Goal: Task Accomplishment & Management: Manage account settings

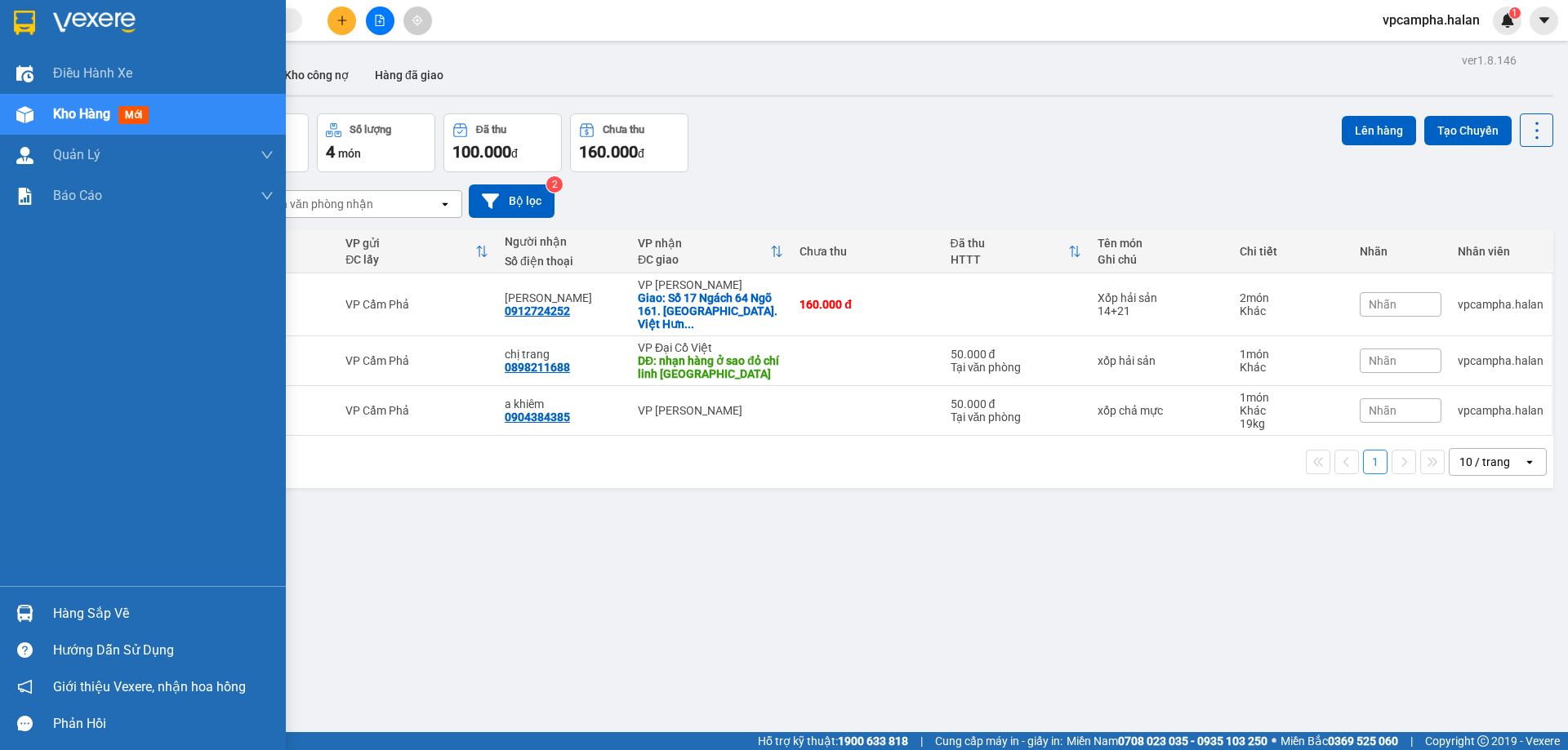
click at [21, 617] on img at bounding box center [25, 613] width 18 height 18
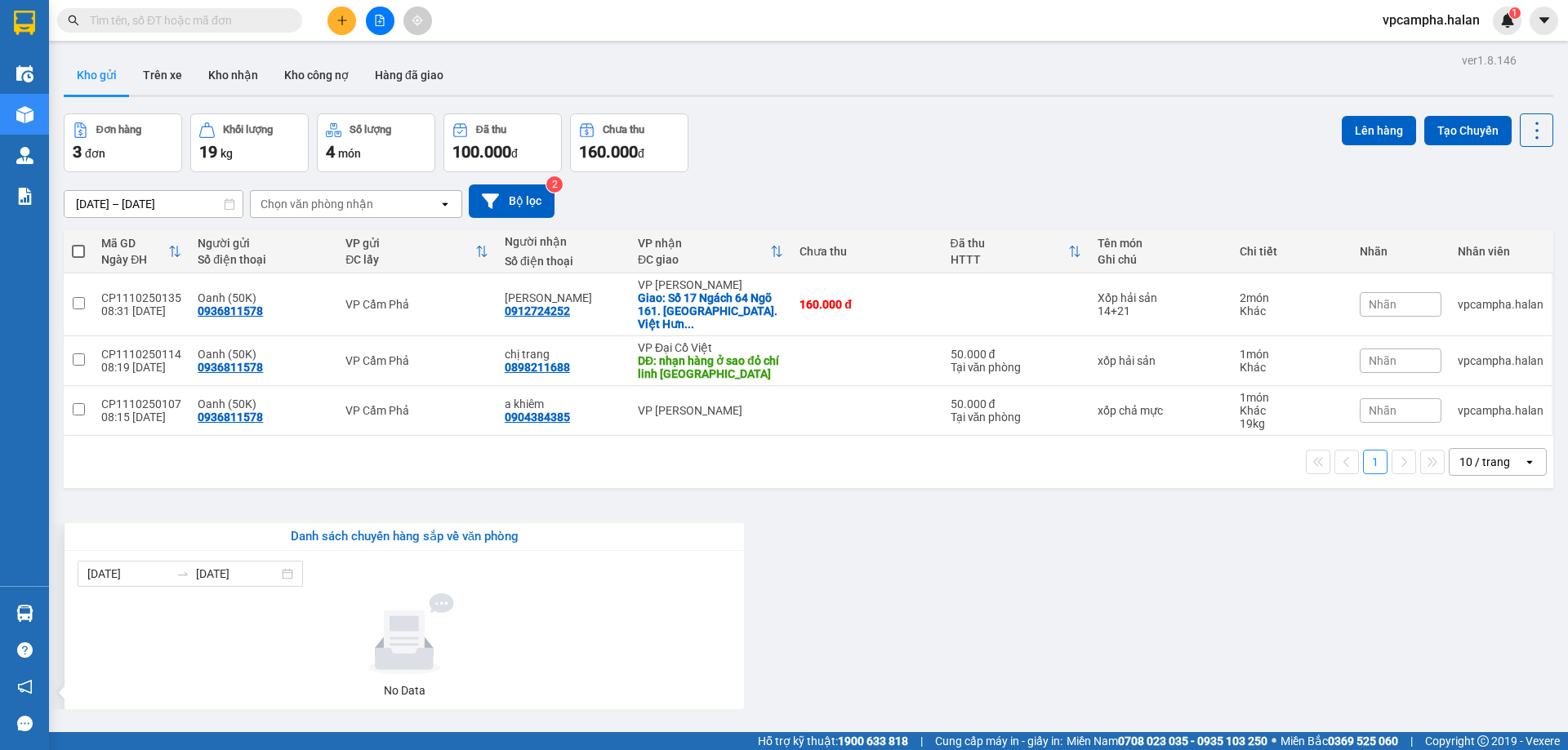
click at [918, 600] on section "Kết quả tìm kiếm ( 0 ) Bộ lọc No Data vpcampha.halan 1 Điều hành xe Kho hàng mớ…" at bounding box center [784, 375] width 1568 height 750
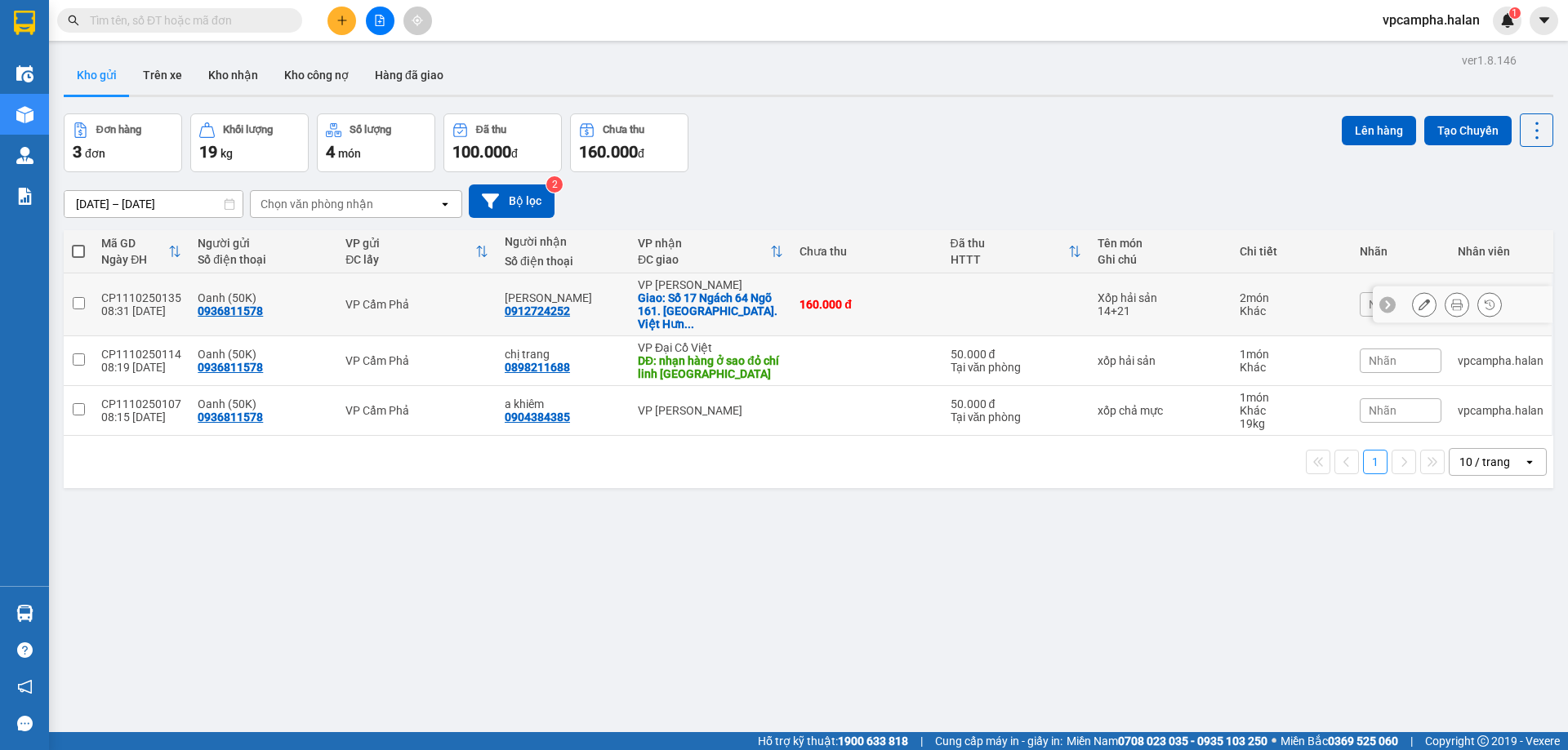
drag, startPoint x: 81, startPoint y: 296, endPoint x: 73, endPoint y: 316, distance: 21.5
click at [80, 297] on input "checkbox" at bounding box center [79, 302] width 12 height 12
checkbox input "true"
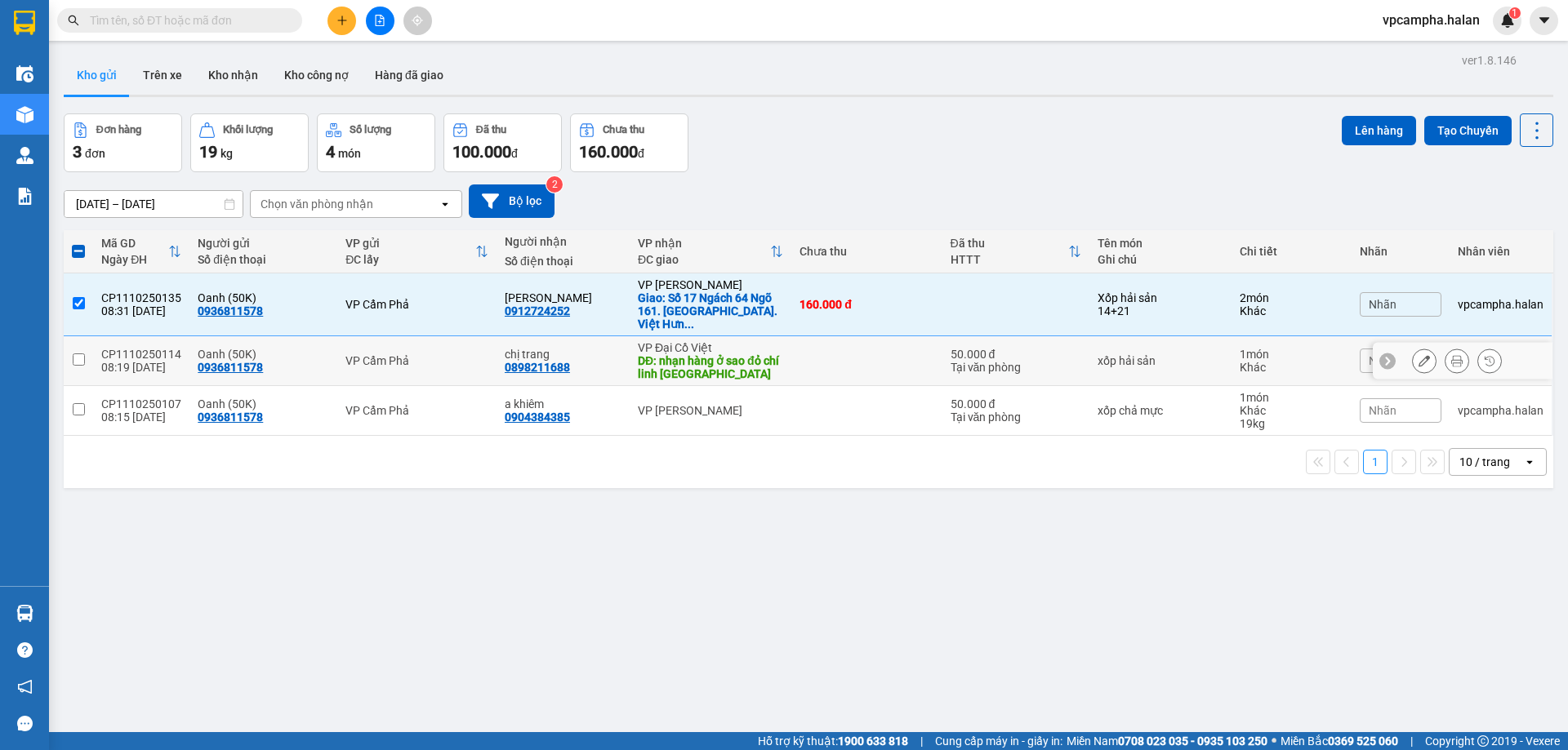
click at [77, 353] on input "checkbox" at bounding box center [79, 359] width 12 height 12
checkbox input "true"
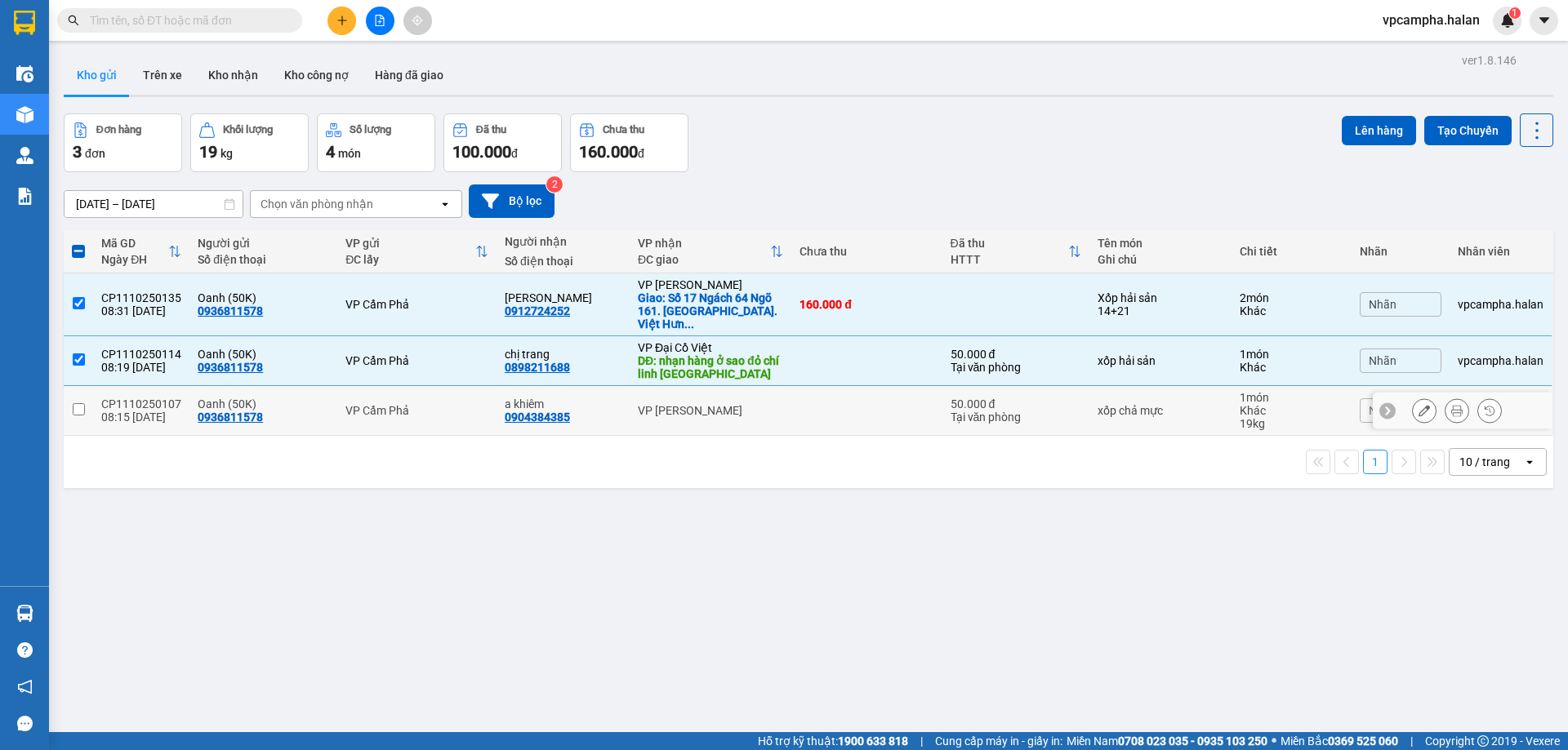
click at [79, 403] on input "checkbox" at bounding box center [79, 409] width 12 height 12
checkbox input "true"
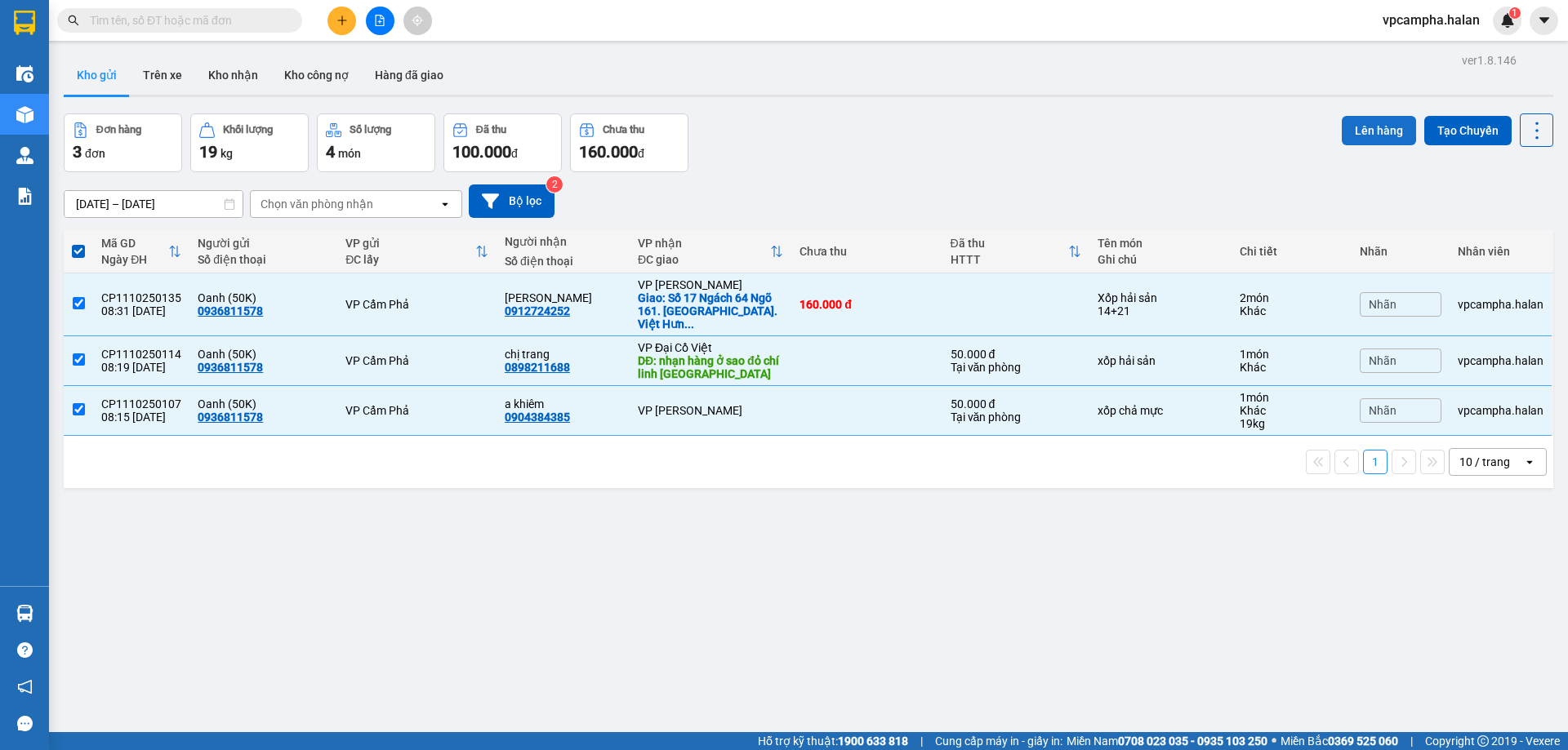
click at [1352, 134] on button "Lên hàng" at bounding box center [1378, 130] width 74 height 30
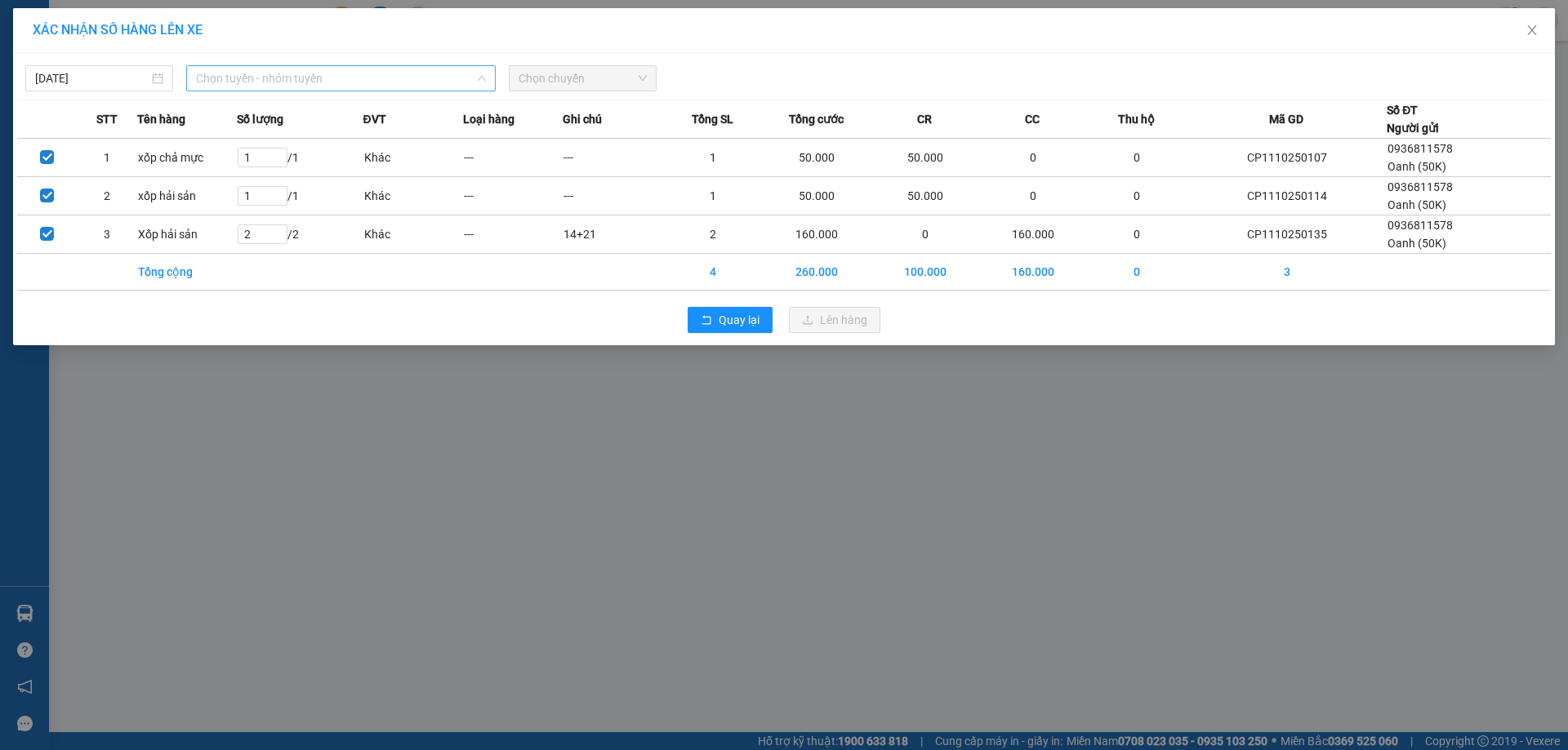
click at [358, 77] on span "Chọn tuyến - nhóm tuyến" at bounding box center [340, 79] width 290 height 24
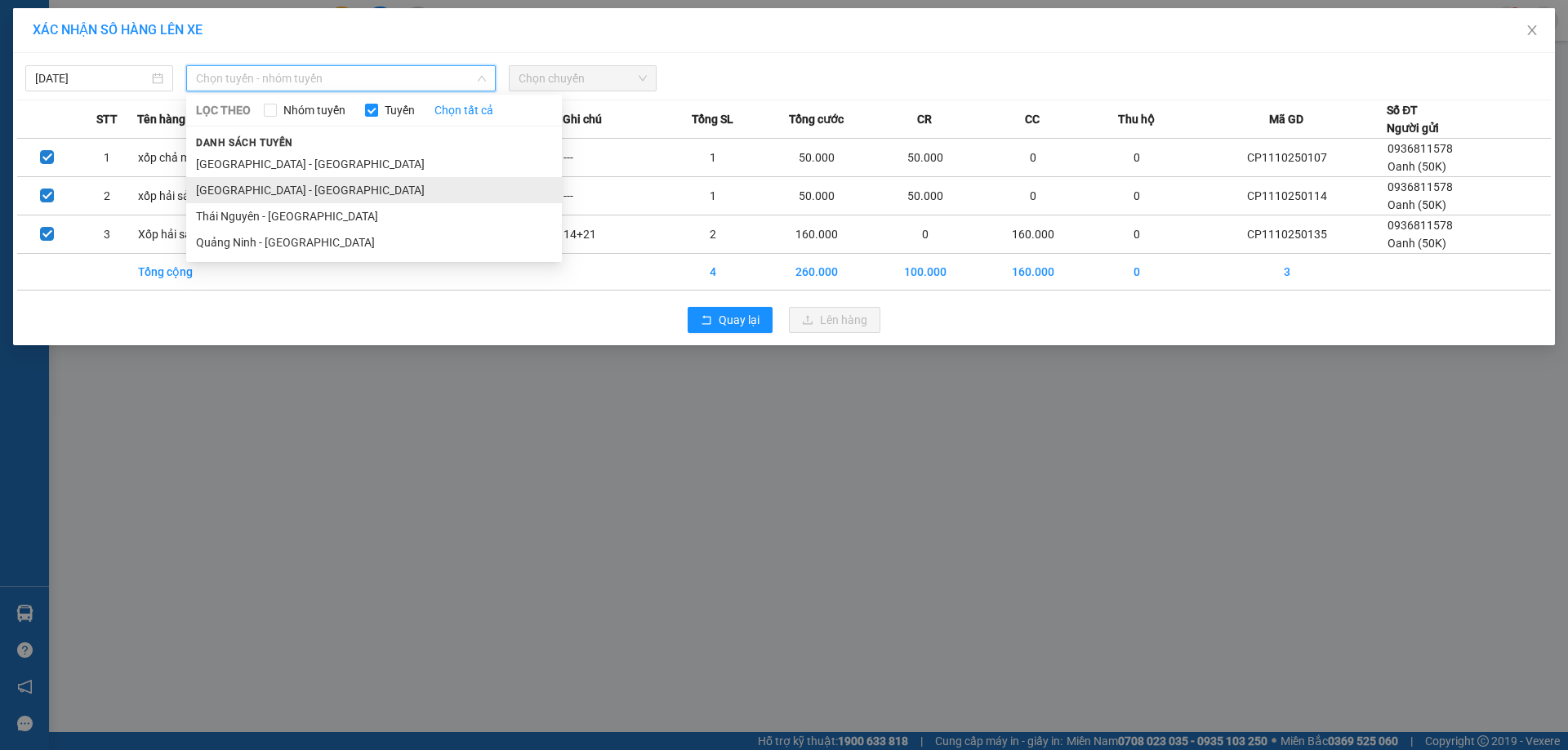
click at [268, 191] on li "[GEOGRAPHIC_DATA] - [GEOGRAPHIC_DATA]" at bounding box center [374, 191] width 376 height 26
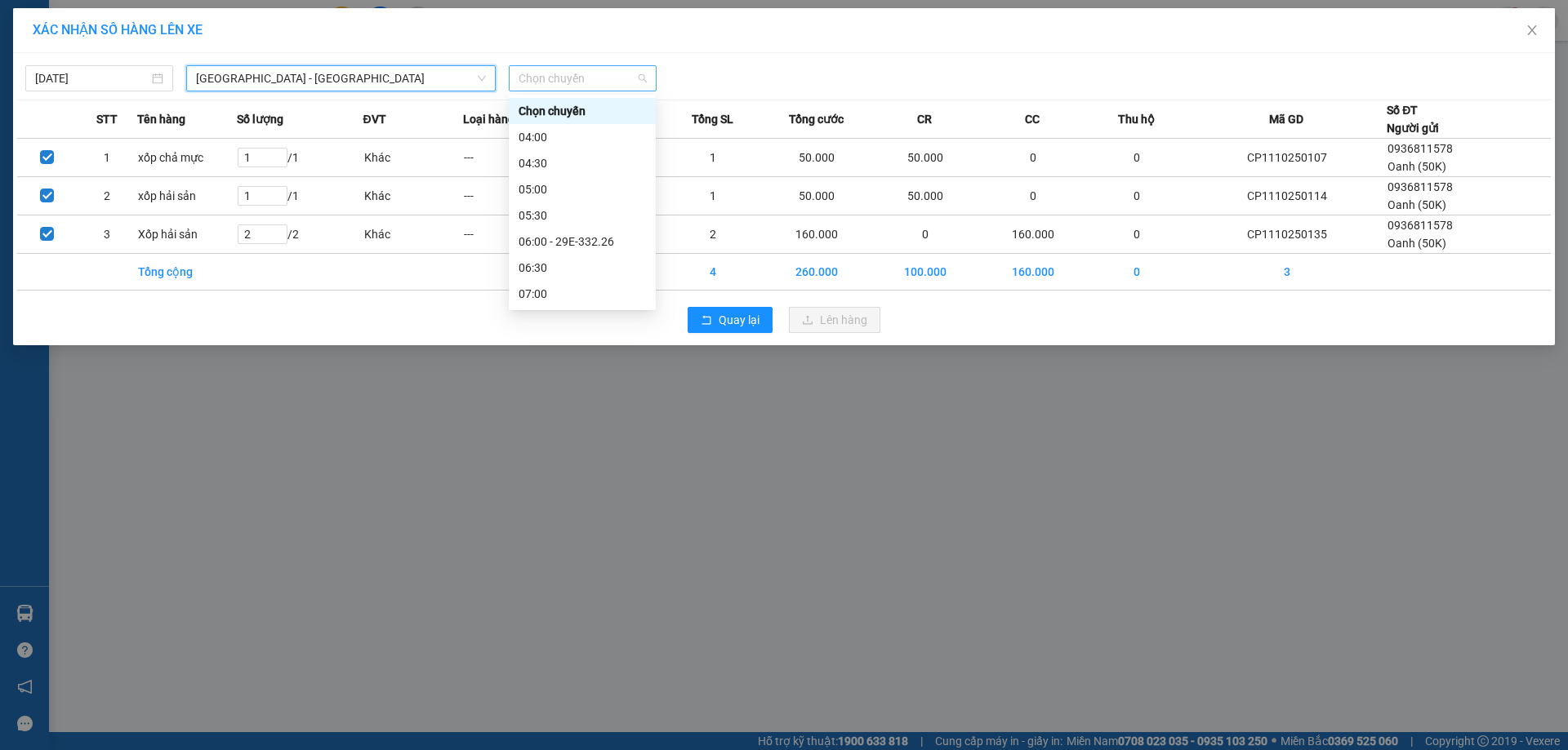
click at [586, 77] on span "Chọn chuyến" at bounding box center [583, 79] width 129 height 24
type input "9"
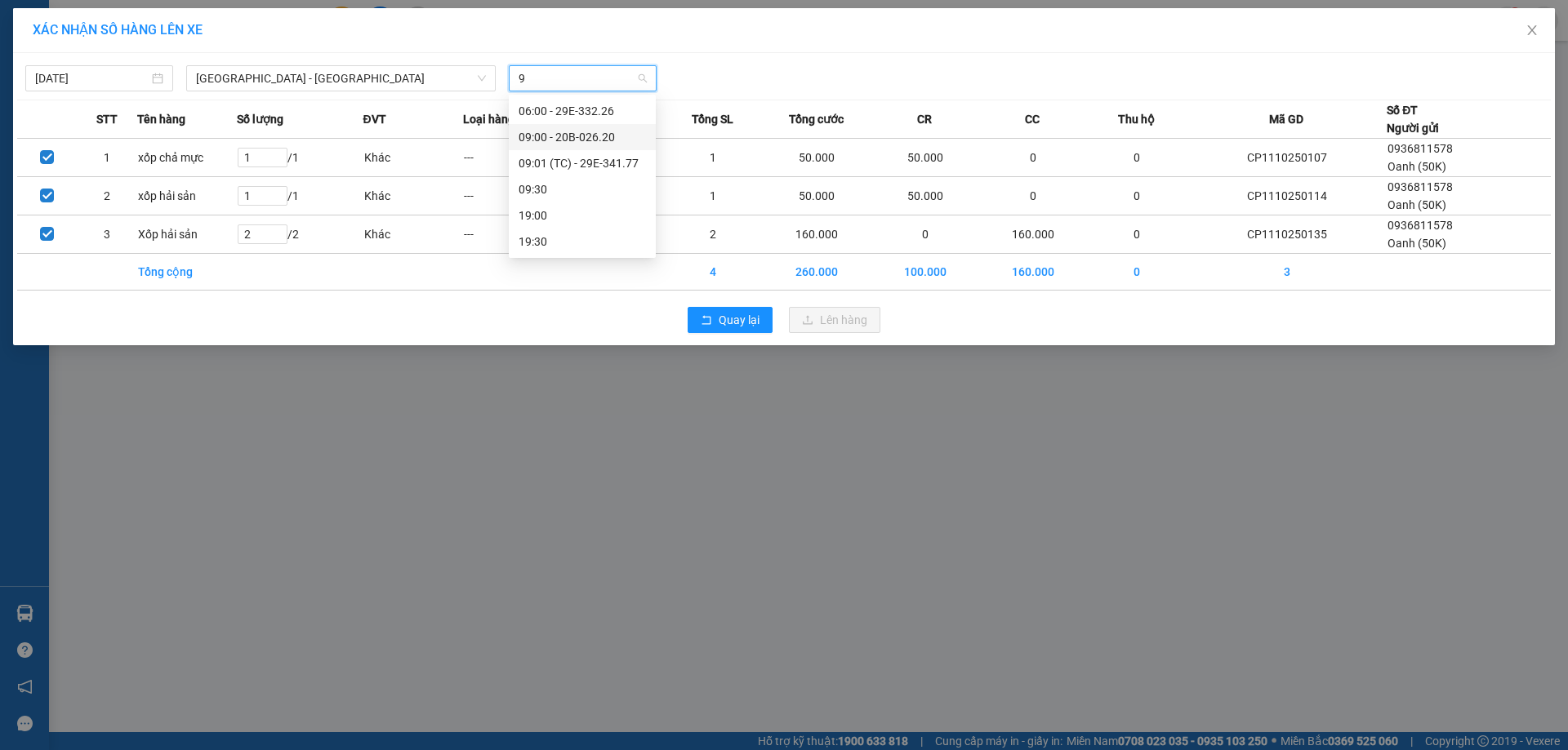
click at [571, 133] on div "09:00 - 20B-026.20" at bounding box center [583, 137] width 128 height 18
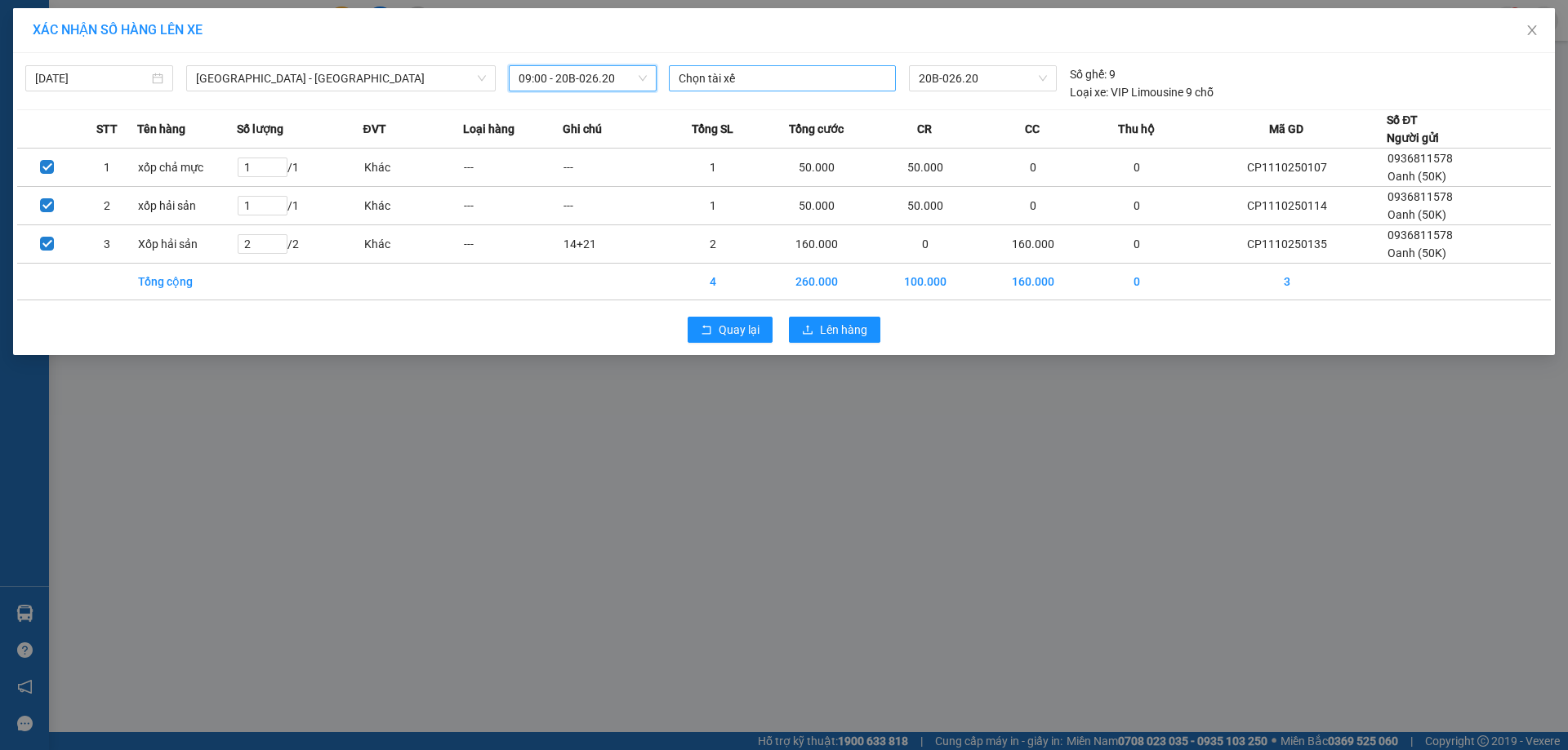
click at [857, 84] on div at bounding box center [782, 78] width 219 height 19
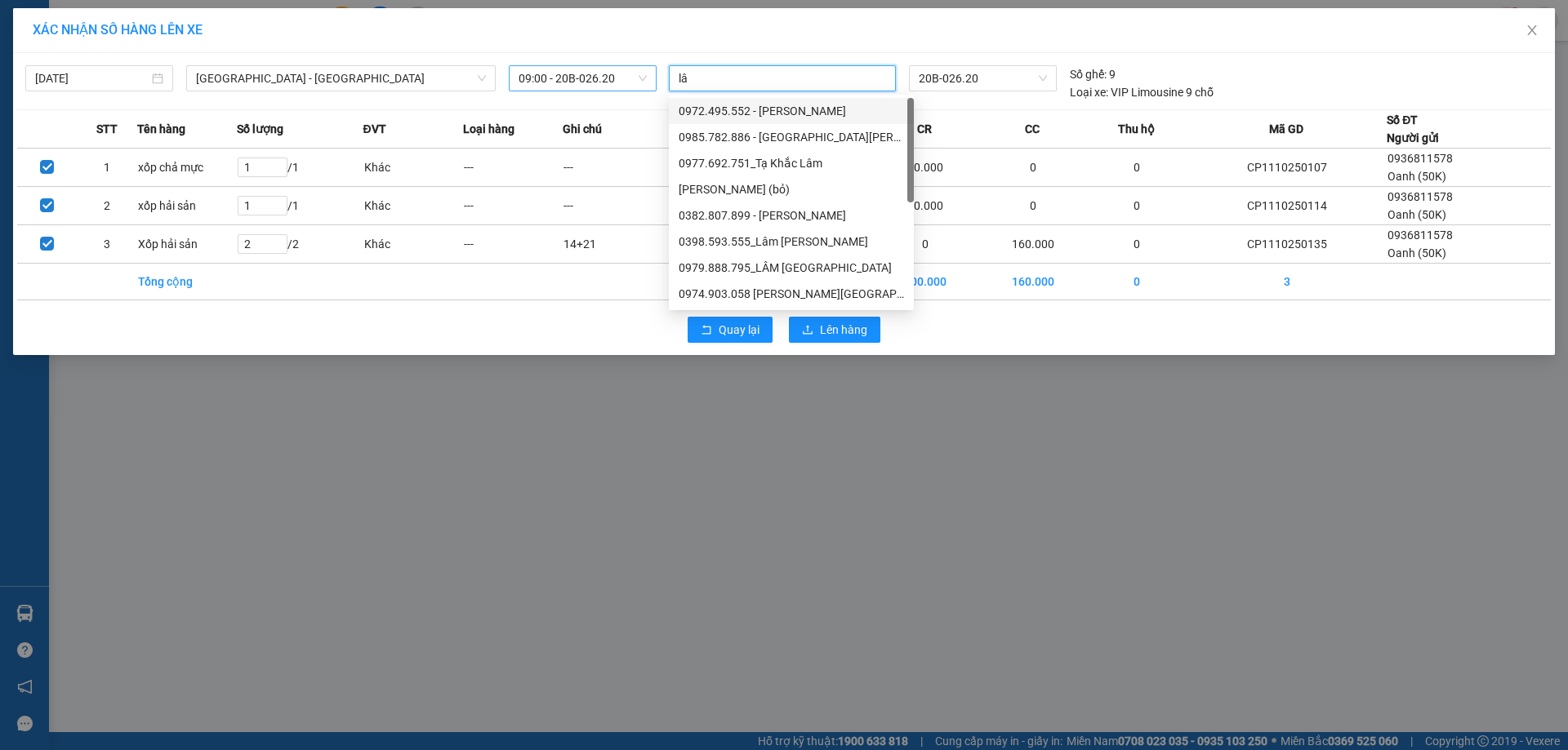
type input "l"
click at [1029, 25] on div "XÁC NHẬN SỐ HÀNG LÊN XE" at bounding box center [784, 30] width 1502 height 18
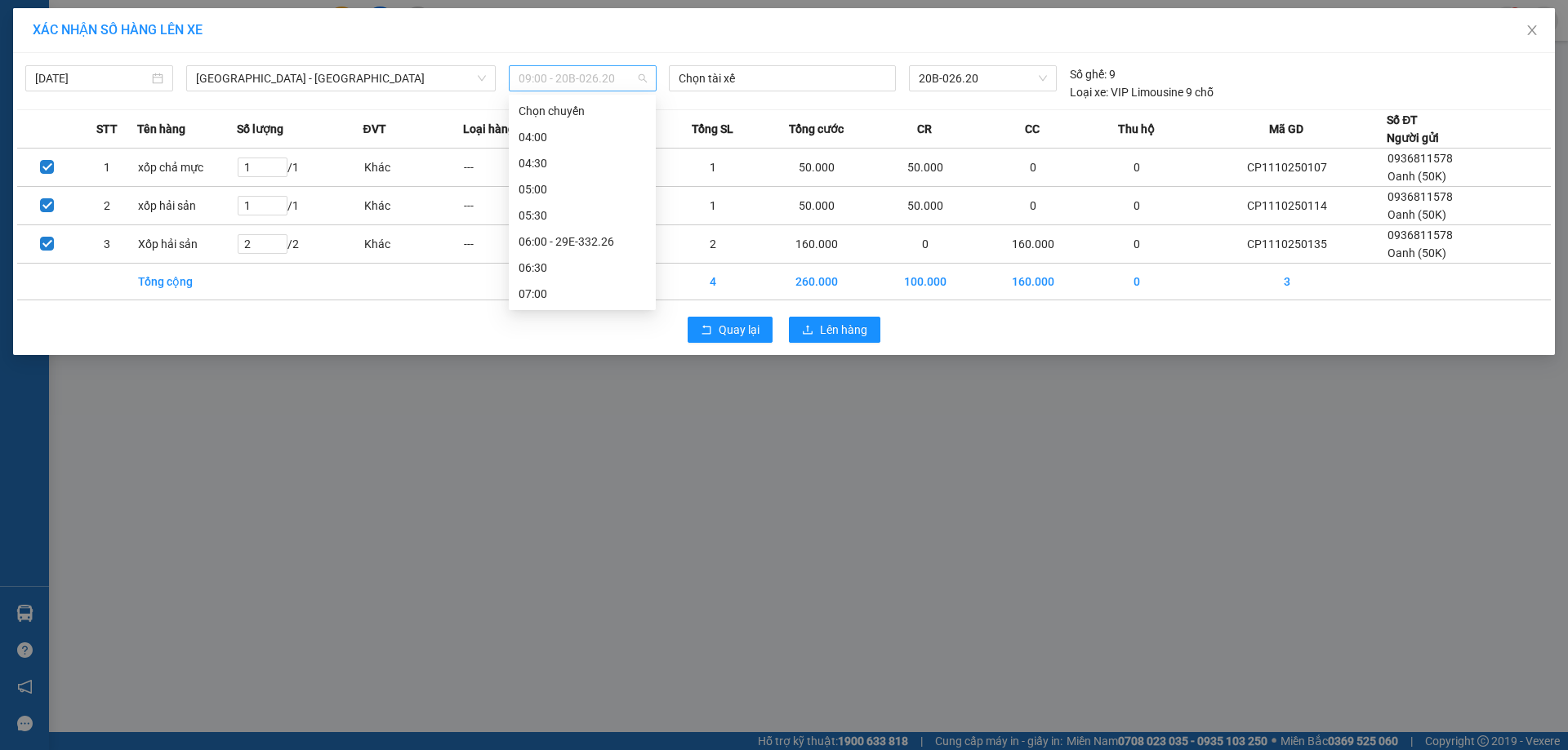
click at [622, 80] on span "09:00 - 20B-026.20" at bounding box center [583, 79] width 129 height 24
click at [590, 205] on div "09:00 - 20B-026.20" at bounding box center [583, 212] width 128 height 18
click at [825, 330] on span "Lên hàng" at bounding box center [843, 329] width 47 height 18
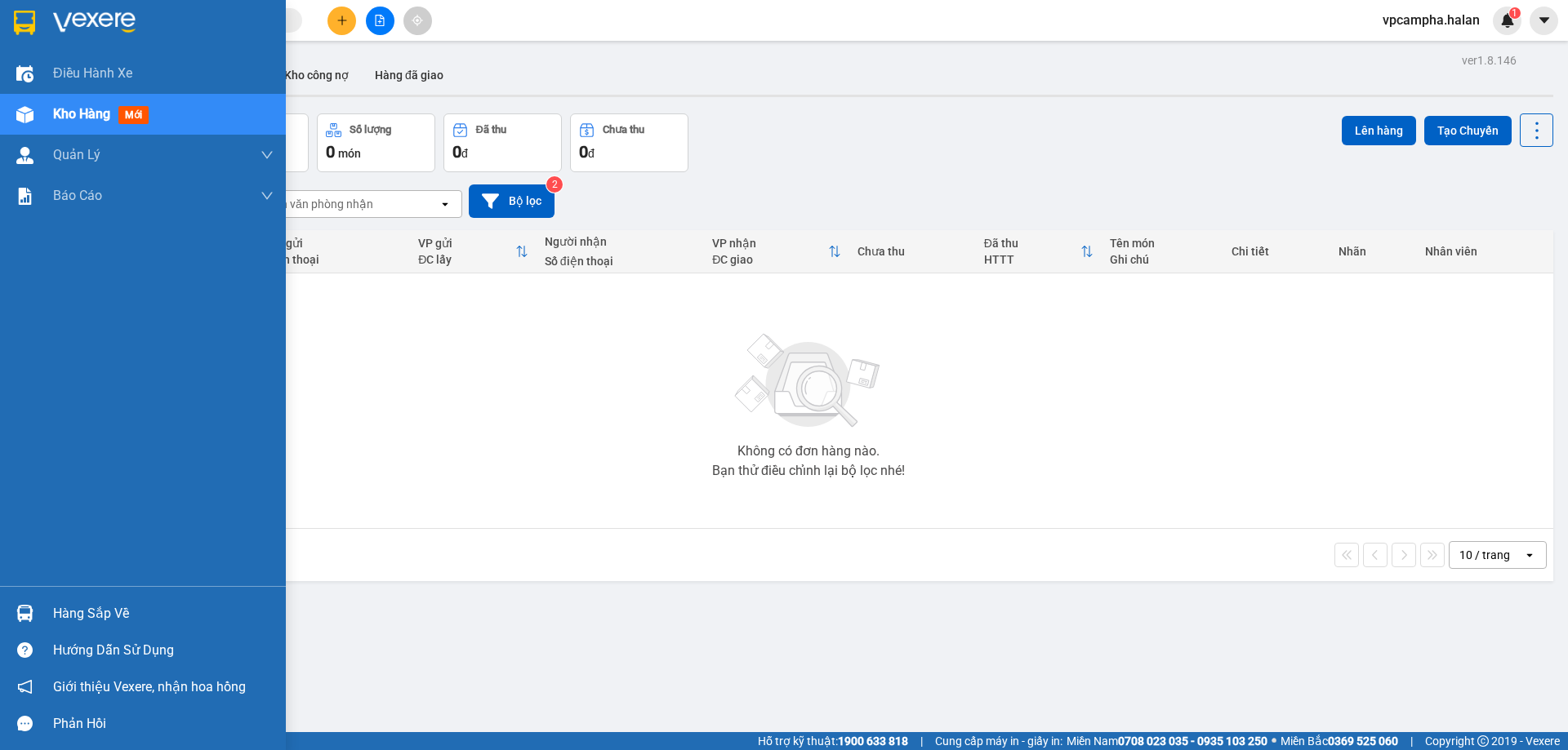
click at [31, 615] on img at bounding box center [25, 613] width 18 height 18
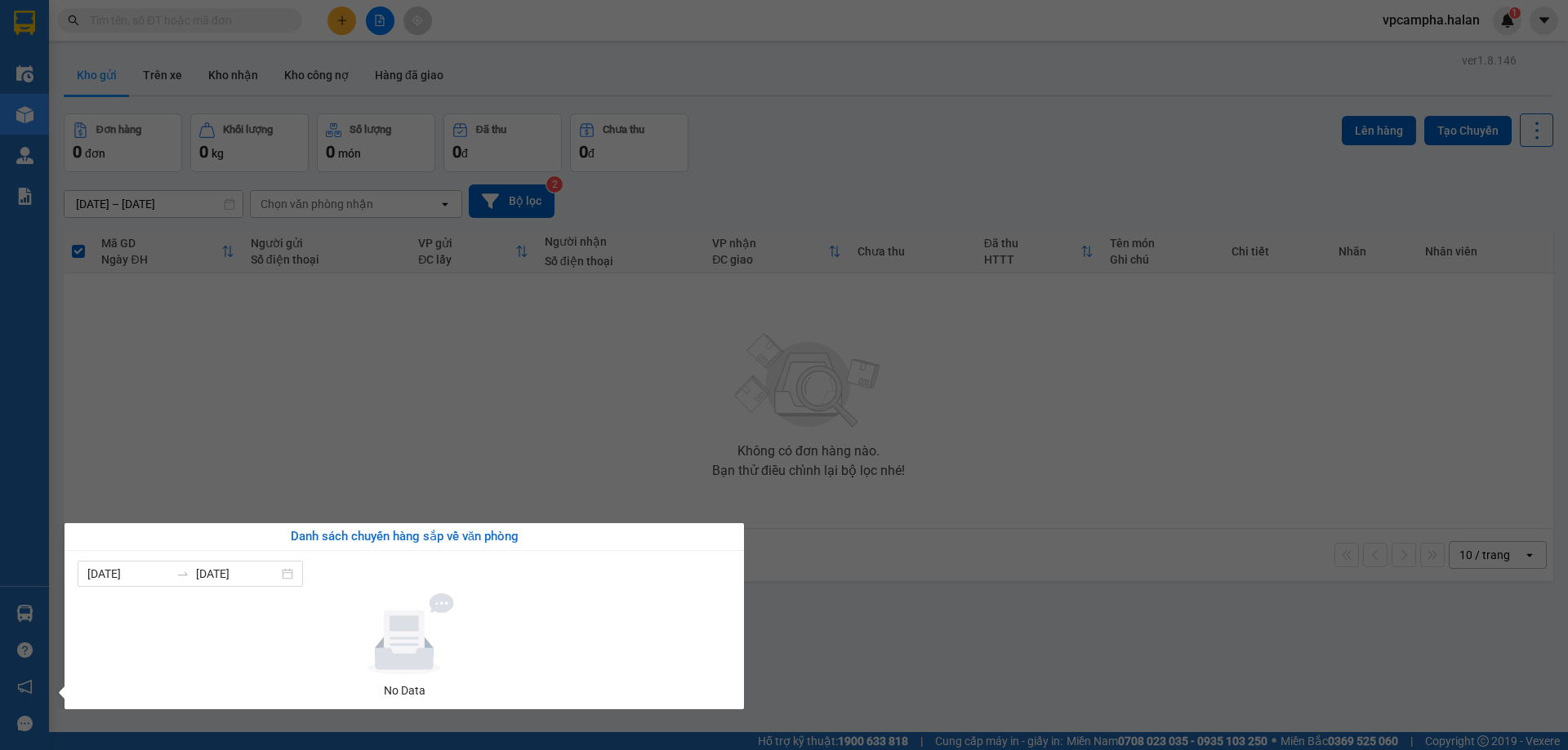
click at [31, 615] on div "Điều hành xe Kho hàng mới Quản Lý Quản lý chuyến Quản lý kiểm kho Báo cáo 12. T…" at bounding box center [24, 375] width 49 height 750
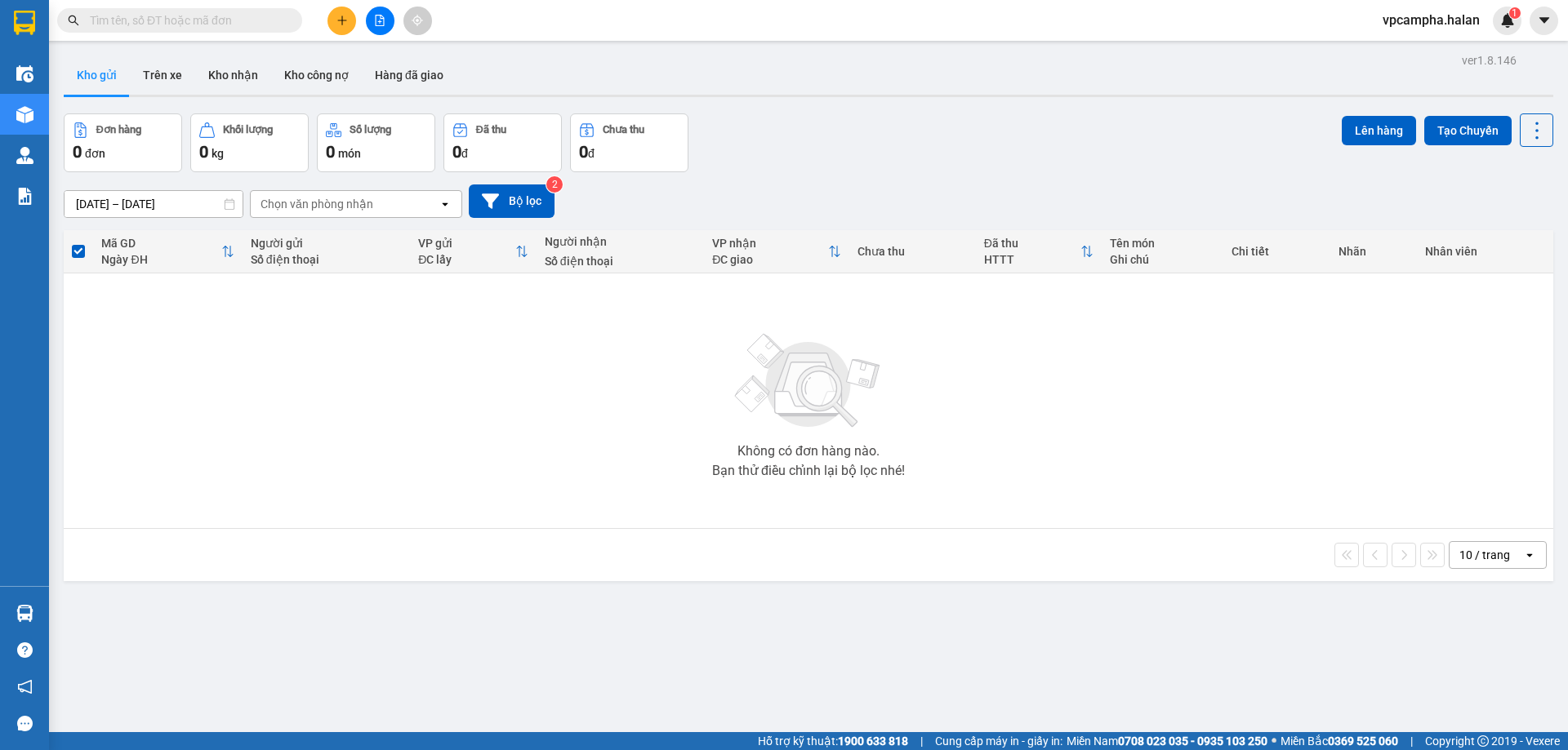
click at [450, 472] on div "Không có đơn hàng nào. Bạn thử điều chỉnh lại bộ lọc nhé!" at bounding box center [809, 400] width 1474 height 245
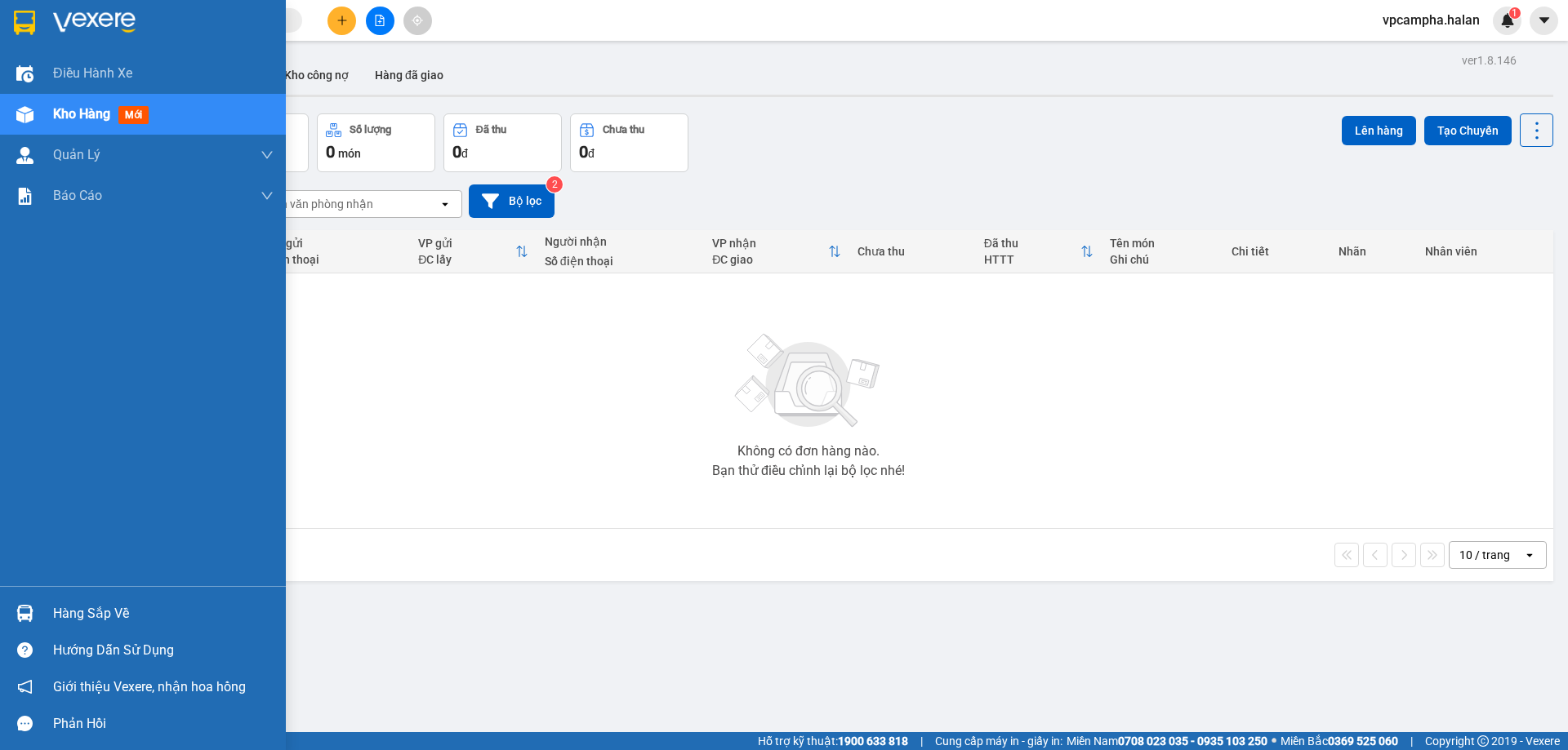
click at [22, 603] on div at bounding box center [24, 613] width 29 height 29
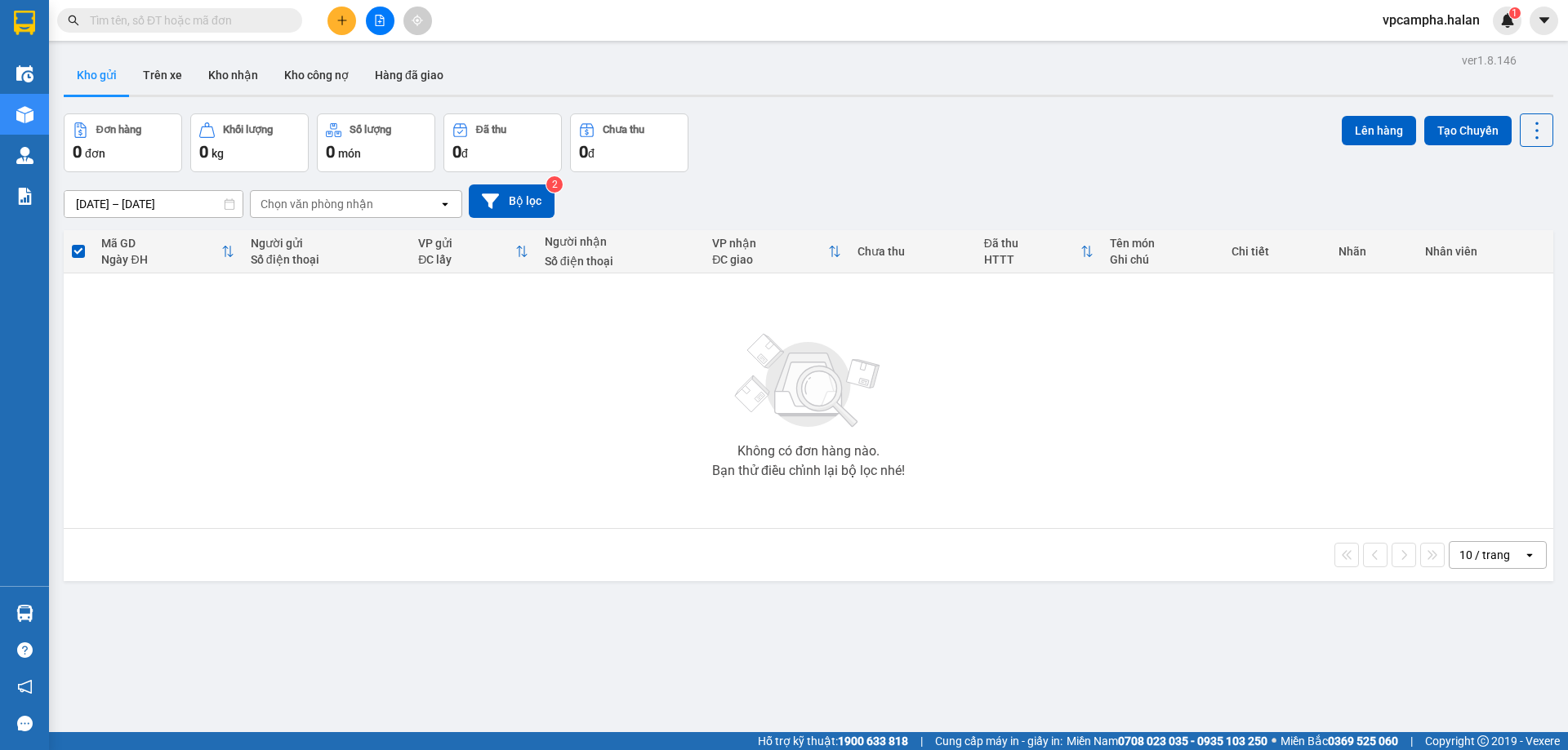
click at [181, 441] on section "Kết quả tìm kiếm ( 0 ) Bộ lọc No Data vpcampha.halan 1 Điều hành xe Kho hàng mớ…" at bounding box center [784, 375] width 1568 height 750
click at [165, 74] on button "Trên xe" at bounding box center [162, 75] width 66 height 39
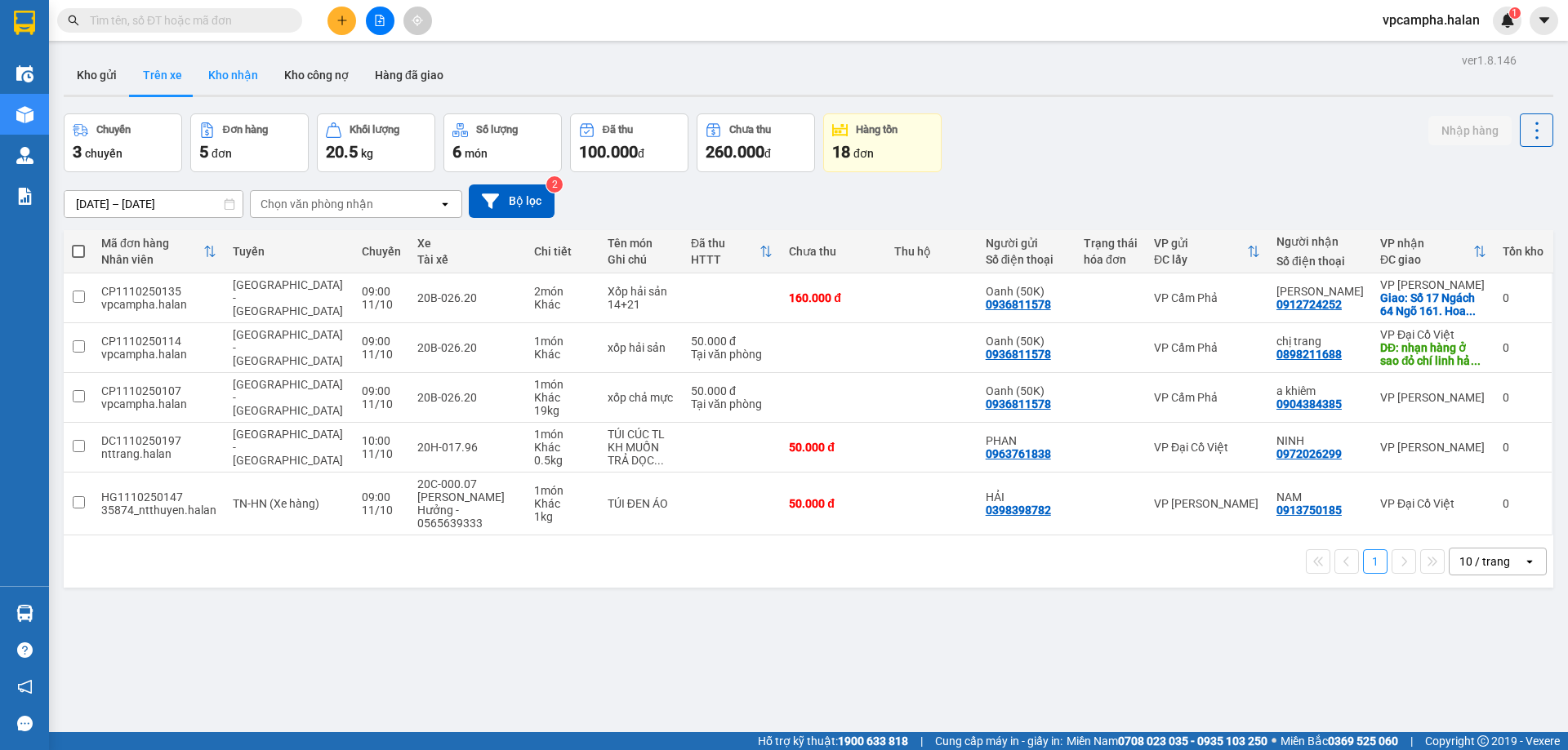
click at [241, 77] on button "Kho nhận" at bounding box center [233, 75] width 76 height 39
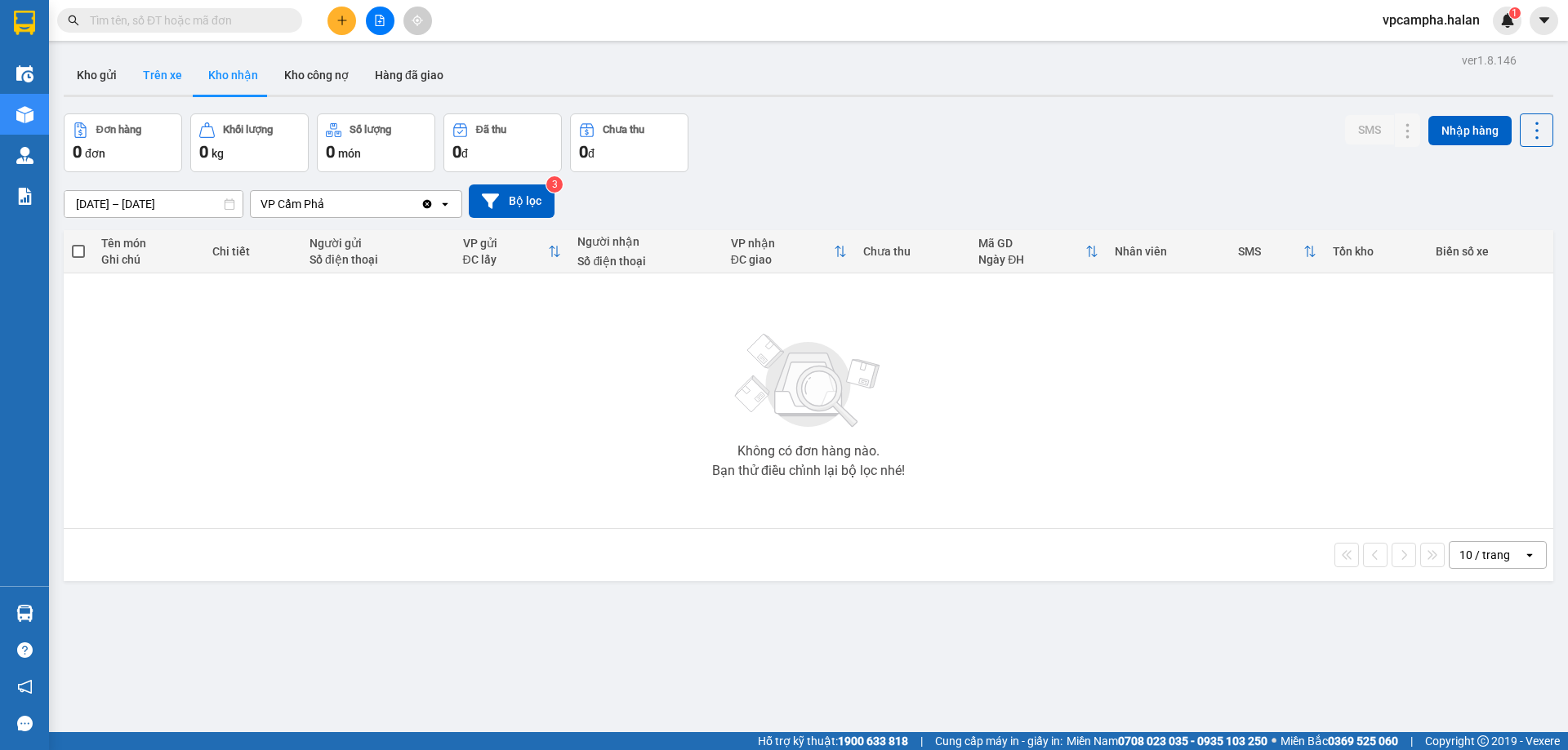
click at [170, 73] on button "Trên xe" at bounding box center [162, 75] width 66 height 39
type input "[DATE] – [DATE]"
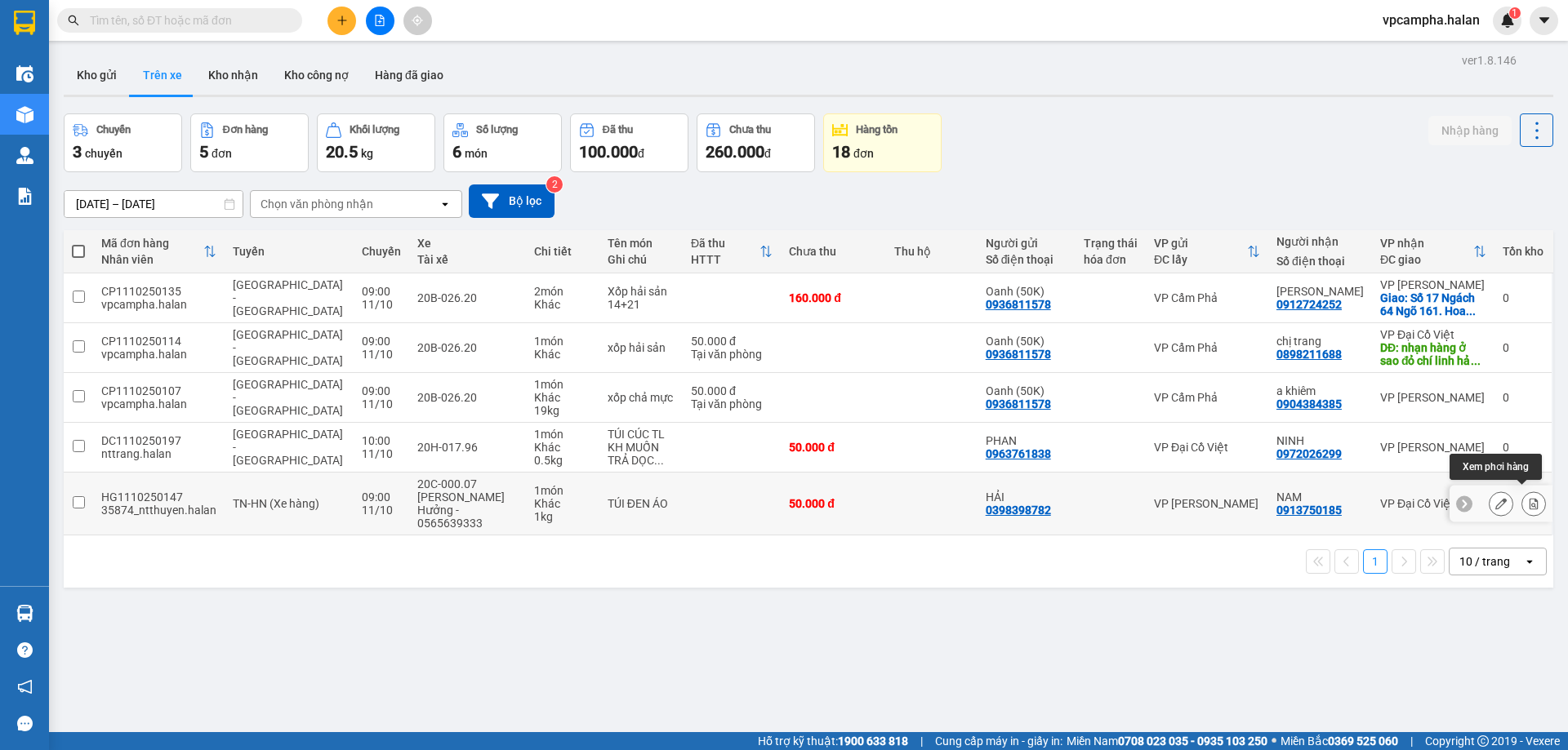
click at [1528, 498] on icon at bounding box center [1534, 504] width 11 height 11
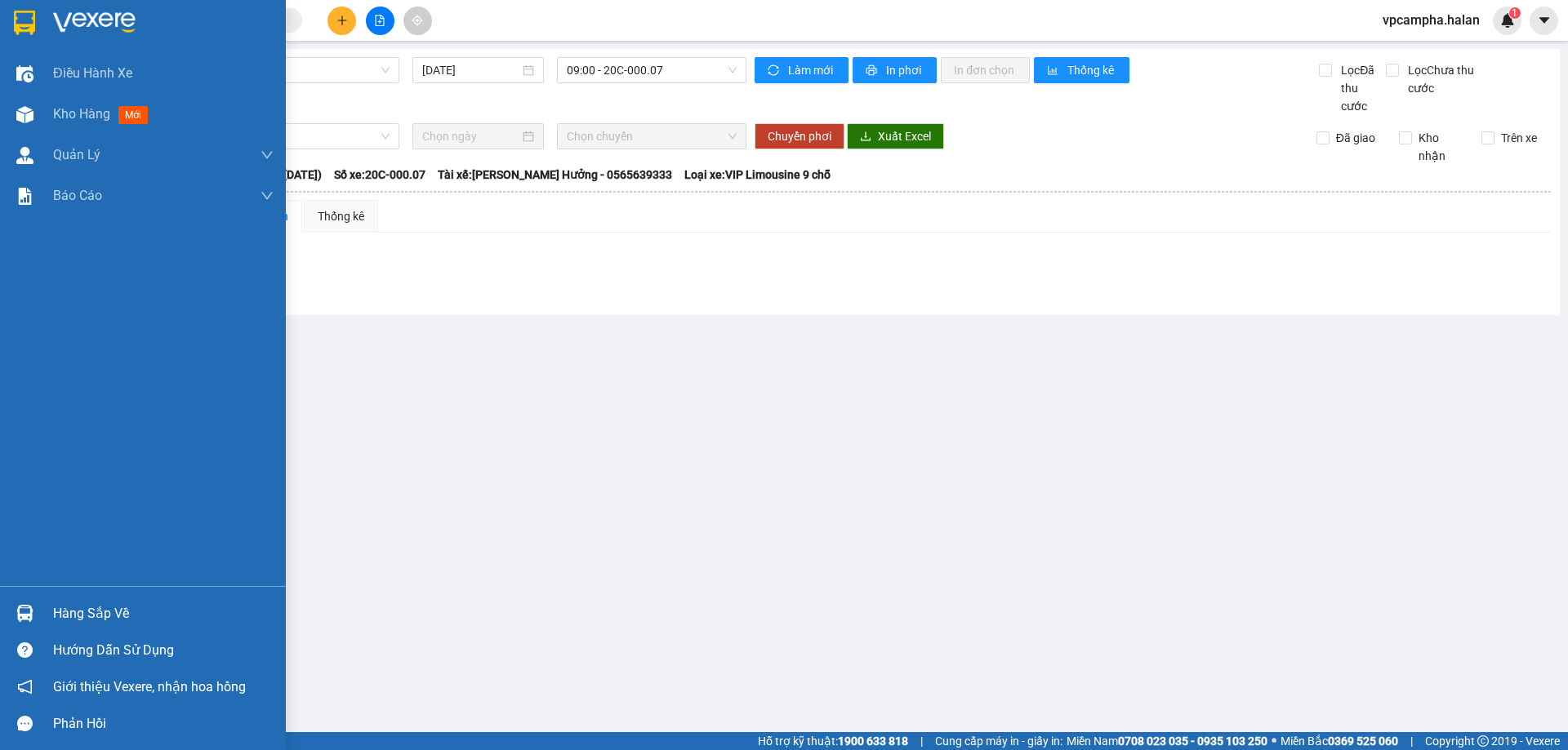
click at [23, 619] on img at bounding box center [25, 613] width 18 height 18
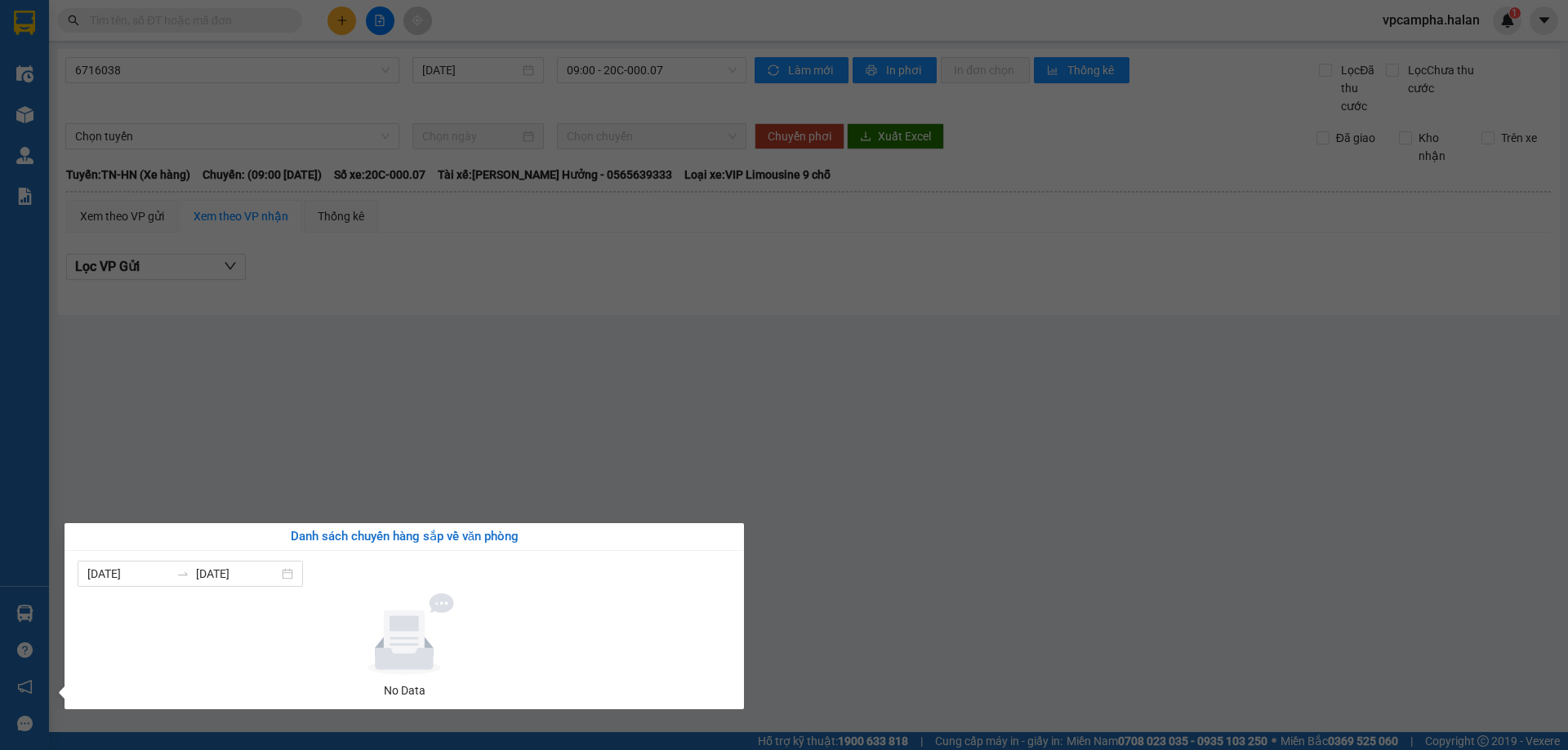
click at [204, 356] on section "Kết quả tìm kiếm ( 0 ) Bộ lọc No Data vpcampha.halan 1 Điều hành xe Kho hàng mớ…" at bounding box center [784, 375] width 1568 height 750
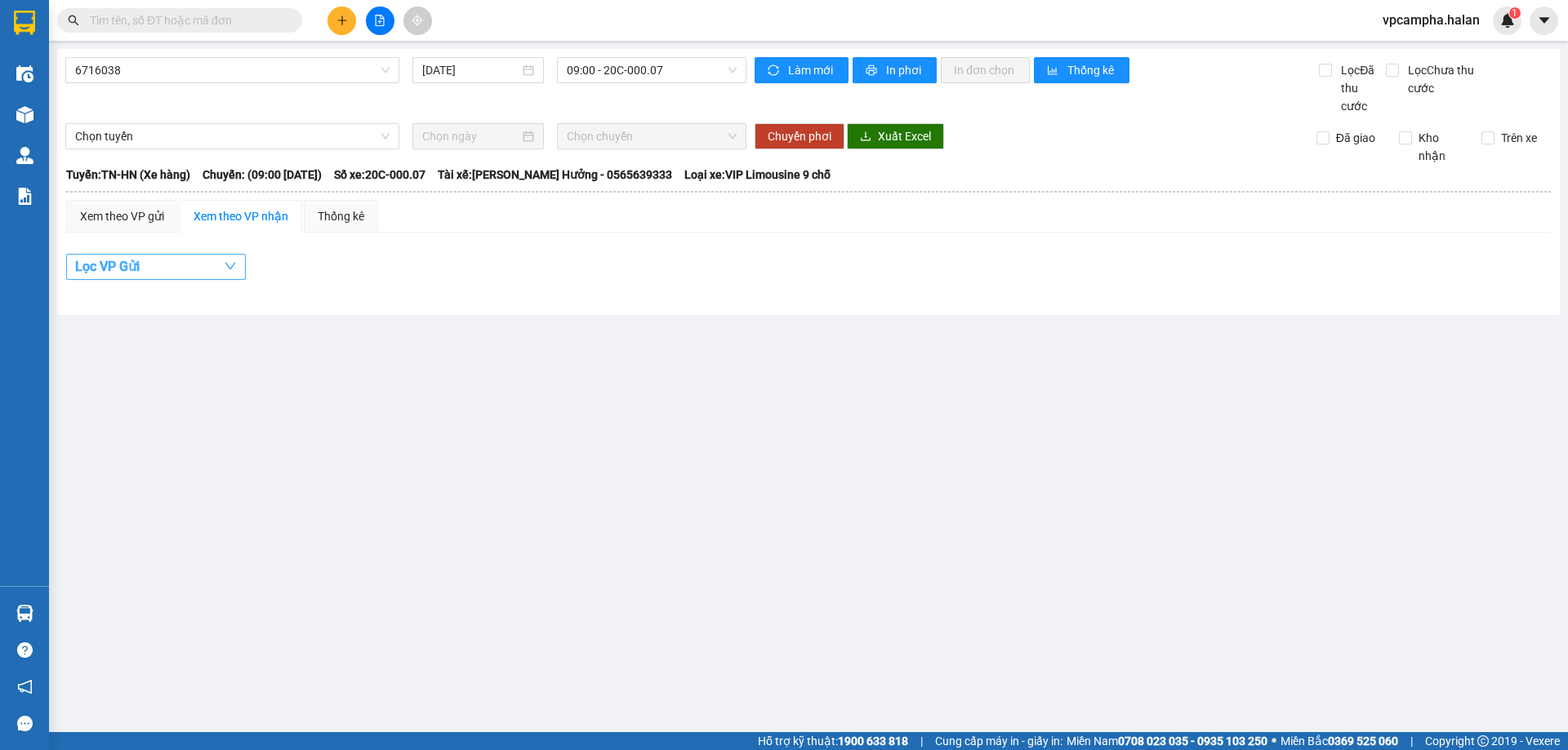
click at [231, 269] on icon "down" at bounding box center [230, 266] width 11 height 7
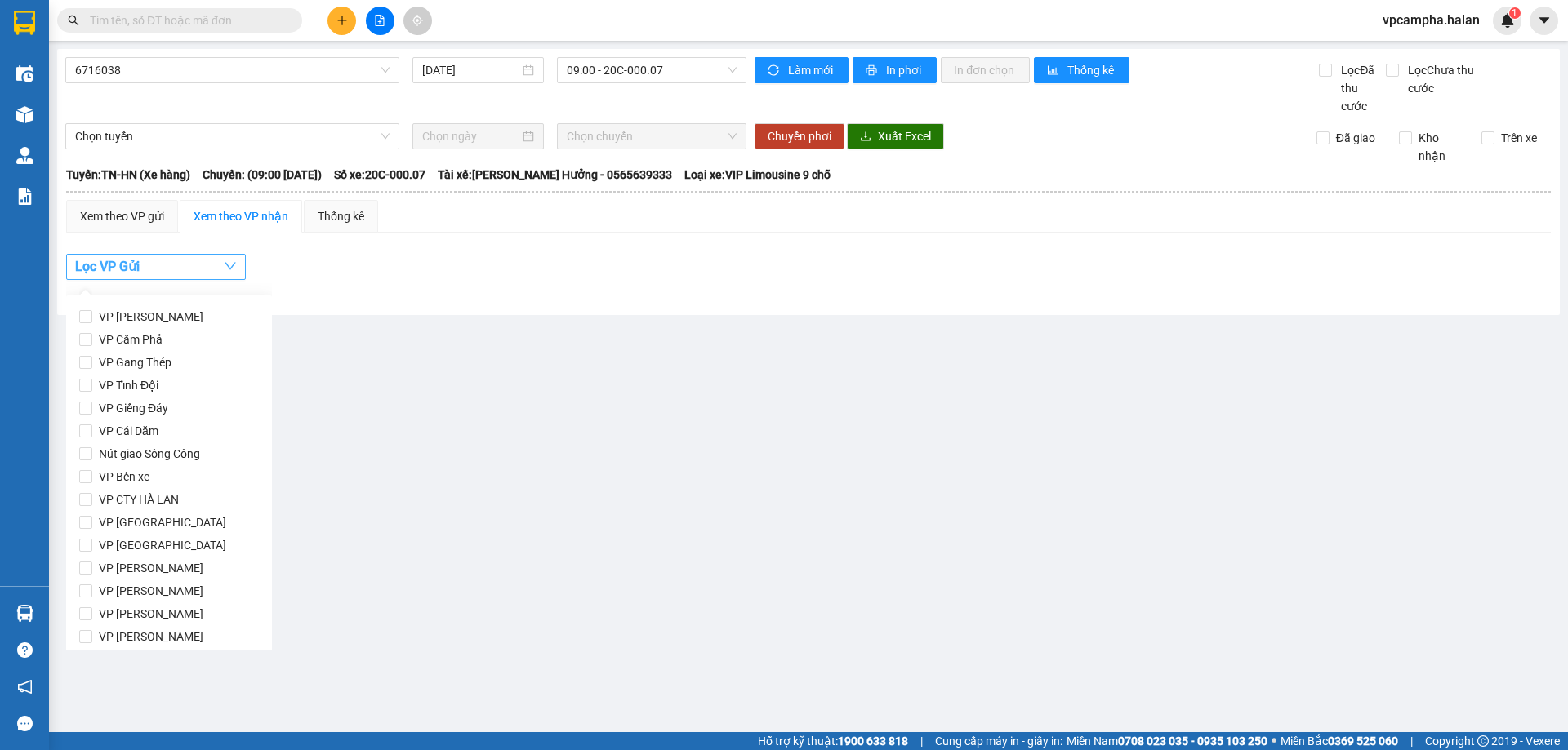
click at [232, 268] on icon "down" at bounding box center [230, 266] width 11 height 7
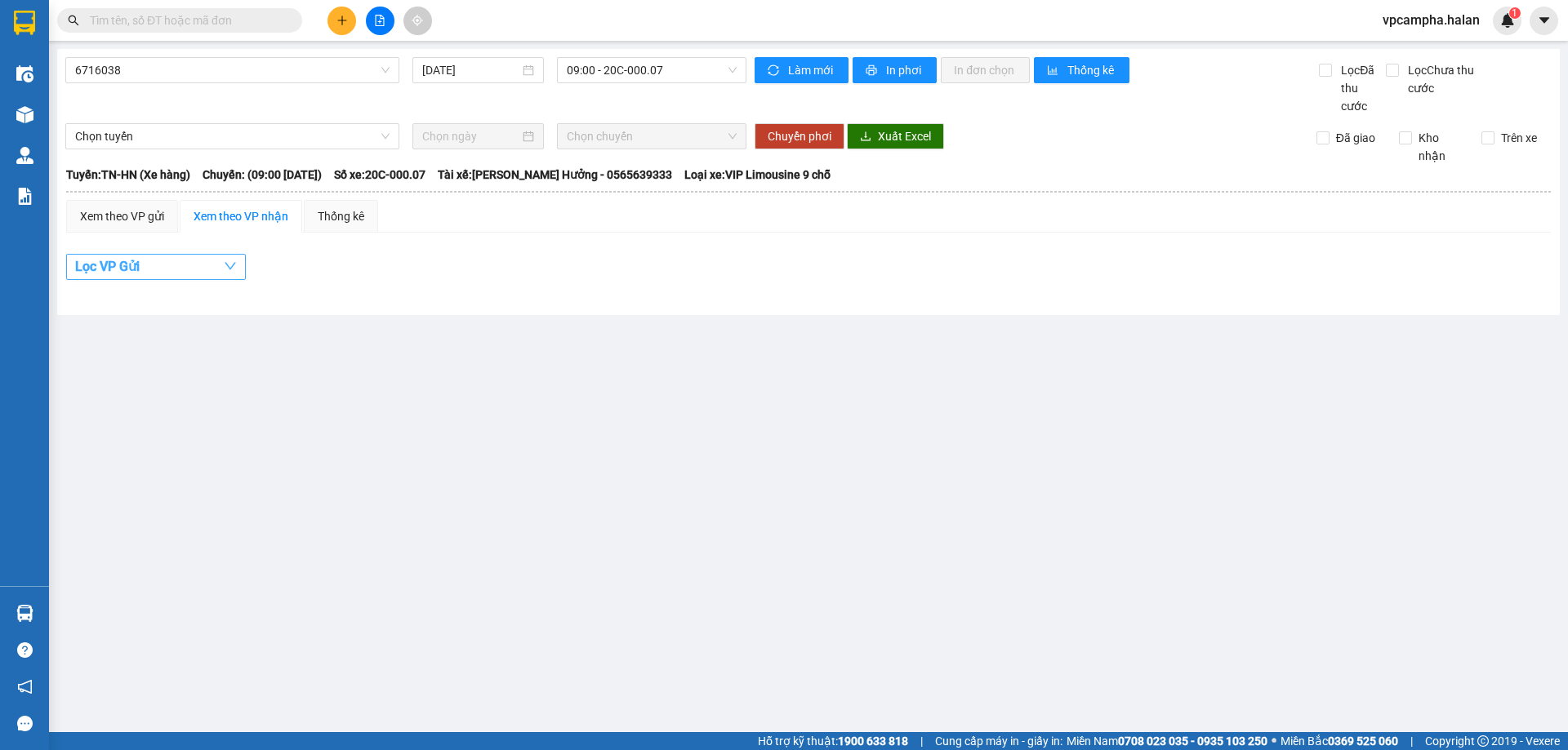
click at [232, 268] on icon "down" at bounding box center [230, 266] width 11 height 7
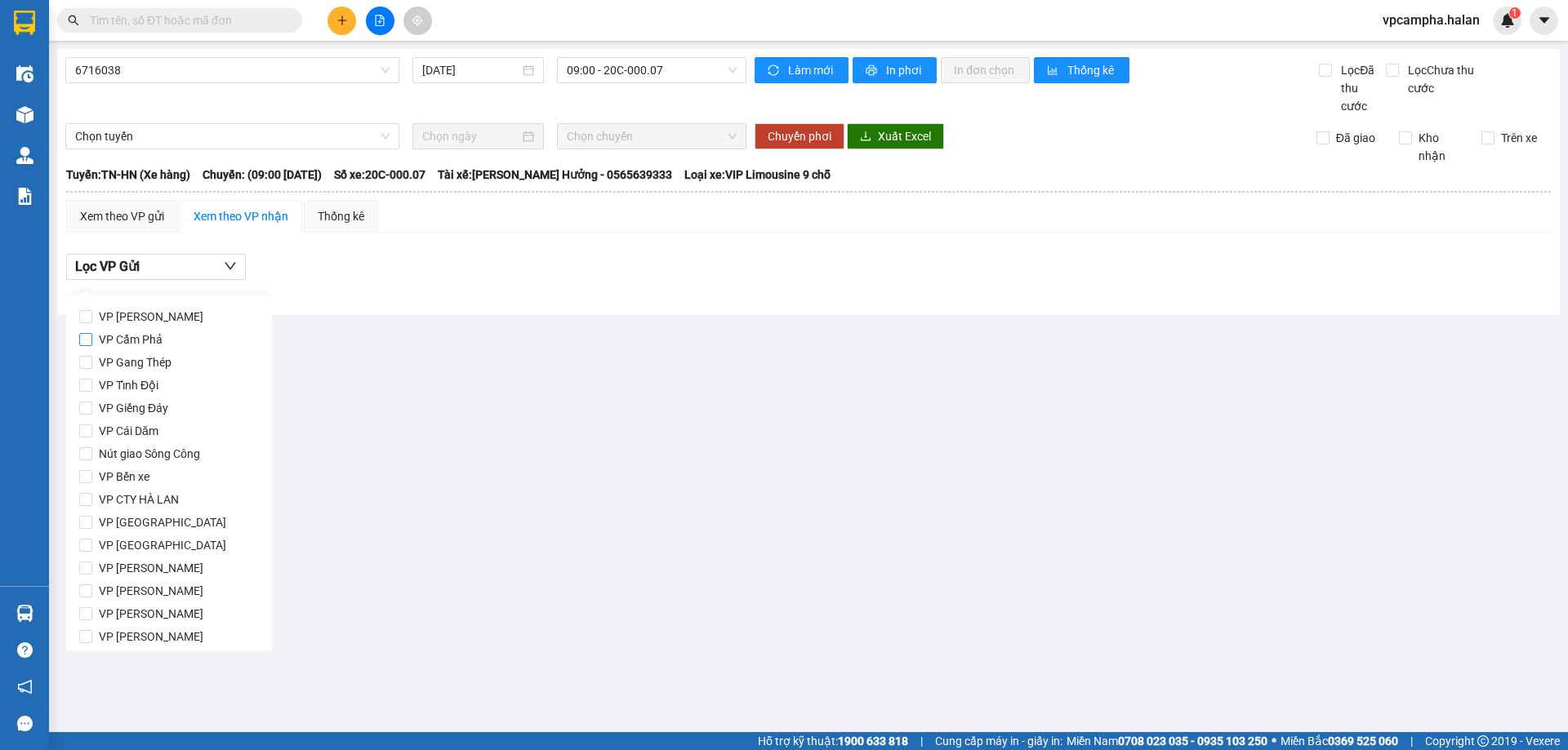
click at [164, 346] on span "VP Cẩm Phả" at bounding box center [130, 339] width 77 height 23
click at [93, 346] on input "VP Cẩm Phả" at bounding box center [86, 339] width 13 height 13
checkbox input "true"
click at [651, 311] on div "6716038 11/10/2025 09:00 - 20C-000.07 Làm mới In phơi In đơn chọn Thống kê Lọc …" at bounding box center [809, 182] width 1502 height 266
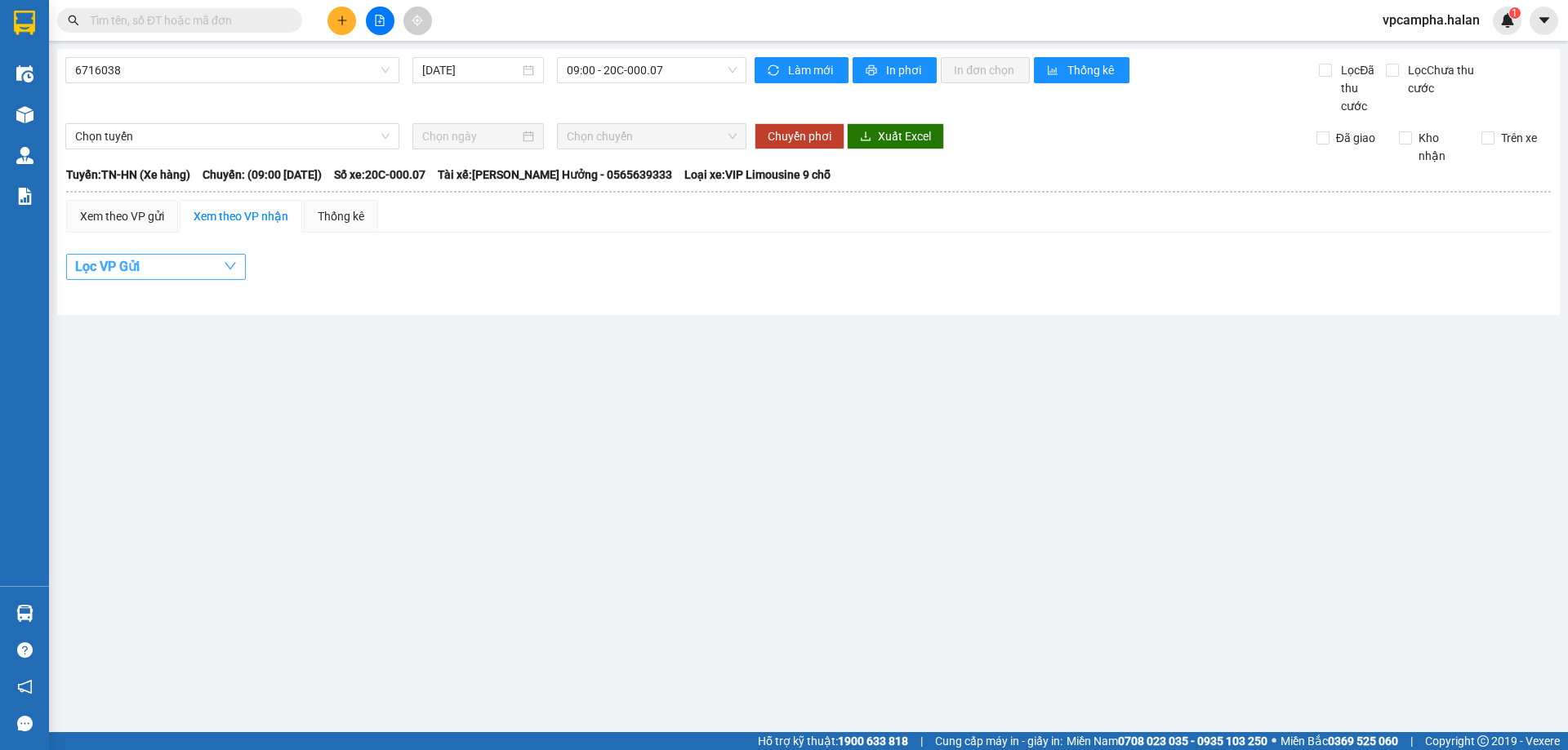
click at [235, 259] on span "button" at bounding box center [230, 266] width 13 height 20
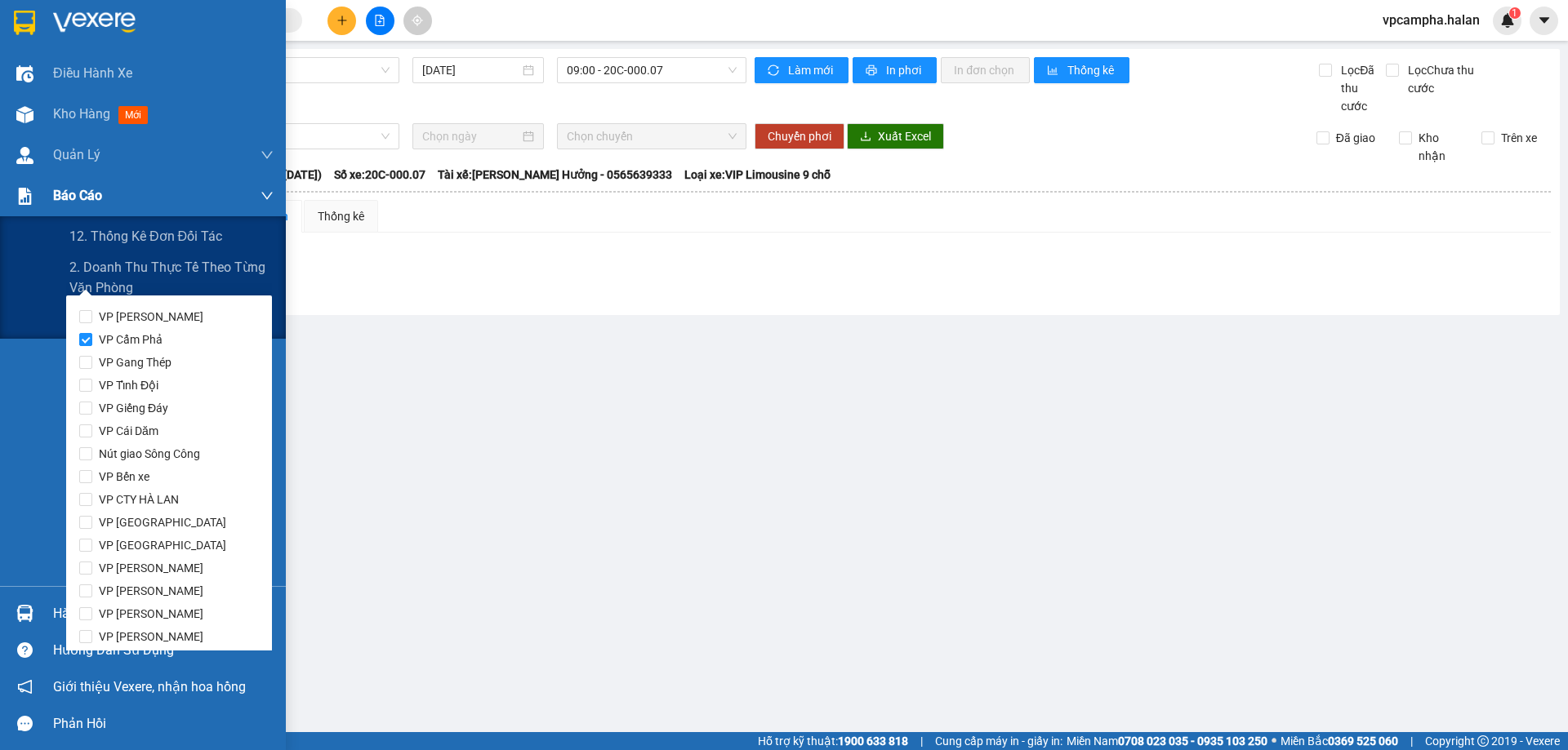
click at [24, 192] on img at bounding box center [25, 196] width 18 height 18
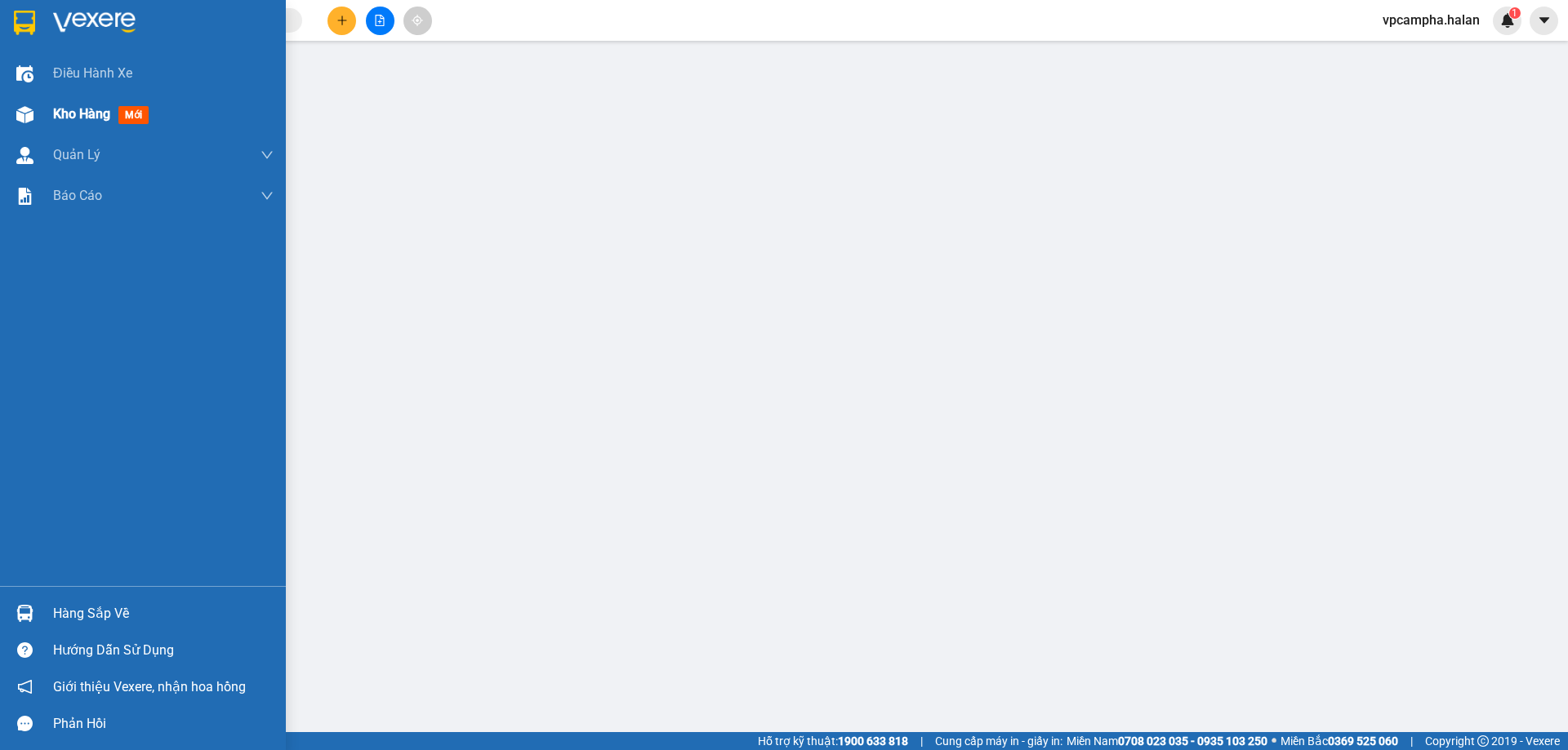
click at [19, 108] on img at bounding box center [25, 115] width 18 height 18
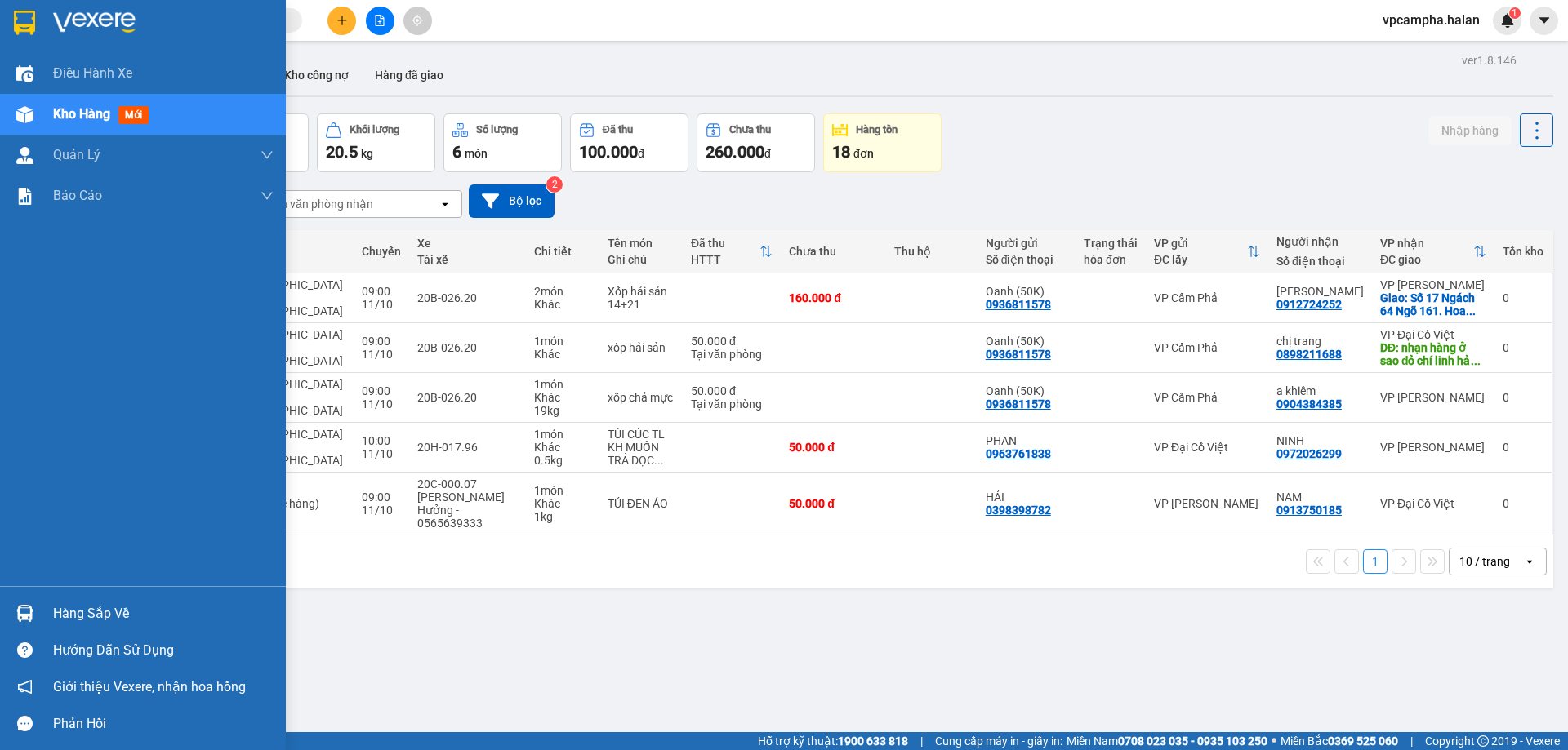
click at [19, 108] on img at bounding box center [25, 115] width 18 height 18
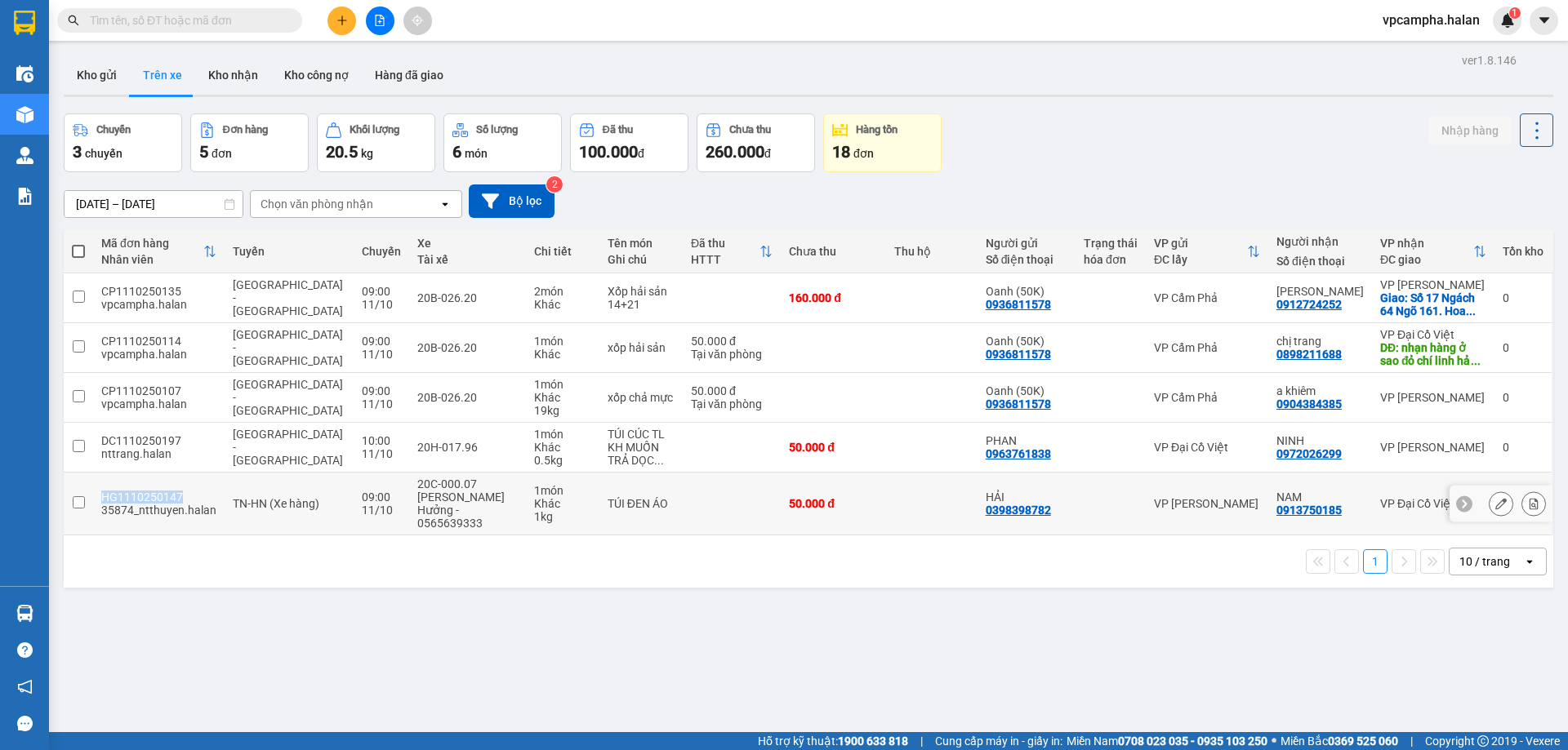
drag, startPoint x: 179, startPoint y: 488, endPoint x: 103, endPoint y: 483, distance: 76.2
click at [103, 491] on div "HG1110250147" at bounding box center [158, 498] width 115 height 13
checkbox input "true"
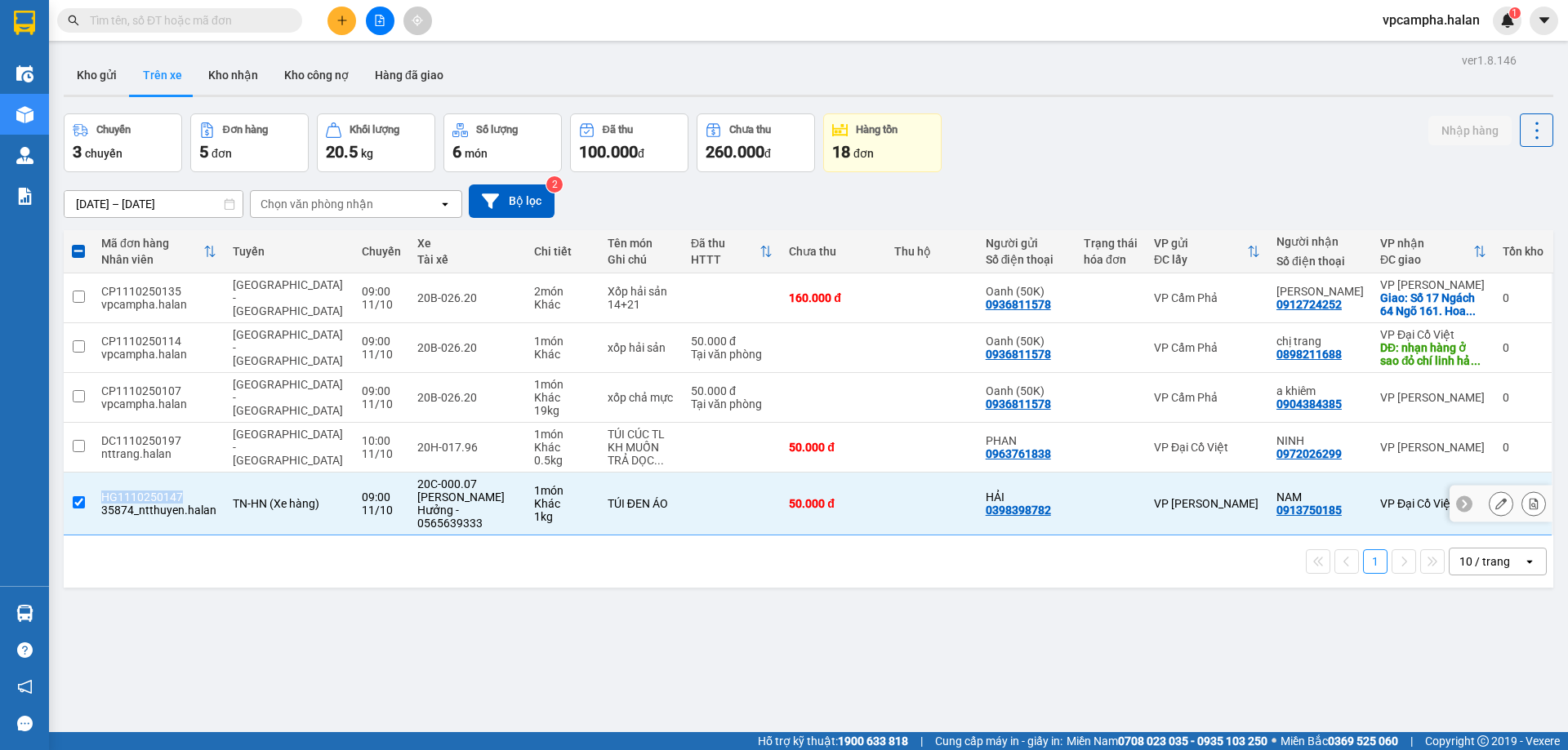
copy div "HG1110250147"
paste input "HG1110250147"
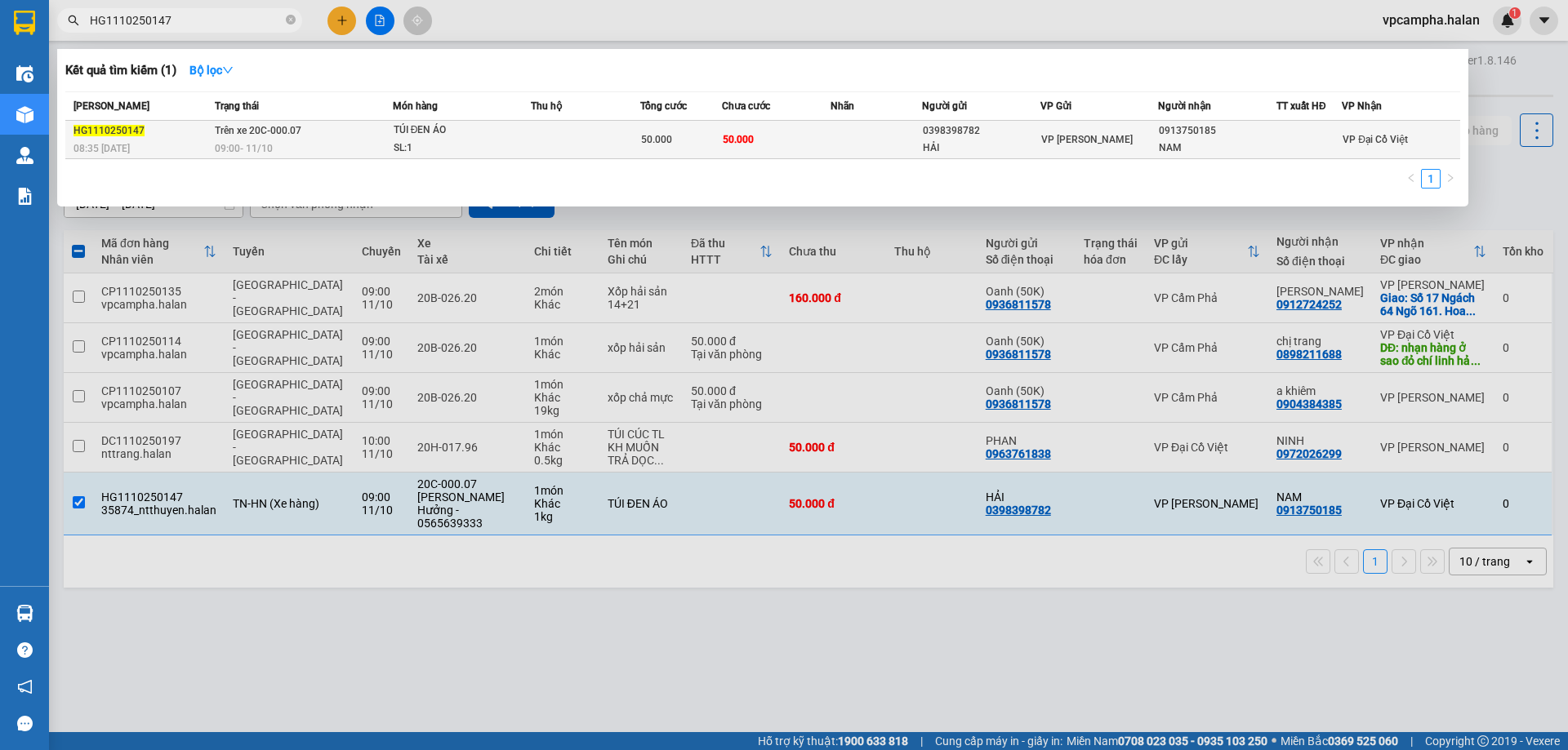
type input "HG1110250147"
click at [110, 137] on div "HG1110250147" at bounding box center [141, 130] width 136 height 18
click at [129, 127] on span "HG1110250147" at bounding box center [108, 130] width 71 height 11
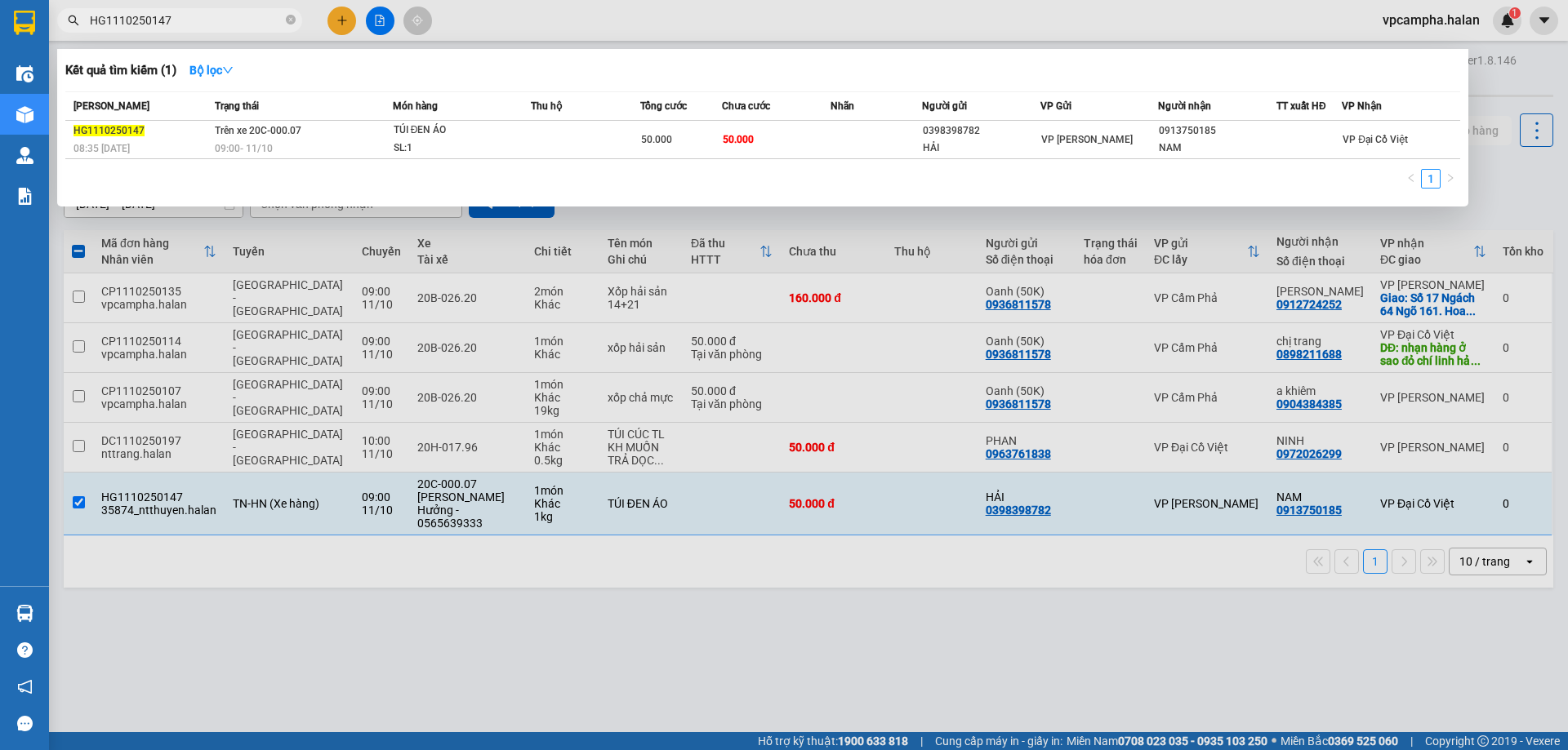
click at [646, 592] on div at bounding box center [784, 375] width 1568 height 750
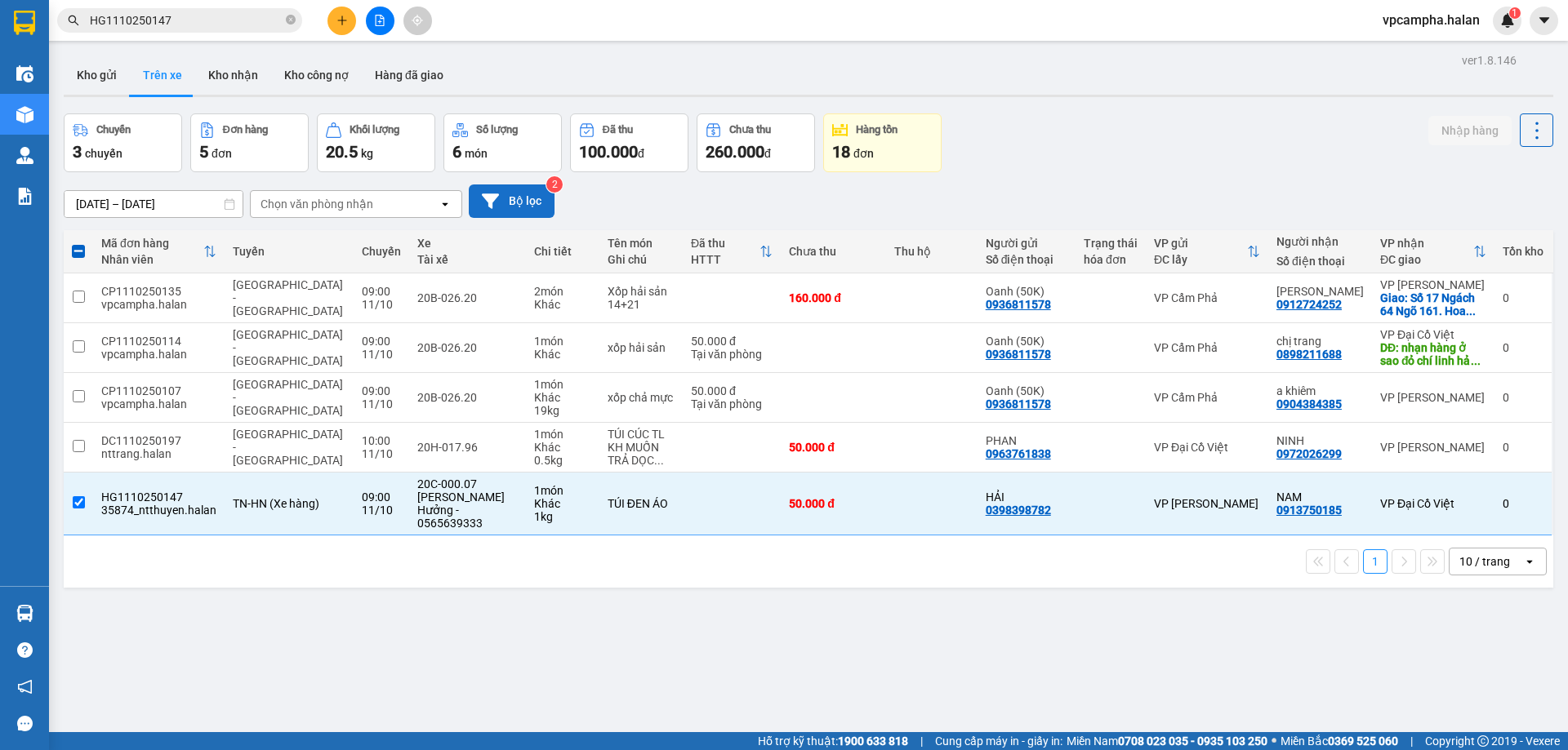
click at [488, 210] on button "Bộ lọc" at bounding box center [512, 202] width 86 height 33
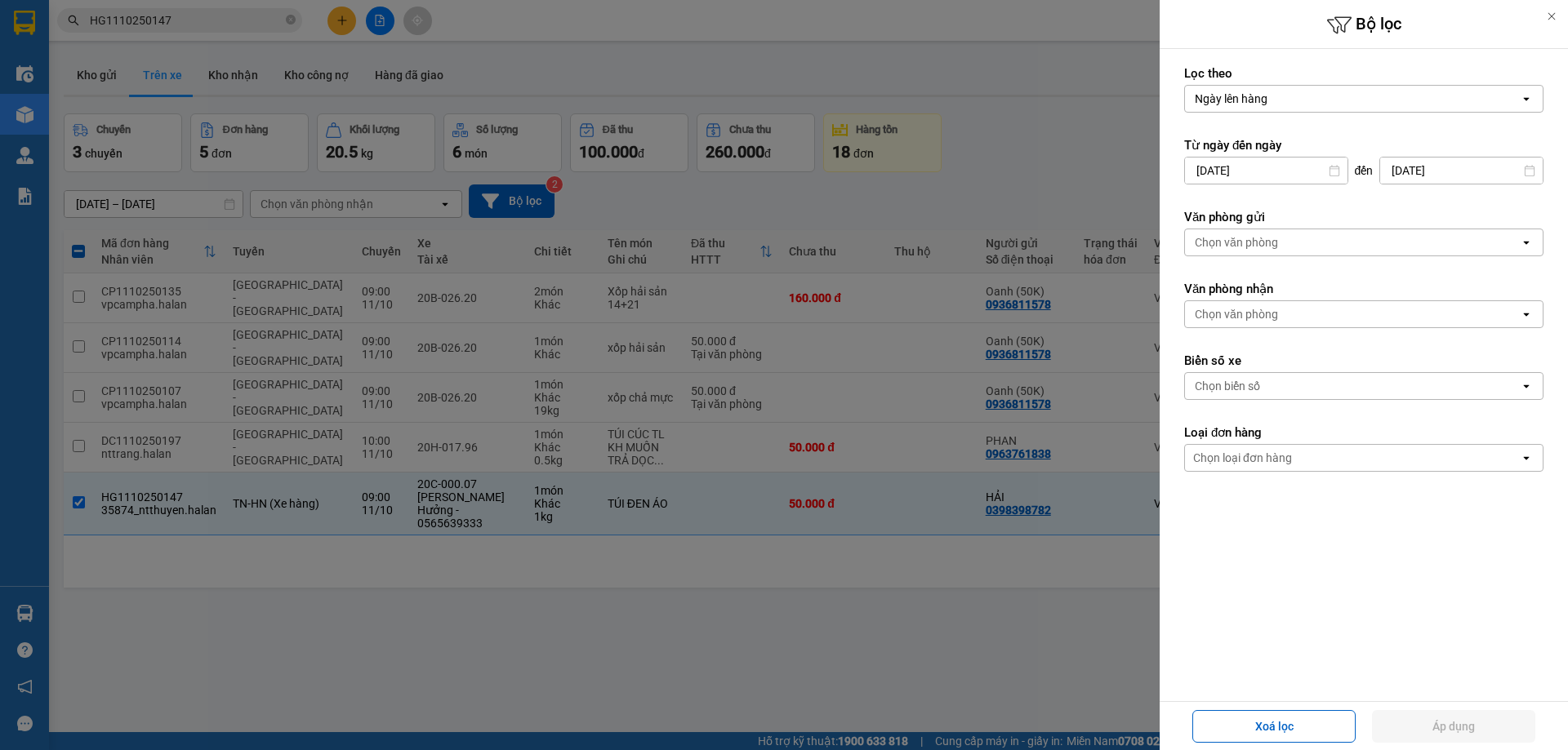
click at [1426, 326] on div "Chọn văn phòng" at bounding box center [1352, 314] width 335 height 26
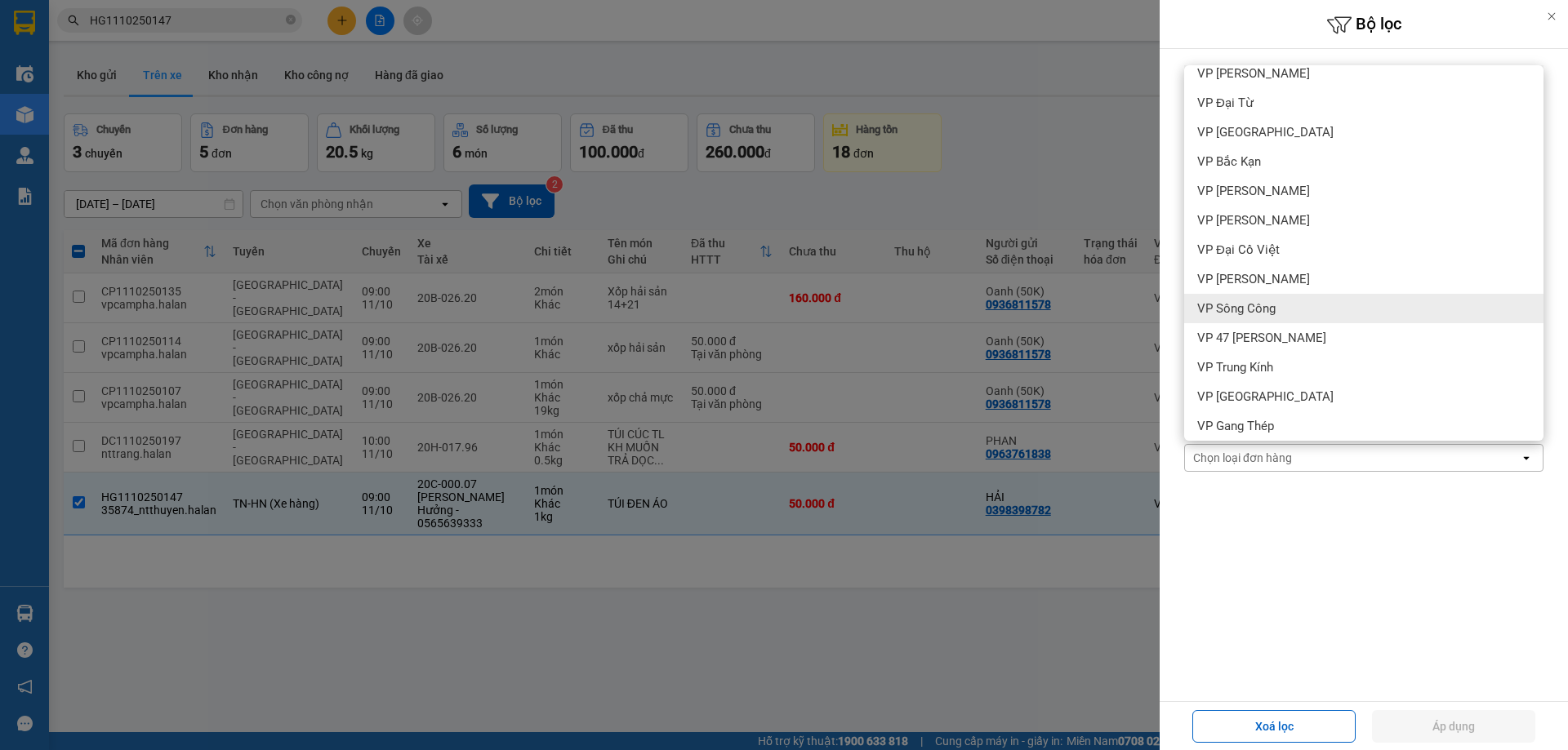
scroll to position [164, 0]
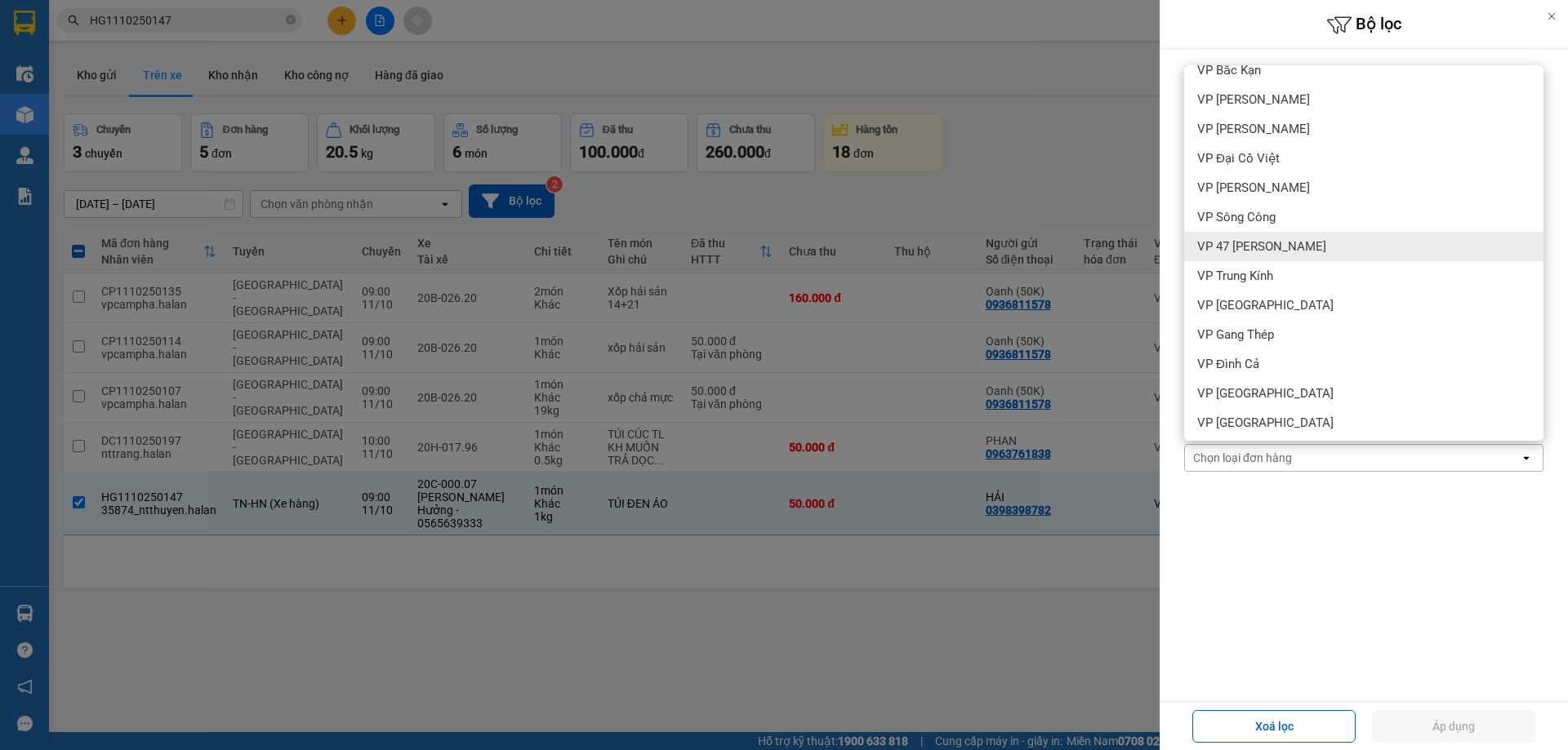
click at [1042, 178] on div at bounding box center [784, 375] width 1568 height 750
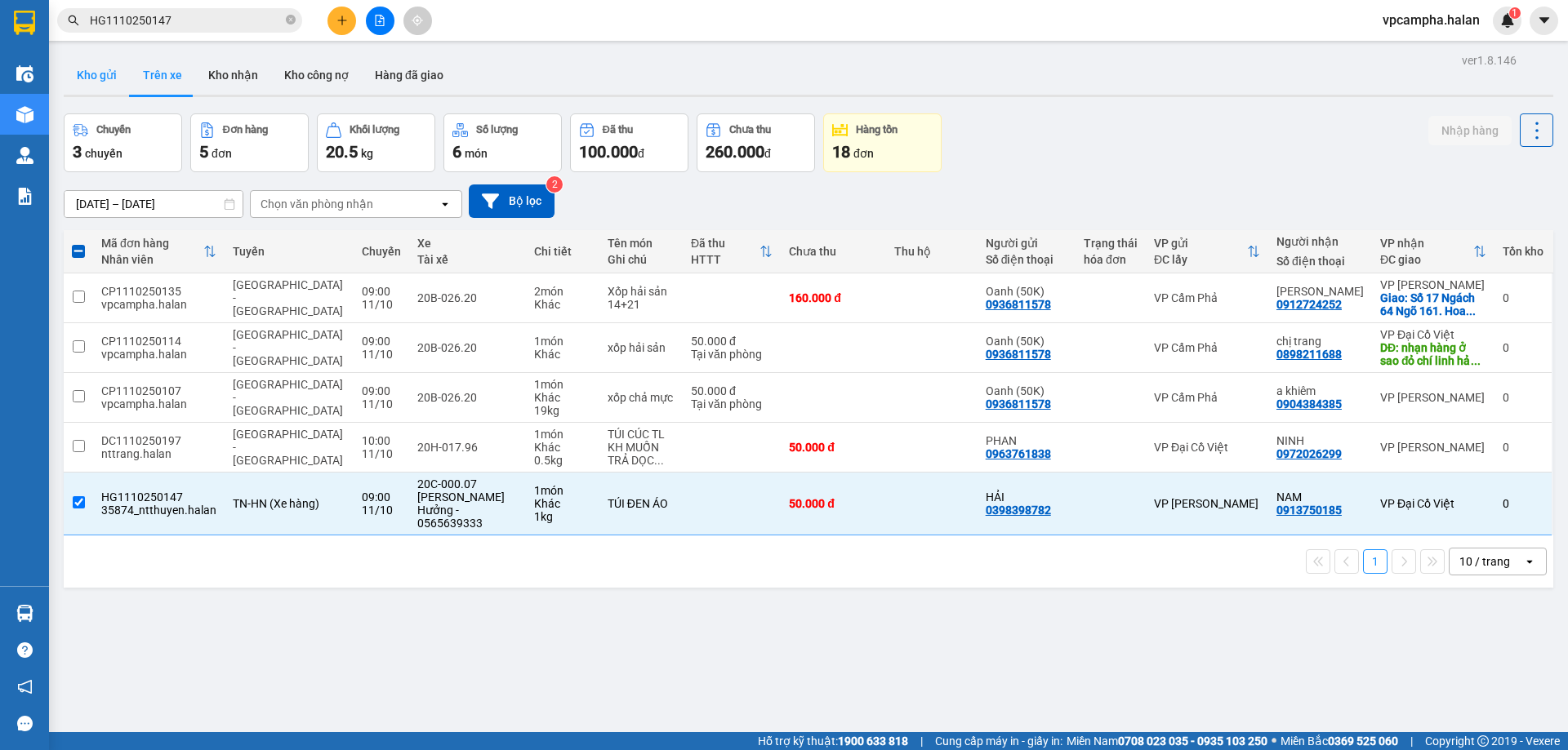
click at [104, 73] on button "Kho gửi" at bounding box center [97, 75] width 67 height 39
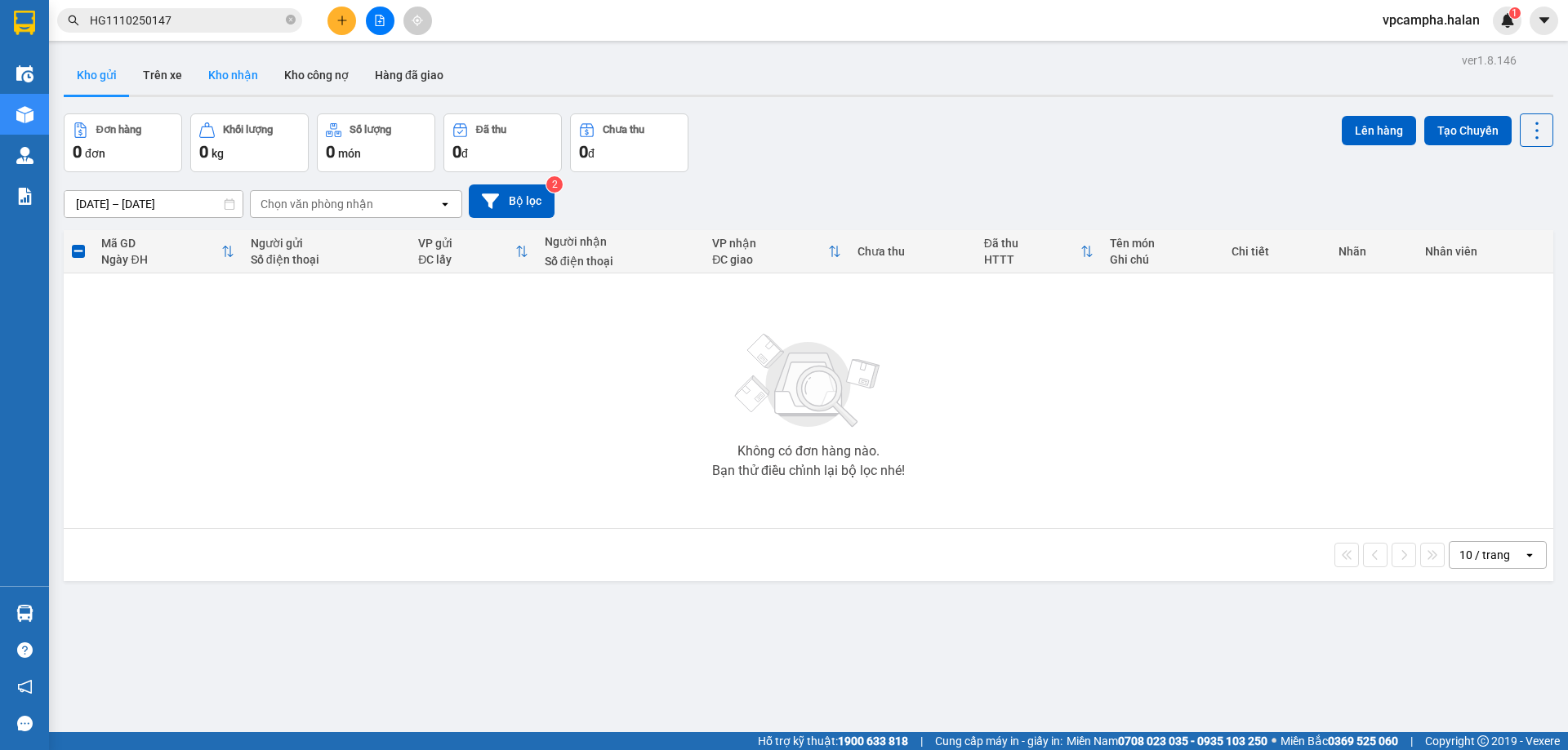
click at [241, 71] on button "Kho nhận" at bounding box center [233, 75] width 76 height 39
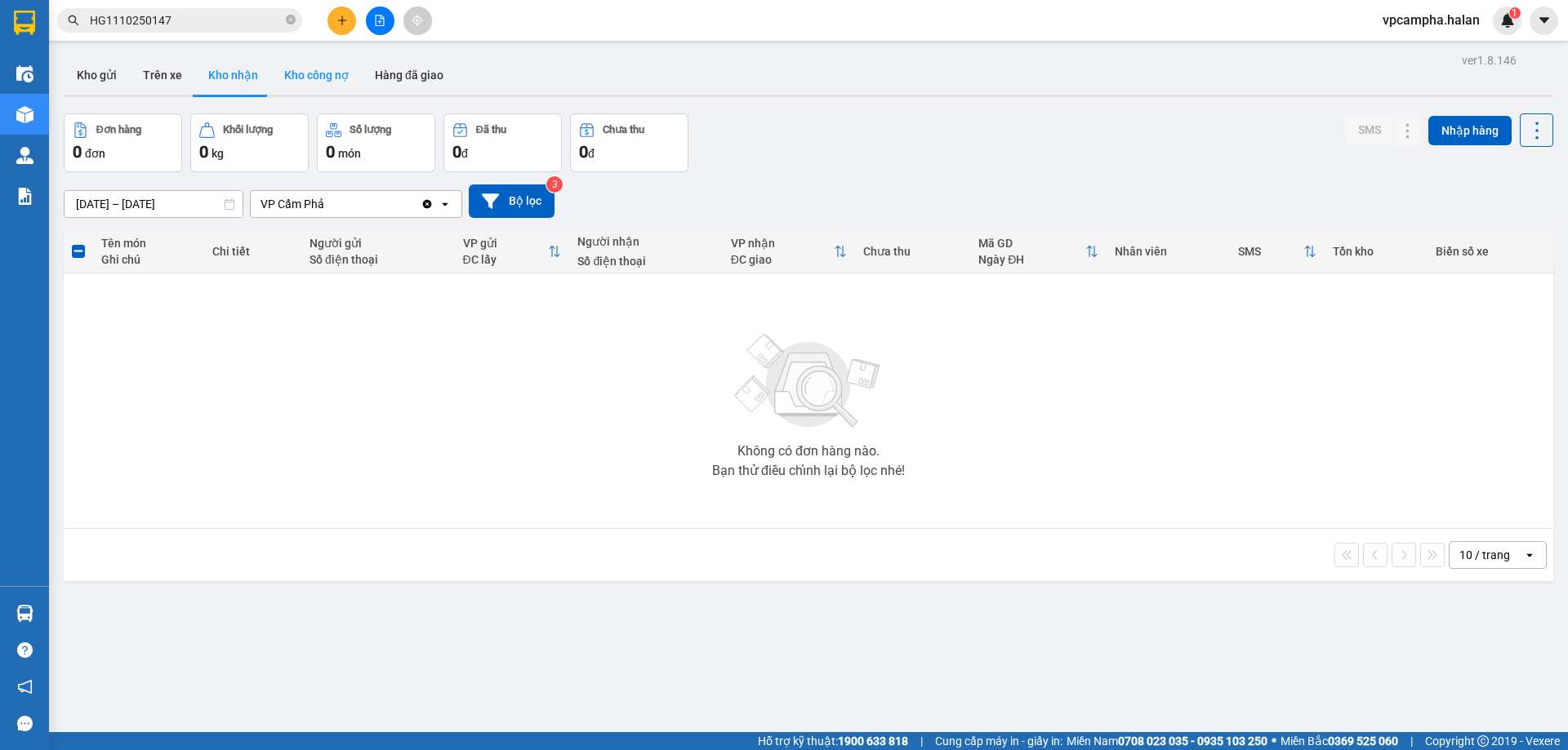
click at [323, 76] on button "Kho công nợ" at bounding box center [316, 75] width 91 height 39
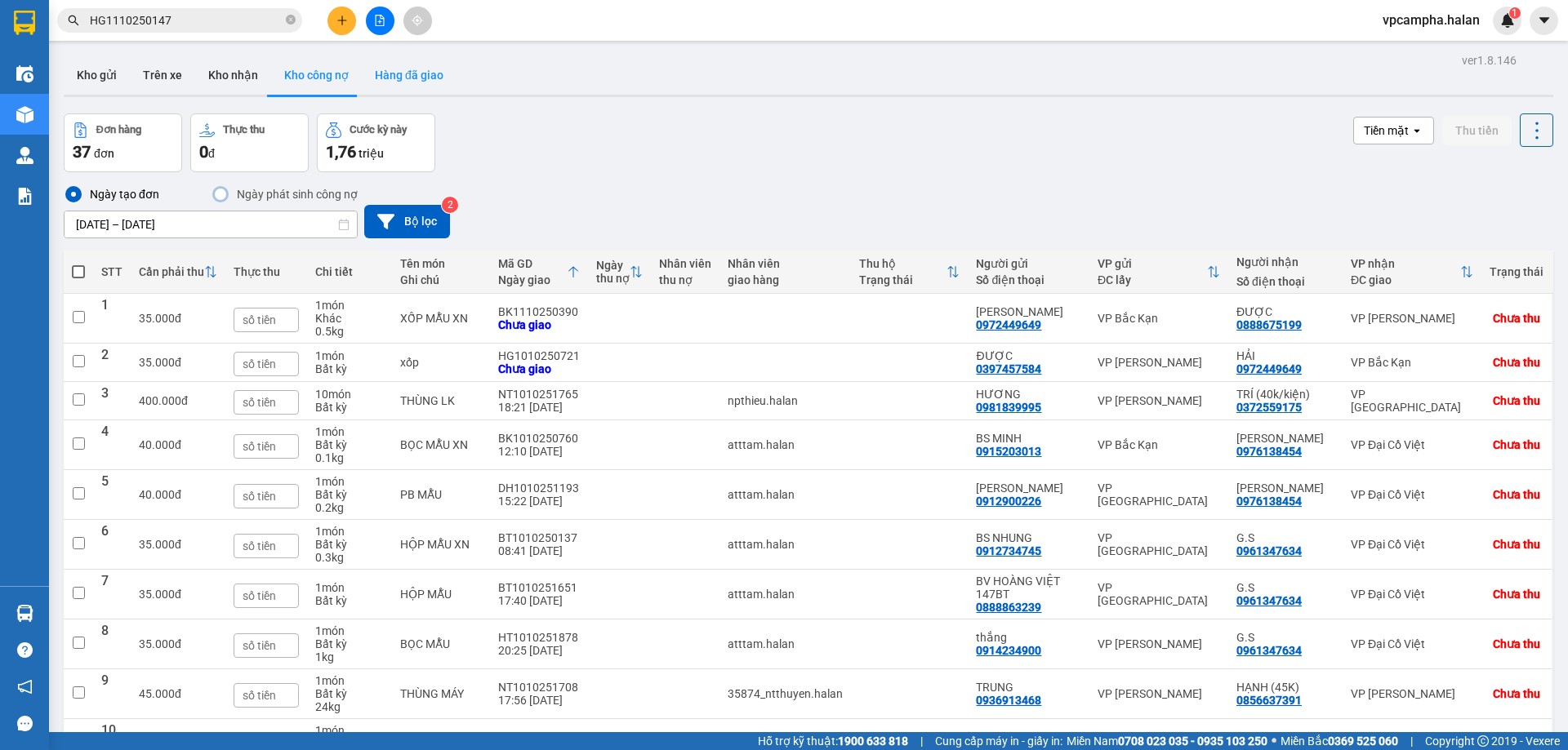
click at [412, 70] on button "Hàng đã giao" at bounding box center [409, 75] width 94 height 39
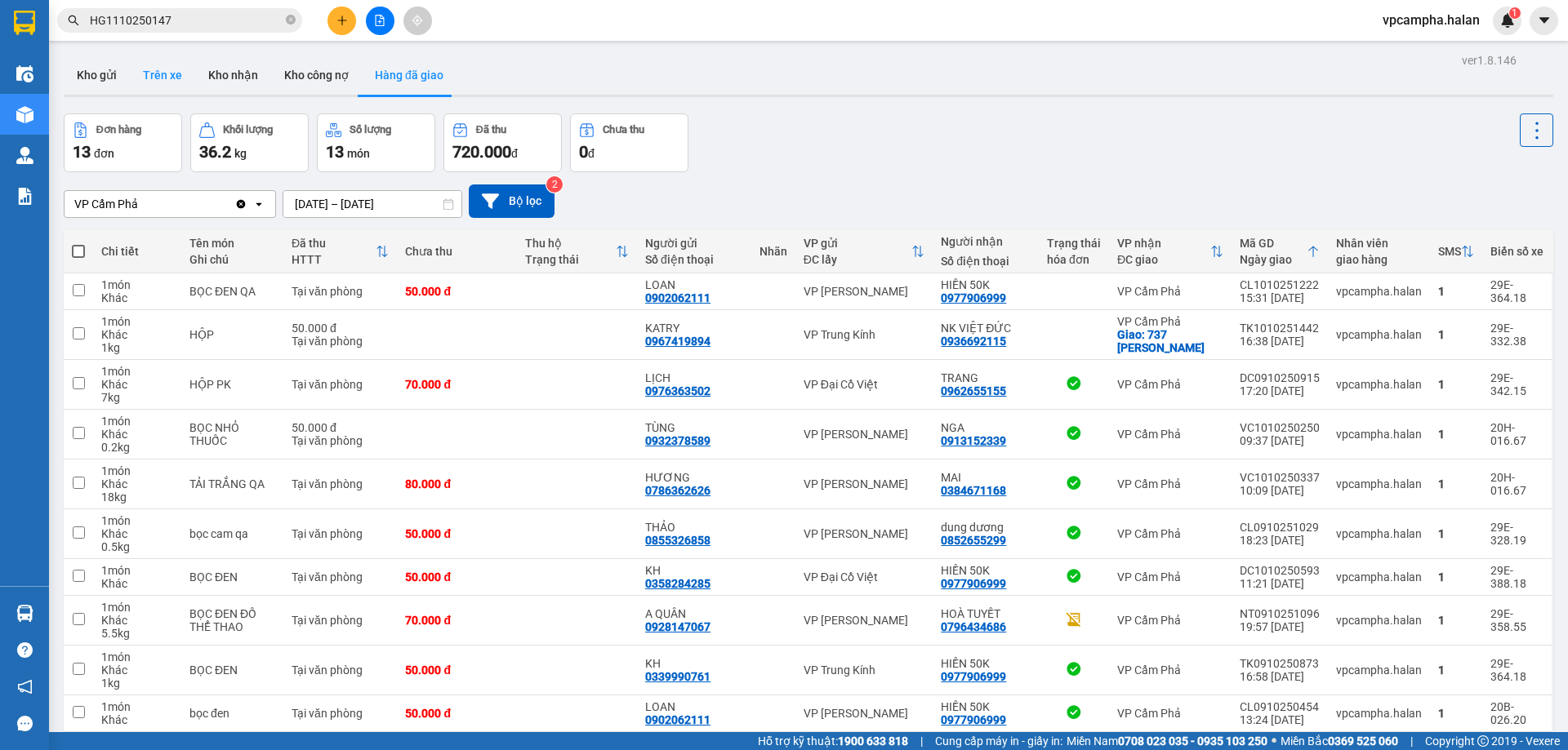
click at [150, 70] on button "Trên xe" at bounding box center [162, 75] width 66 height 39
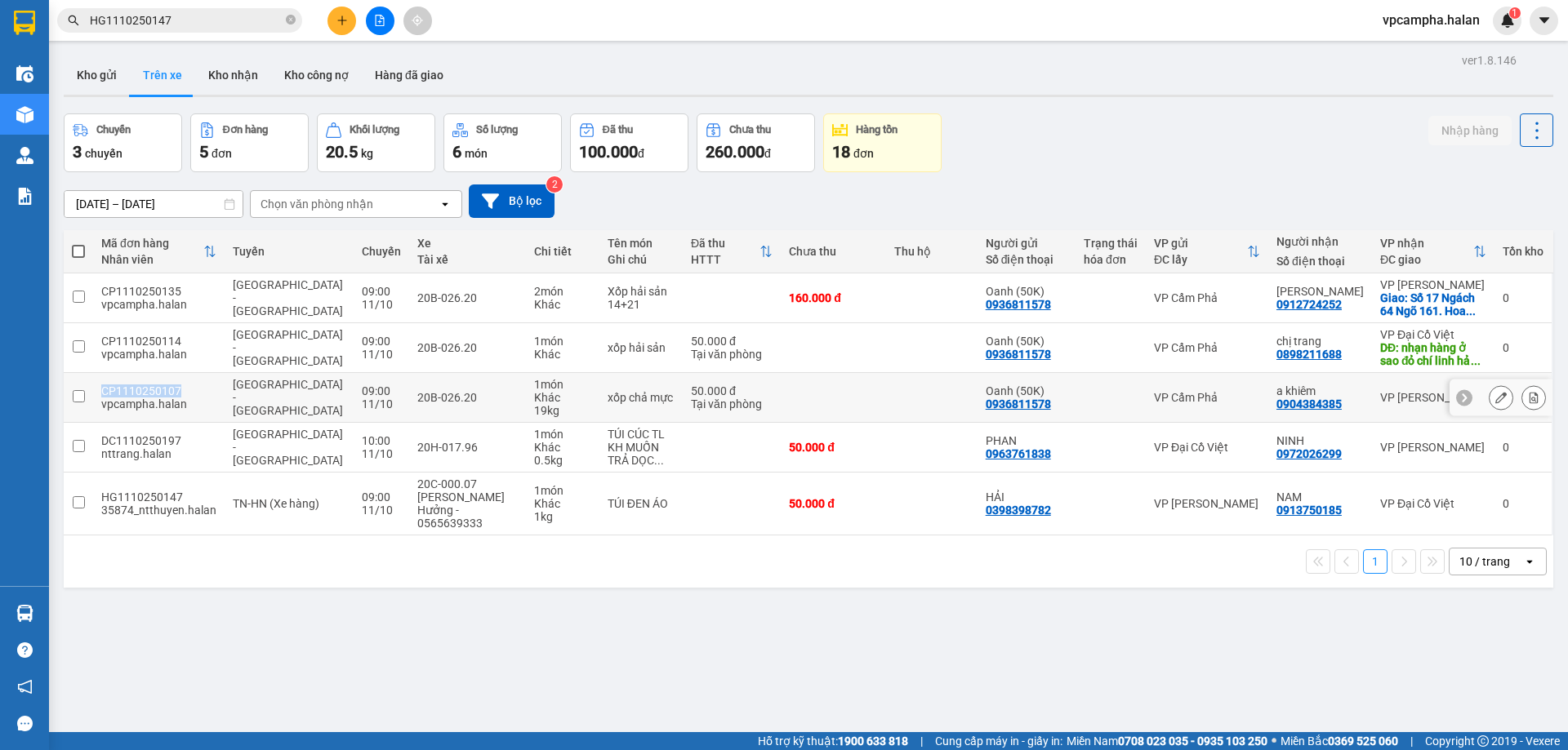
drag, startPoint x: 176, startPoint y: 388, endPoint x: 104, endPoint y: 390, distance: 72.0
click at [104, 390] on div "CP1110250107" at bounding box center [158, 391] width 115 height 13
checkbox input "true"
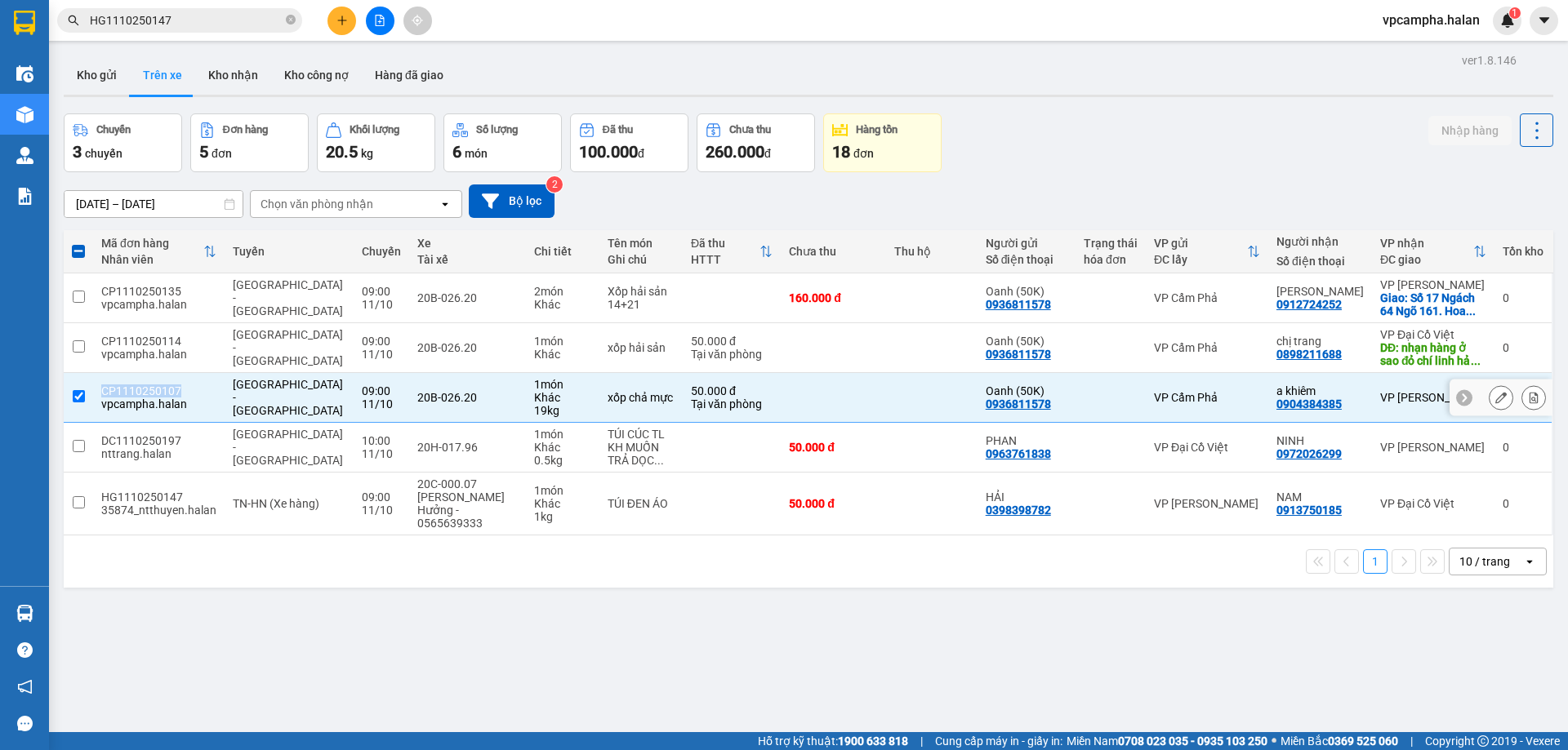
copy div "CP1110250107"
click at [188, 18] on input "HG1110250147" at bounding box center [186, 19] width 192 height 18
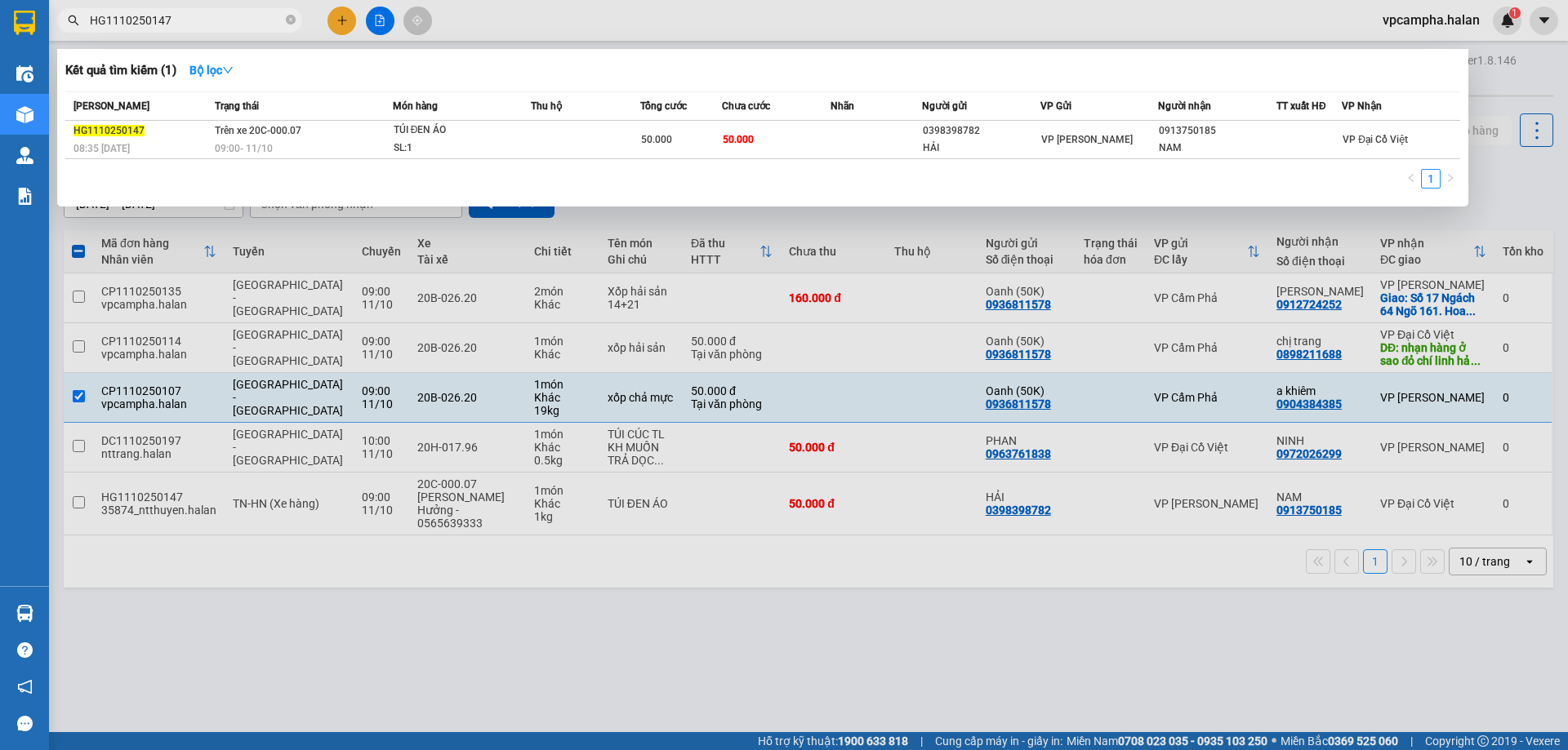
click at [188, 18] on input "HG1110250147" at bounding box center [186, 19] width 192 height 18
paste input "CP111025010"
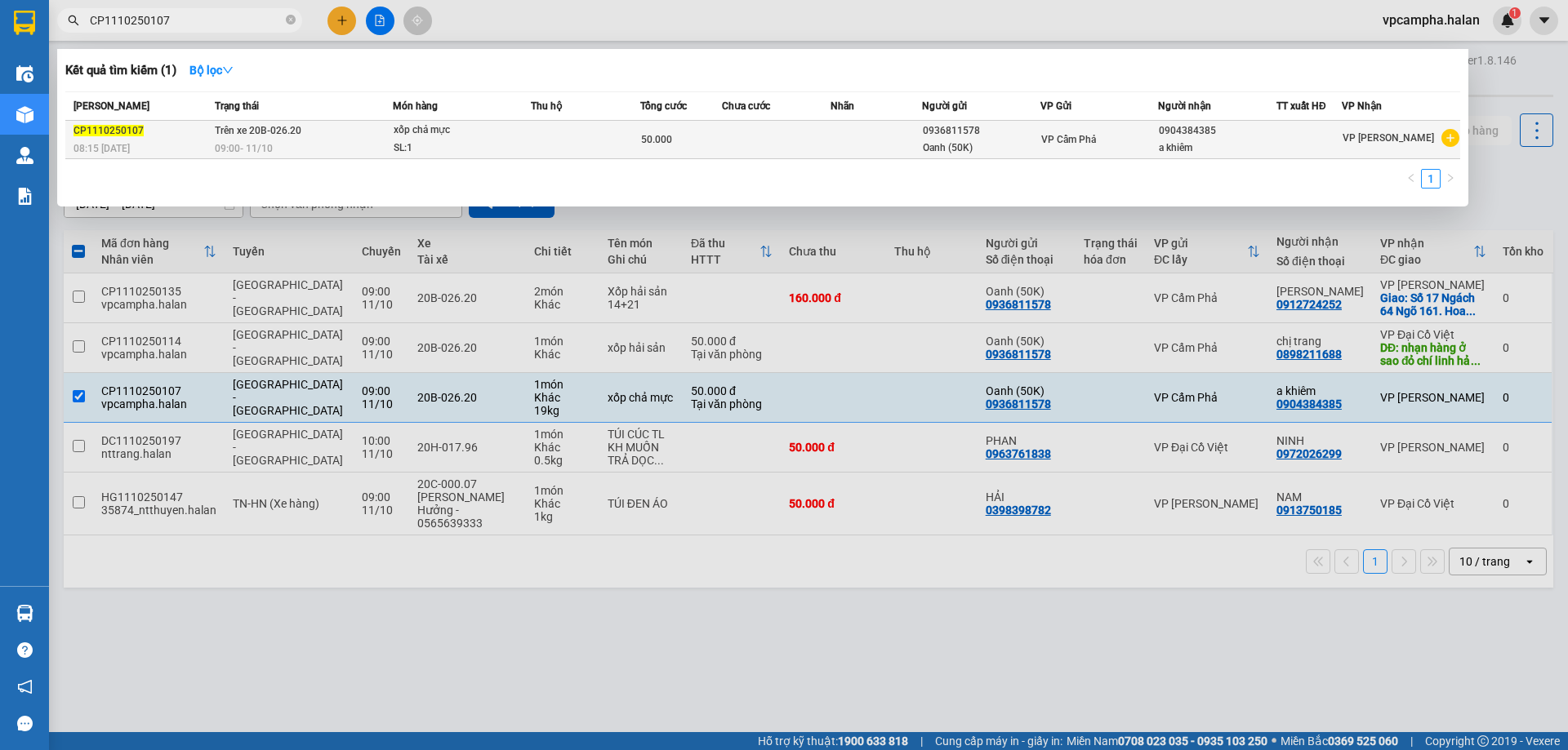
type input "CP1110250107"
click at [103, 131] on span "CP1110250107" at bounding box center [108, 130] width 70 height 11
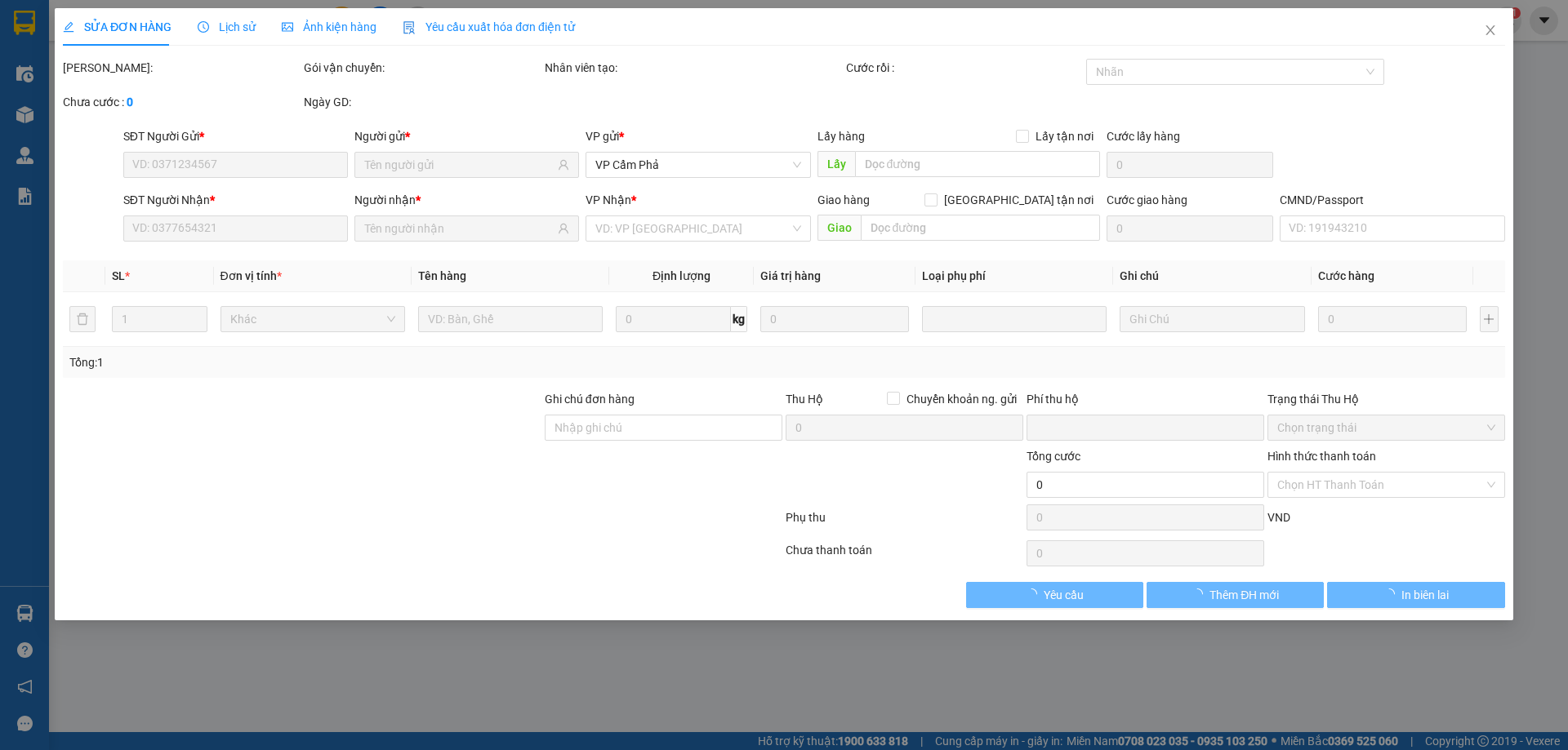
type input "0936811578"
type input "0904384385"
type input "0"
type input "50.000"
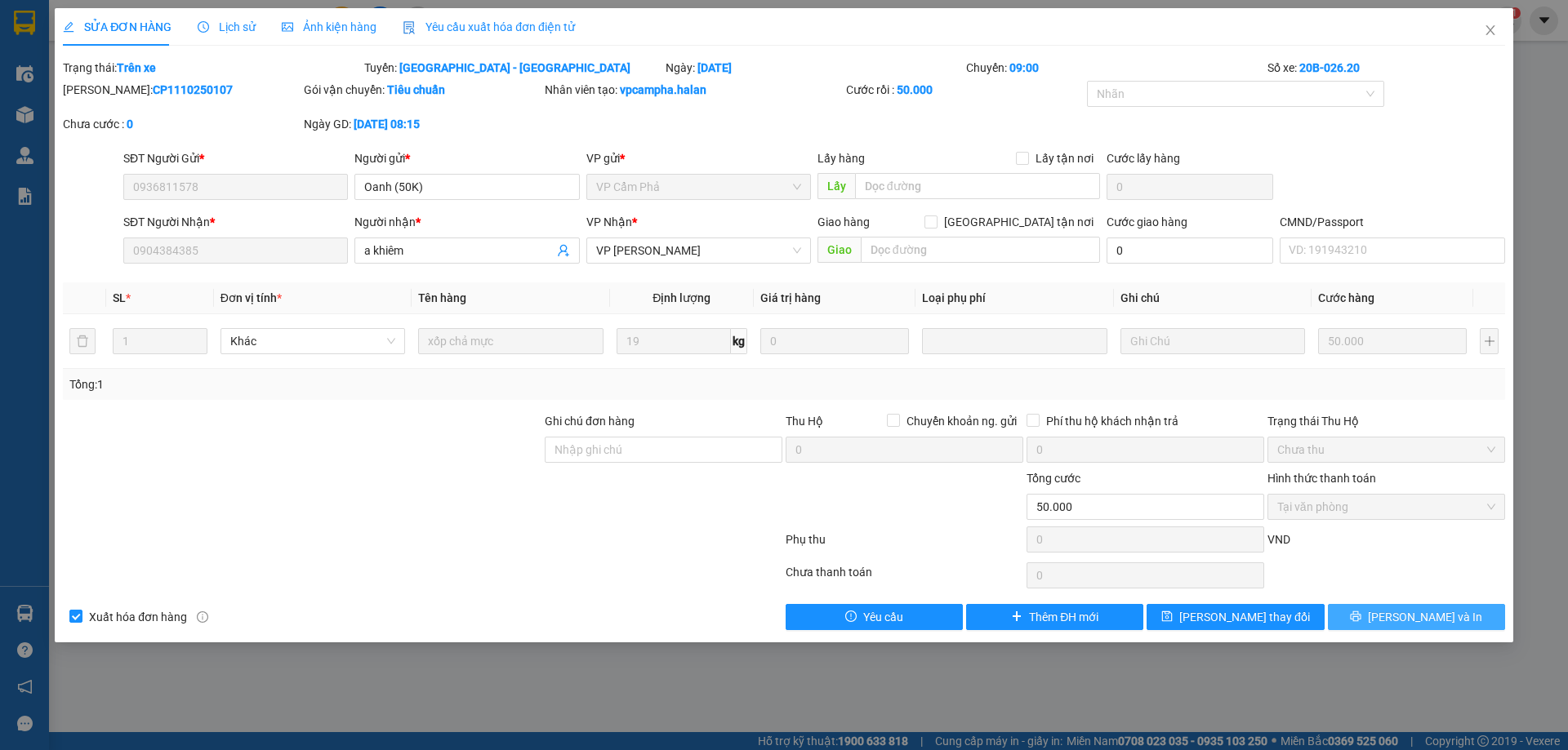
click at [1414, 609] on span "[PERSON_NAME] và In" at bounding box center [1426, 617] width 115 height 18
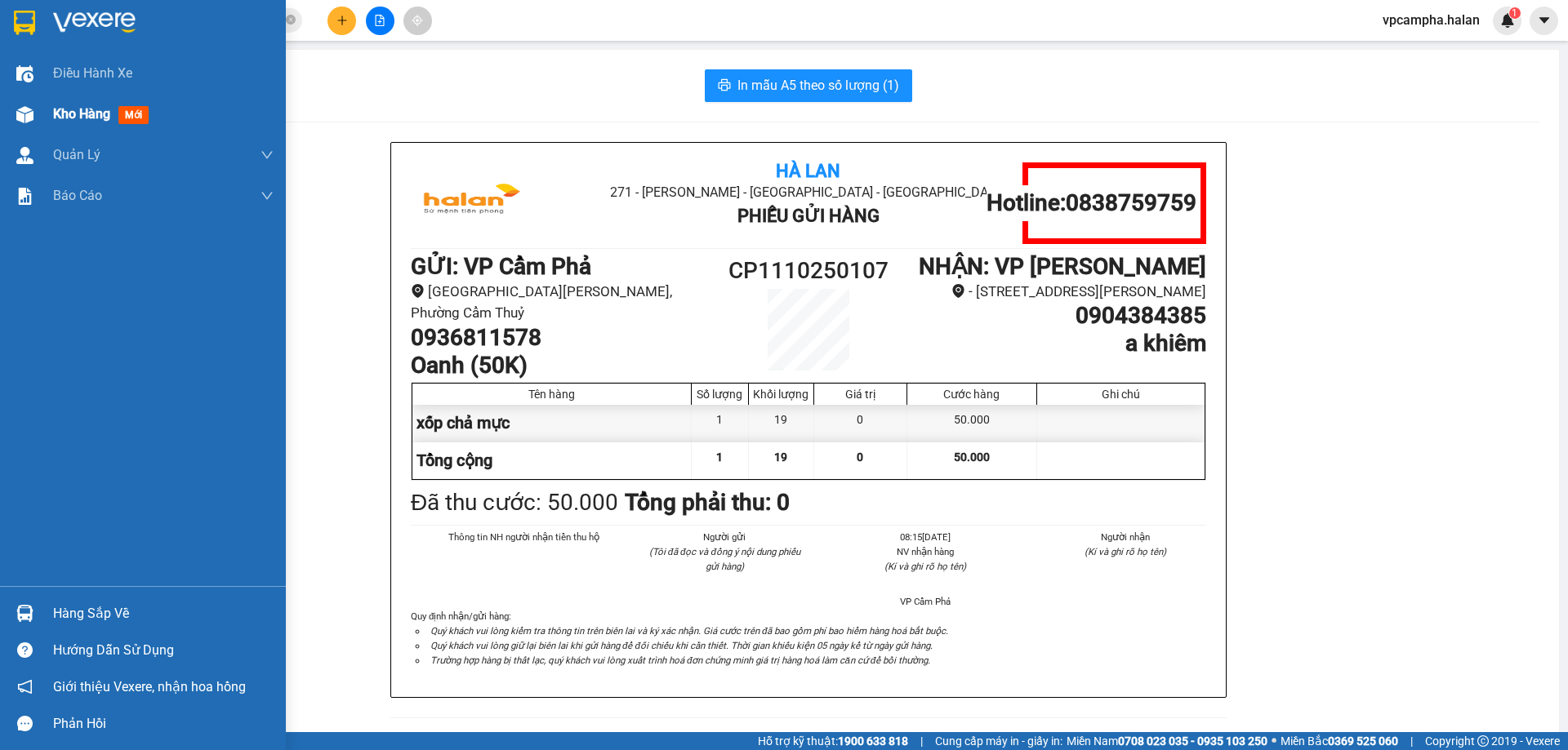
click at [19, 122] on img at bounding box center [25, 115] width 18 height 18
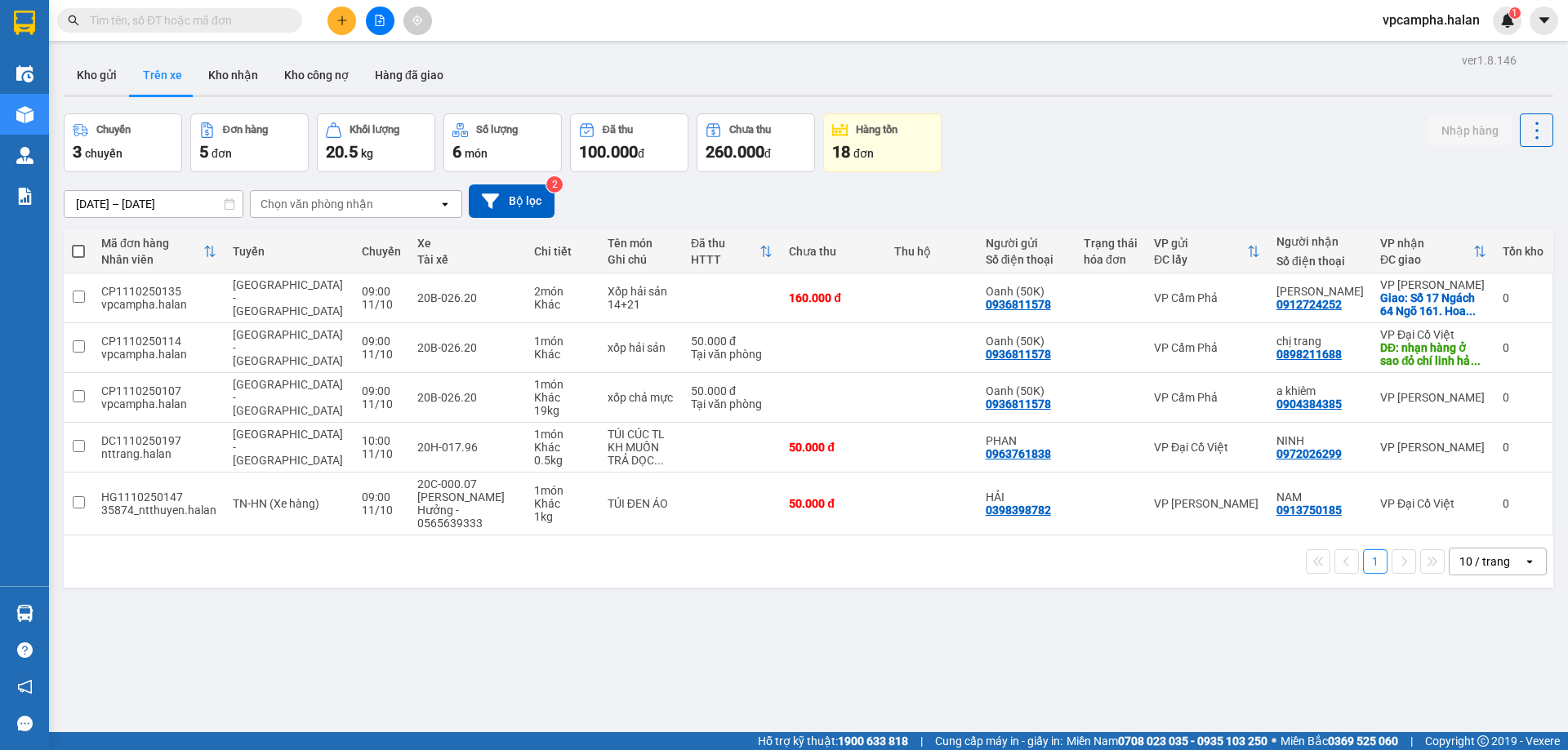
click at [347, 18] on icon "plus" at bounding box center [342, 20] width 11 height 11
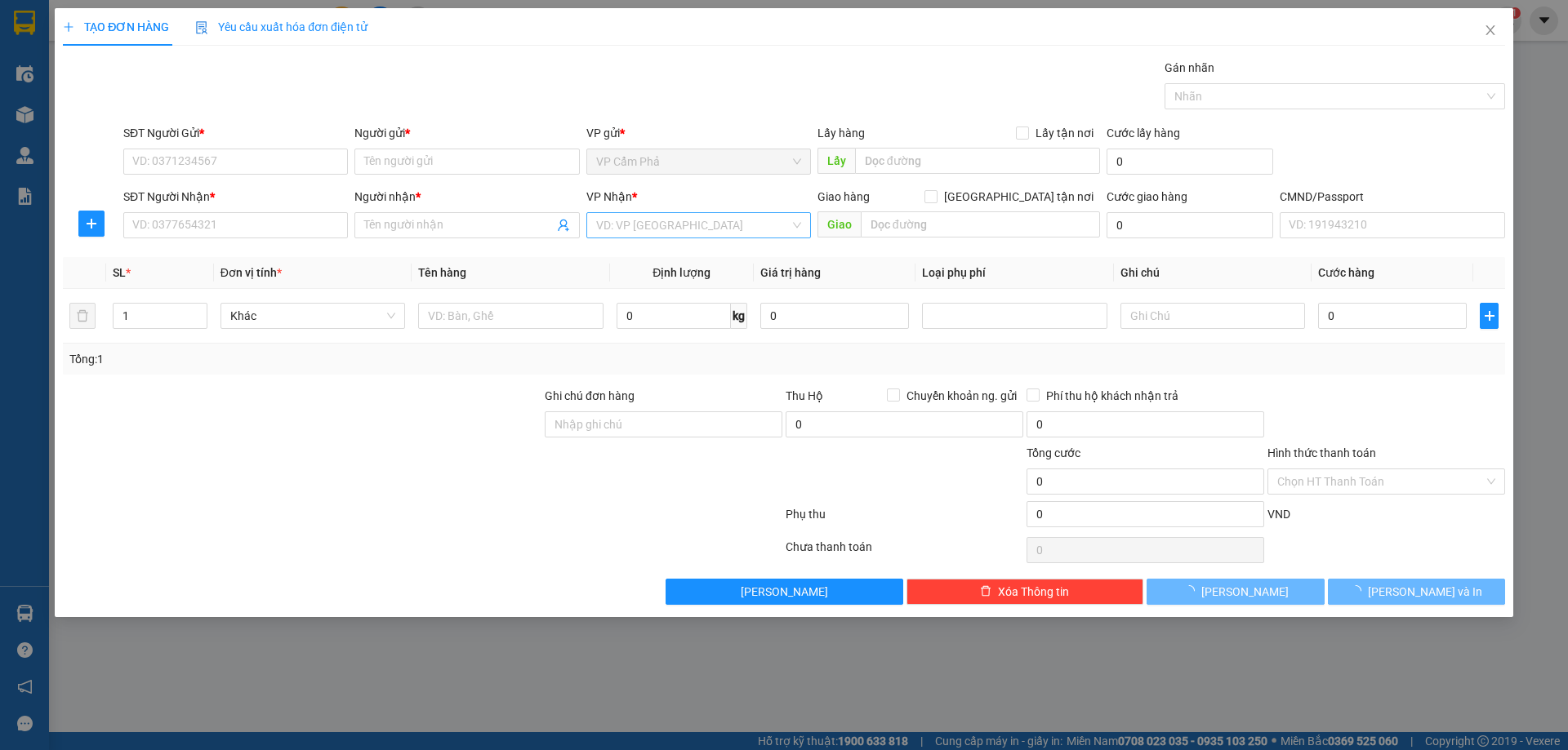
click at [747, 231] on input "search" at bounding box center [692, 225] width 193 height 24
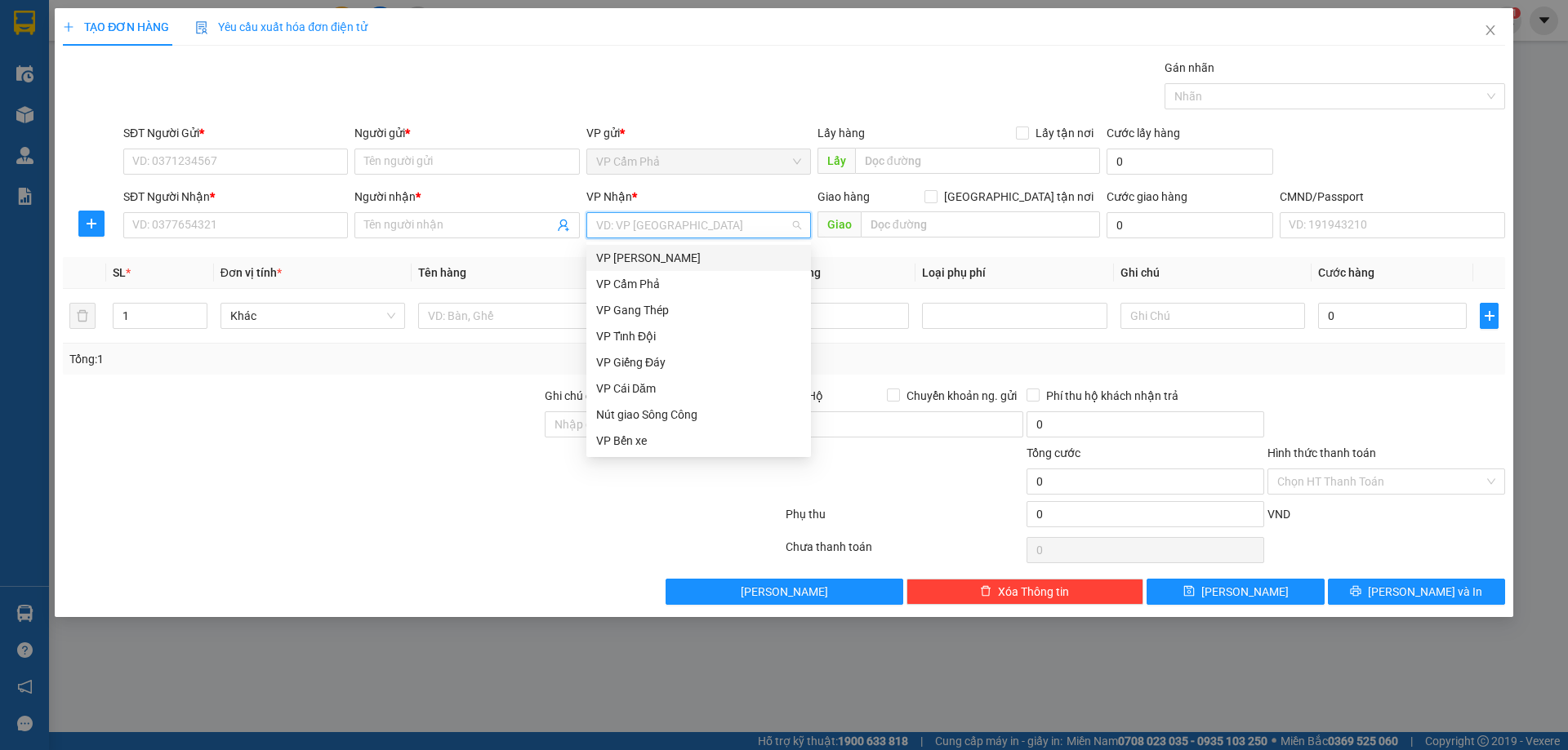
type input "d"
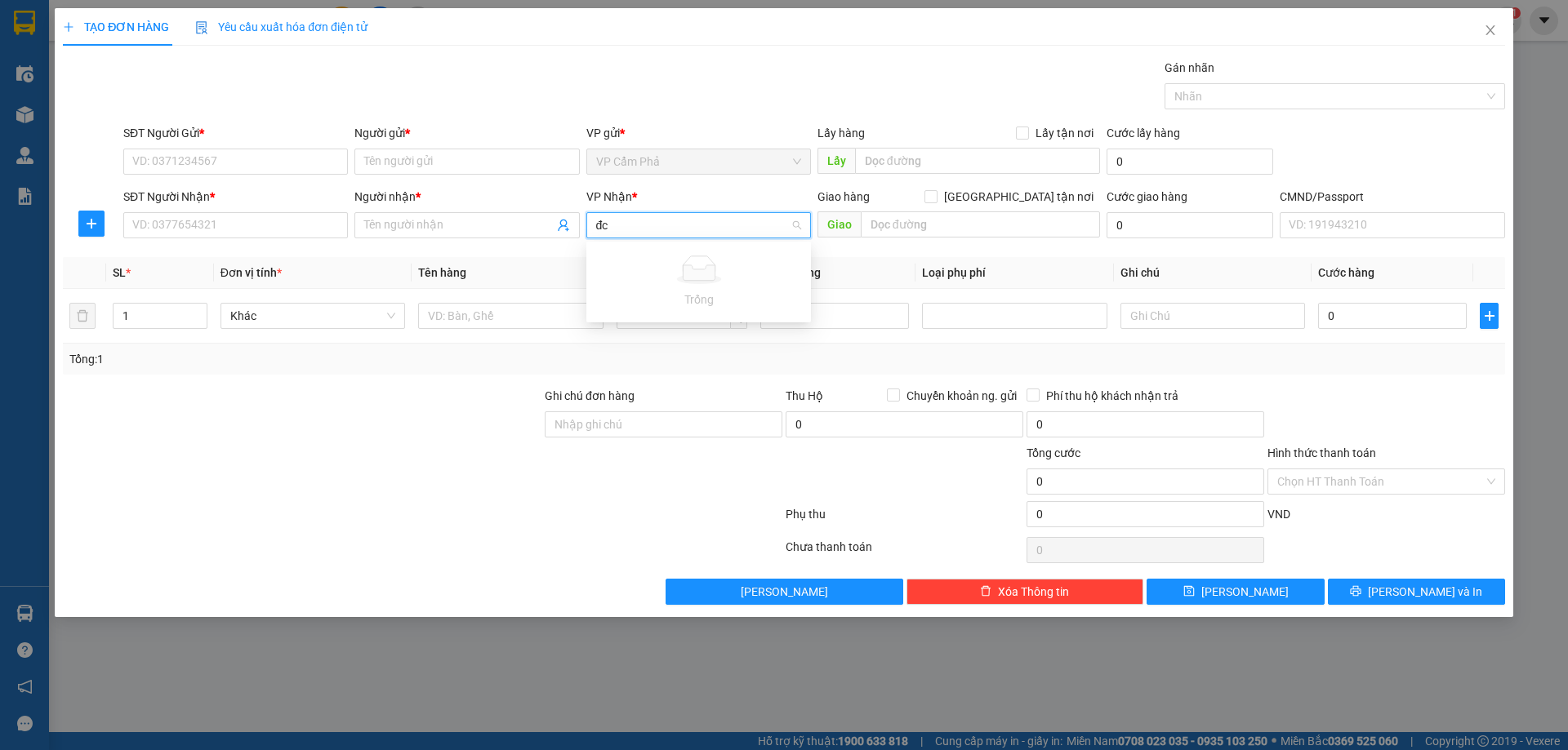
type input "đ"
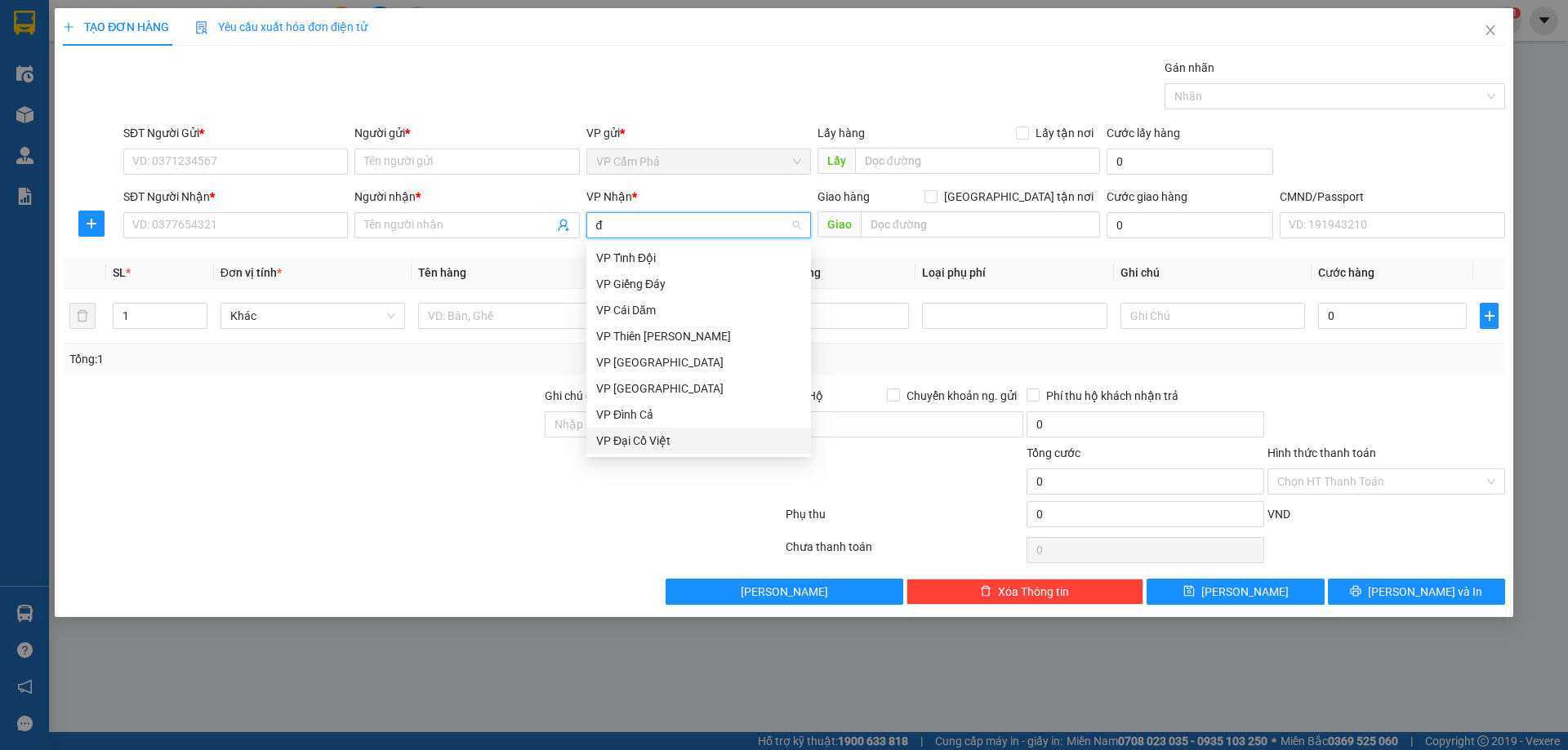
click at [708, 442] on div "VP Đại Cồ Việt" at bounding box center [698, 440] width 205 height 18
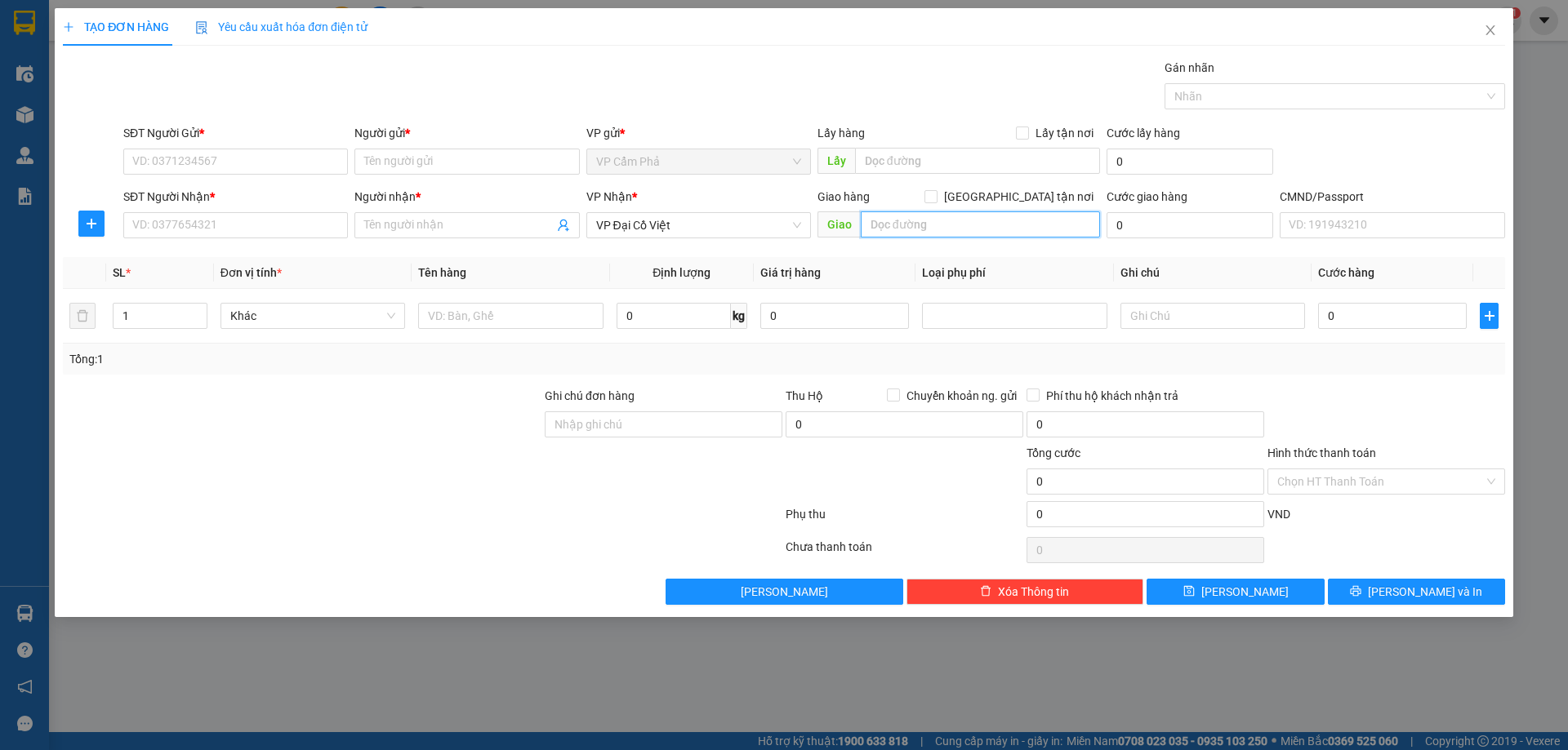
click at [889, 228] on input "text" at bounding box center [980, 225] width 240 height 26
paste input "87 P.Tôn Đức Thắng, Hàng Bột, Đống Đa, Hà Nội 100000, Việt Nam"
type input "87 P.Tôn Đức Thắng, Hàng Bột, Đống Đa, Hà Nội 100000, Việt Nam"
click at [936, 194] on input "[GEOGRAPHIC_DATA] tận nơi" at bounding box center [930, 196] width 11 height 11
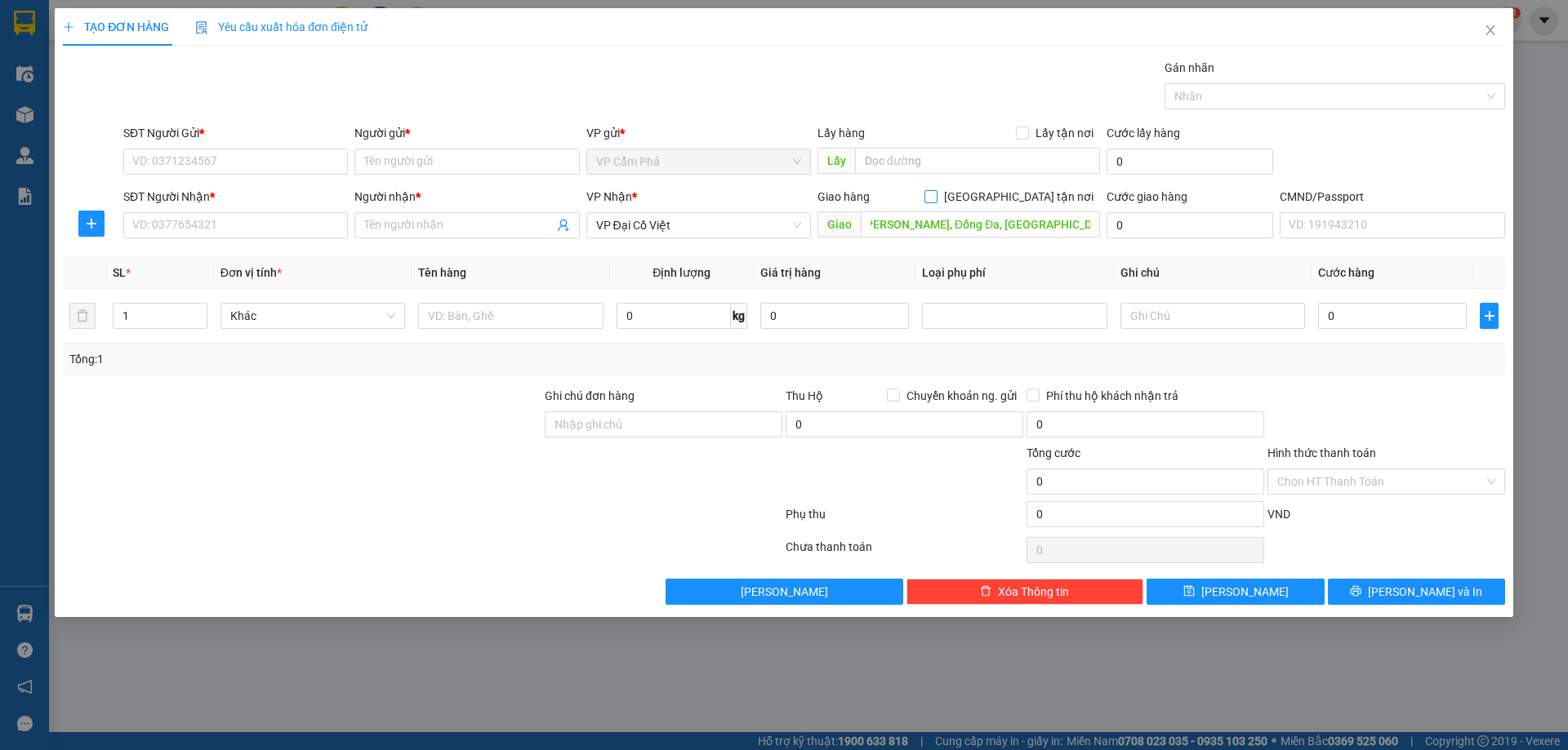
checkbox input "true"
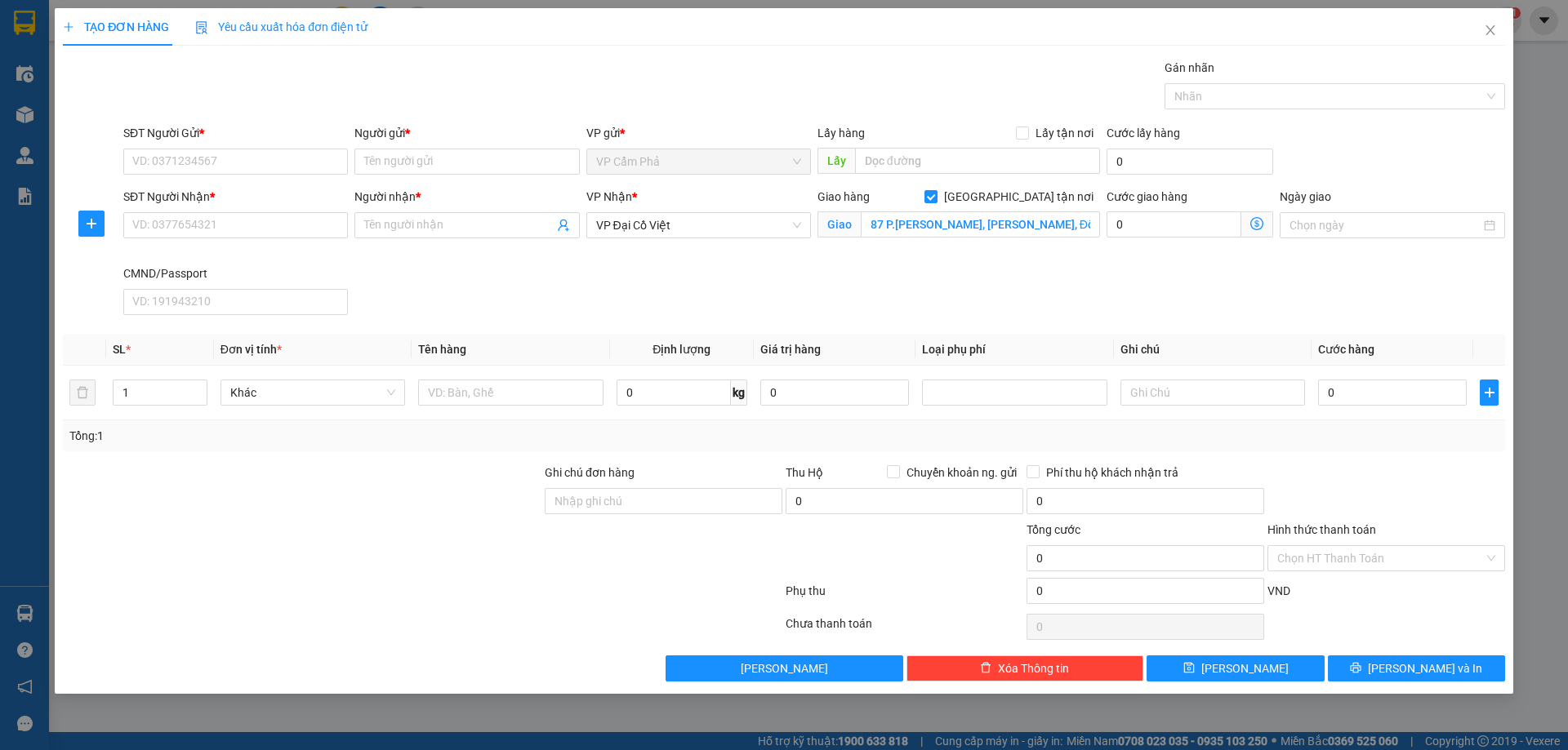
click at [1257, 218] on icon "dollar-circle" at bounding box center [1257, 224] width 13 height 13
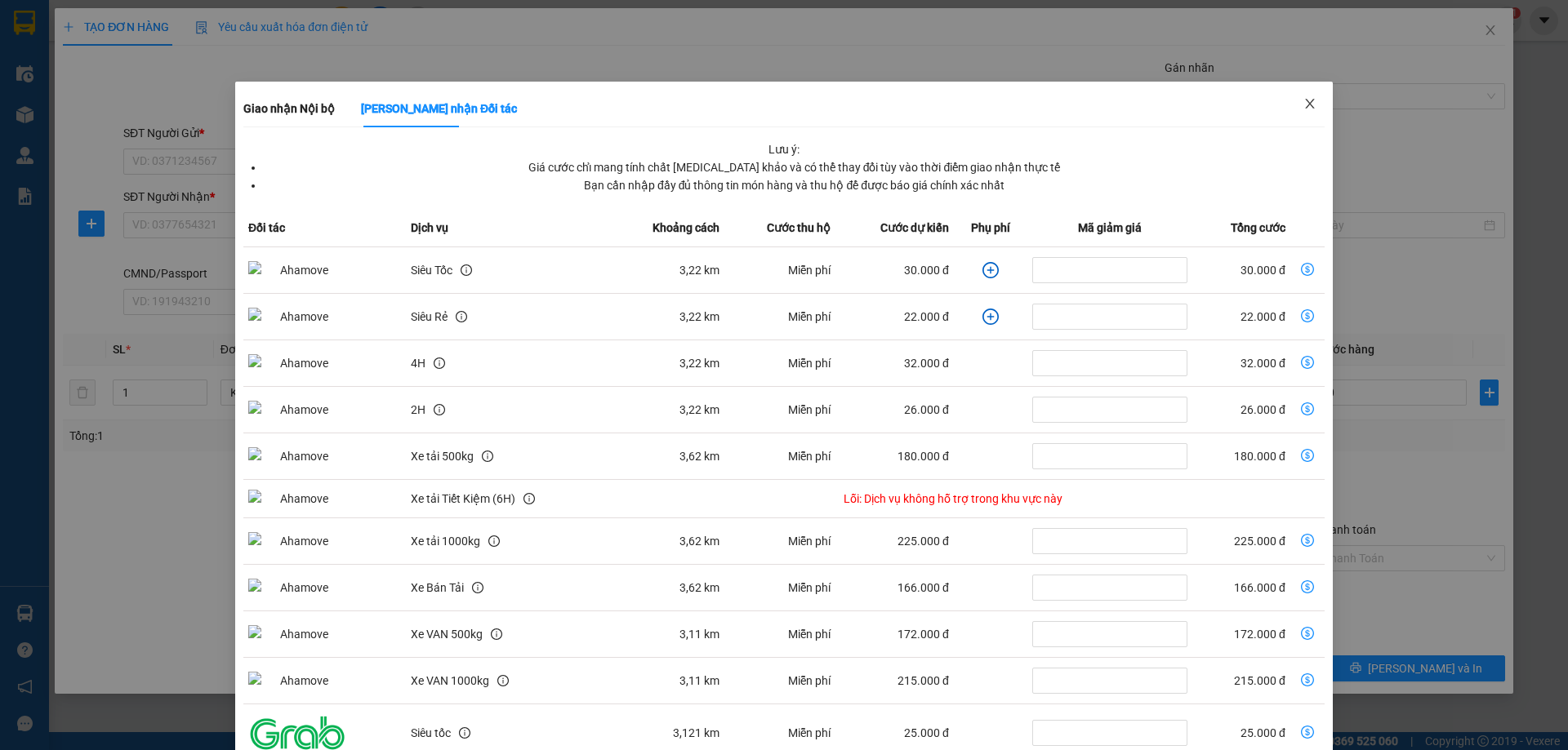
click at [1305, 107] on icon "close" at bounding box center [1310, 104] width 9 height 10
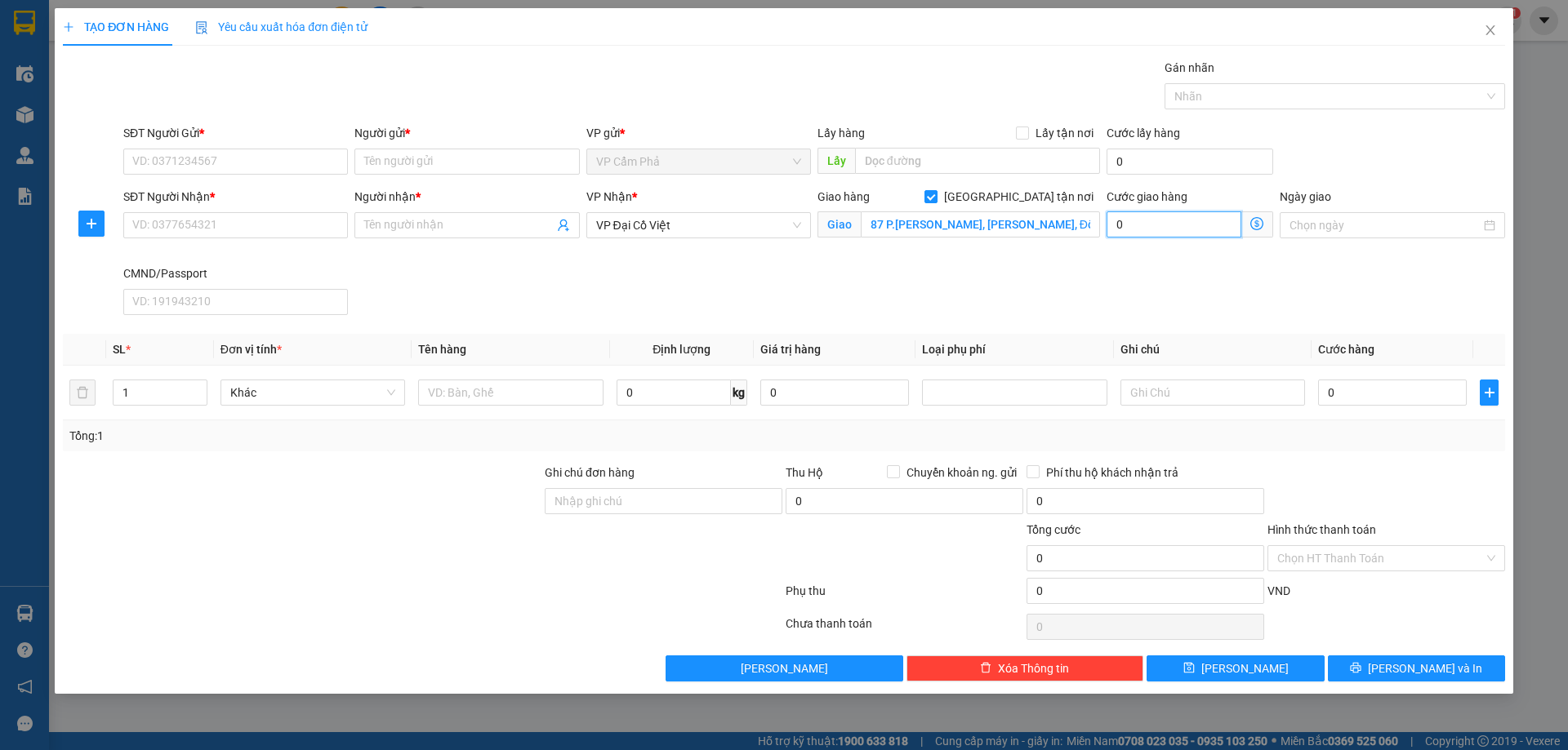
click at [1209, 228] on input "0" at bounding box center [1174, 225] width 135 height 26
type input "5"
type input "55"
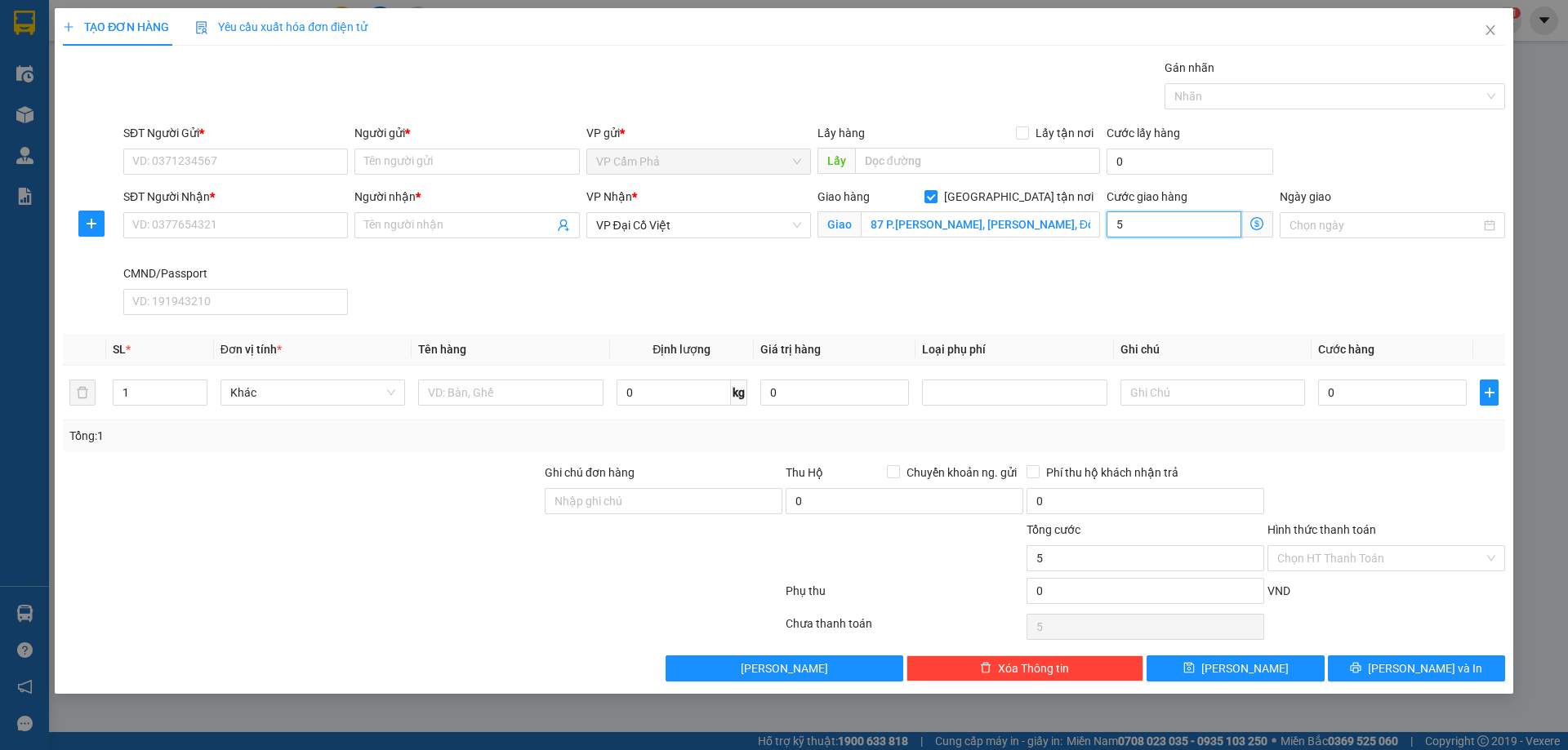
type input "55"
type input "550"
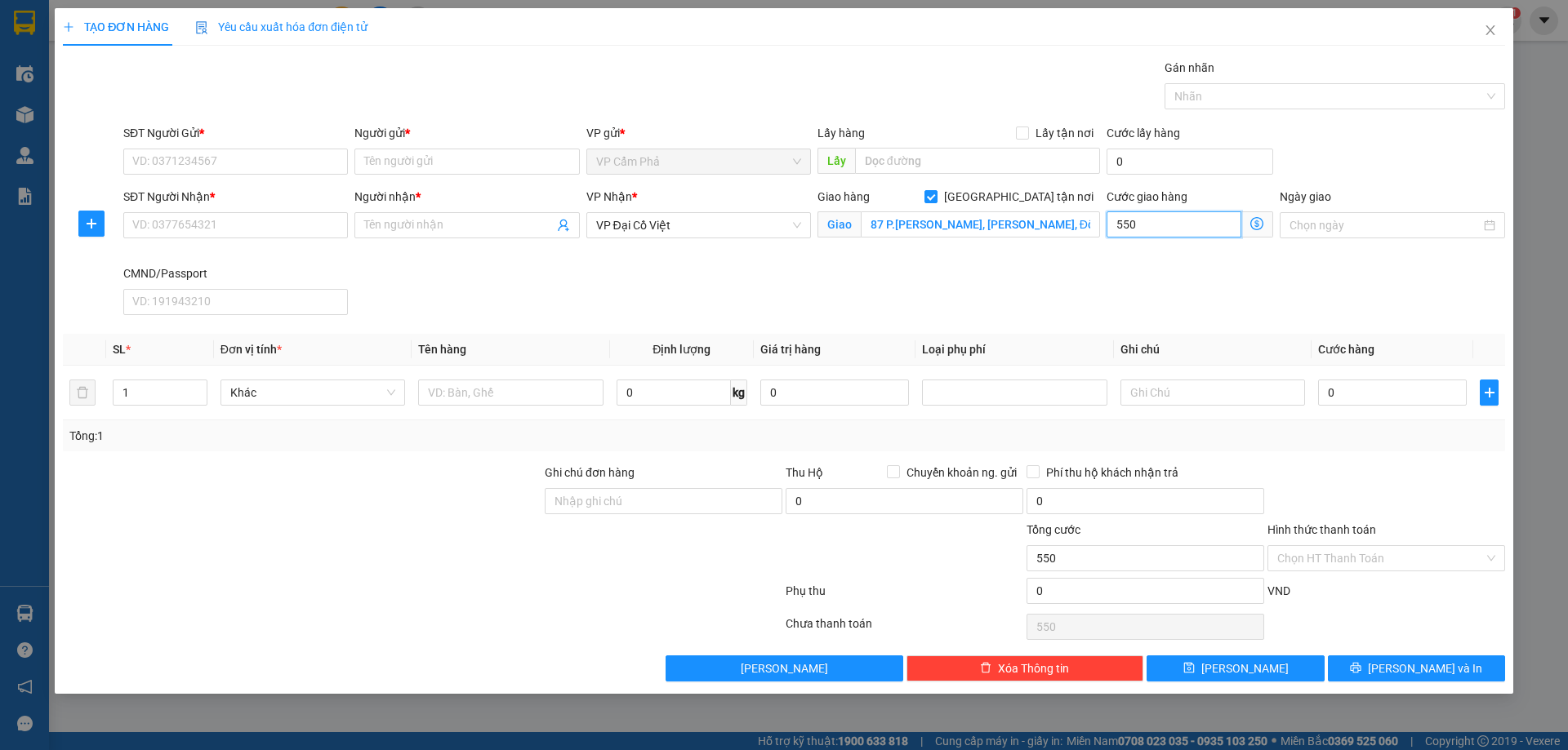
type input "5.500"
type input "55.000"
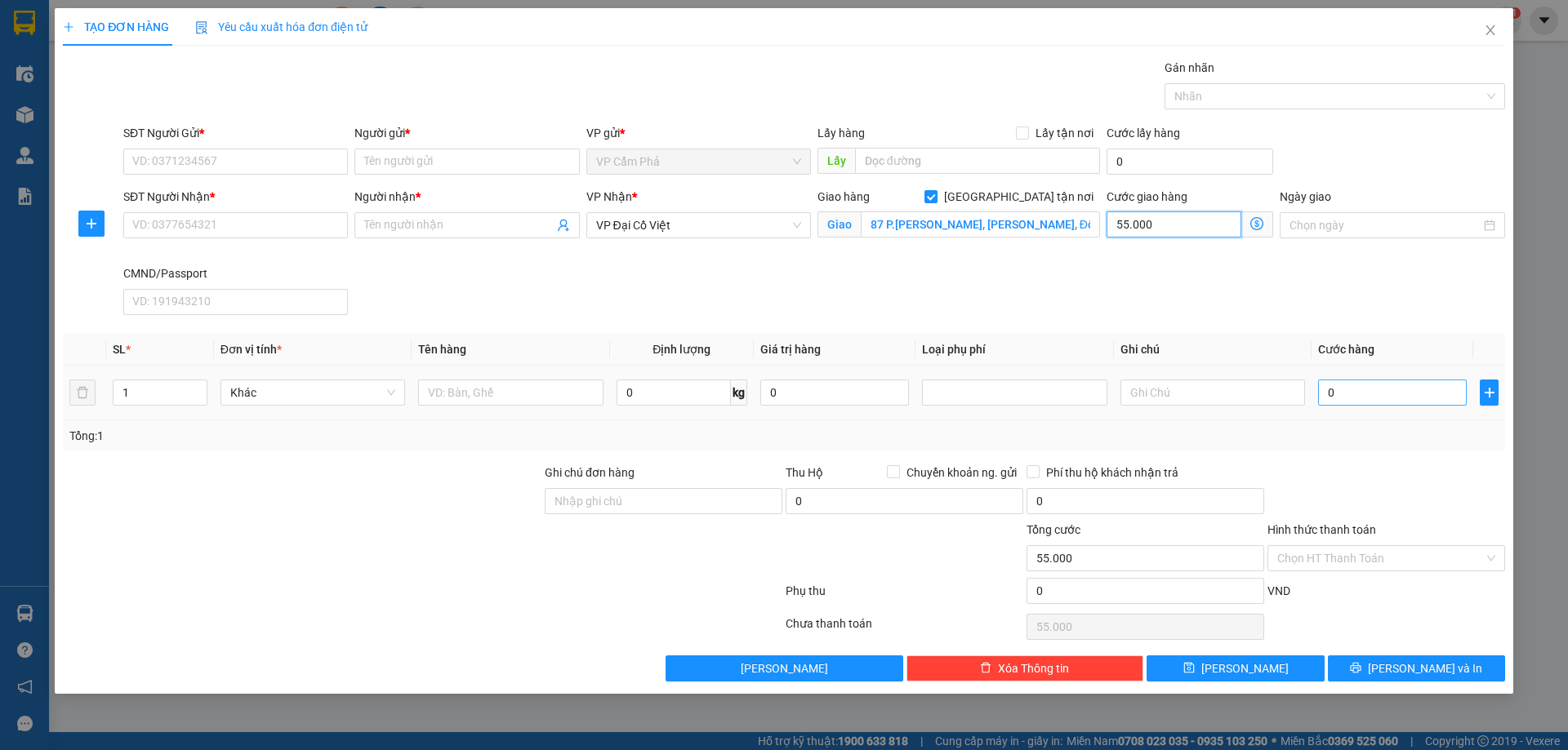
type input "55.000"
click at [1349, 395] on input "0" at bounding box center [1392, 393] width 149 height 26
type input "1"
type input "55.001"
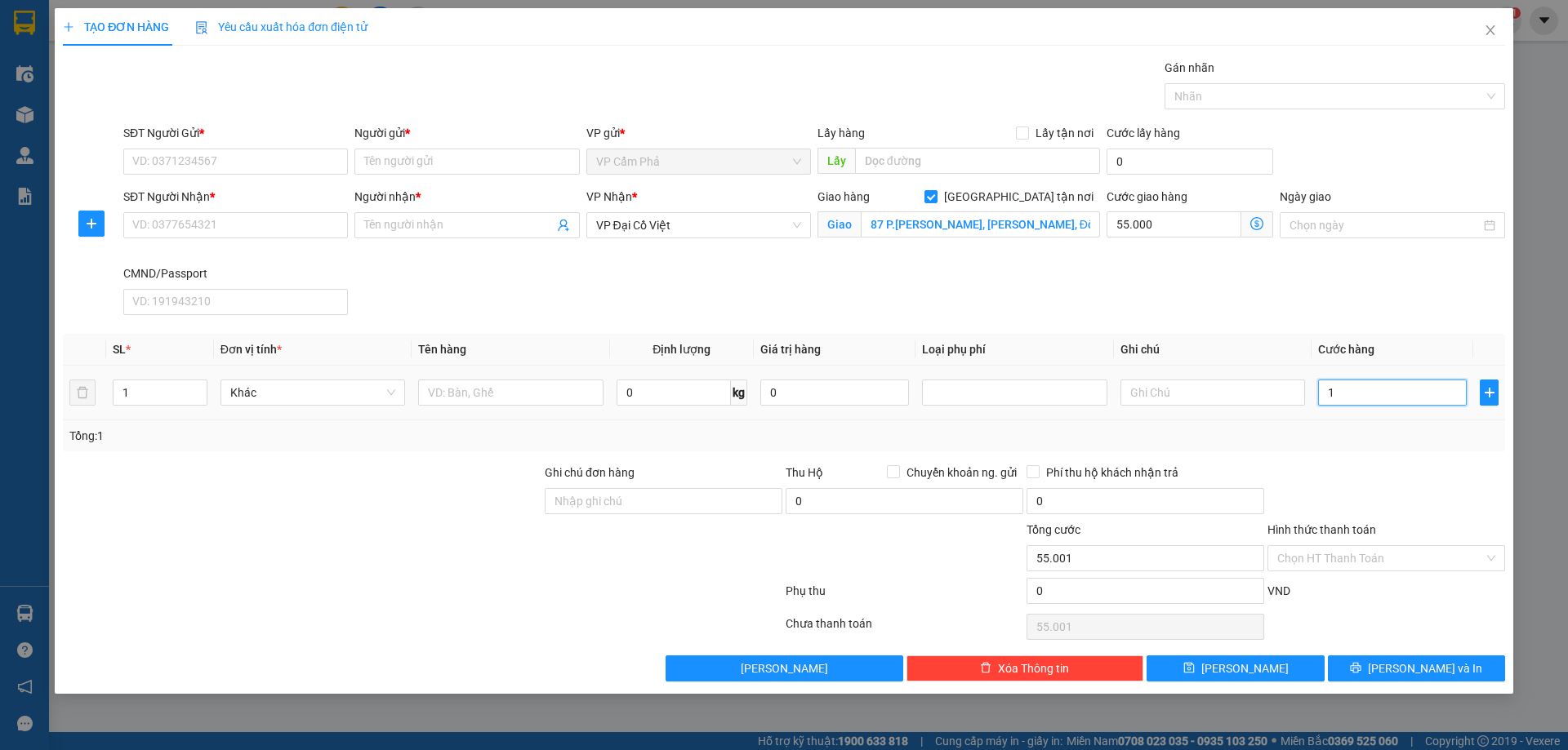
type input "13"
type input "55.013"
type input "135"
type input "55.135"
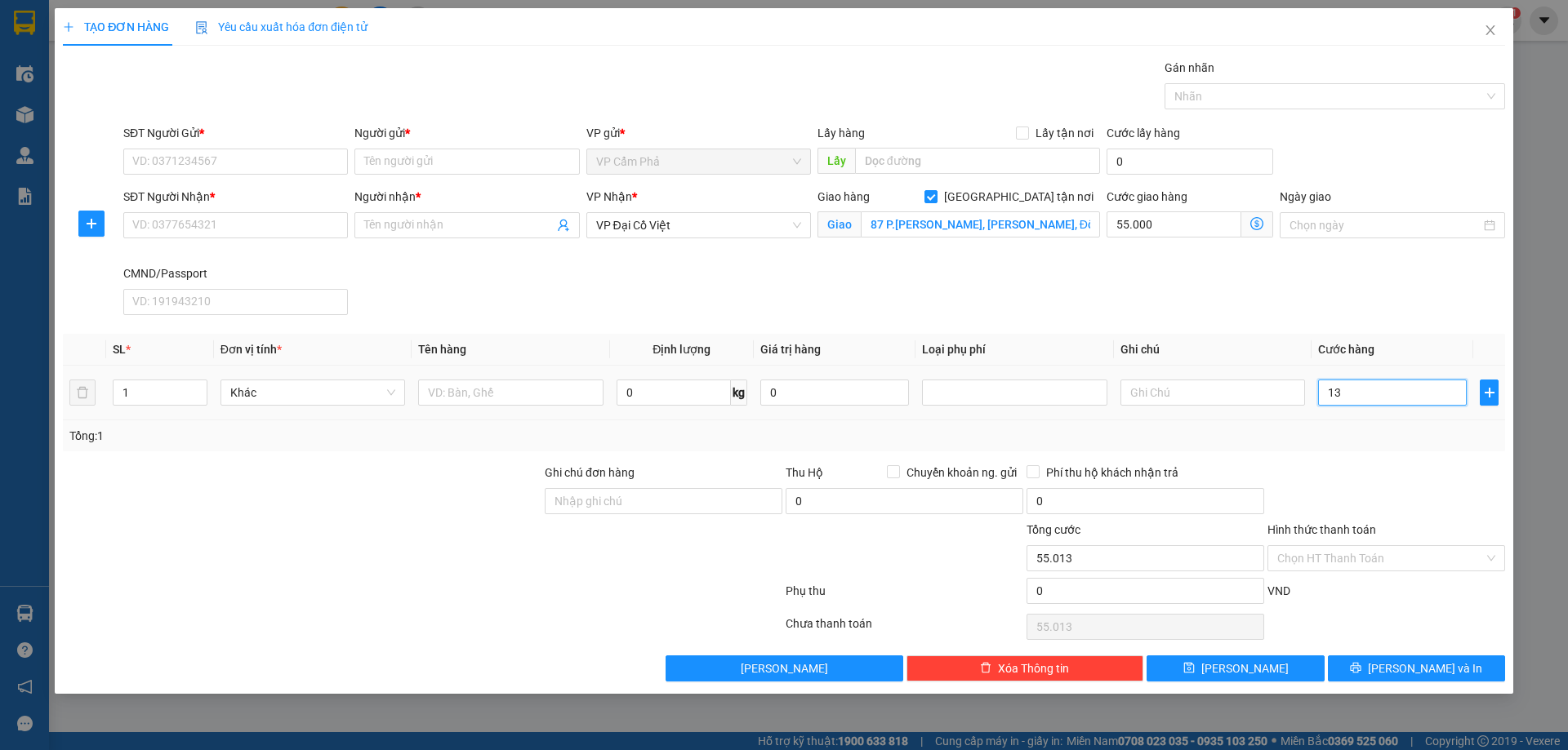
type input "55.135"
type input "1.350"
type input "56.350"
type input "13.500"
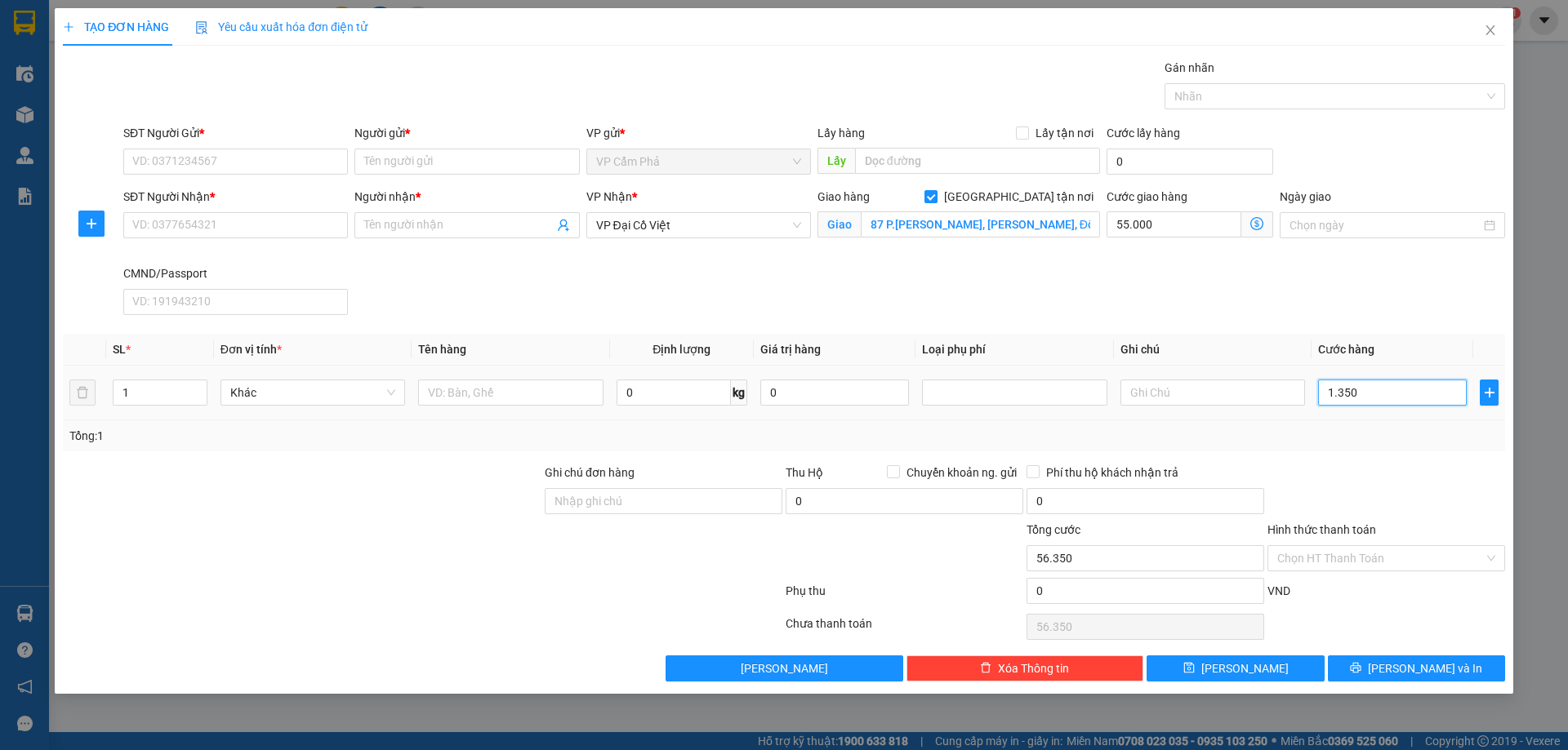
type input "68.500"
type input "135.000"
type input "190.000"
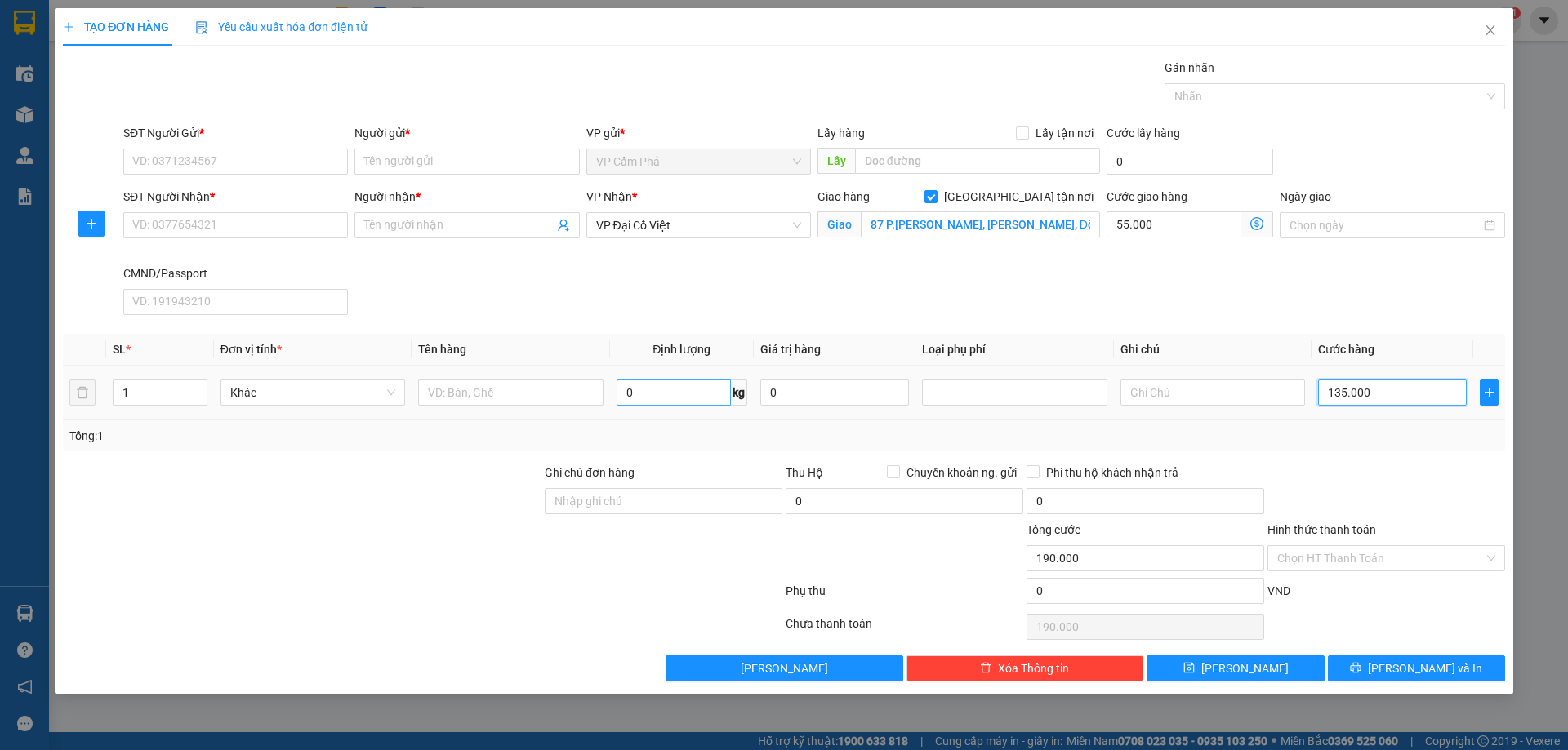
type input "135.000"
click at [644, 392] on input "0" at bounding box center [674, 393] width 115 height 26
type input "10"
click at [436, 387] on input "text" at bounding box center [511, 393] width 185 height 26
type input "xốp hải sản"
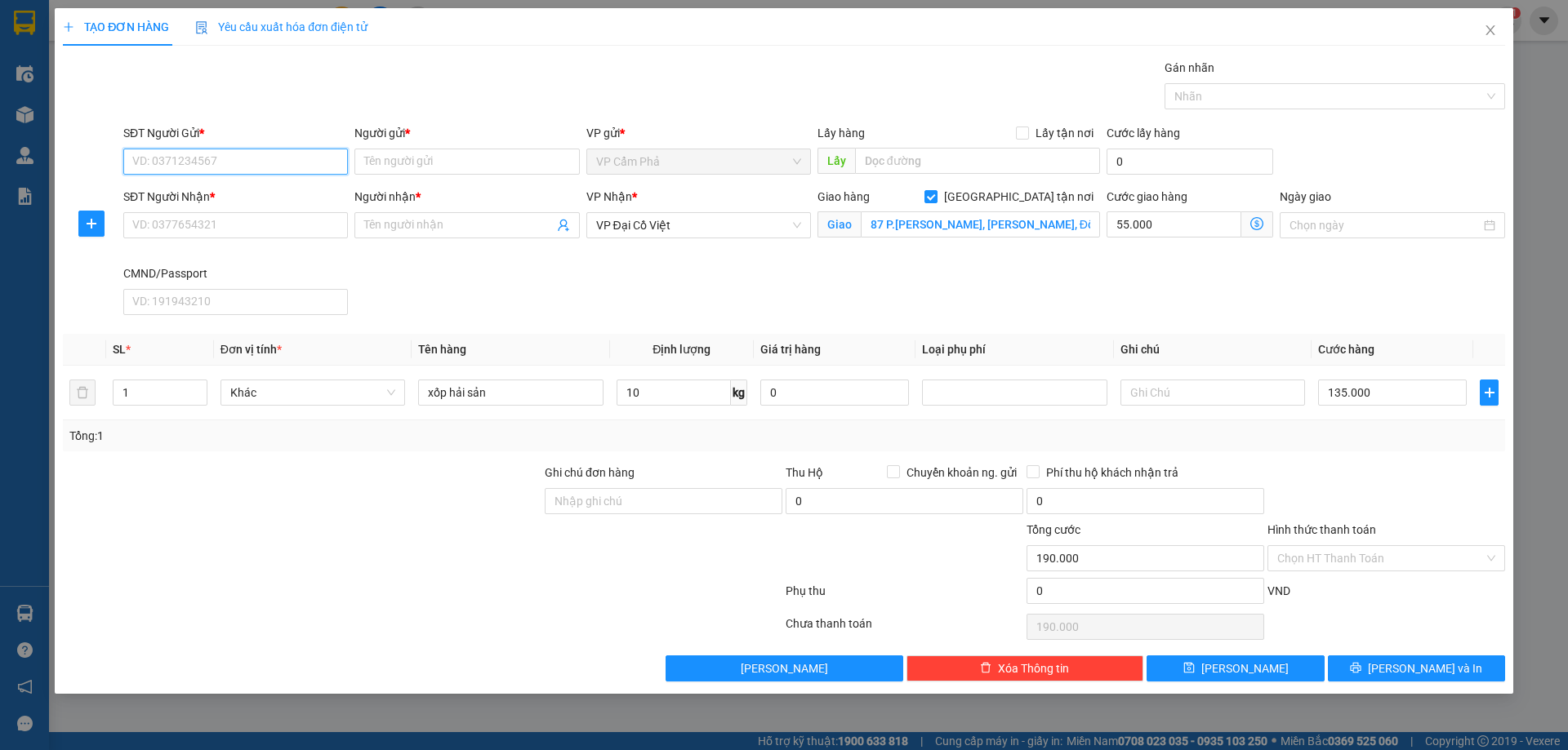
click at [261, 155] on input "SĐT Người Gửi *" at bounding box center [235, 162] width 225 height 26
type input "0974060059"
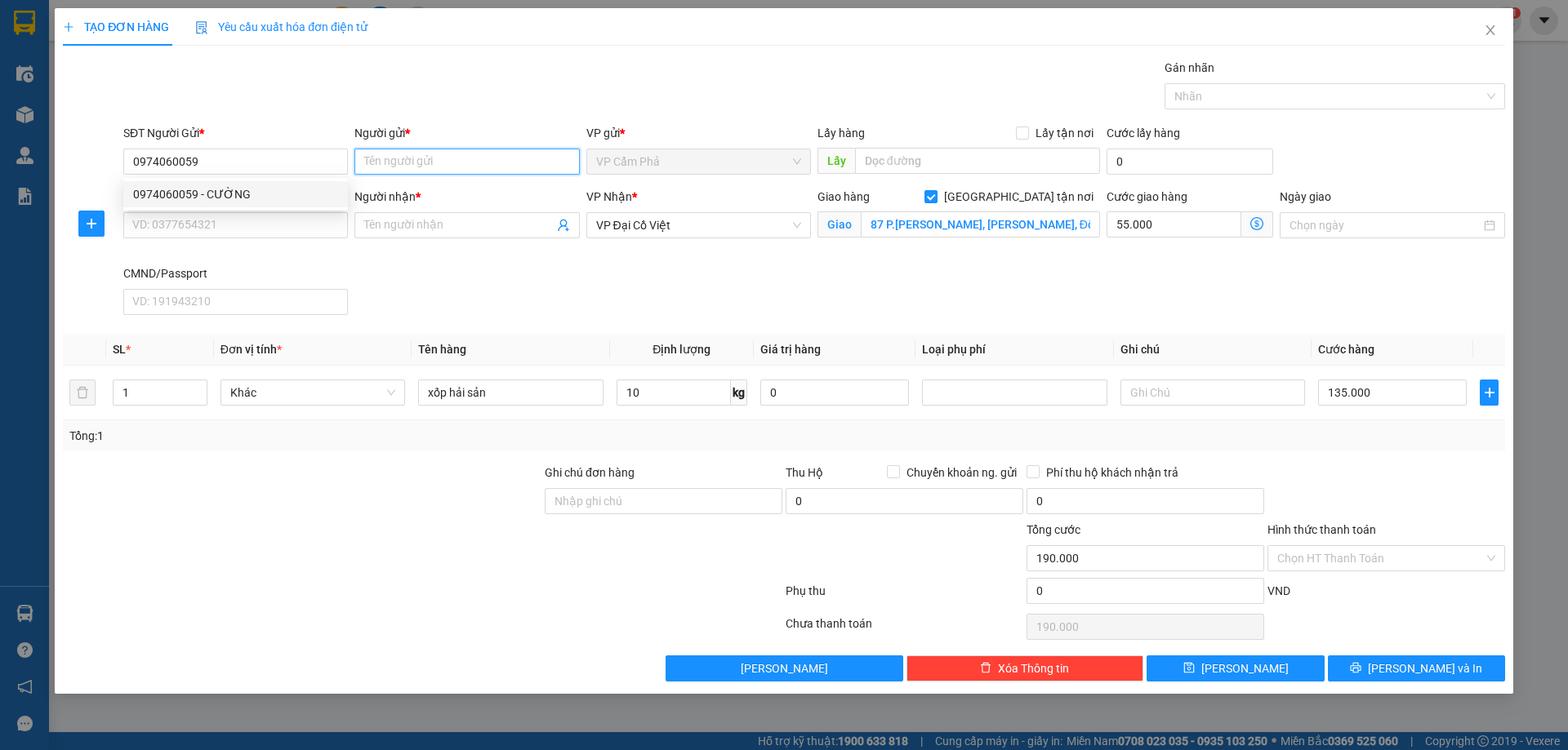
click at [378, 155] on input "Người gửi *" at bounding box center [466, 162] width 225 height 26
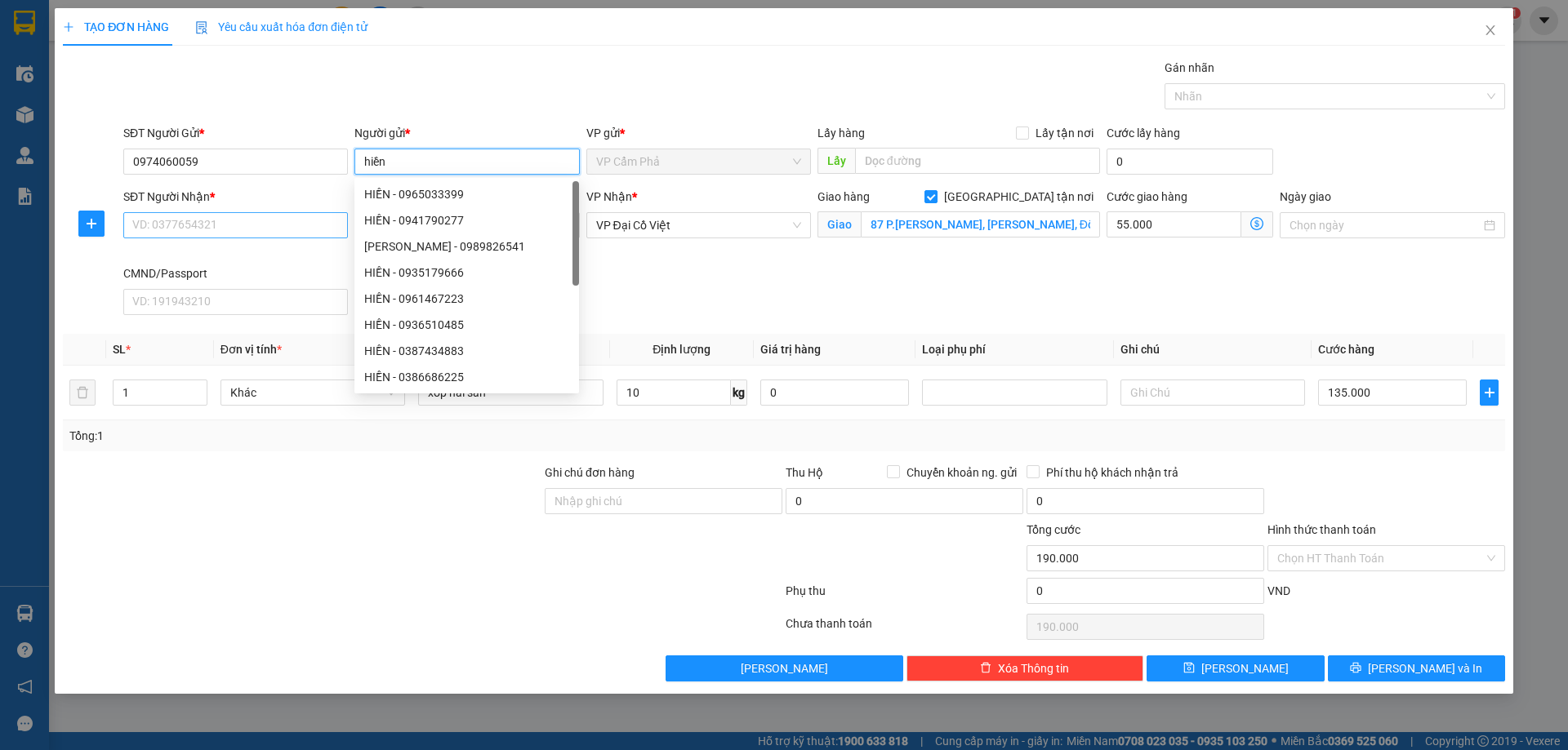
type input "hiền"
click at [281, 235] on input "SĐT Người Nhận *" at bounding box center [235, 226] width 225 height 26
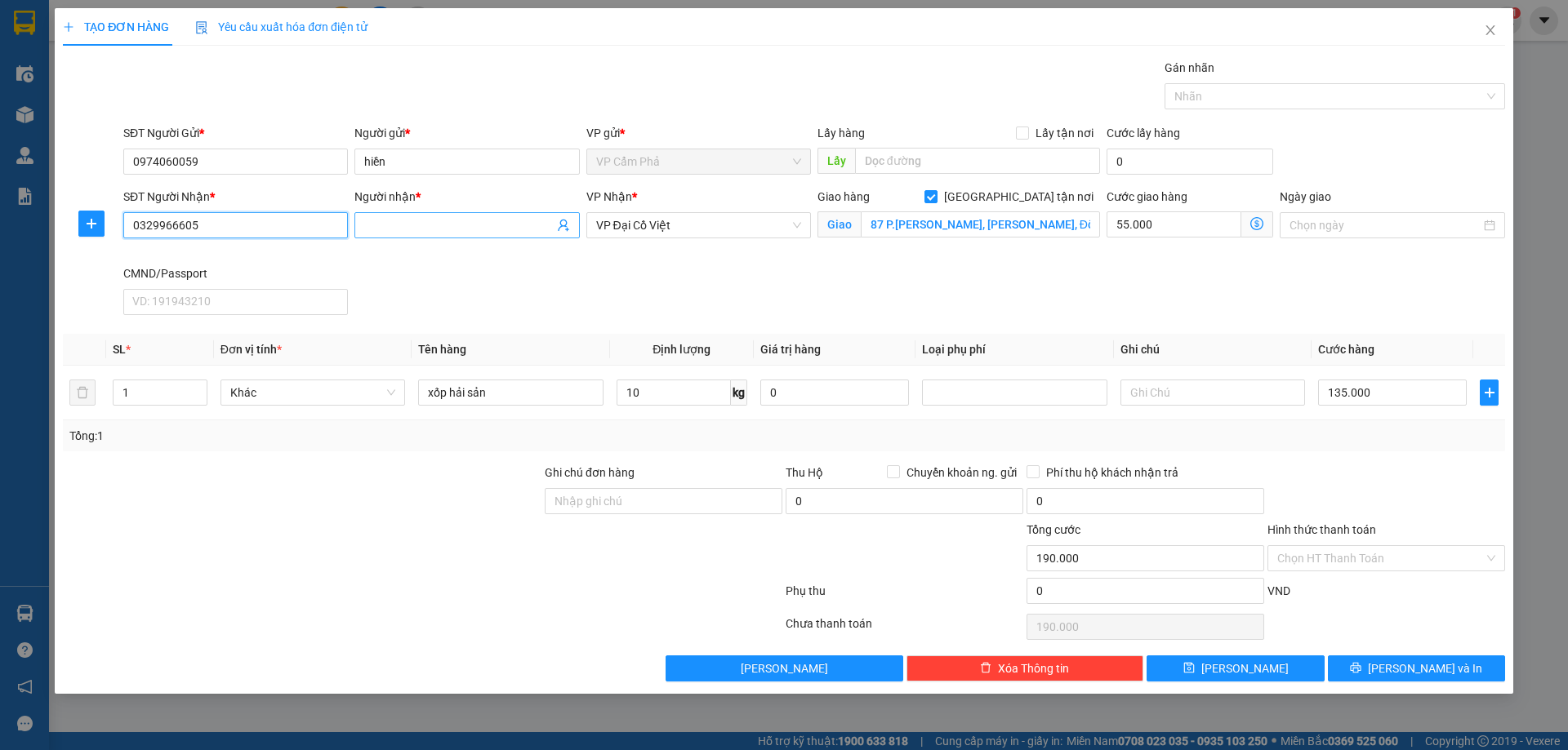
type input "0329966605"
click at [394, 230] on input "Người nhận *" at bounding box center [459, 225] width 189 height 18
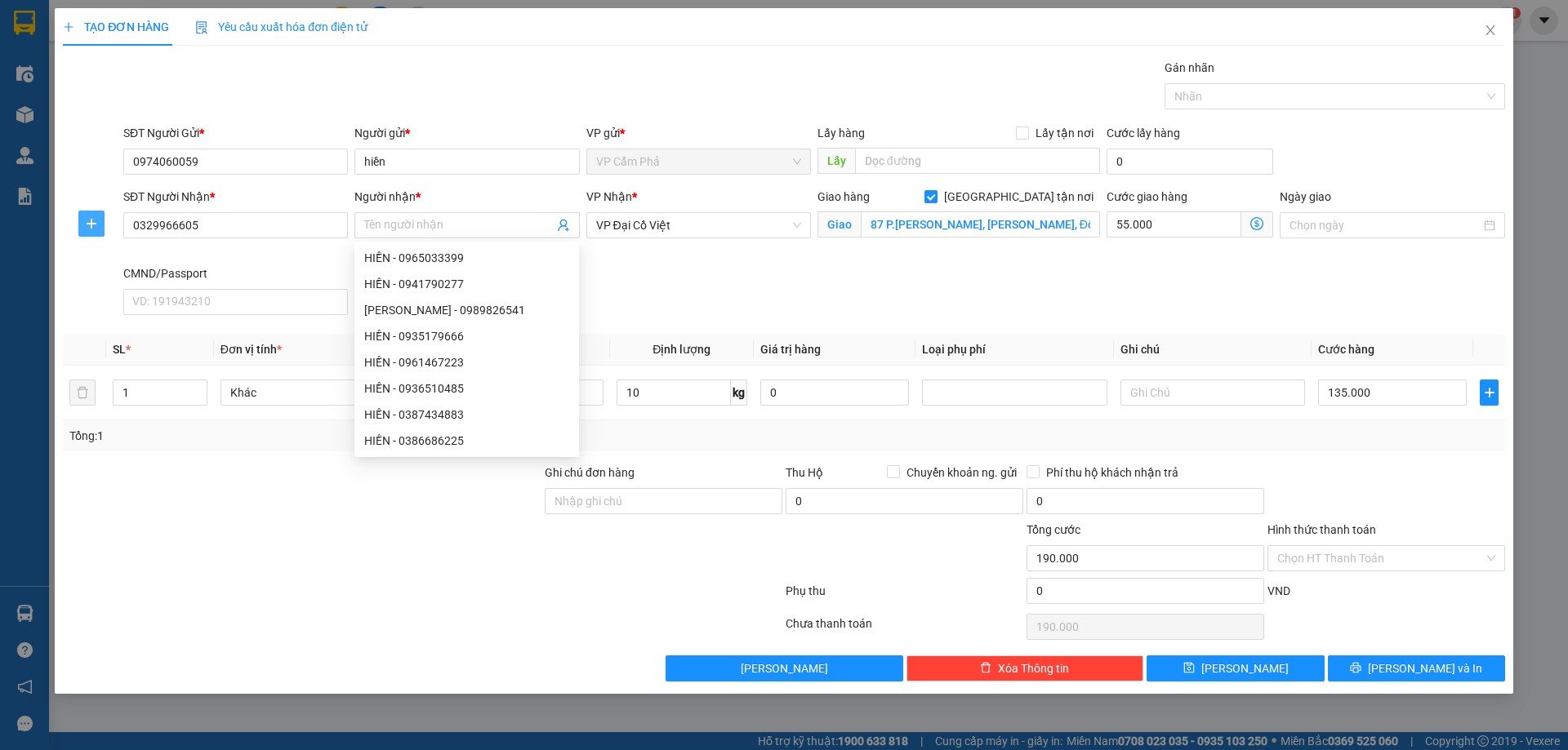
click at [82, 225] on span "plus" at bounding box center [92, 224] width 24 height 13
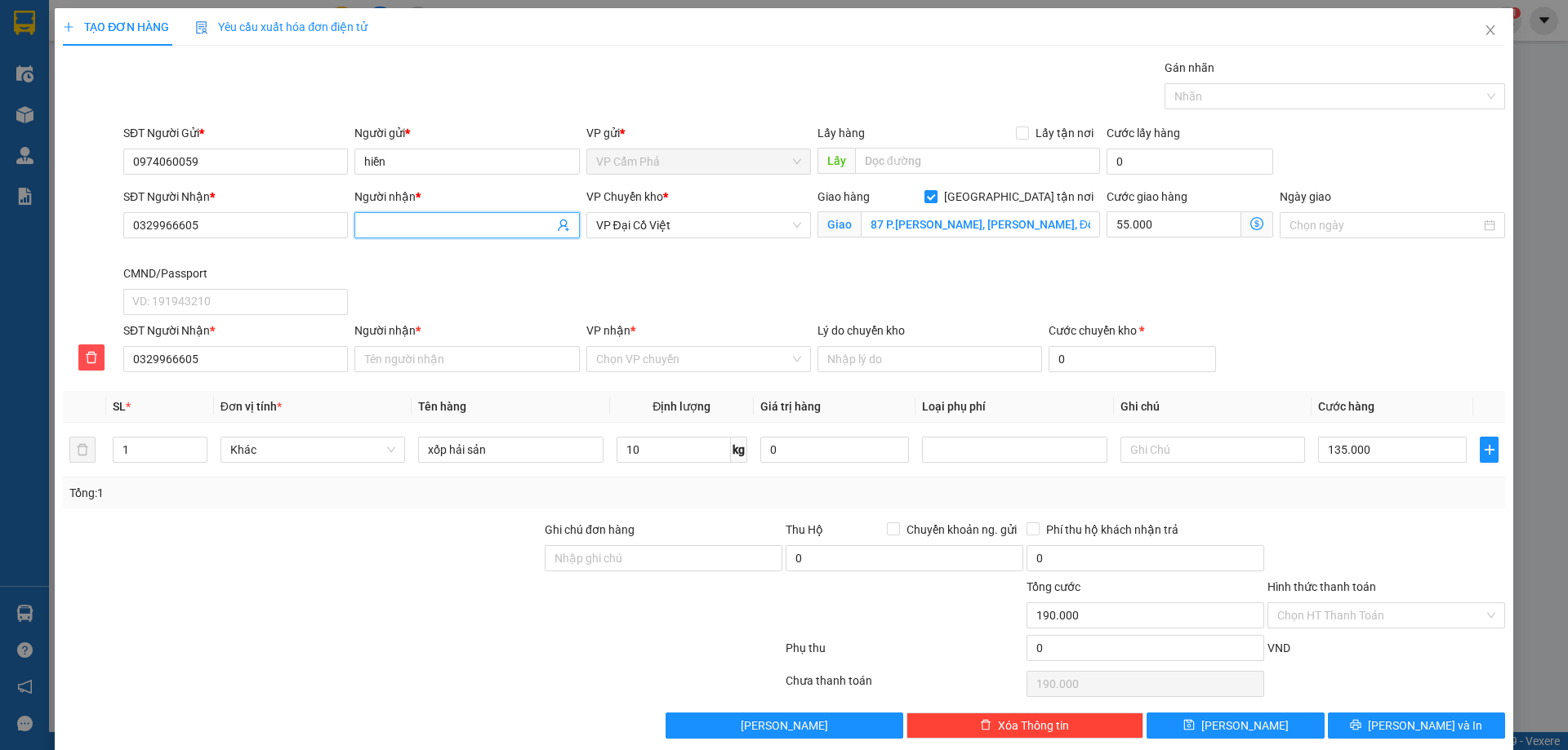
click at [378, 220] on input "Người nhận *" at bounding box center [459, 225] width 189 height 18
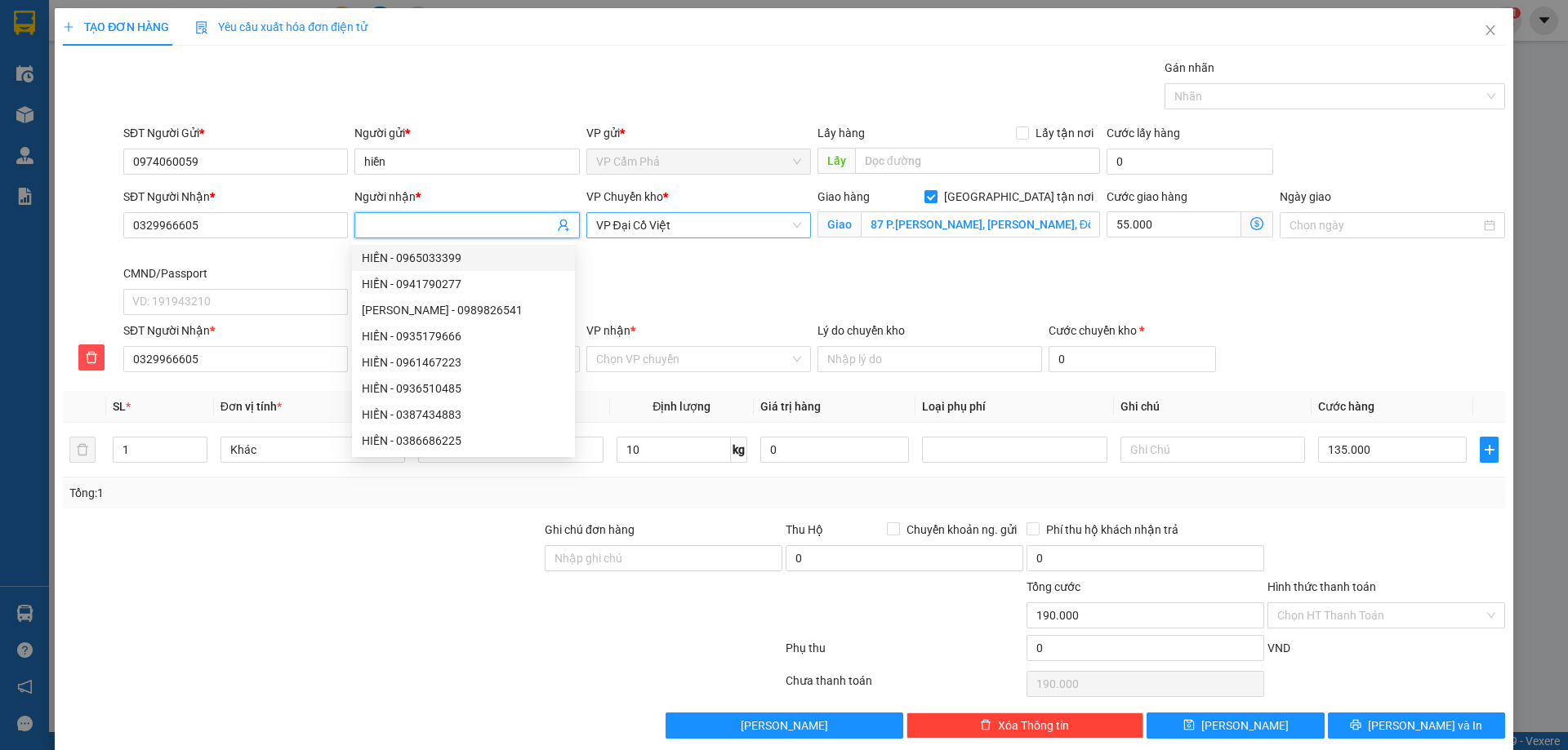
click at [670, 227] on span "VP Đại Cồ Việt" at bounding box center [698, 225] width 205 height 24
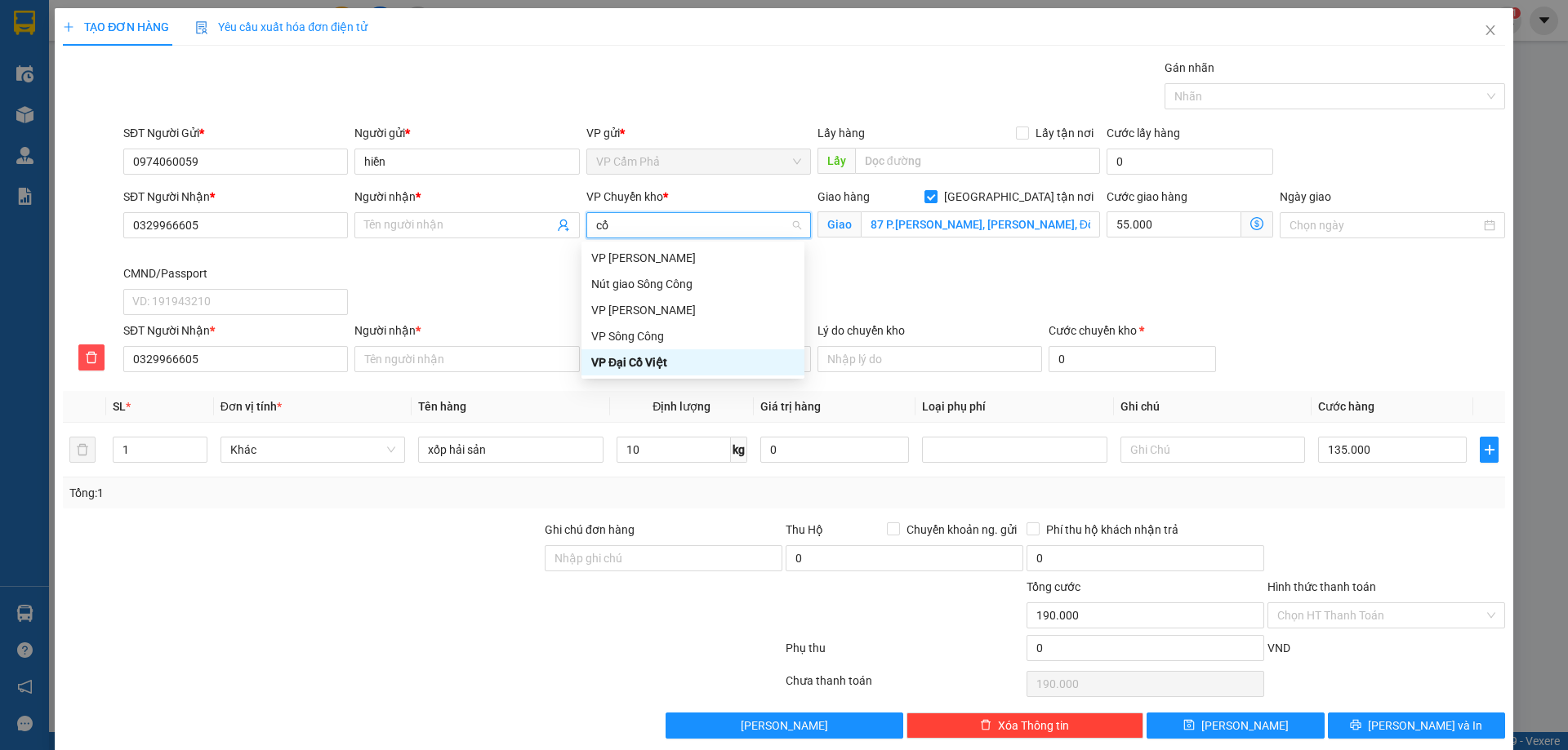
type input "cổ"
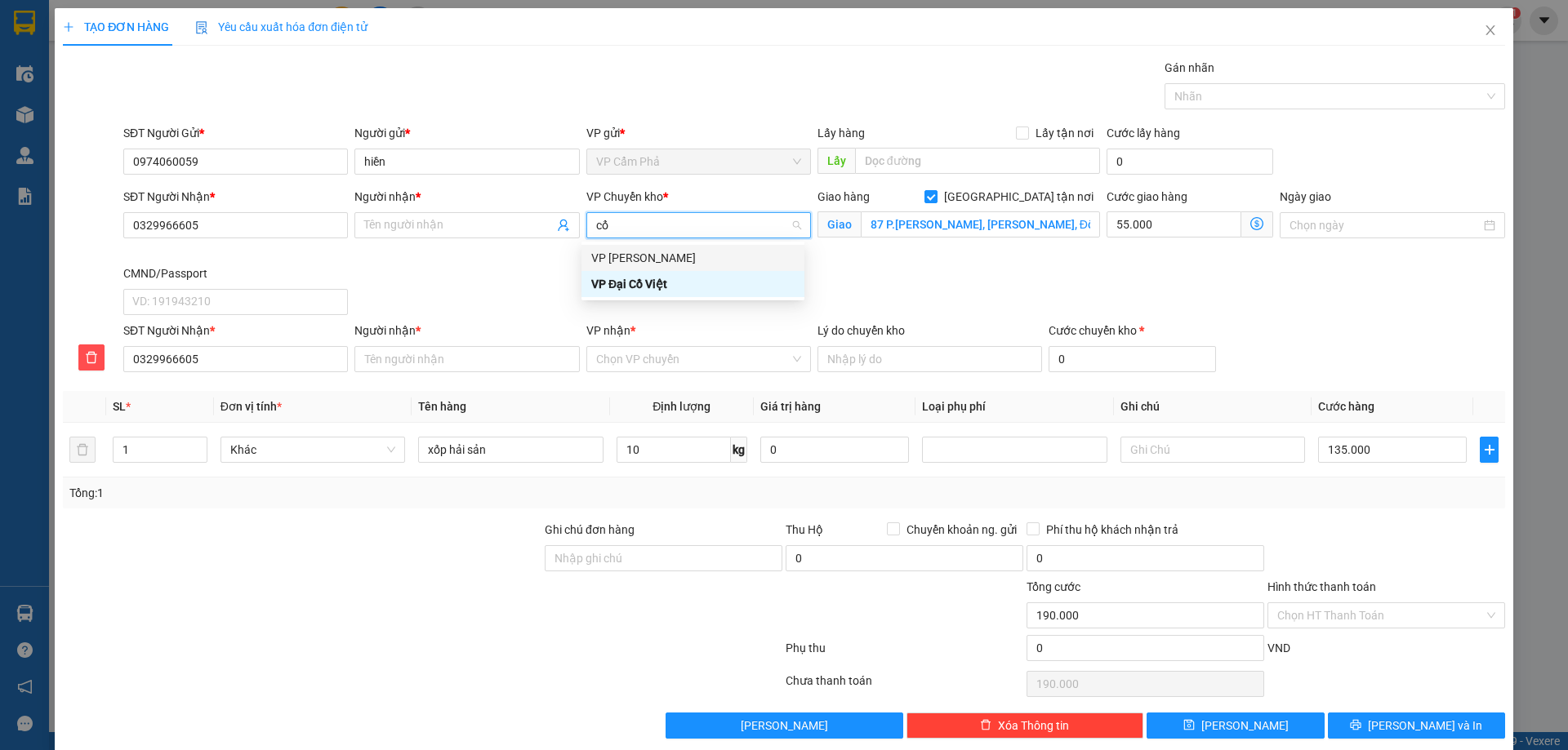
click at [667, 253] on div "VP [PERSON_NAME]" at bounding box center [693, 257] width 204 height 18
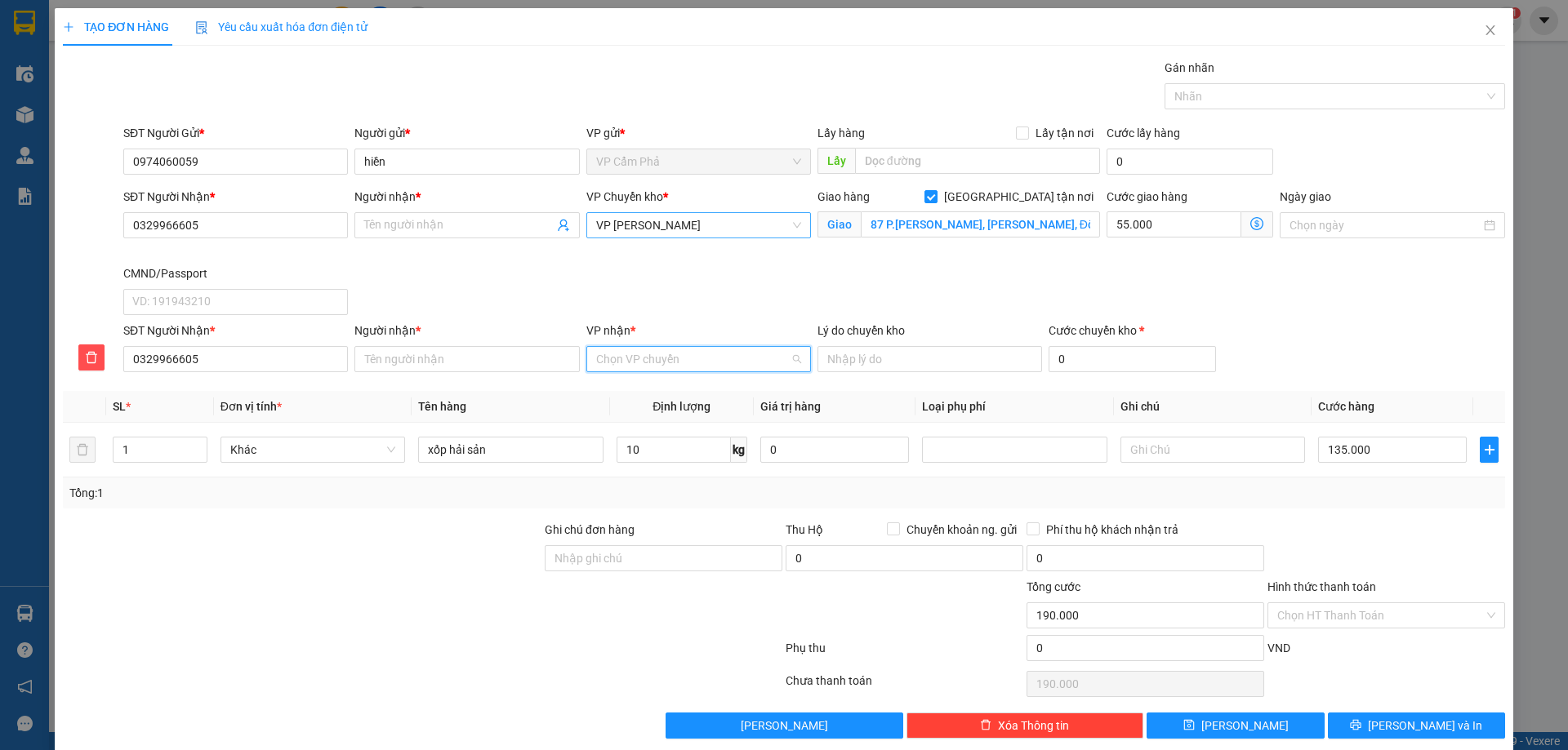
click at [636, 361] on input "VP nhận *" at bounding box center [692, 359] width 193 height 24
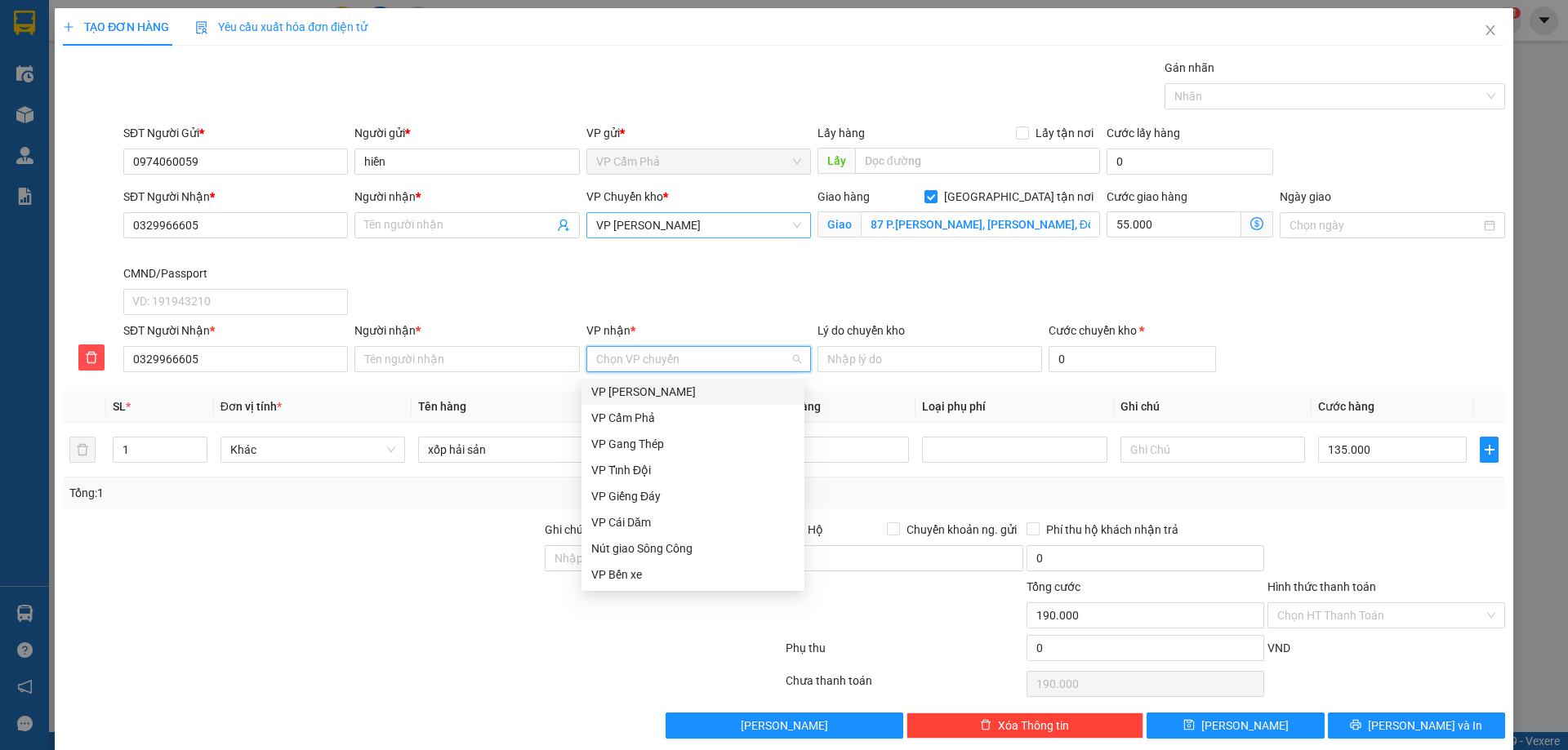
type input "d"
type input "đại"
click at [636, 387] on div "VP Đại Cồ Việt" at bounding box center [693, 391] width 204 height 18
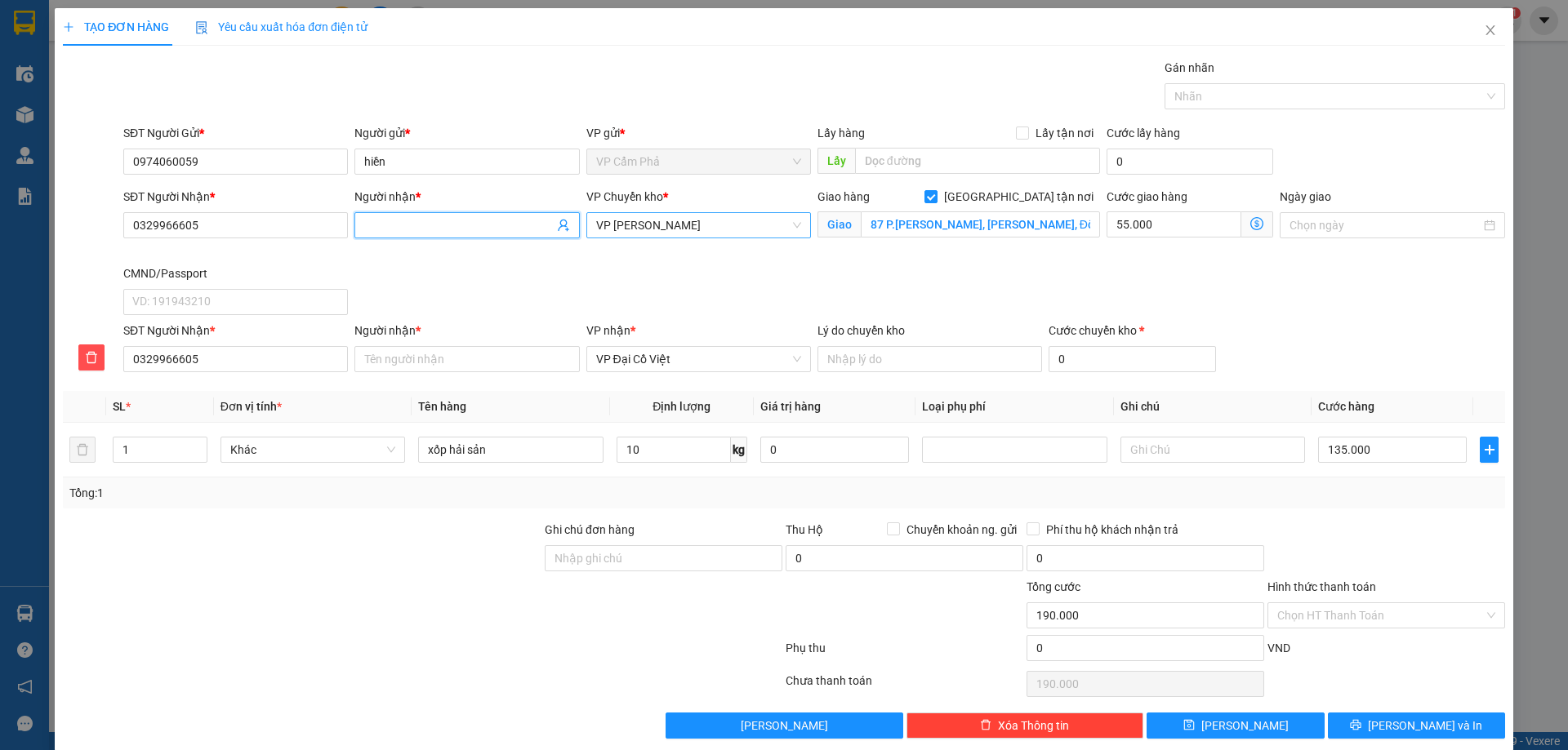
click at [411, 221] on input "Người nhận *" at bounding box center [459, 225] width 189 height 18
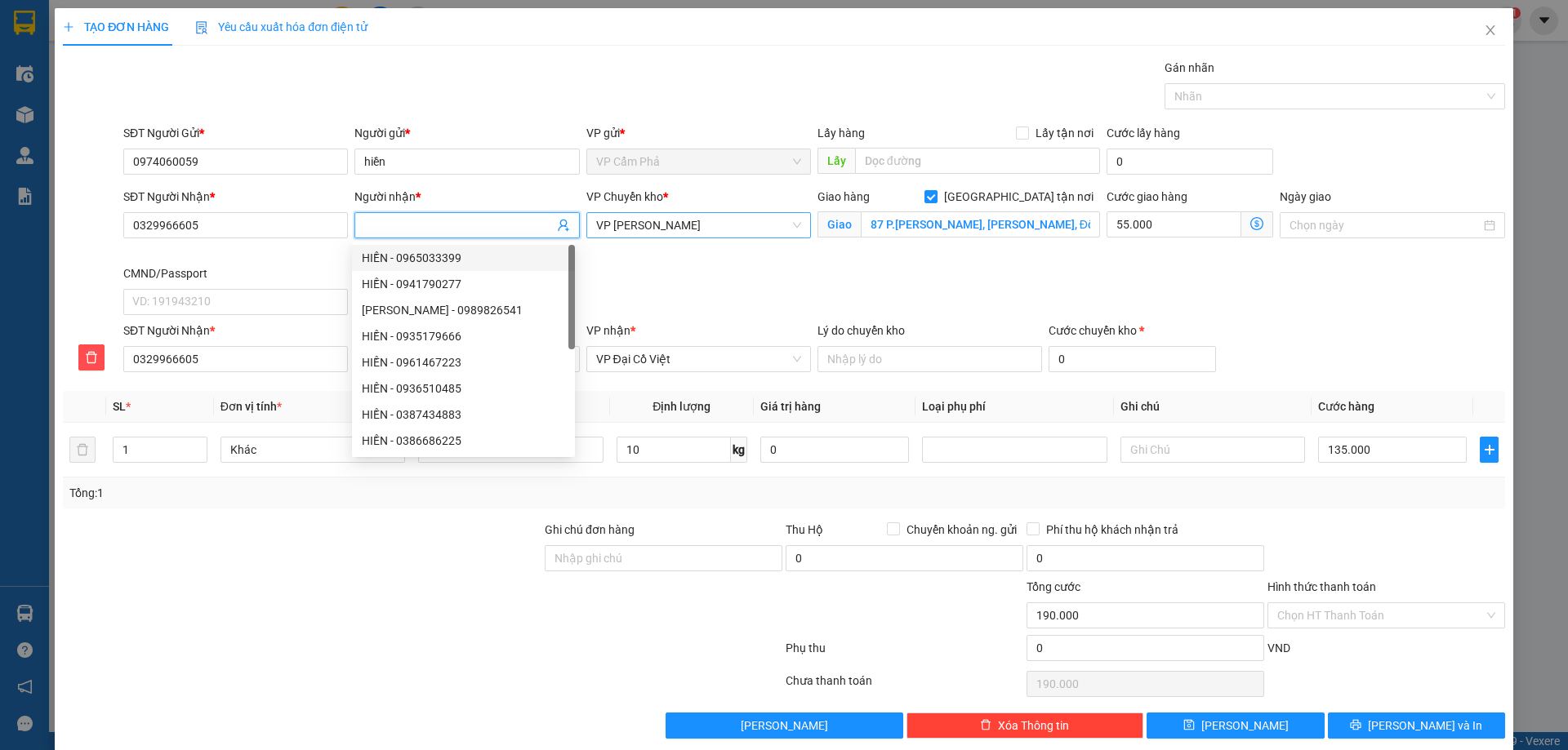
type input "p"
type input "ph"
type input "phu"
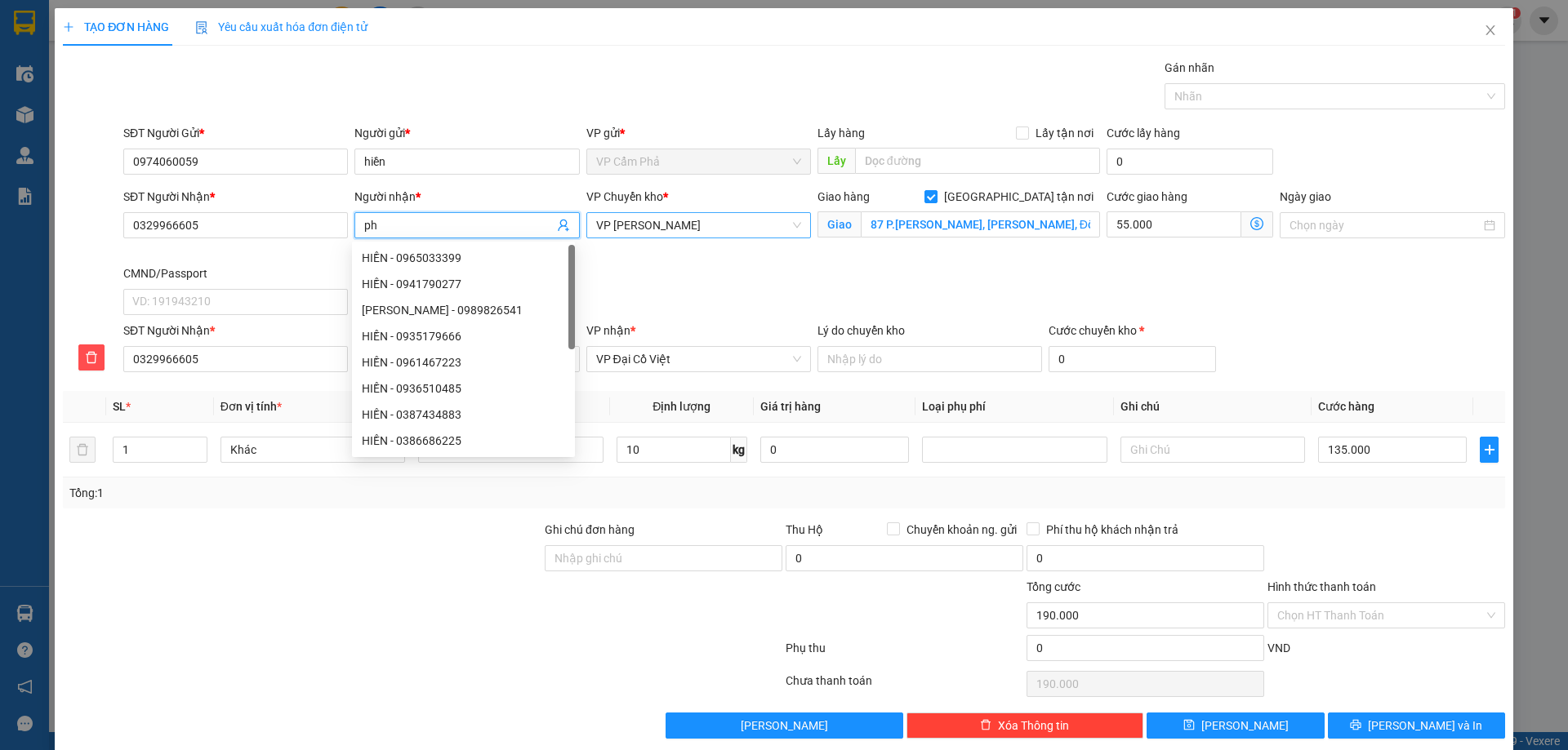
type input "phu"
type input "phuo"
type input "phươn"
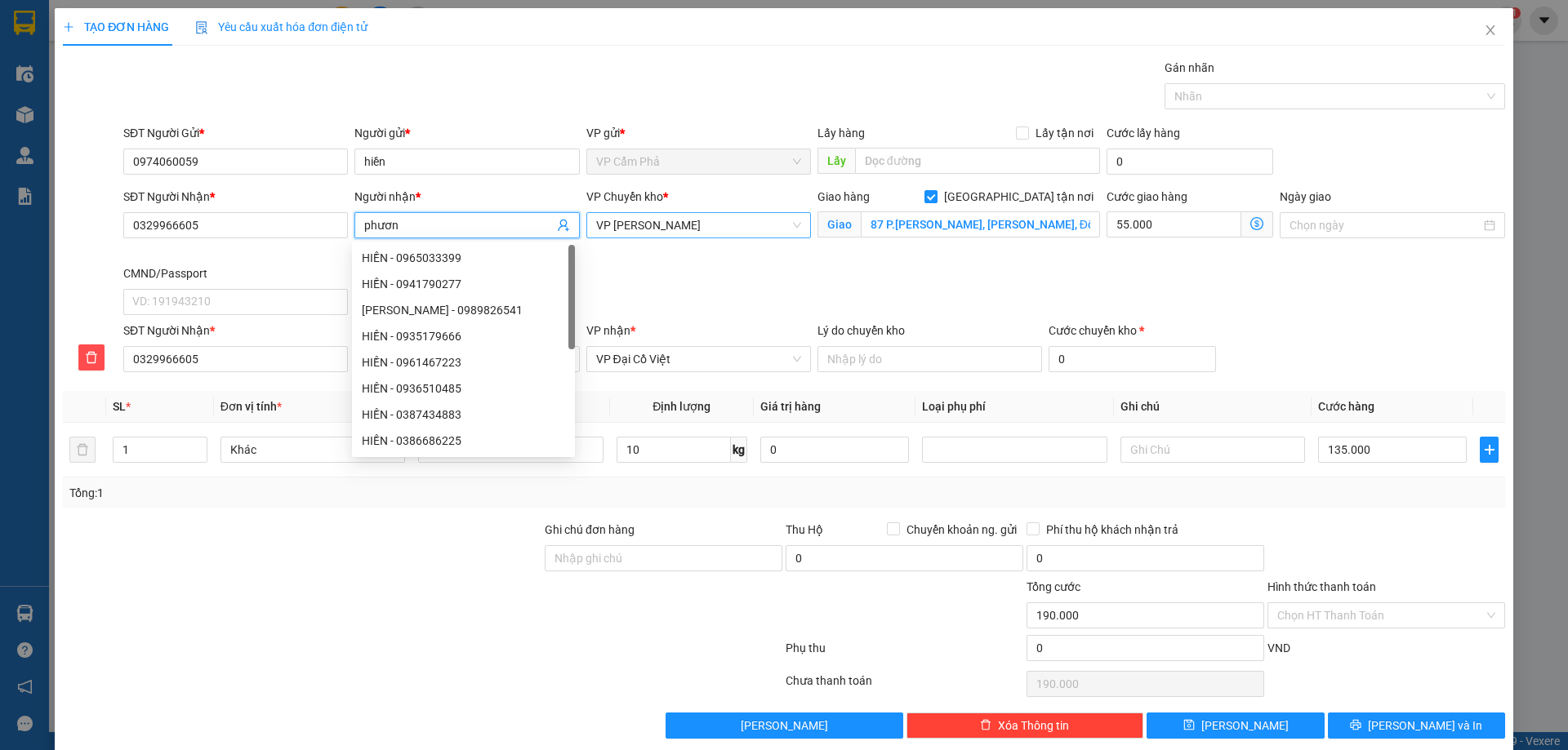
type input "phương"
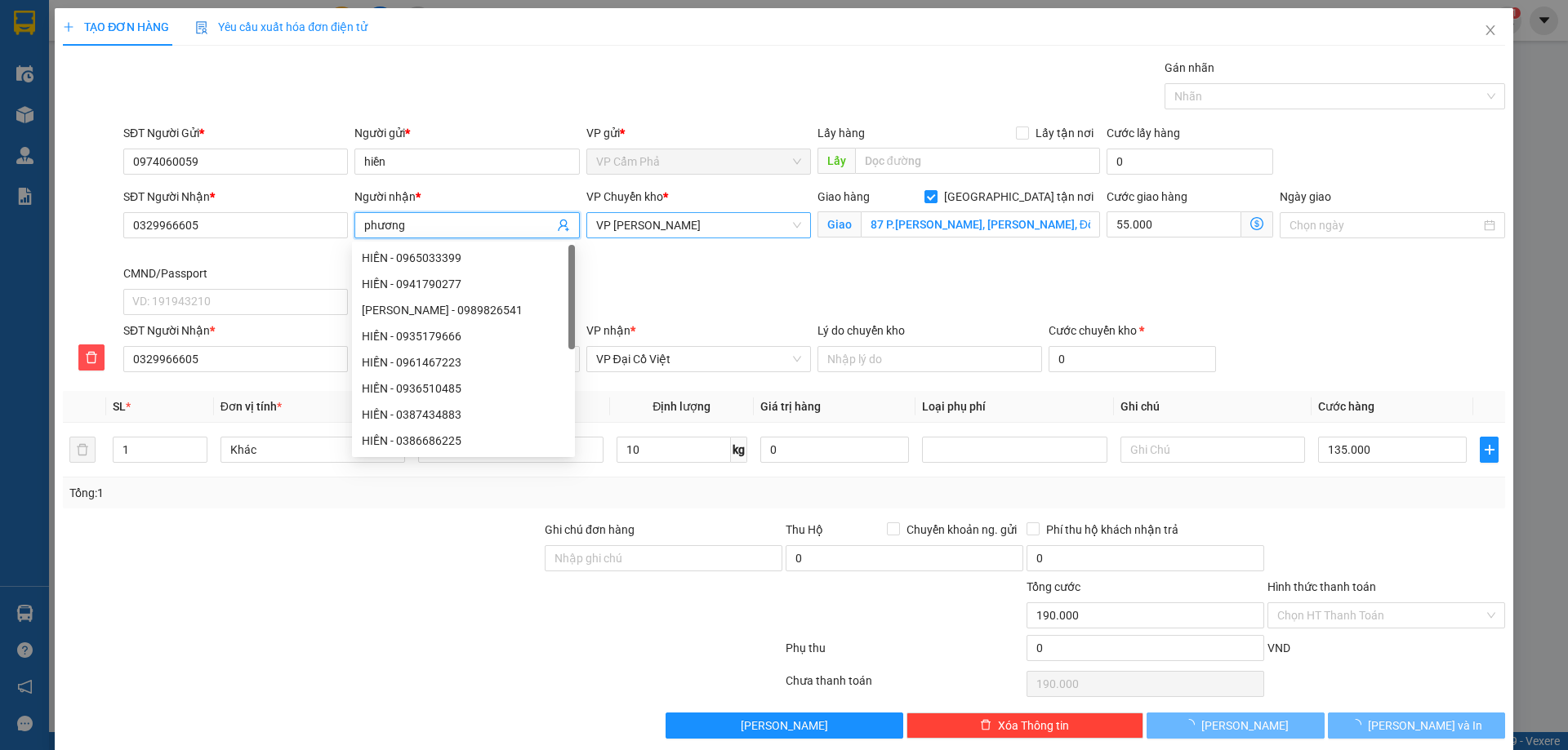
type input "phương t"
type input "phương th"
type input "phương tha"
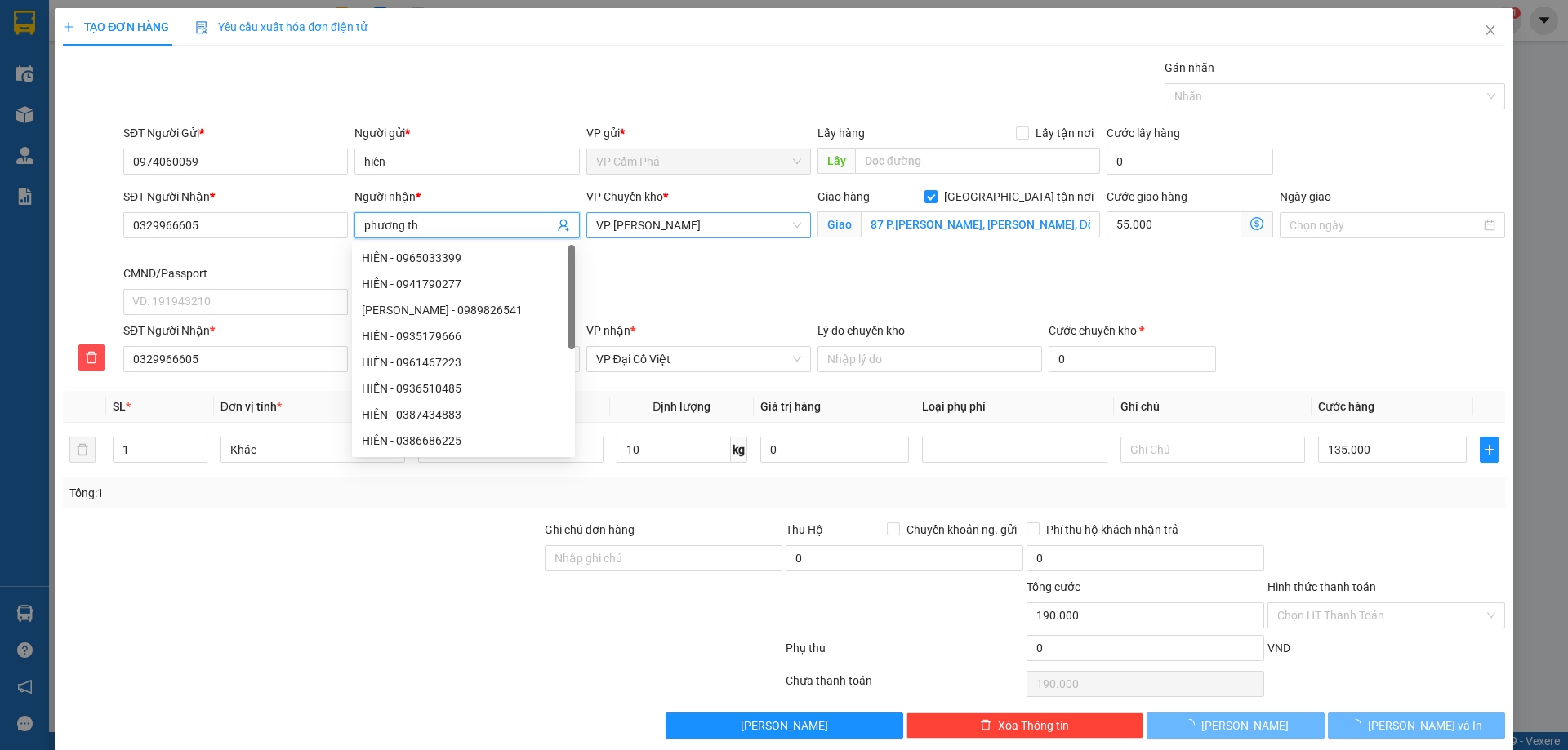
type input "phương tha"
type input "phương than"
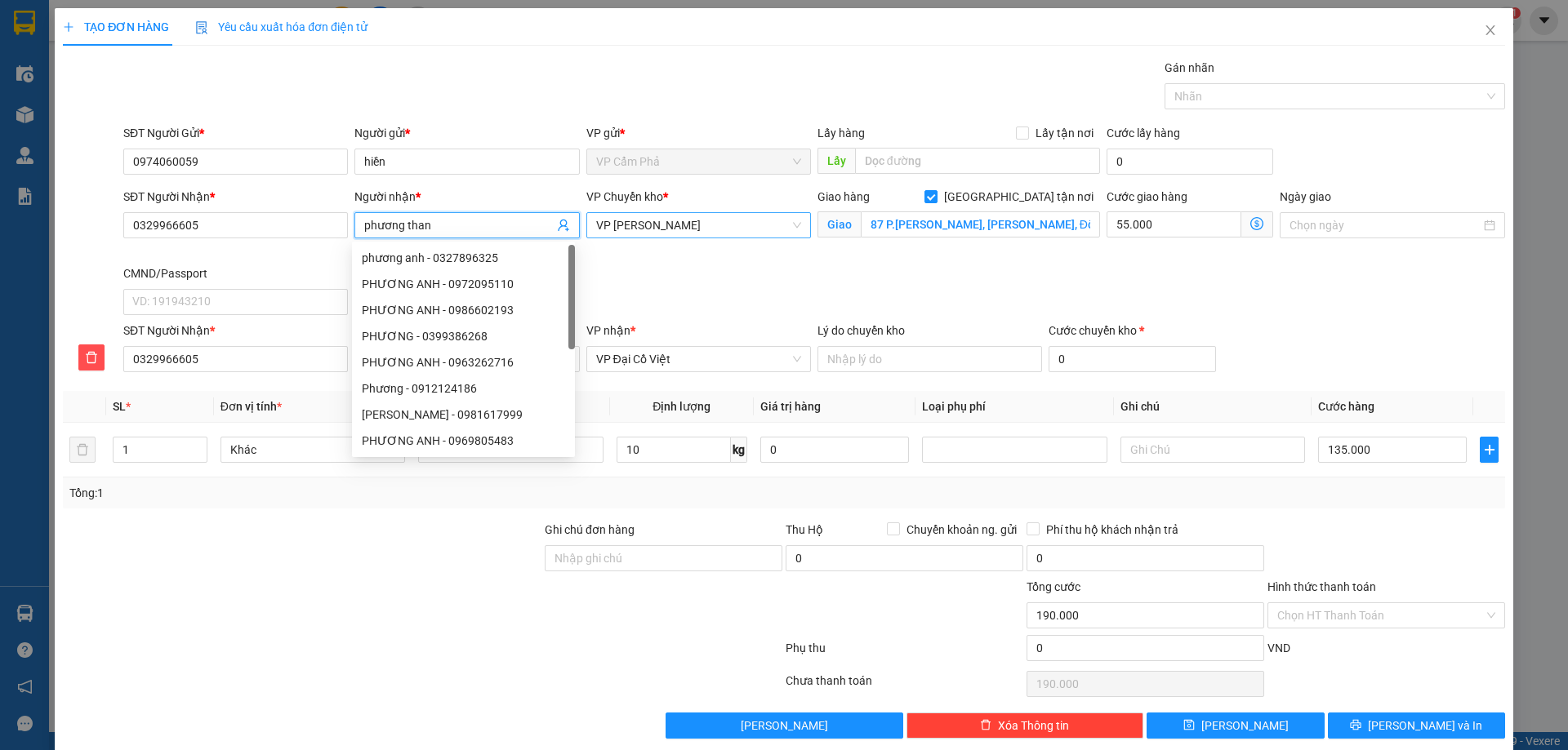
type input "[PERSON_NAME]"
click at [1327, 622] on input "Hình thức thanh toán" at bounding box center [1380, 615] width 206 height 24
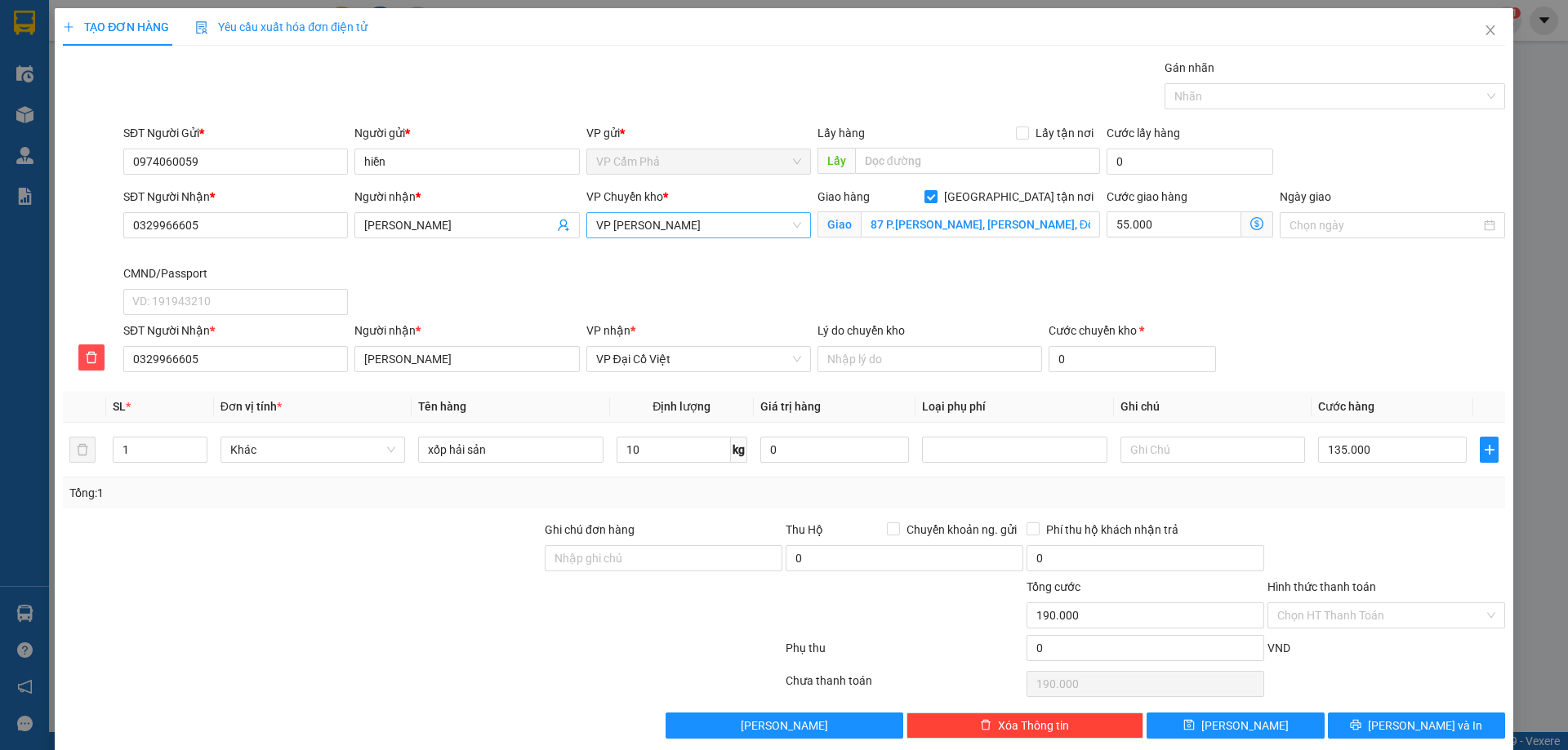
click at [1269, 305] on div "SĐT Người Nhận * 0329966605 Người nhận * phương thanh VP Chuyển kho * VP Cổ Lin…" at bounding box center [814, 254] width 1389 height 134
click at [1364, 446] on input "135.000" at bounding box center [1392, 449] width 149 height 26
type input "0"
type input "55.000"
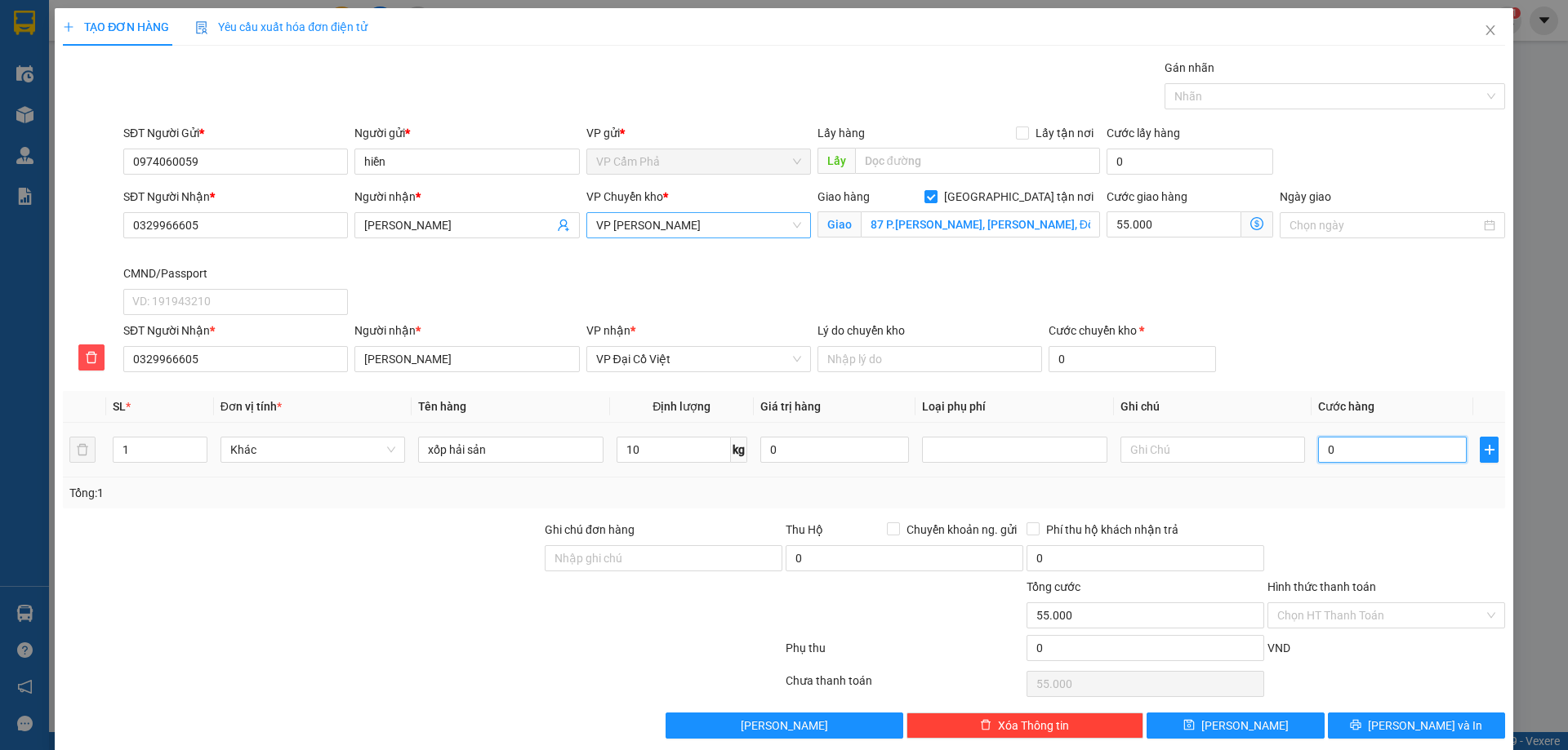
type input "08"
type input "55.008"
type input "080"
type input "55.080"
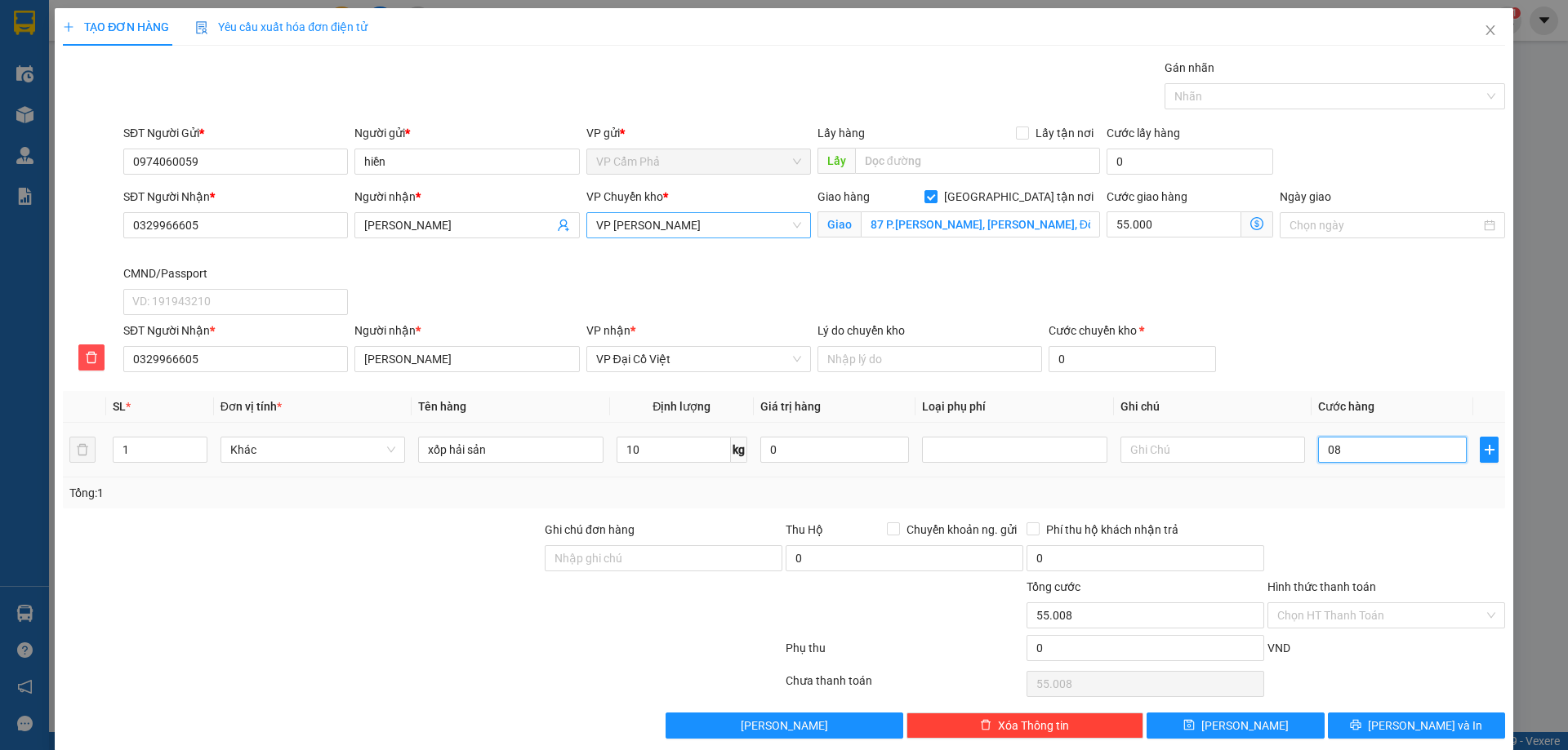
type input "55.080"
type input "0.800"
type input "55.800"
type input "08.000"
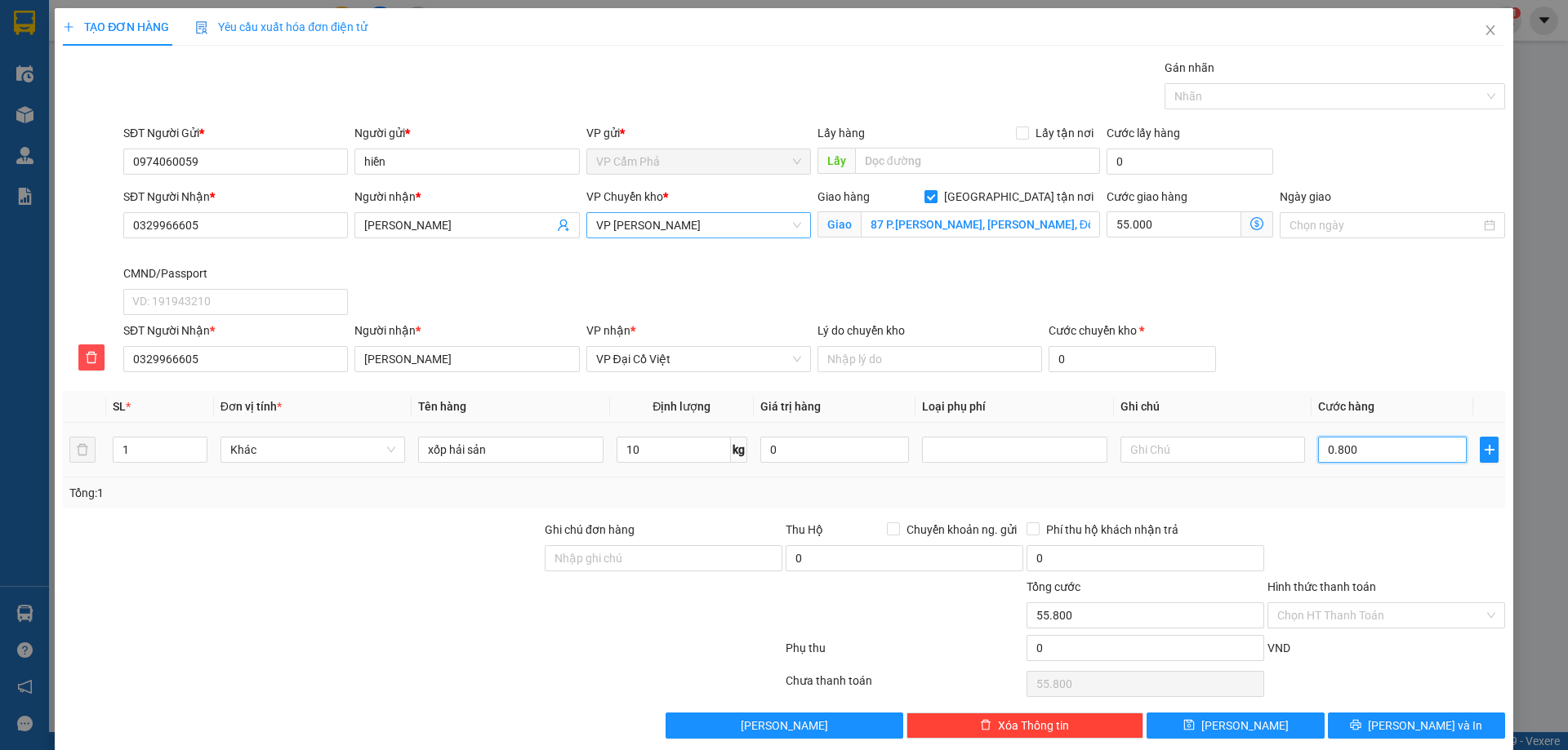
type input "63.000"
type input "080.000"
type input "135.000"
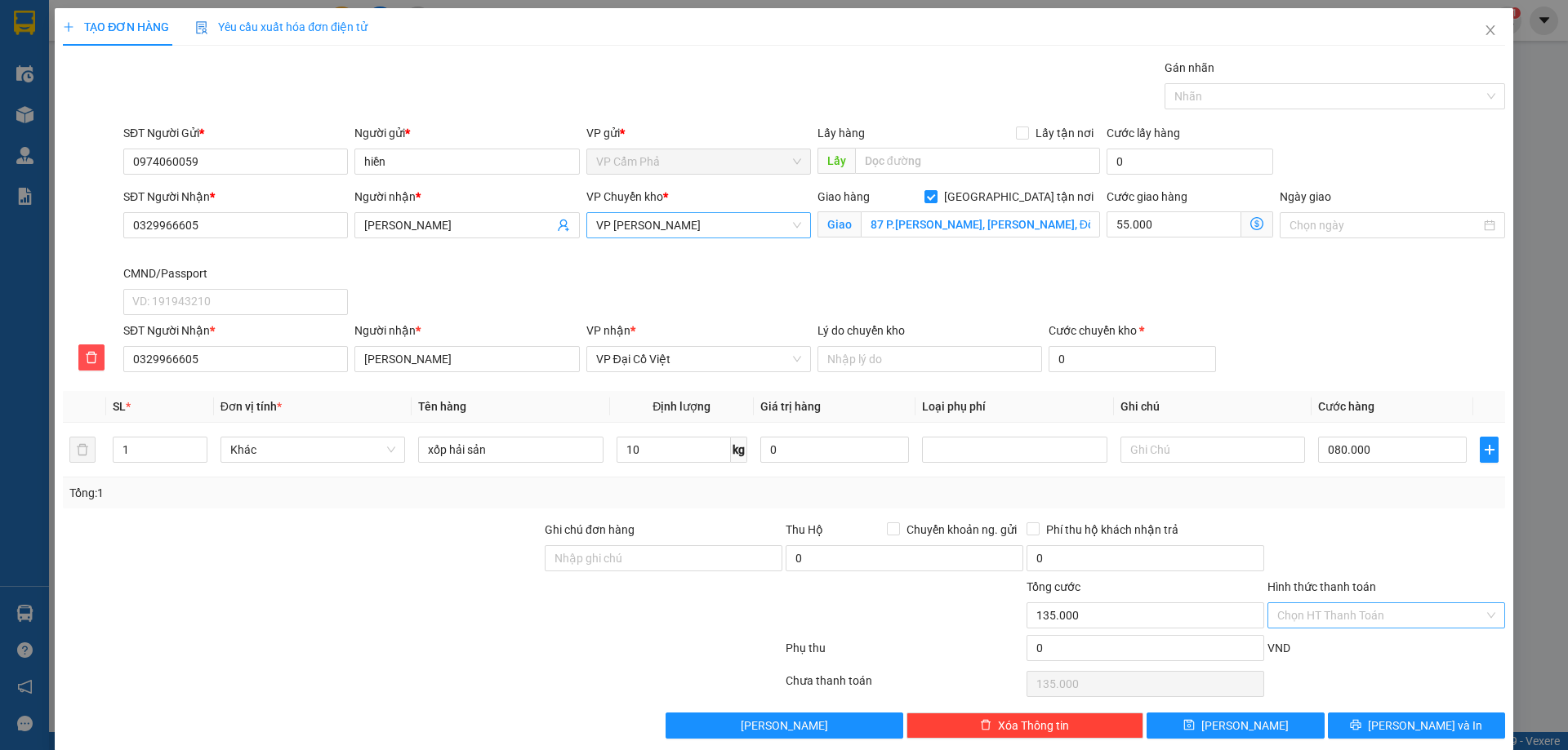
type input "80.000"
click at [1292, 620] on input "Hình thức thanh toán" at bounding box center [1380, 615] width 206 height 24
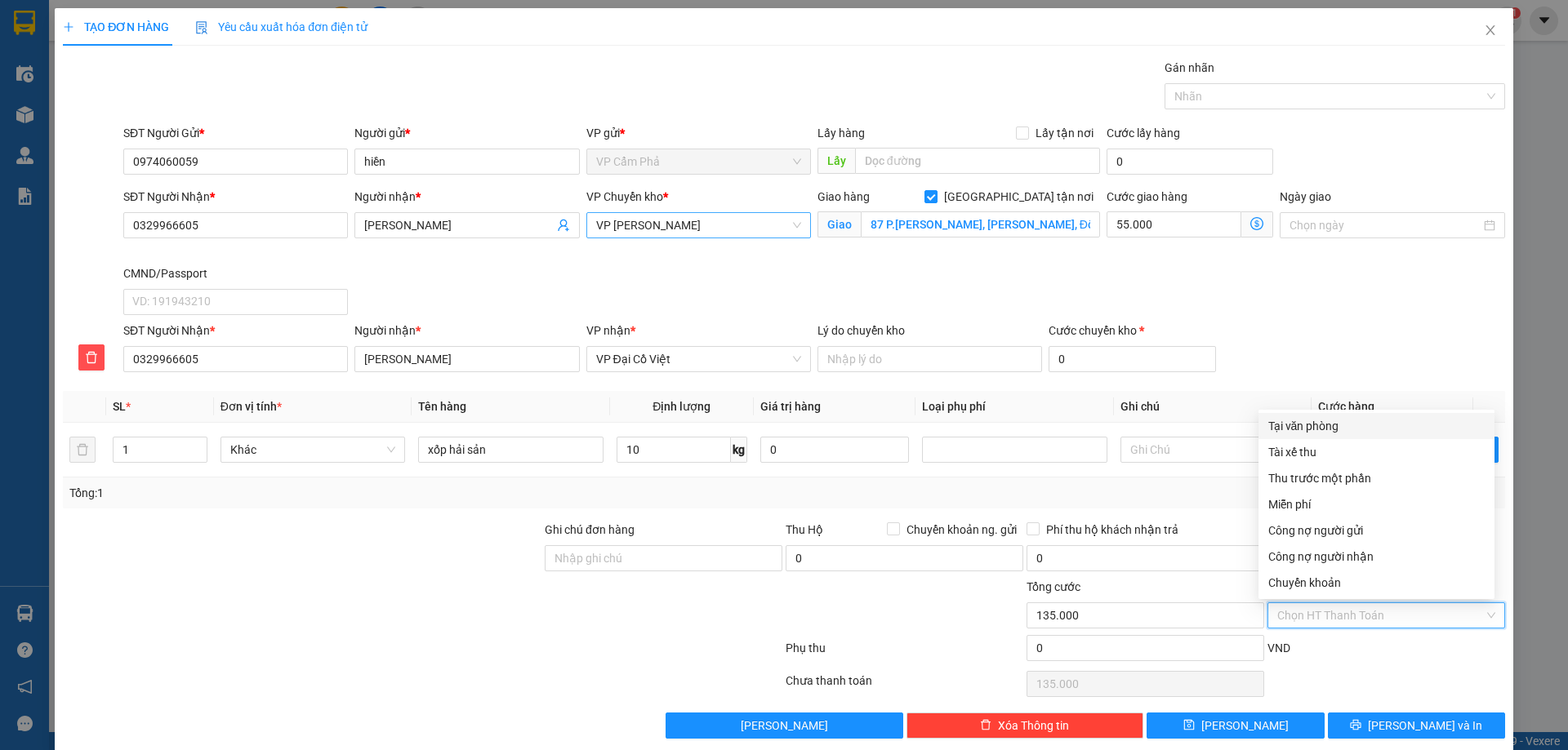
click at [1312, 422] on div "Tại văn phòng" at bounding box center [1377, 425] width 216 height 18
type input "0"
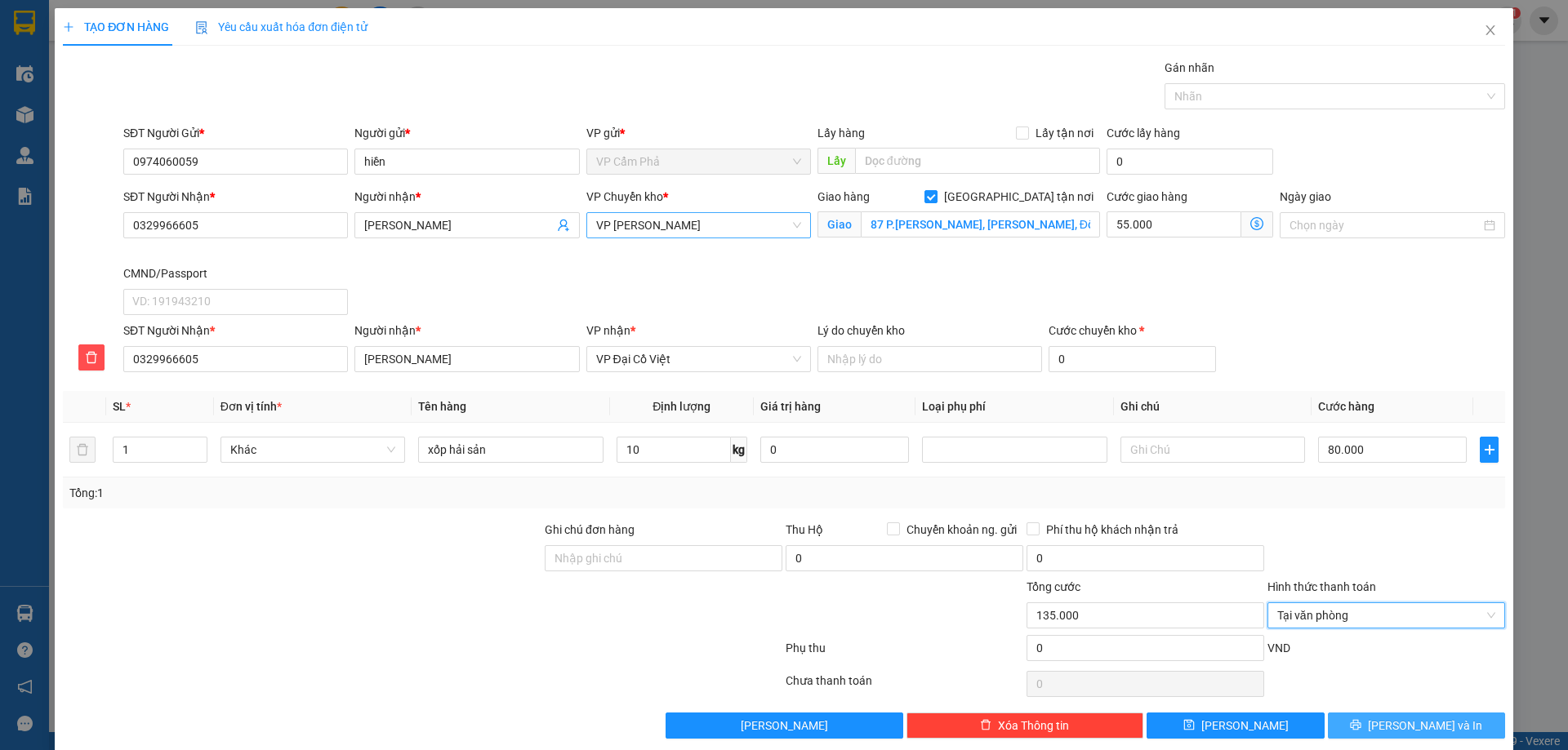
click at [1362, 731] on icon "printer" at bounding box center [1355, 725] width 11 height 11
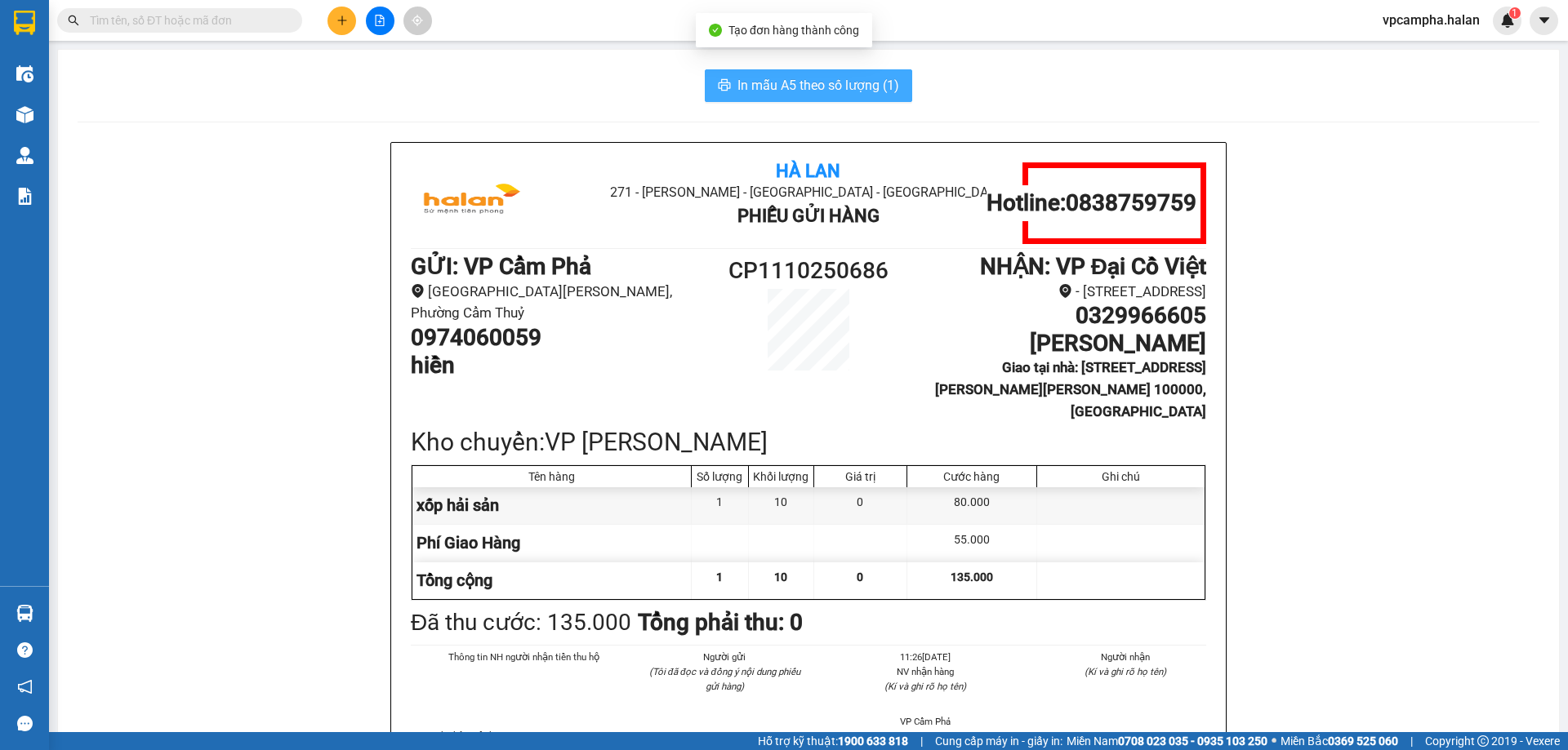
click at [792, 79] on span "In mẫu A5 theo số lượng (1)" at bounding box center [818, 85] width 162 height 20
click at [753, 75] on span "In mẫu A5 theo số lượng (1)" at bounding box center [818, 85] width 162 height 20
click at [770, 80] on span "In mẫu A5 theo số lượng (1)" at bounding box center [818, 85] width 162 height 20
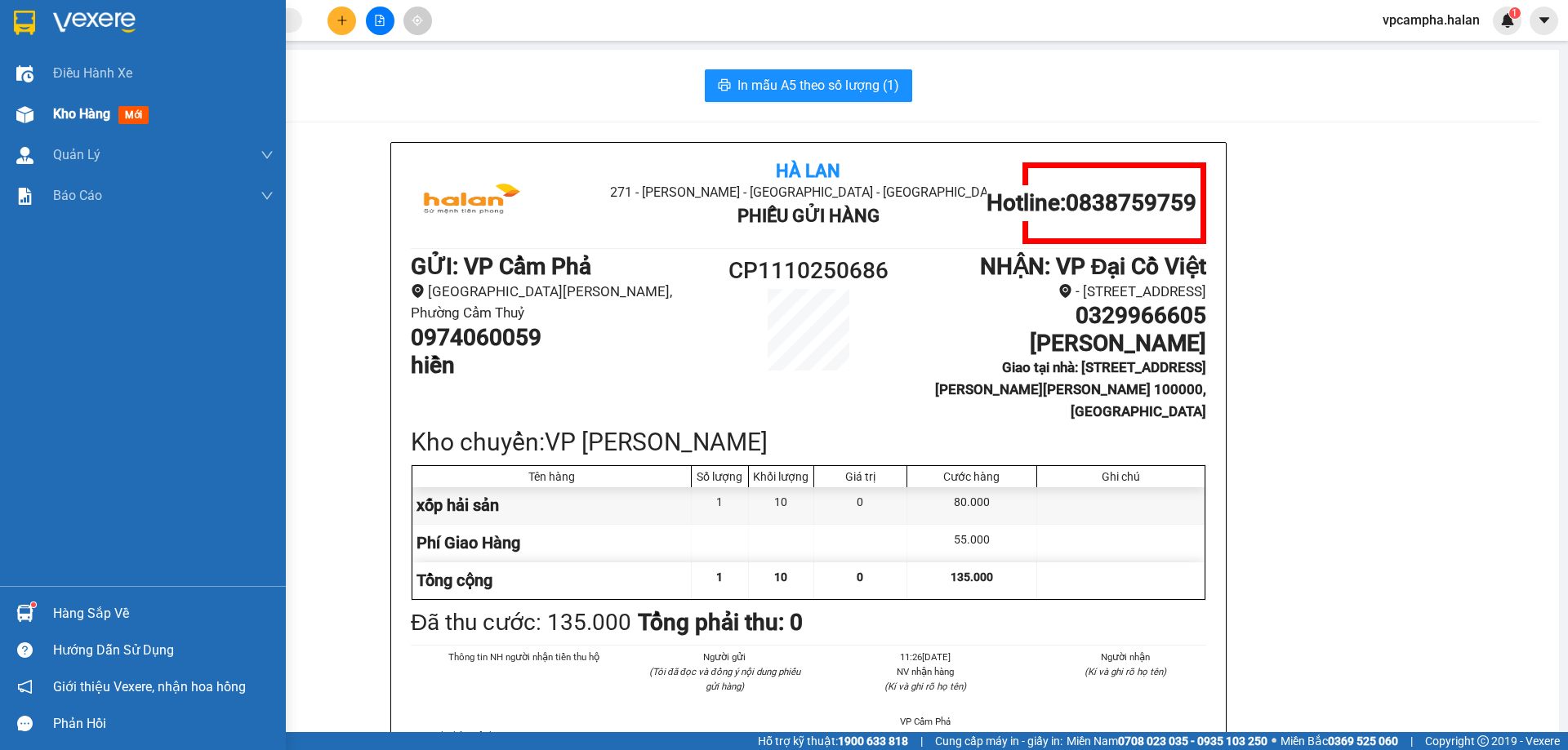
click at [31, 113] on img at bounding box center [25, 115] width 18 height 18
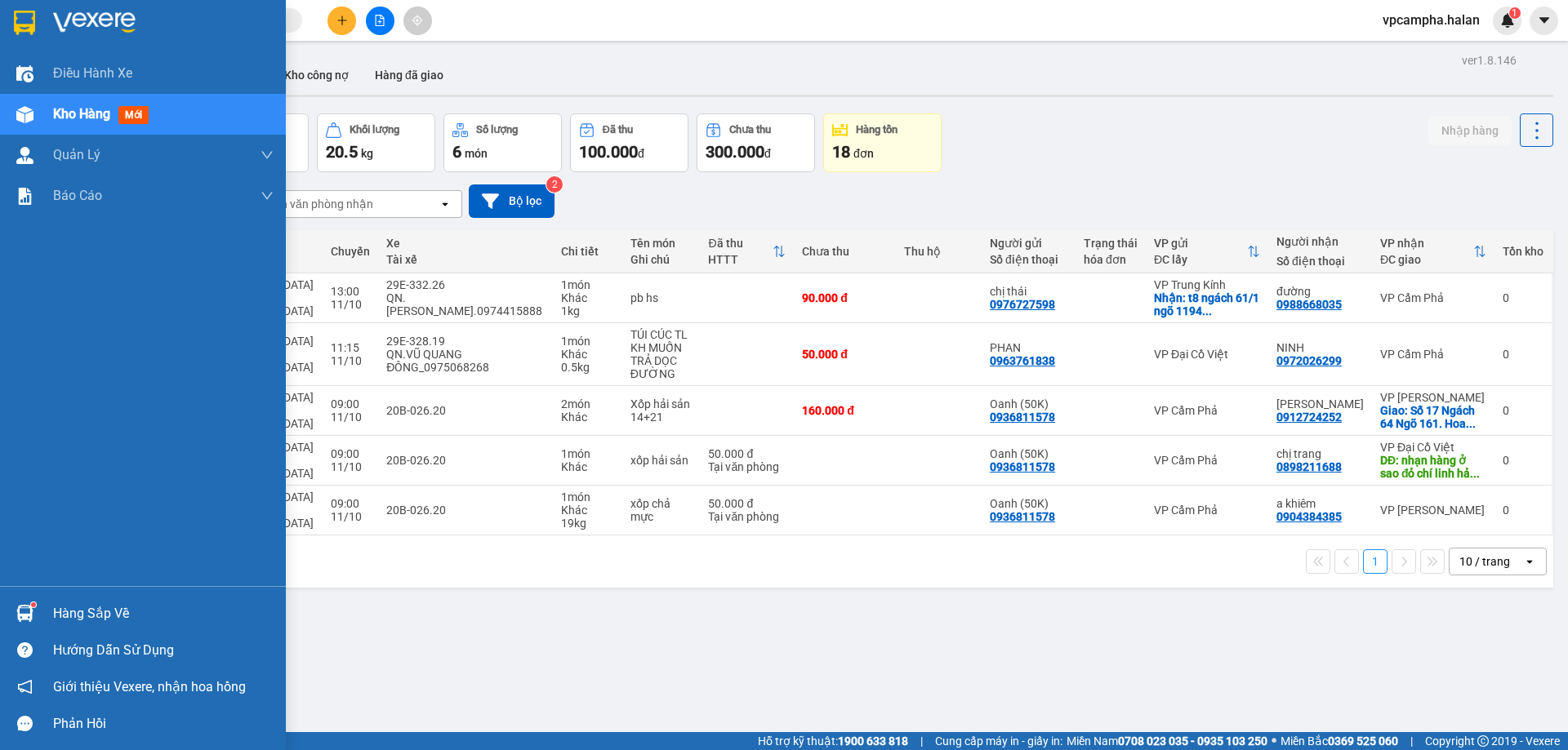
click at [27, 604] on div at bounding box center [24, 613] width 29 height 29
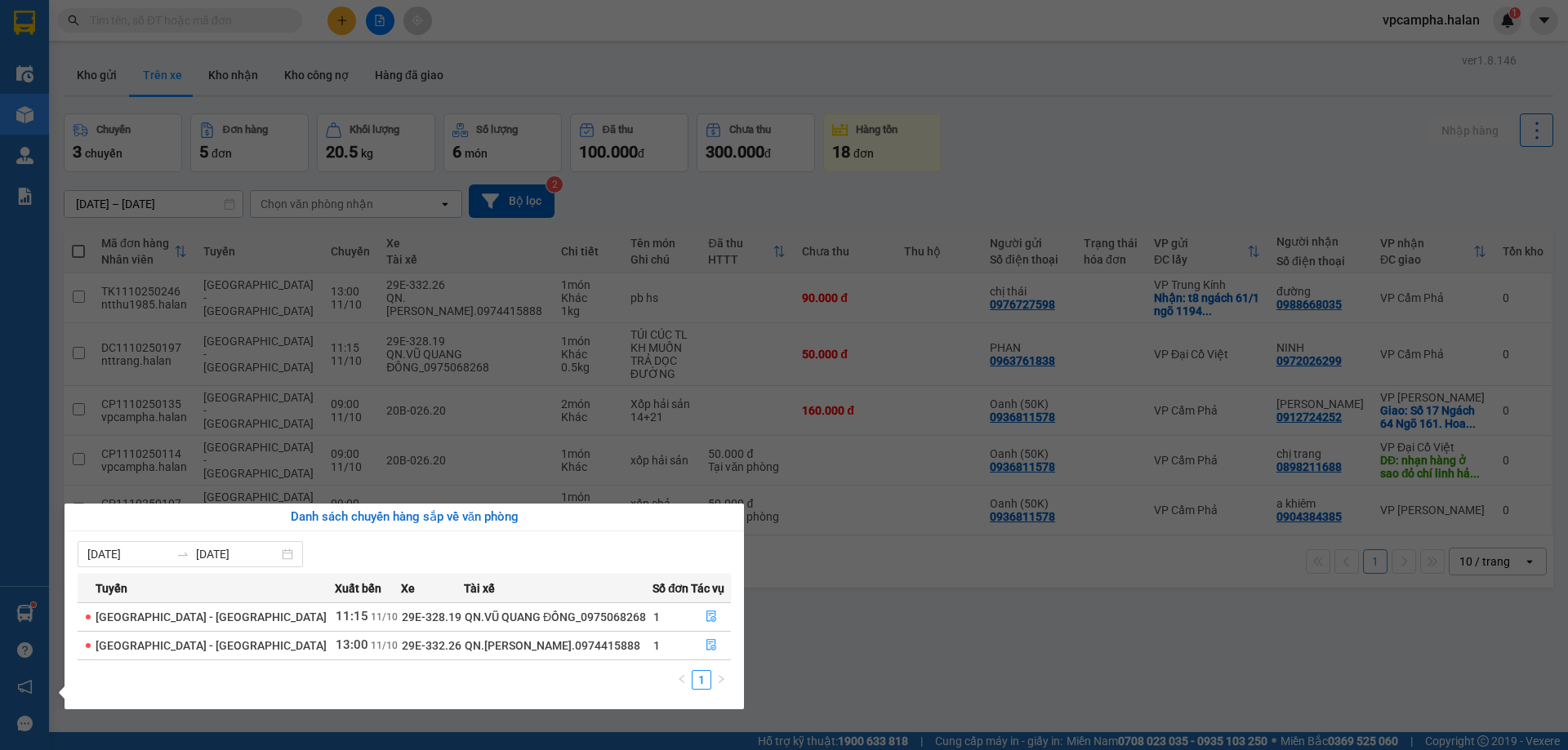
click at [834, 633] on section "Kết quả tìm kiếm ( 0 ) Bộ lọc No Data vpcampha.halan 1 Điều hành xe Kho hàng mớ…" at bounding box center [784, 375] width 1568 height 750
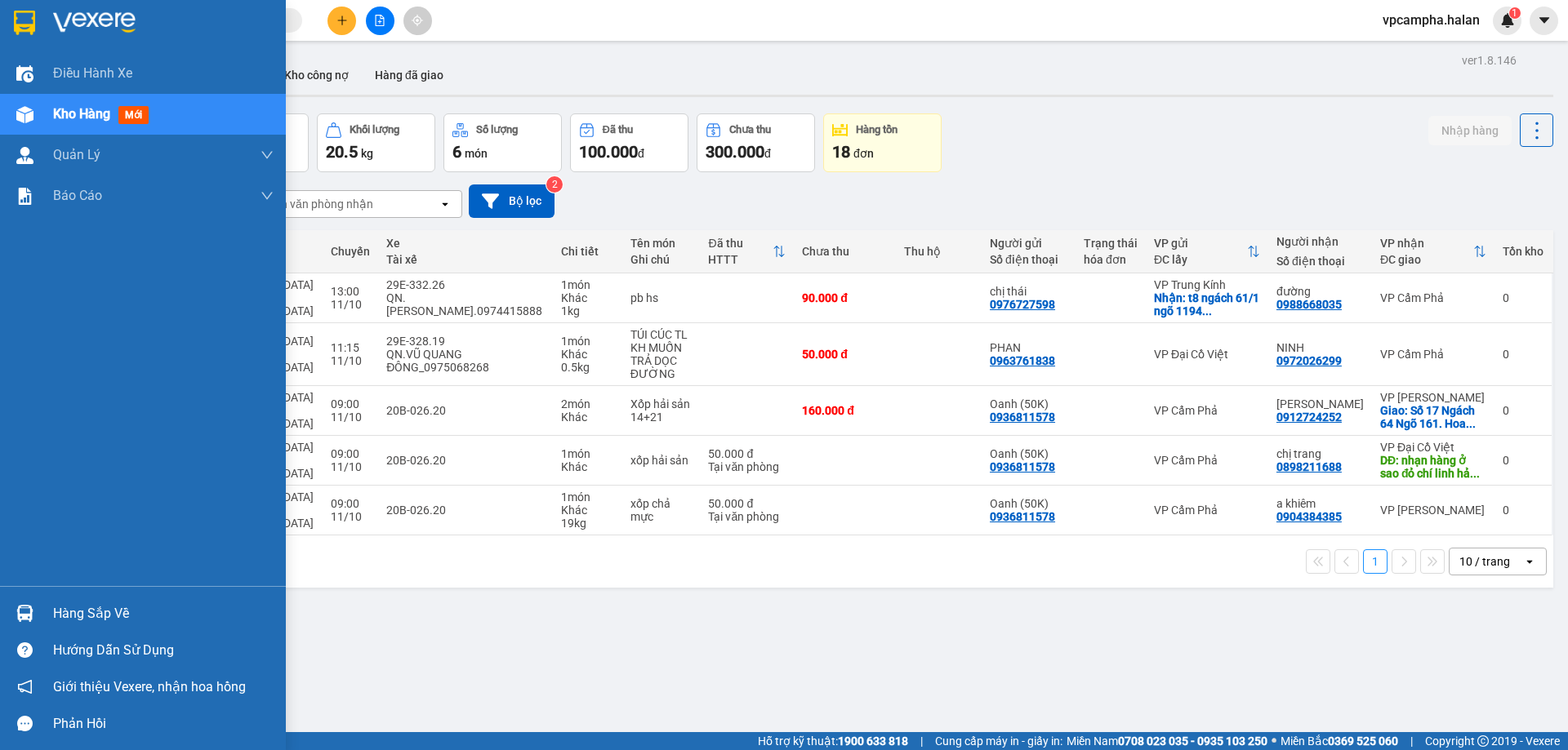
click at [36, 609] on div at bounding box center [24, 613] width 29 height 29
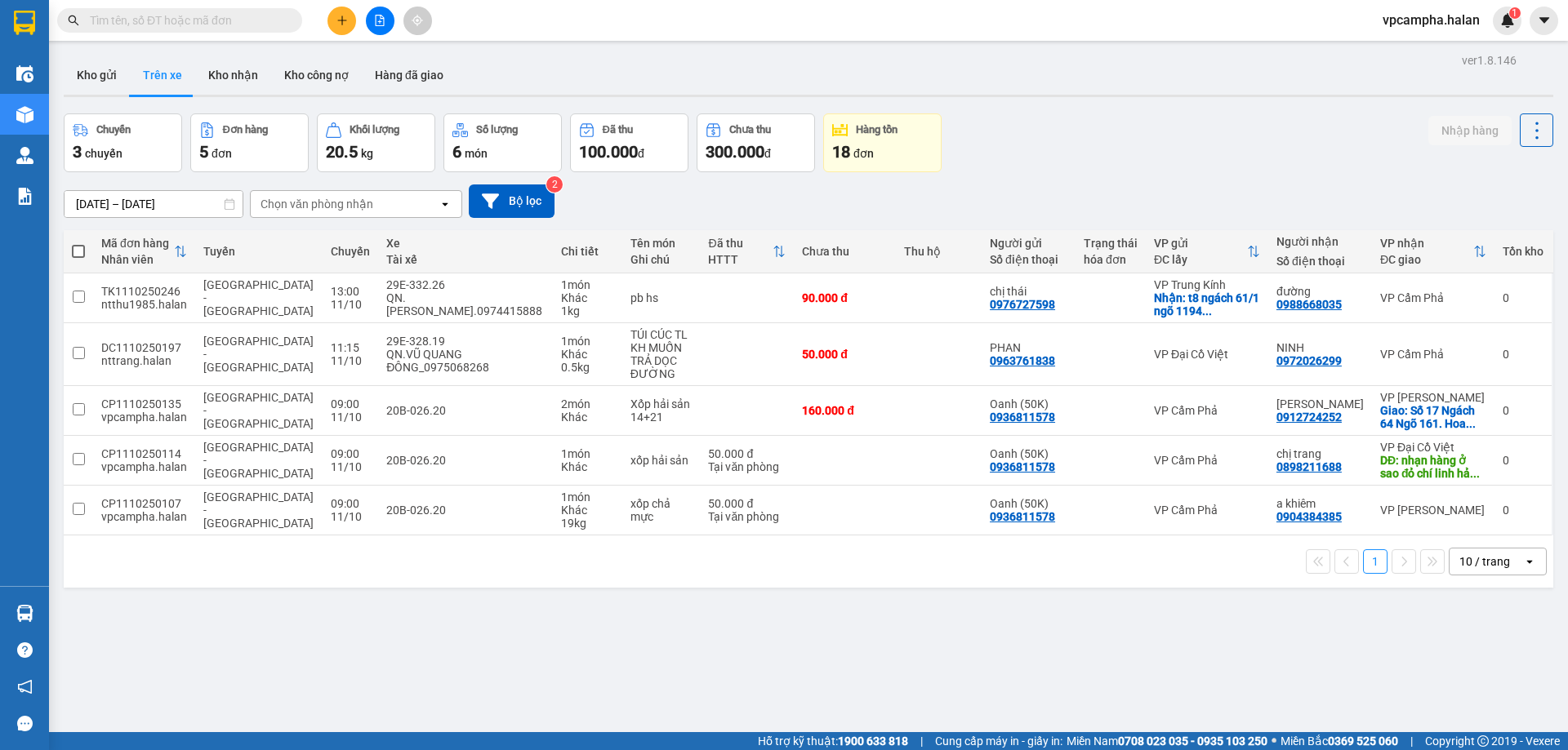
click at [804, 623] on section "Kết quả tìm kiếm ( 0 ) Bộ lọc No Data vpcampha.halan 1 Điều hành xe Kho hàng mớ…" at bounding box center [784, 375] width 1568 height 750
click at [109, 80] on button "Kho gửi" at bounding box center [97, 75] width 67 height 39
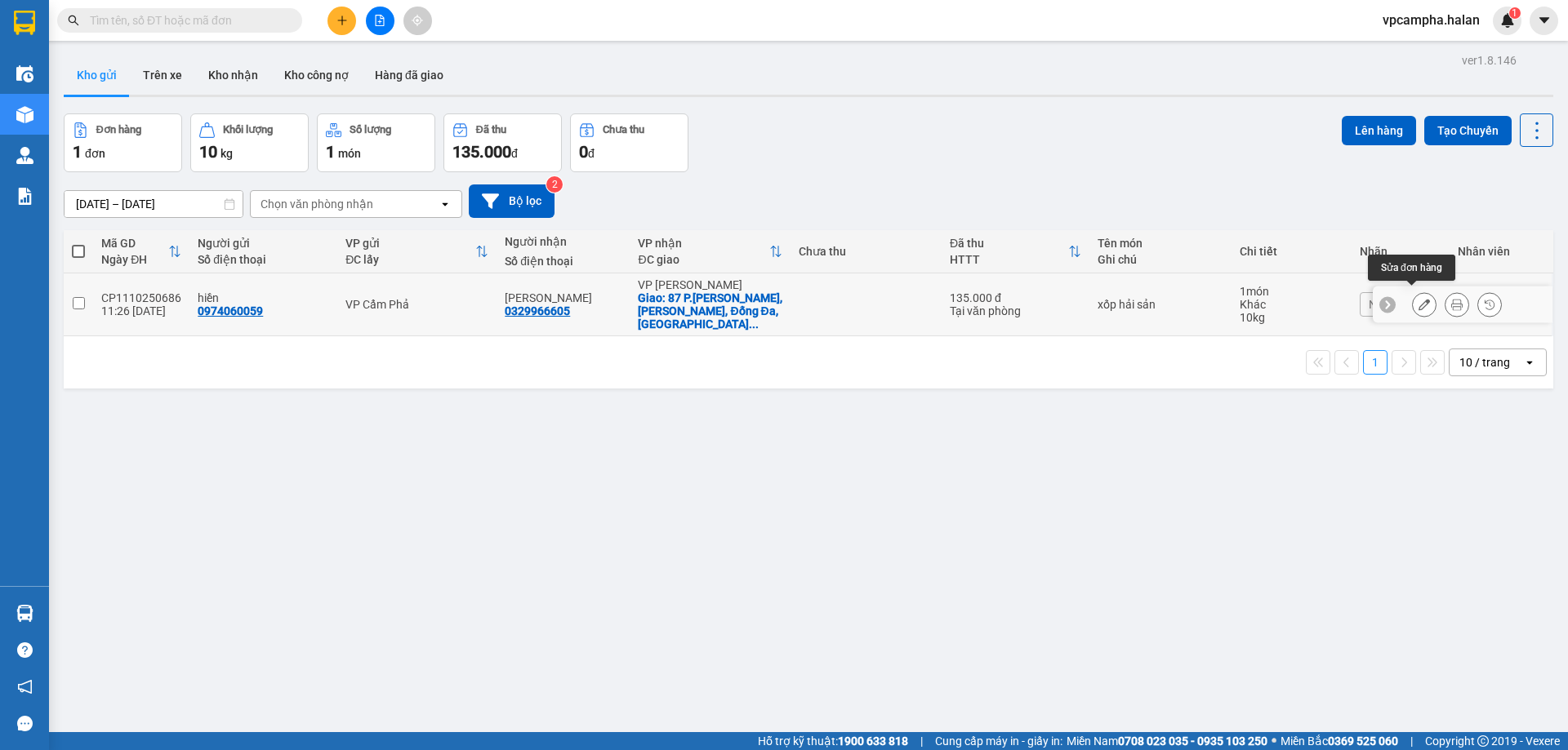
click at [1418, 298] on button at bounding box center [1424, 304] width 23 height 29
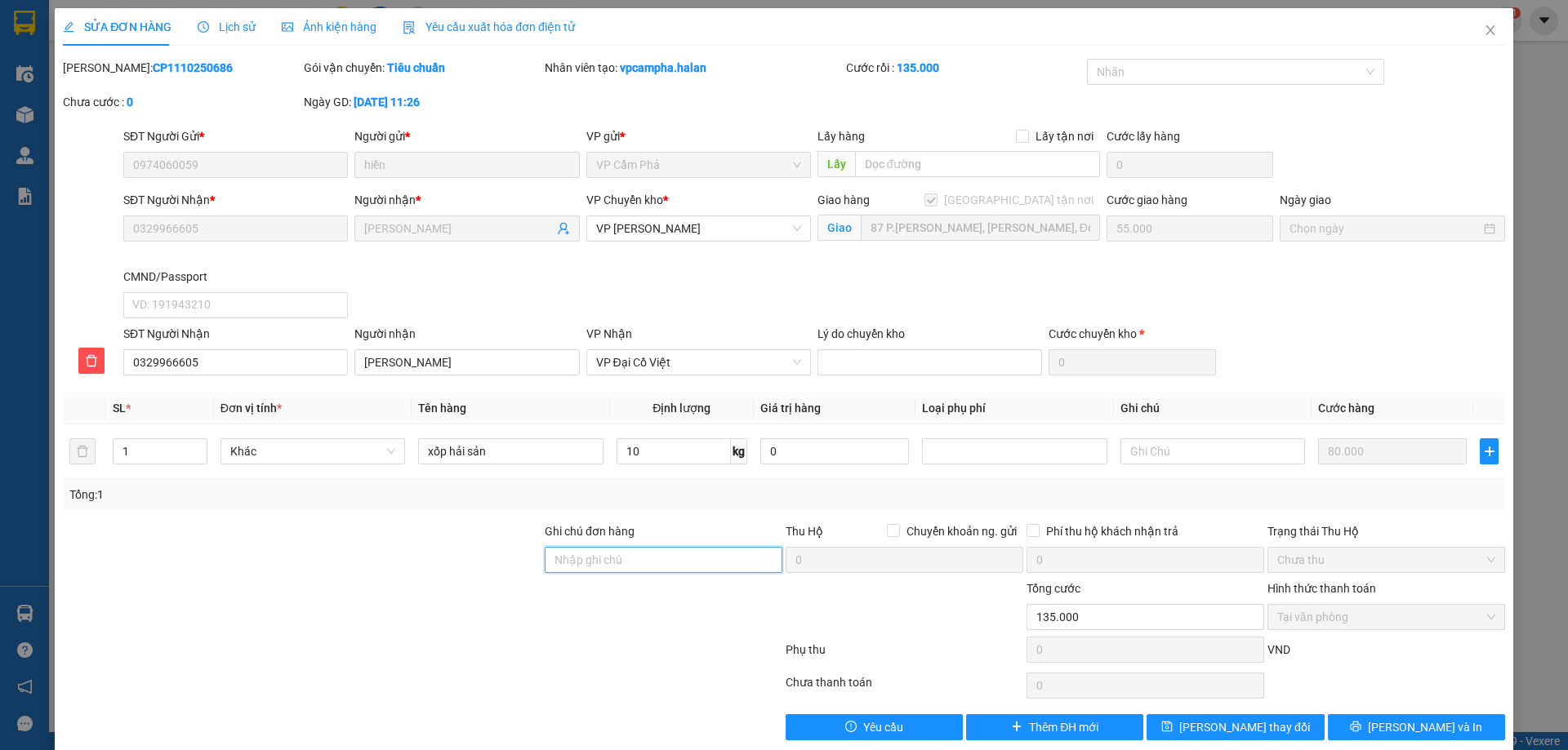
click at [579, 564] on input "Ghi chú đơn hàng" at bounding box center [663, 559] width 238 height 26
type input "ship gấp"
click at [1267, 723] on button "[PERSON_NAME] thay đổi" at bounding box center [1235, 727] width 178 height 26
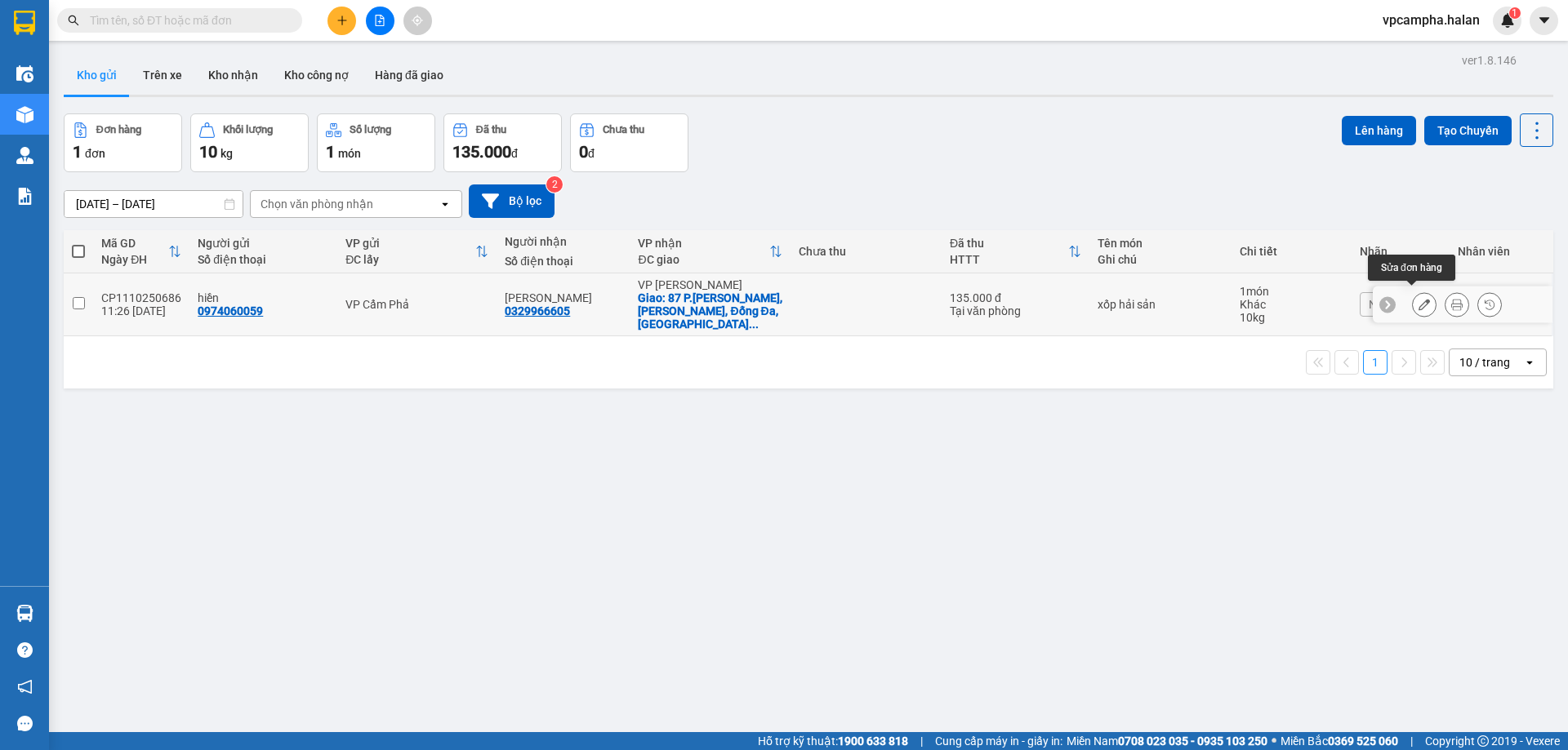
click at [1413, 296] on button at bounding box center [1424, 304] width 23 height 29
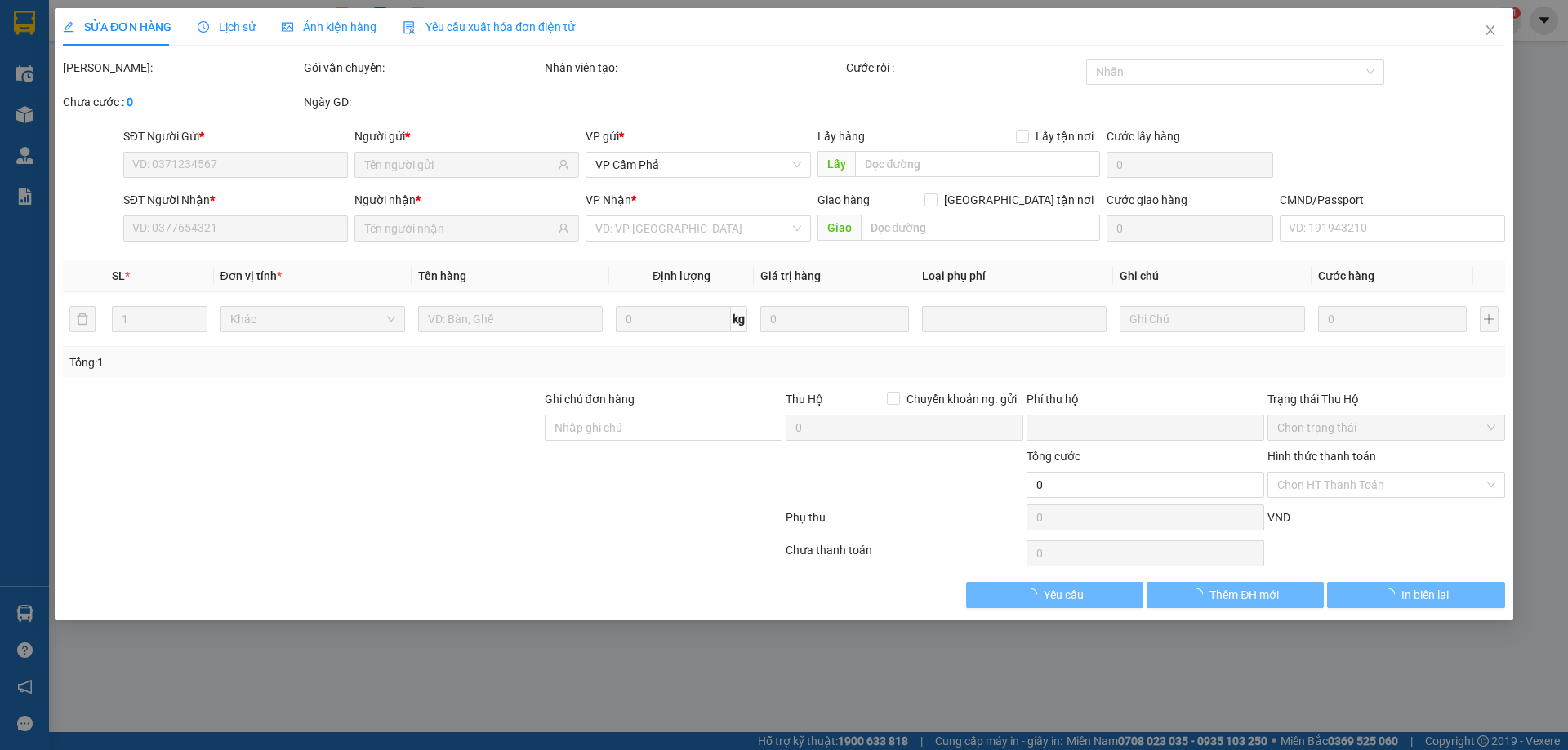
type input "0974060059"
type input "0329966605"
checkbox input "true"
type input "87 P.Tôn Đức Thắng, Hàng Bột, Đống Đa, Hà Nội 100000, Việt Nam"
type input "ship gấp"
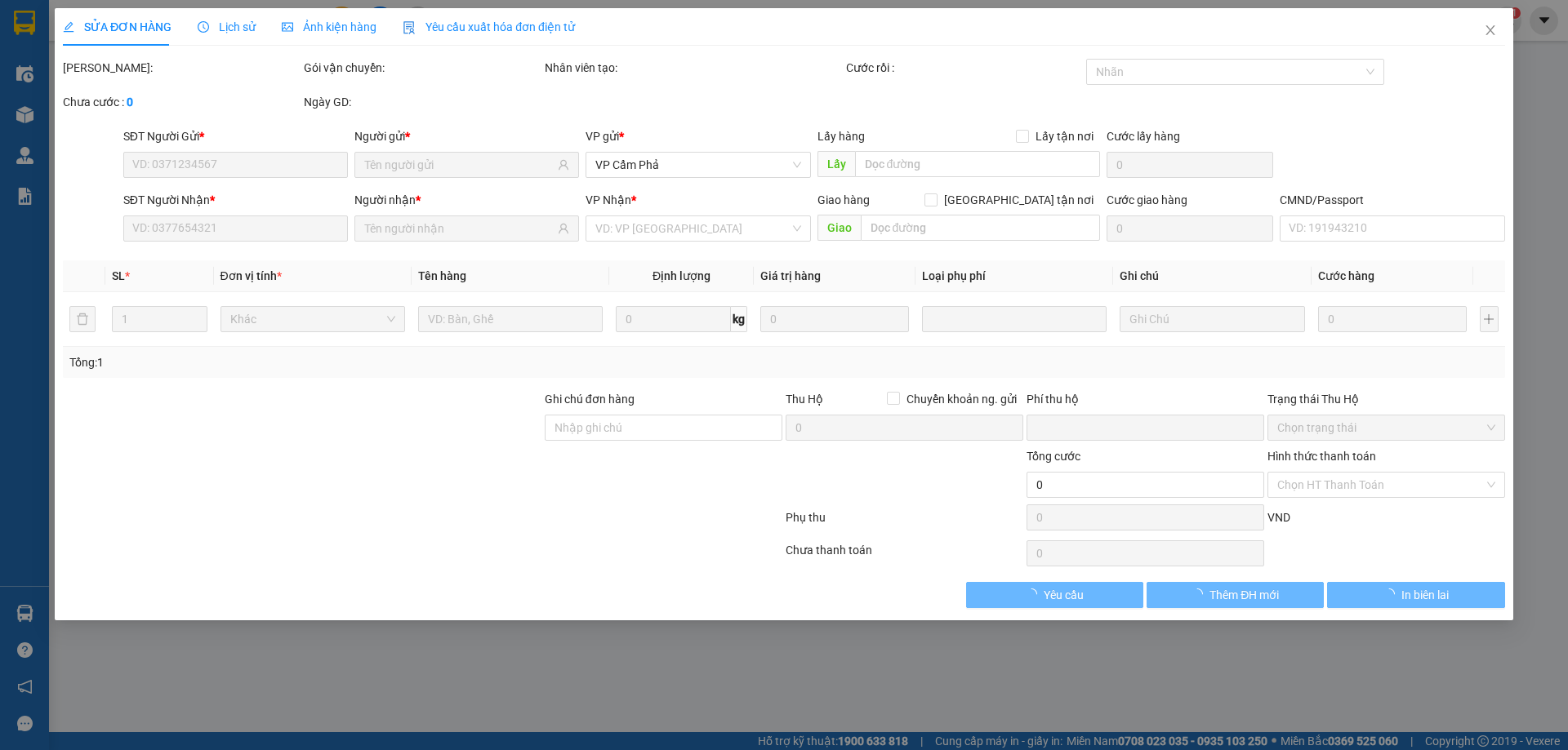
type input "0"
type input "135.000"
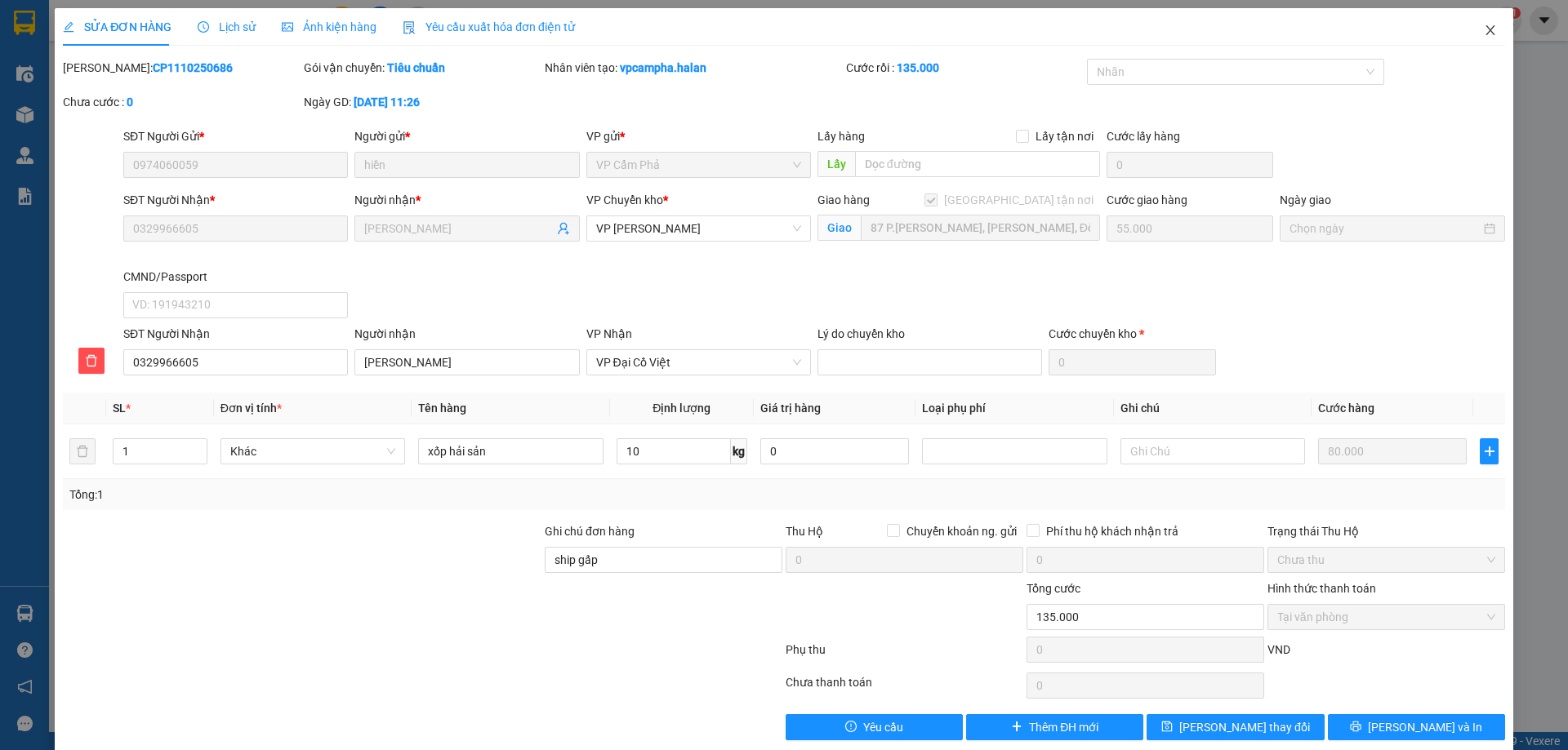
click at [1484, 25] on icon "close" at bounding box center [1490, 31] width 13 height 13
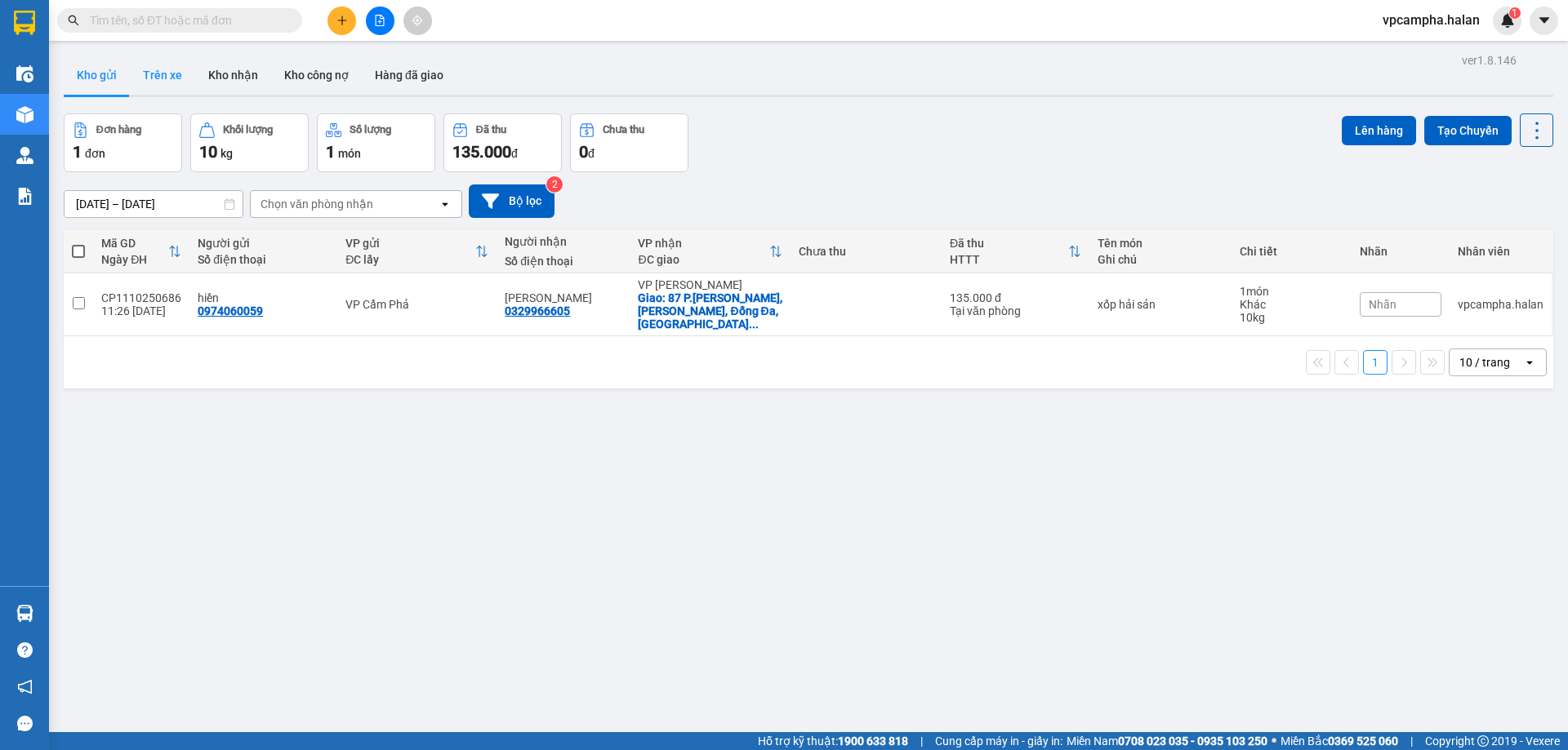
click at [167, 84] on button "Trên xe" at bounding box center [162, 75] width 66 height 39
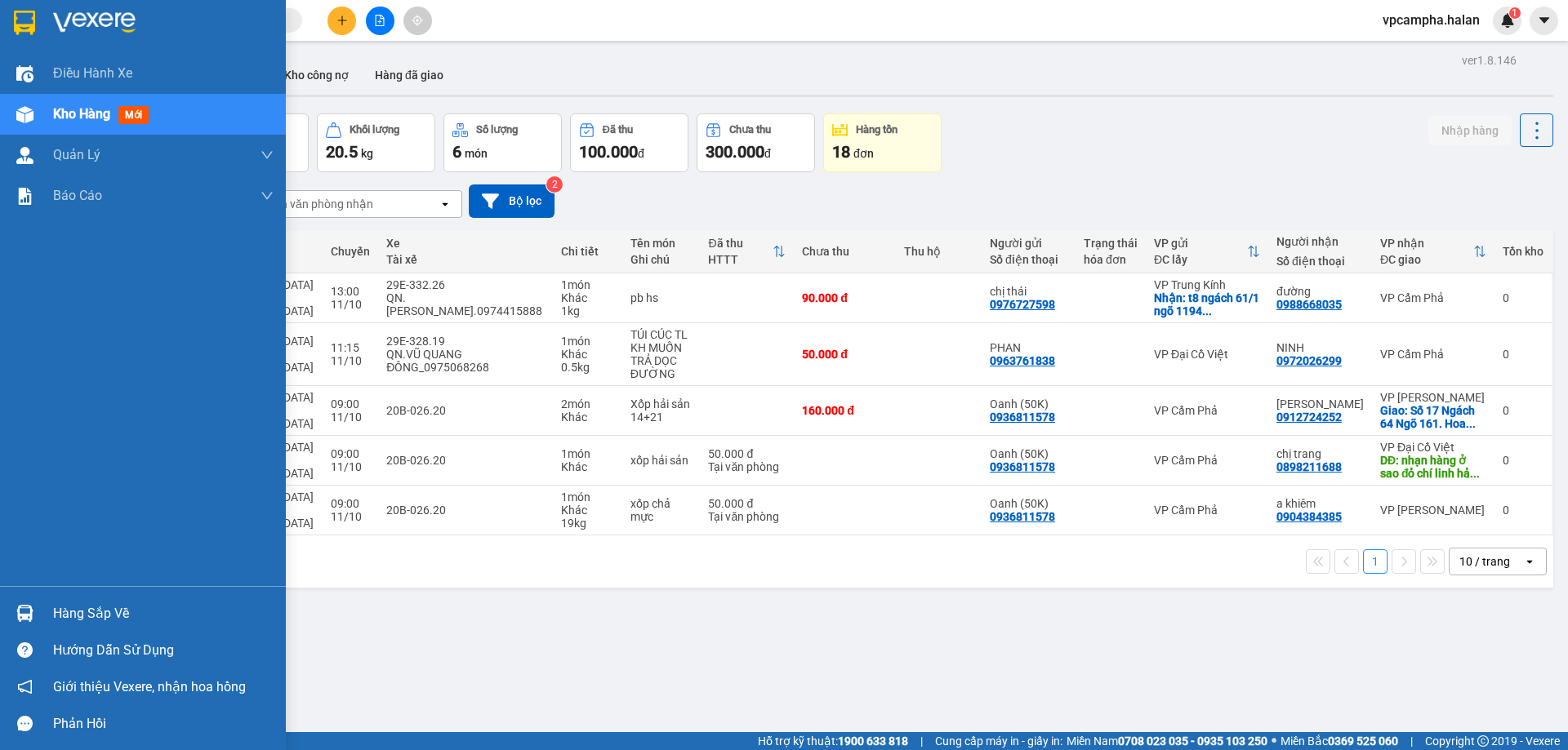
click at [30, 611] on img at bounding box center [25, 613] width 18 height 18
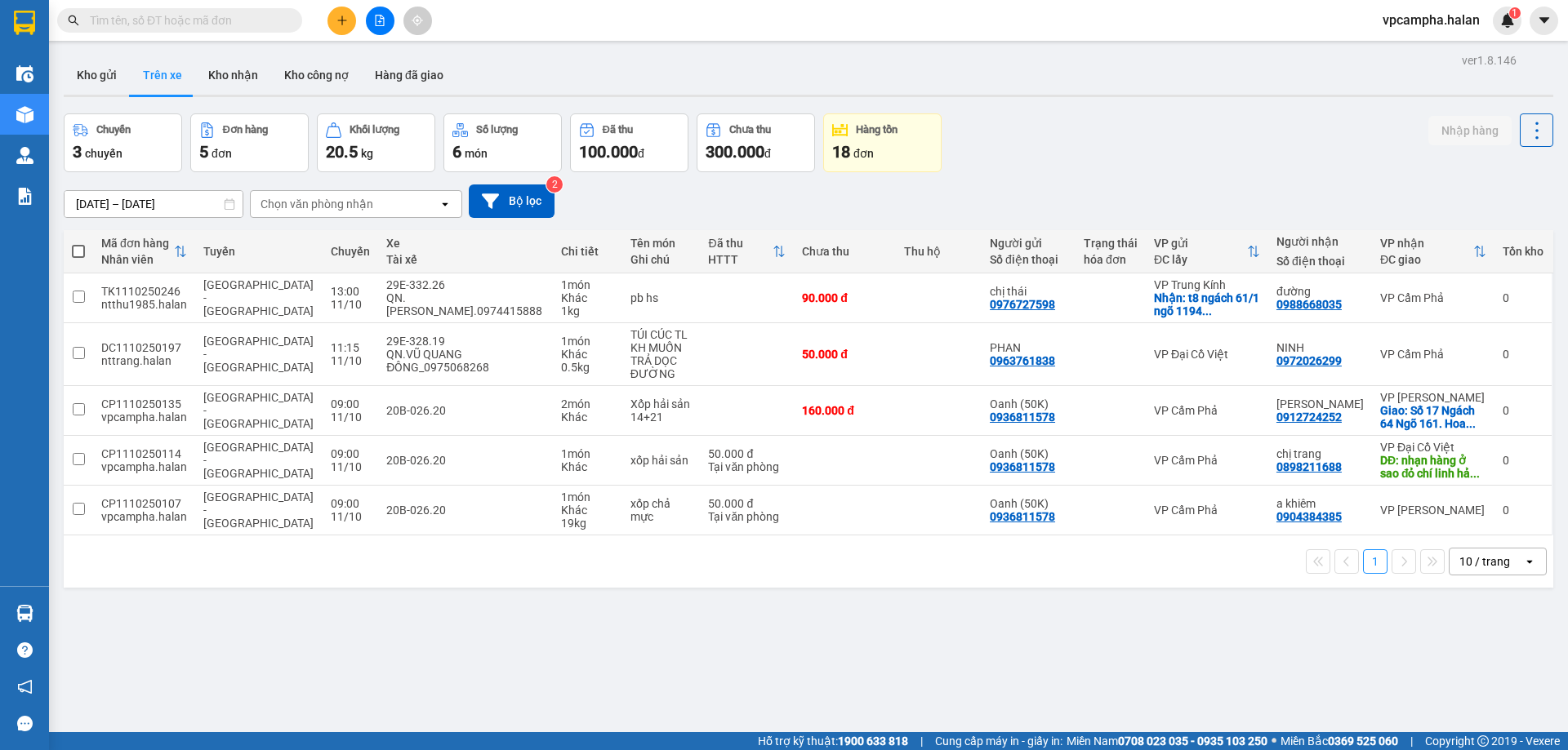
click at [801, 632] on section "Kết quả tìm kiếm ( 0 ) Bộ lọc No Data vpcampha.halan 1 Điều hành xe Kho hàng mớ…" at bounding box center [784, 375] width 1568 height 750
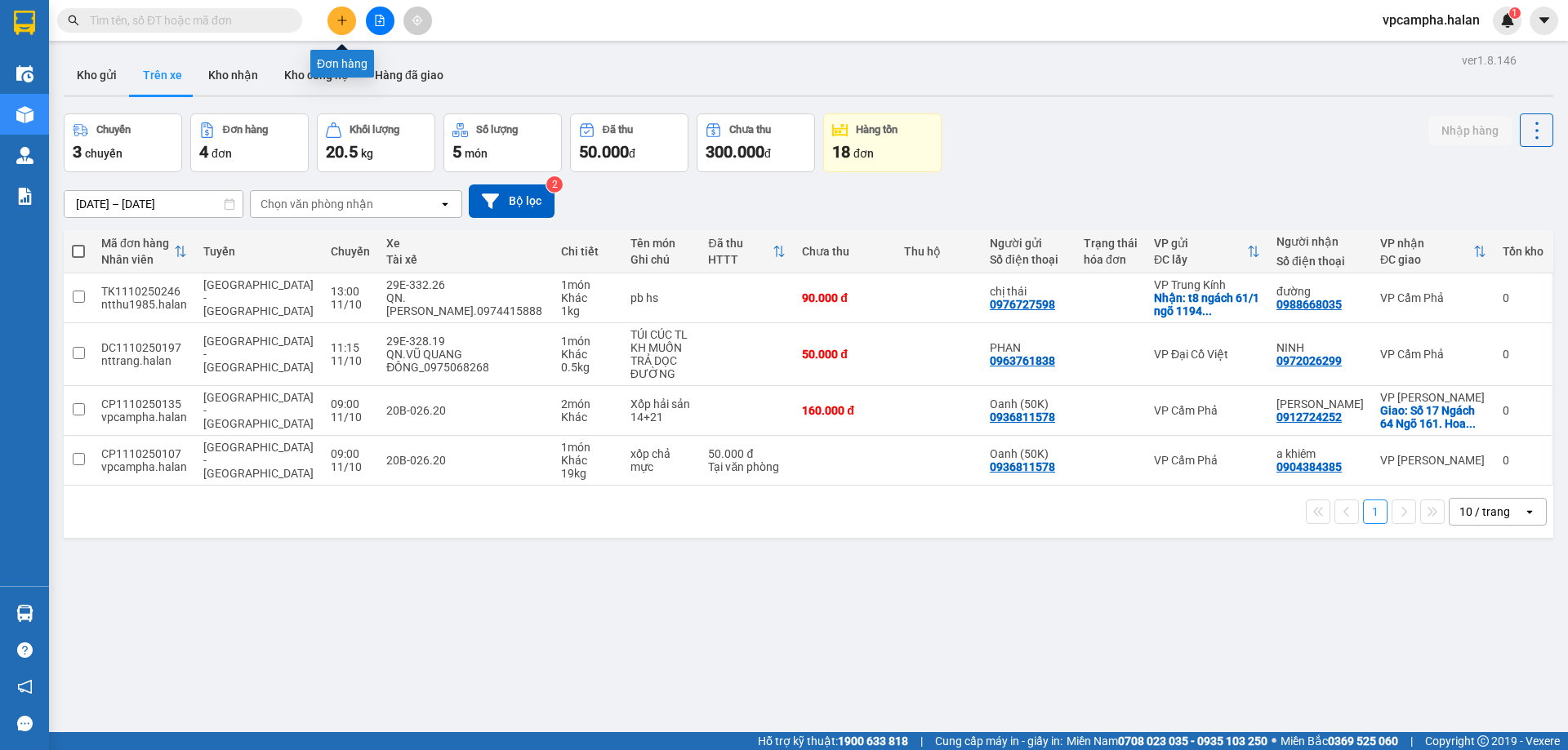
click at [341, 23] on icon "plus" at bounding box center [342, 20] width 11 height 11
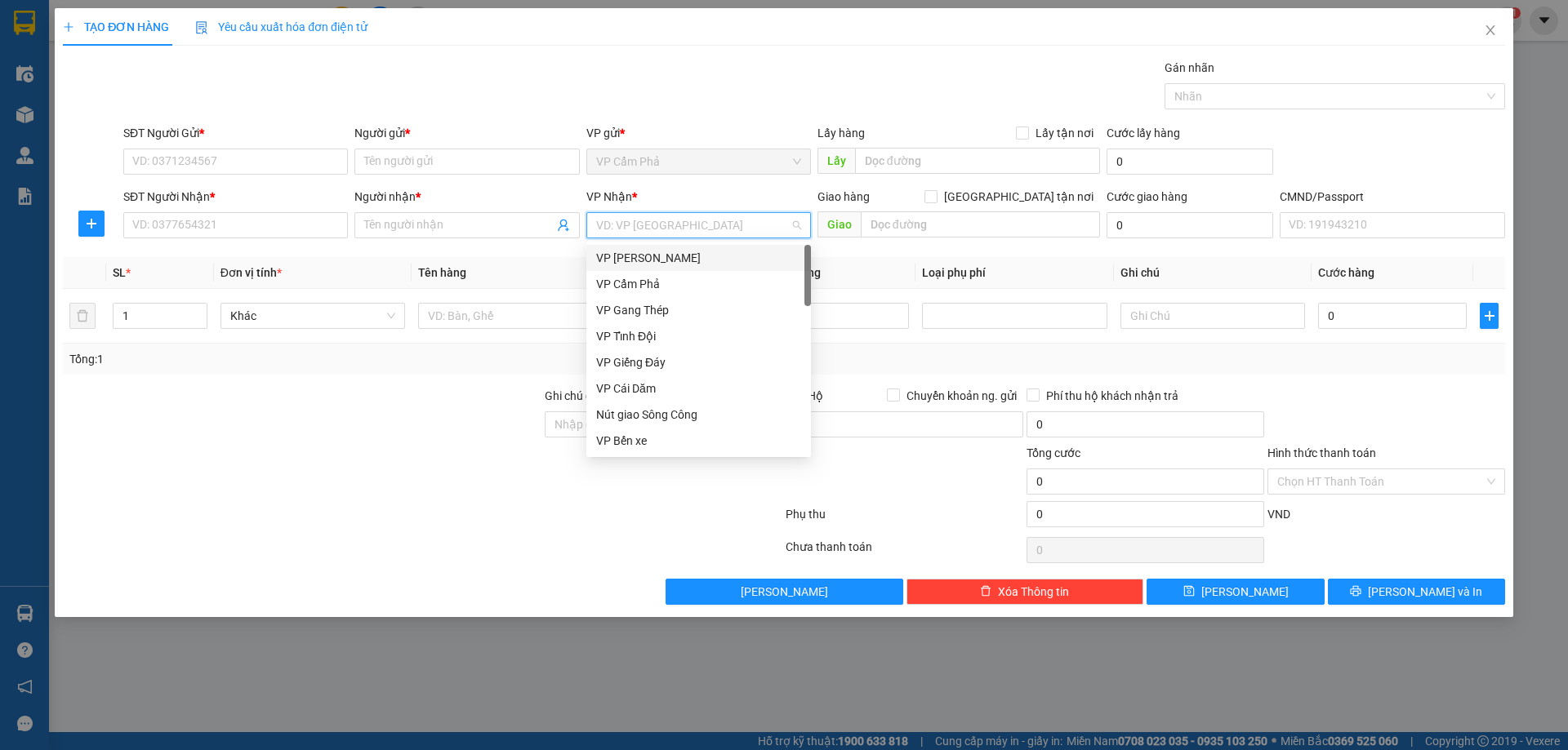
click at [612, 227] on input "search" at bounding box center [692, 225] width 193 height 24
drag, startPoint x: 612, startPoint y: 227, endPoint x: 909, endPoint y: 227, distance: 297.0
click at [903, 227] on input "text" at bounding box center [980, 225] width 240 height 26
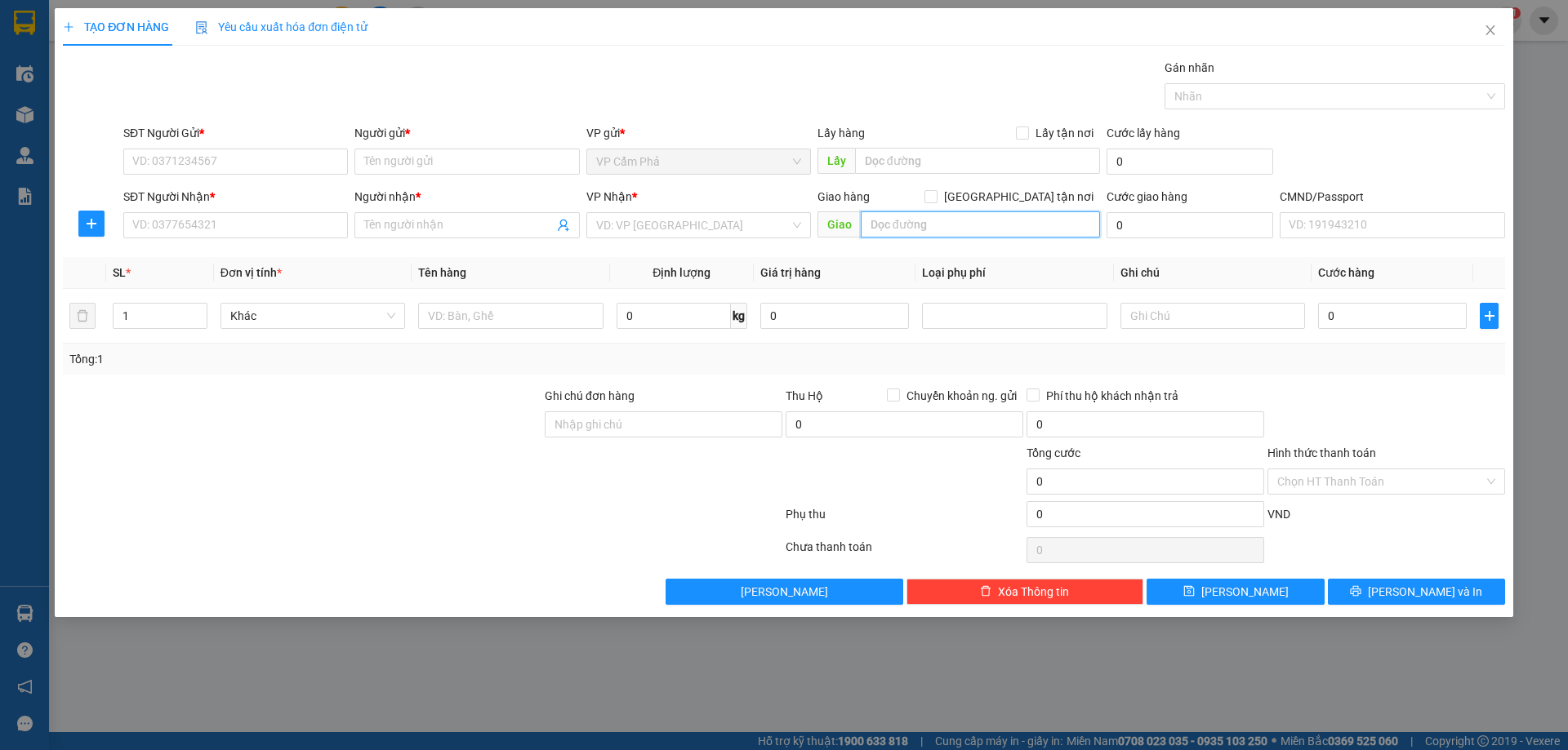
paste input "Ng. 196 Đ. Đại Mỗ, Đai Mỗ, Nam Từ Liêm, Hà Nội, Việt Nam"
type input "Ng. 196 Đ. Đại Mỗ, Đai Mỗ, Nam Từ Liêm, Hà Nội, Việt Nam"
click at [936, 200] on input "[GEOGRAPHIC_DATA] tận nơi" at bounding box center [930, 196] width 11 height 11
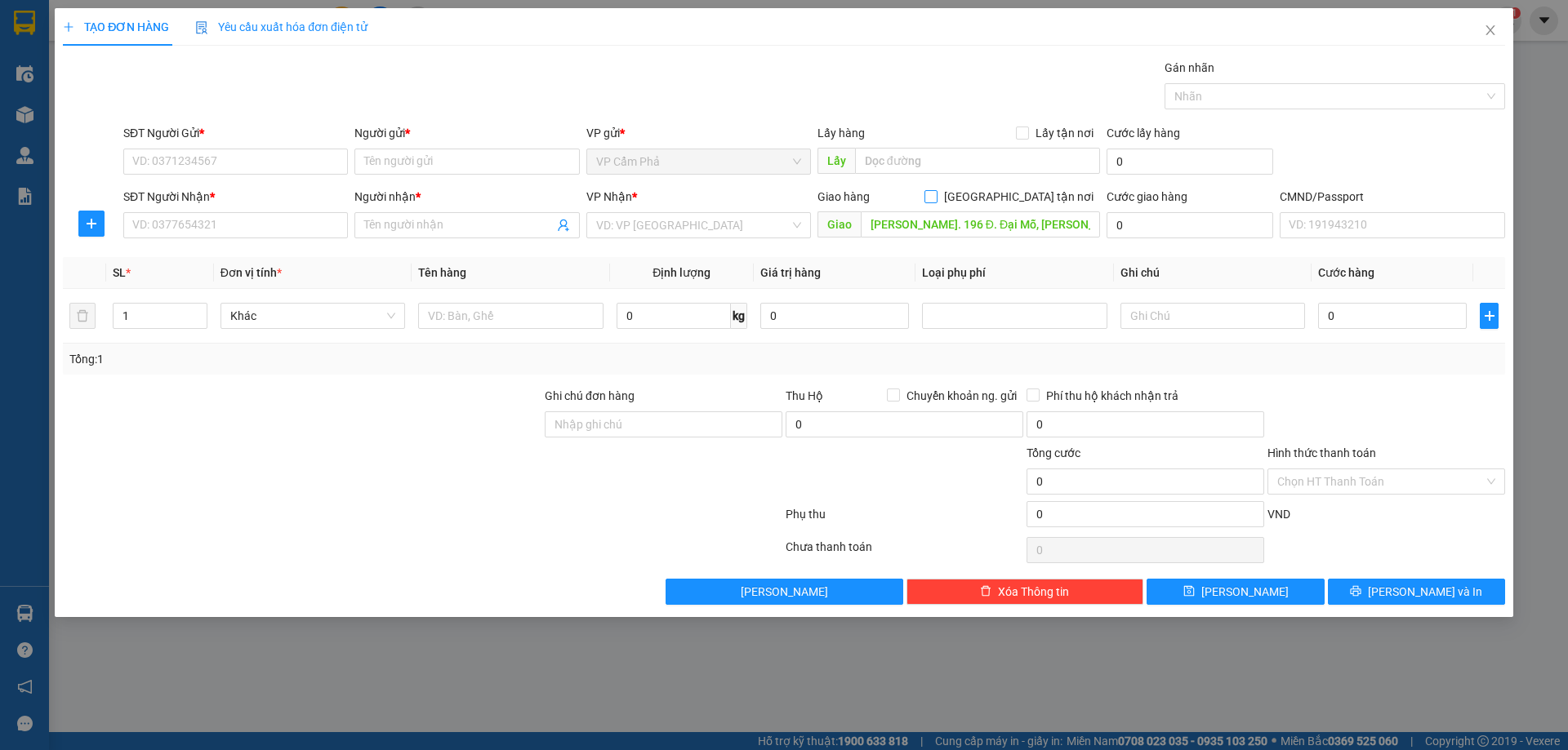
checkbox input "true"
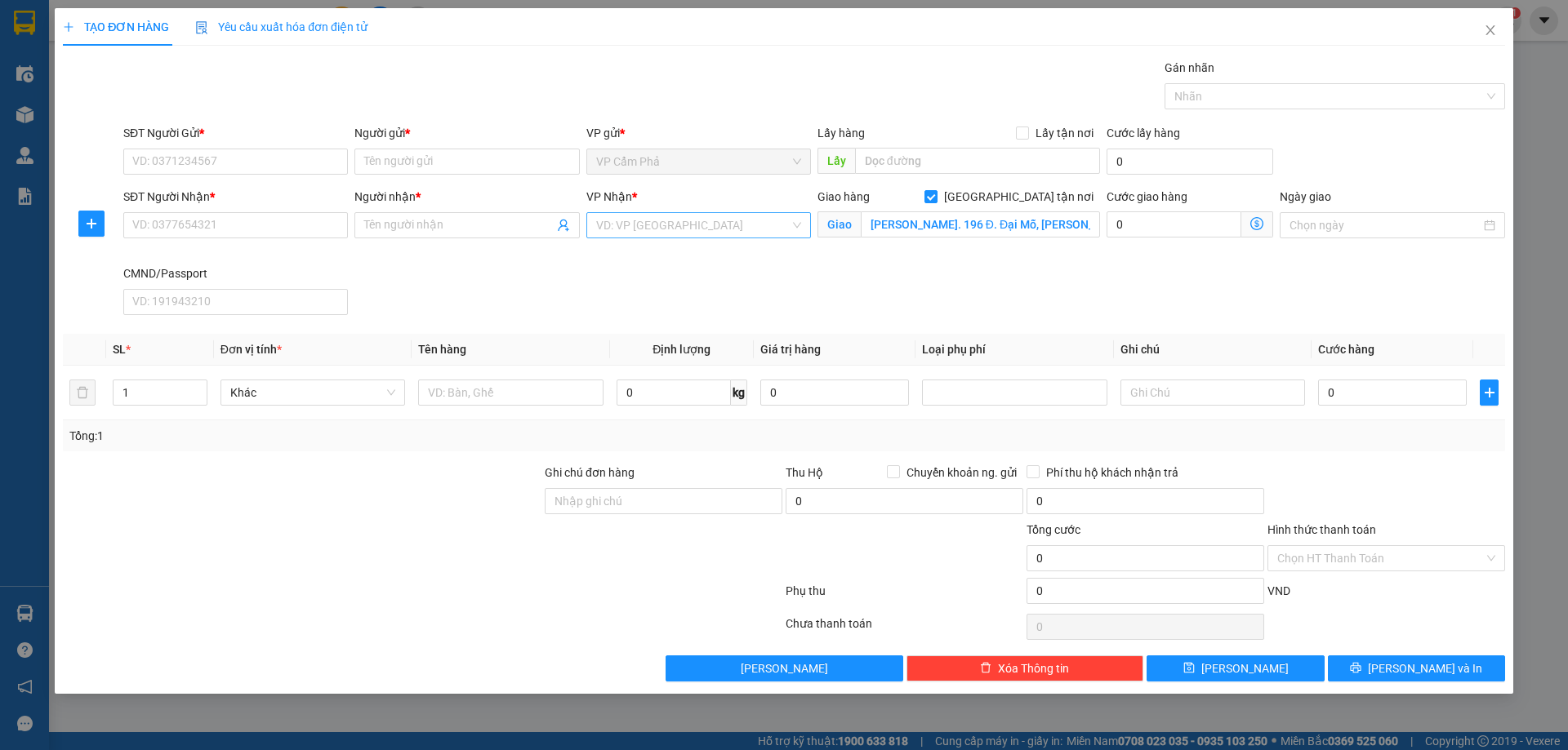
click at [763, 233] on input "search" at bounding box center [692, 225] width 193 height 24
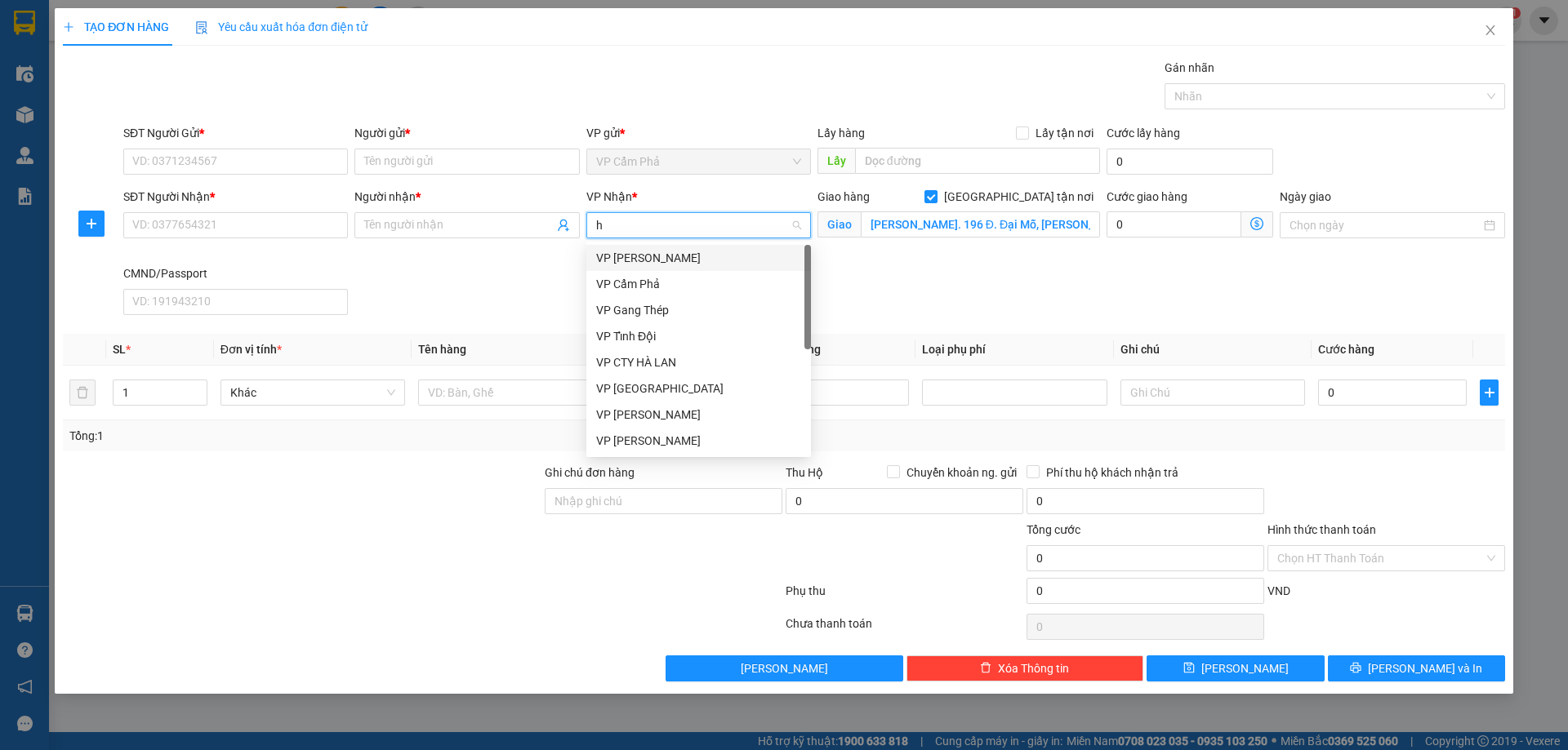
type input "ha"
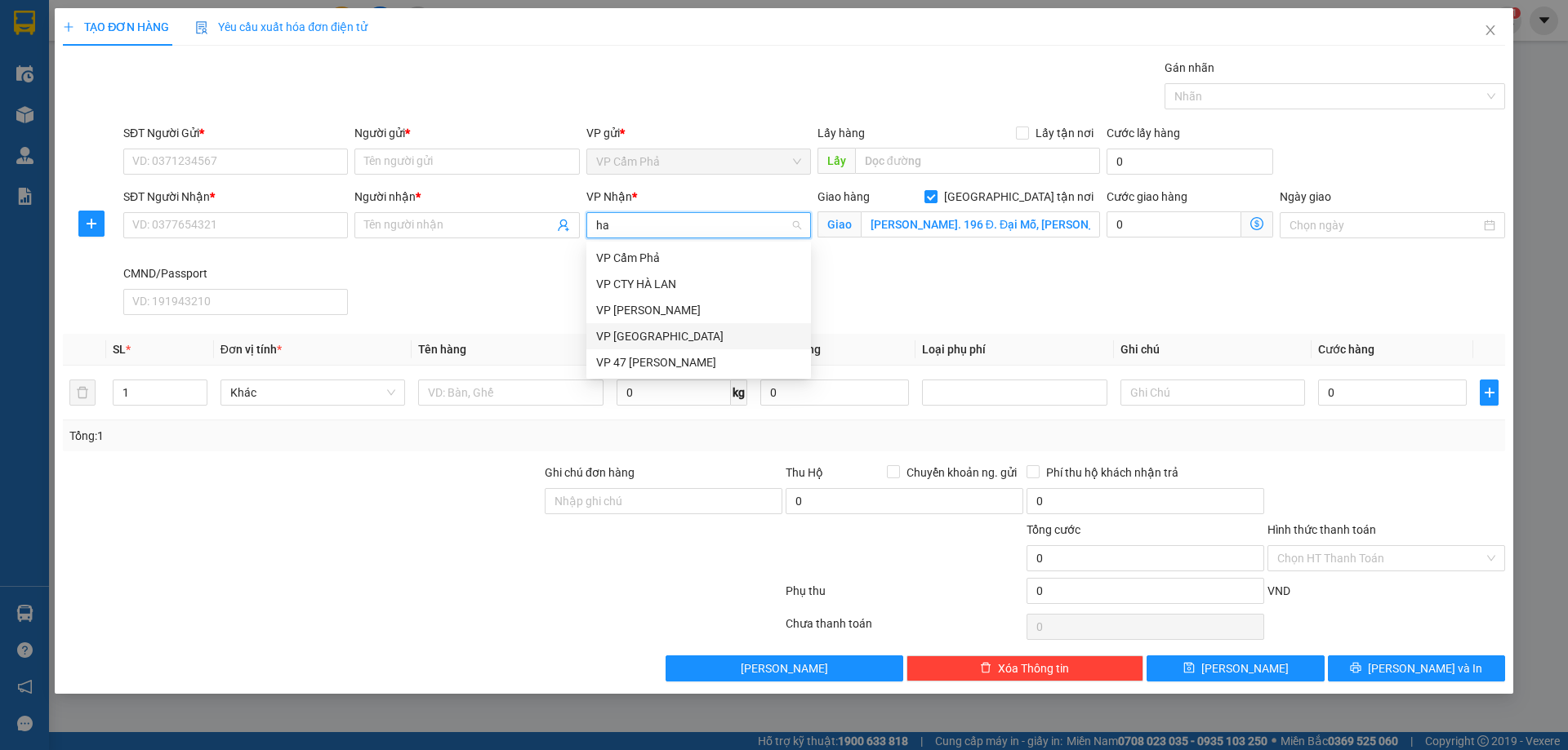
click at [697, 344] on div "VP [GEOGRAPHIC_DATA]" at bounding box center [698, 336] width 205 height 18
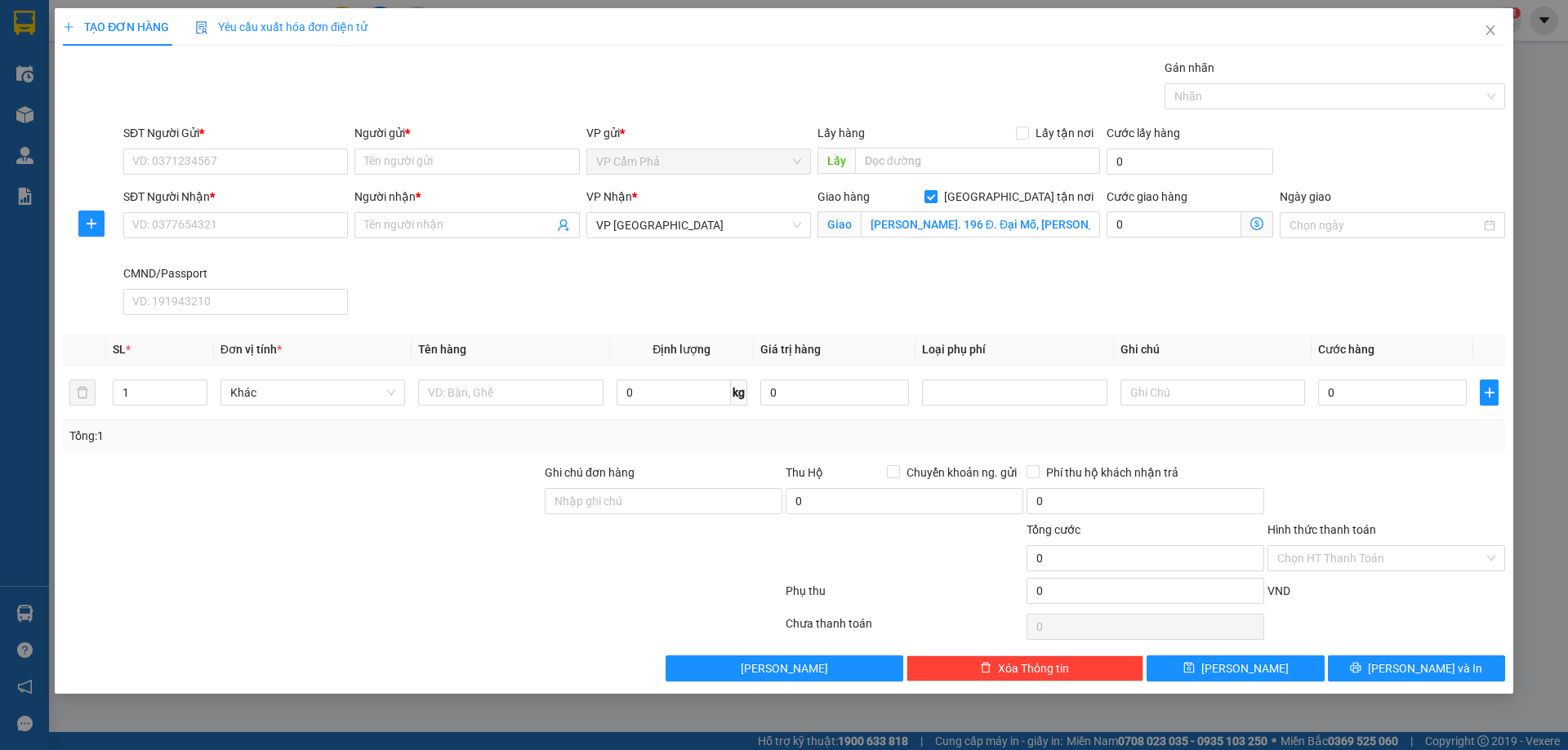
click at [1260, 227] on icon "dollar-circle" at bounding box center [1257, 224] width 13 height 13
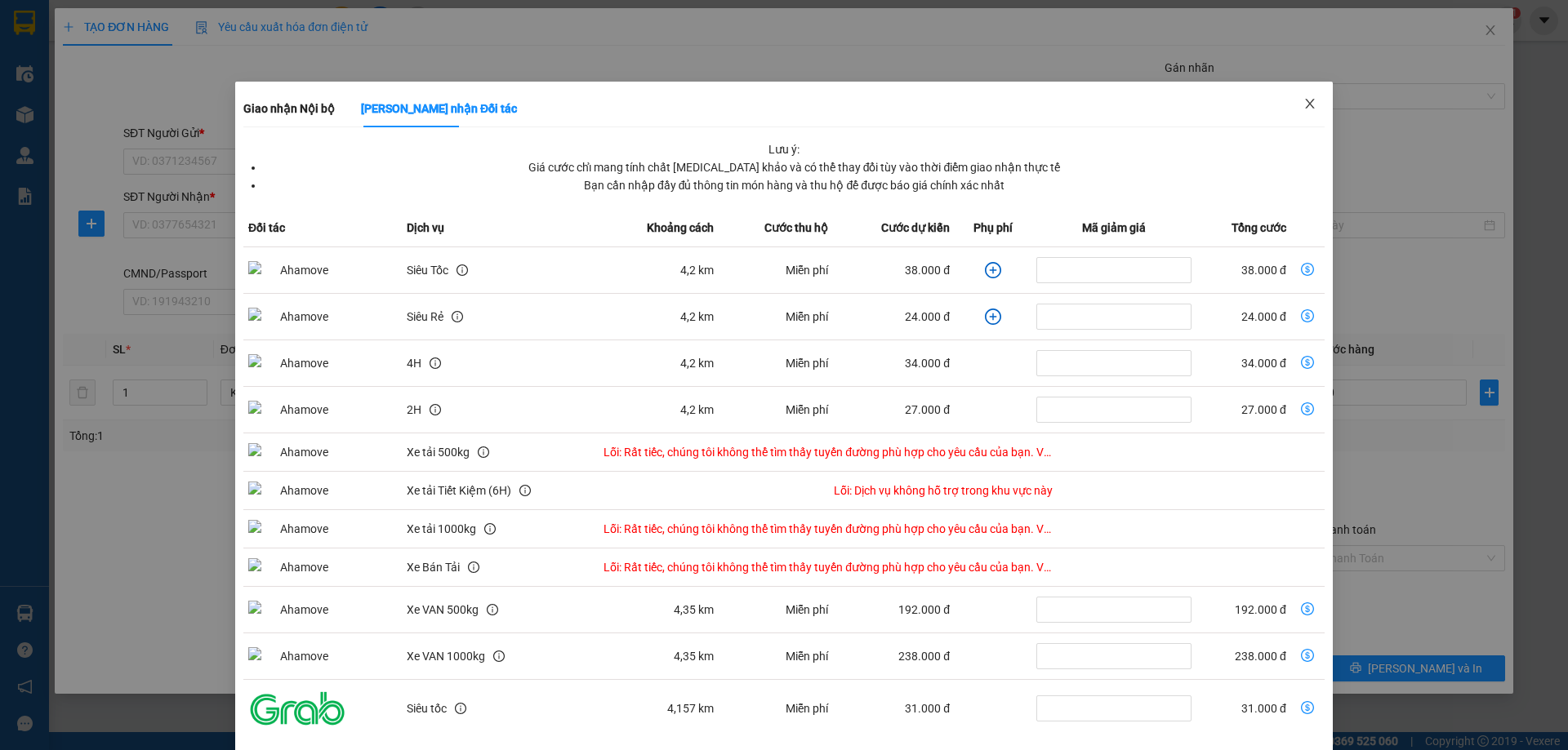
click at [1303, 105] on icon "close" at bounding box center [1310, 104] width 13 height 13
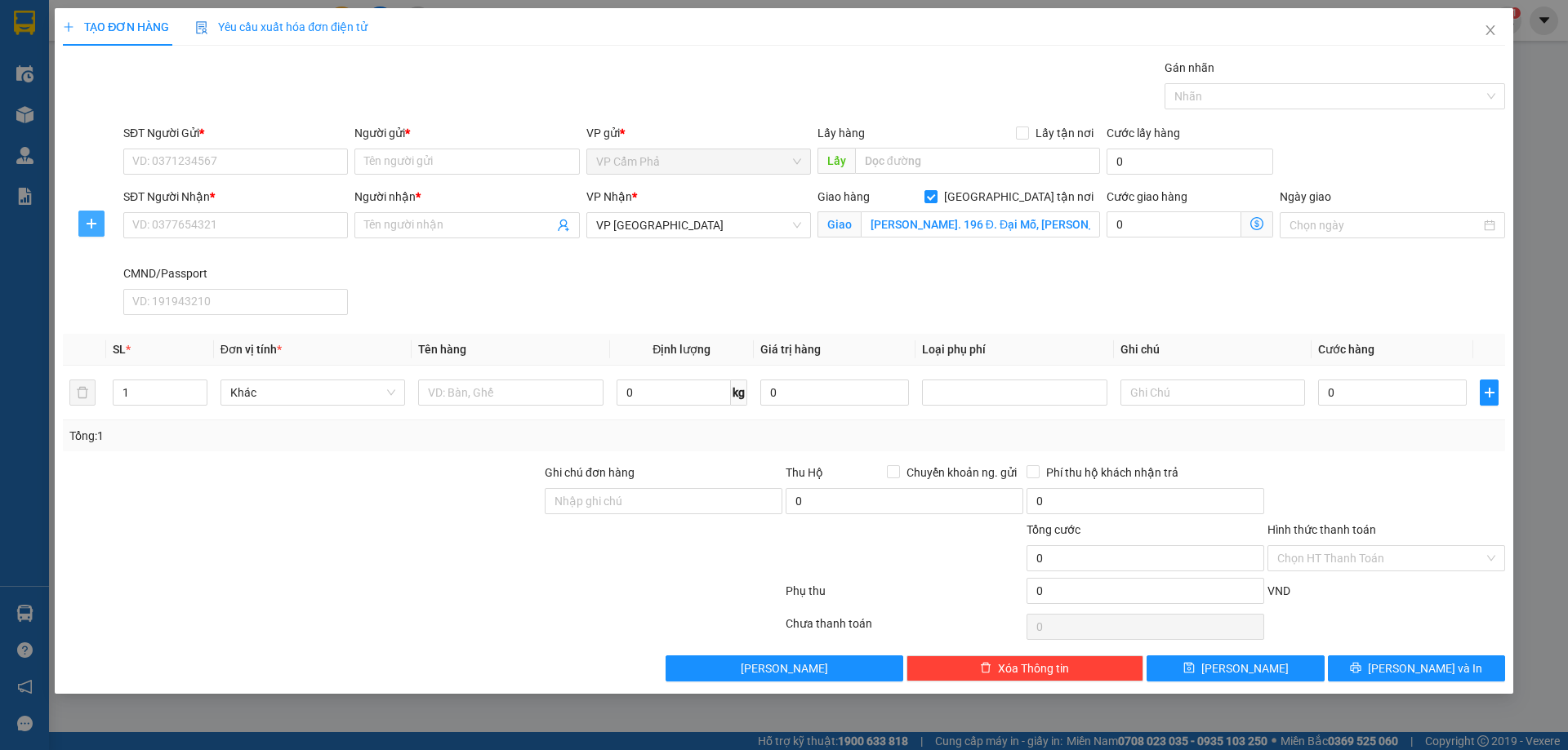
click at [92, 229] on icon "plus" at bounding box center [92, 224] width 13 height 13
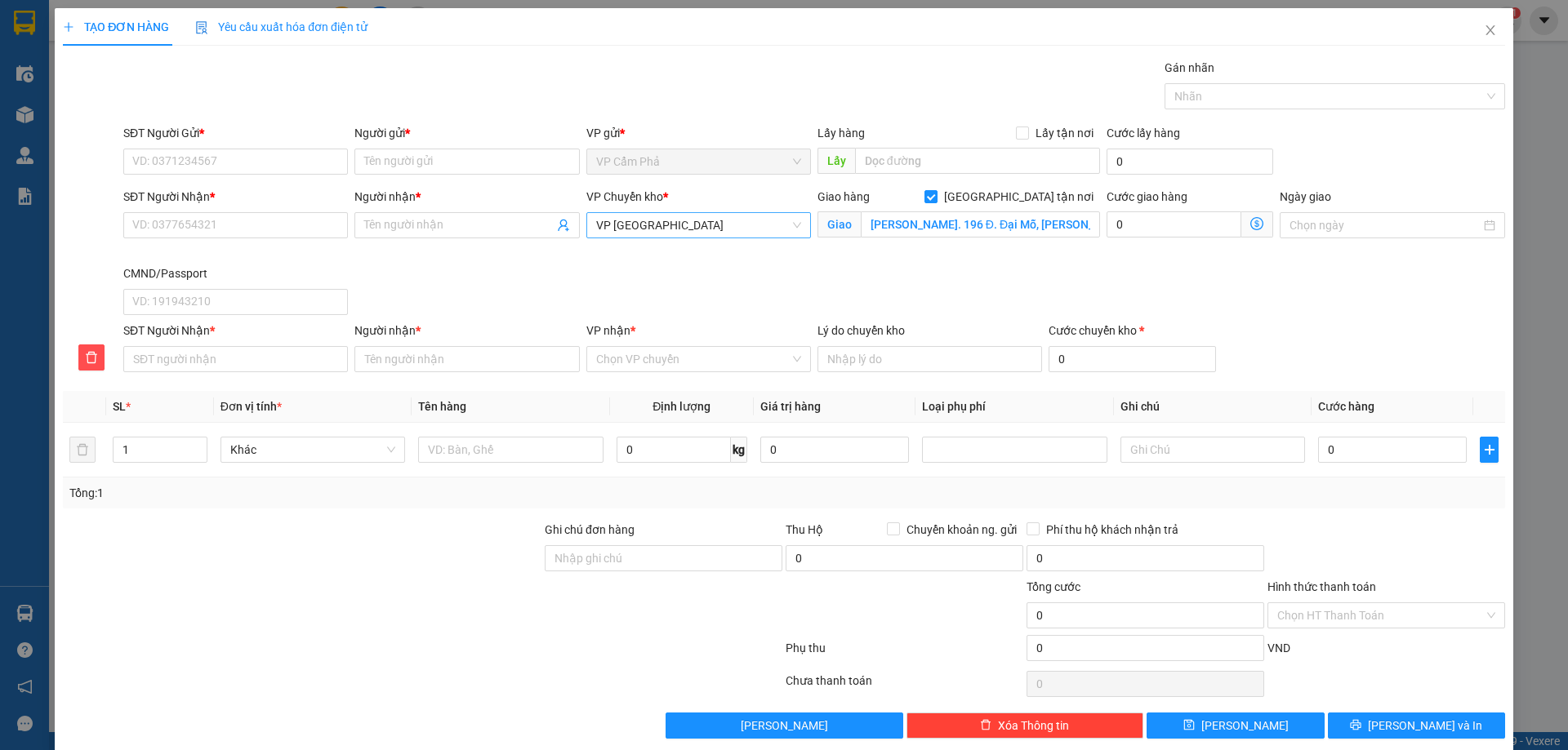
click at [674, 227] on span "VP [GEOGRAPHIC_DATA]" at bounding box center [698, 225] width 205 height 24
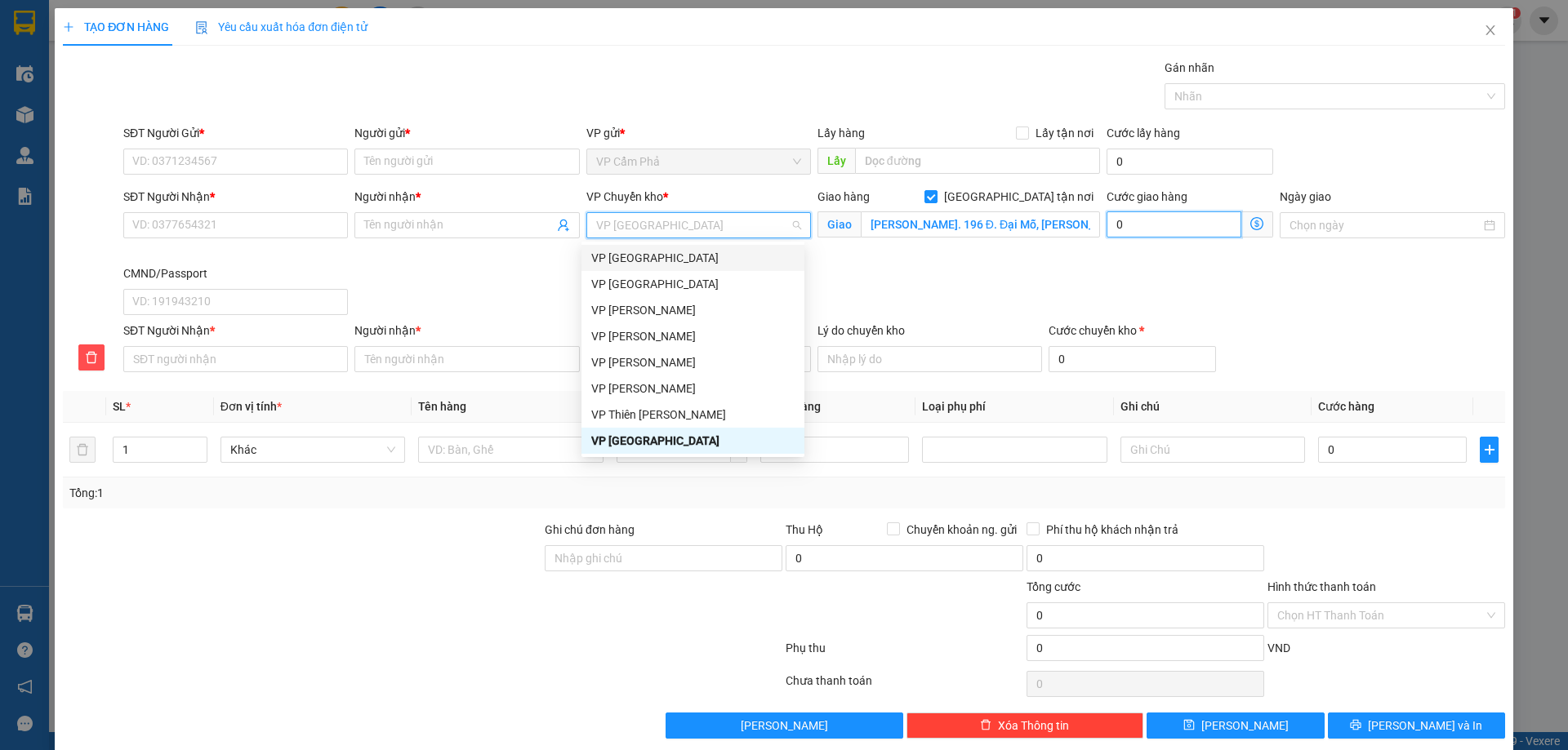
click at [1212, 229] on input "0" at bounding box center [1174, 225] width 135 height 26
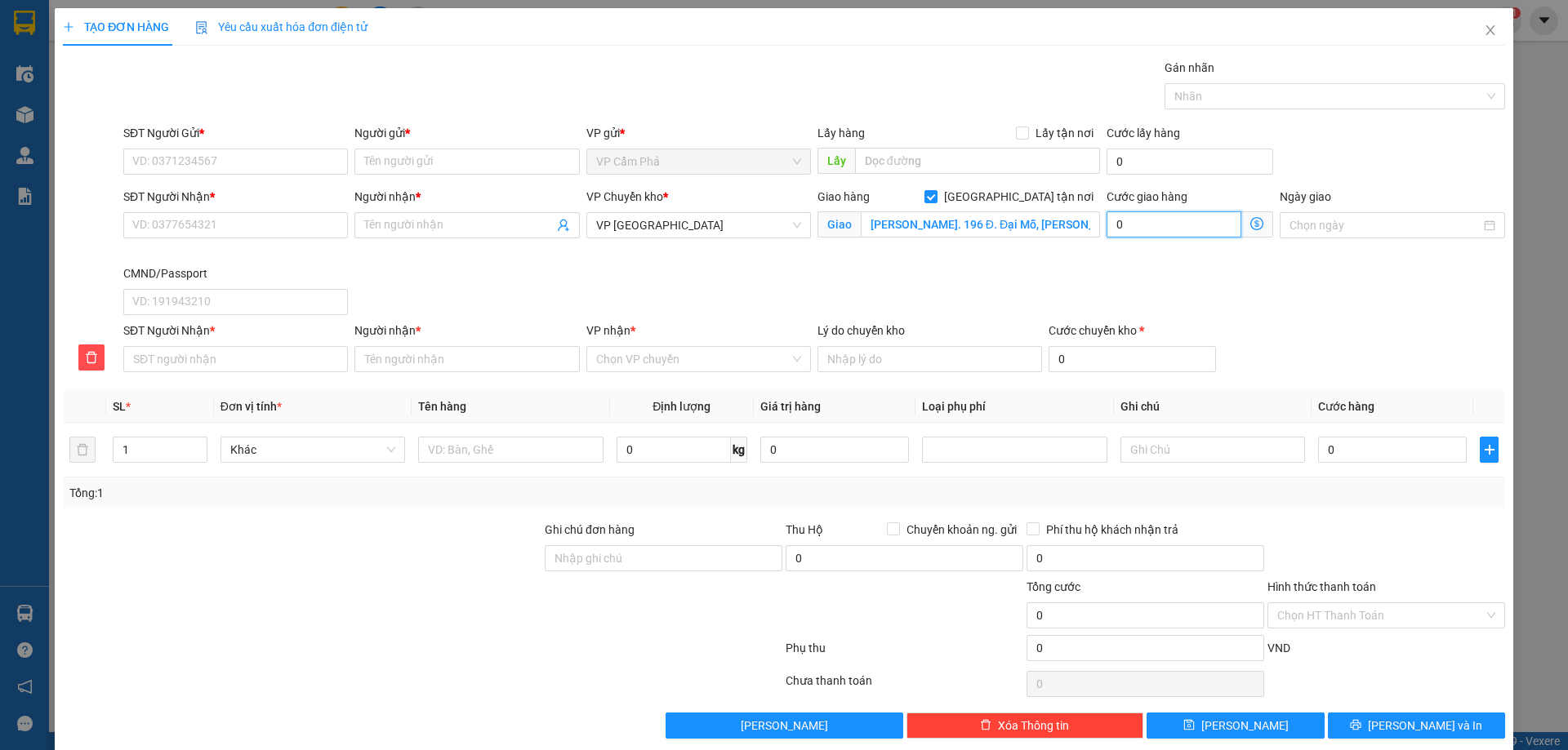
type input "6"
type input "65"
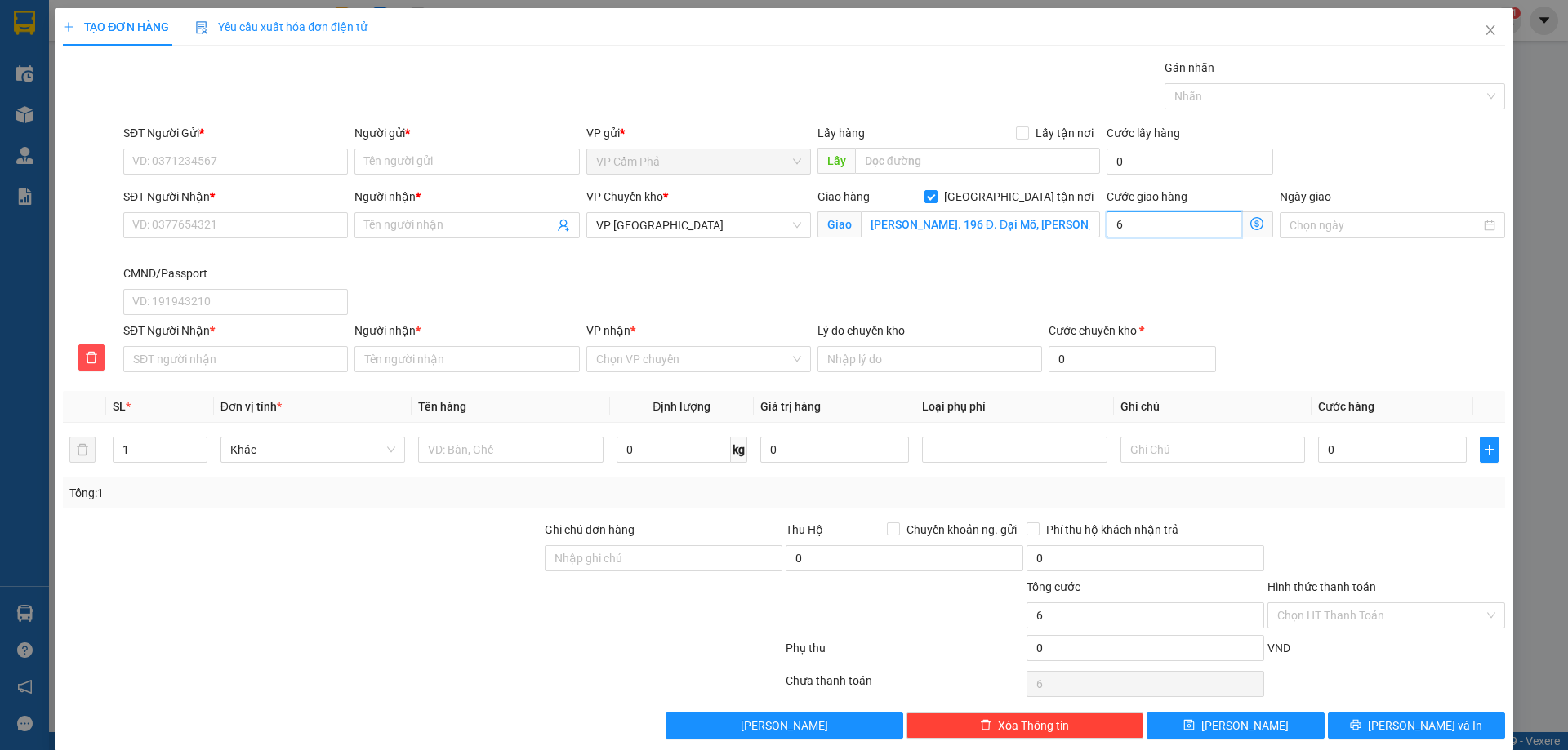
type input "65"
type input "650"
type input "6.500"
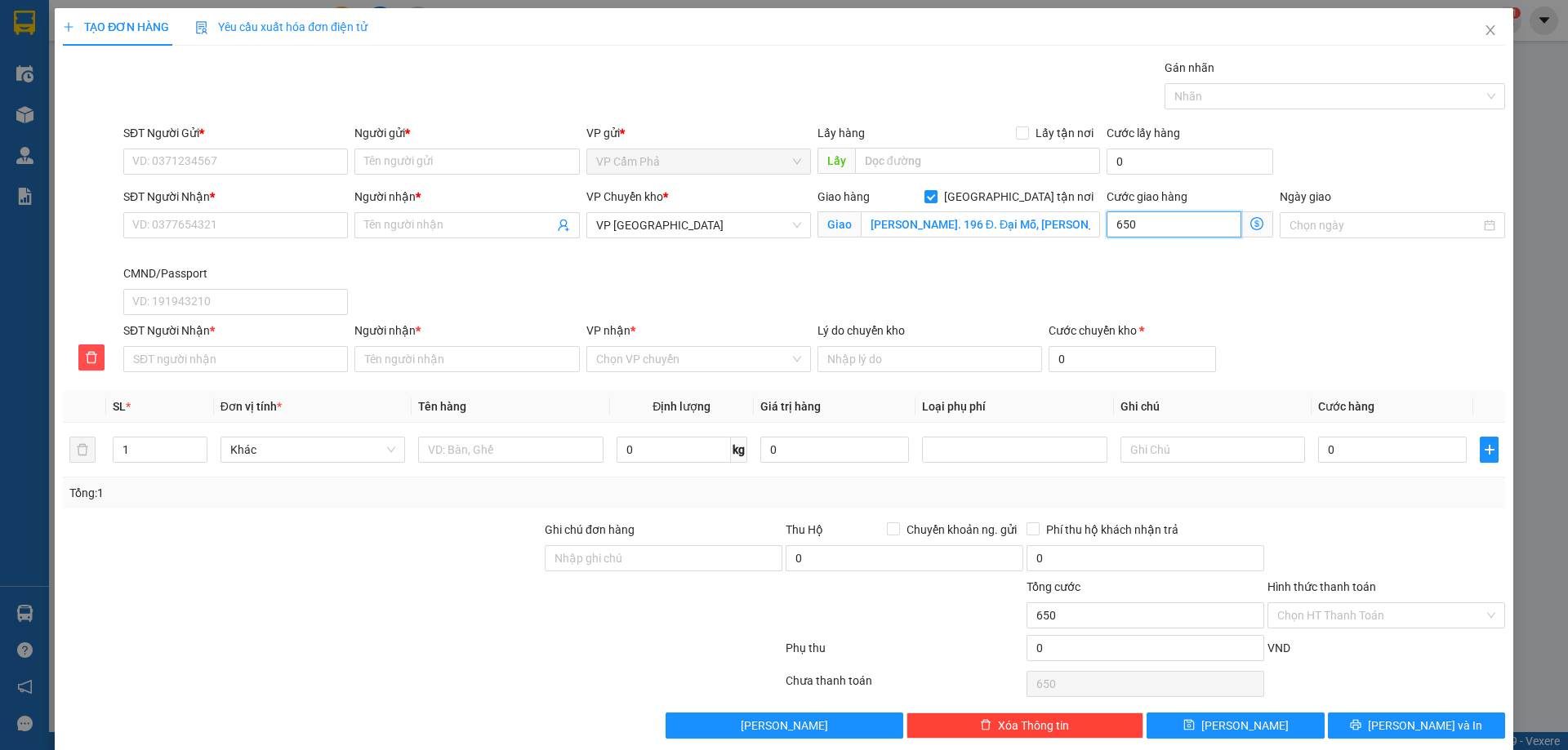
type input "6.500"
type input "65.000"
click at [791, 225] on span "VP [GEOGRAPHIC_DATA]" at bounding box center [698, 225] width 205 height 24
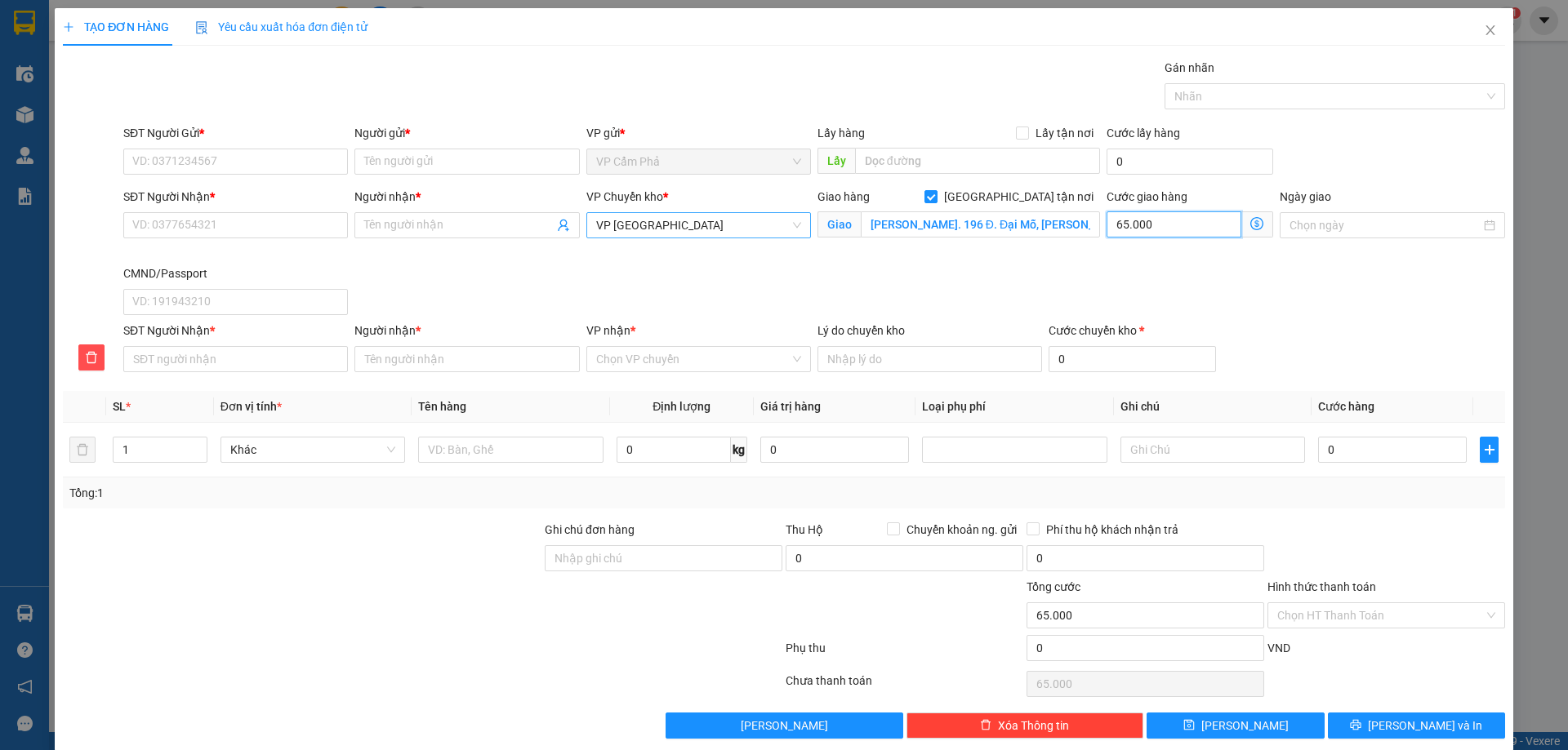
type input "65.000"
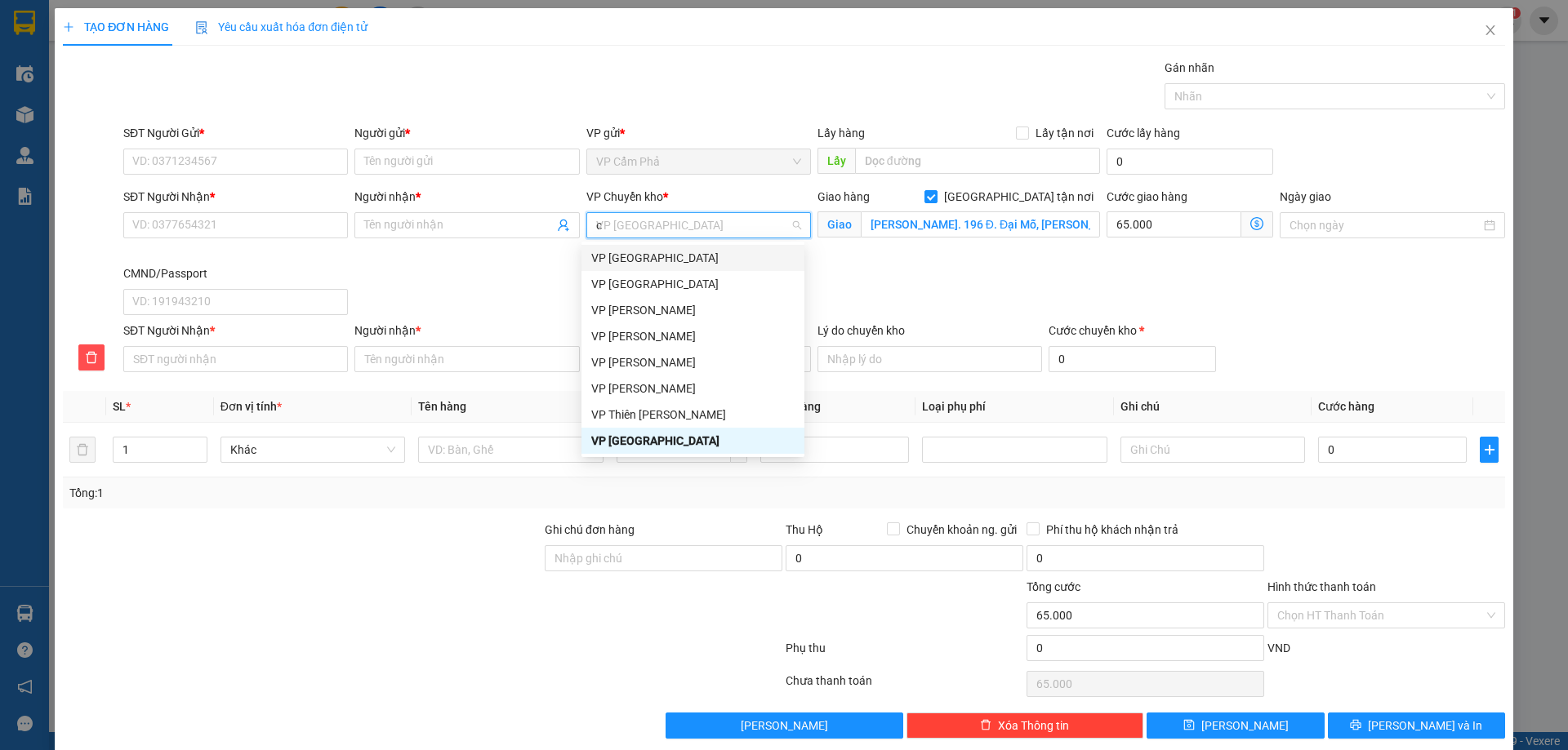
scroll to position [124, 0]
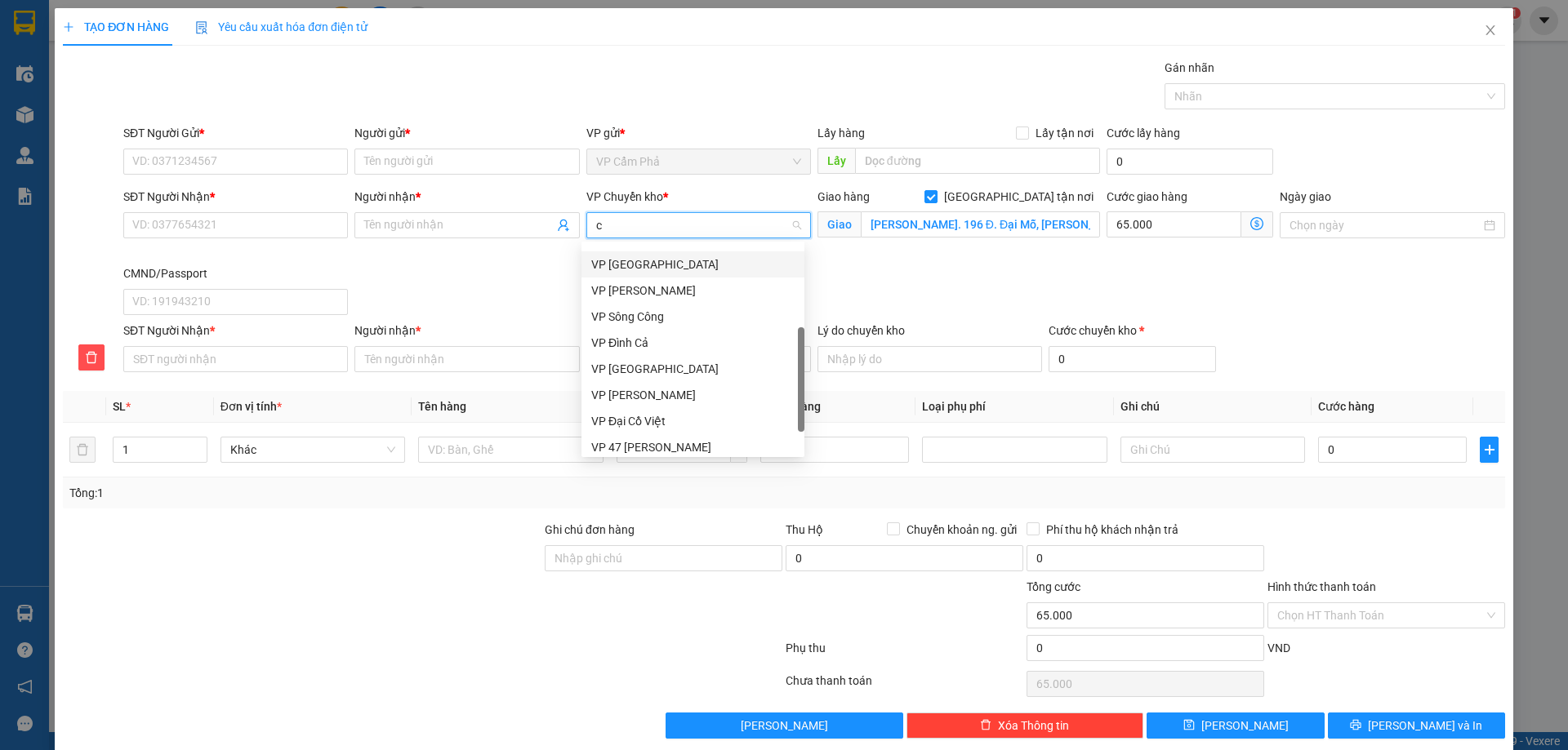
type input "co"
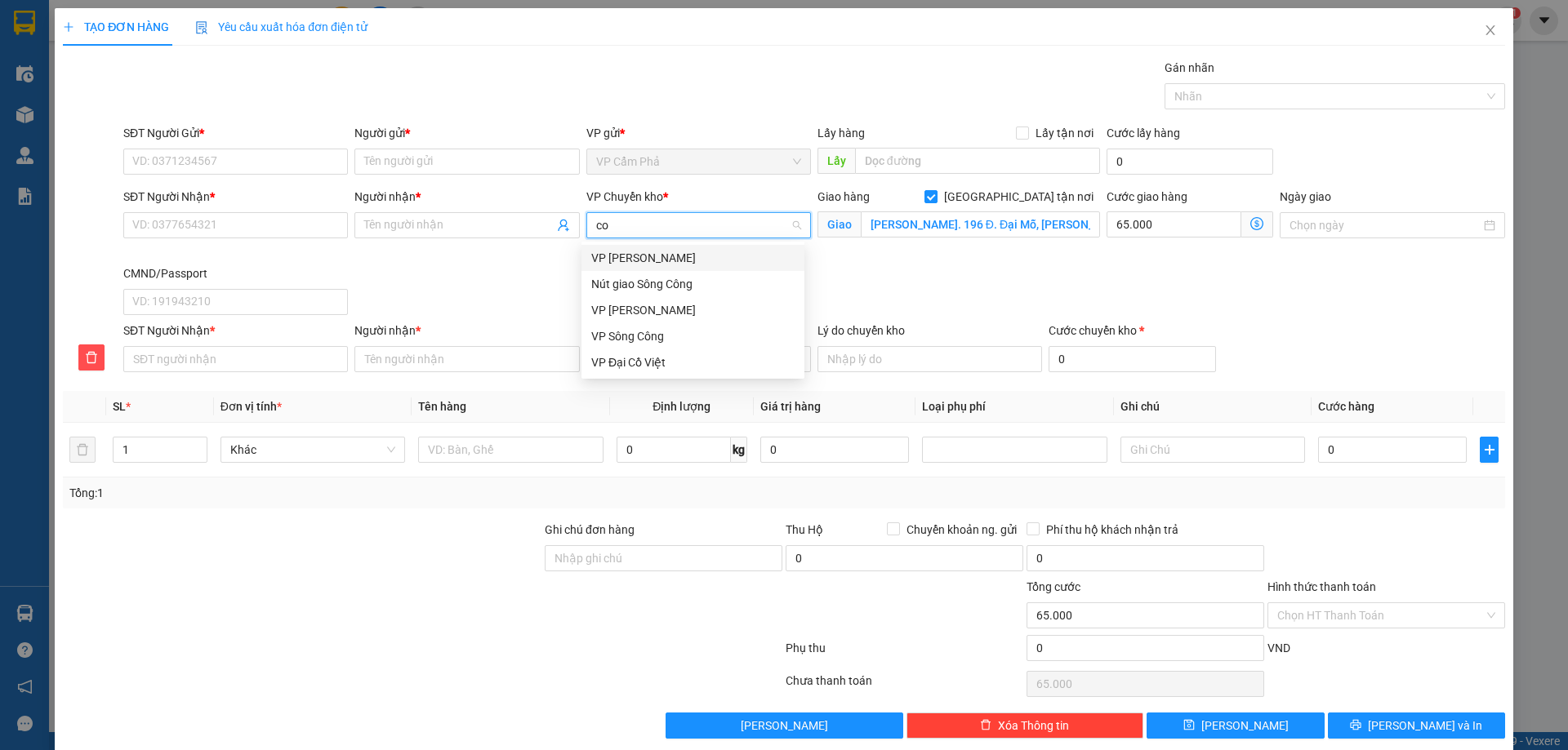
click at [701, 260] on div "VP [PERSON_NAME]" at bounding box center [693, 257] width 204 height 18
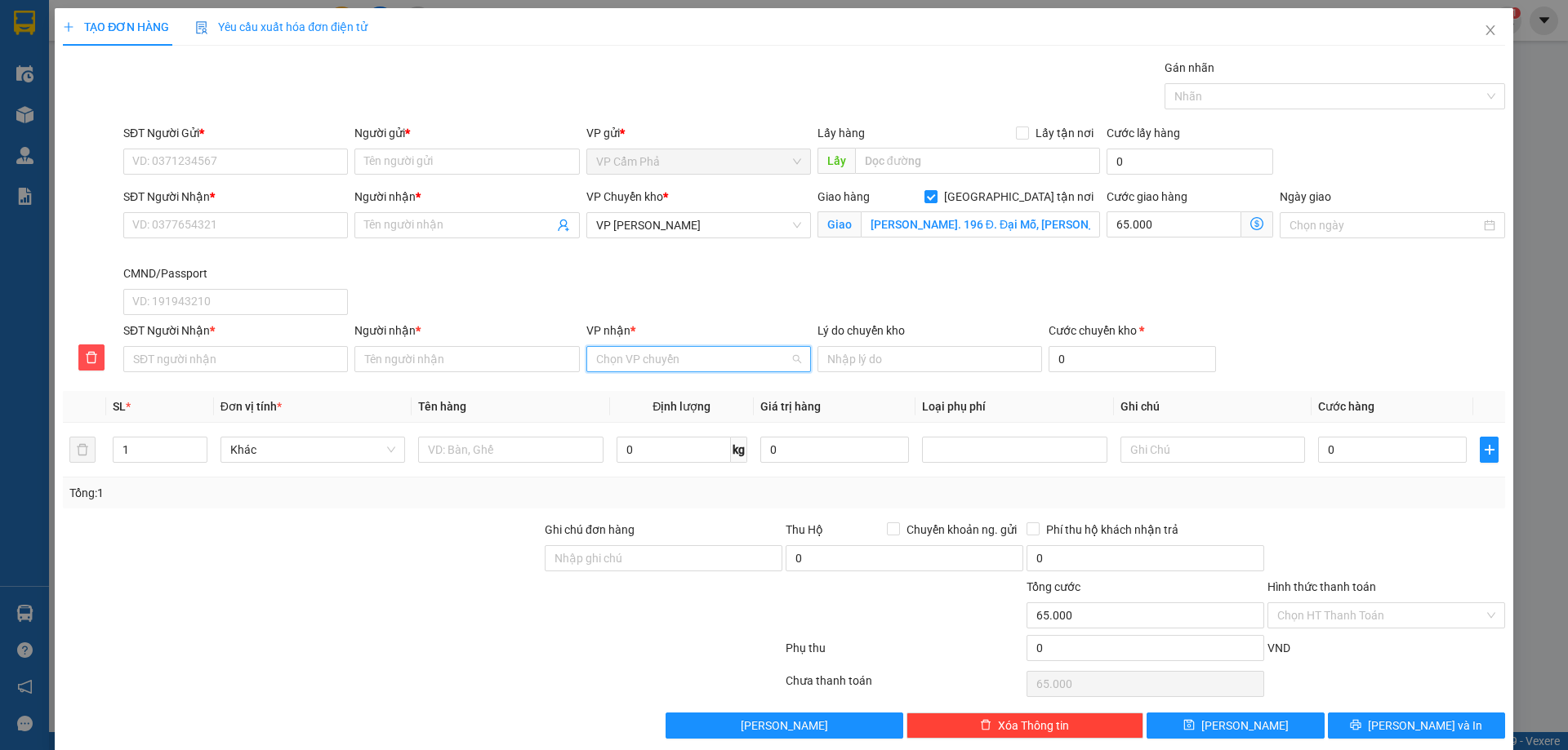
click at [719, 357] on input "VP nhận *" at bounding box center [692, 359] width 193 height 24
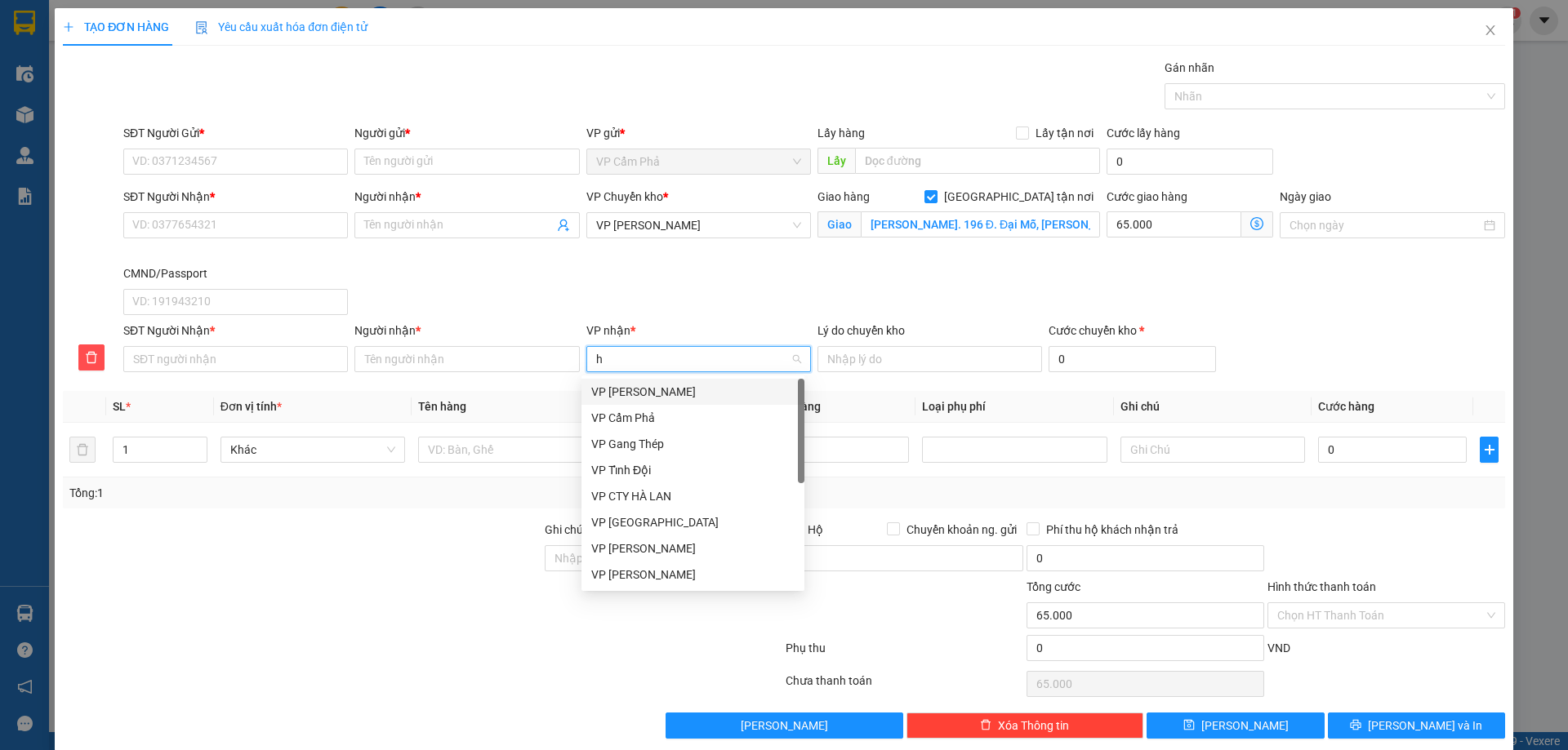
type input "ha"
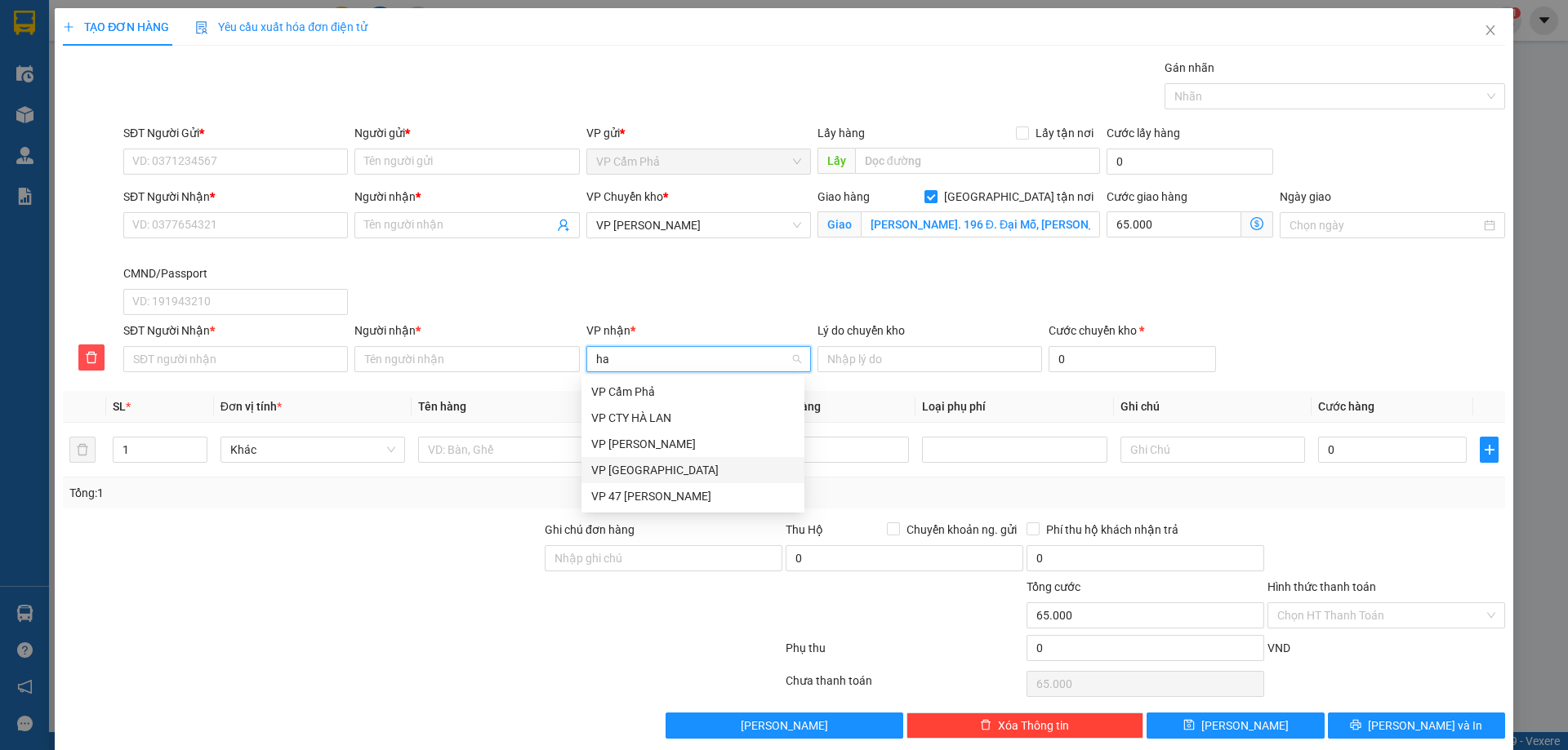
click at [670, 467] on div "VP [GEOGRAPHIC_DATA]" at bounding box center [693, 470] width 204 height 18
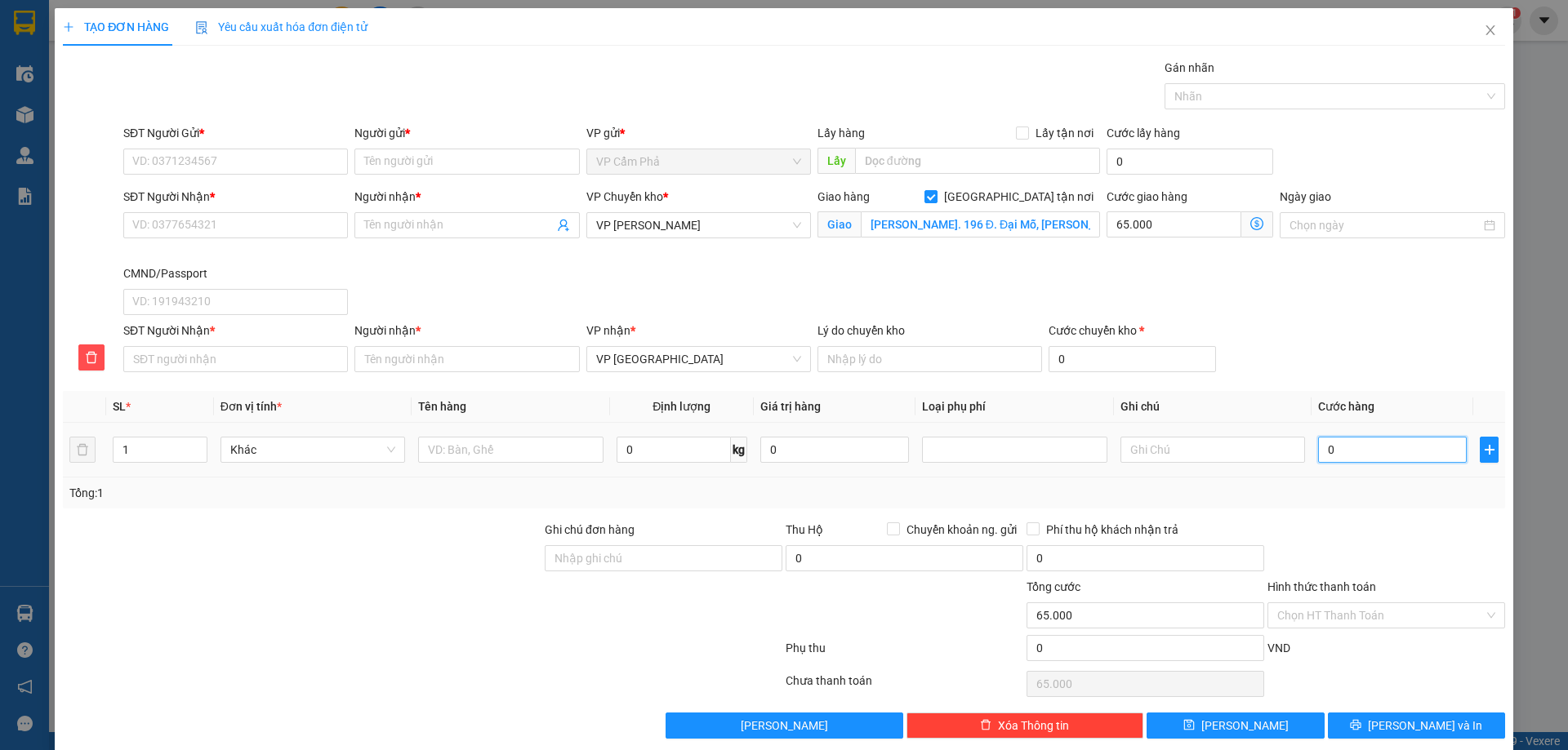
click at [1353, 456] on input "0" at bounding box center [1392, 449] width 149 height 26
type input "9"
type input "65.009"
type input "90"
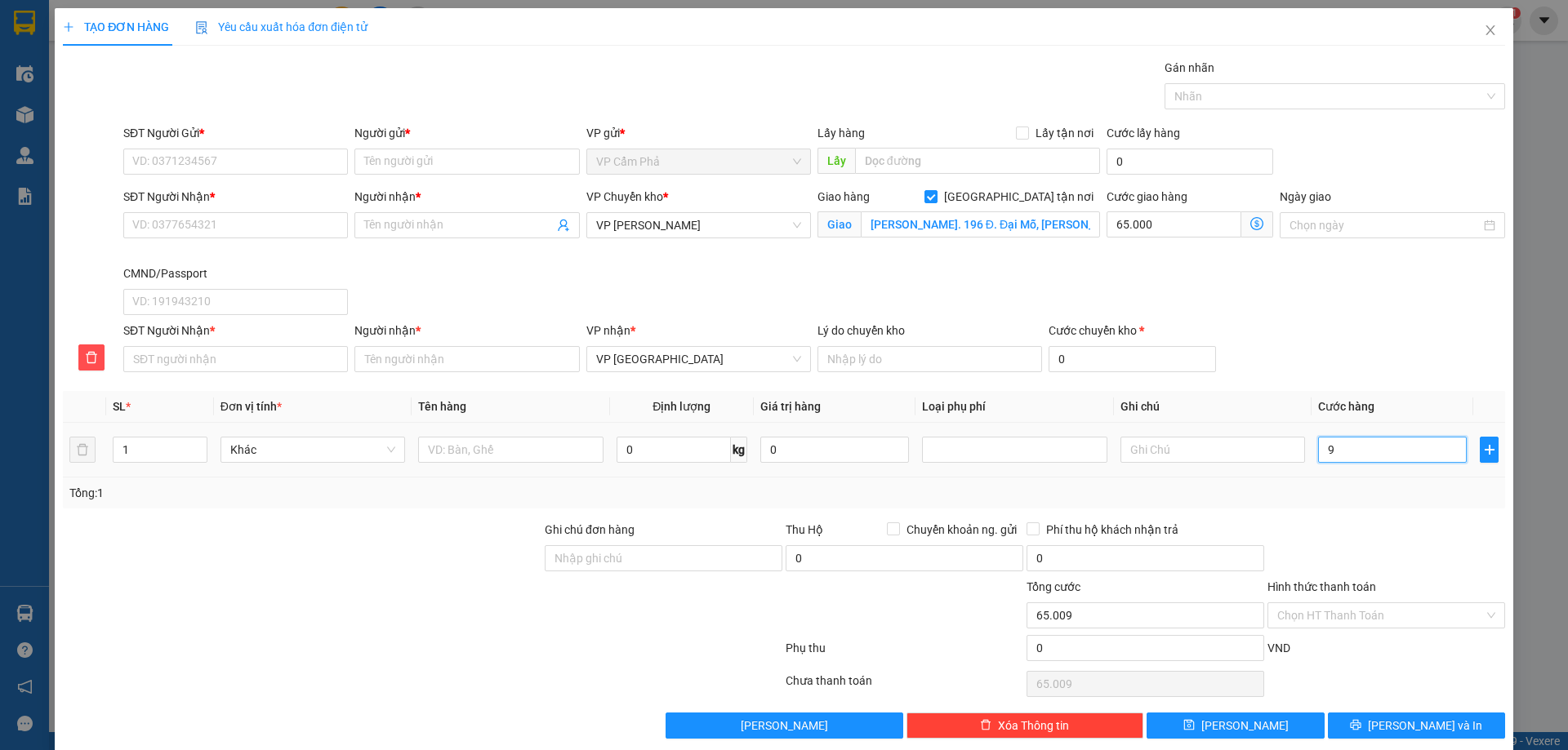
type input "65.090"
type input "900"
type input "65.900"
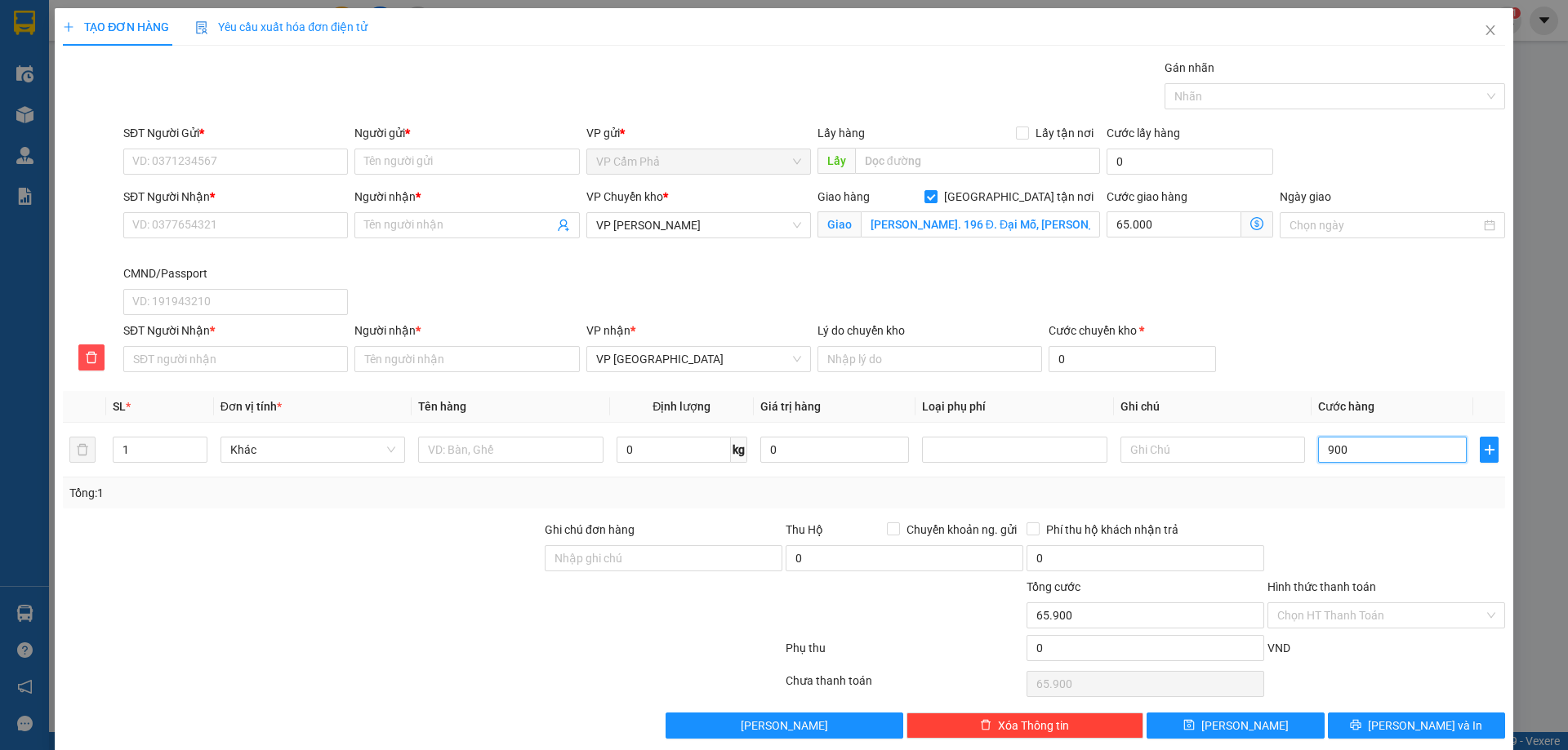
type input "9.000"
type input "74.000"
type input "90.000"
type input "155.000"
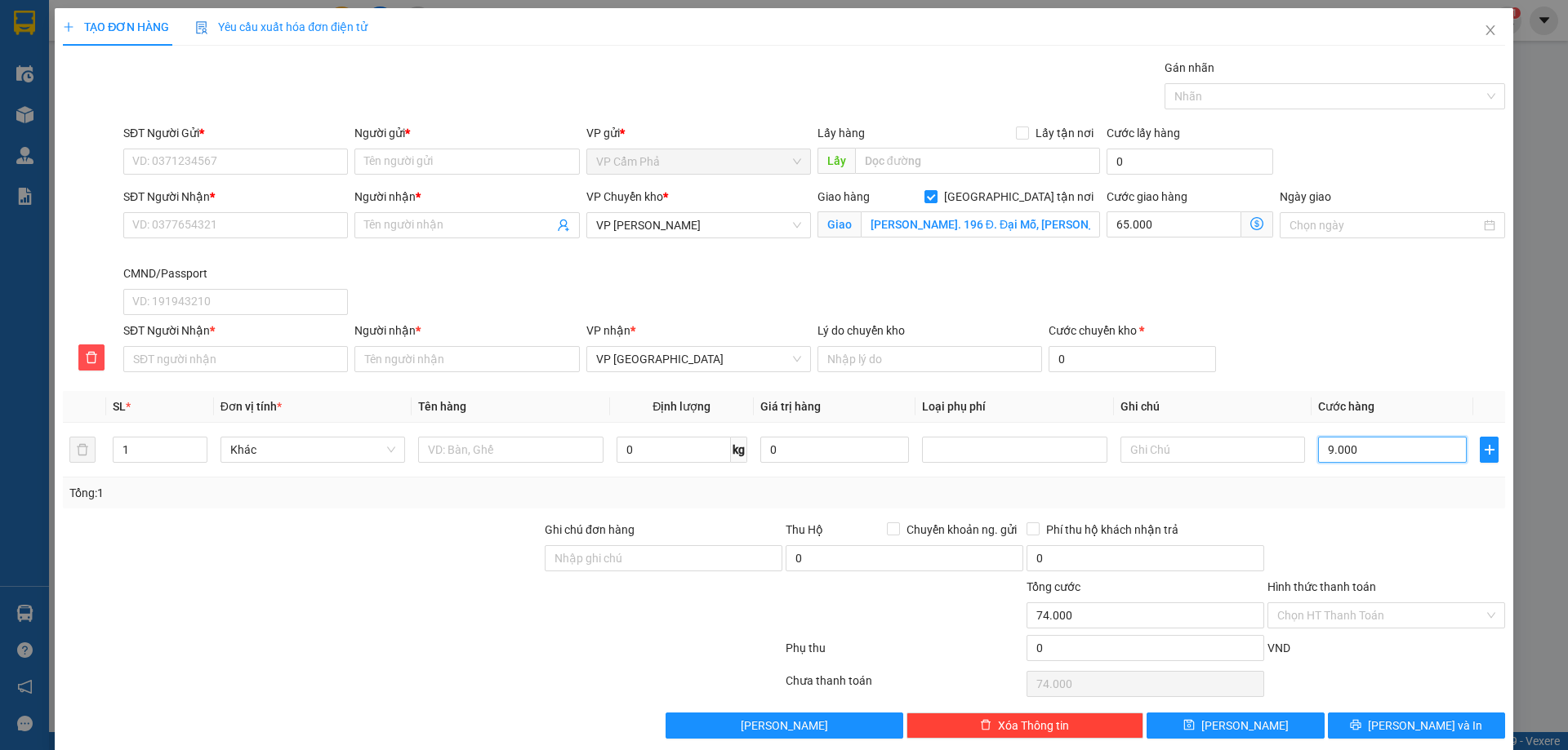
type input "155.000"
type input "90.000"
click at [1327, 613] on input "Hình thức thanh toán" at bounding box center [1380, 615] width 206 height 24
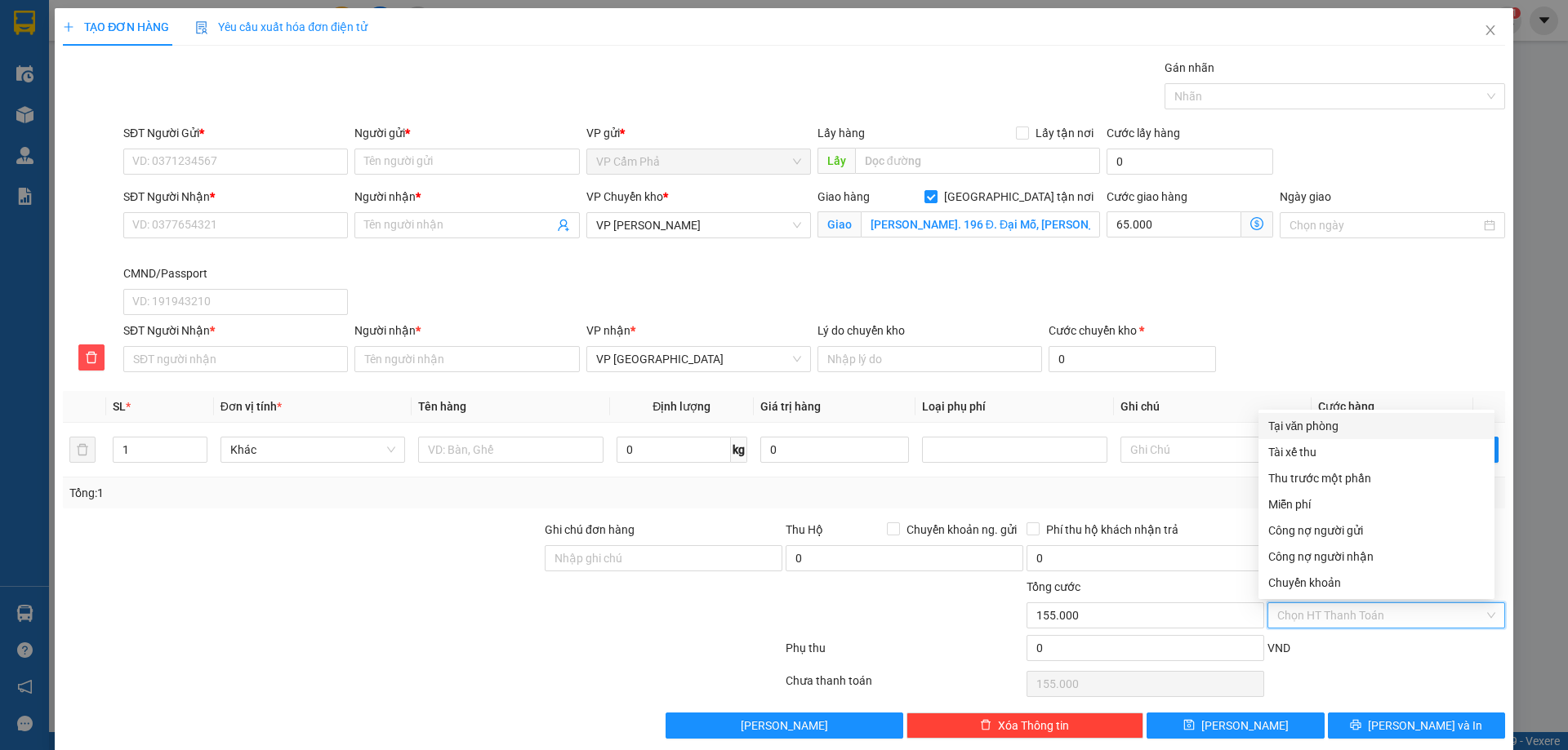
click at [1319, 422] on div "Tại văn phòng" at bounding box center [1377, 425] width 216 height 18
type input "0"
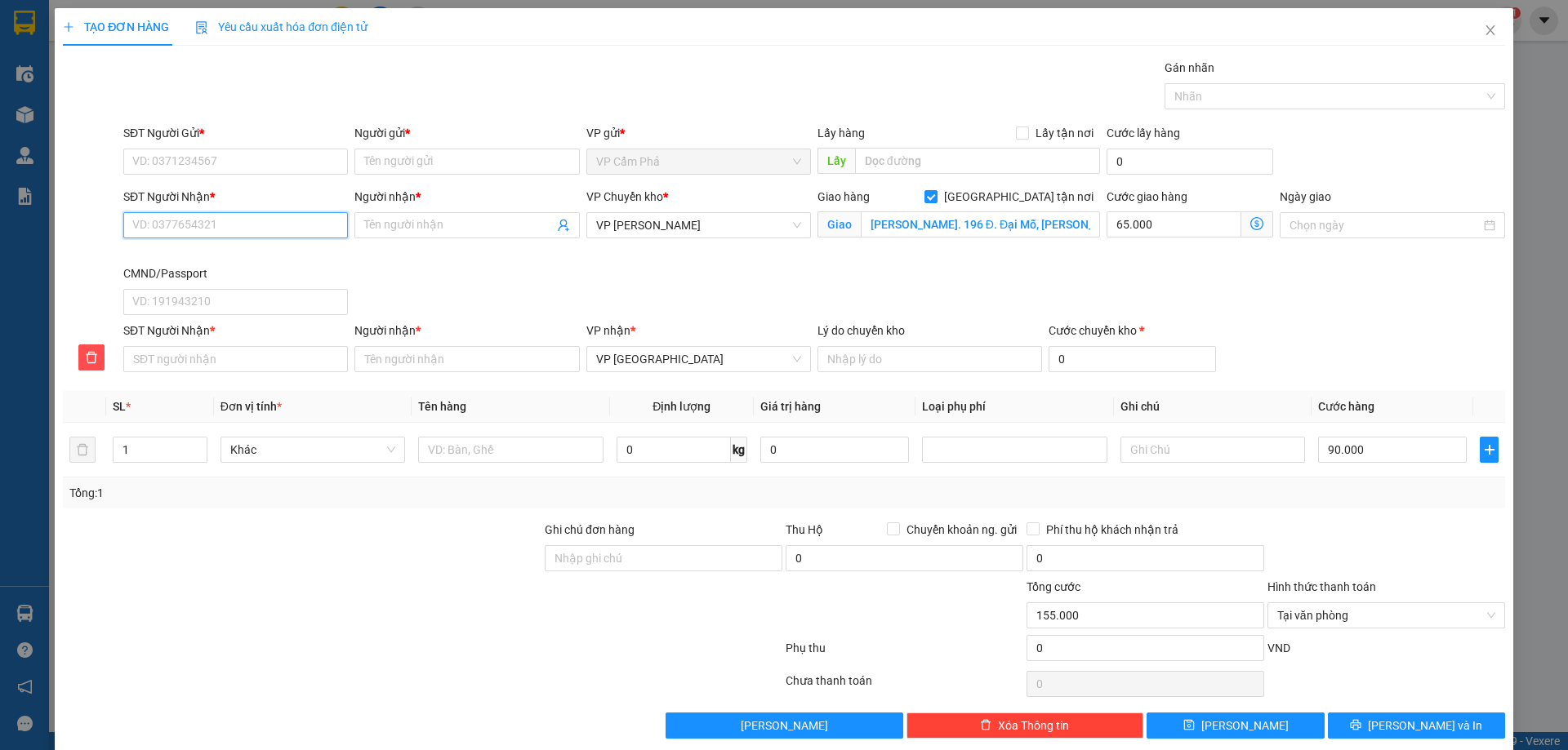
click at [219, 218] on input "SĐT Người Nhận *" at bounding box center [235, 226] width 225 height 26
type input "0"
type input "09"
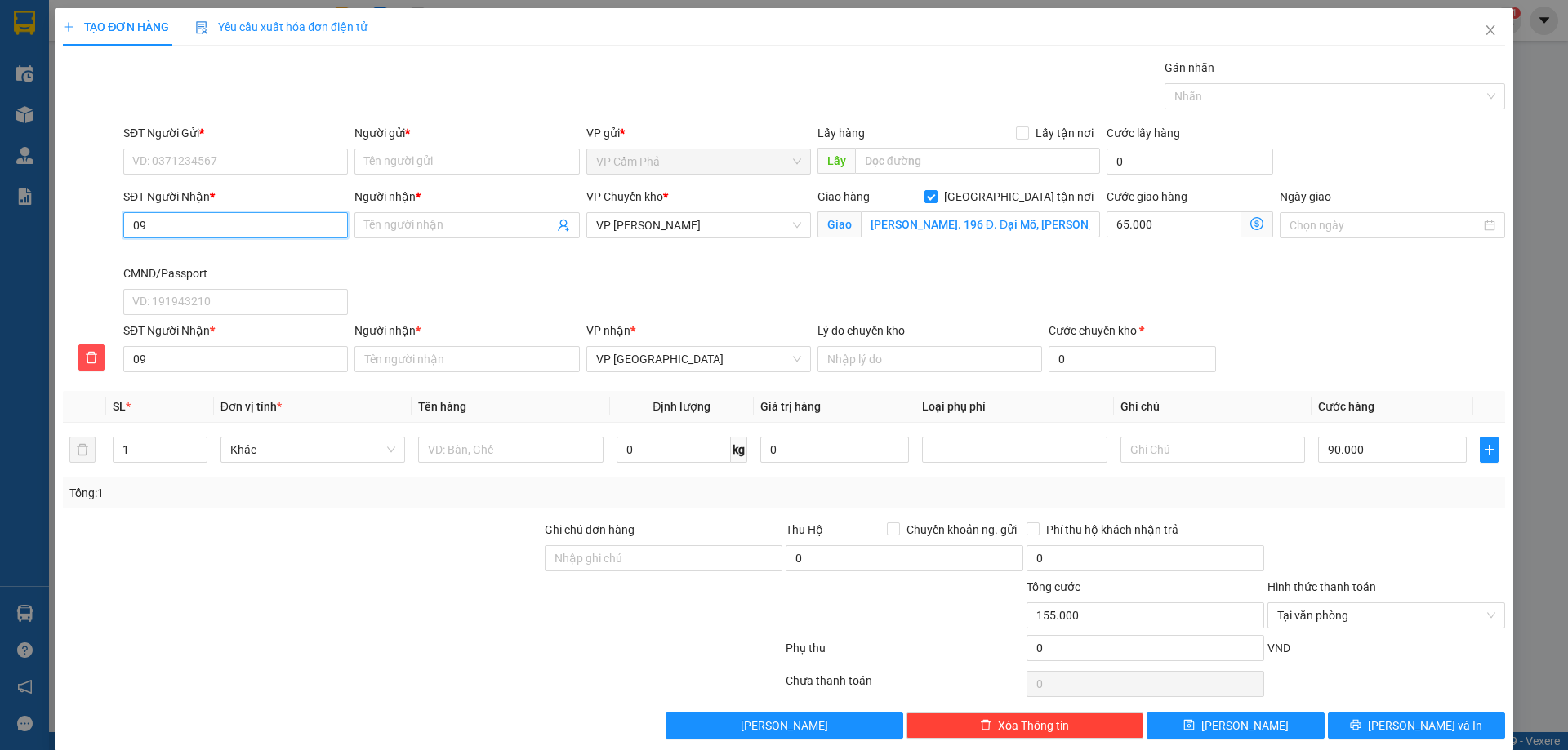
type input "096"
type input "0963"
type input "09633"
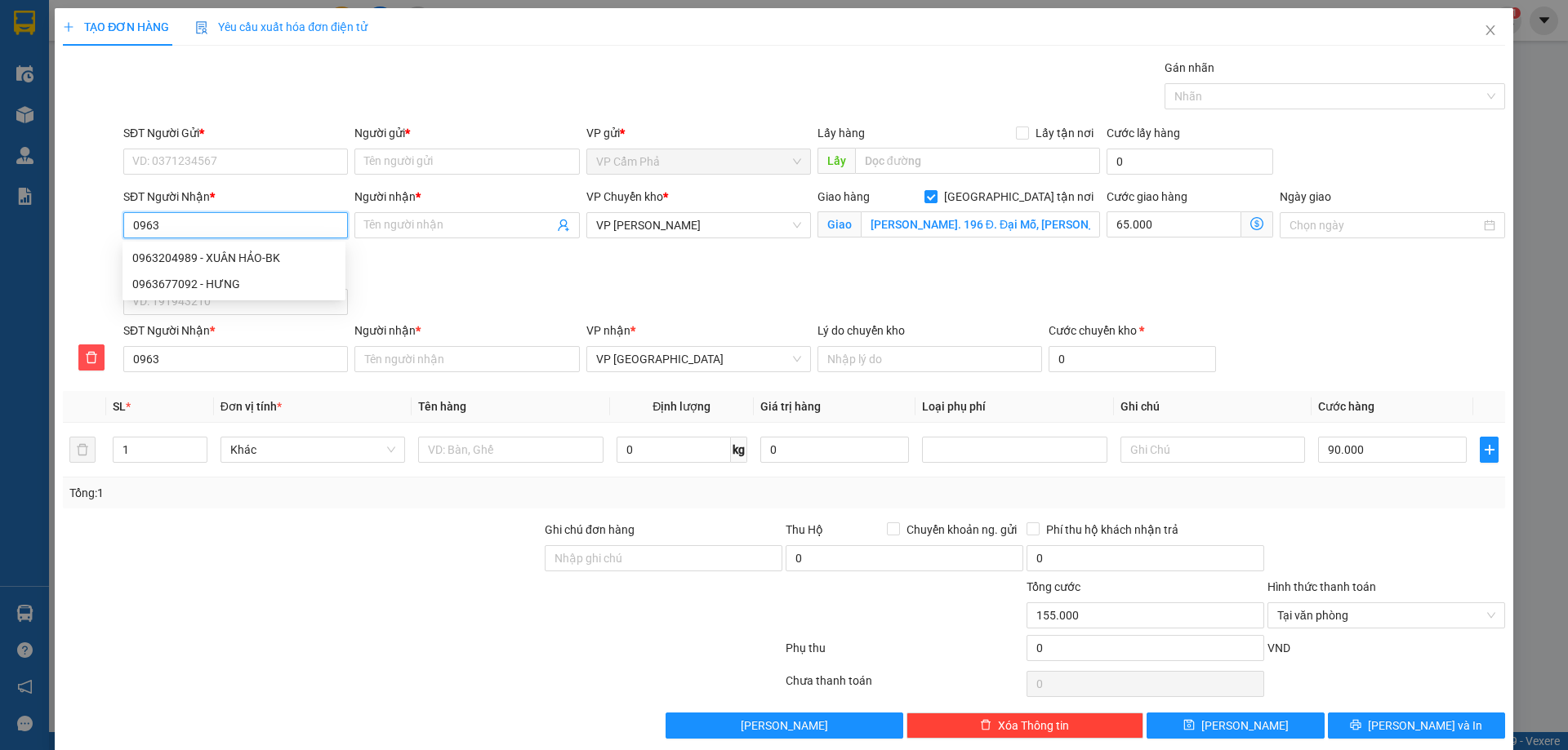
type input "09633"
type input "096338"
type input "0963384"
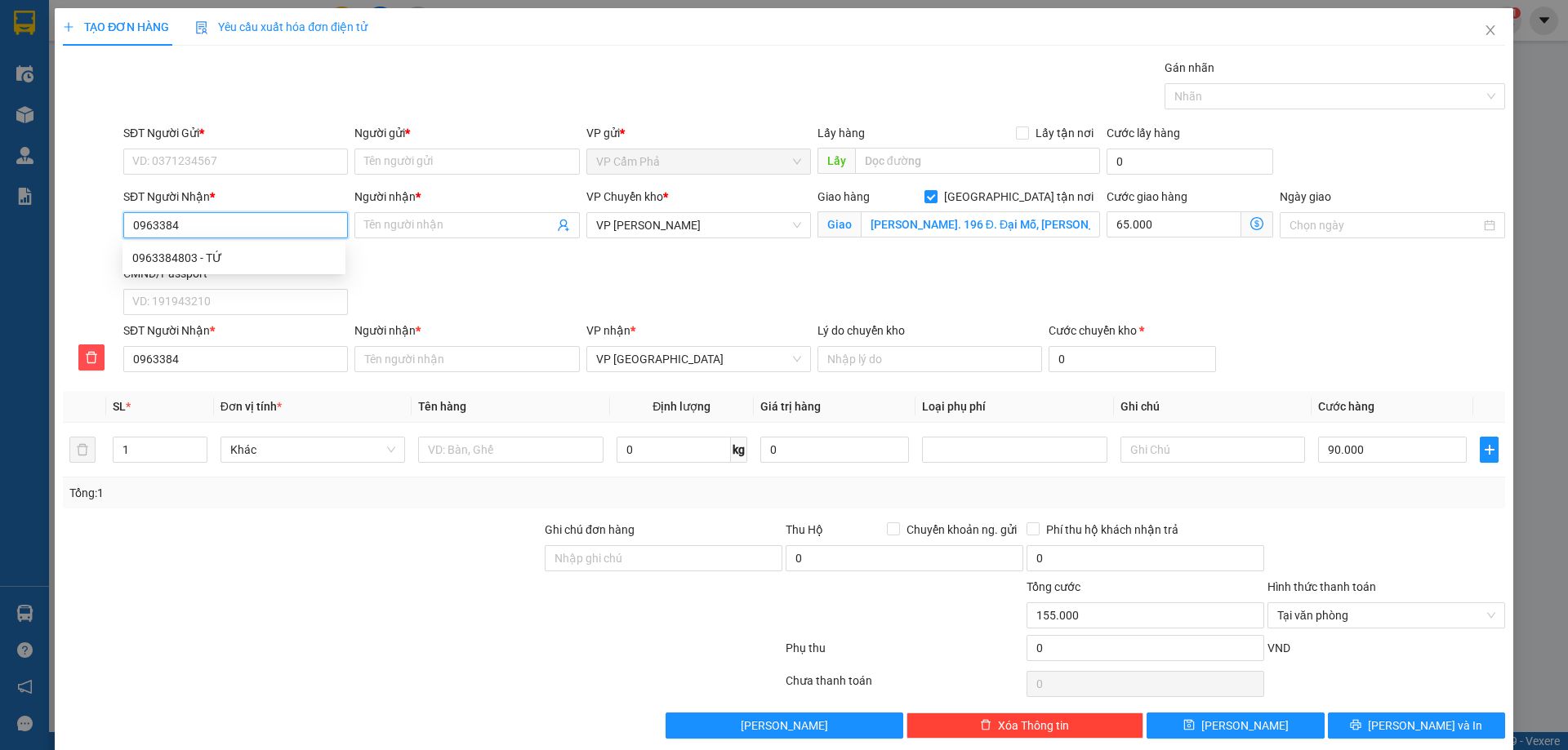
type input "09633845"
type input "096338455"
type input "0963384558"
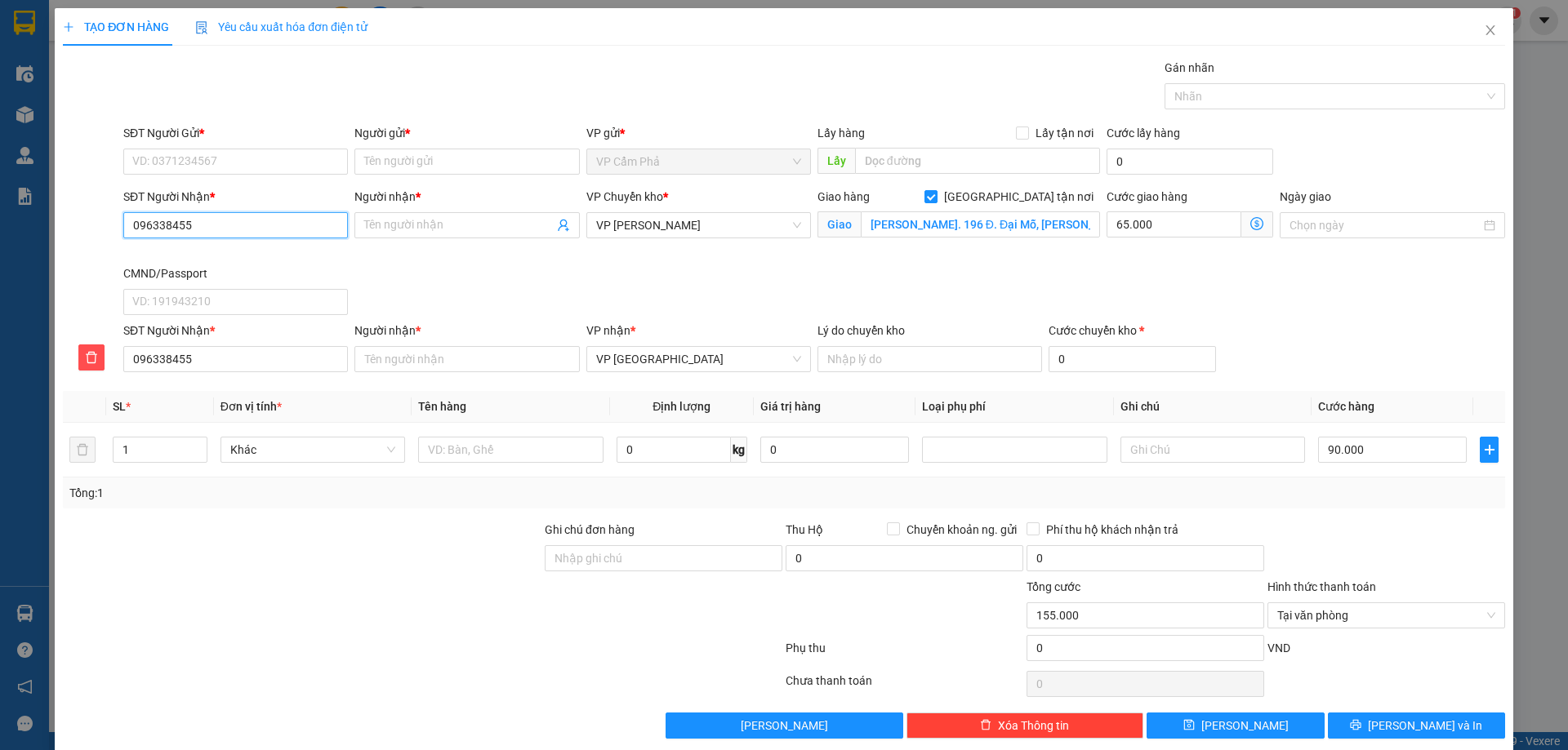
type input "0963384558"
click at [402, 225] on input "Người nhận *" at bounding box center [459, 225] width 189 height 18
type input "h"
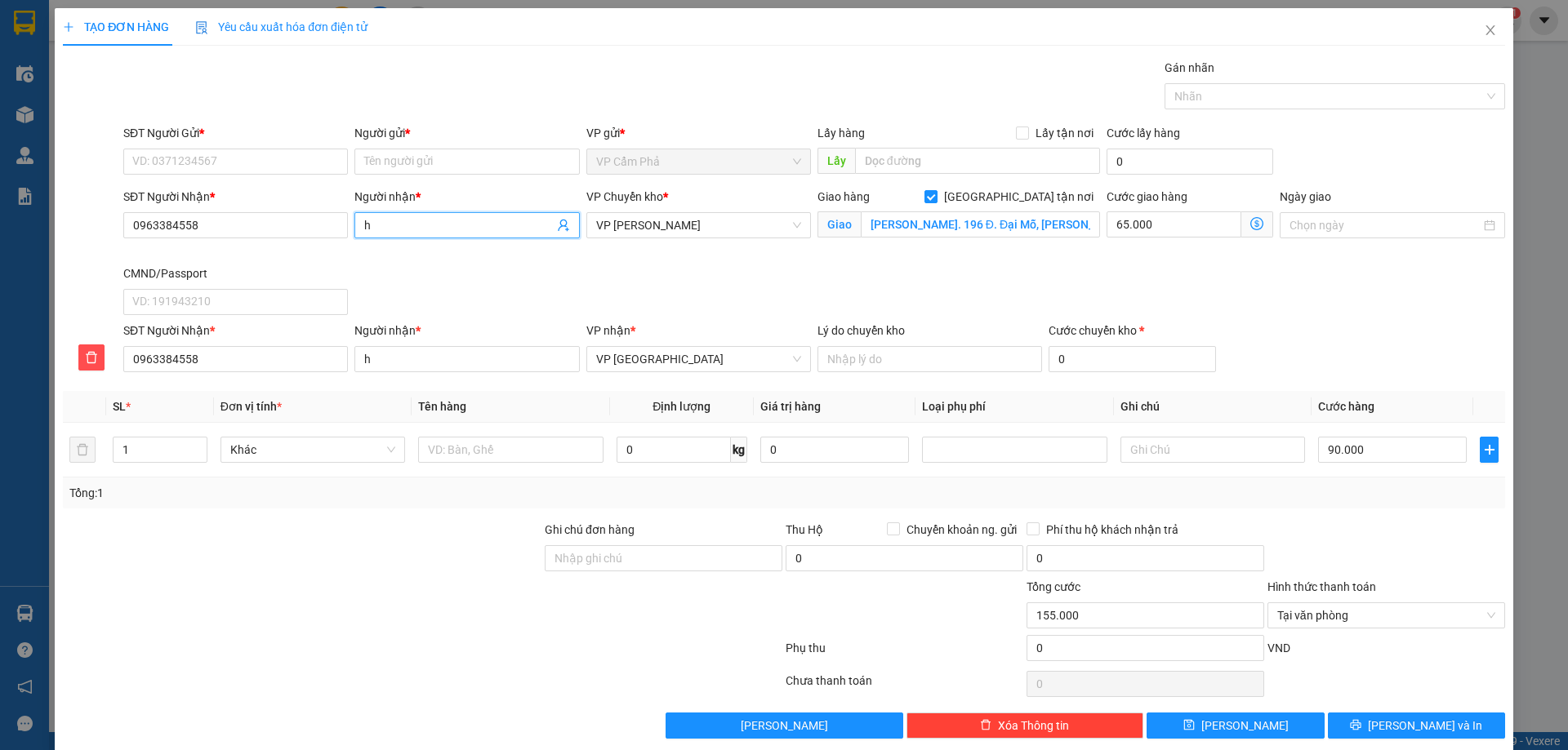
type input "ha"
type input "han"
type input "hăng"
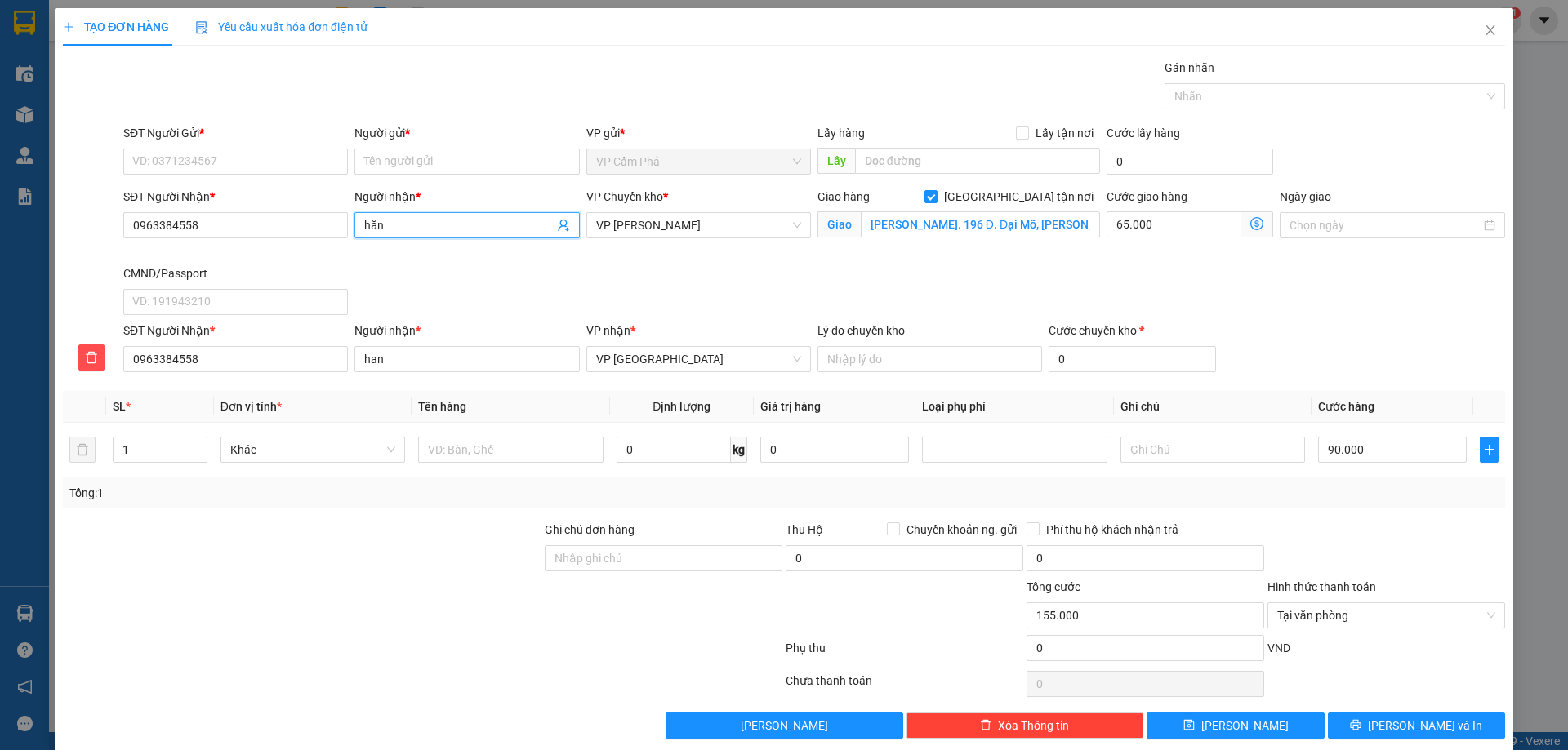
type input "hăng"
type input "hăngg"
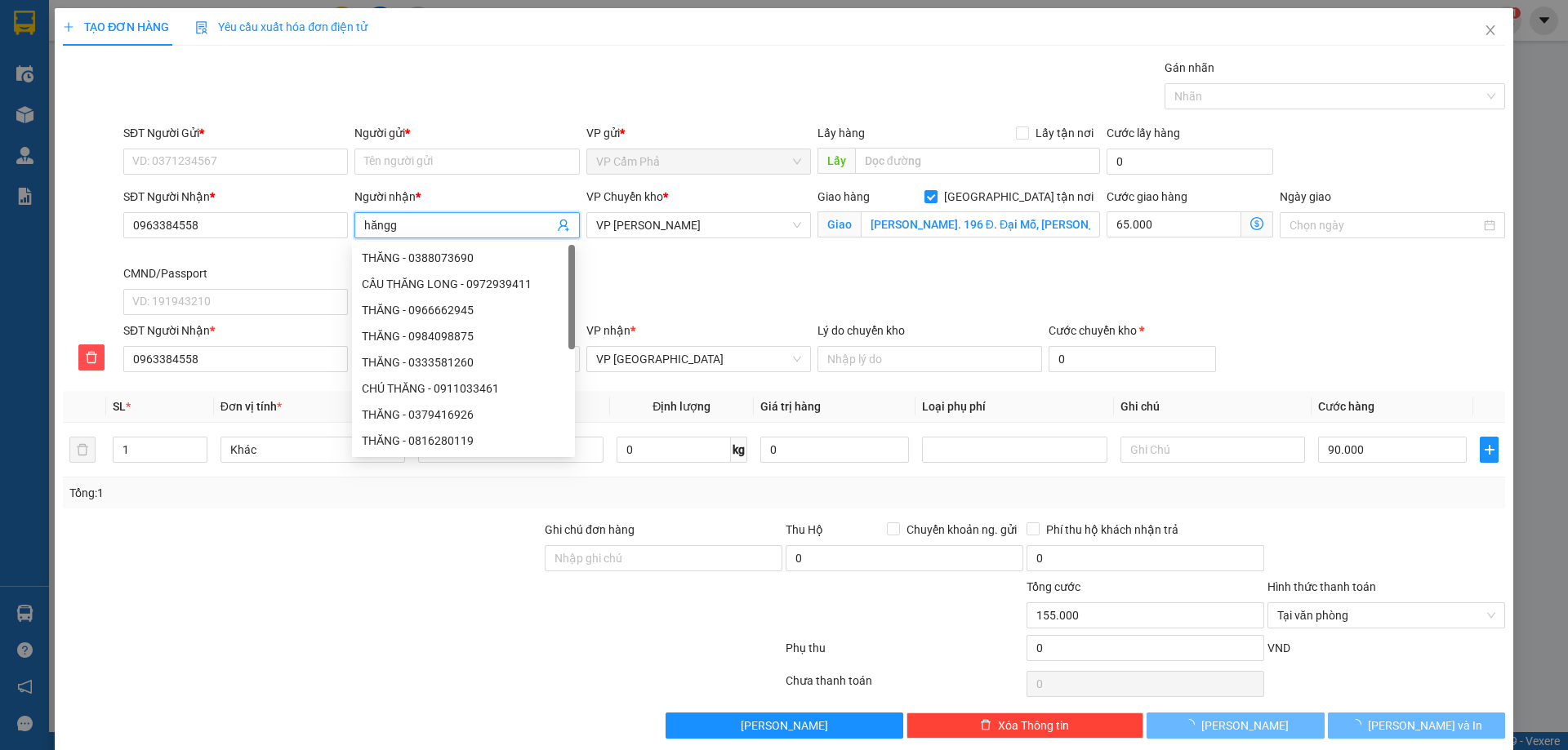
type input "hăng"
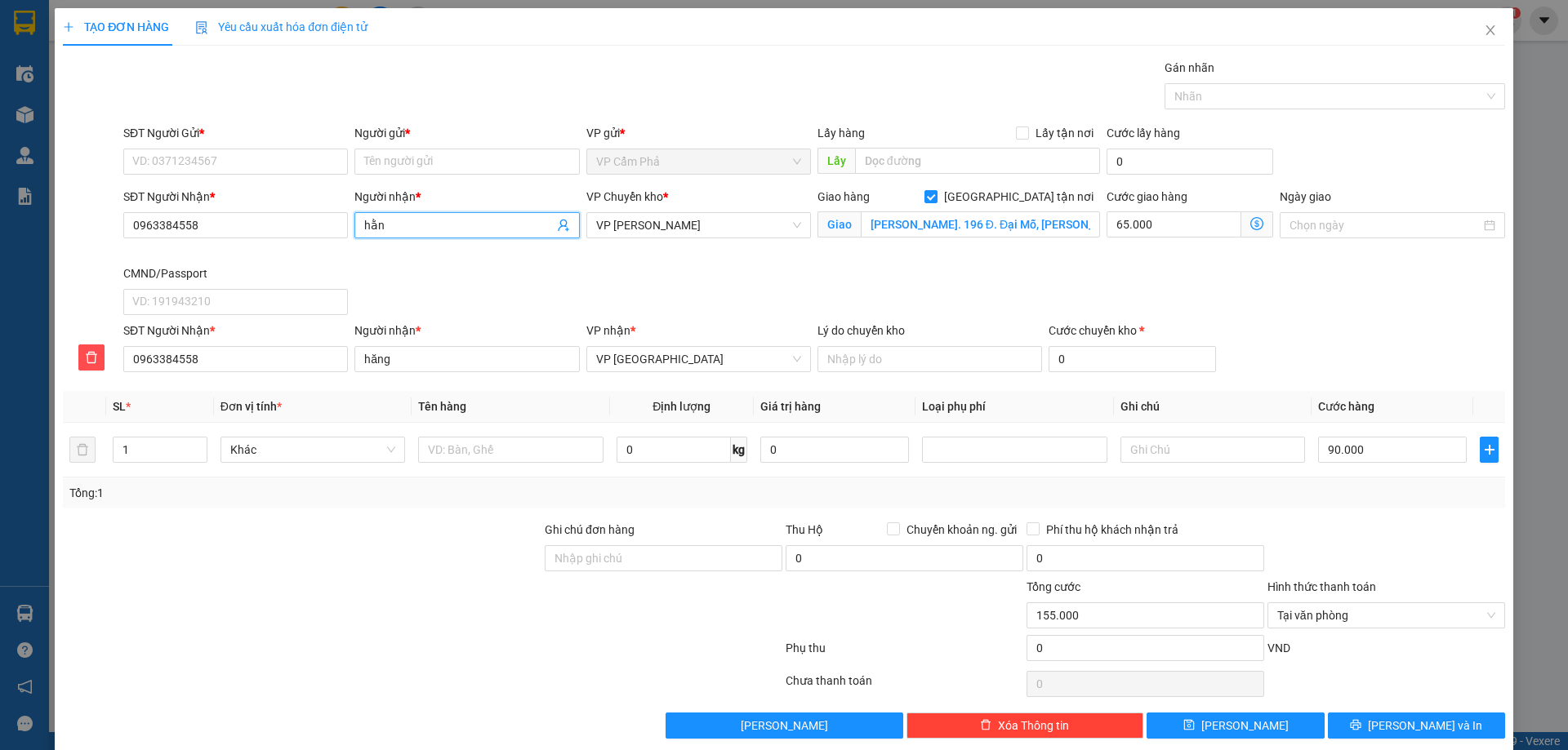
type input "hằng"
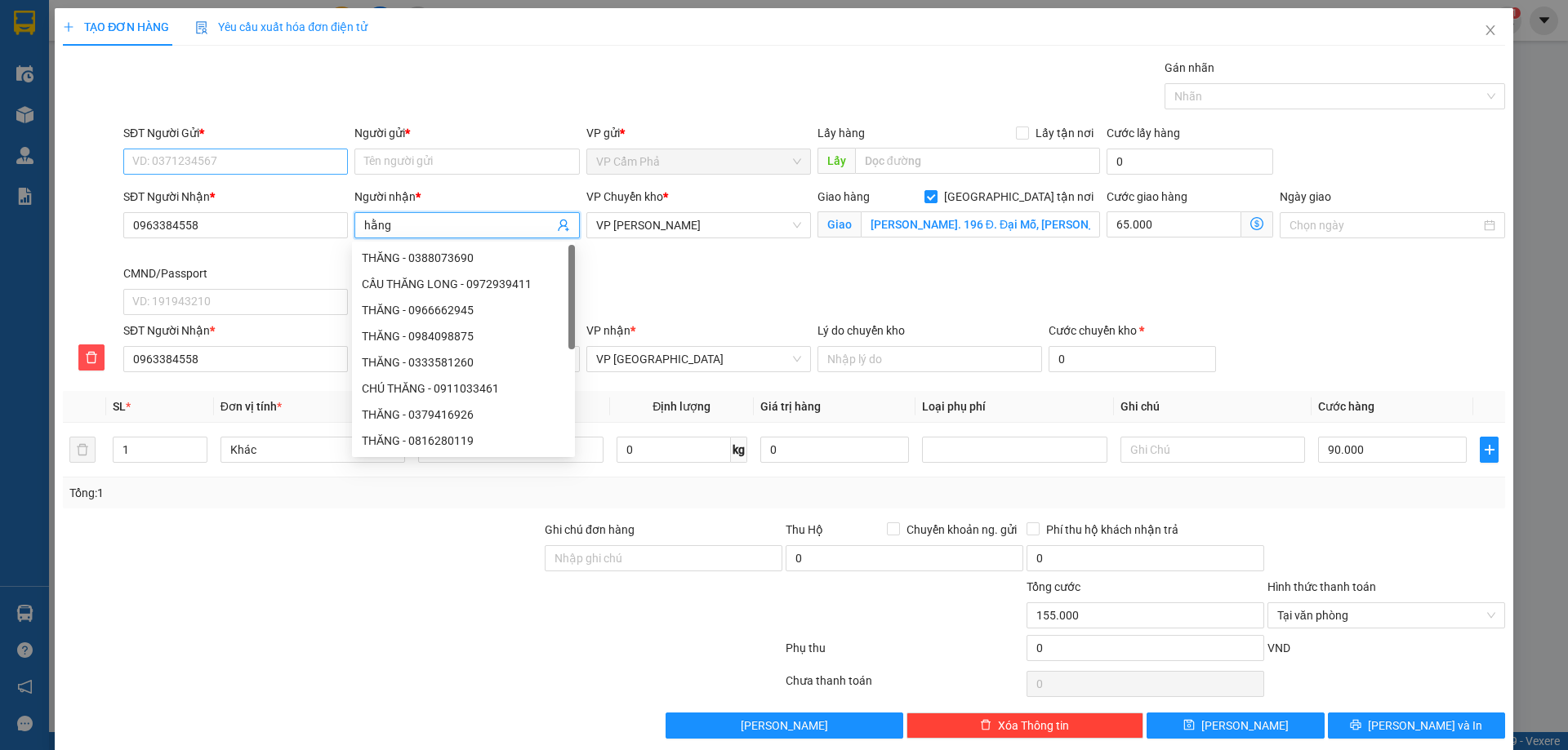
type input "hằng"
click at [302, 169] on input "SĐT Người Gửi *" at bounding box center [235, 162] width 225 height 26
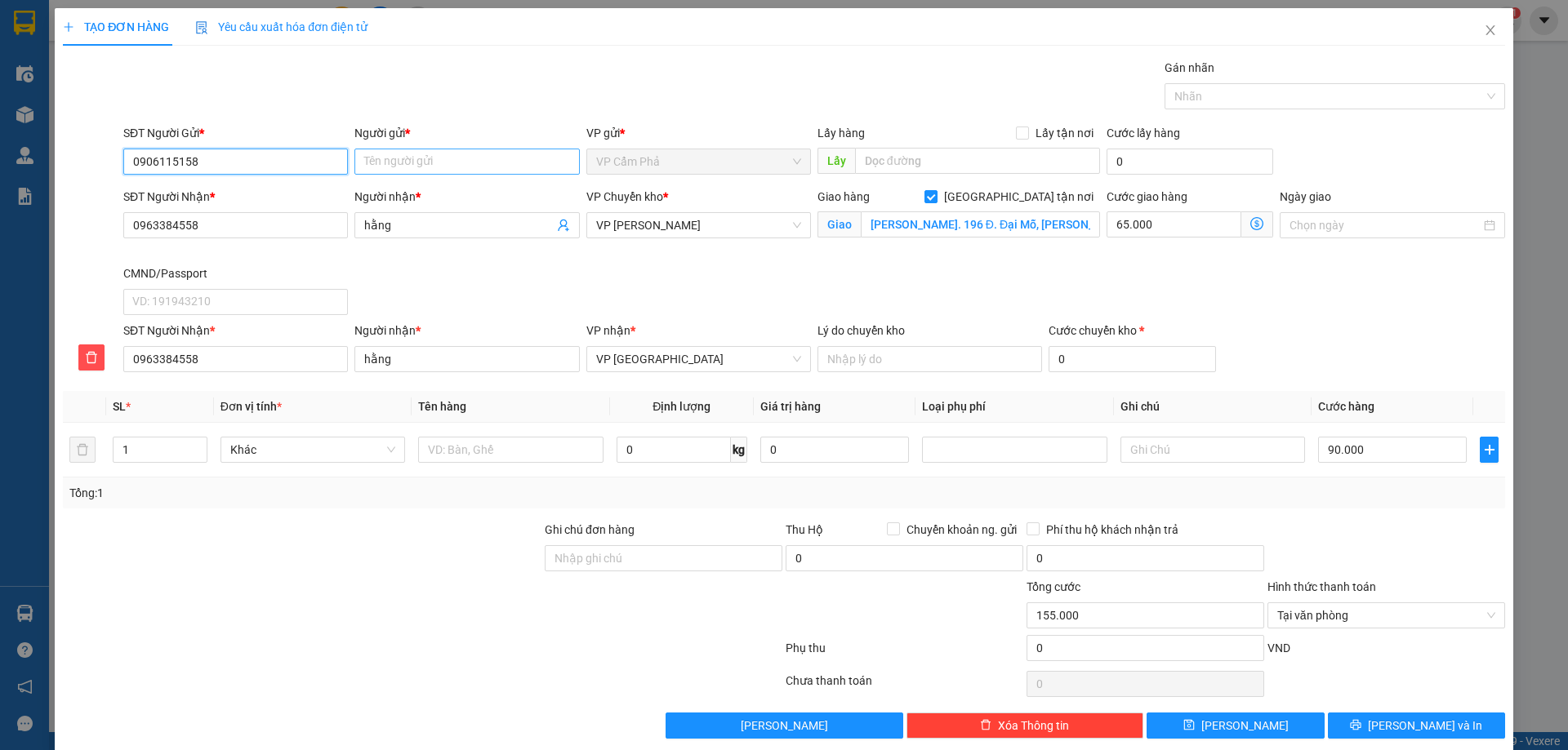
type input "0906115158"
click at [387, 153] on input "Người gửi *" at bounding box center [466, 162] width 225 height 26
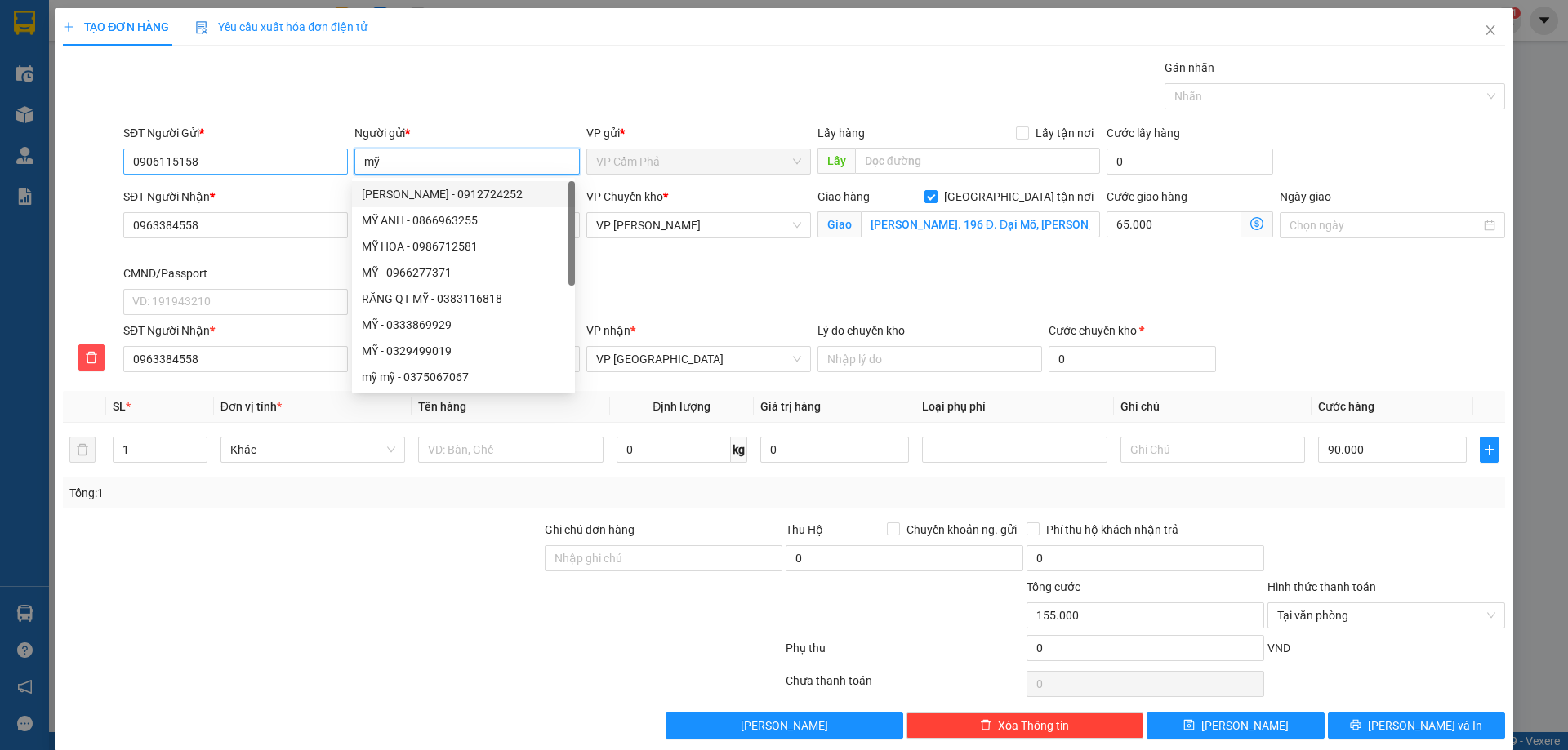
type input "m"
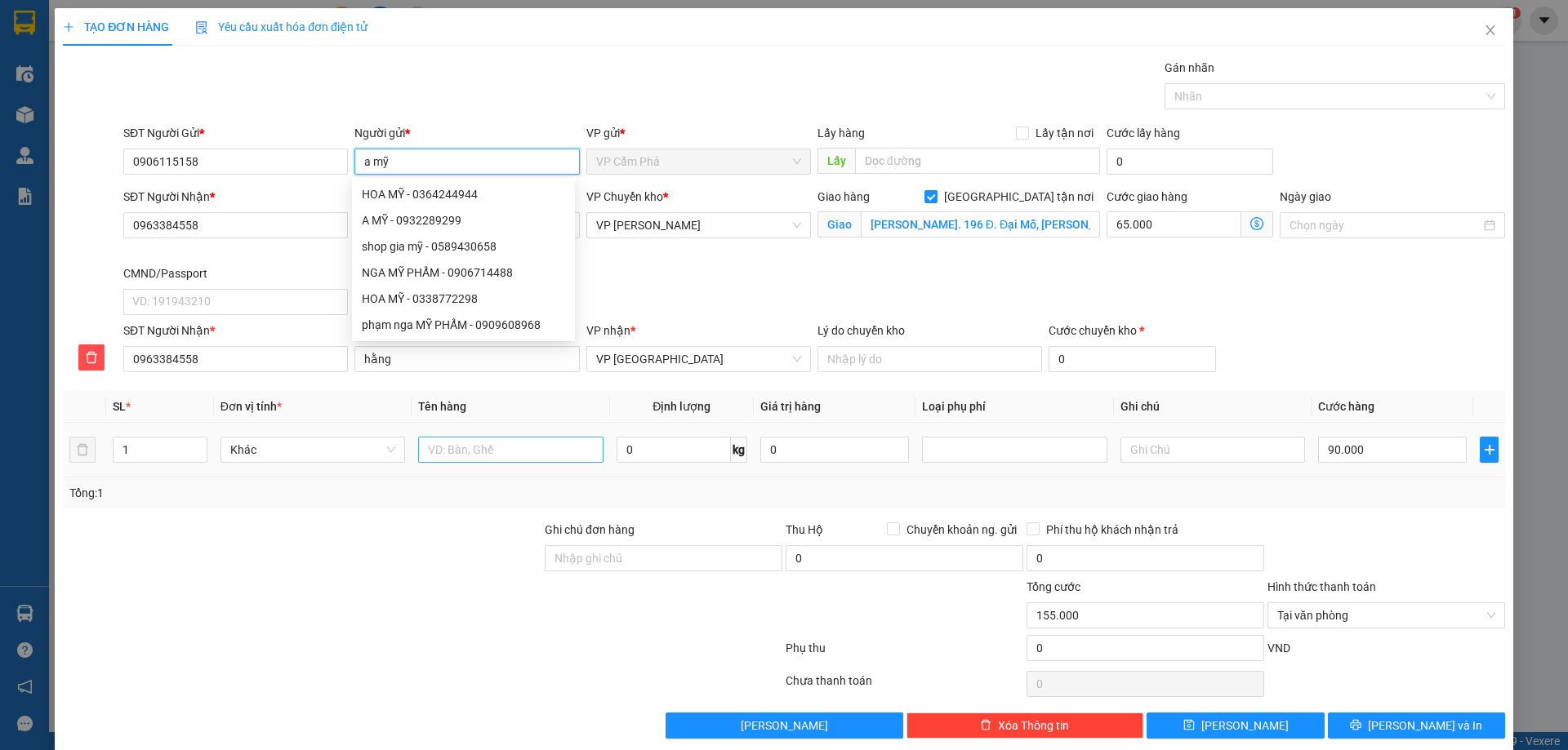
type input "a mỹ"
click at [515, 451] on input "text" at bounding box center [511, 449] width 185 height 26
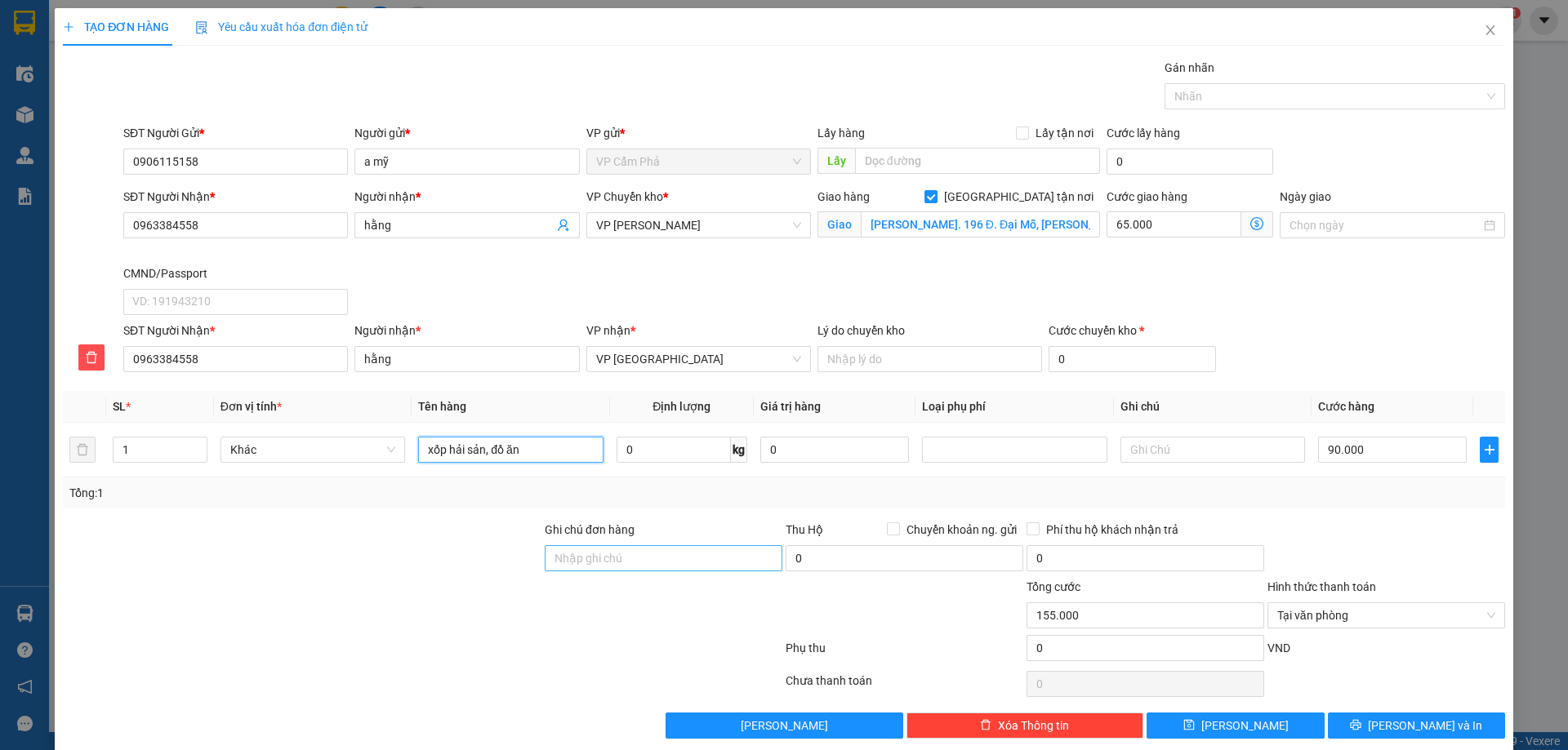
type input "xốp hải sản, đồ ăn"
click at [562, 560] on input "Ghi chú đơn hàng" at bounding box center [663, 559] width 238 height 26
type input "ship gấp"
click at [681, 450] on input "0" at bounding box center [674, 449] width 115 height 26
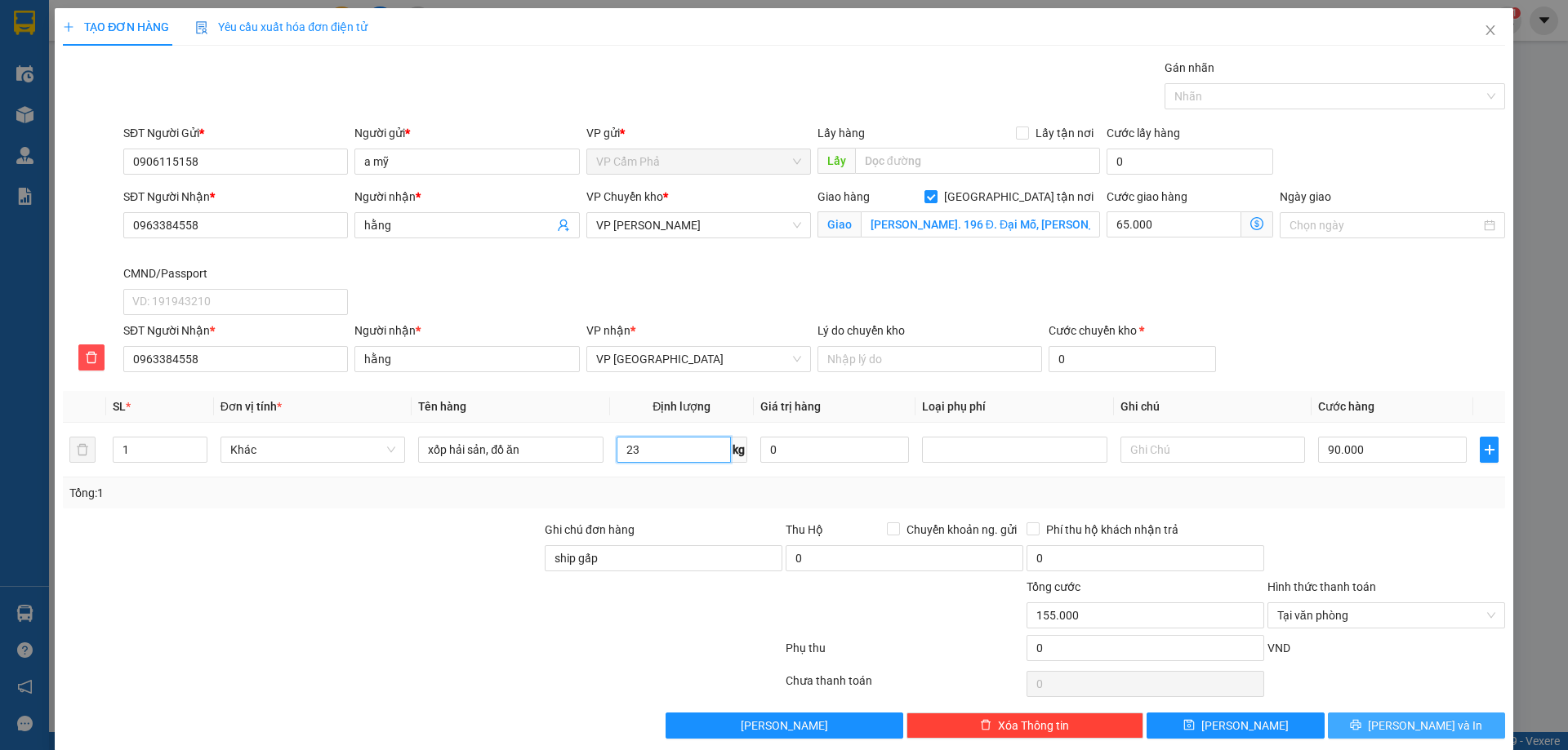
type input "23"
click at [1406, 722] on span "[PERSON_NAME] và In" at bounding box center [1426, 725] width 115 height 18
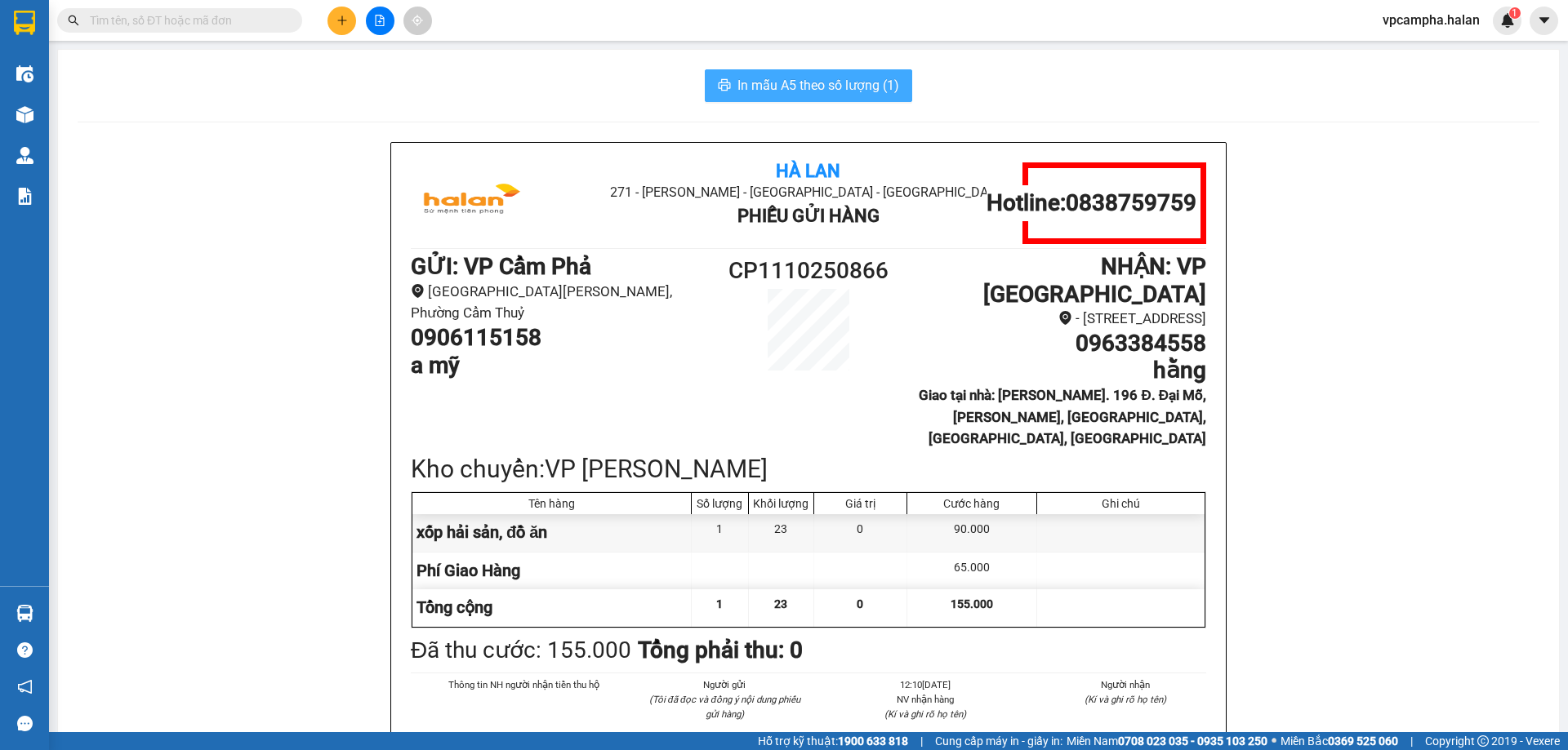
click at [786, 80] on span "In mẫu A5 theo số lượng (1)" at bounding box center [818, 85] width 162 height 20
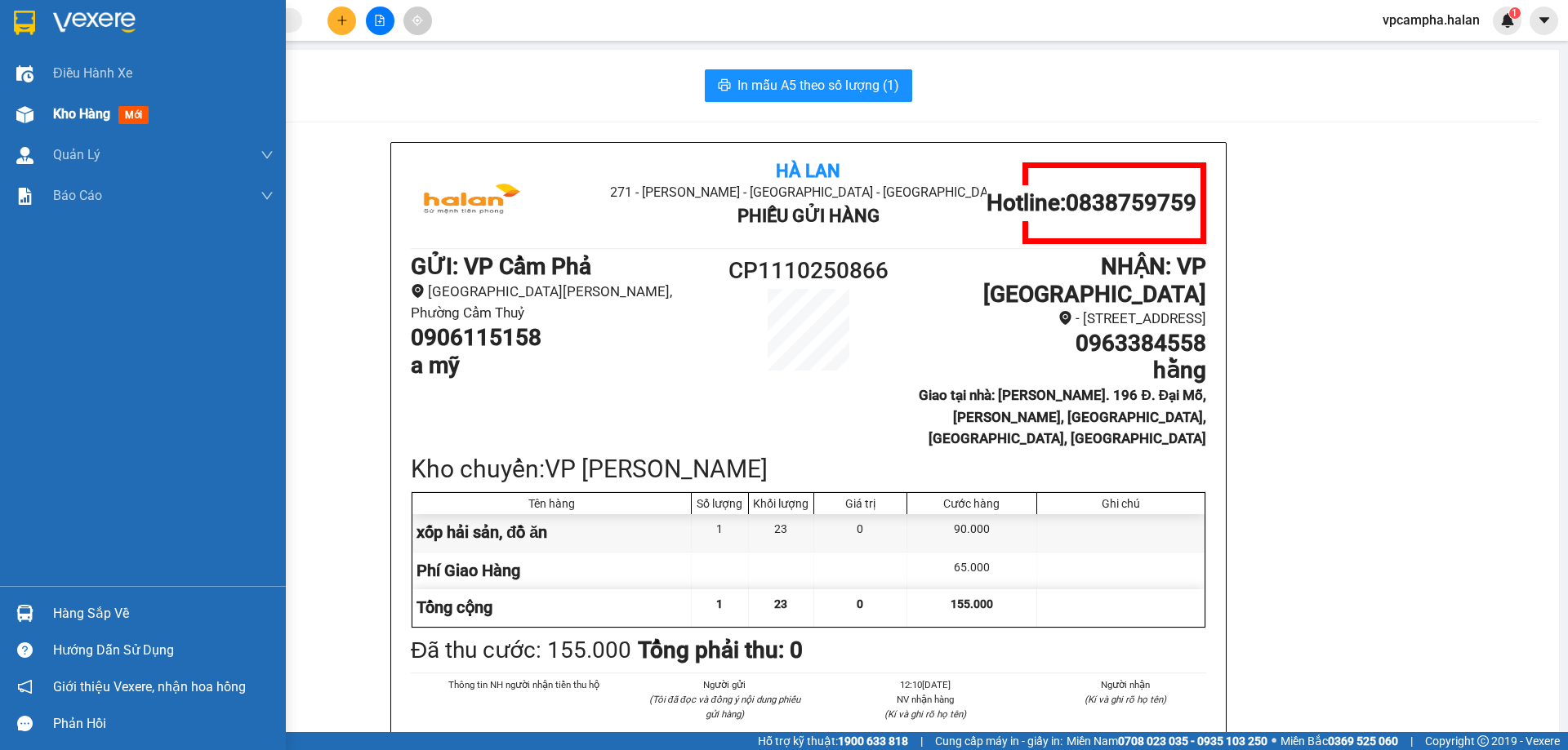
click at [43, 117] on div "Kho hàng mới" at bounding box center [142, 115] width 286 height 41
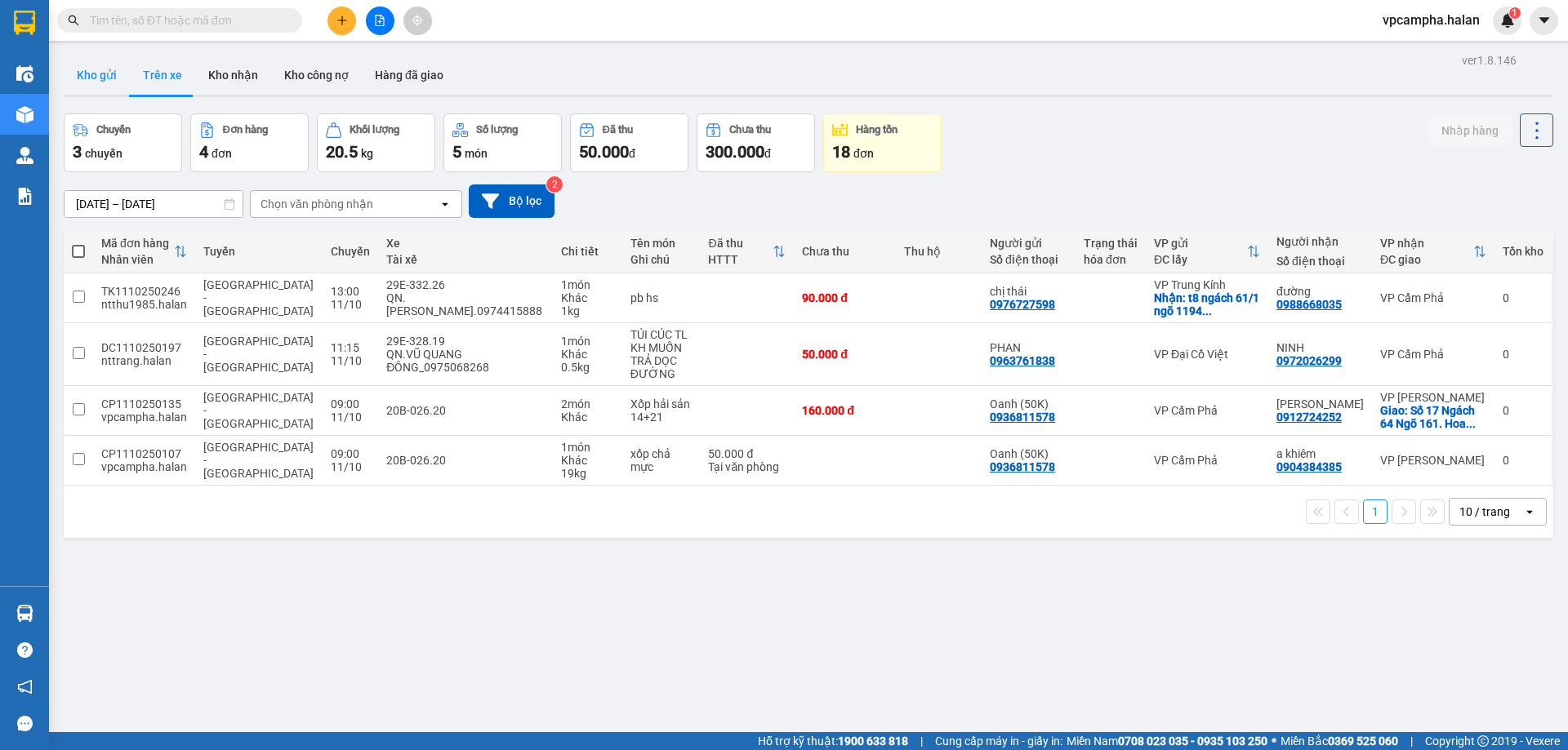
click at [110, 81] on button "Kho gửi" at bounding box center [97, 75] width 67 height 39
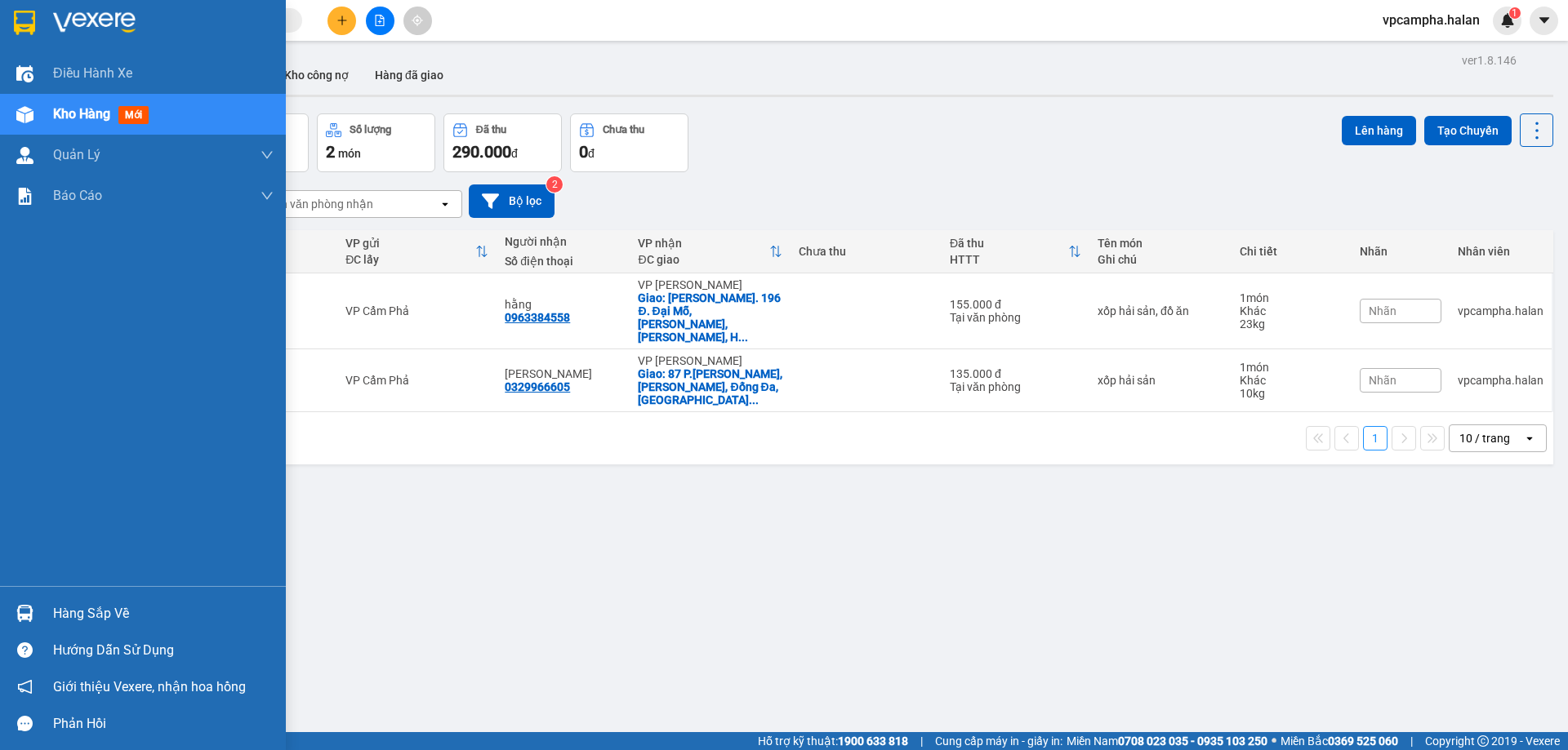
click at [26, 614] on img at bounding box center [25, 613] width 18 height 18
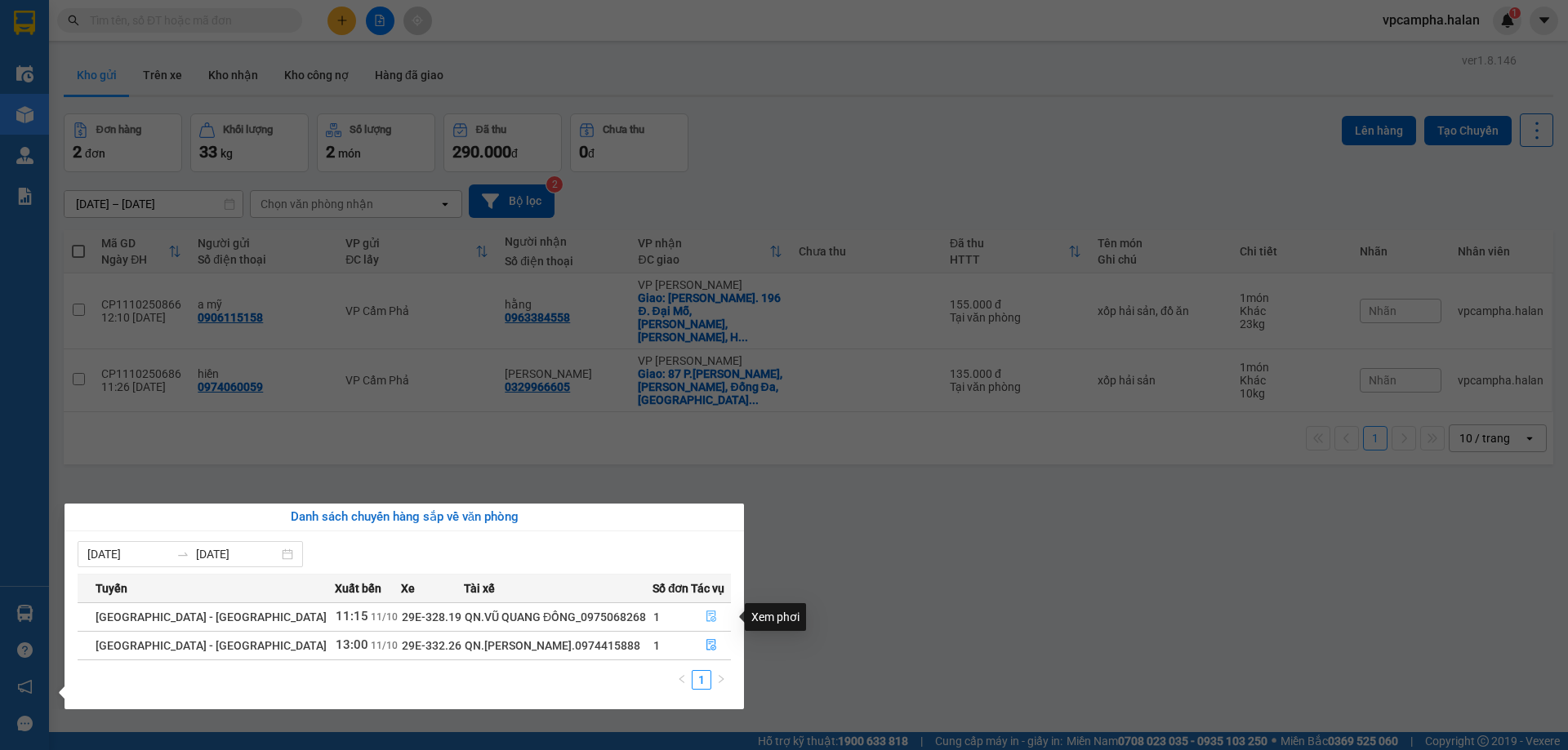
click at [706, 617] on icon "file-done" at bounding box center [711, 616] width 11 height 11
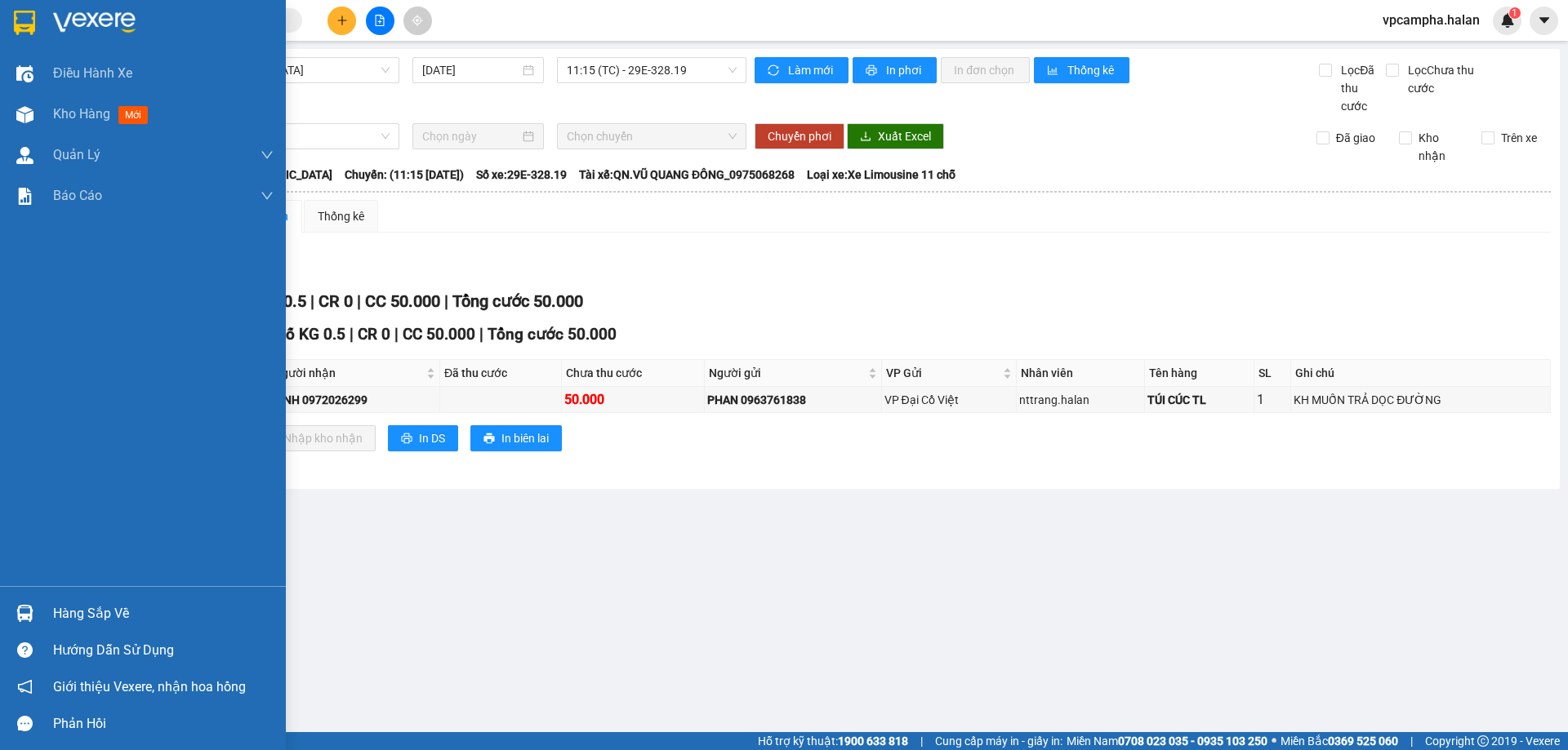
click at [24, 617] on img at bounding box center [25, 613] width 18 height 18
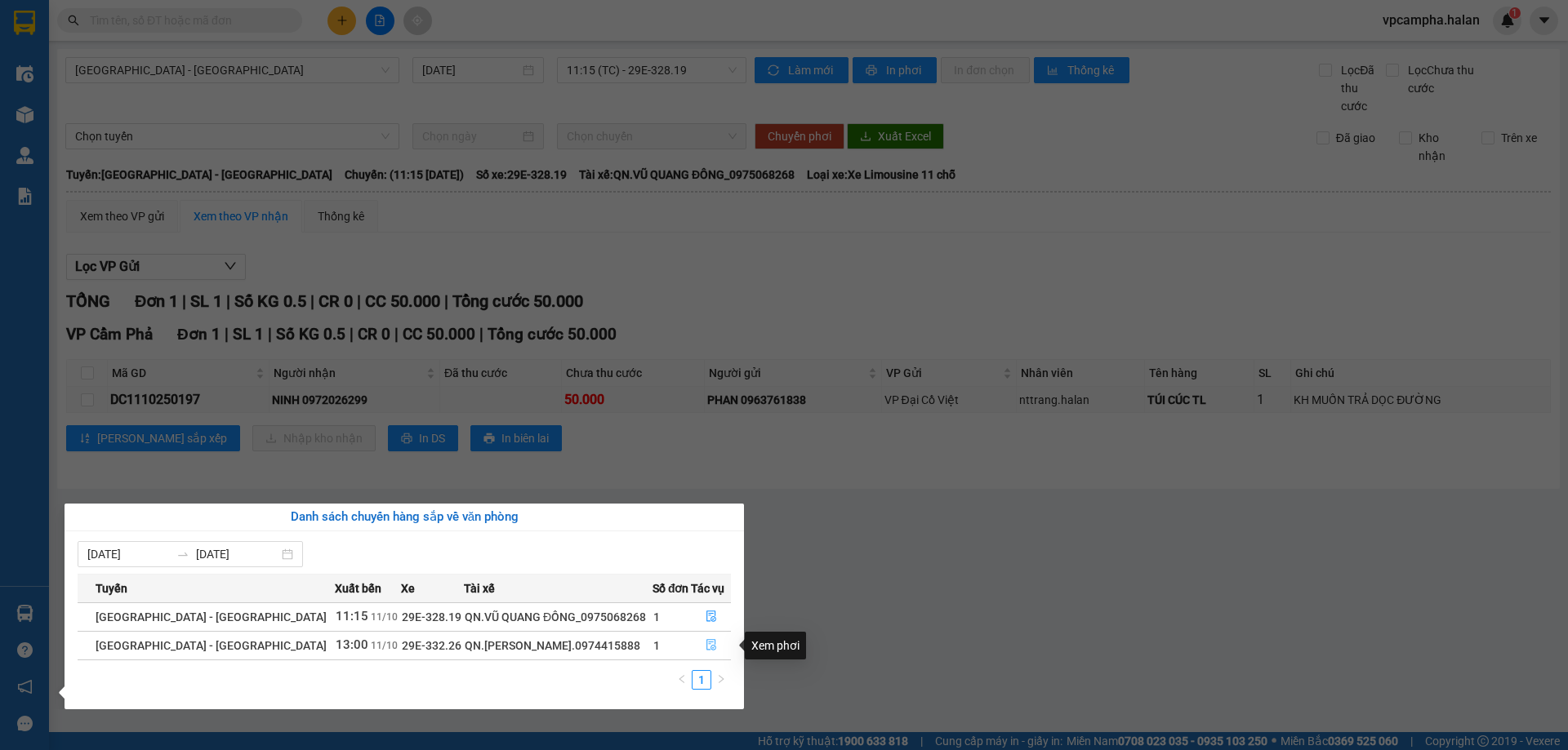
click at [706, 649] on icon "file-done" at bounding box center [711, 645] width 11 height 11
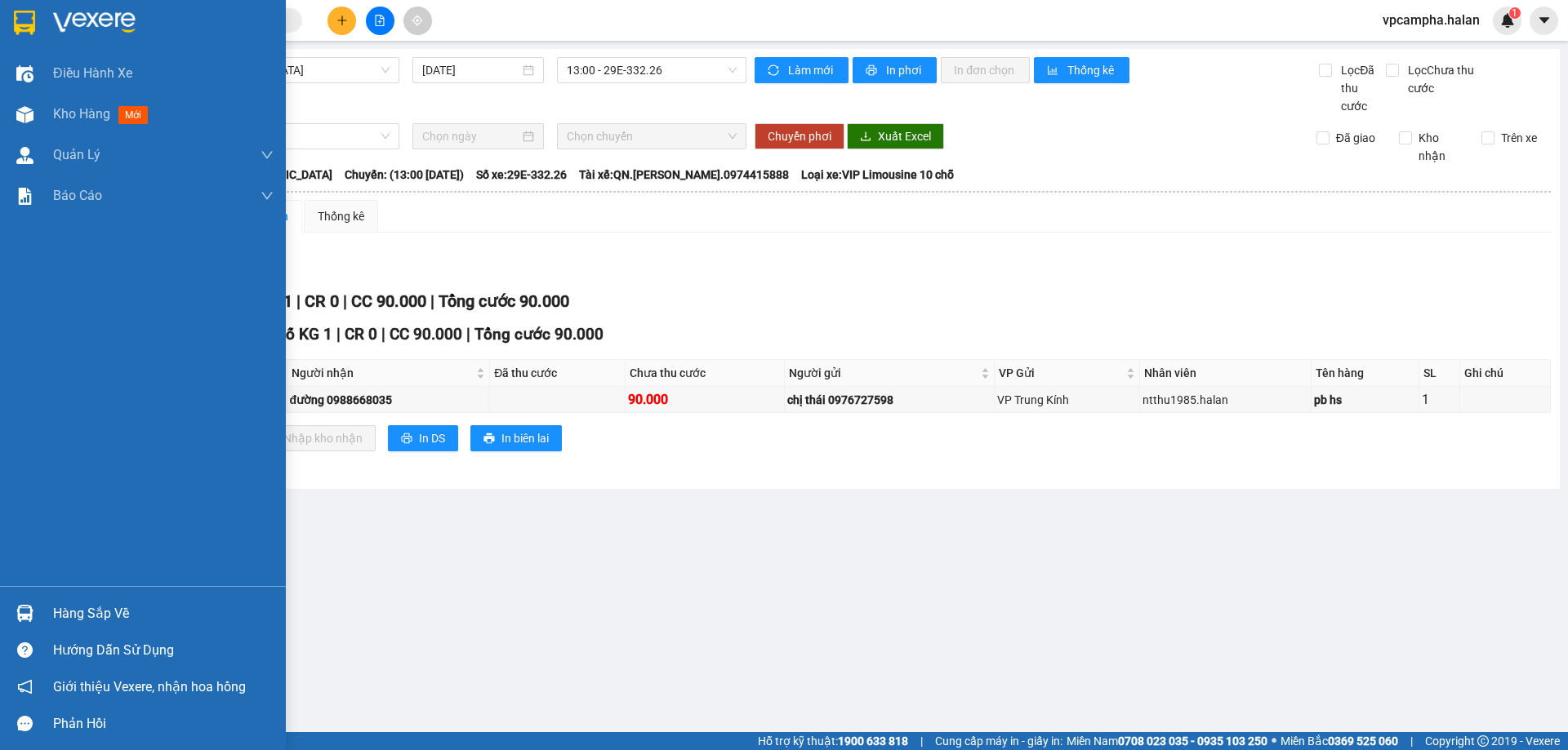
click at [19, 609] on img at bounding box center [25, 613] width 18 height 18
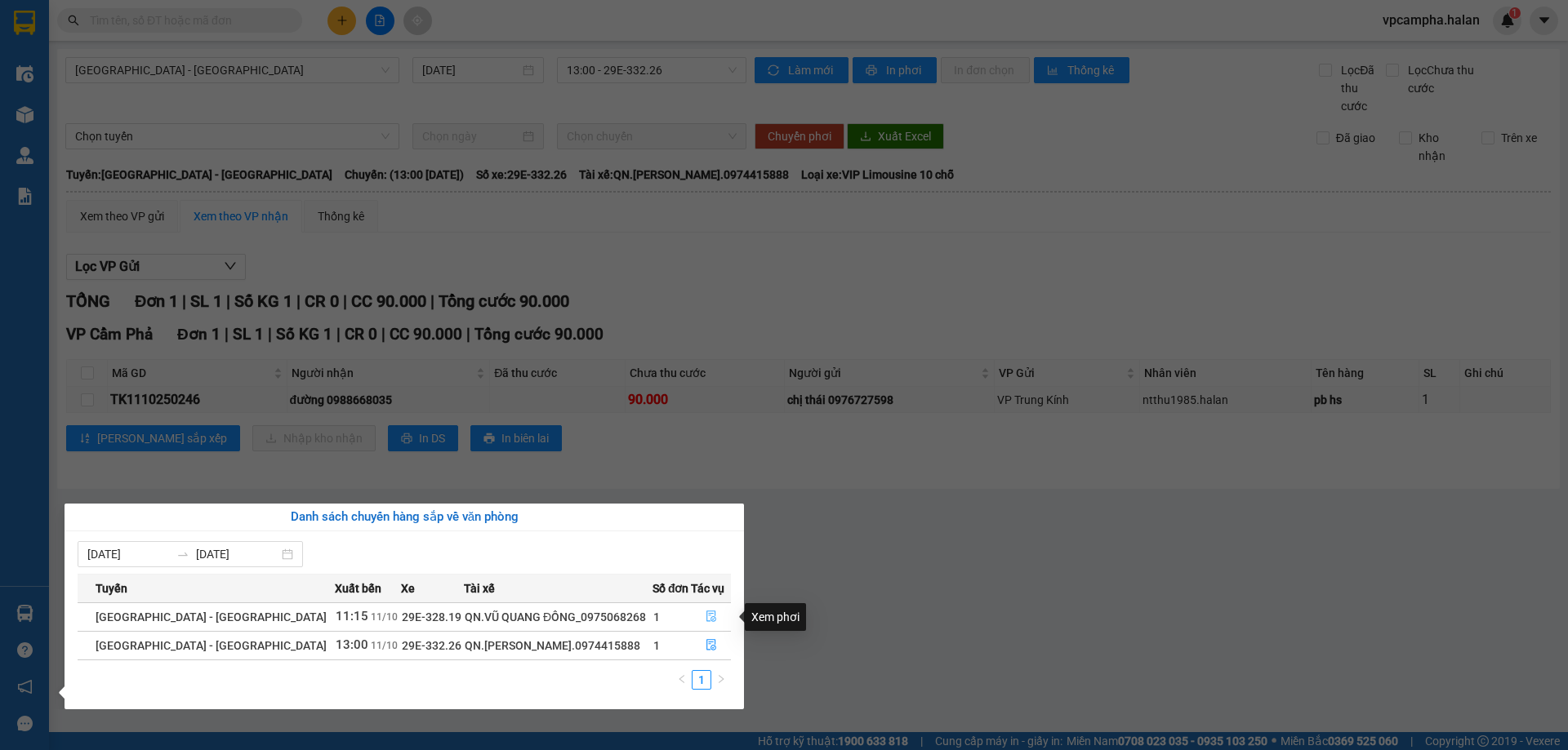
click at [708, 617] on icon "file-done" at bounding box center [711, 616] width 11 height 11
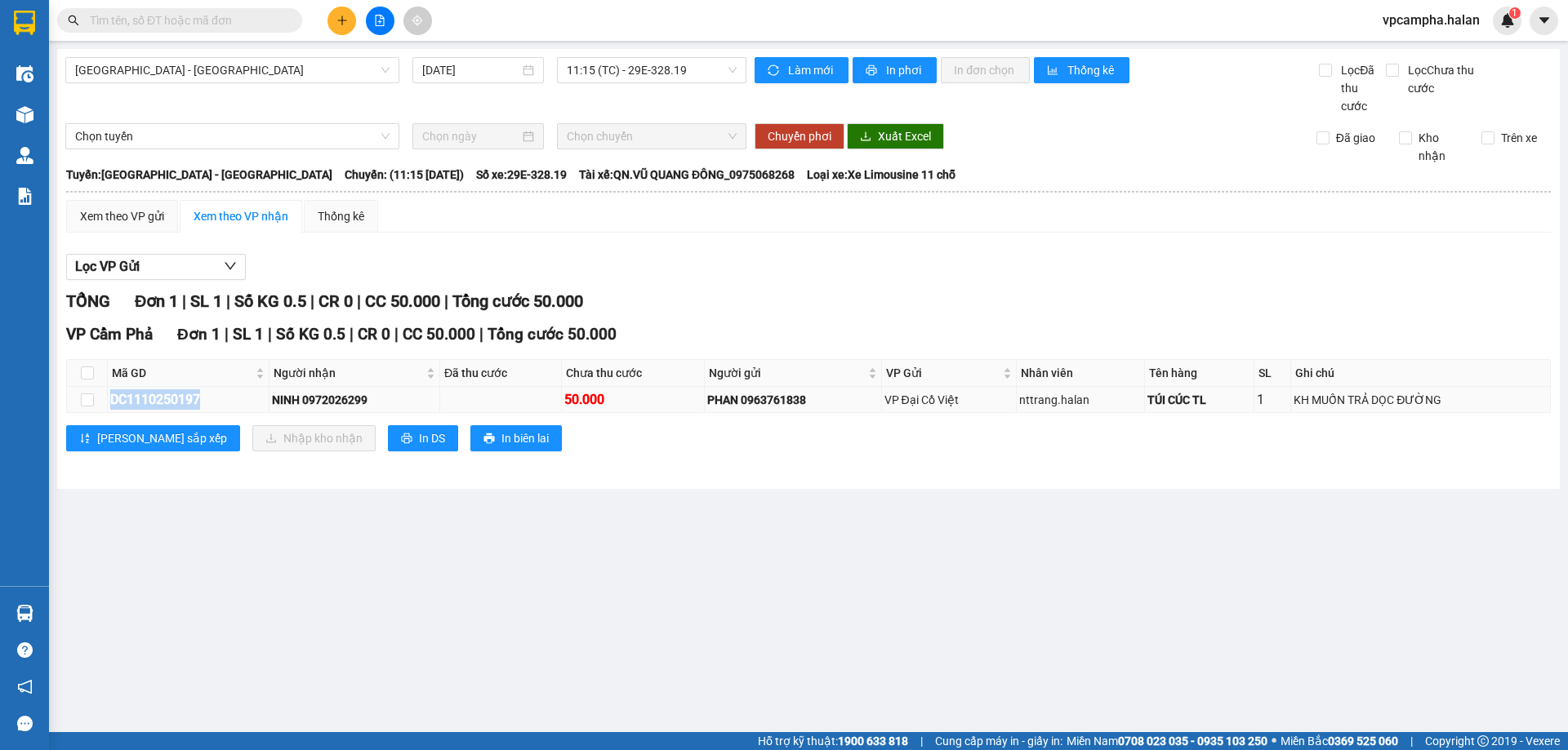
drag, startPoint x: 197, startPoint y: 403, endPoint x: 111, endPoint y: 403, distance: 86.0
click at [111, 403] on div "DC1110250197" at bounding box center [188, 400] width 156 height 20
copy div "DC1110250197"
paste input "DC1110250197"
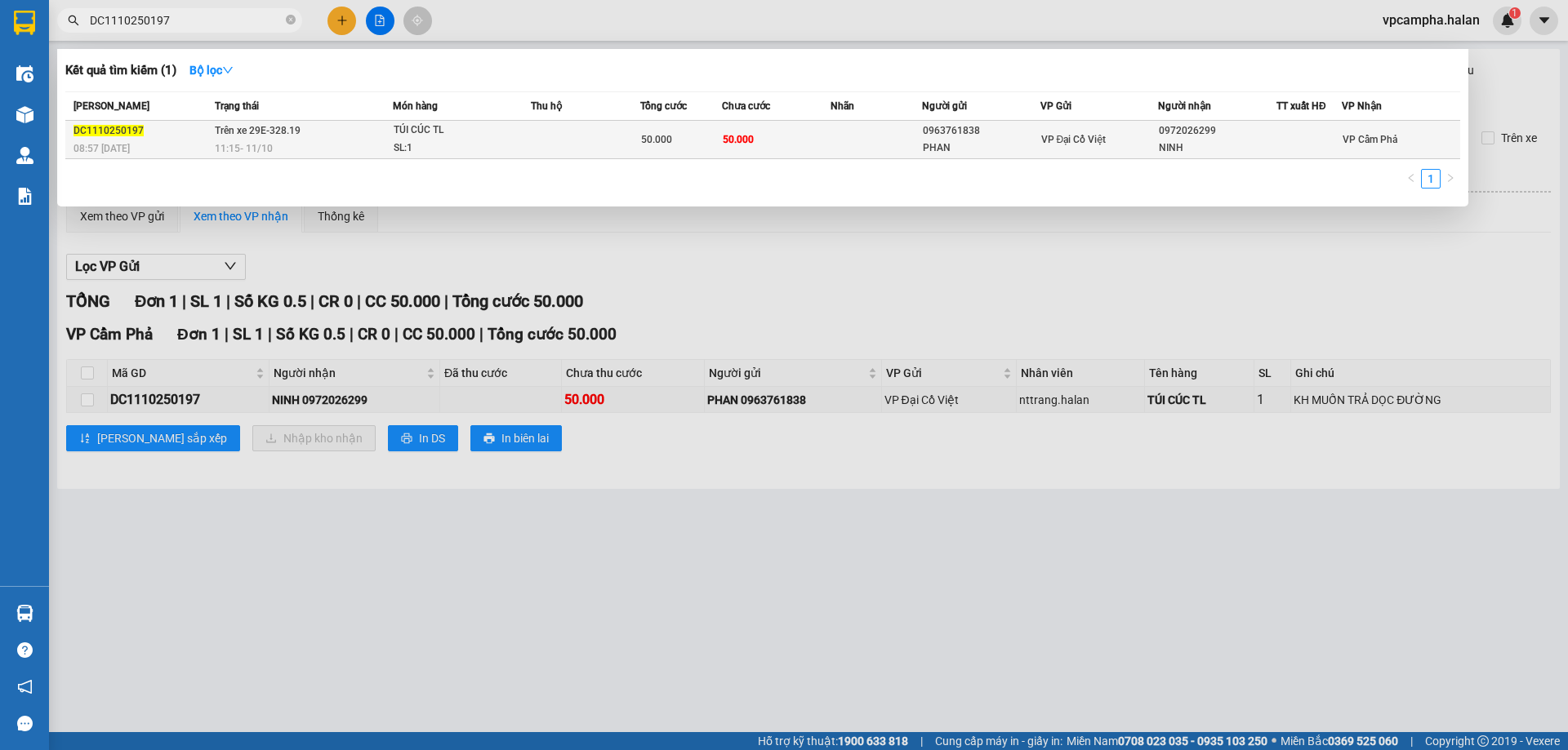
type input "DC1110250197"
click at [119, 141] on span "08:57 - 11/10" at bounding box center [101, 148] width 56 height 13
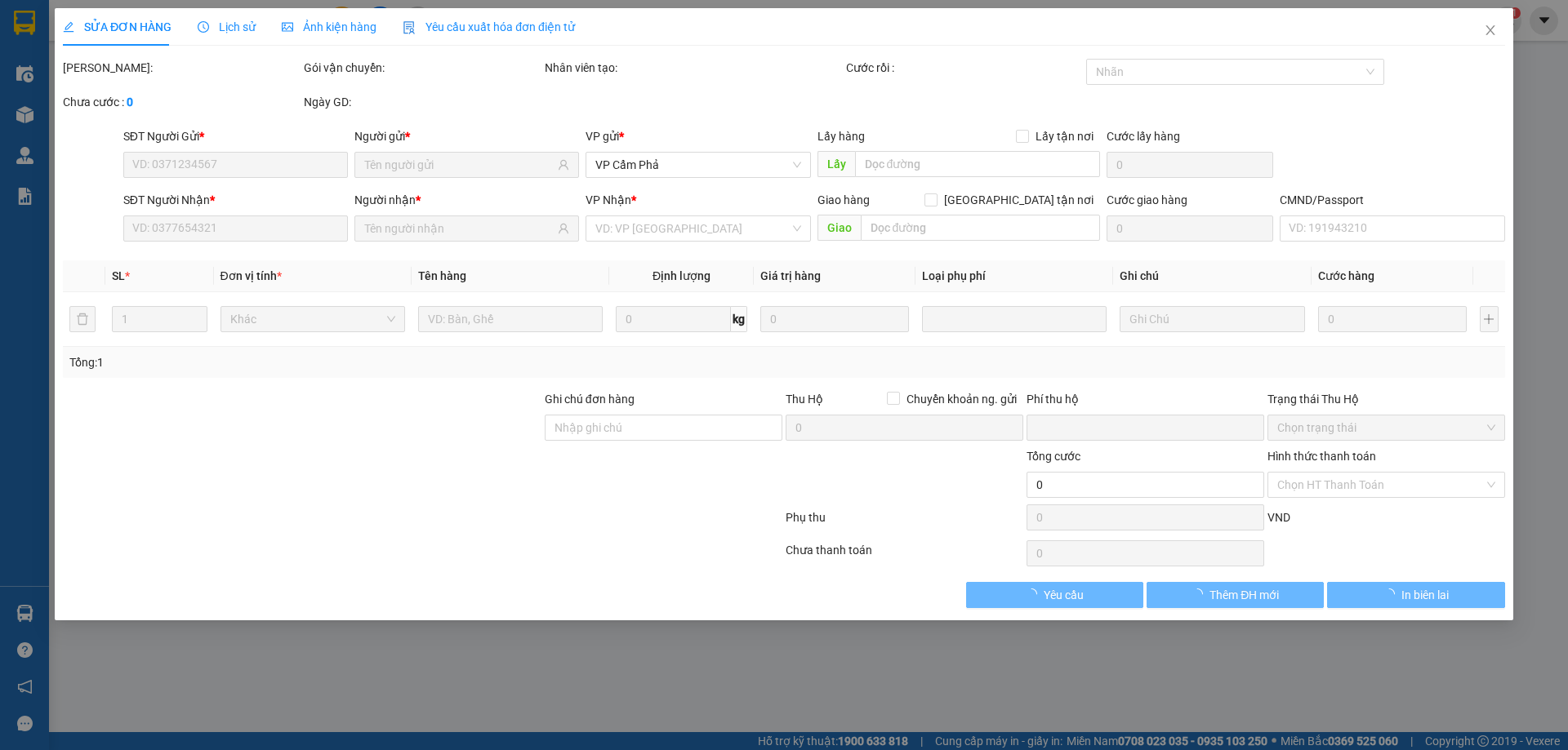
click at [120, 141] on div "SĐT Người Gửi * VD: 0371234567" at bounding box center [236, 156] width 231 height 57
type input "0963761838"
type input "PHAN"
type input "0972026299"
type input "NINH"
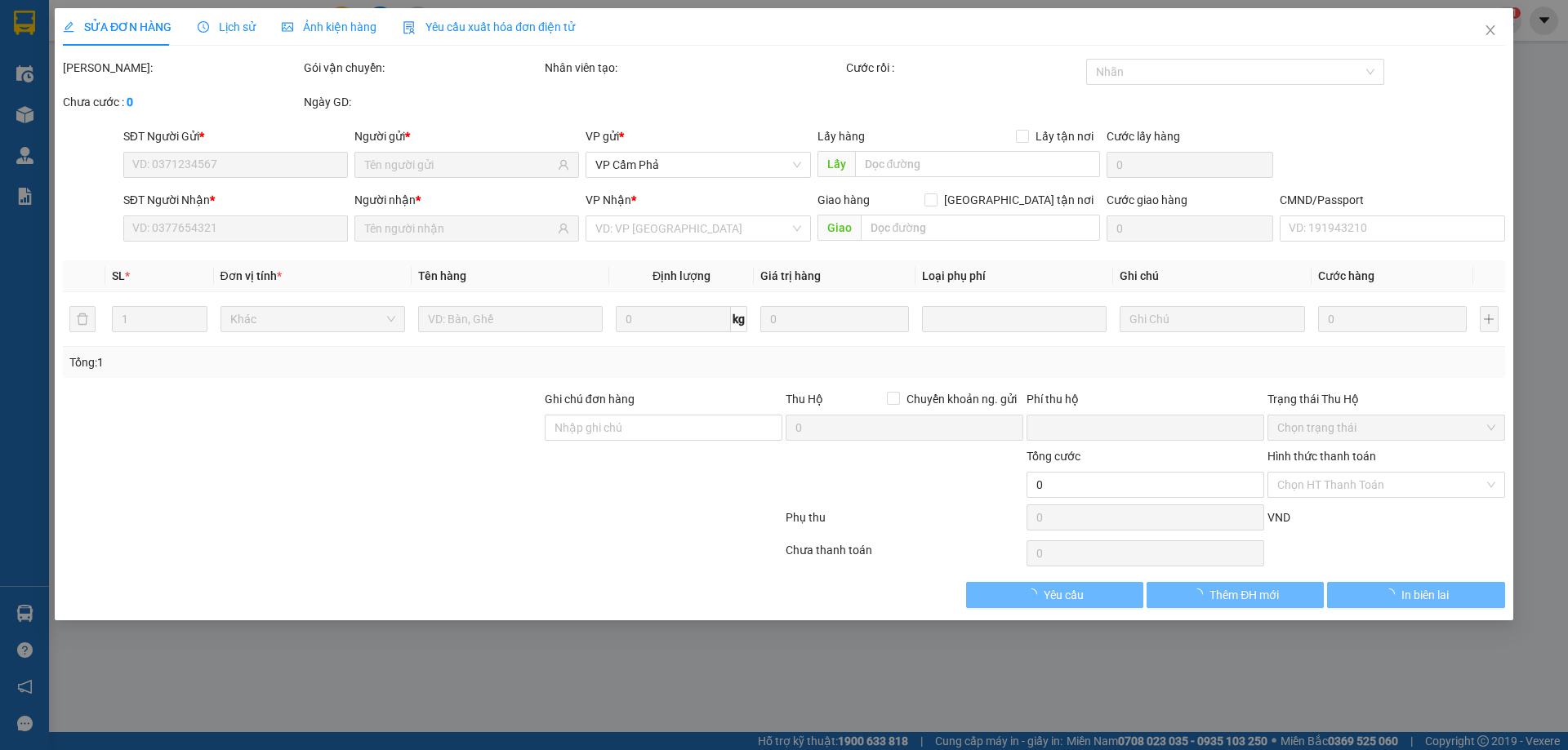
type input "0"
type input "50.000"
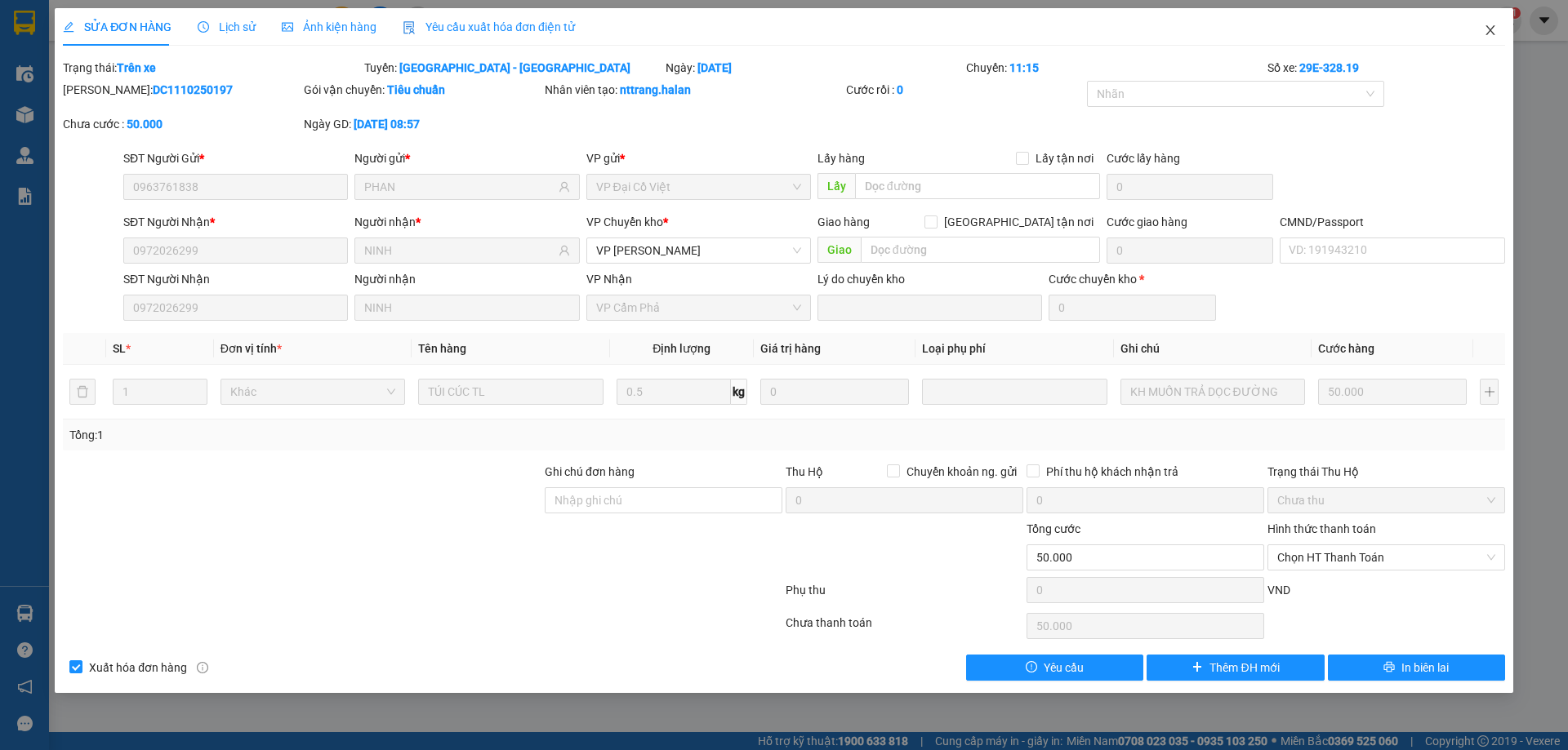
click at [1482, 28] on span "Close" at bounding box center [1489, 31] width 45 height 45
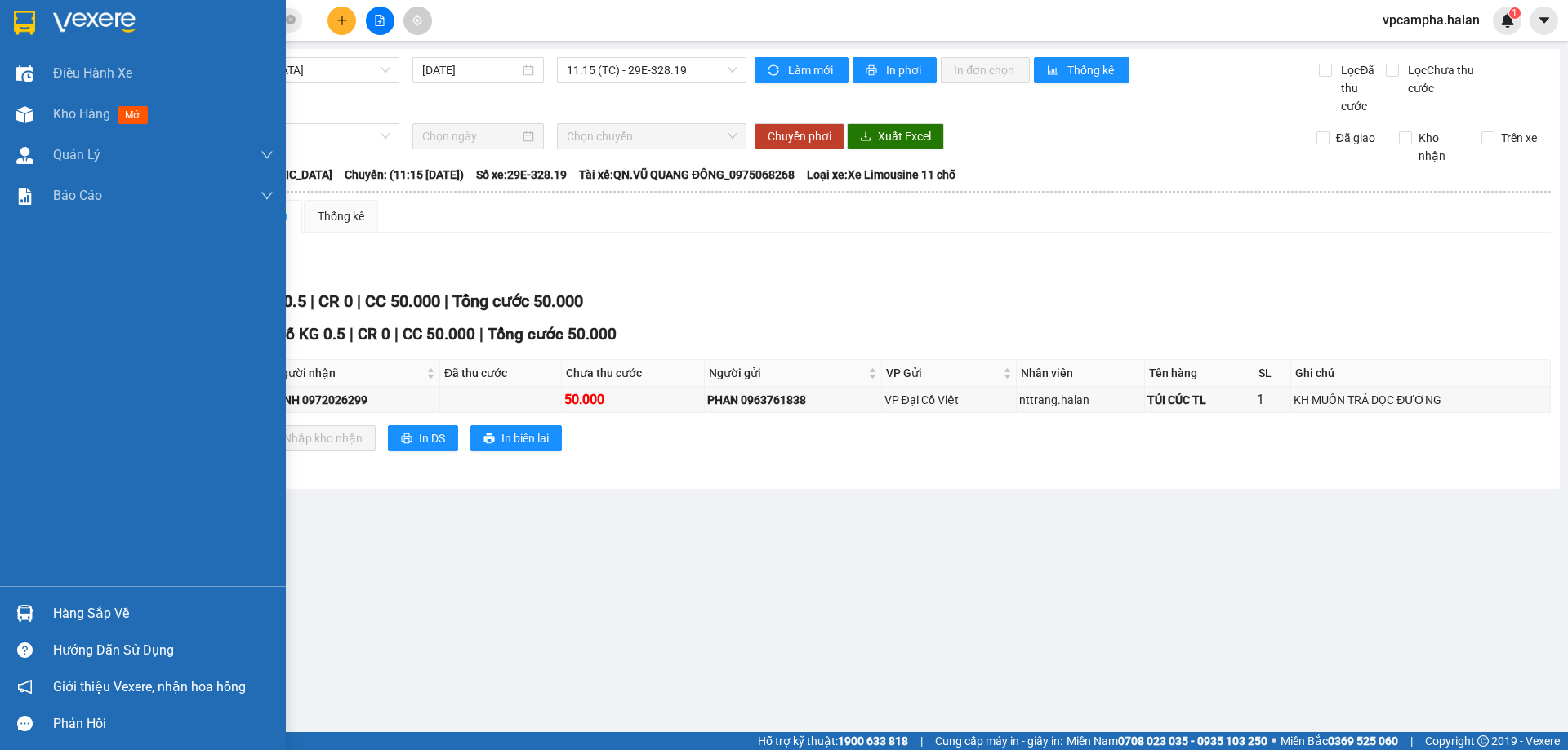
click at [19, 614] on img at bounding box center [25, 613] width 18 height 18
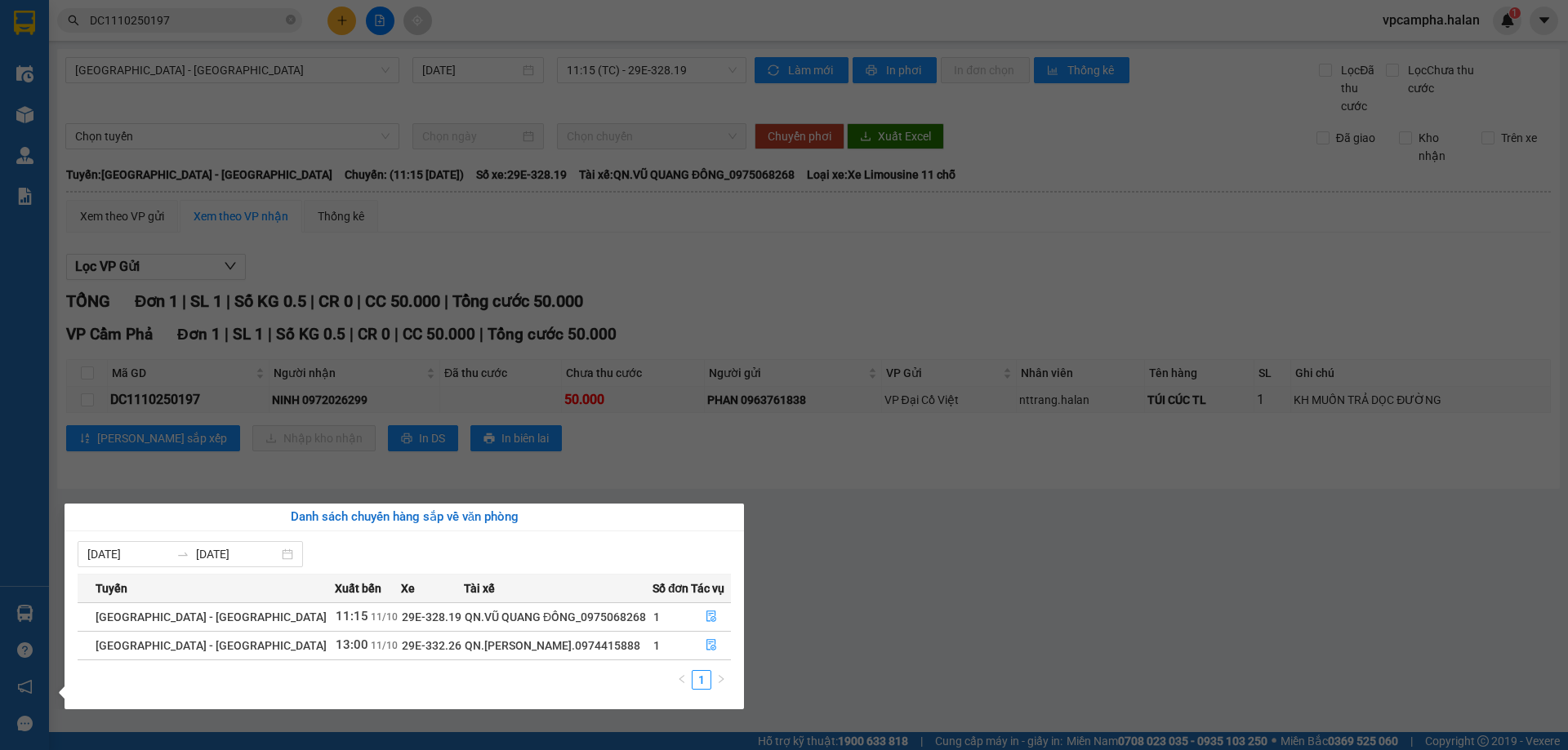
click at [878, 518] on section "Kết quả tìm kiếm ( 1 ) Bộ lọc Mã ĐH Trạng thái Món hàng Thu hộ Tổng cước Chưa c…" at bounding box center [784, 375] width 1568 height 750
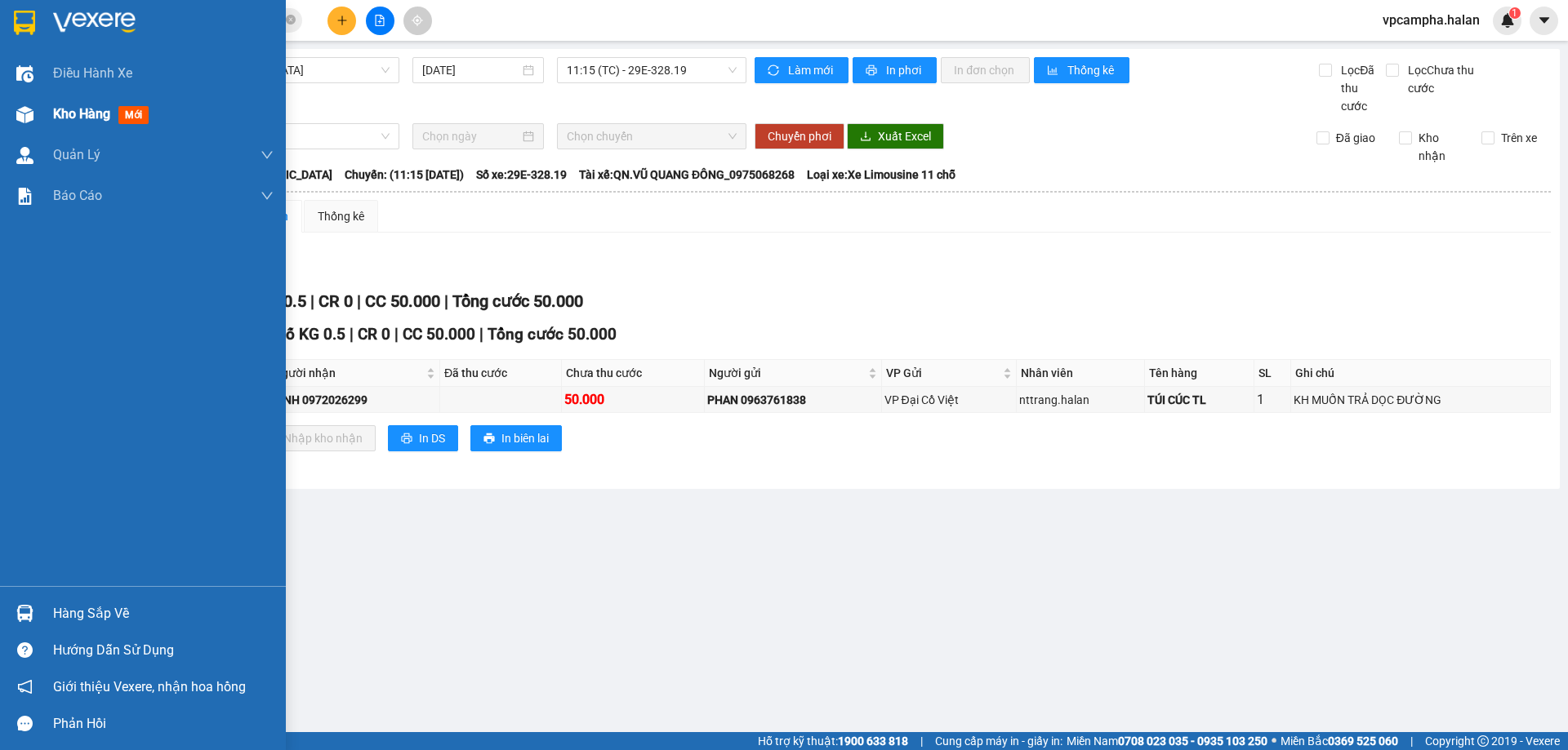
click at [29, 113] on img at bounding box center [25, 115] width 18 height 18
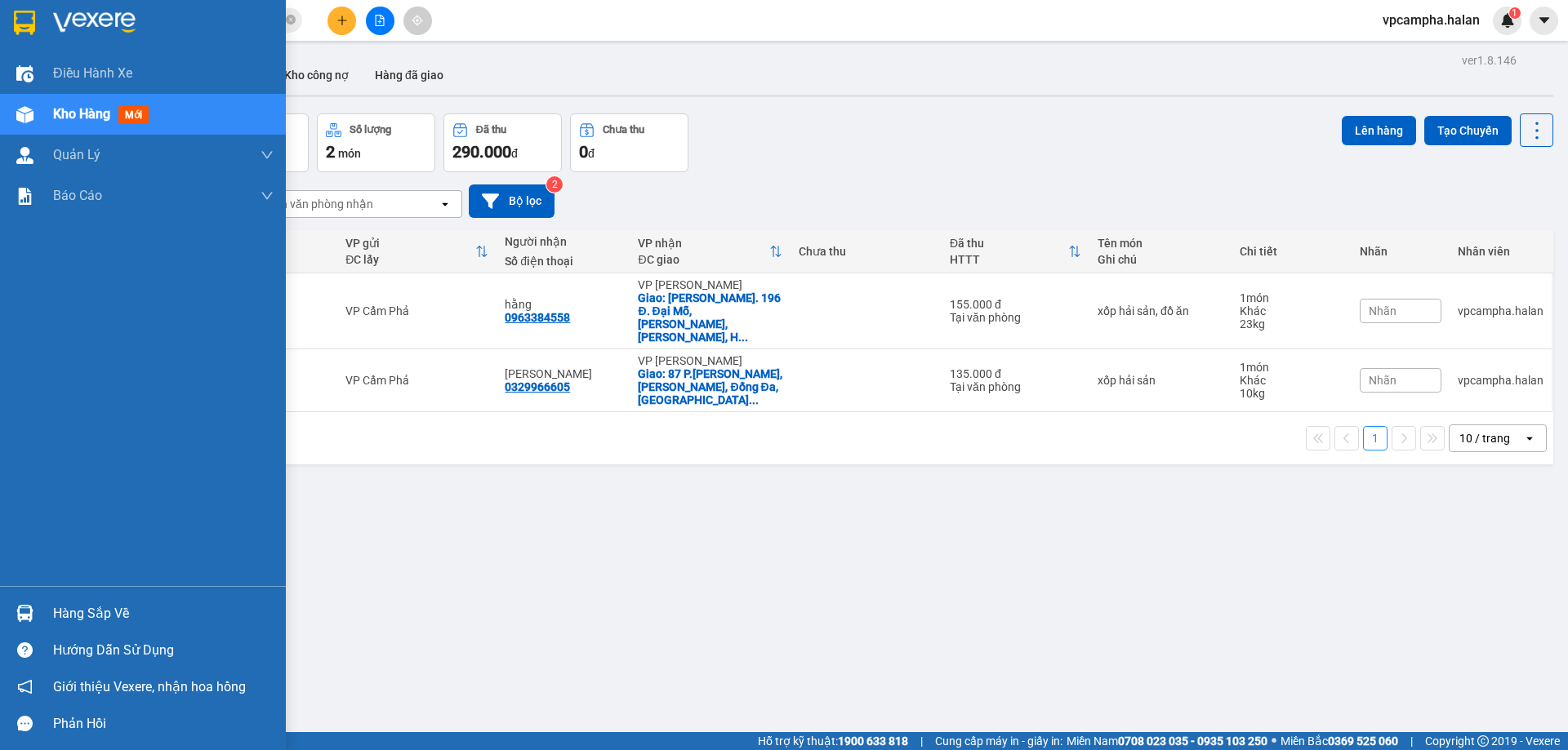
click at [27, 615] on img at bounding box center [25, 613] width 18 height 18
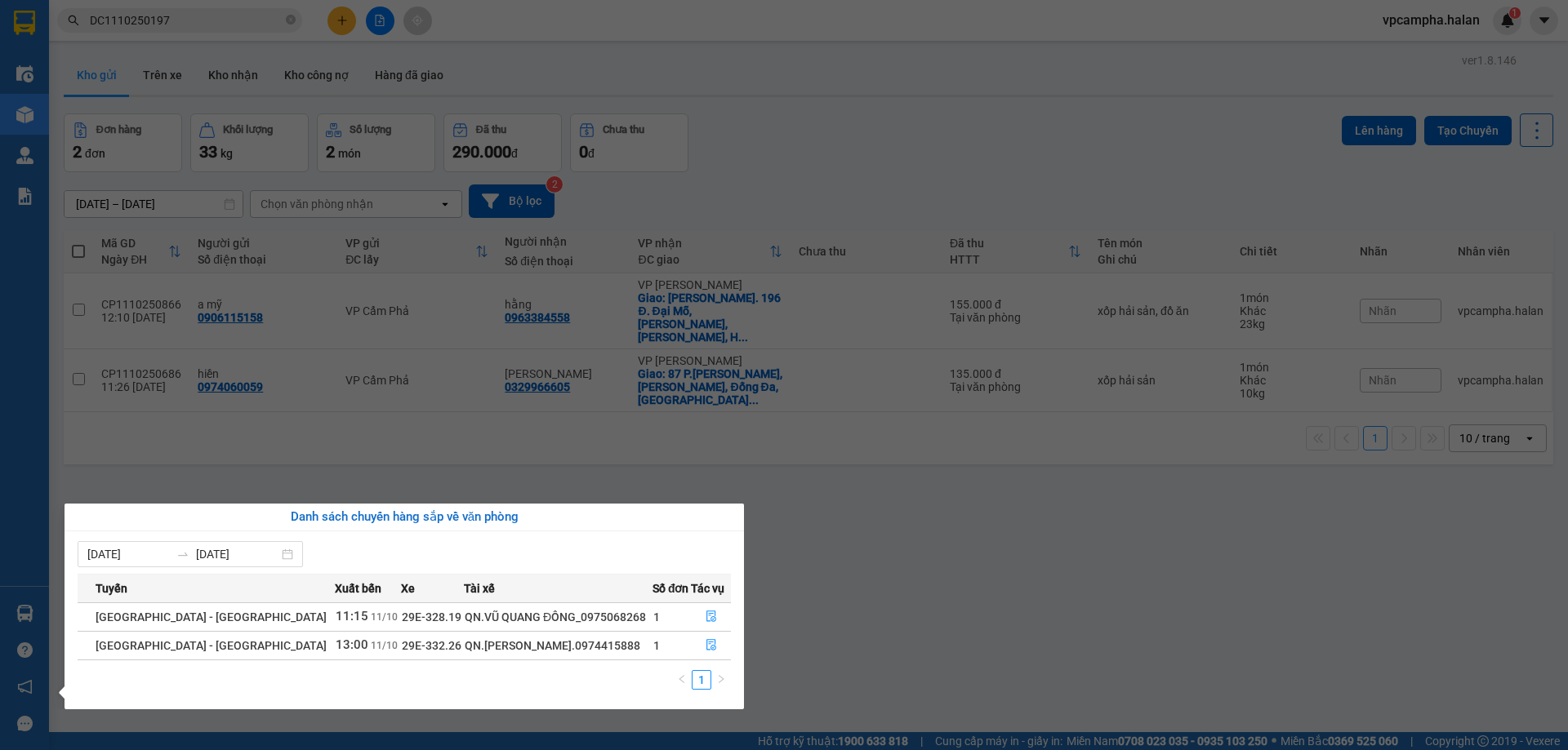
click at [233, 447] on section "Kết quả tìm kiếm ( 1 ) Bộ lọc Mã ĐH Trạng thái Món hàng Thu hộ Tổng cước Chưa c…" at bounding box center [784, 375] width 1568 height 750
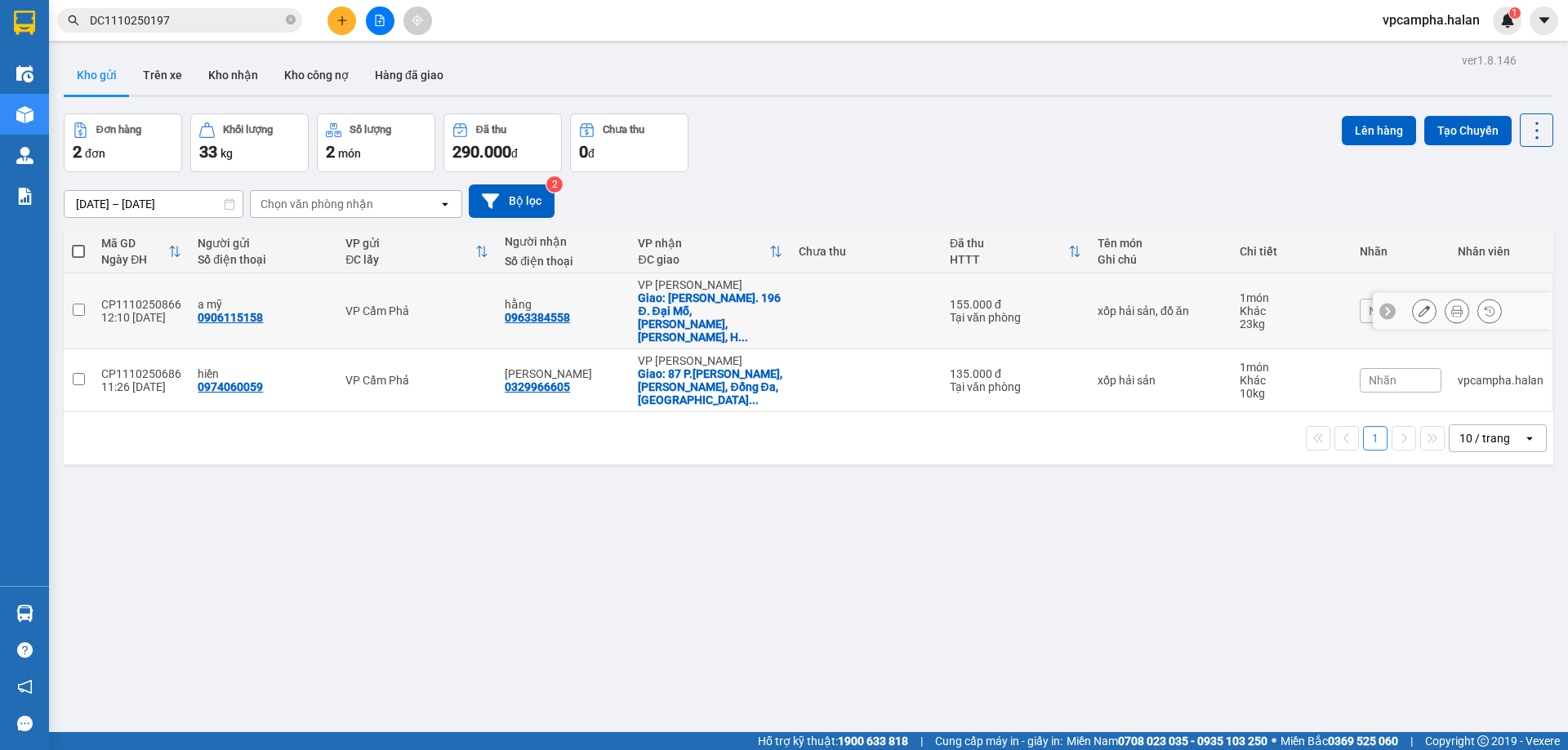
click at [80, 303] on input "checkbox" at bounding box center [79, 309] width 12 height 12
checkbox input "true"
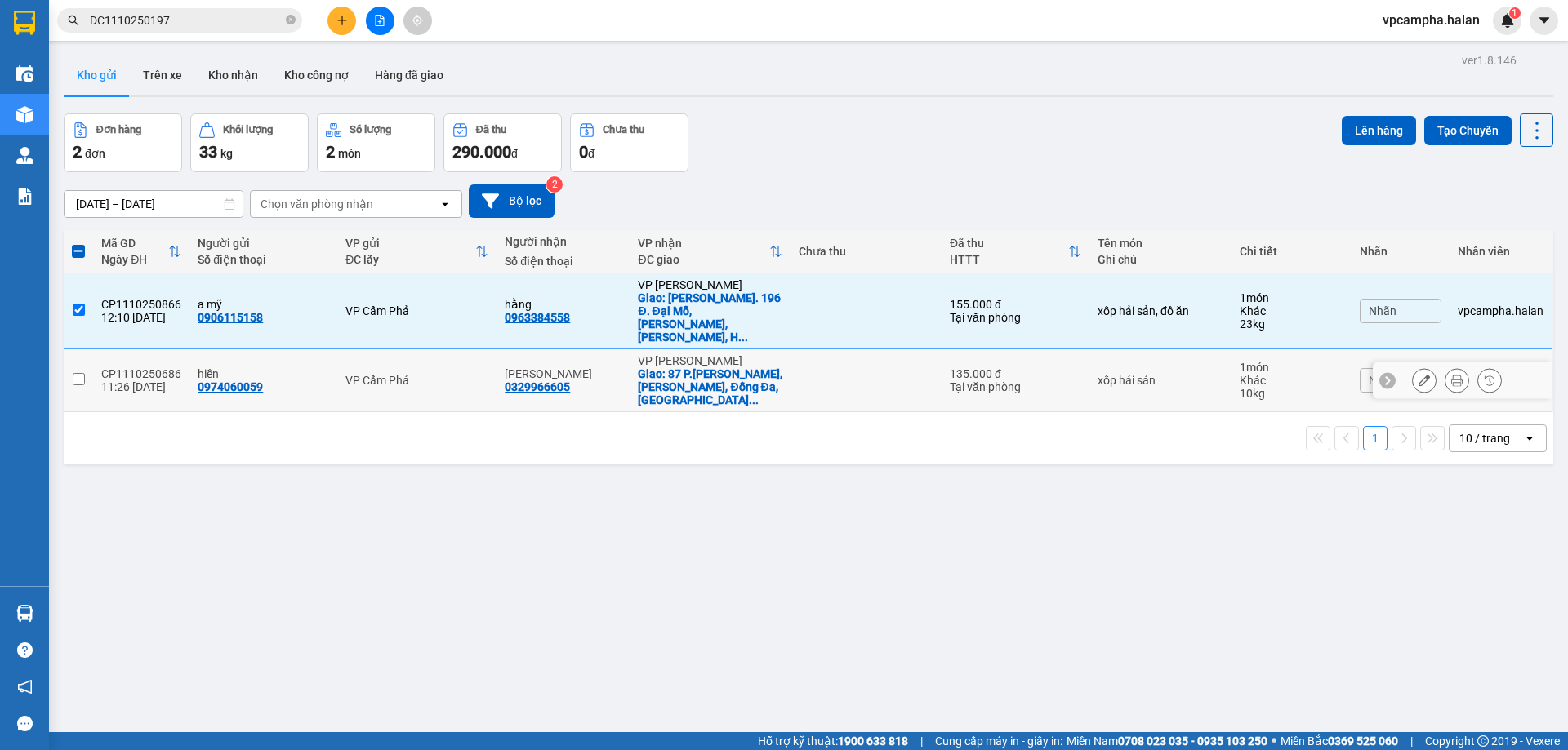
click at [77, 373] on input "checkbox" at bounding box center [79, 378] width 12 height 12
checkbox input "true"
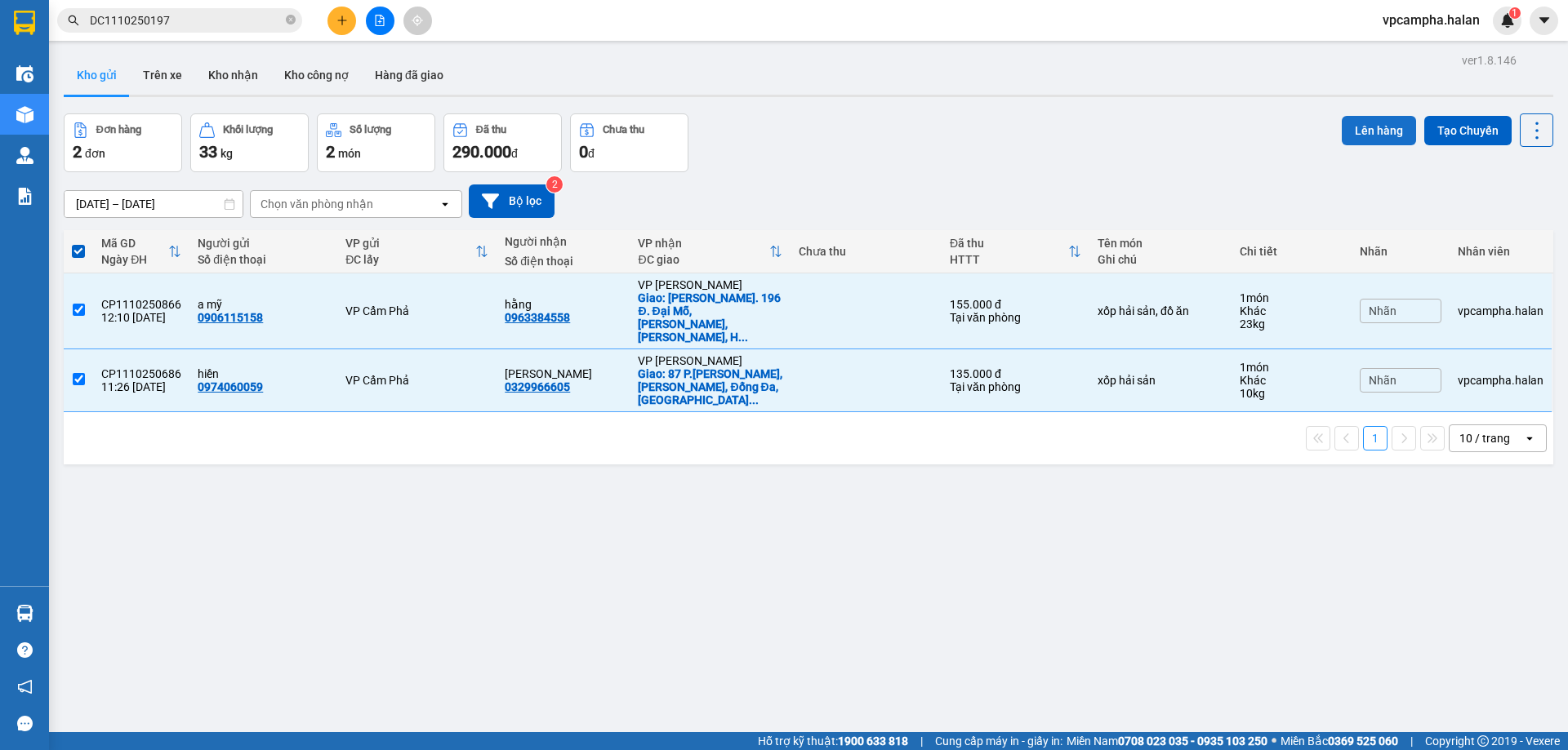
click at [1363, 129] on button "Lên hàng" at bounding box center [1378, 130] width 74 height 30
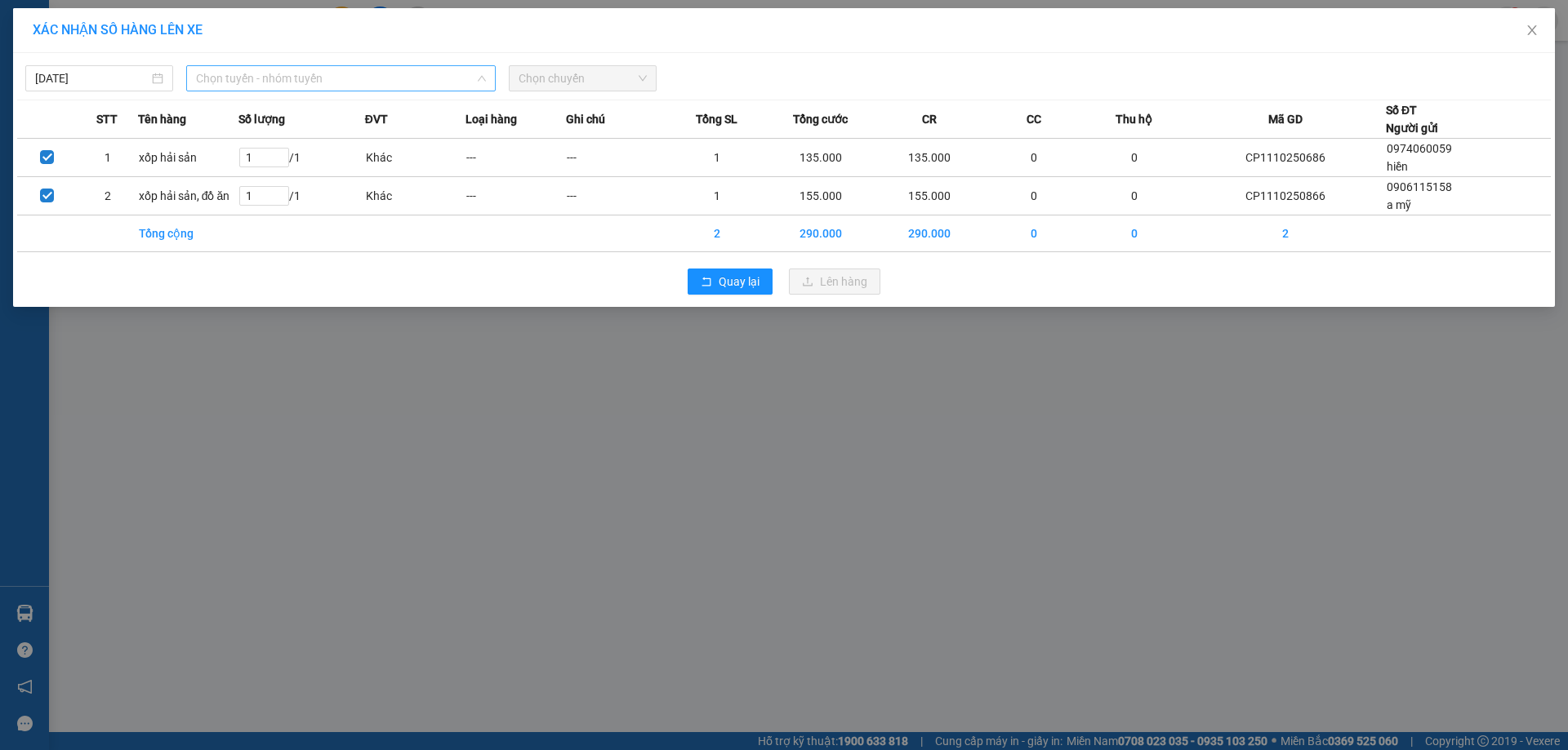
click at [260, 73] on span "Chọn tuyến - nhóm tuyến" at bounding box center [340, 79] width 290 height 24
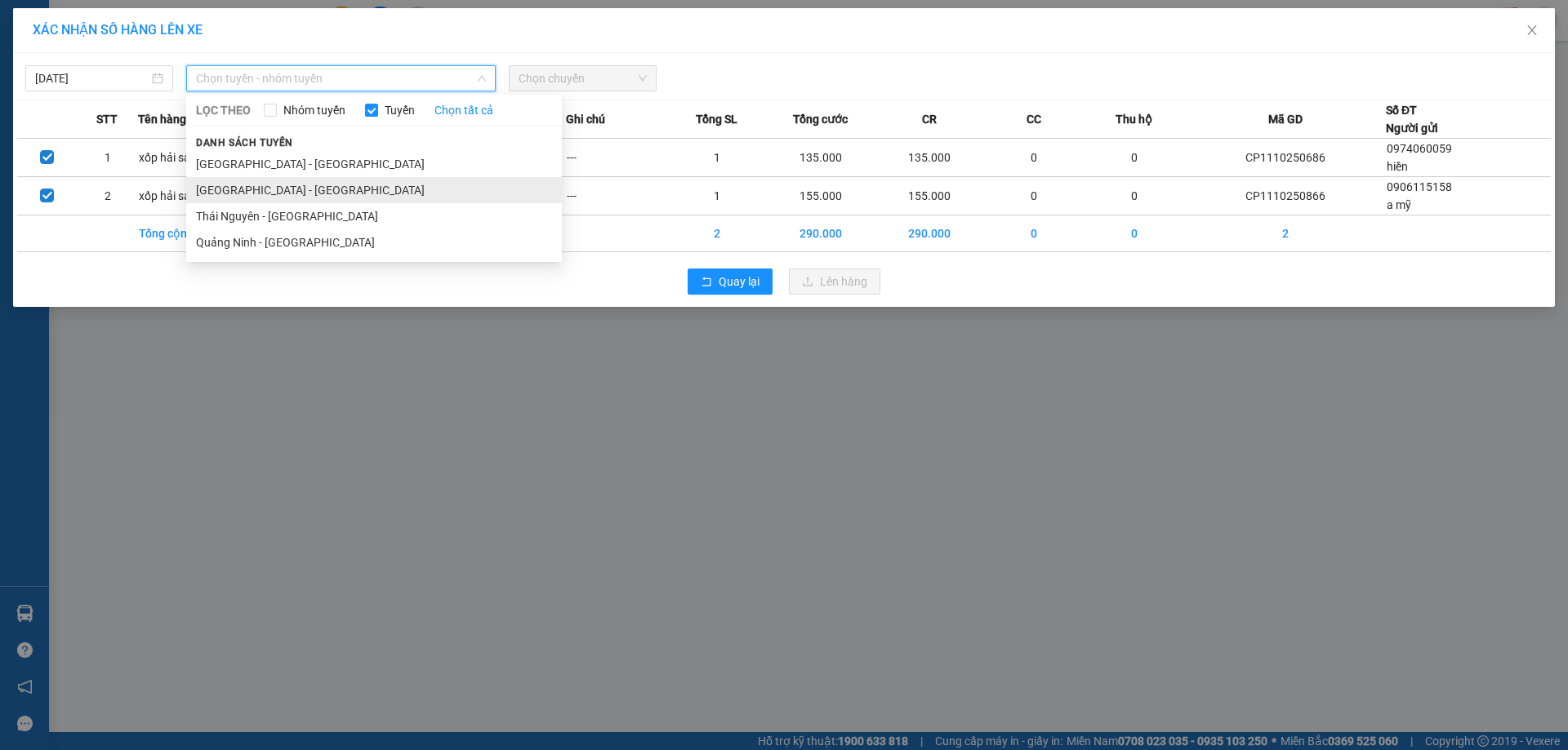
click at [262, 187] on li "[GEOGRAPHIC_DATA] - [GEOGRAPHIC_DATA]" at bounding box center [374, 191] width 376 height 26
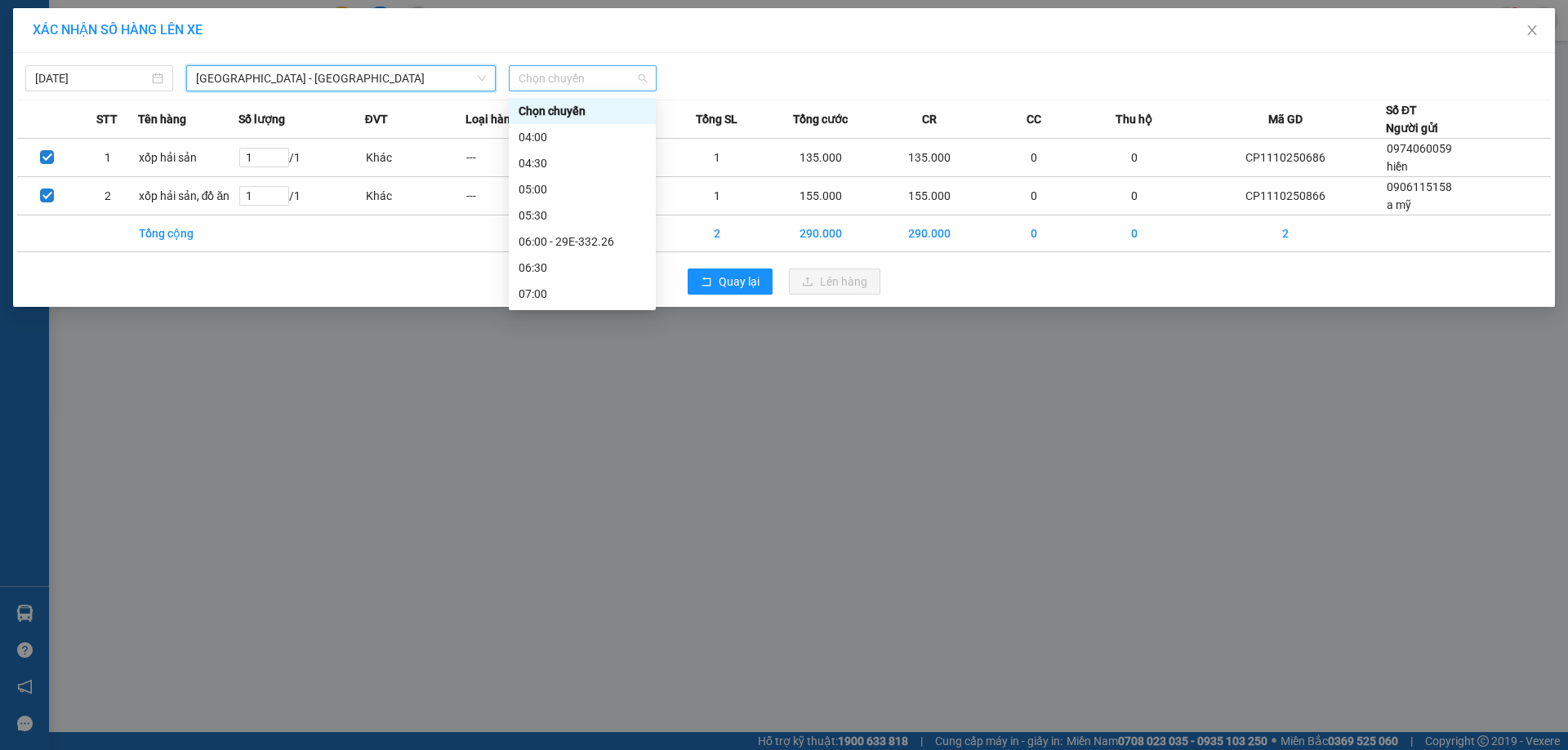
click at [553, 82] on span "Chọn chuyến" at bounding box center [583, 79] width 129 height 24
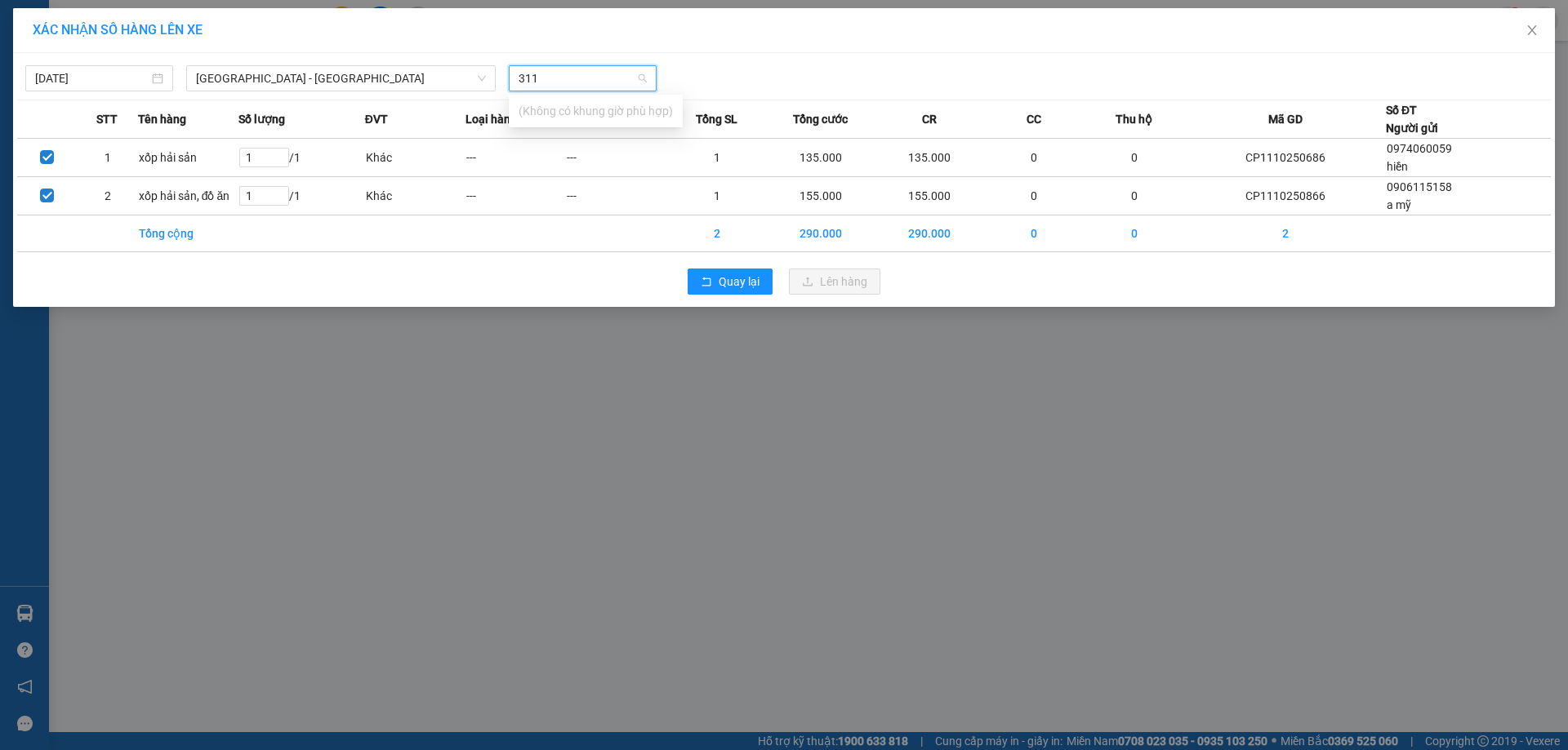
type input "311"
click at [634, 81] on span "Chọn chuyến" at bounding box center [583, 79] width 129 height 24
click at [550, 116] on div "14:00" at bounding box center [583, 114] width 128 height 18
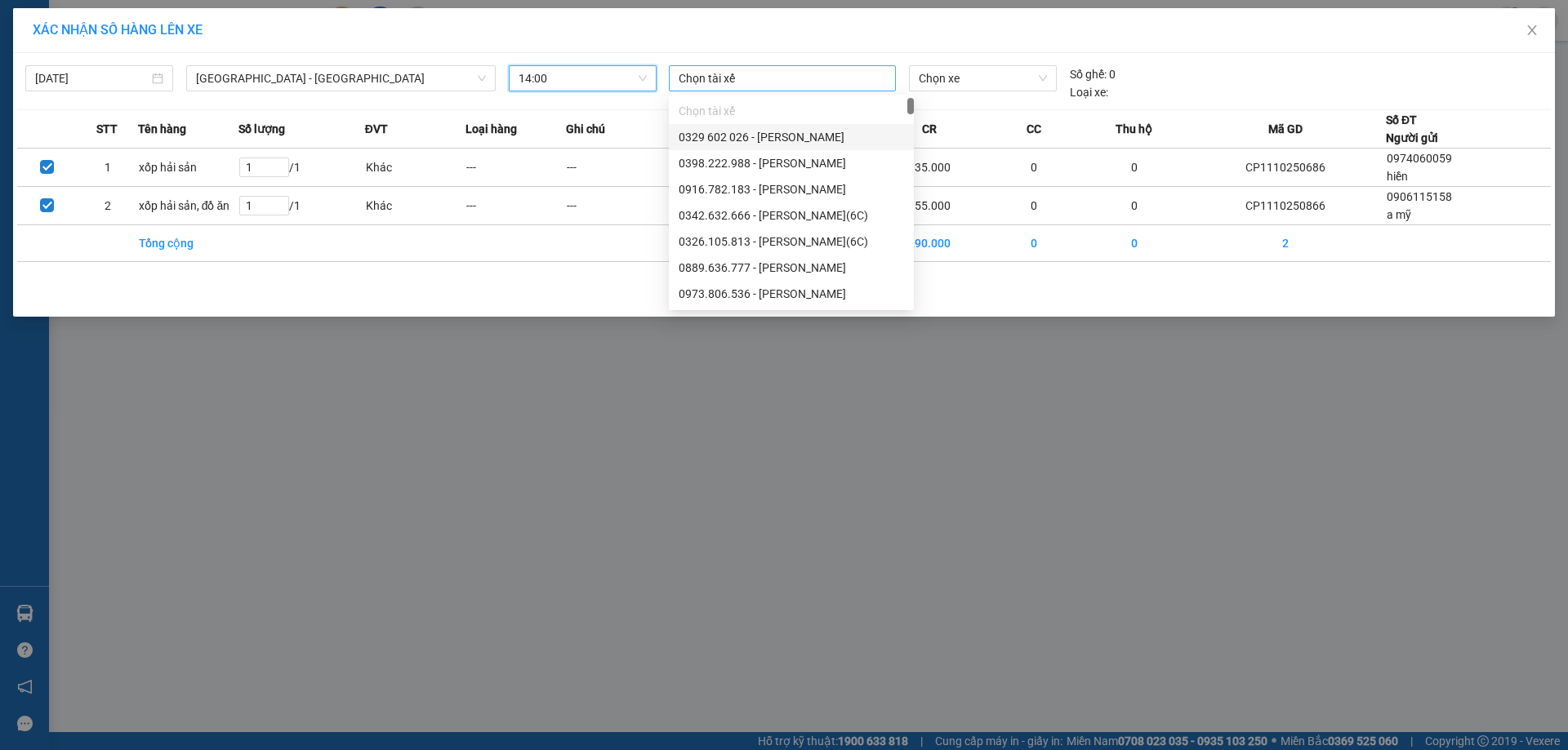
click at [873, 74] on div at bounding box center [782, 78] width 219 height 19
click at [937, 81] on span "Chọn xe" at bounding box center [982, 79] width 128 height 24
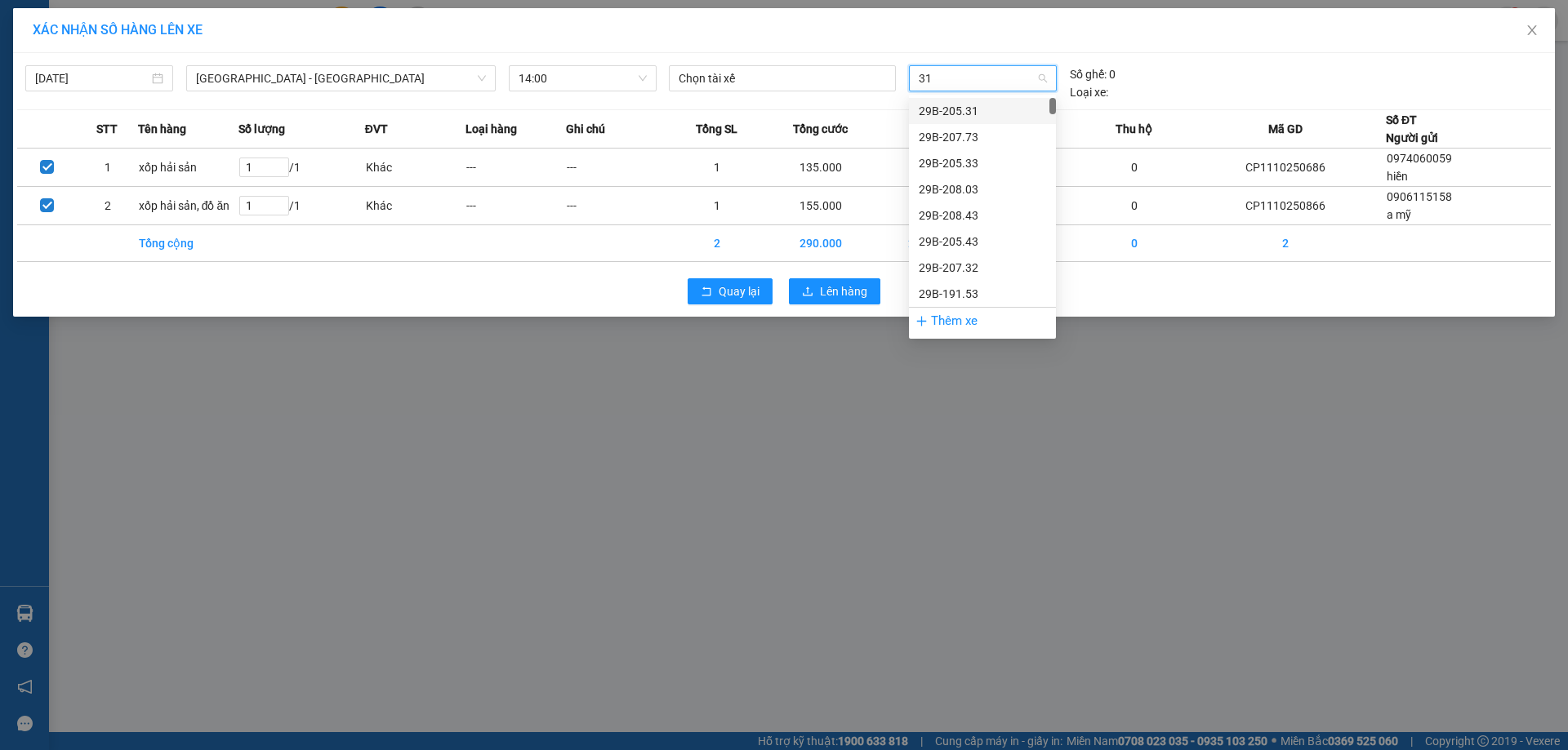
type input "311"
click at [951, 114] on div "29E-363.11" at bounding box center [982, 110] width 128 height 18
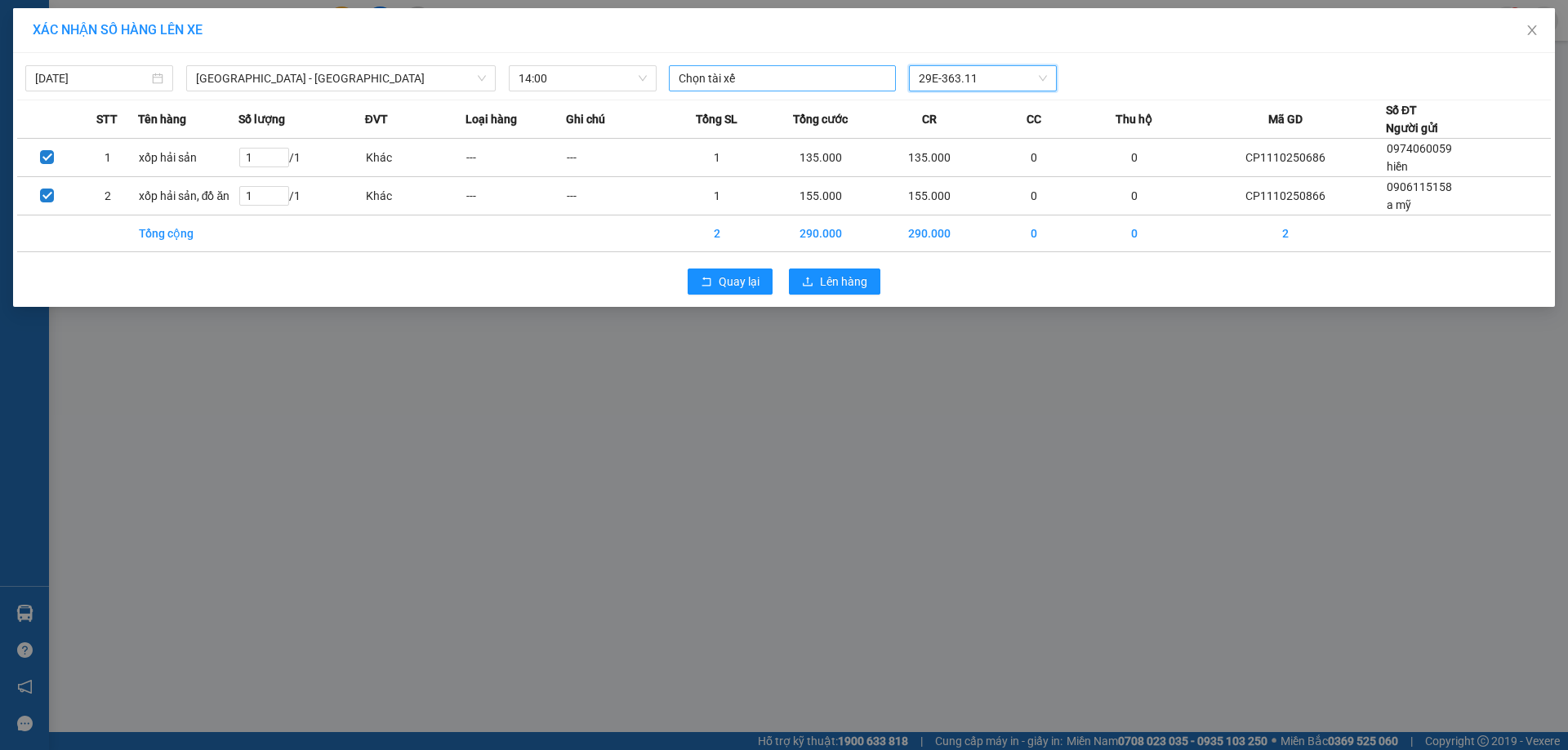
click at [772, 78] on div at bounding box center [782, 78] width 219 height 19
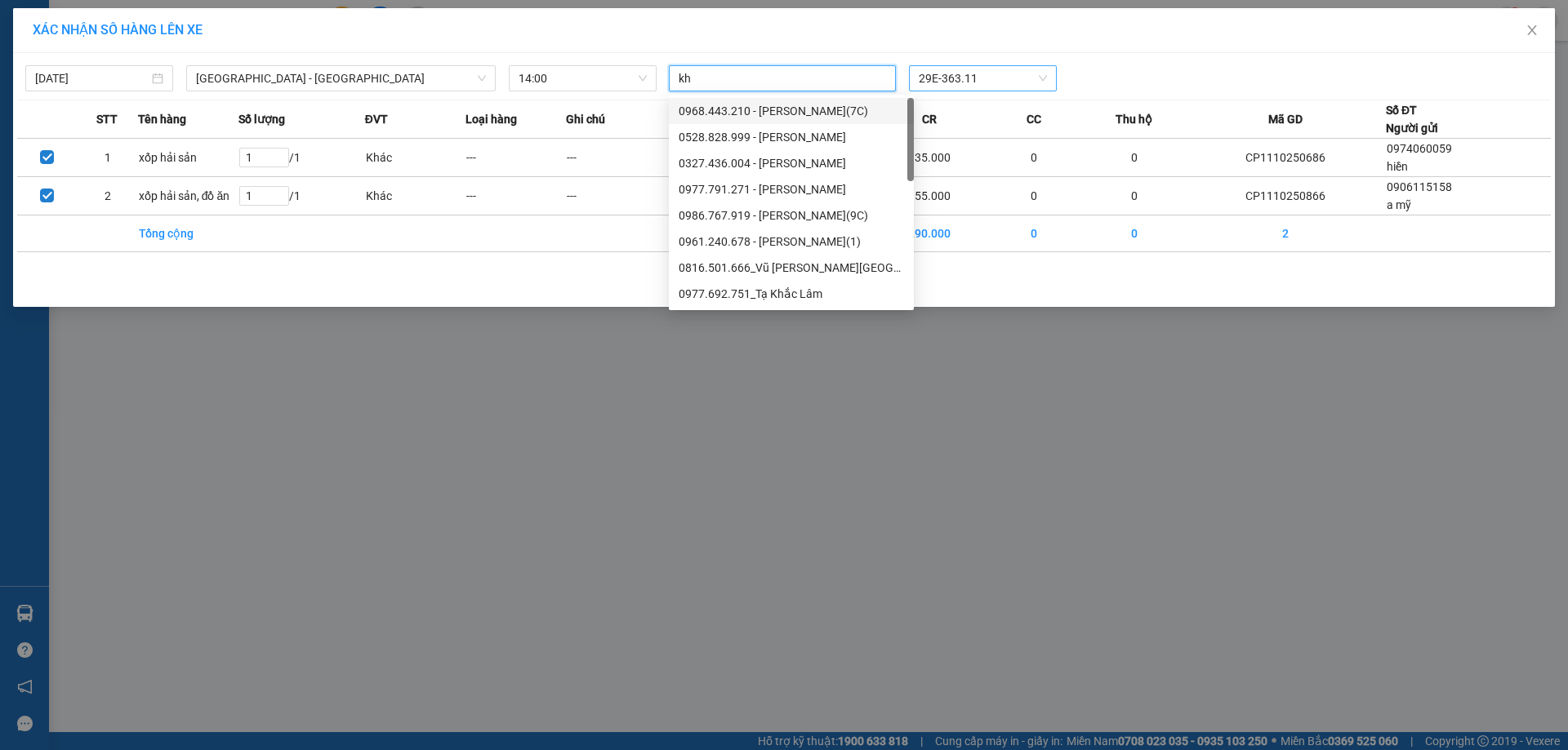
type input "k"
type input "d"
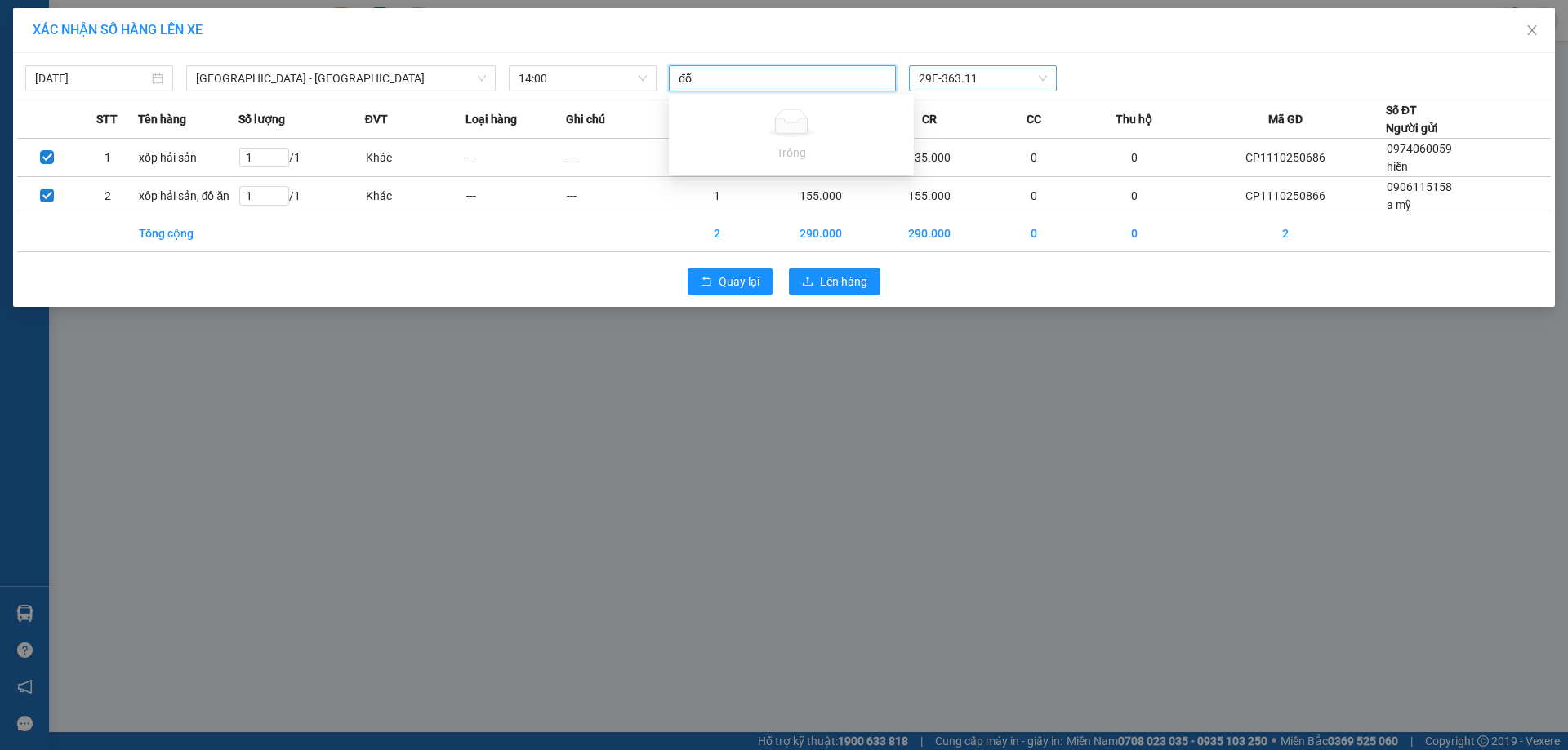
type input "đ"
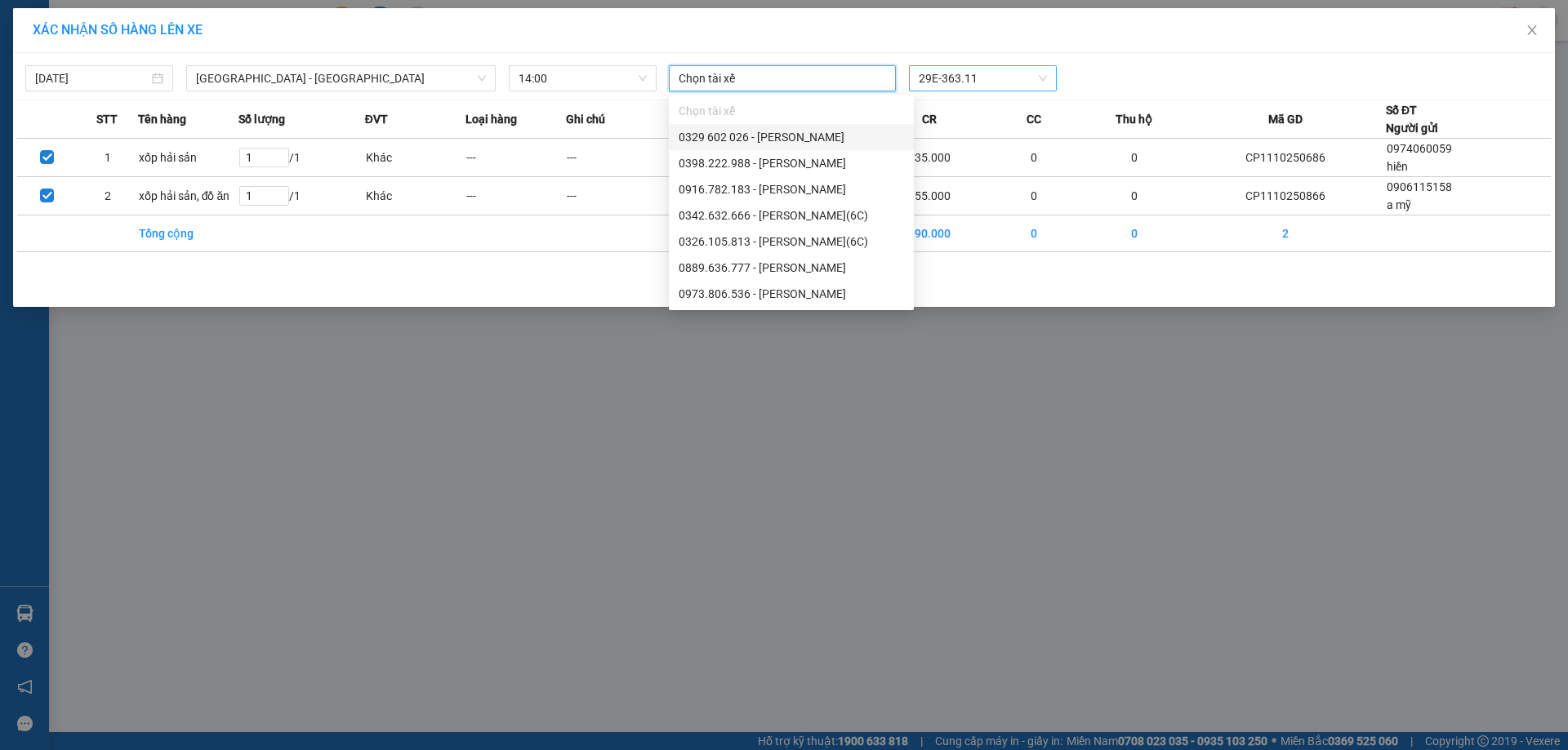
click at [1087, 83] on div "Chọn tài xế 29E-363.11" at bounding box center [982, 79] width 640 height 26
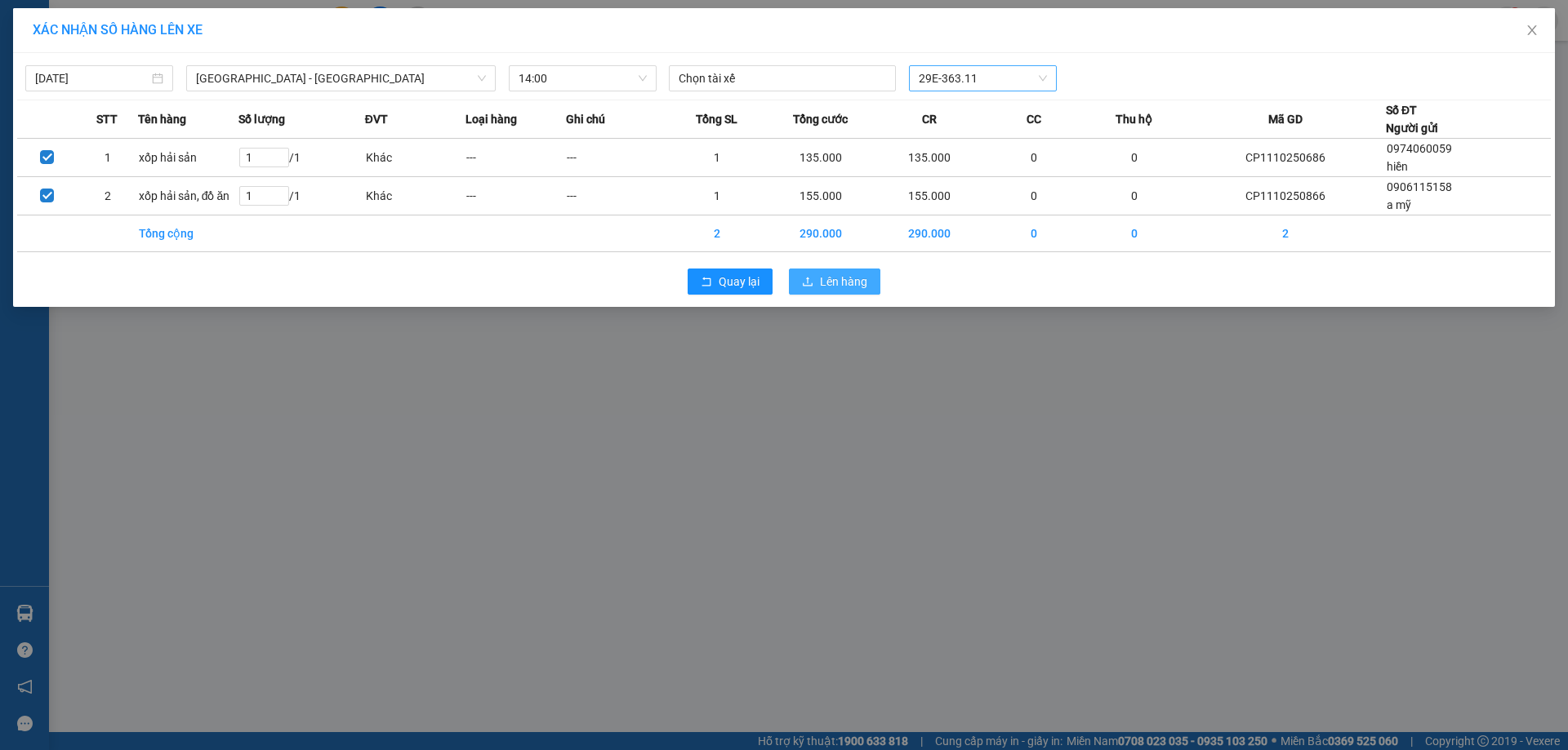
click at [858, 281] on span "Lên hàng" at bounding box center [843, 281] width 47 height 18
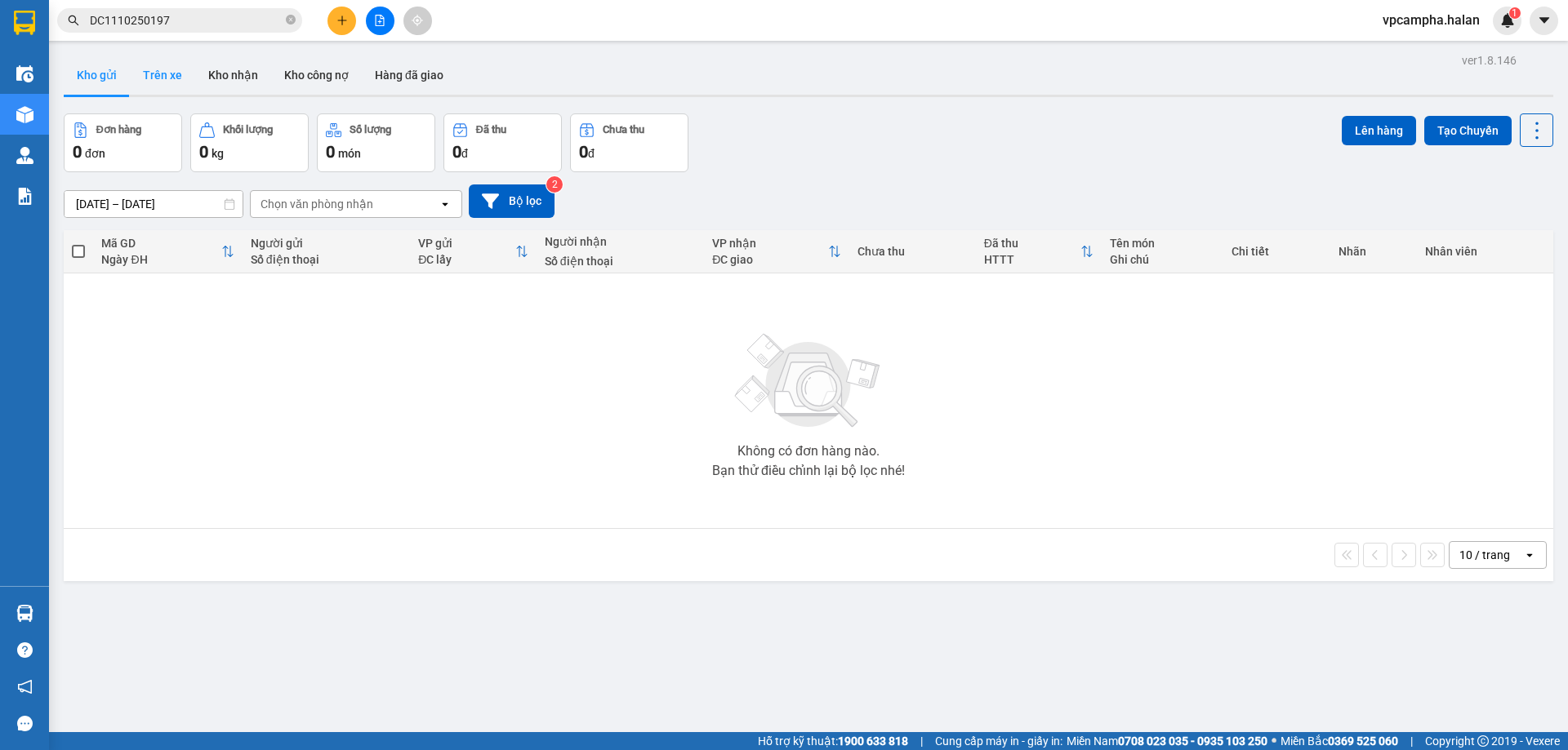
click at [184, 73] on button "Trên xe" at bounding box center [162, 75] width 66 height 39
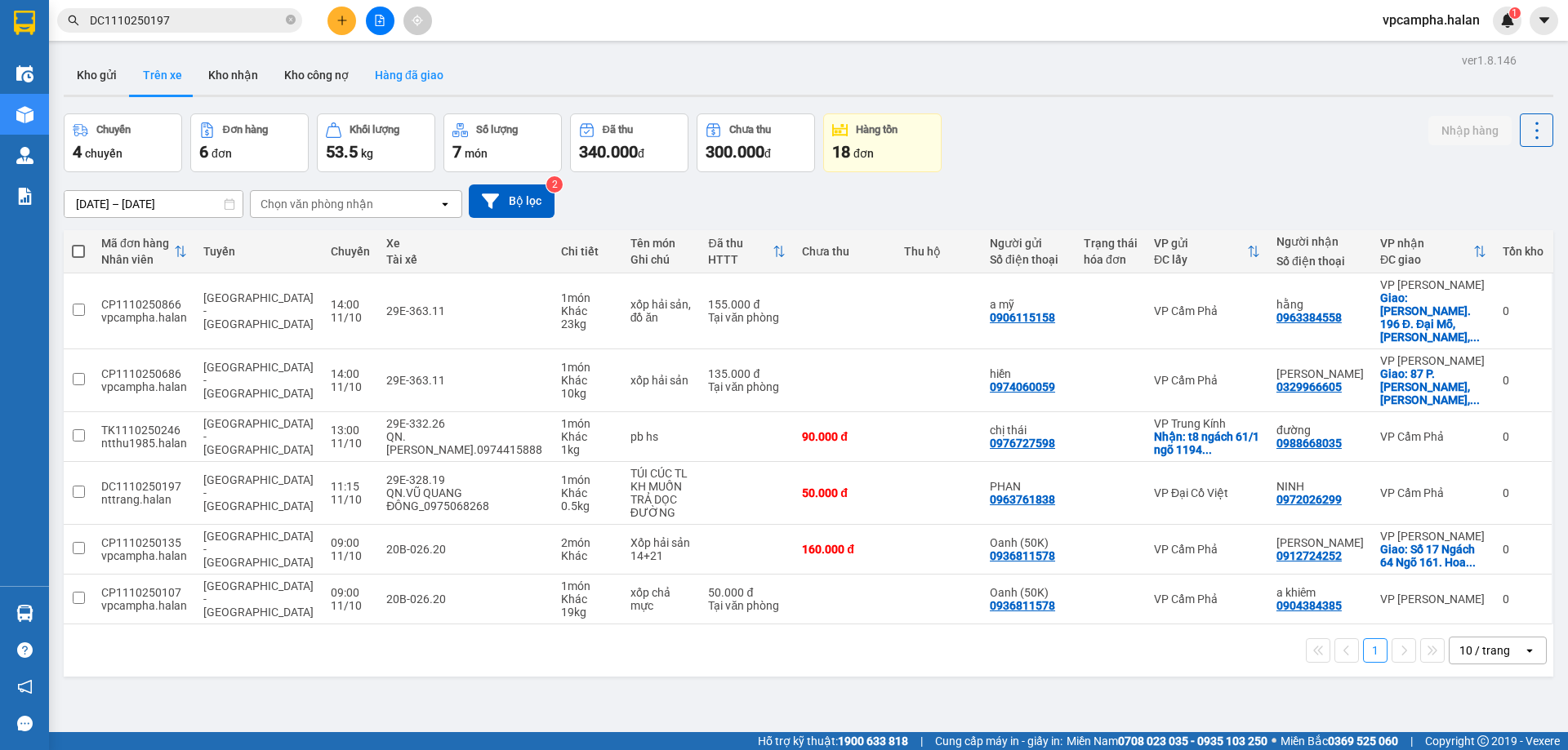
click at [402, 82] on button "Hàng đã giao" at bounding box center [409, 75] width 94 height 39
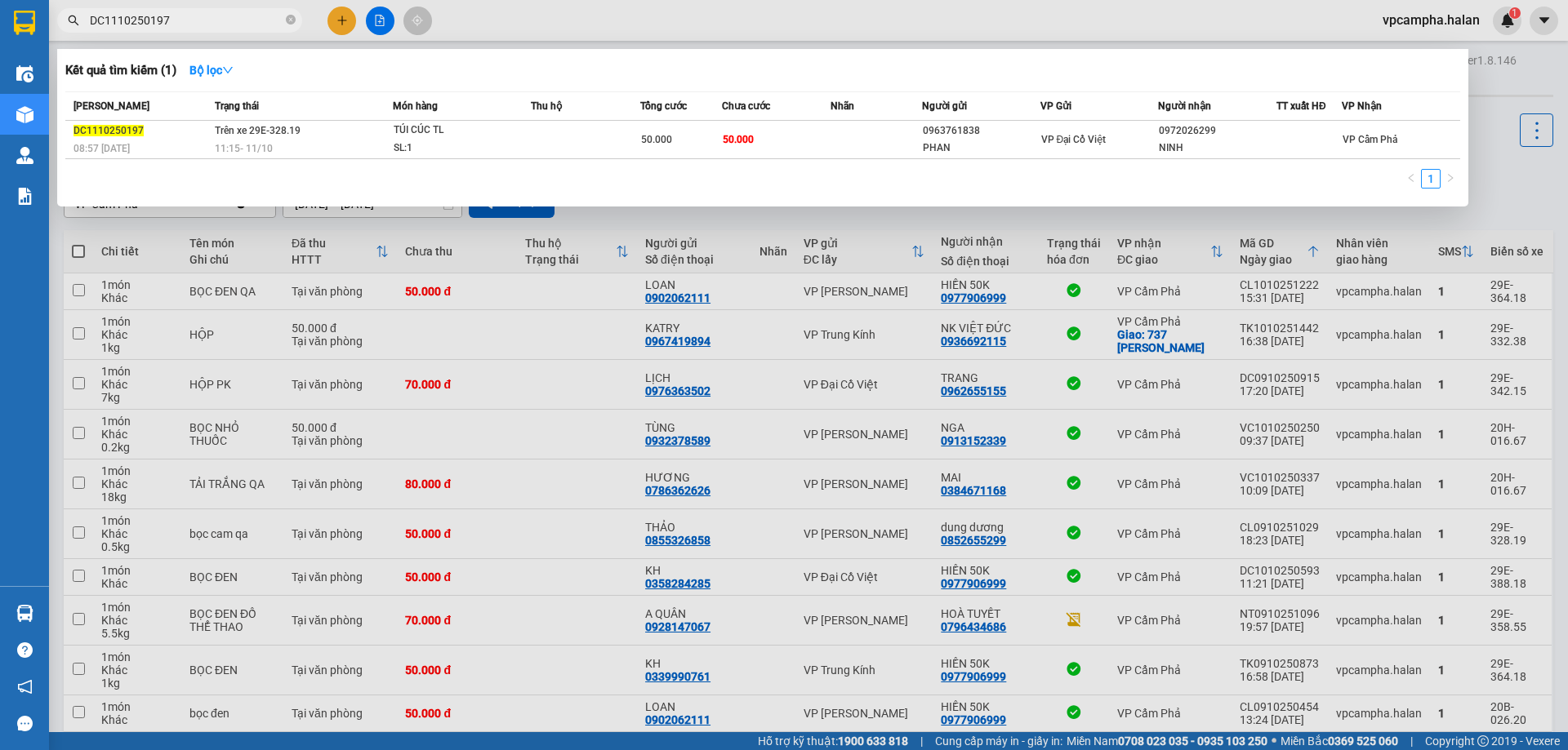
click at [176, 22] on input "DC1110250197" at bounding box center [186, 19] width 192 height 18
type input "D"
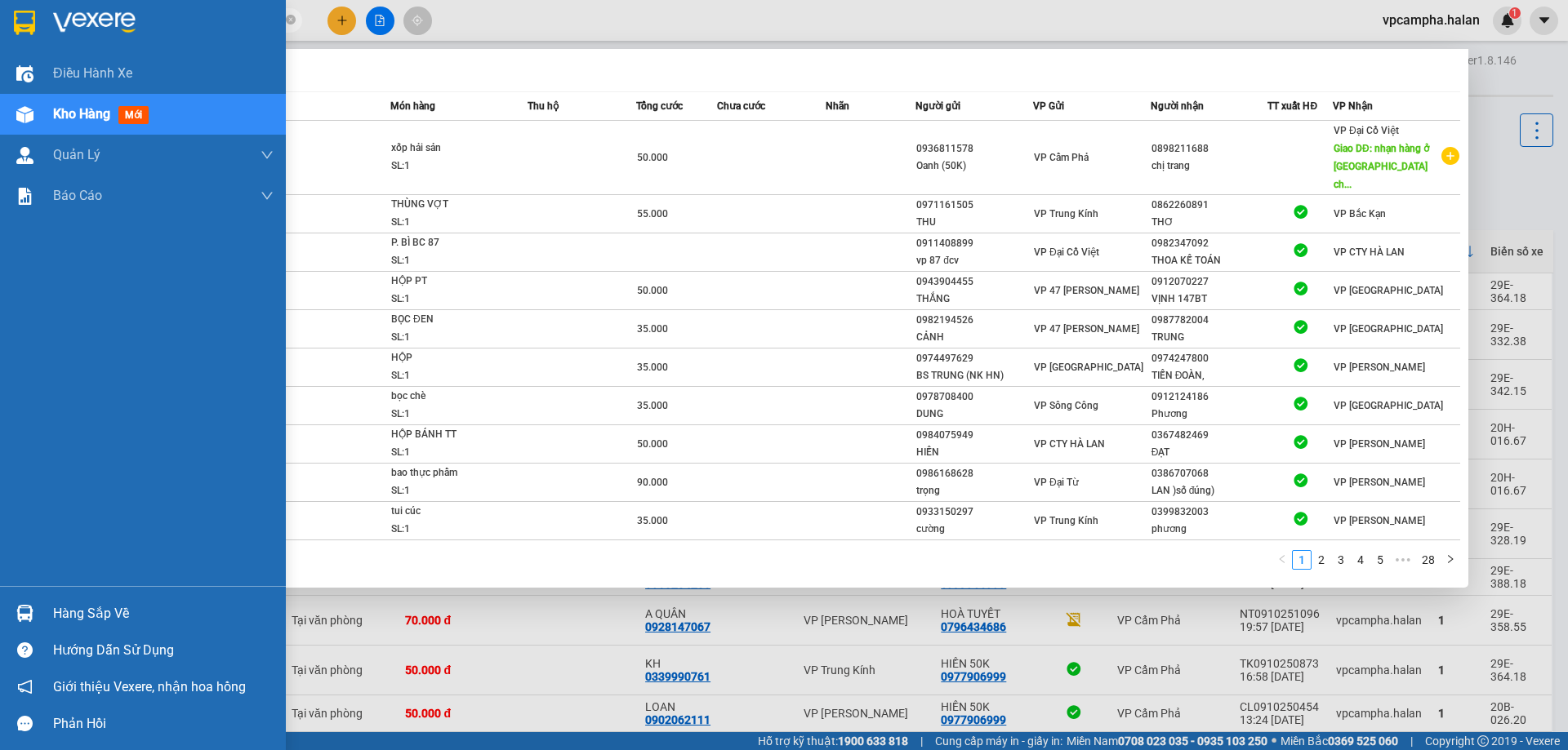
type input "250114"
click at [67, 114] on span "Kho hàng" at bounding box center [81, 114] width 57 height 16
click at [73, 113] on span "Kho hàng" at bounding box center [81, 114] width 57 height 16
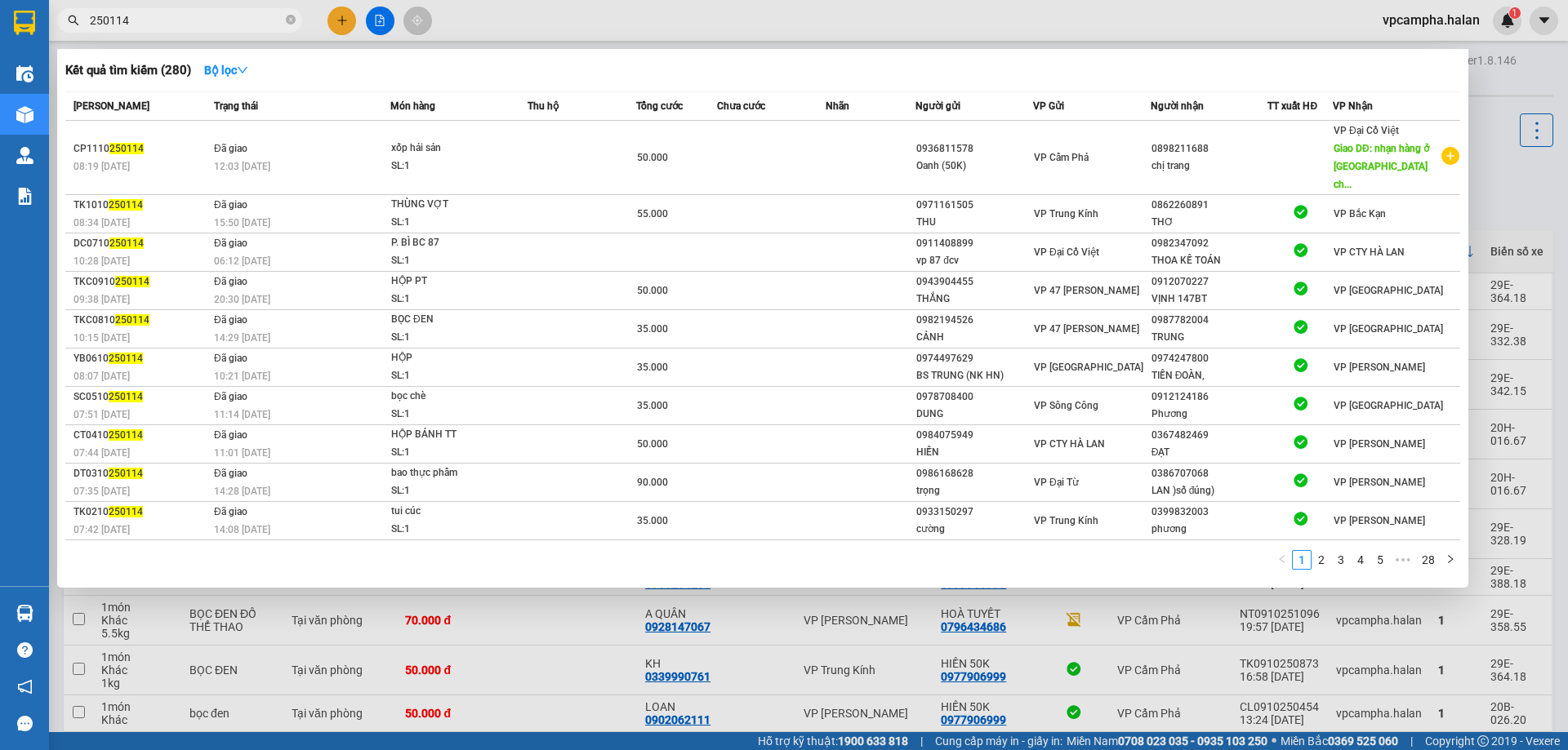
click at [494, 630] on div at bounding box center [784, 375] width 1568 height 750
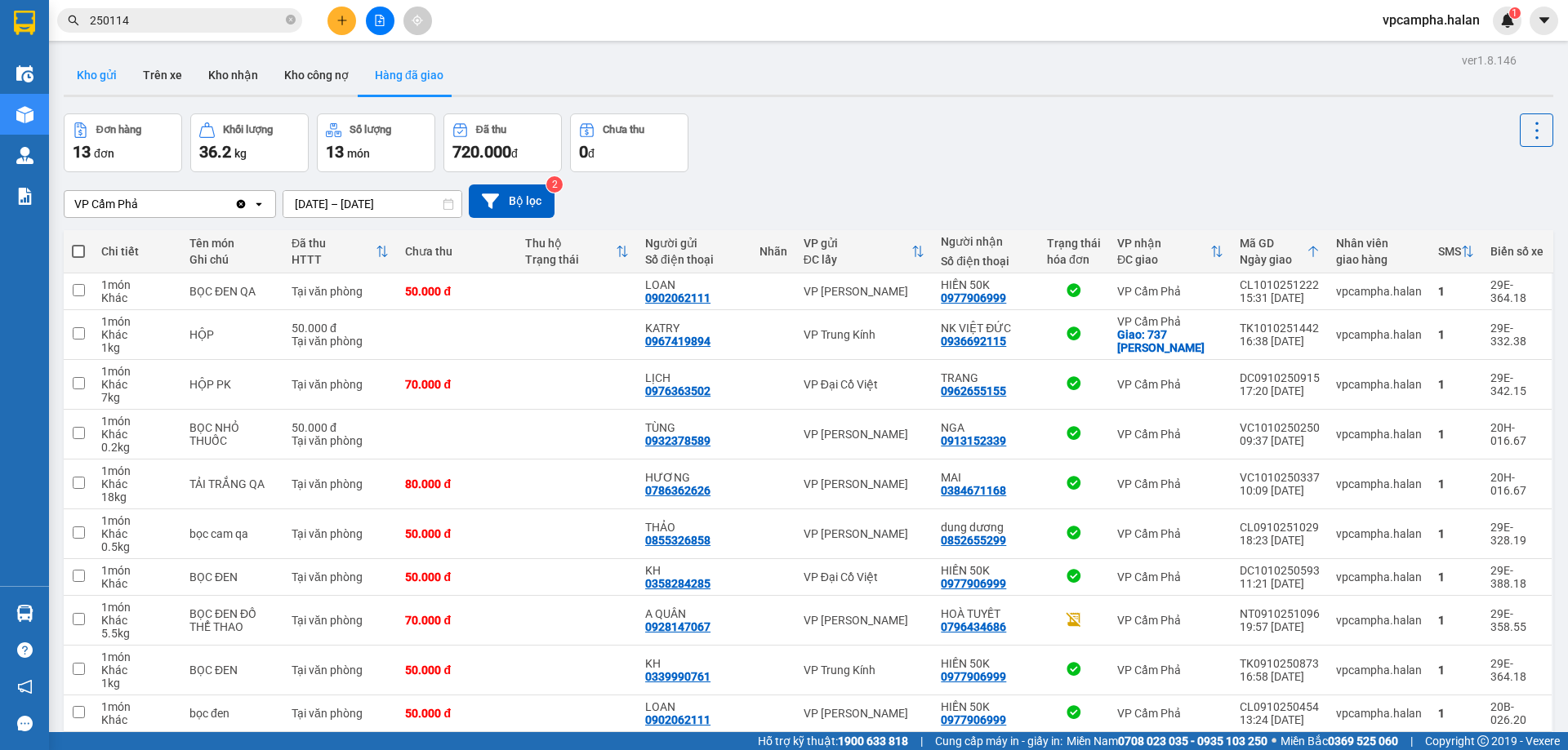
click at [116, 67] on button "Kho gửi" at bounding box center [97, 75] width 67 height 39
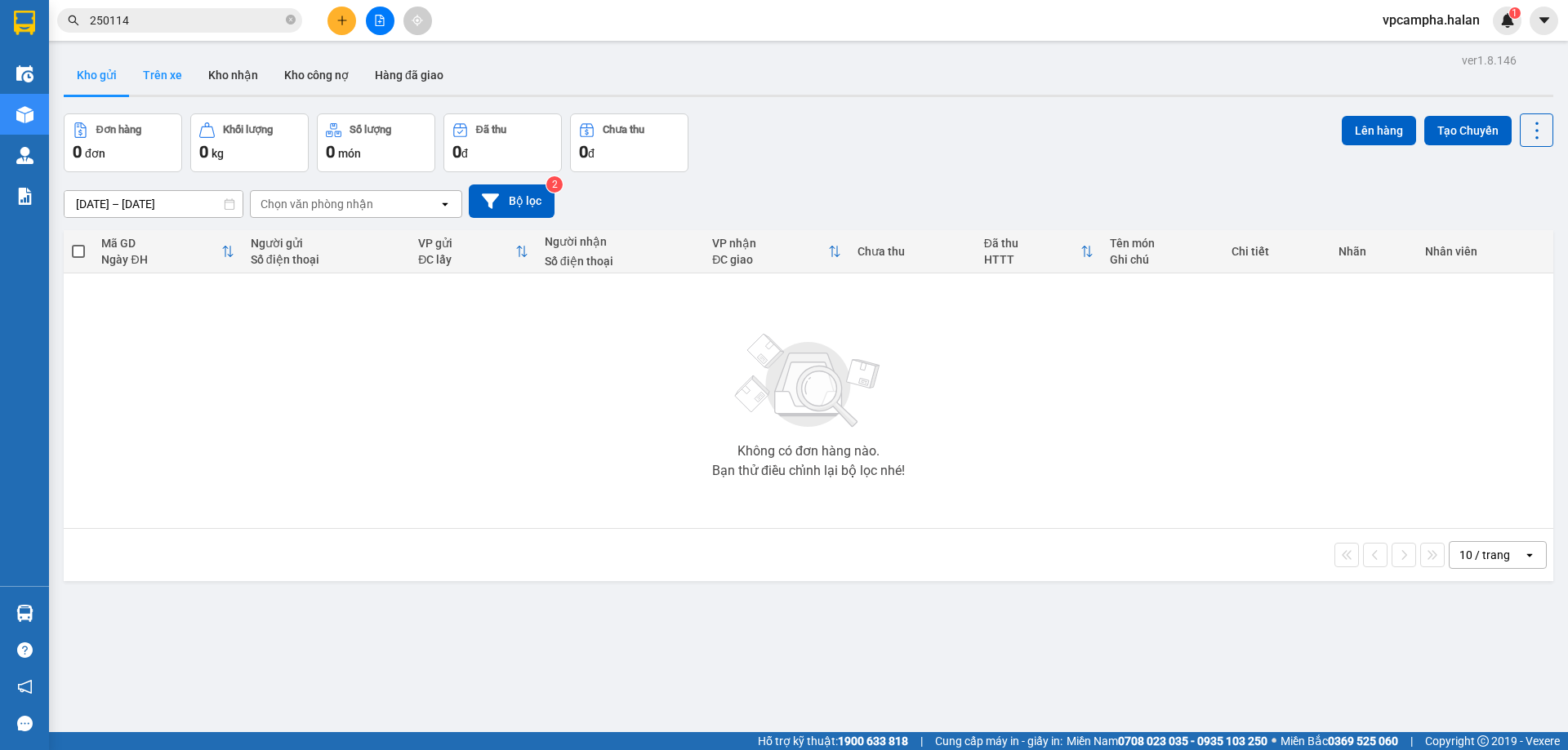
click at [164, 68] on button "Trên xe" at bounding box center [162, 75] width 66 height 39
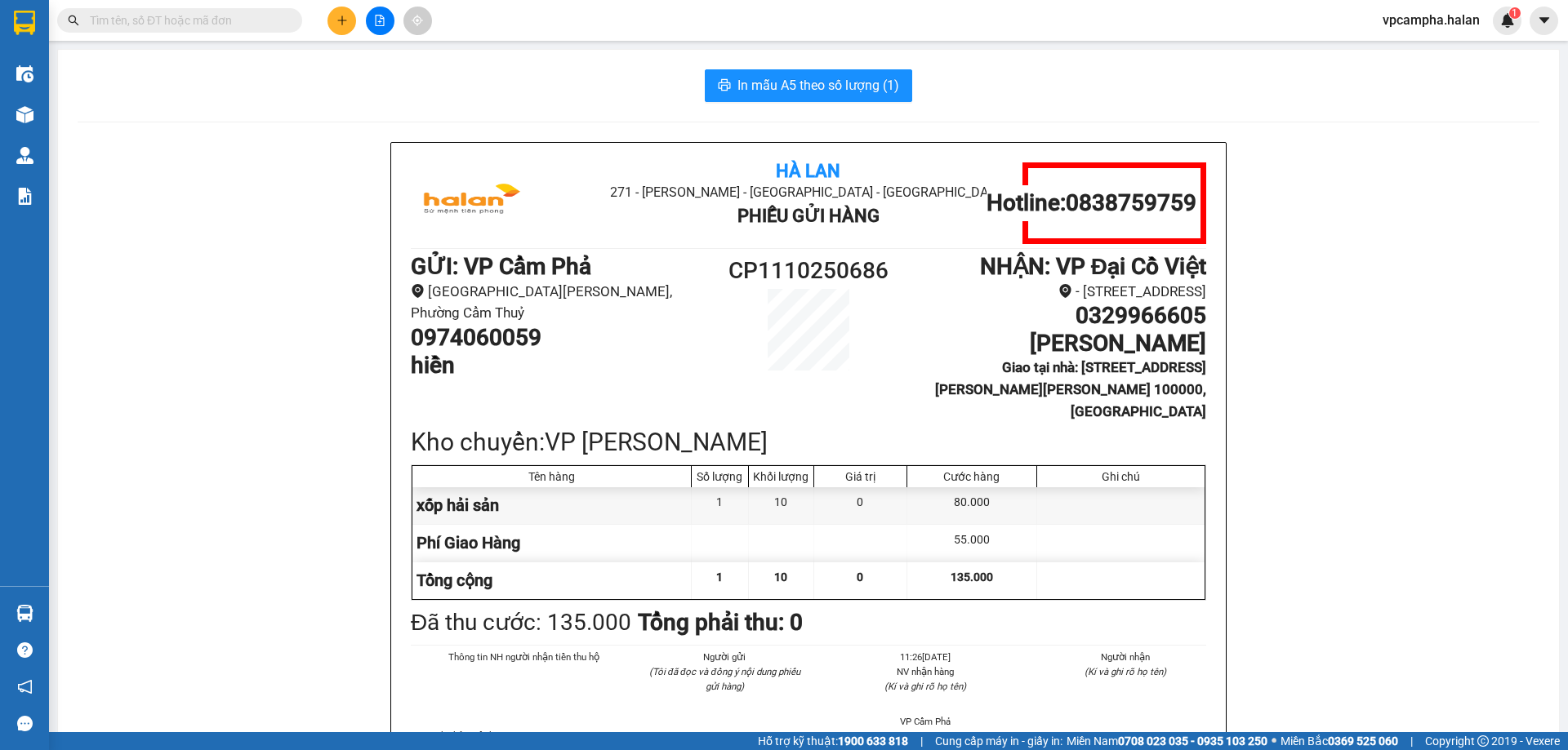
click at [241, 24] on input "text" at bounding box center [186, 19] width 192 height 18
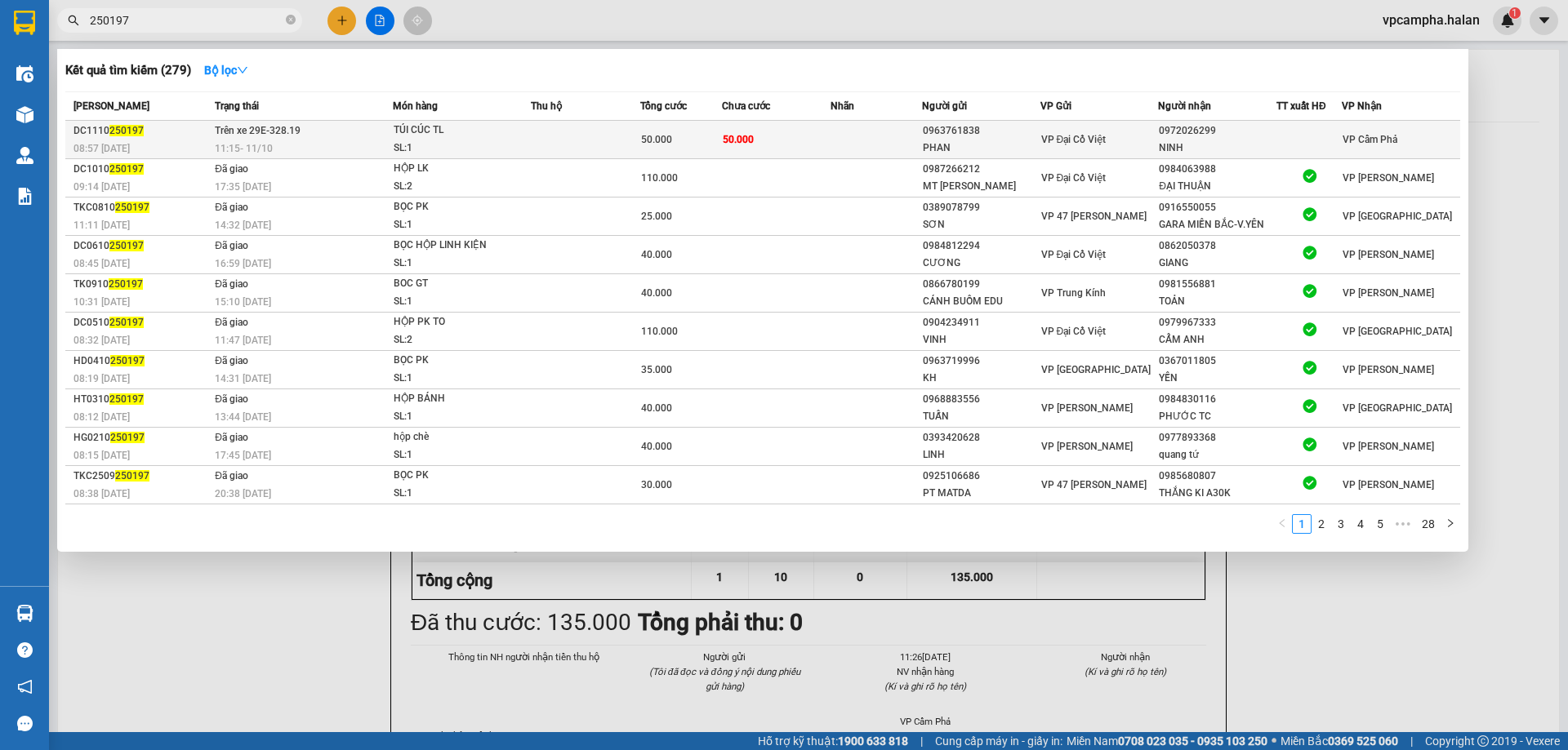
type input "250197"
click at [284, 142] on div "11:15 [DATE]" at bounding box center [303, 148] width 178 height 18
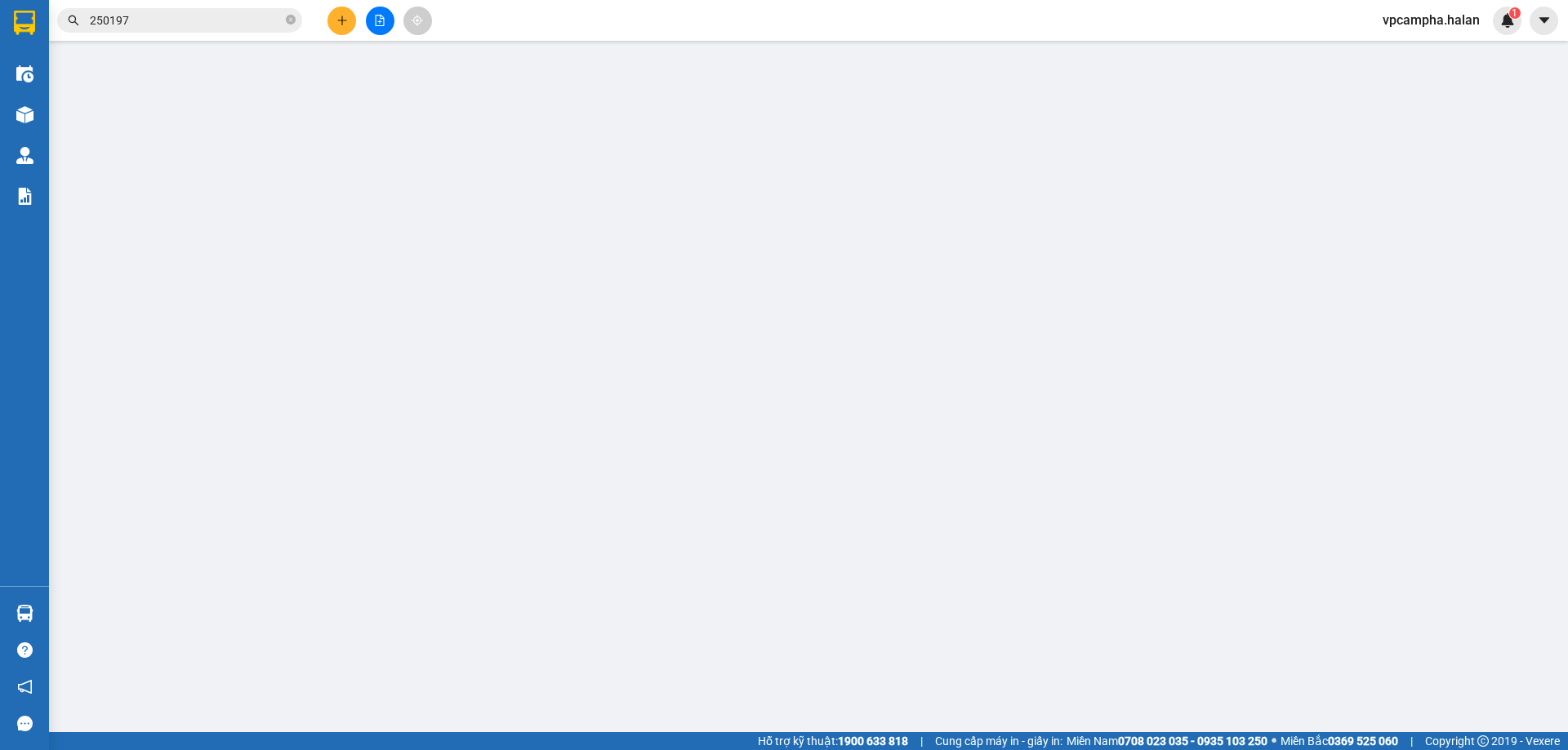
type input "0963761838"
type input "PHAN"
type input "0972026299"
type input "NINH"
type input "0"
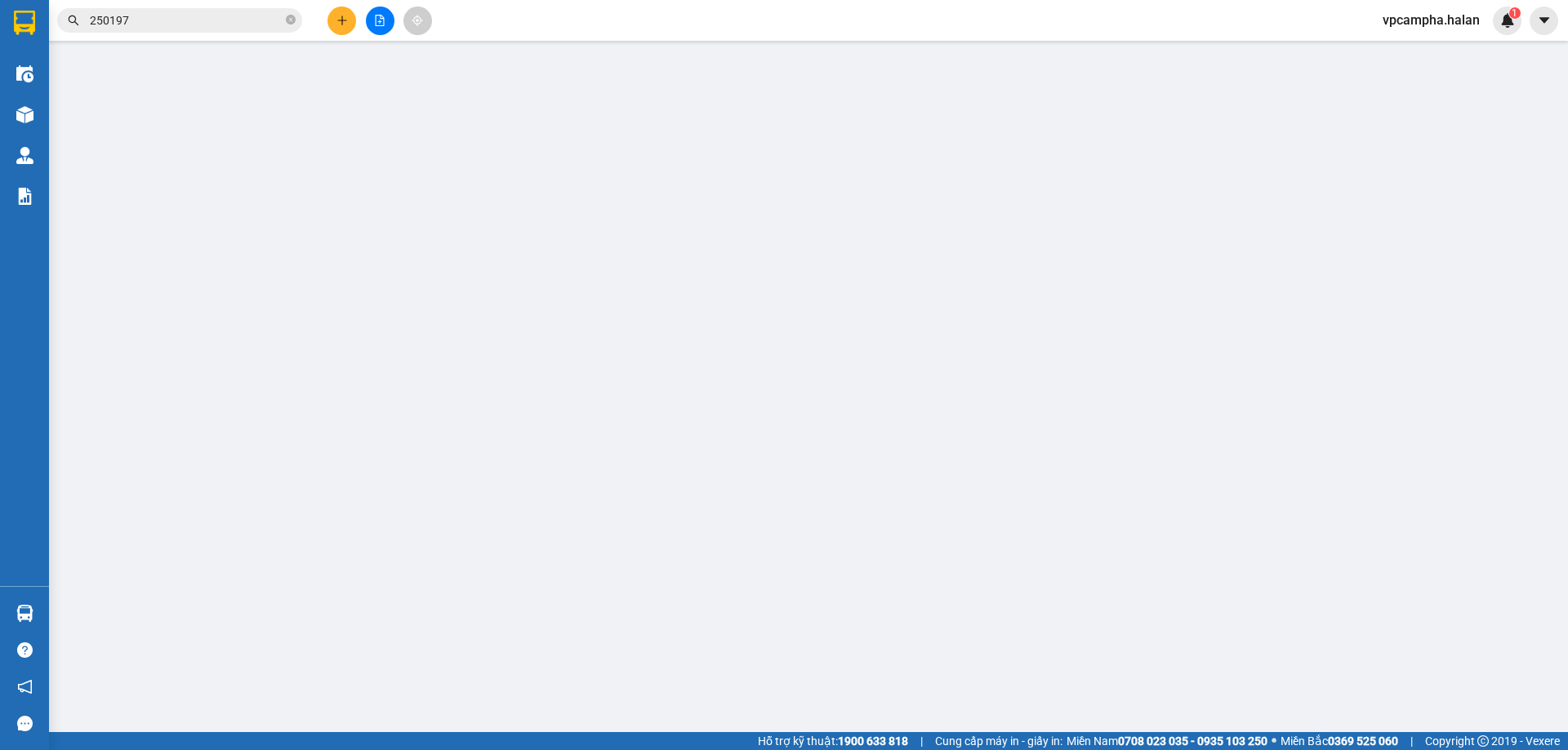
type input "50.000"
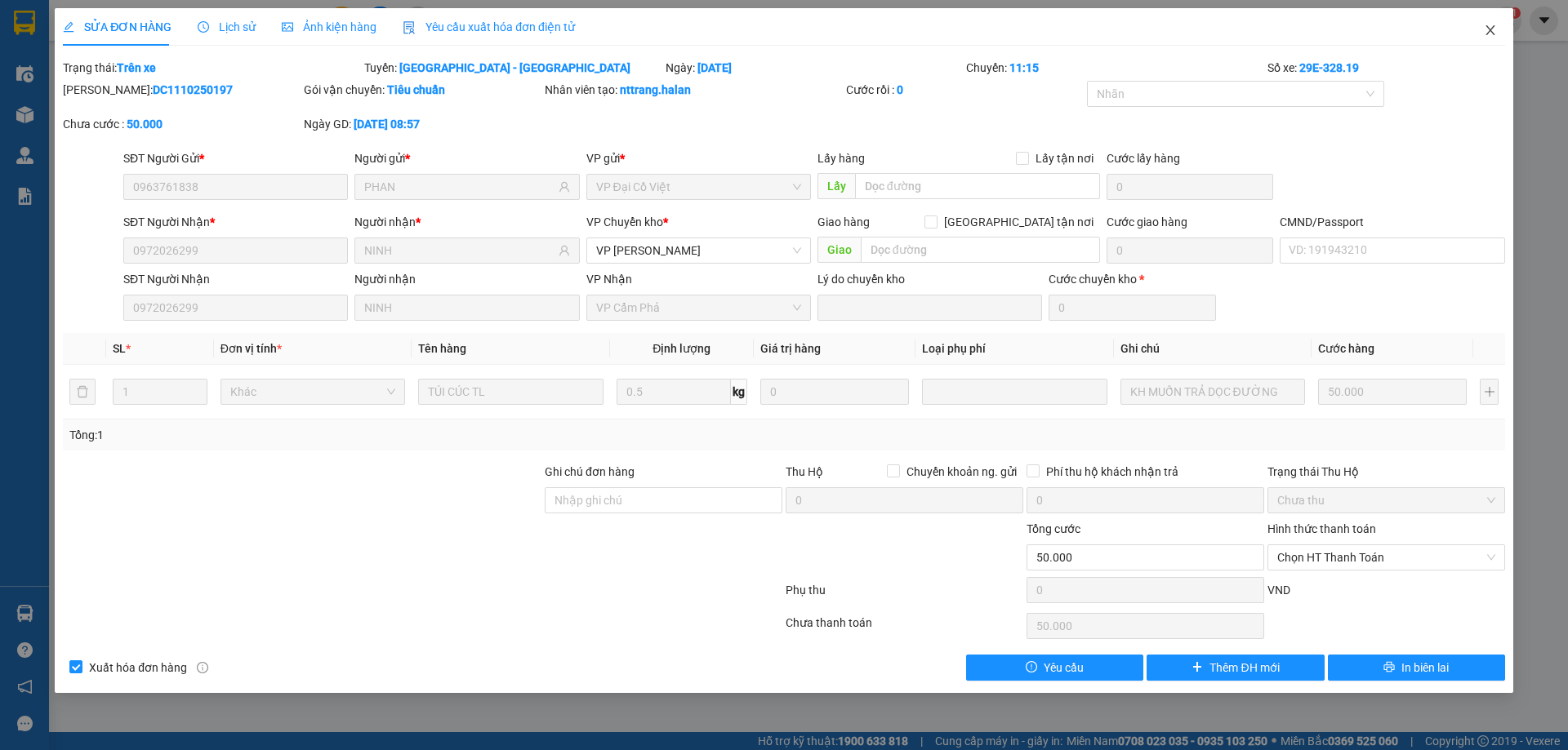
click at [1491, 31] on icon "close" at bounding box center [1490, 30] width 9 height 10
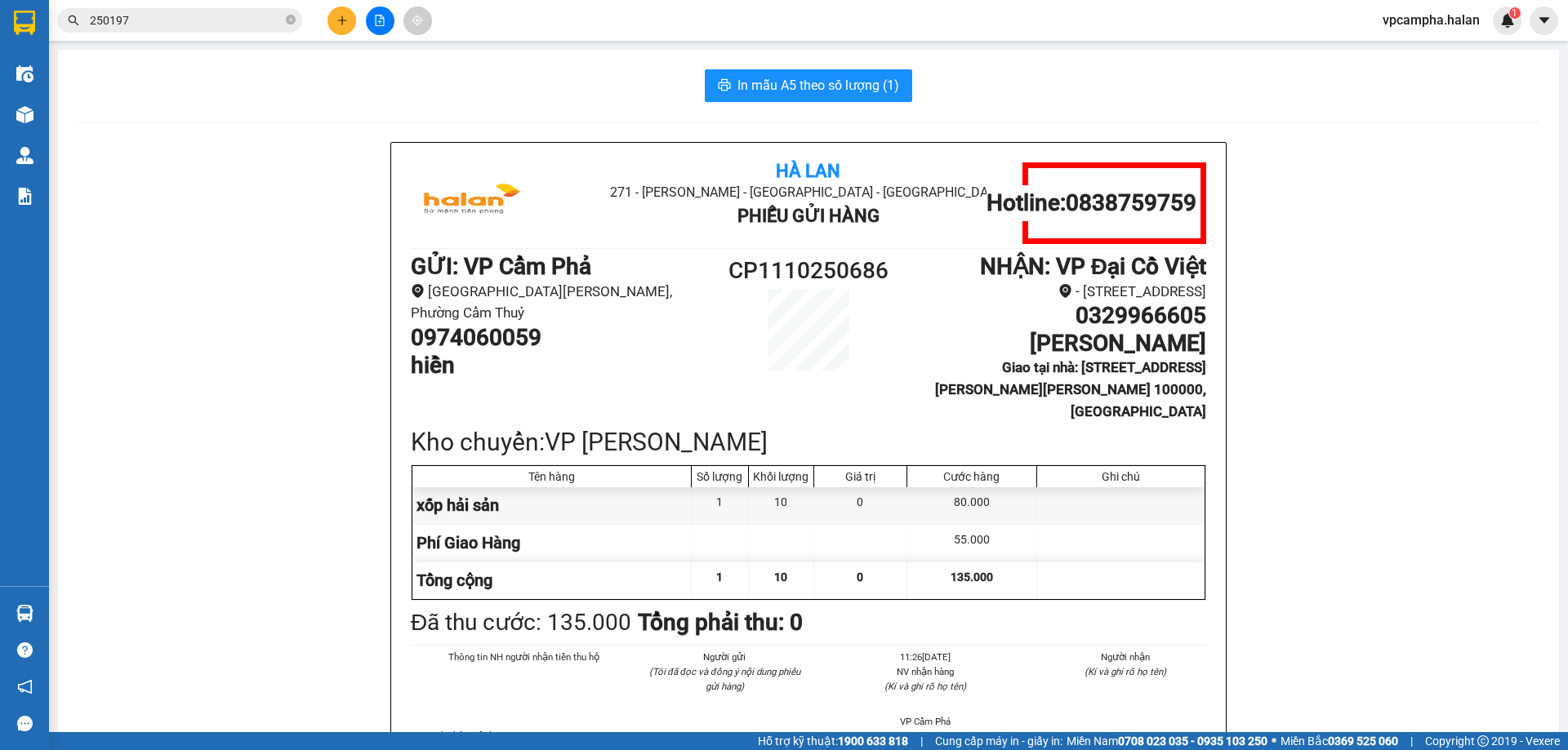
click at [276, 19] on input "250197" at bounding box center [186, 19] width 192 height 18
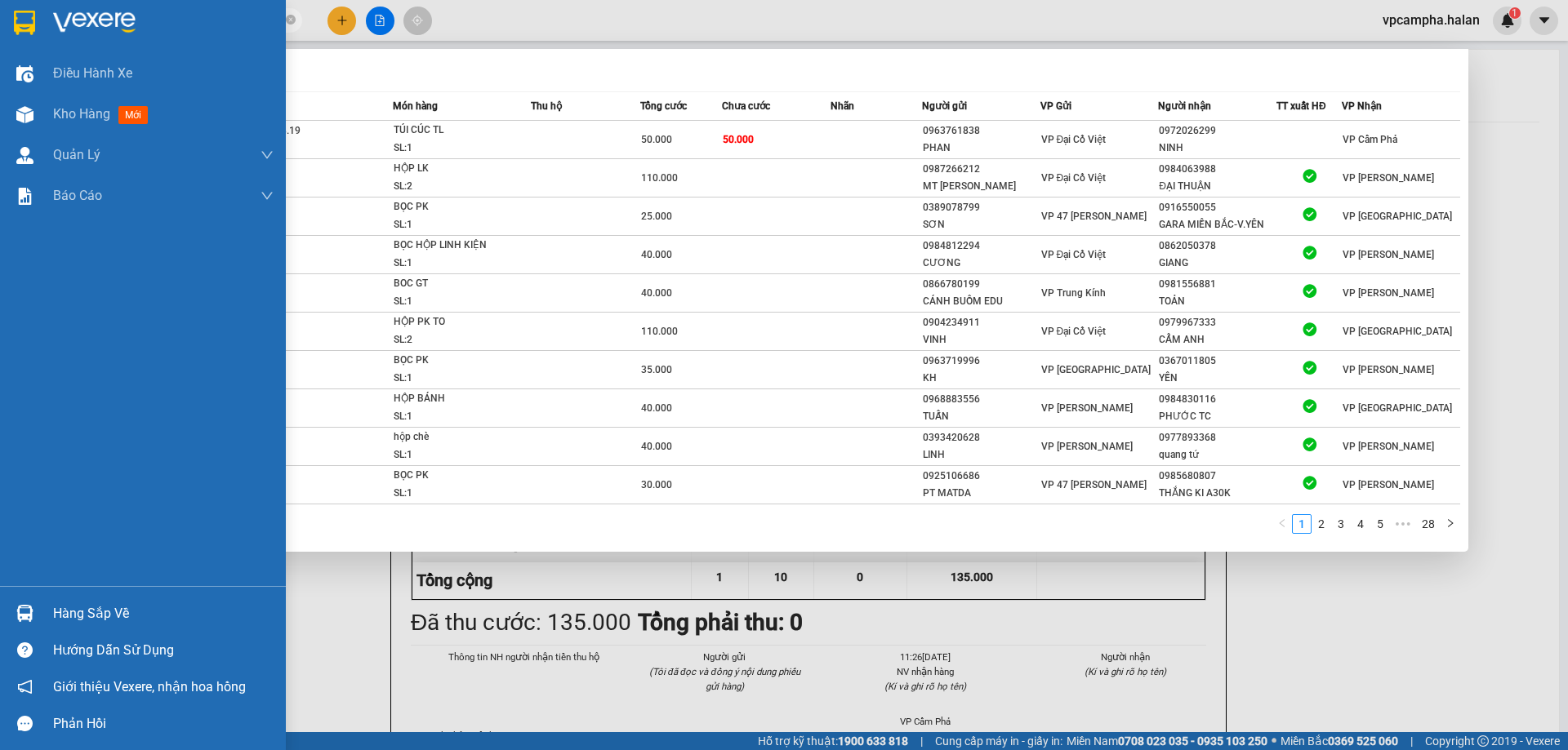
click at [22, 610] on img at bounding box center [25, 613] width 18 height 18
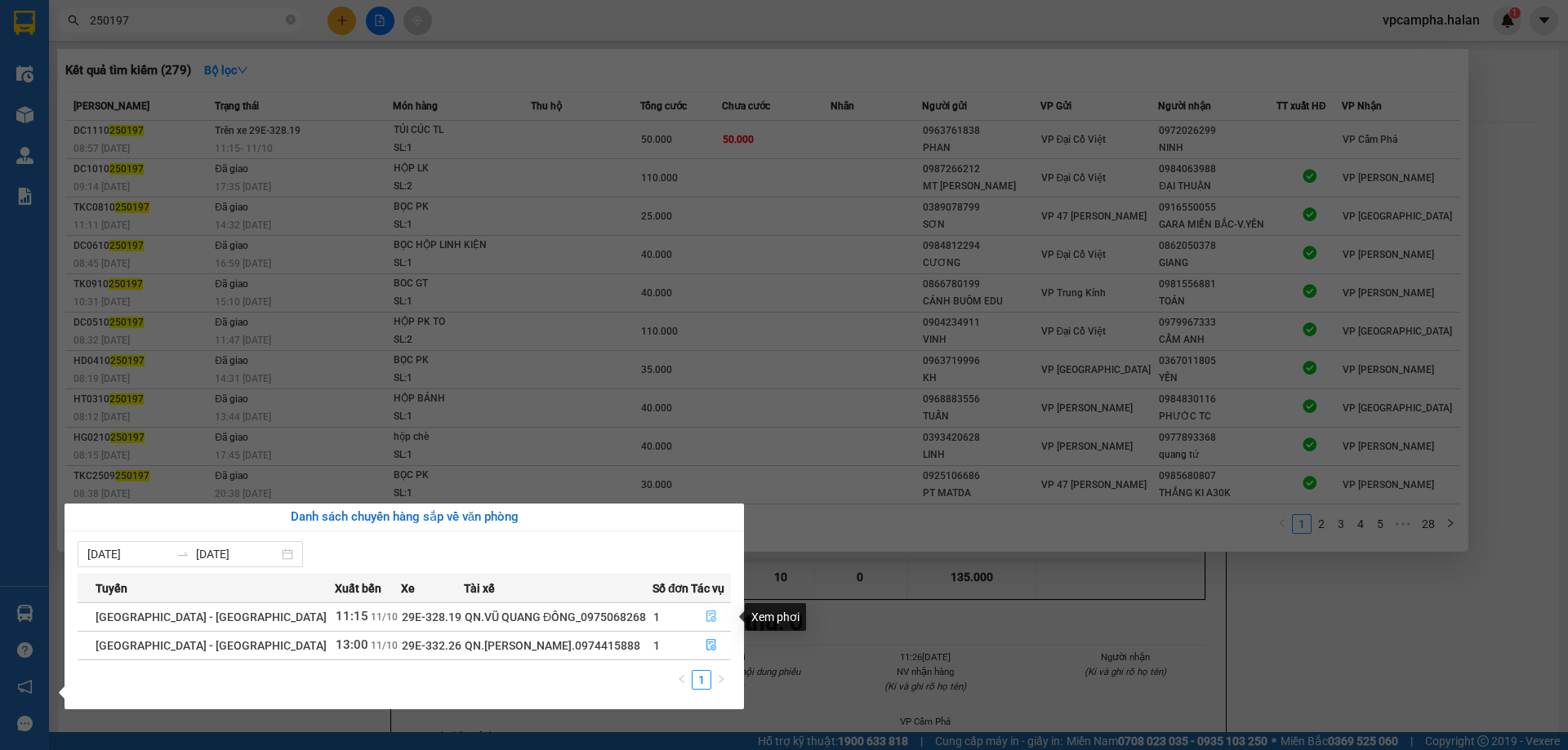
click at [707, 619] on icon "file-done" at bounding box center [711, 617] width 10 height 11
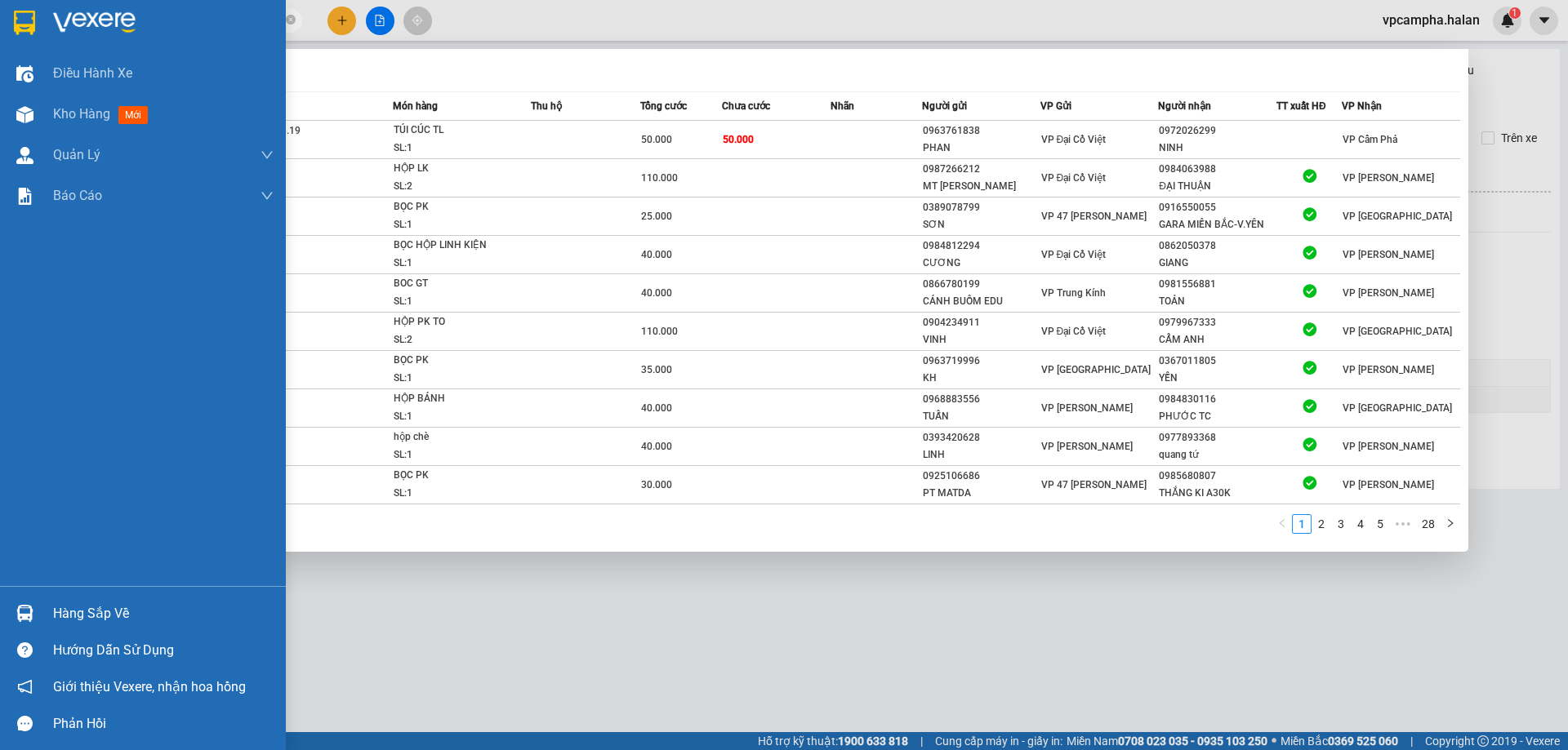
click at [24, 619] on img at bounding box center [25, 613] width 18 height 18
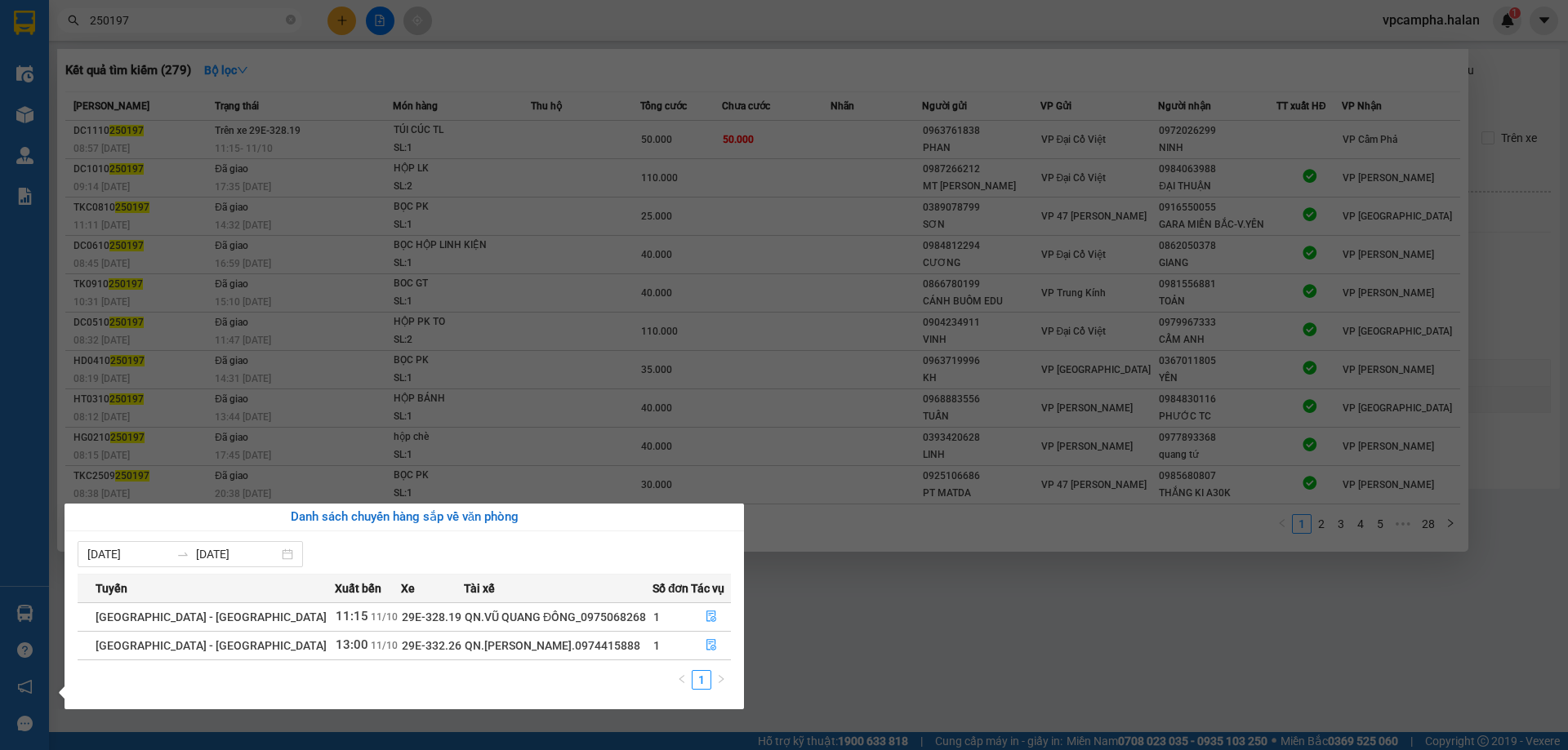
click at [877, 611] on section "Kết quả tìm kiếm ( 279 ) Bộ lọc Mã ĐH Trạng thái Món hàng Thu hộ Tổng cước Chưa…" at bounding box center [784, 375] width 1568 height 750
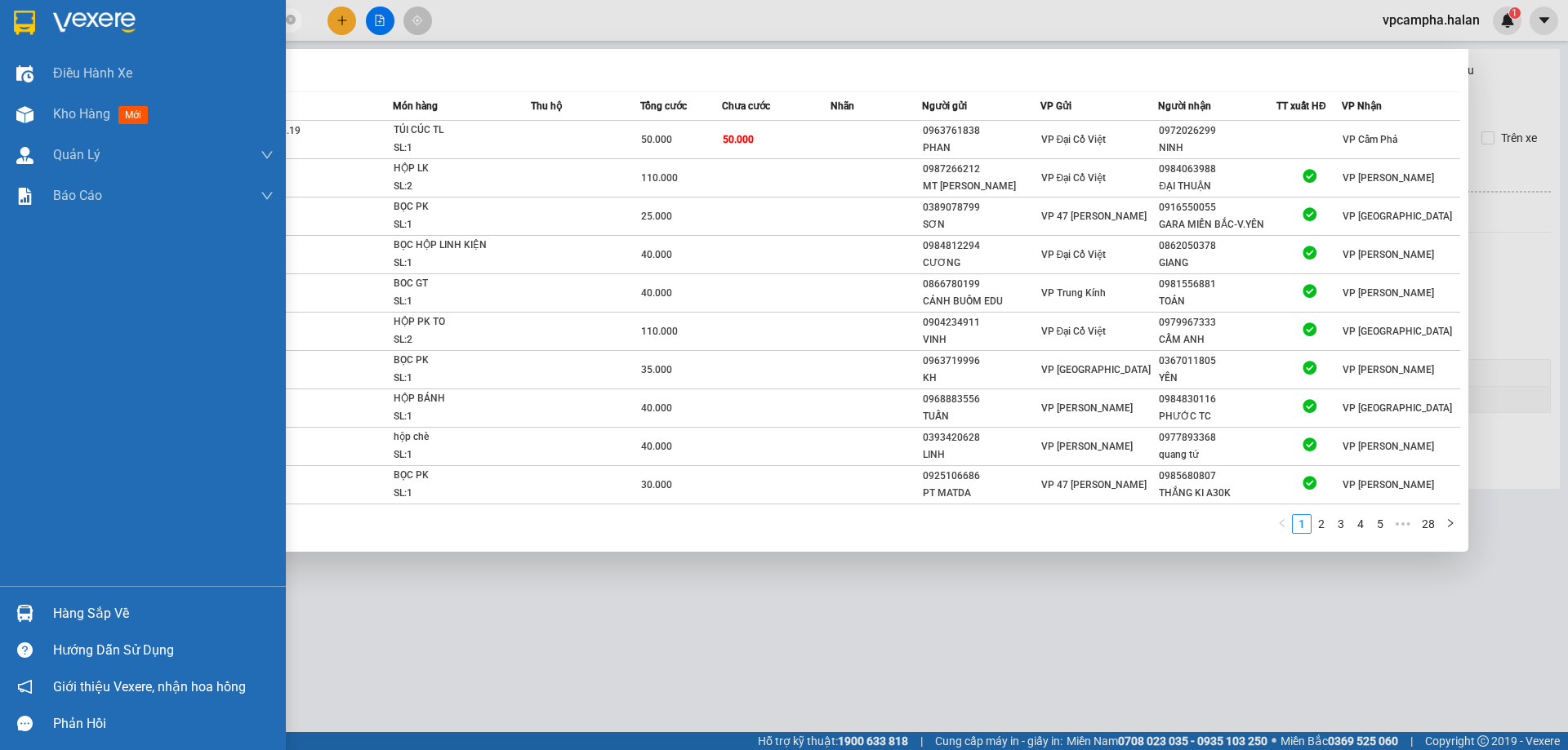
click at [31, 612] on img at bounding box center [25, 613] width 18 height 18
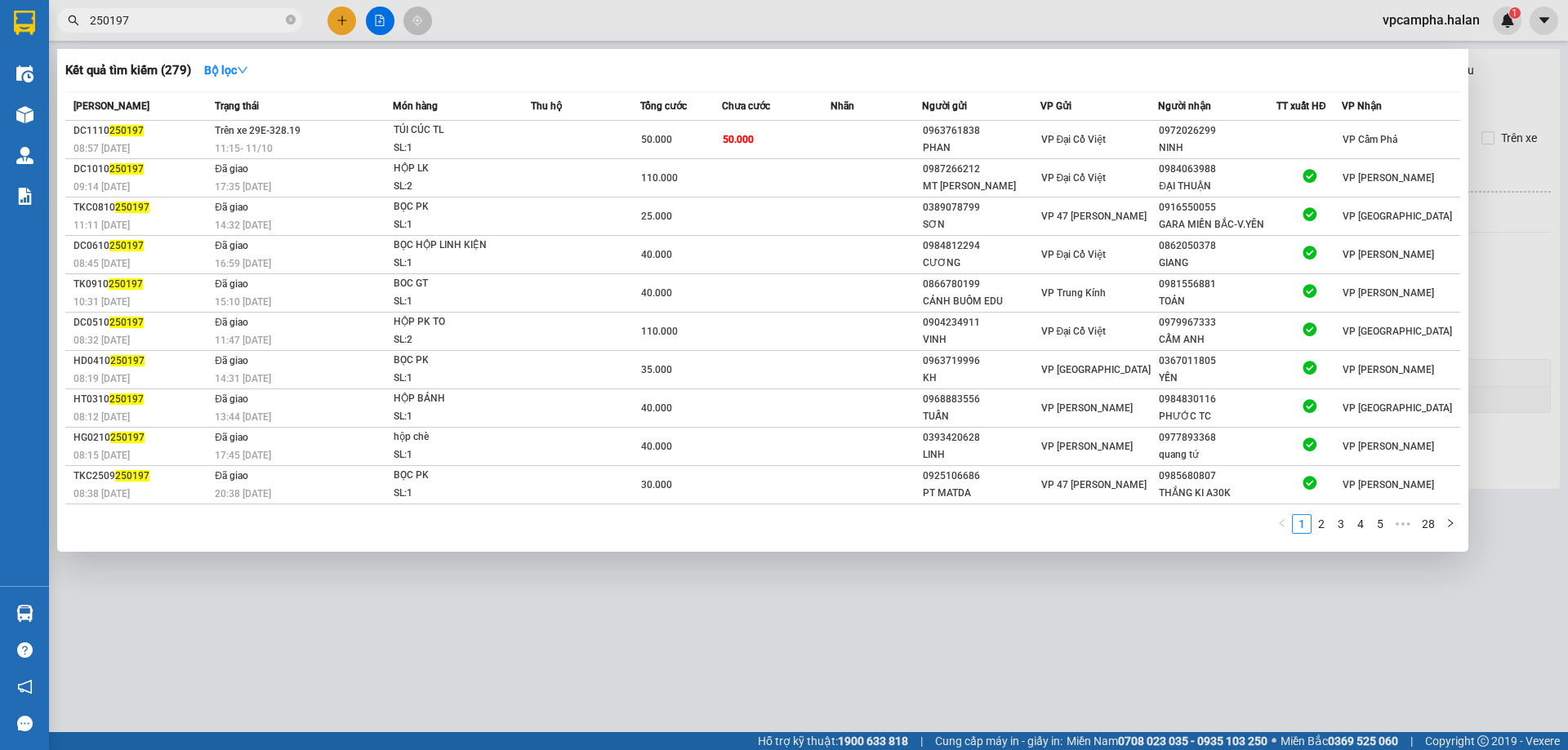
click at [877, 649] on section "Kết quả tìm kiếm ( 279 ) Bộ lọc Mã ĐH Trạng thái Món hàng Thu hộ Tổng cước Chưa…" at bounding box center [784, 375] width 1568 height 750
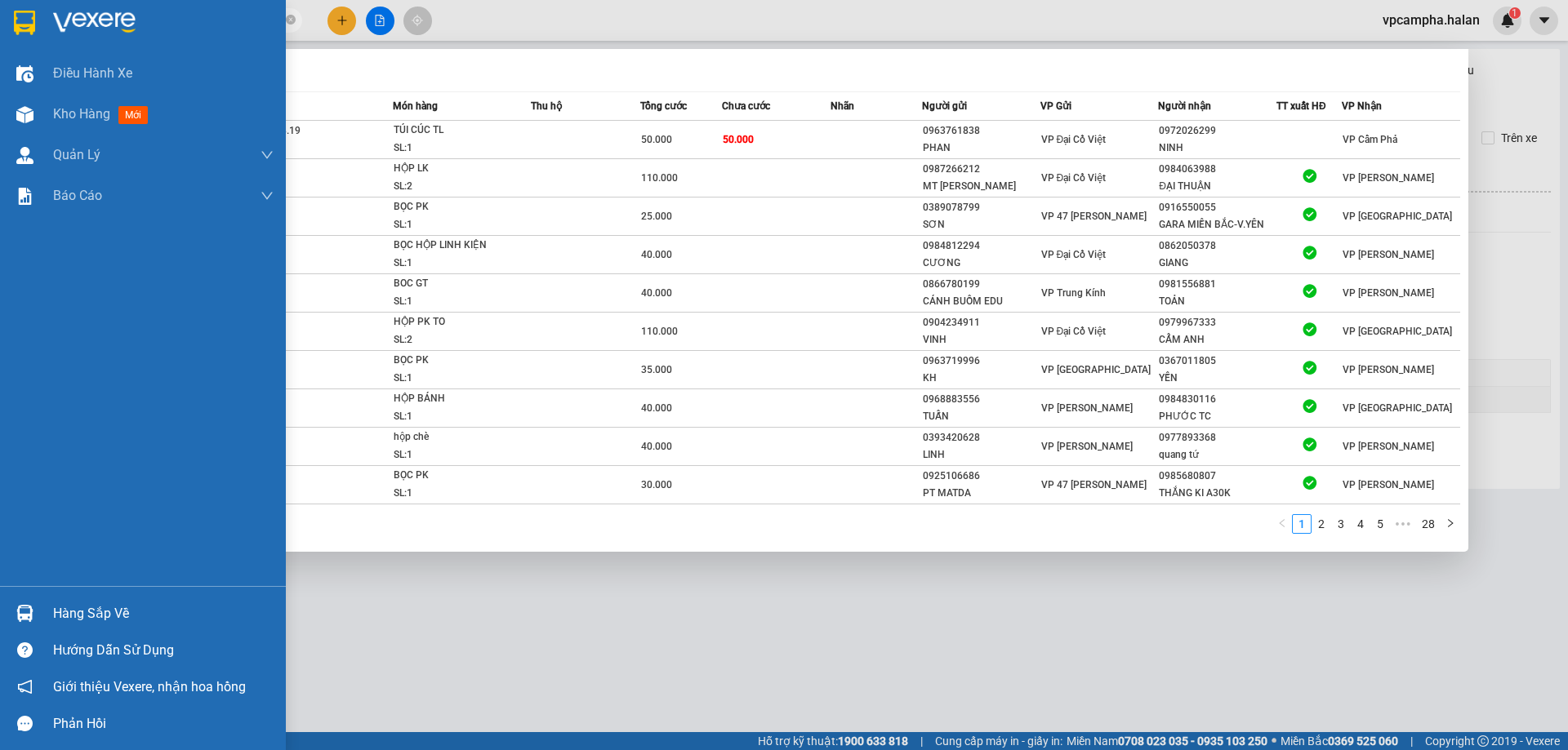
click at [12, 612] on div at bounding box center [24, 613] width 29 height 29
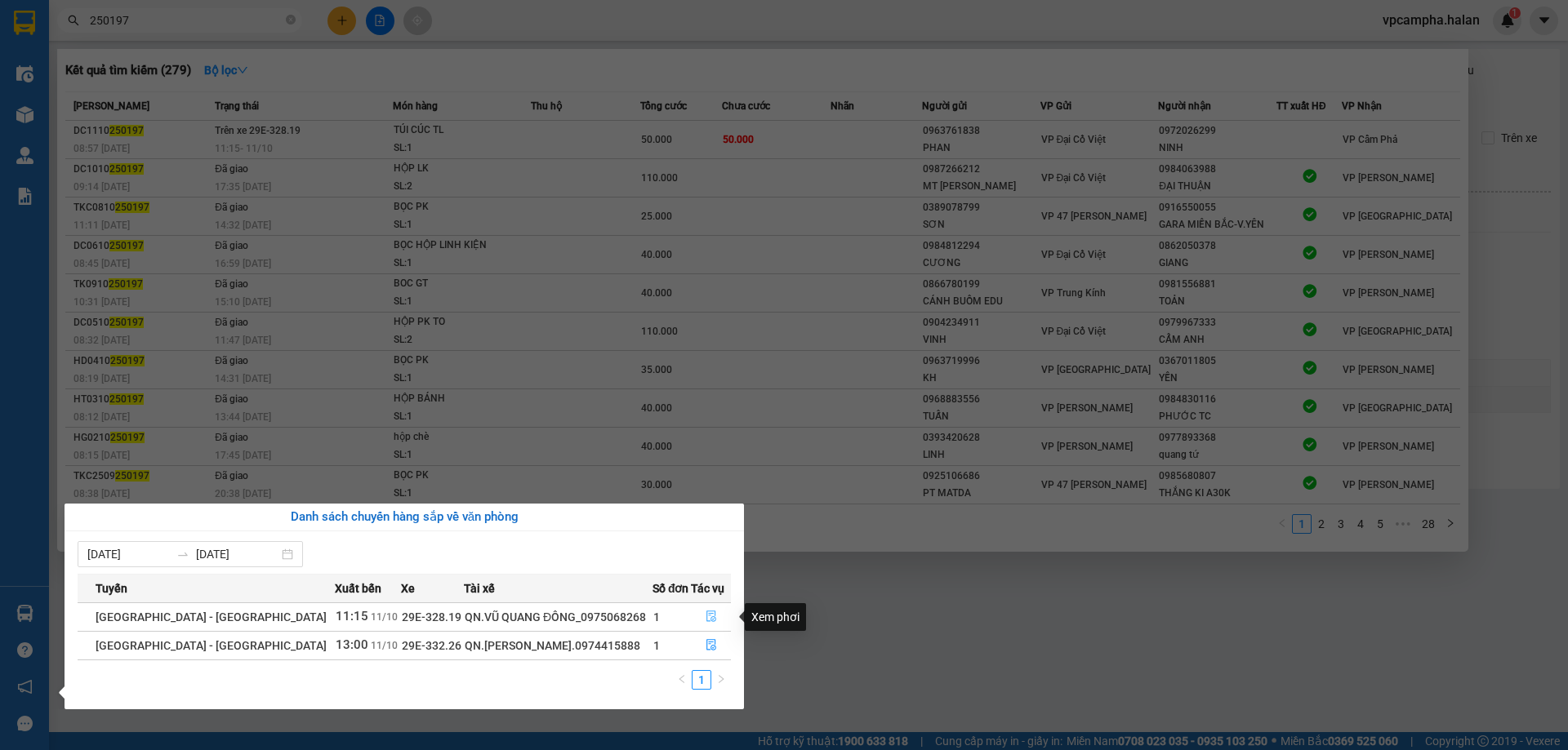
click at [710, 619] on icon "file-done" at bounding box center [711, 617] width 10 height 11
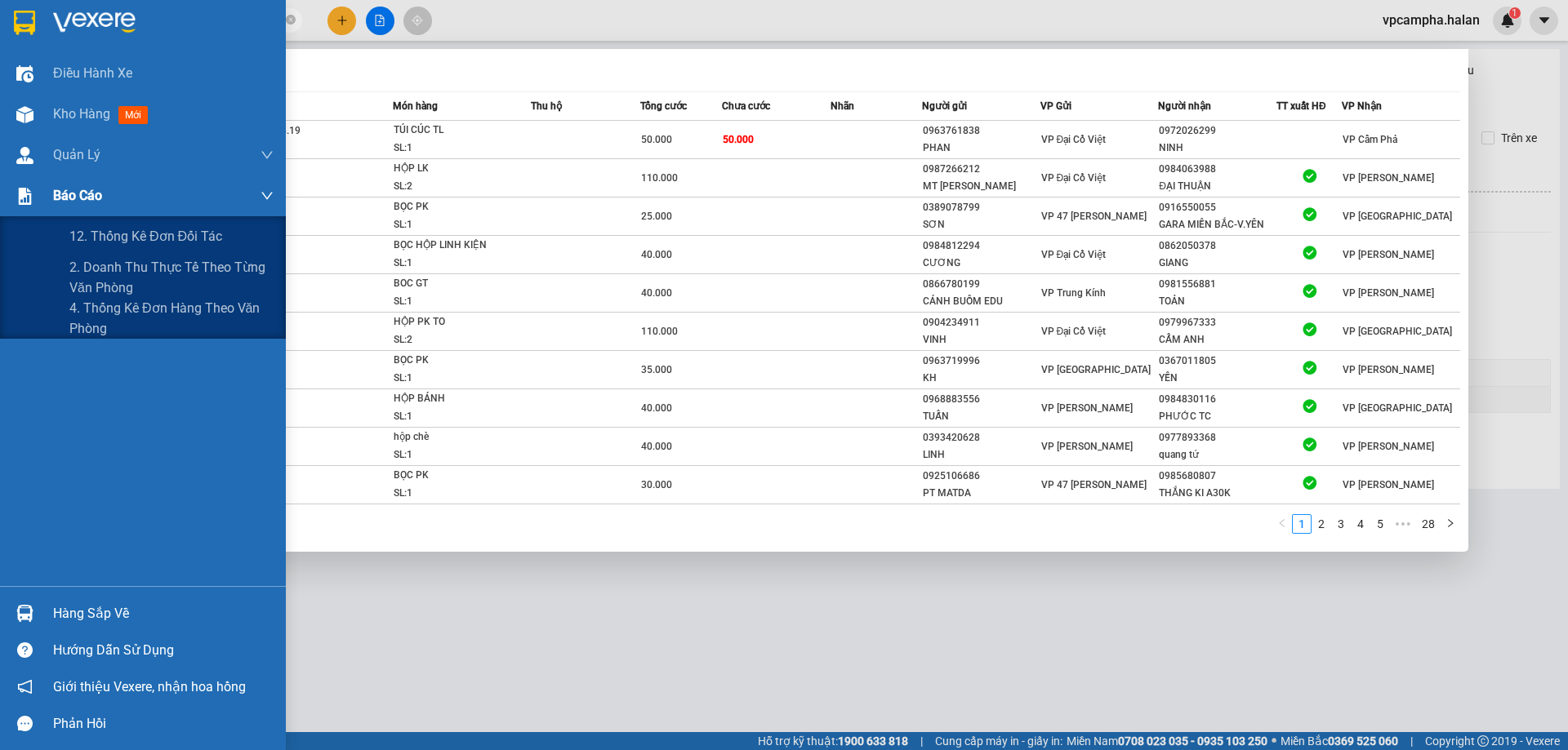
click at [73, 197] on span "Báo cáo" at bounding box center [77, 195] width 49 height 20
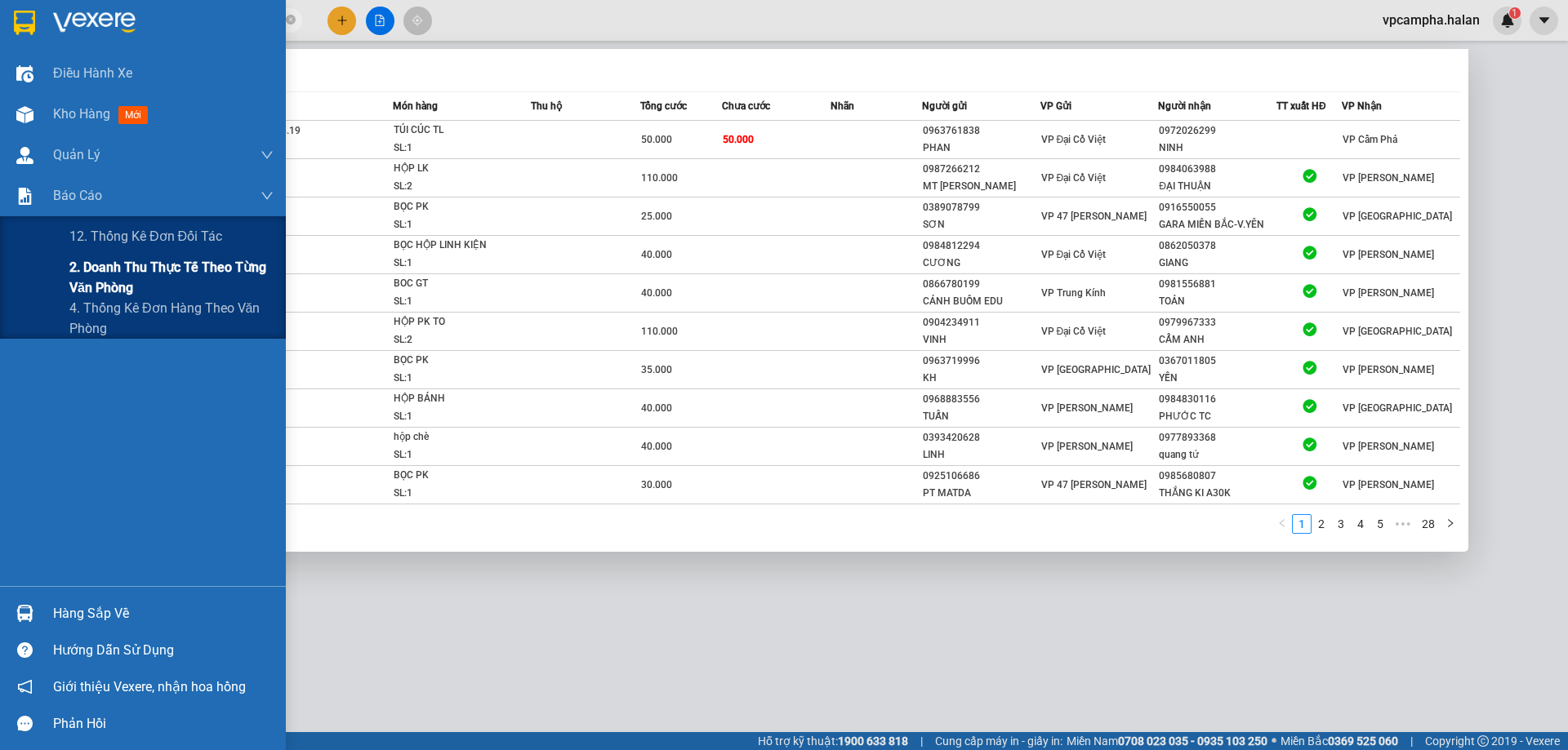
click at [92, 268] on span "2. Doanh thu thực tế theo từng văn phòng" at bounding box center [171, 277] width 204 height 41
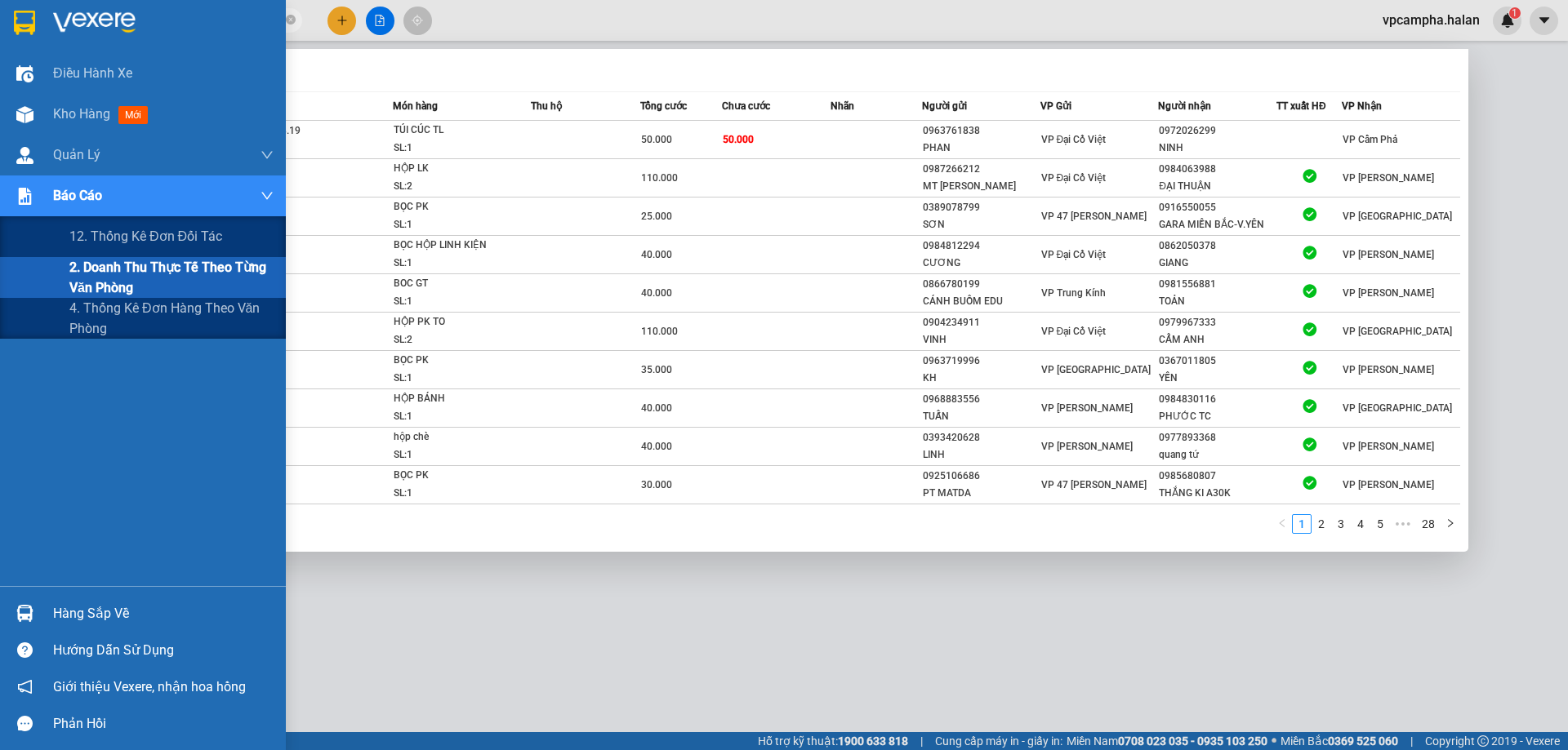
click at [114, 275] on span "2. Doanh thu thực tế theo từng văn phòng" at bounding box center [171, 277] width 204 height 41
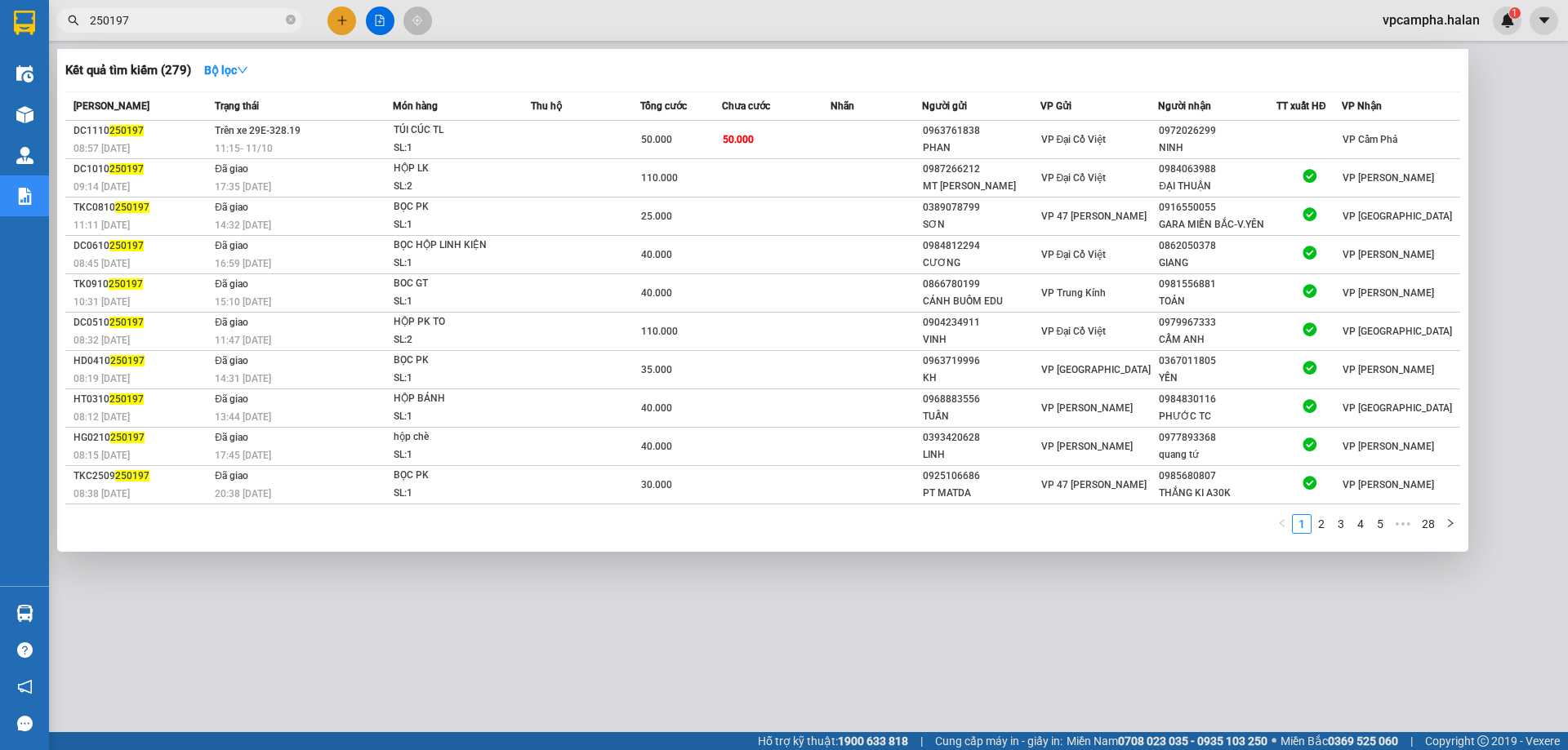
click at [1516, 147] on div at bounding box center [784, 375] width 1568 height 750
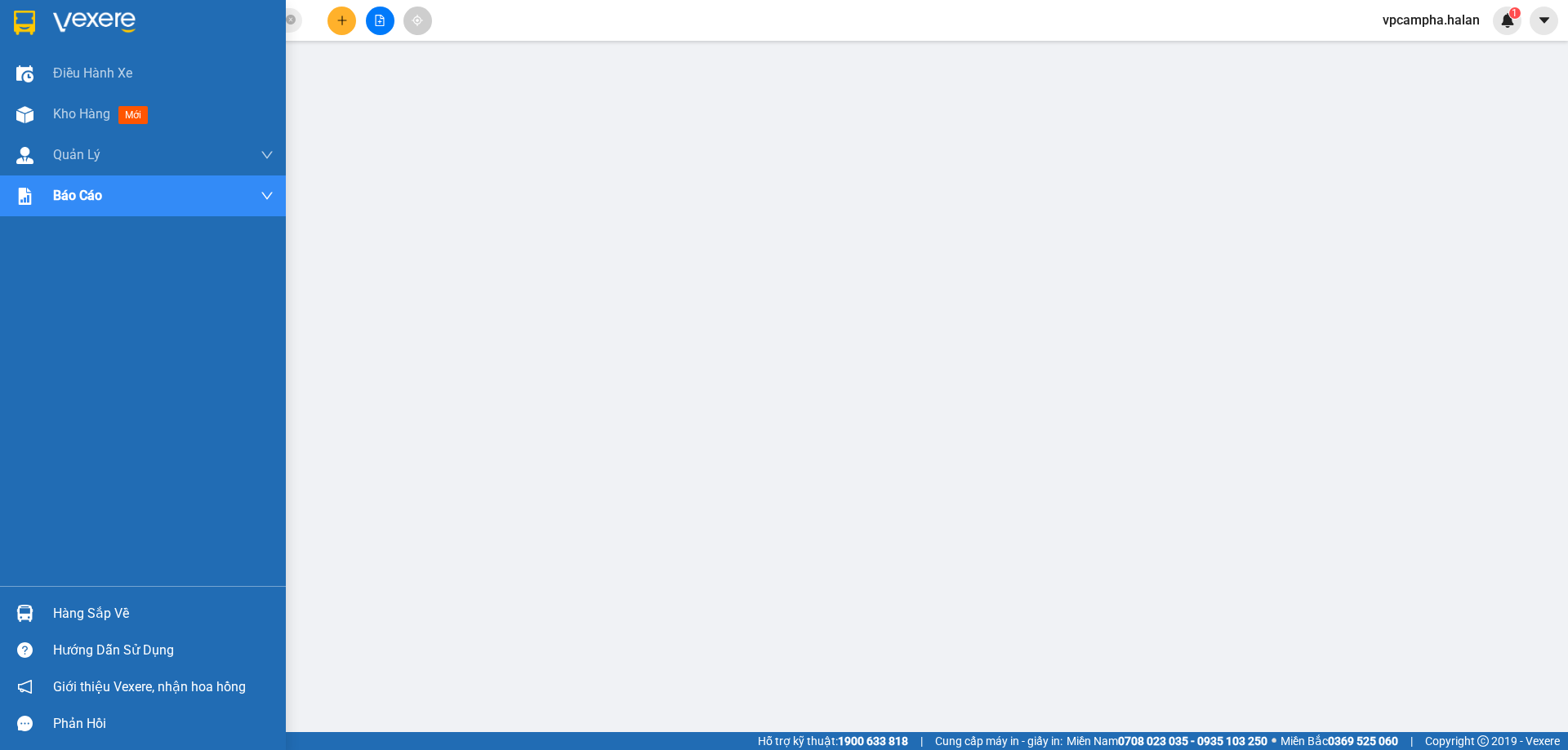
click at [23, 617] on img at bounding box center [25, 613] width 18 height 18
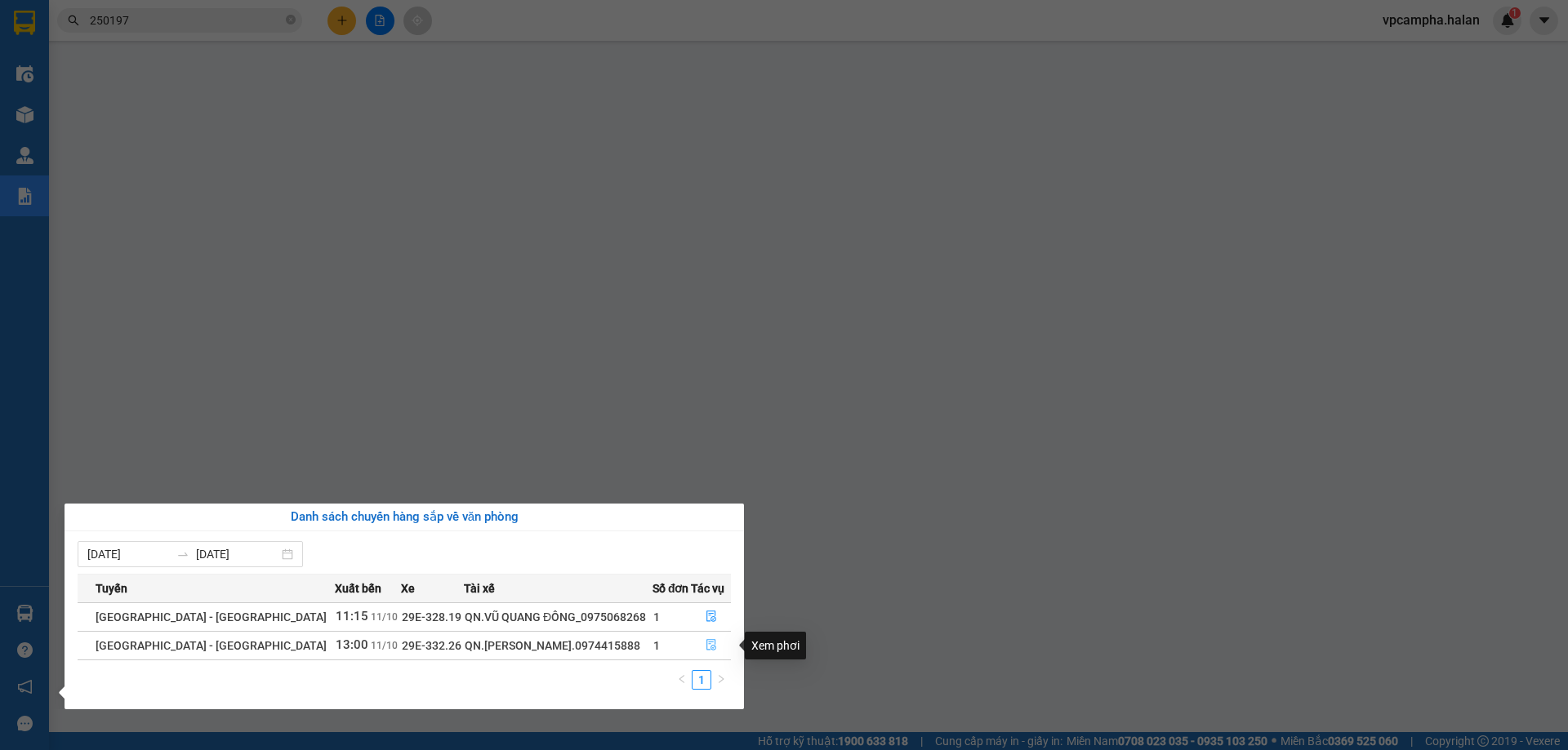
click at [699, 643] on button "button" at bounding box center [710, 645] width 38 height 26
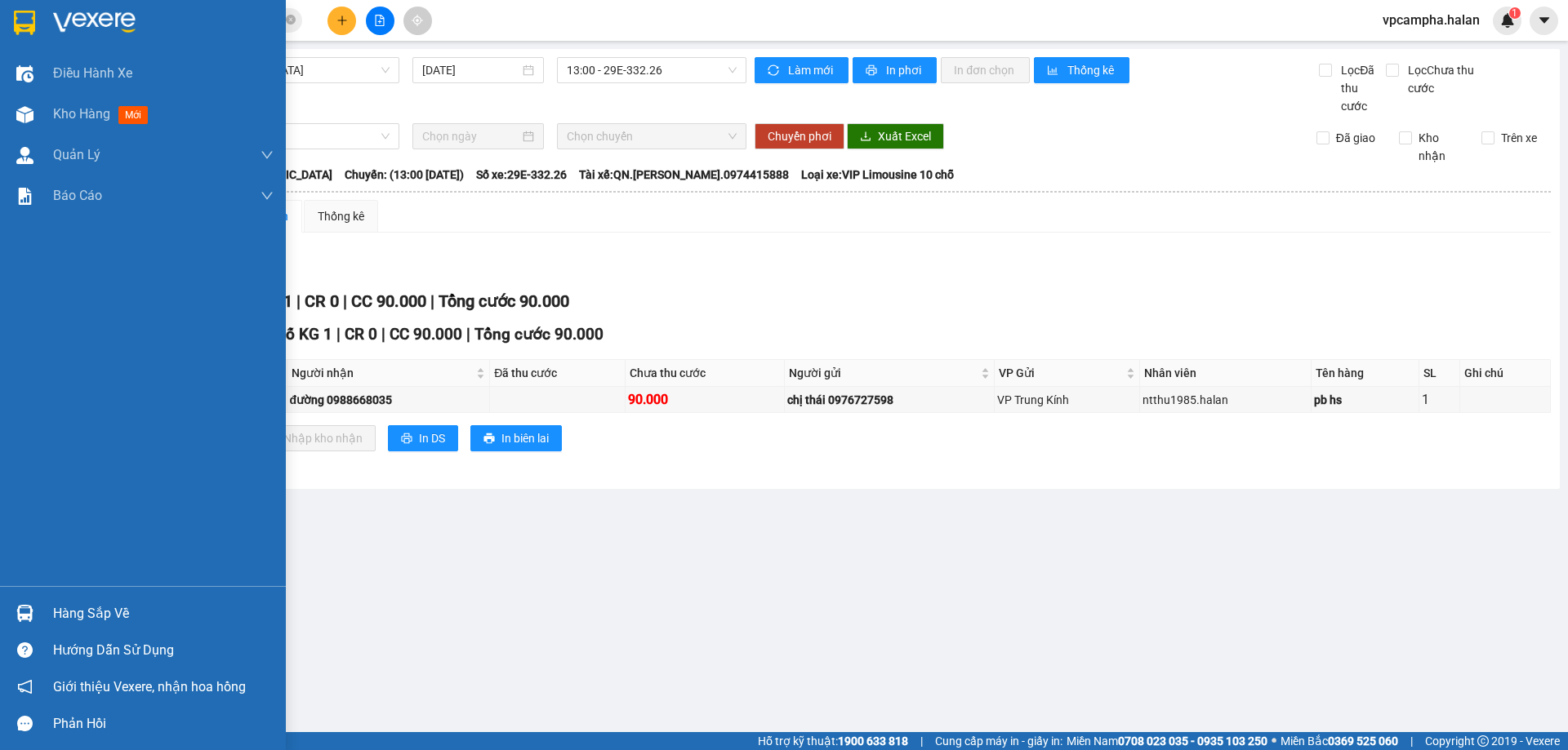
click at [25, 602] on div at bounding box center [24, 613] width 29 height 29
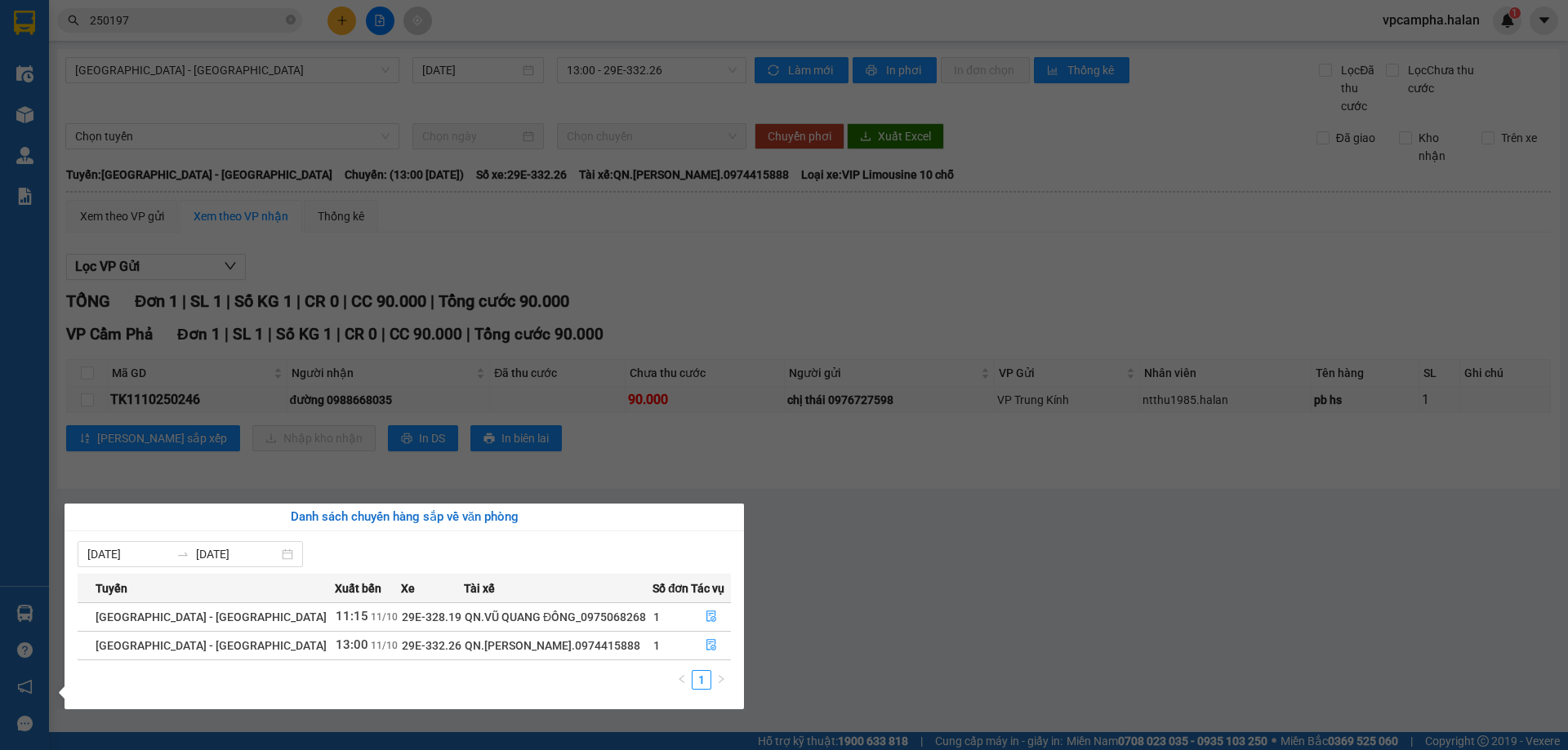
click at [355, 269] on section "Kết quả tìm kiếm ( 279 ) Bộ lọc Mã ĐH Trạng thái Món hàng Thu hộ Tổng cước Chưa…" at bounding box center [784, 375] width 1568 height 750
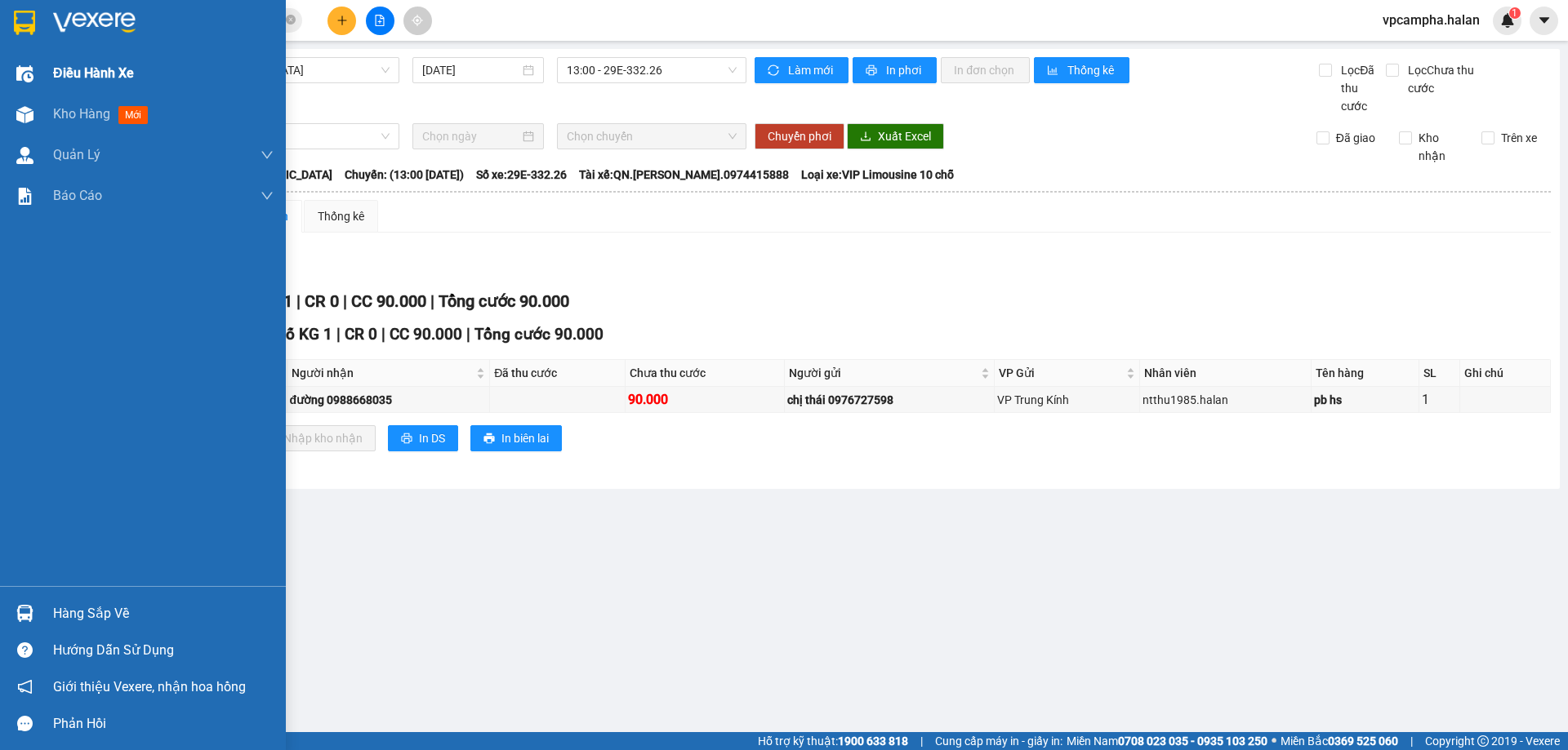
click at [26, 73] on img at bounding box center [25, 74] width 18 height 18
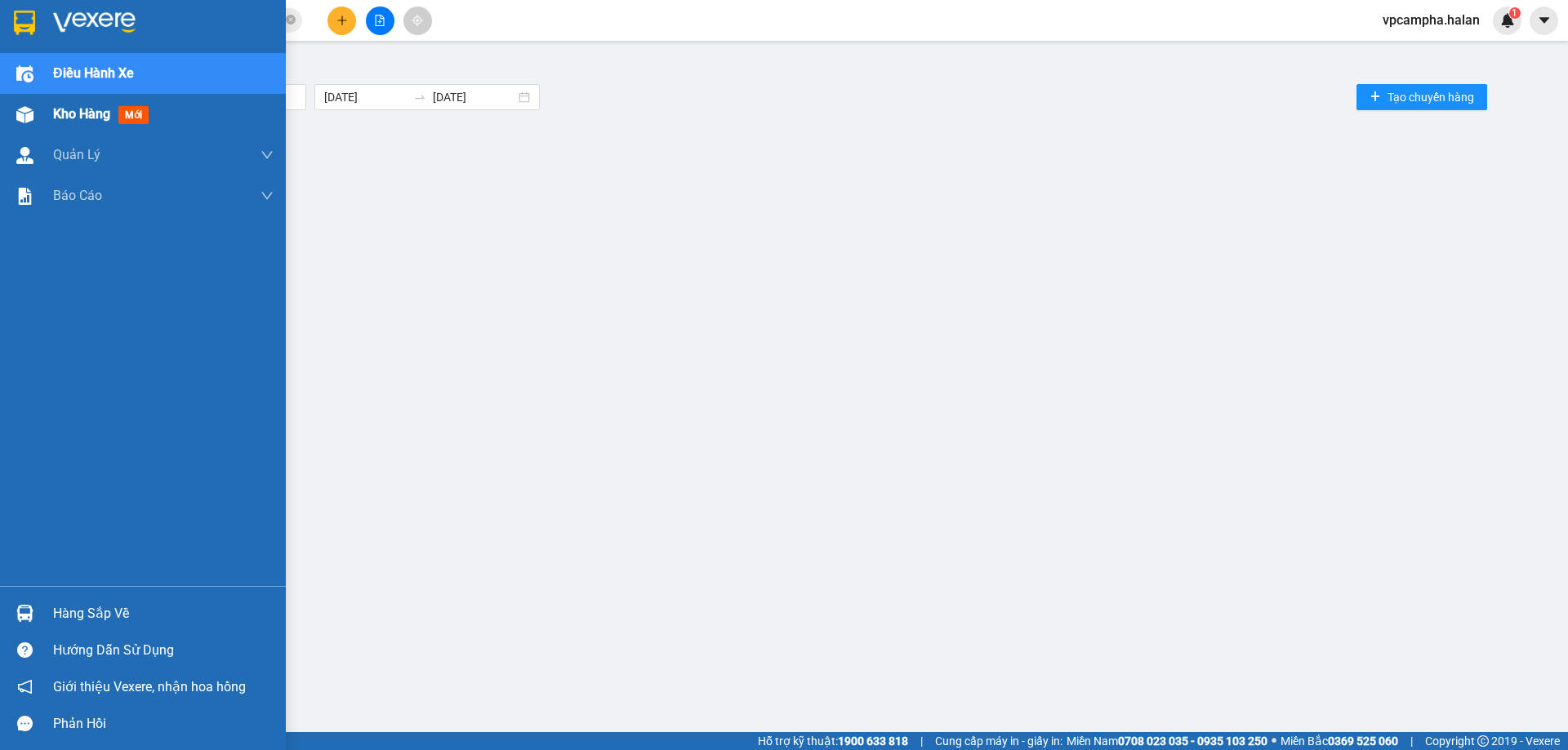
click at [26, 103] on div at bounding box center [24, 115] width 29 height 29
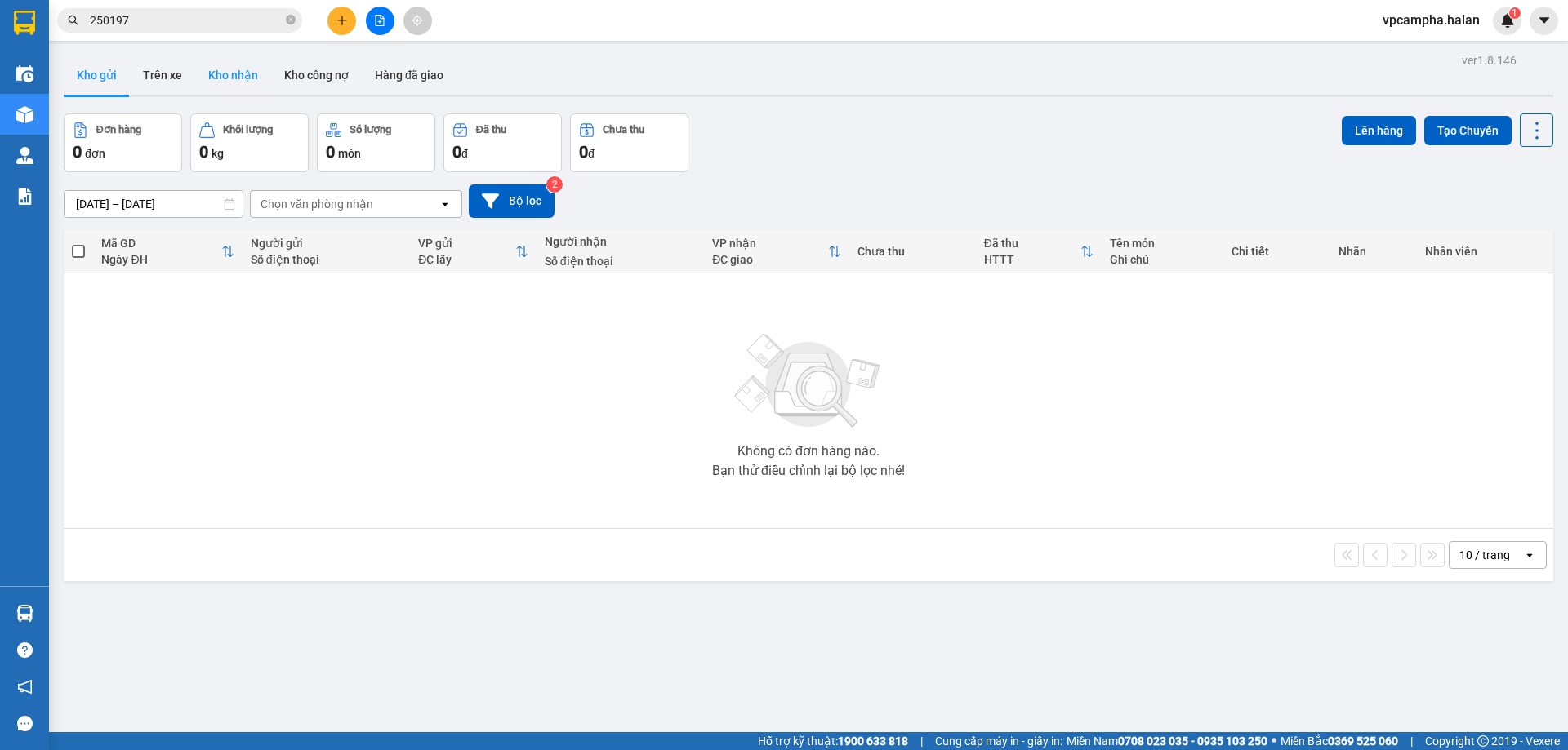
click at [219, 72] on button "Kho nhận" at bounding box center [233, 75] width 76 height 39
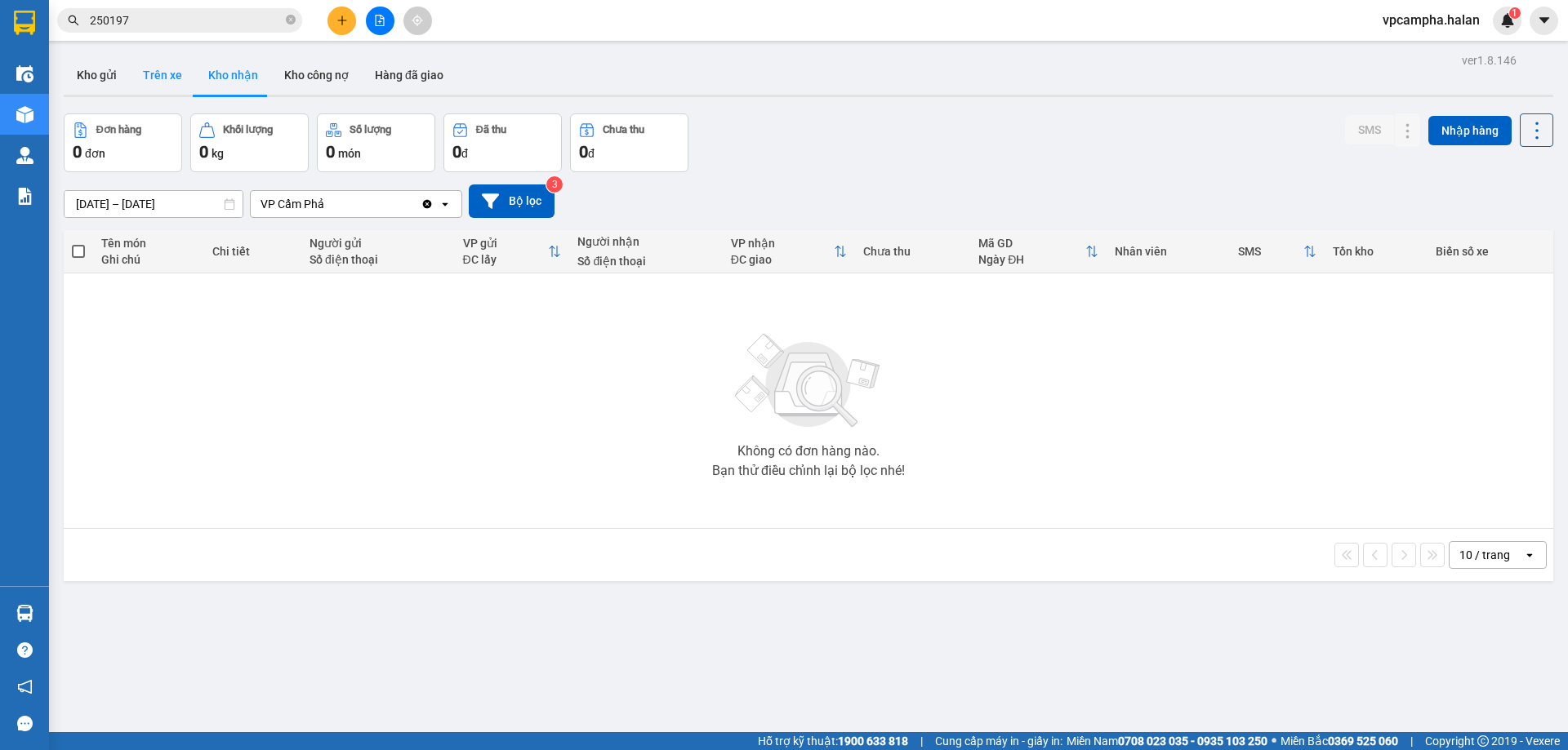
click at [163, 75] on button "Trên xe" at bounding box center [162, 75] width 66 height 39
type input "[DATE] – [DATE]"
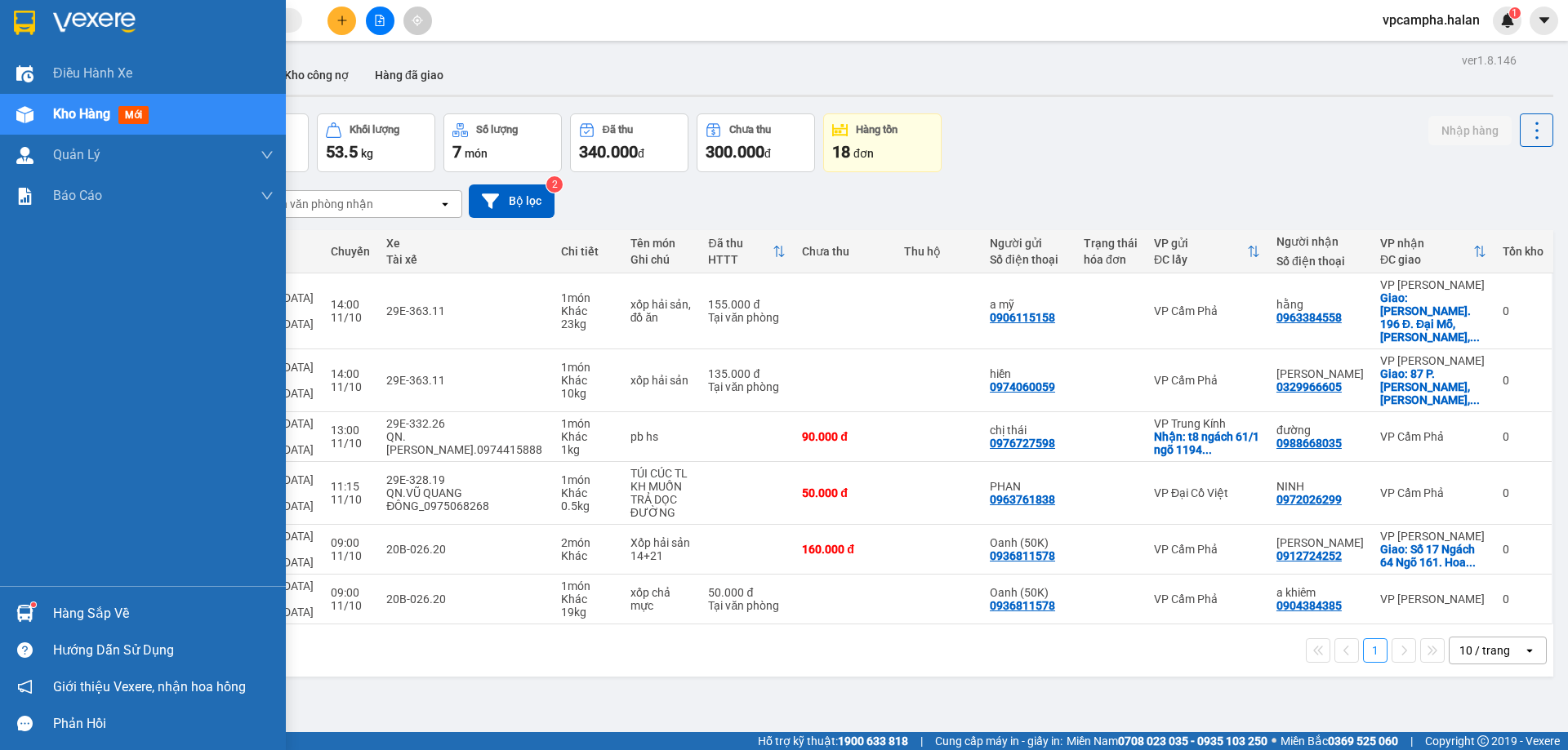
click at [31, 619] on img at bounding box center [25, 613] width 18 height 18
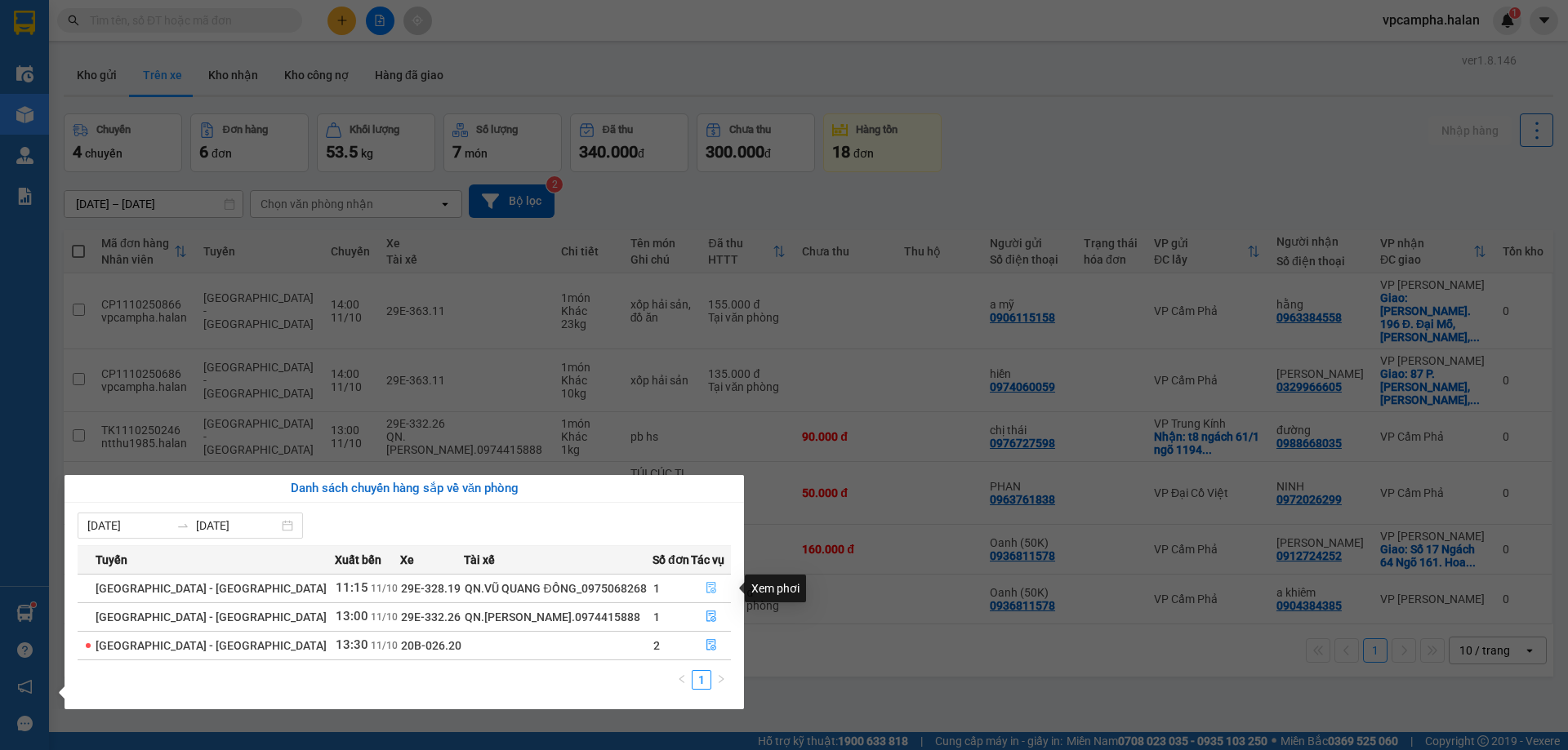
click at [706, 591] on icon "file-done" at bounding box center [711, 587] width 11 height 11
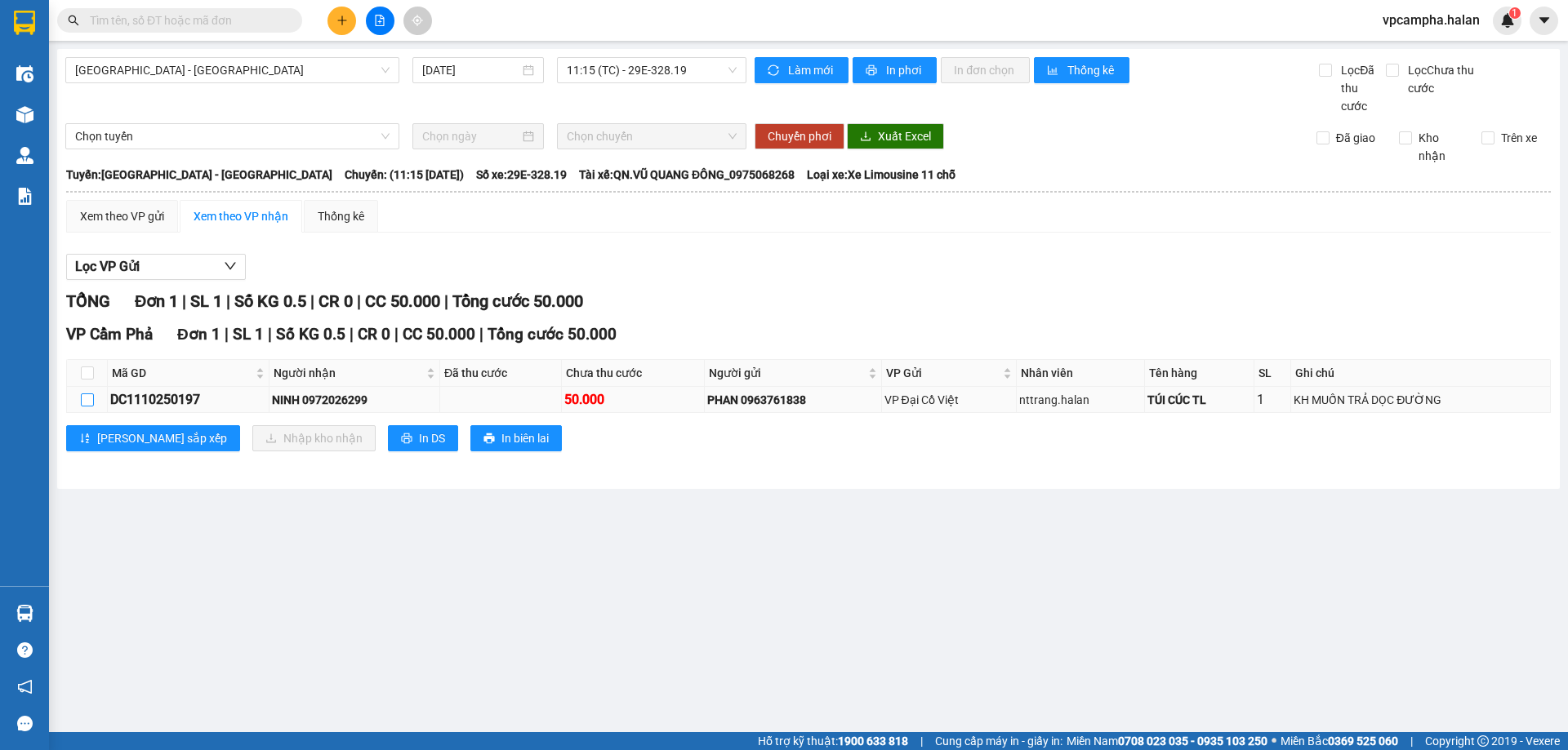
click at [90, 403] on input "checkbox" at bounding box center [87, 400] width 13 height 13
checkbox input "true"
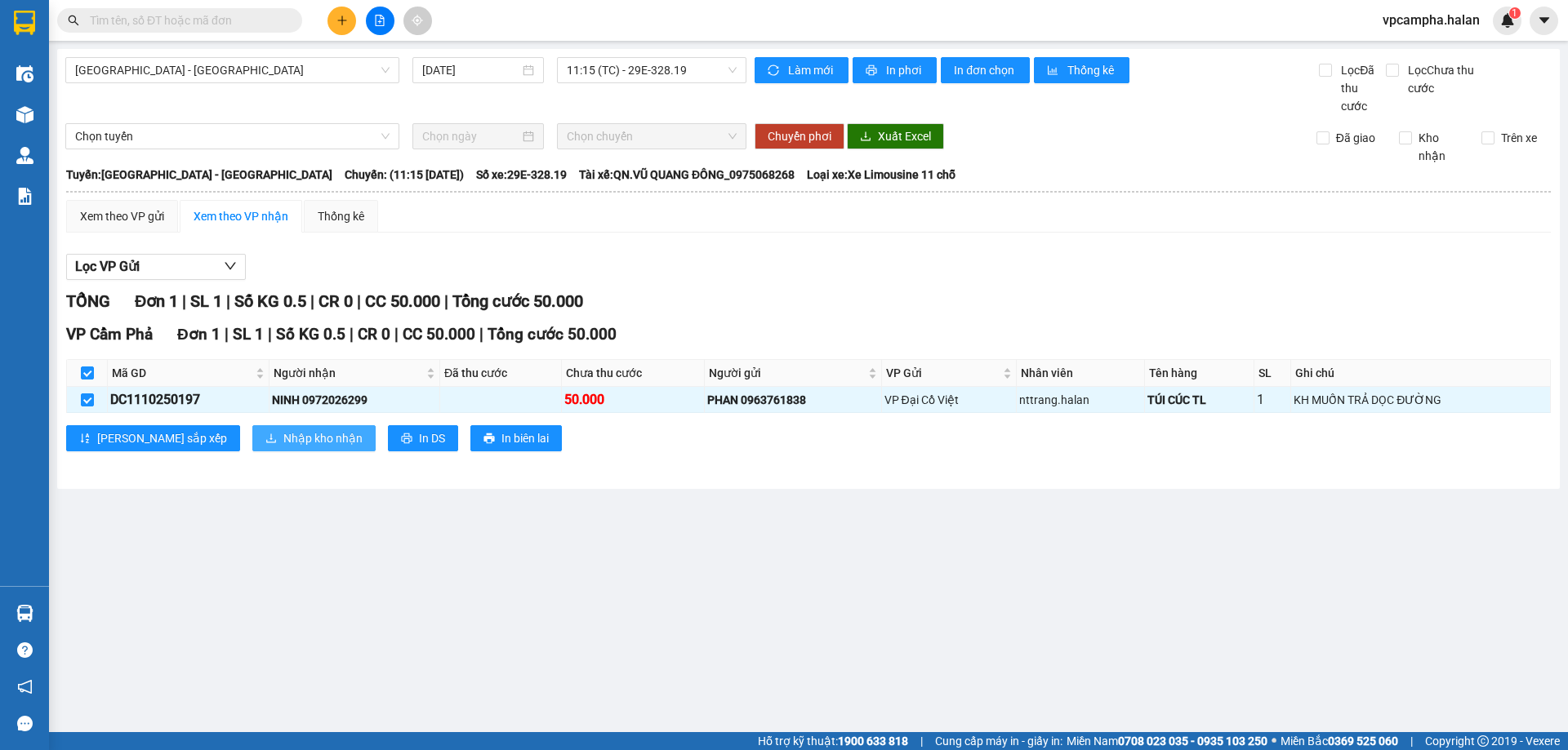
click at [283, 431] on span "Nhập kho nhận" at bounding box center [323, 437] width 80 height 18
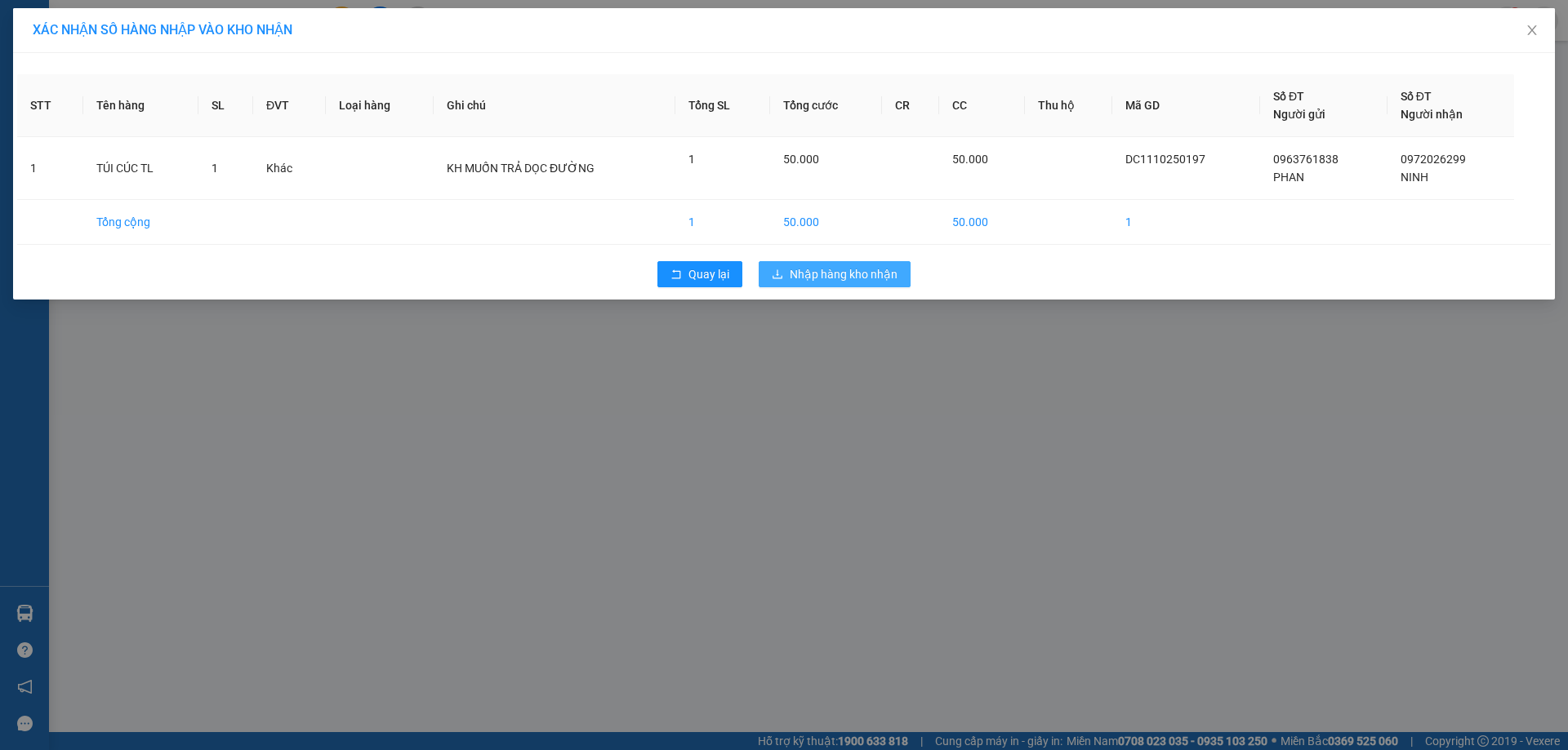
click at [868, 271] on span "Nhập hàng kho nhận" at bounding box center [844, 274] width 108 height 18
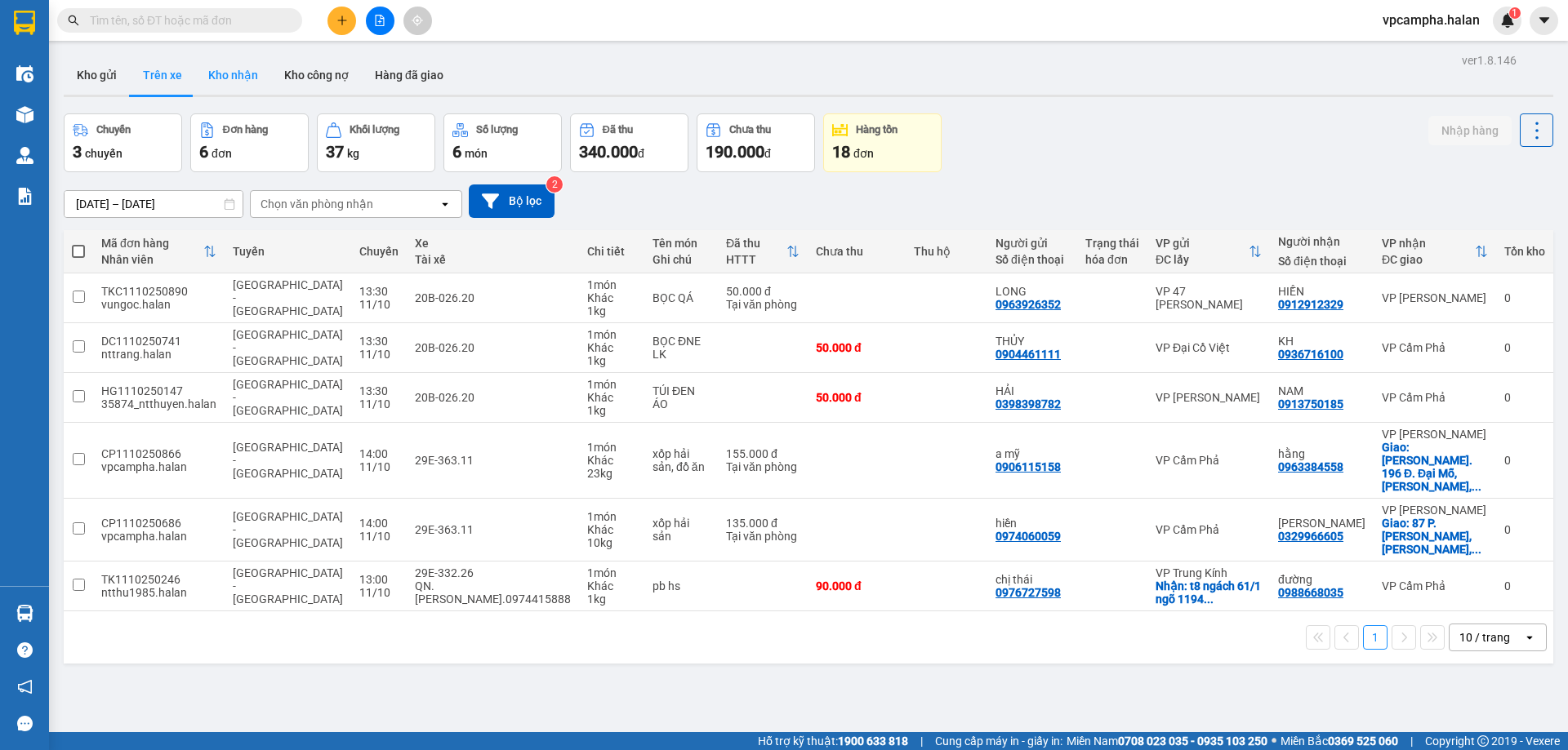
click at [241, 80] on button "Kho nhận" at bounding box center [233, 75] width 76 height 39
type input "[DATE] – [DATE]"
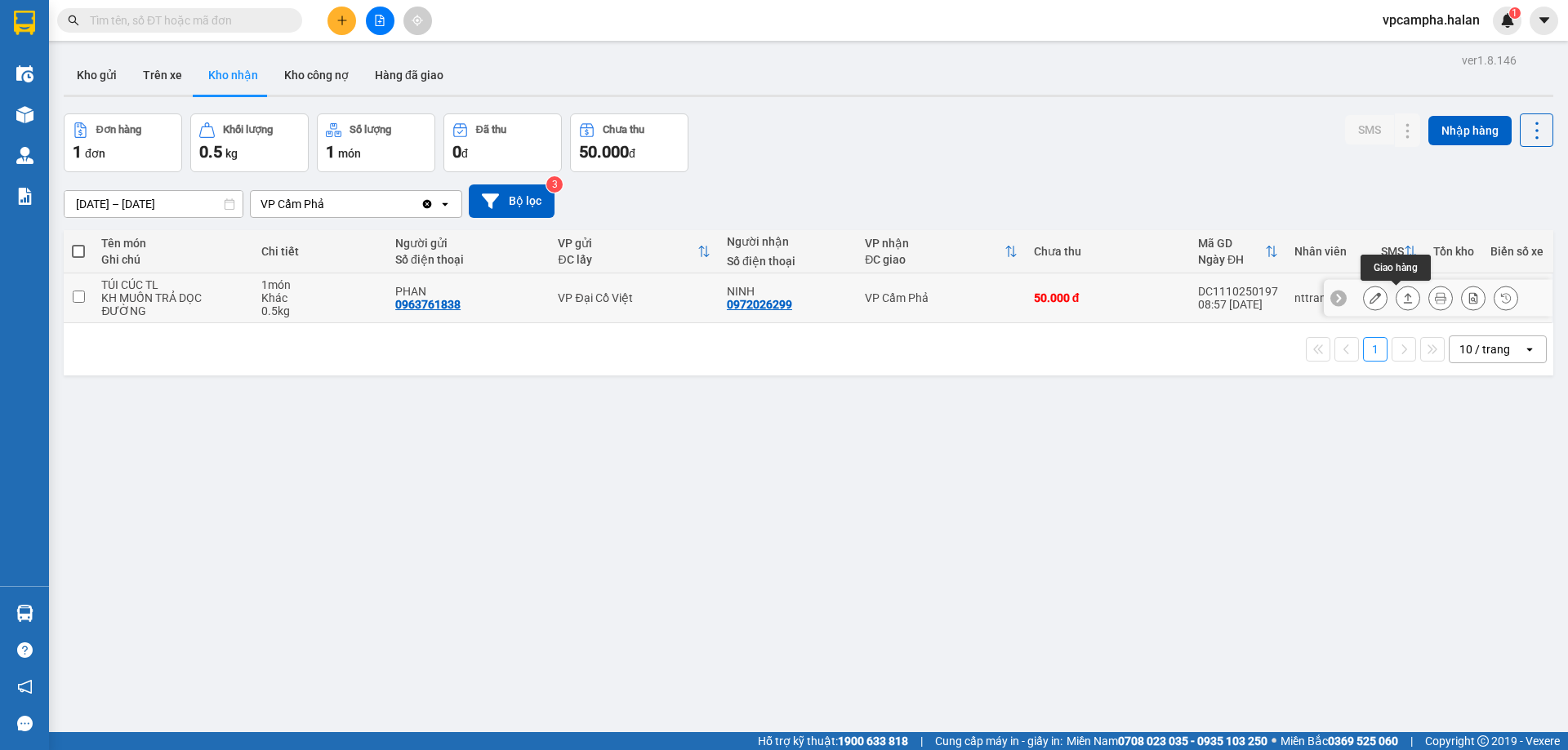
click at [1404, 300] on icon at bounding box center [1409, 298] width 9 height 10
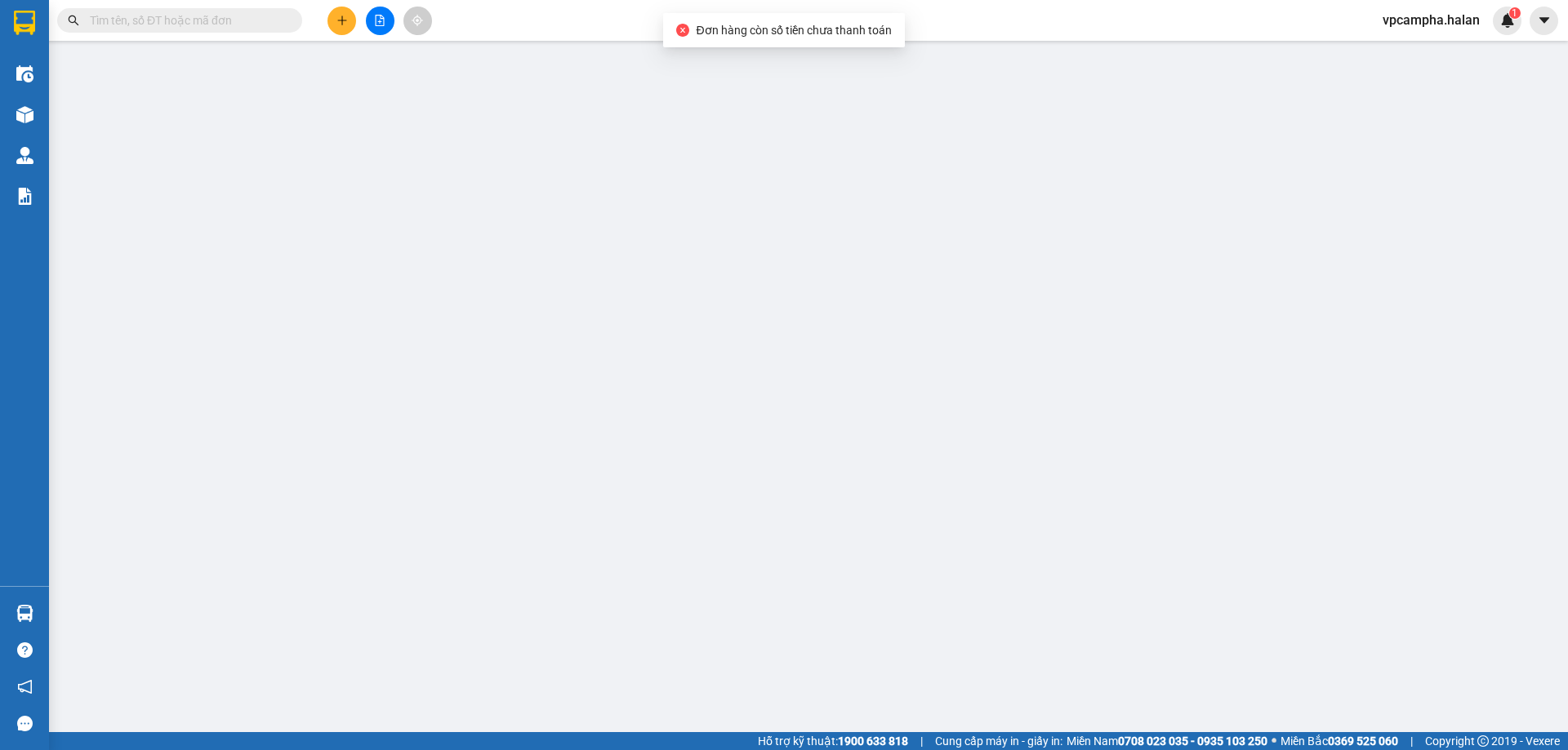
type input "0963761838"
type input "PHAN"
type input "0972026299"
type input "NINH"
type input "0"
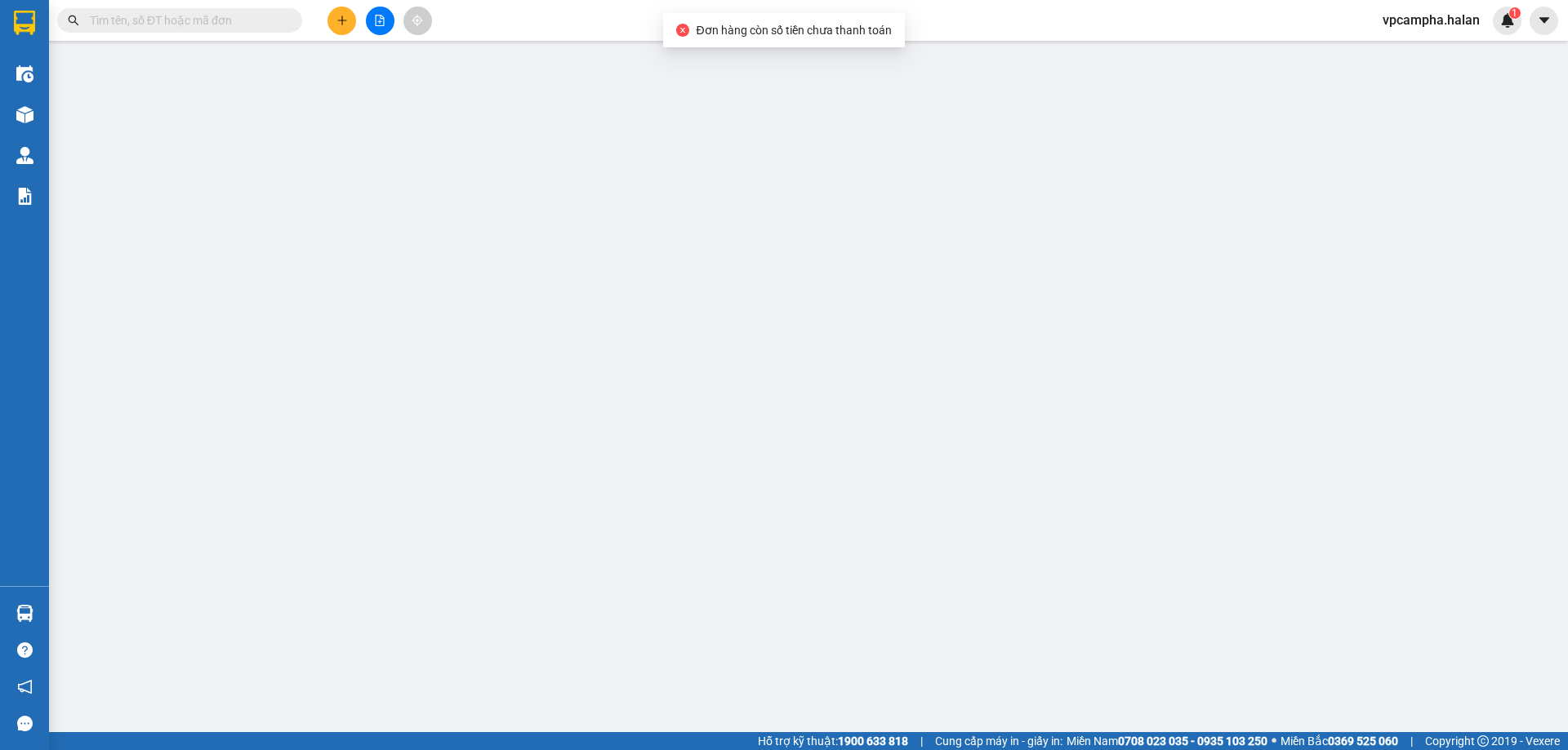
type input "50.000"
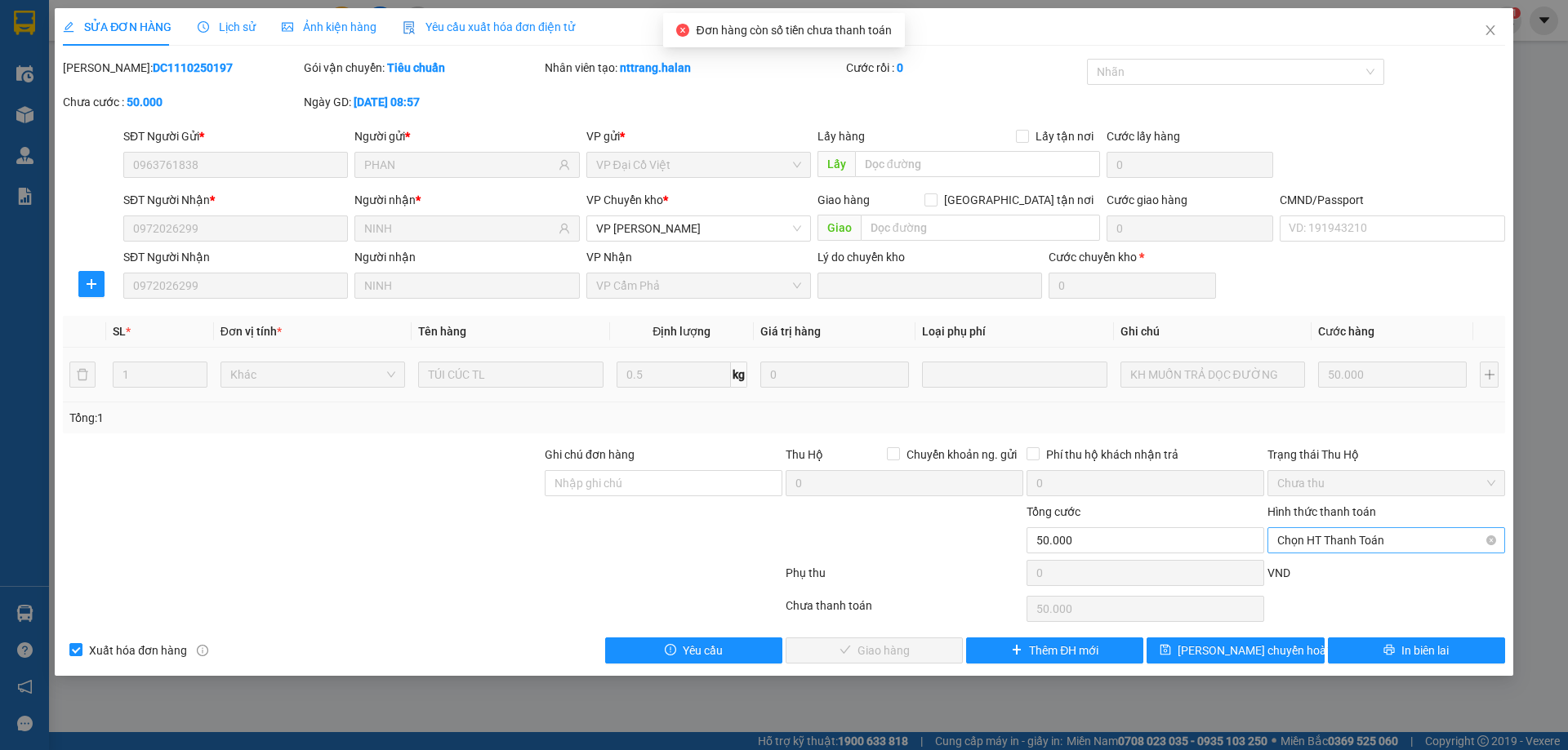
click at [1336, 534] on span "Chọn HT Thanh Toán" at bounding box center [1387, 540] width 218 height 24
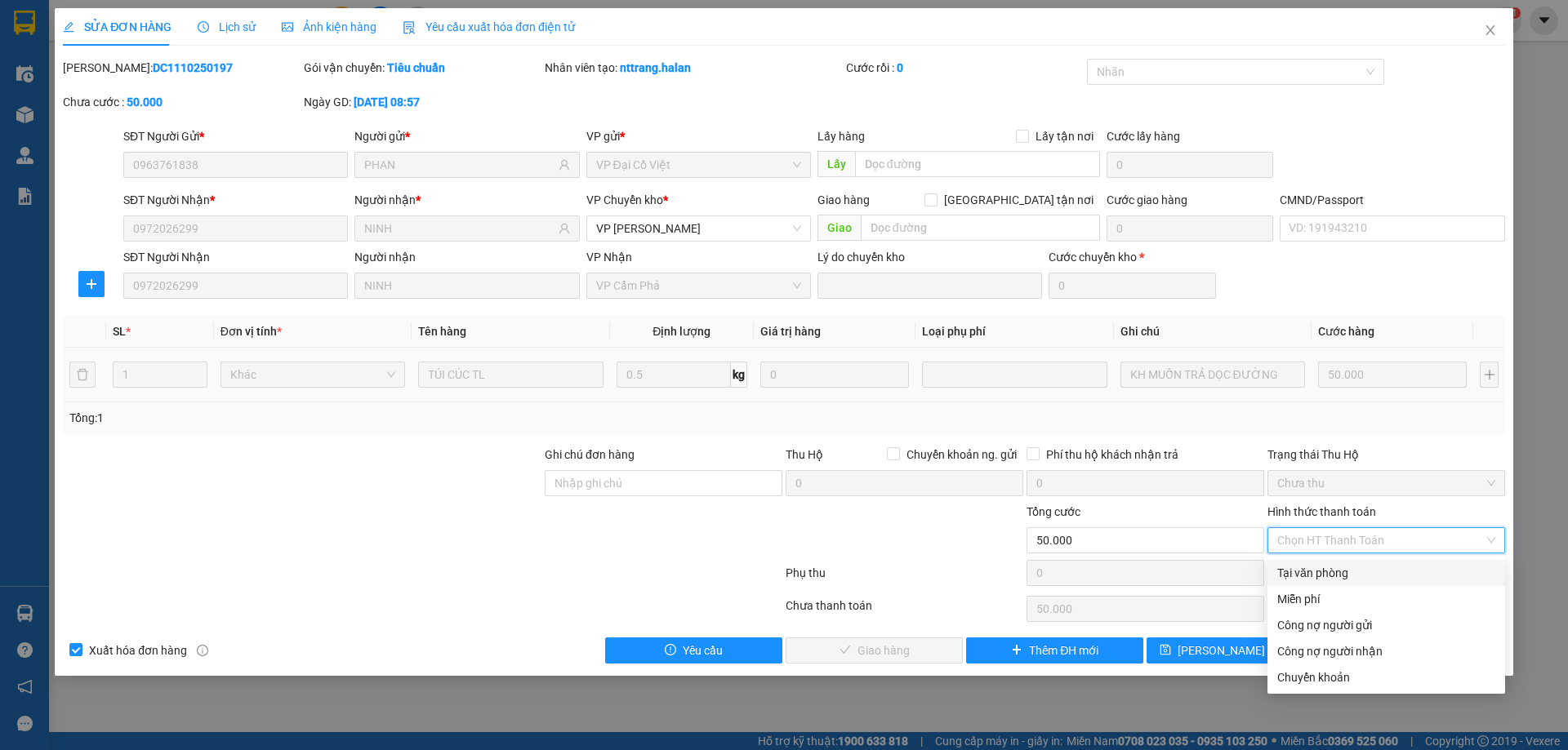
click at [1324, 572] on div "Tại văn phòng" at bounding box center [1387, 572] width 218 height 18
type input "0"
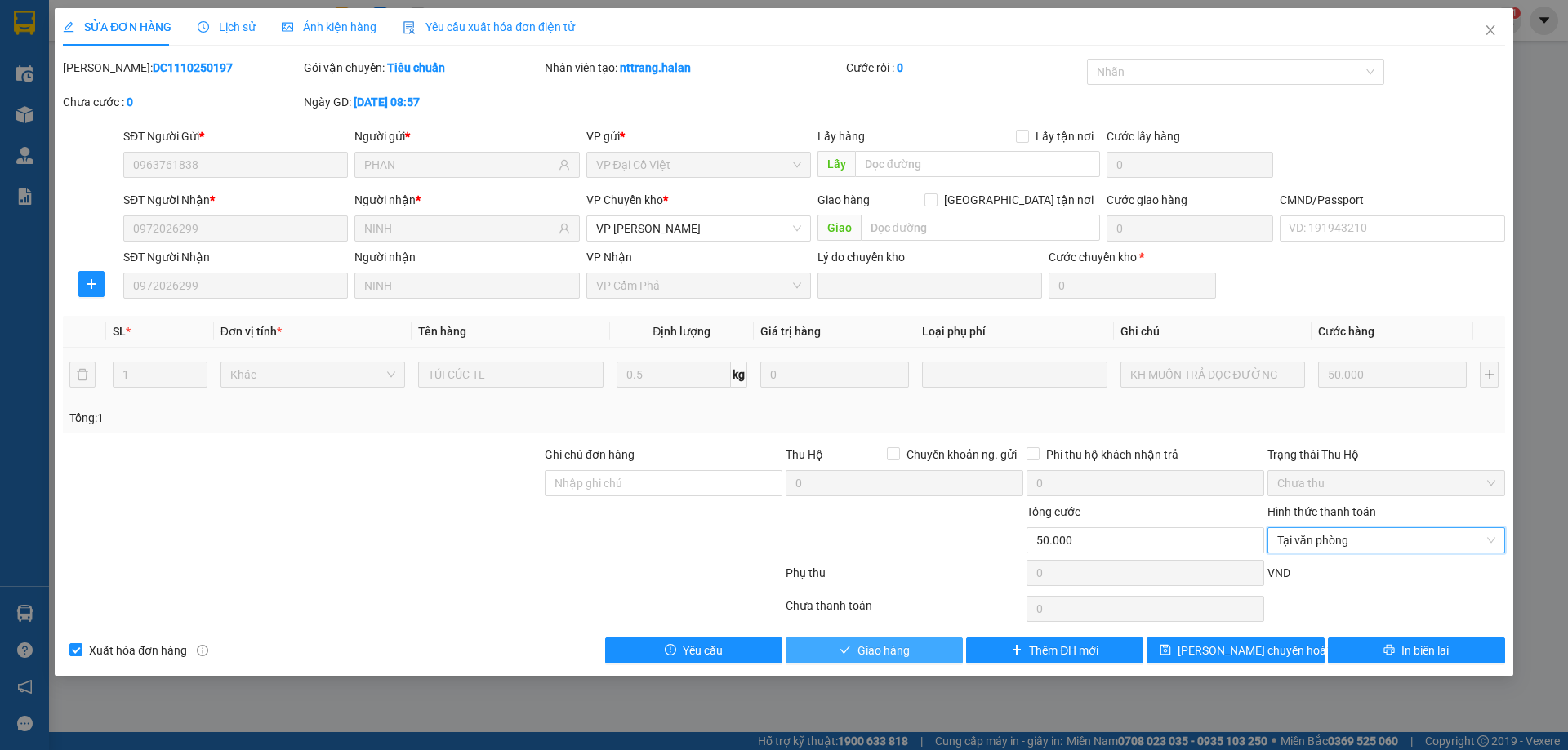
click at [887, 645] on span "Giao hàng" at bounding box center [883, 650] width 53 height 18
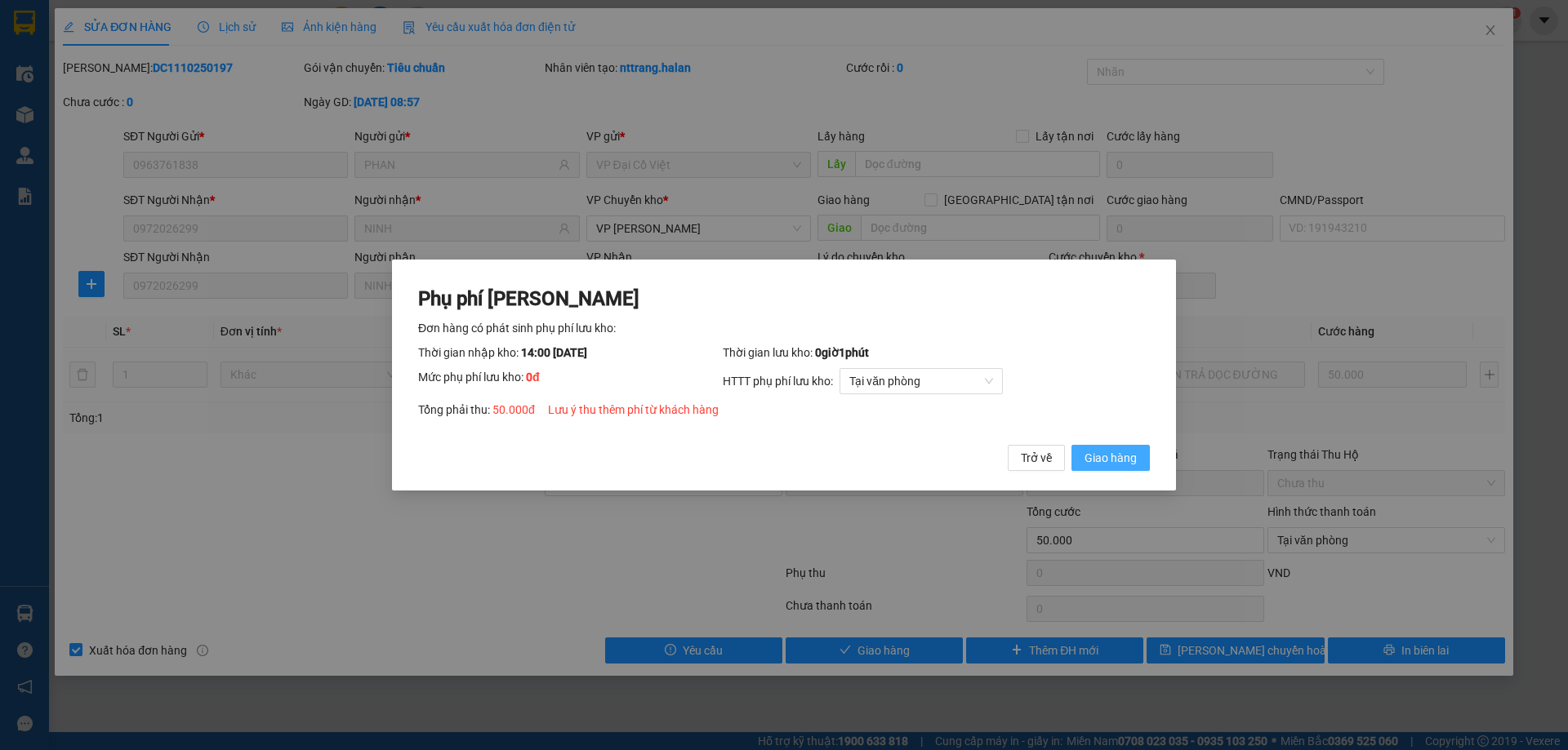
click at [1118, 458] on span "Giao hàng" at bounding box center [1110, 458] width 53 height 18
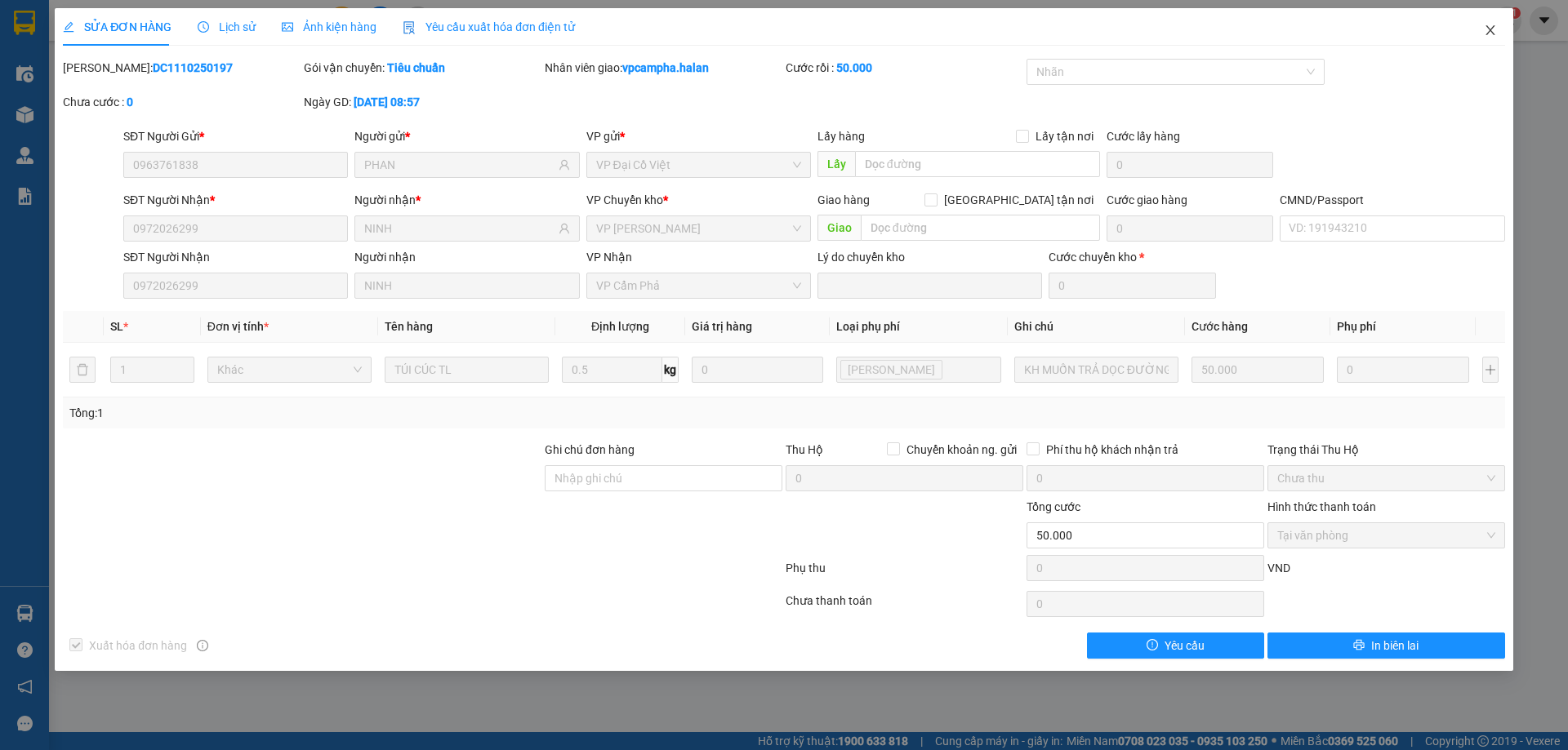
click at [1494, 30] on icon "close" at bounding box center [1490, 31] width 13 height 13
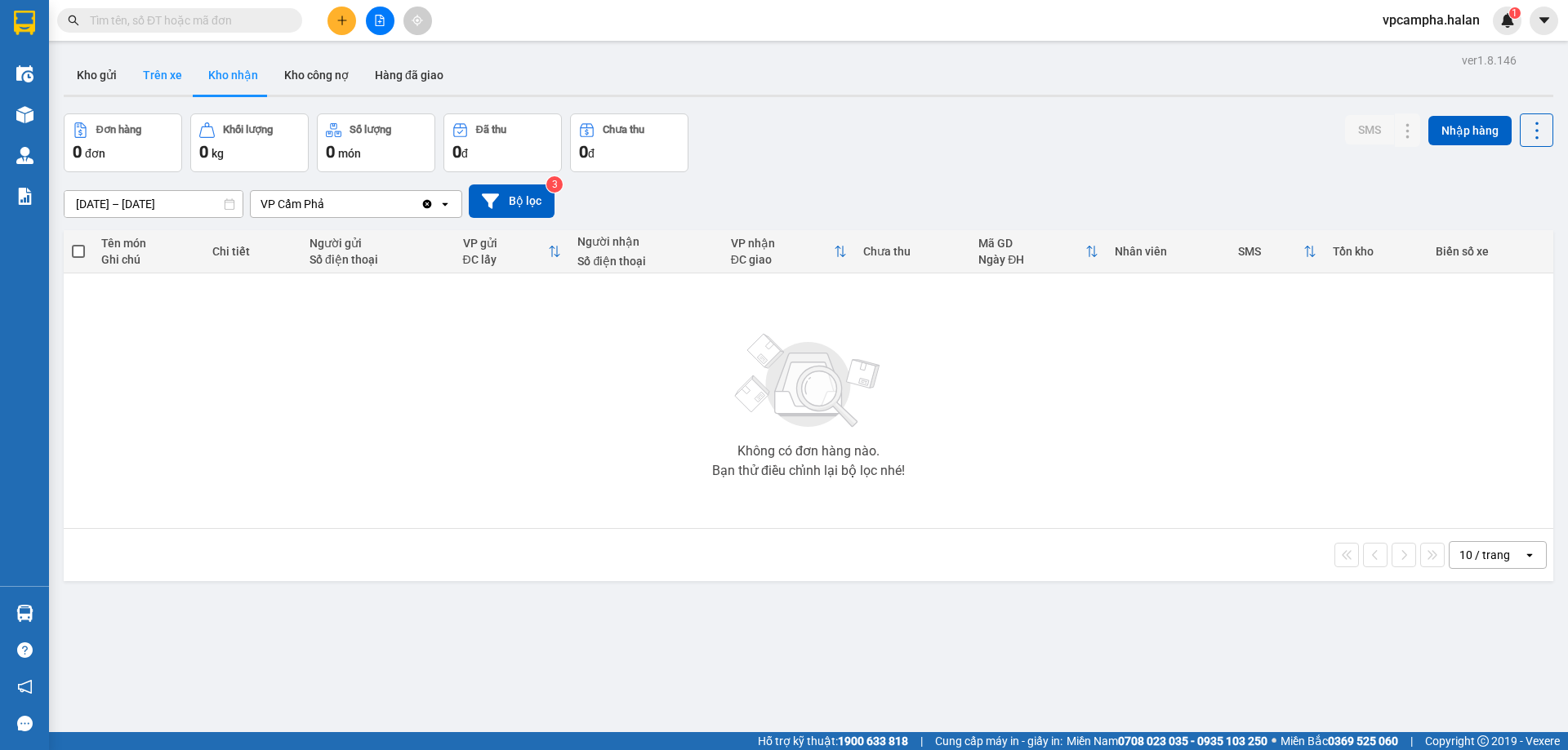
click at [161, 72] on button "Trên xe" at bounding box center [162, 75] width 66 height 39
type input "[DATE] – [DATE]"
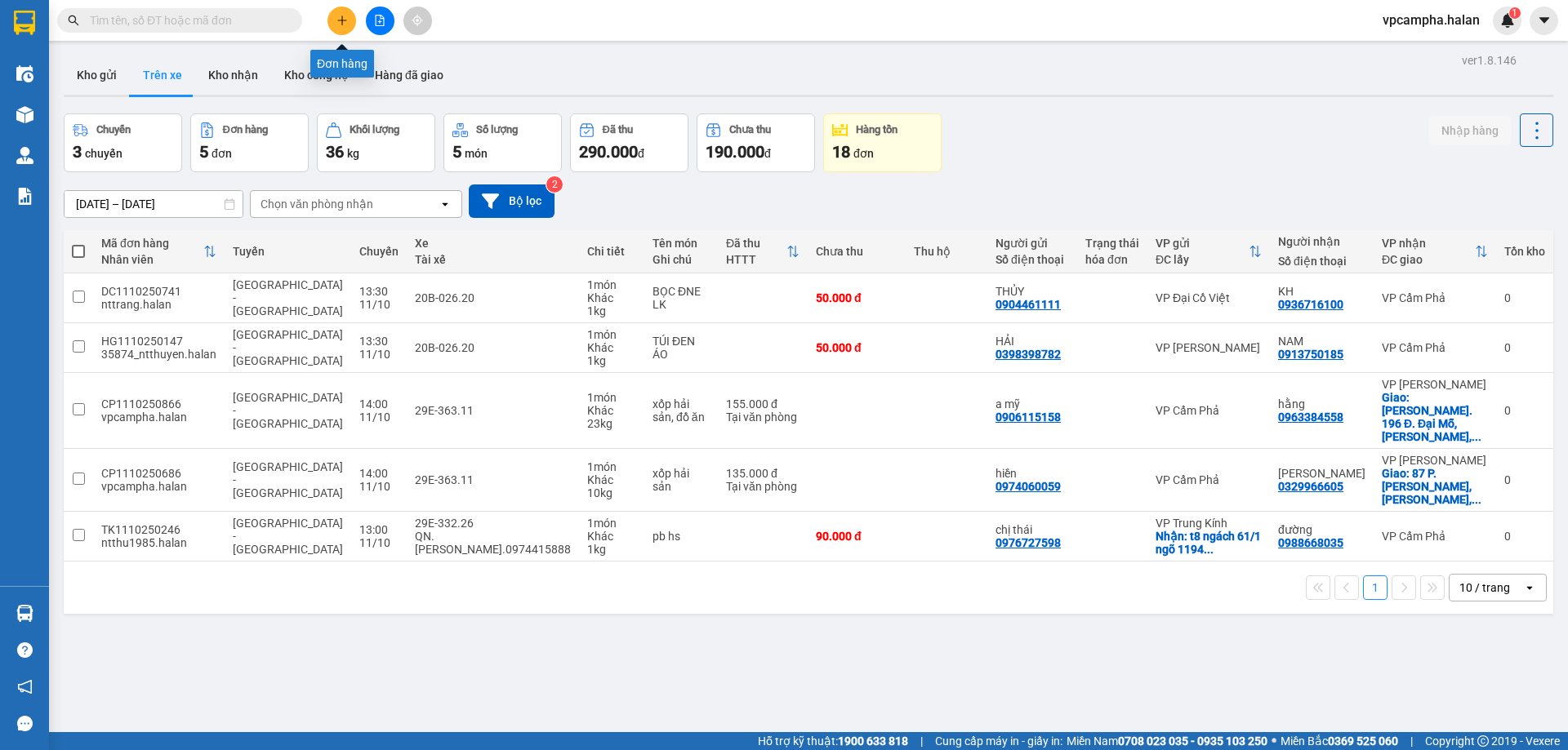
click at [338, 22] on icon "plus" at bounding box center [342, 20] width 11 height 11
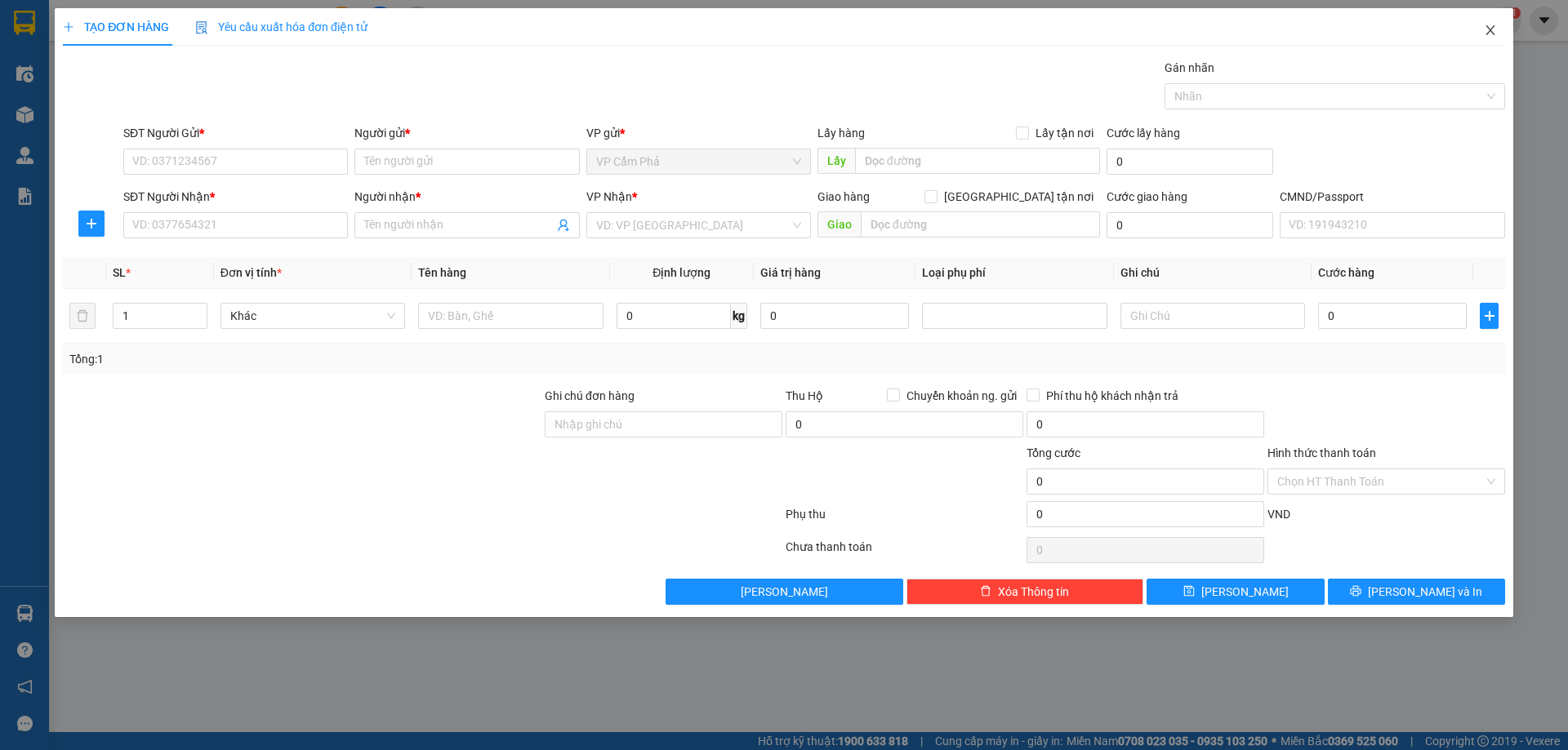
click at [1487, 21] on span "Close" at bounding box center [1489, 31] width 45 height 45
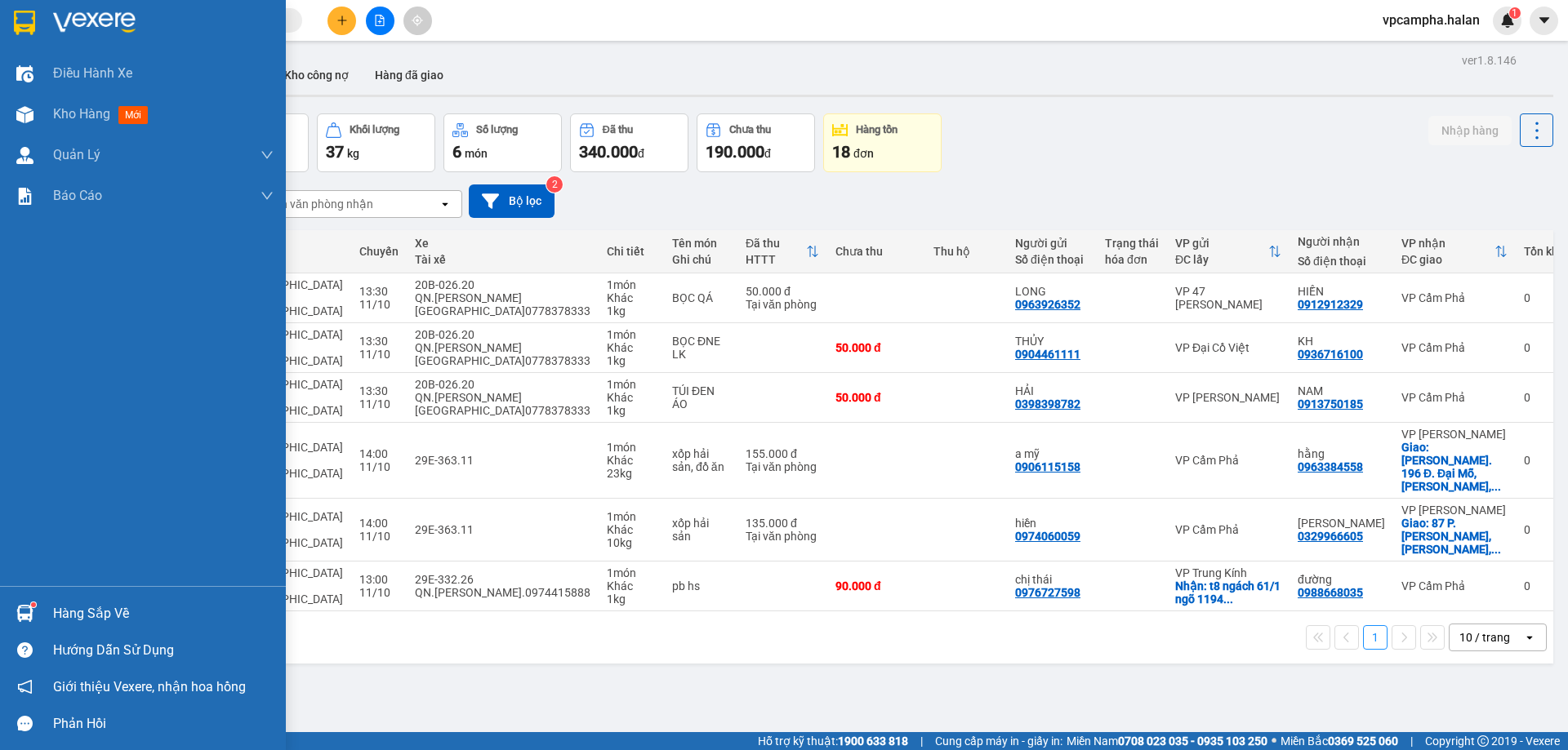
click at [80, 611] on div "Hàng sắp về" at bounding box center [163, 614] width 220 height 24
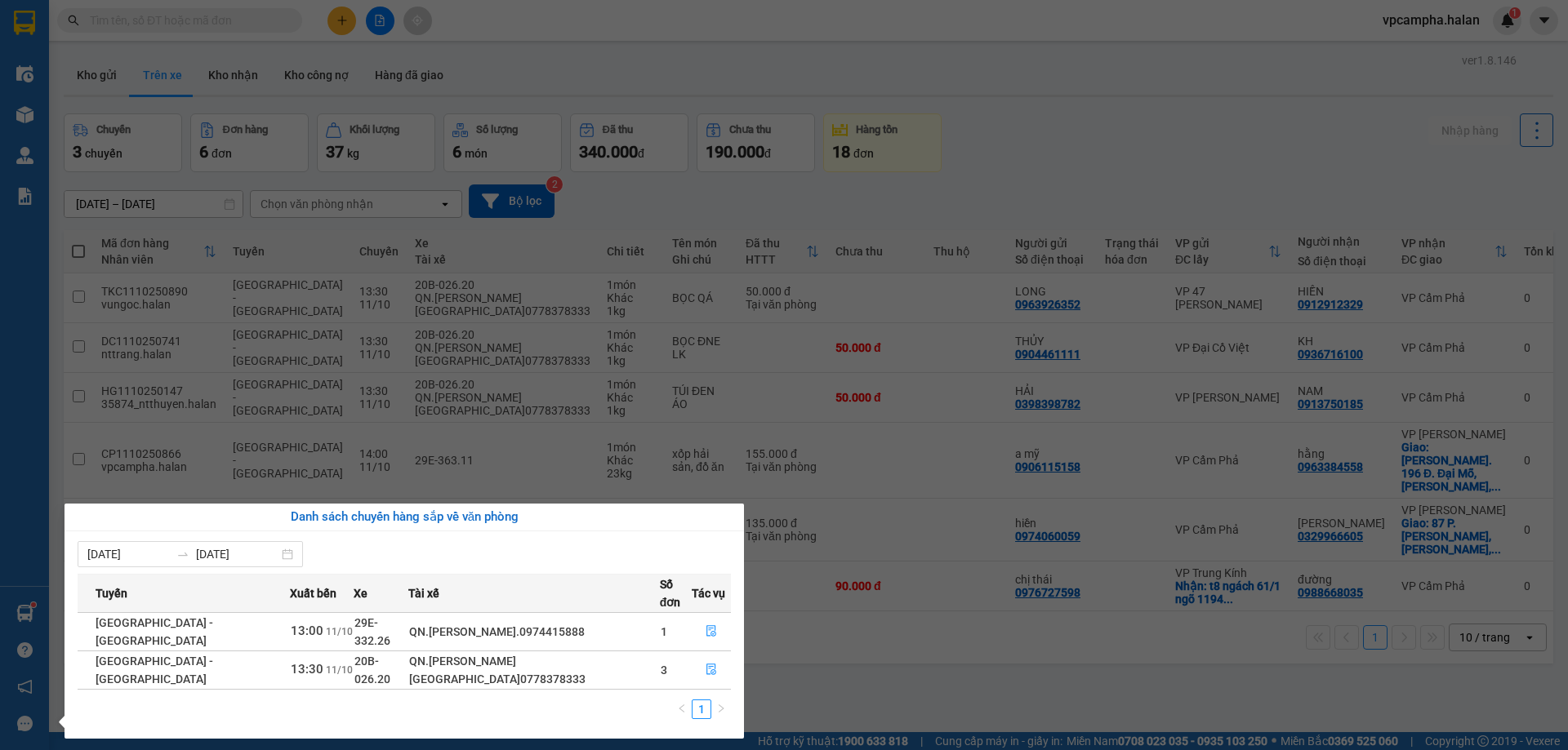
click at [855, 675] on section "Kết quả tìm kiếm ( 0 ) Bộ lọc No Data vpcampha.halan 1 Điều hành xe Kho hàng mớ…" at bounding box center [784, 375] width 1568 height 750
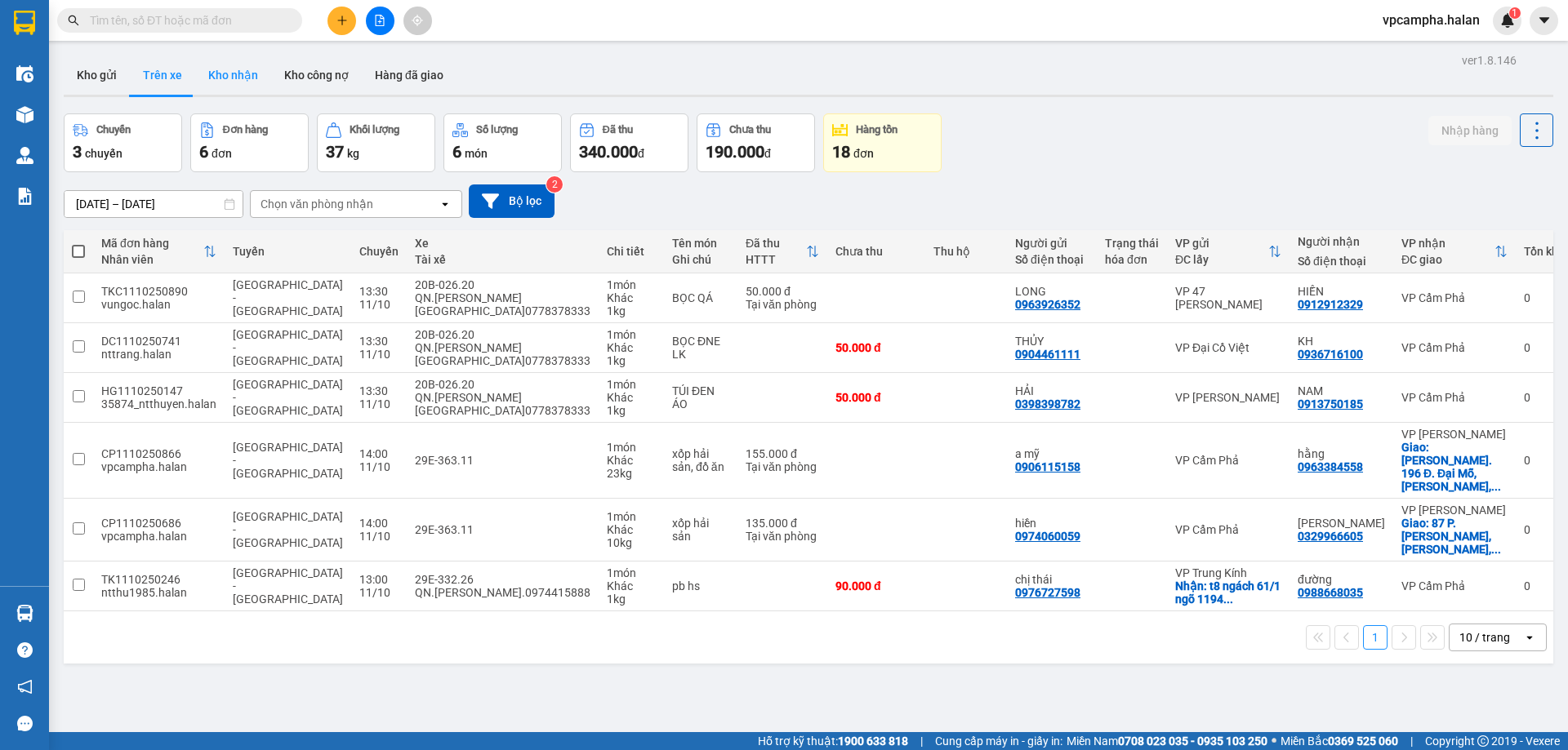
click at [238, 71] on button "Kho nhận" at bounding box center [233, 75] width 76 height 39
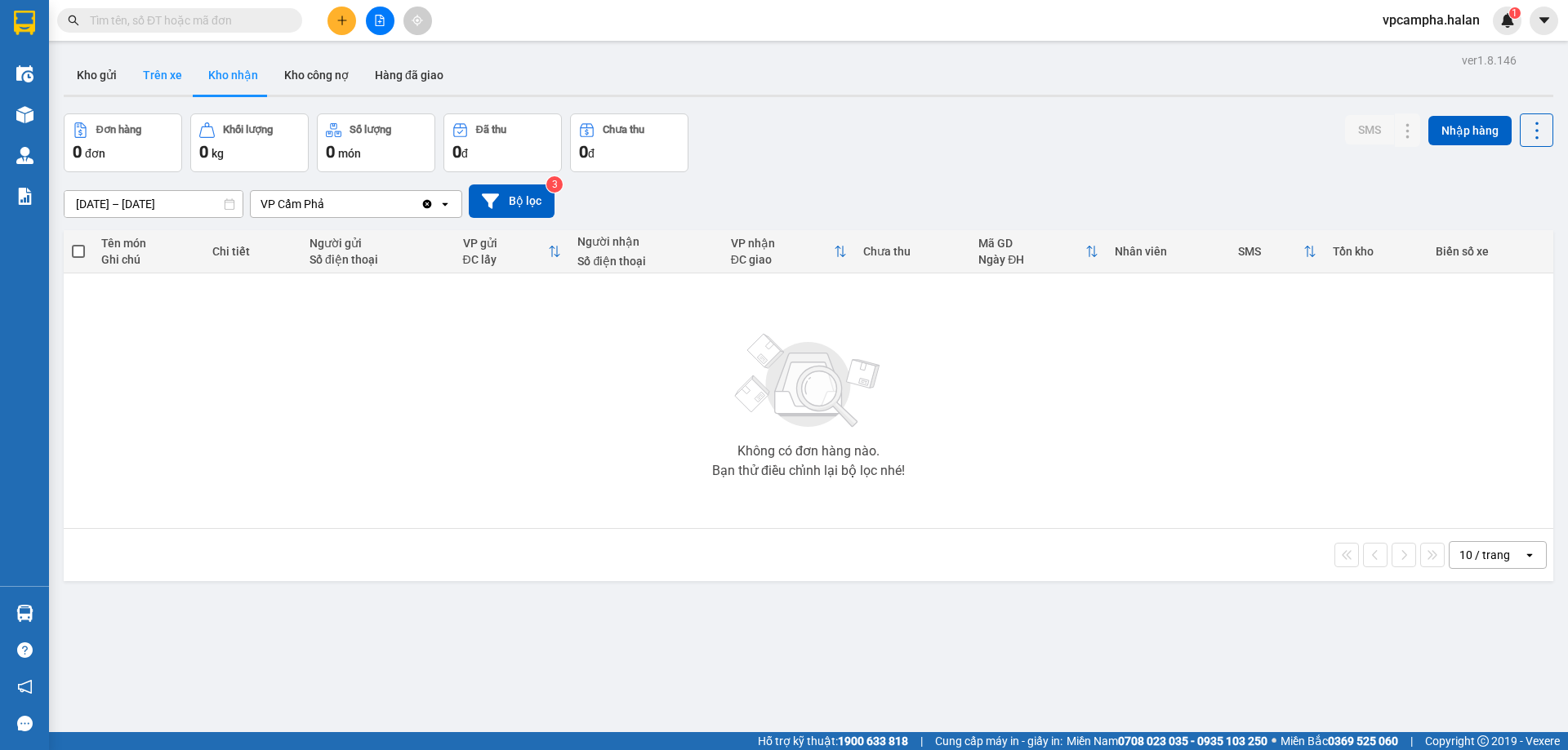
click at [162, 79] on button "Trên xe" at bounding box center [162, 75] width 66 height 39
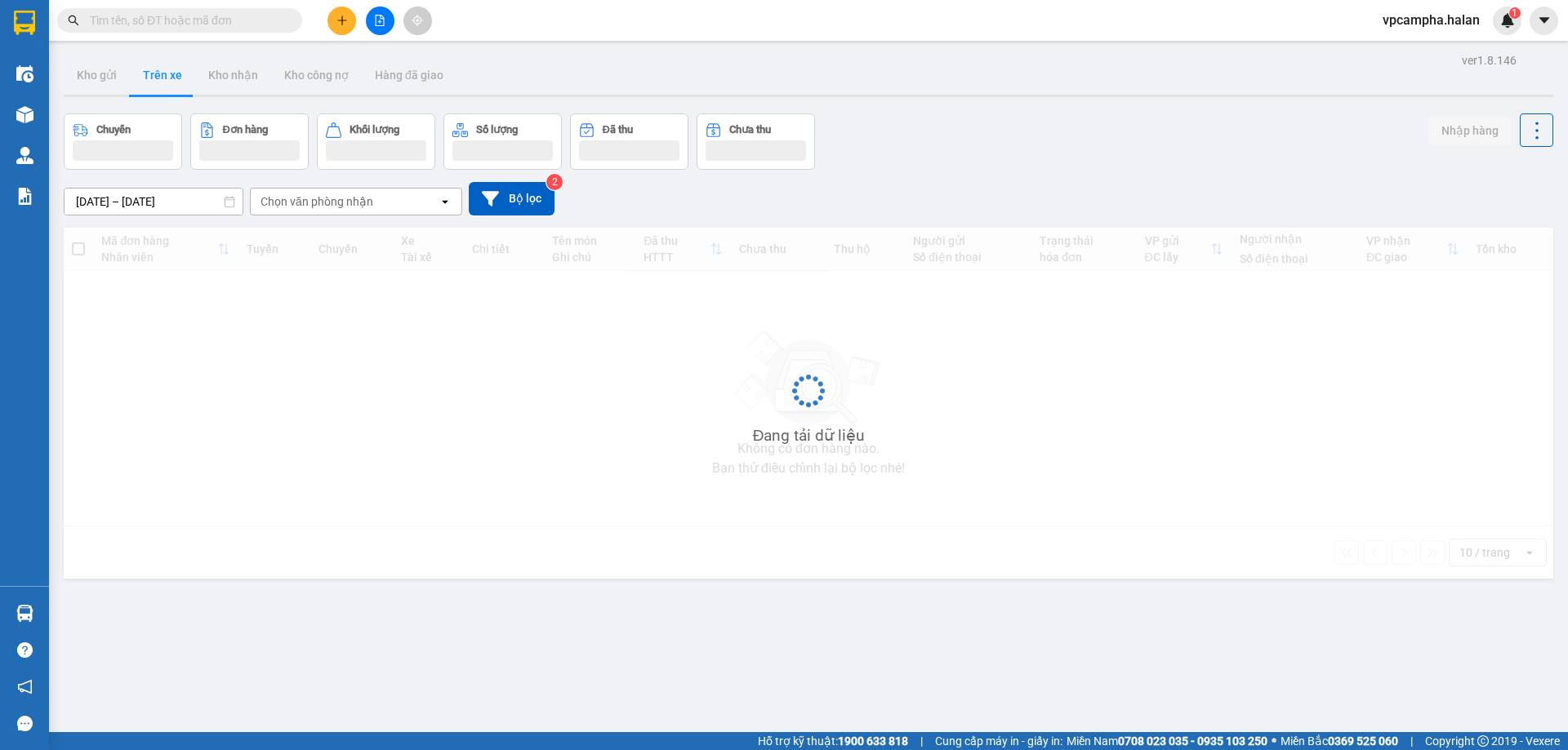
type input "[DATE] – [DATE]"
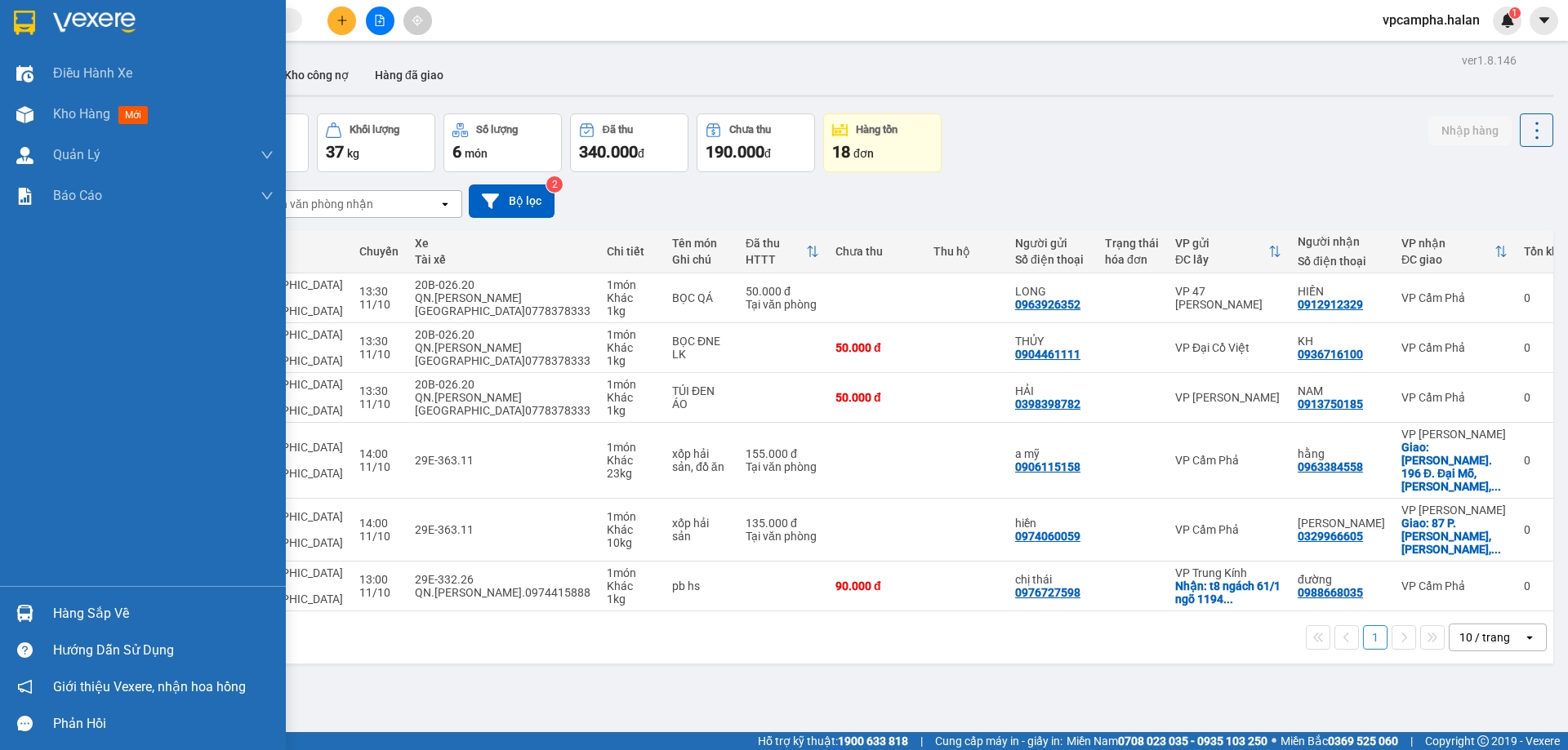
click at [119, 611] on div "Hàng sắp về" at bounding box center [163, 614] width 220 height 24
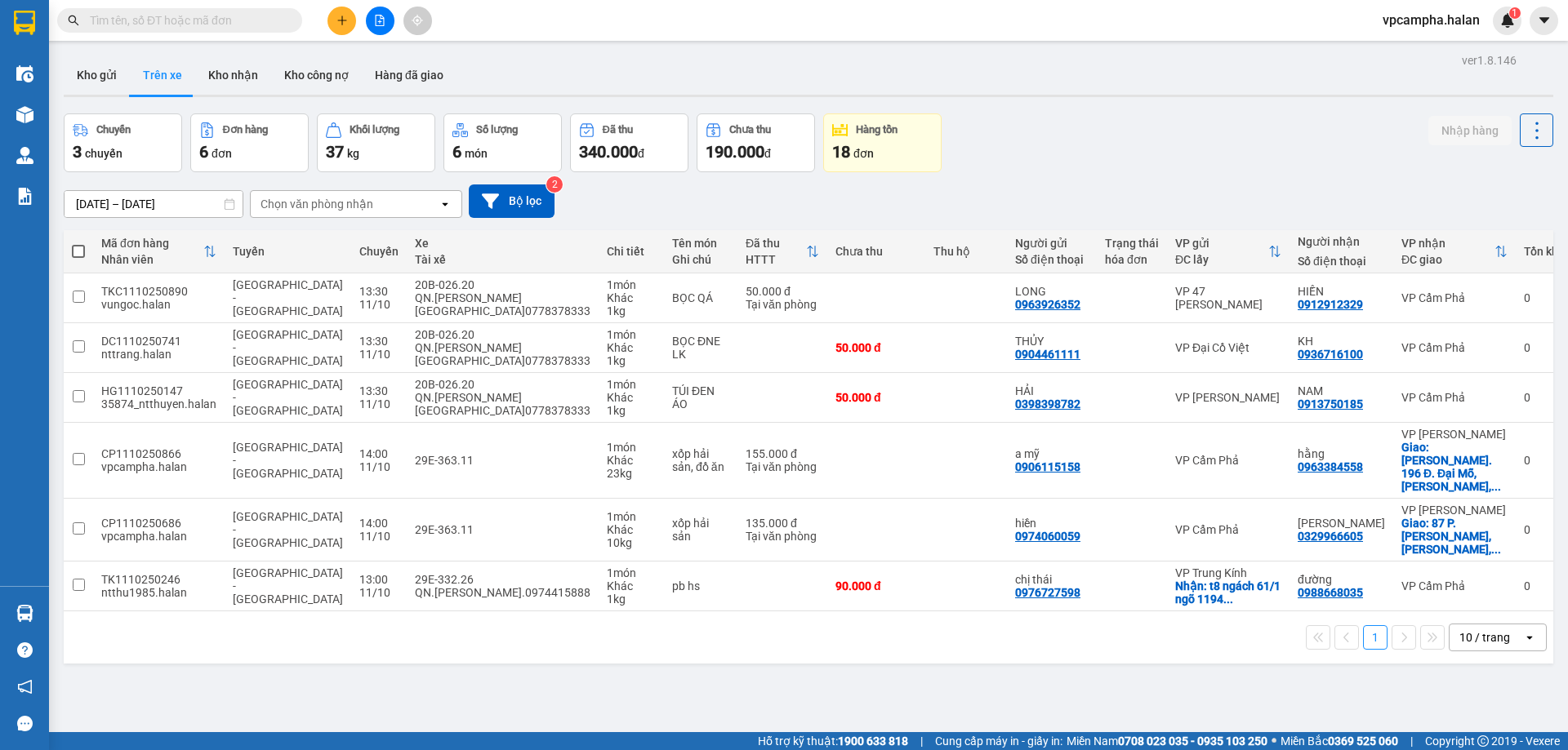
click at [832, 675] on section "Kết quả tìm kiếm ( 0 ) Bộ lọc No Data vpcampha.halan 1 Điều hành xe Kho hàng mớ…" at bounding box center [784, 375] width 1568 height 750
click at [588, 697] on div "ver 1.8.146 Kho gửi Trên xe Kho nhận Kho công nợ Hàng đã giao Chuyến 3 chuyến Đ…" at bounding box center [809, 424] width 1502 height 750
click at [106, 74] on button "Kho gửi" at bounding box center [97, 75] width 67 height 39
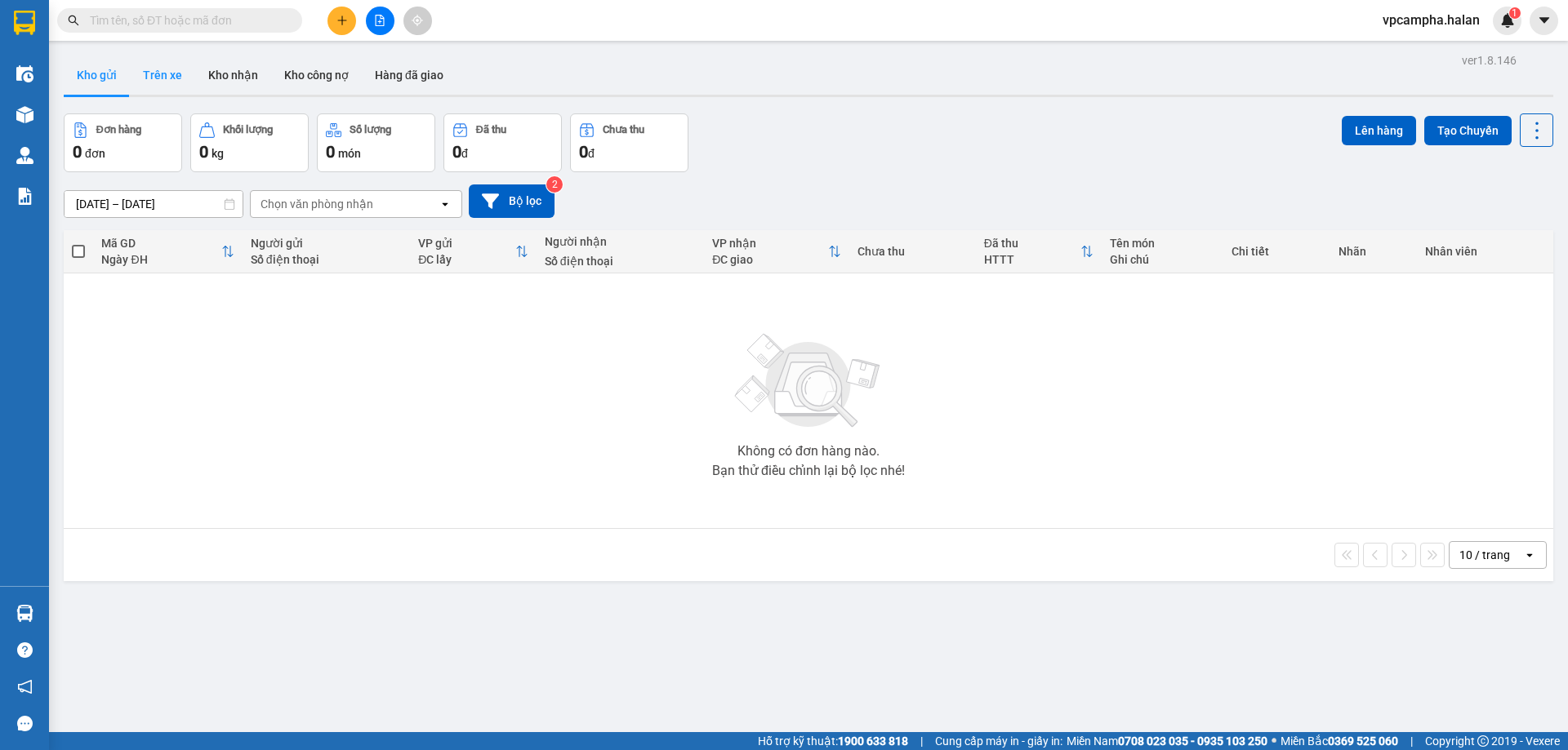
click at [153, 77] on button "Trên xe" at bounding box center [162, 75] width 66 height 39
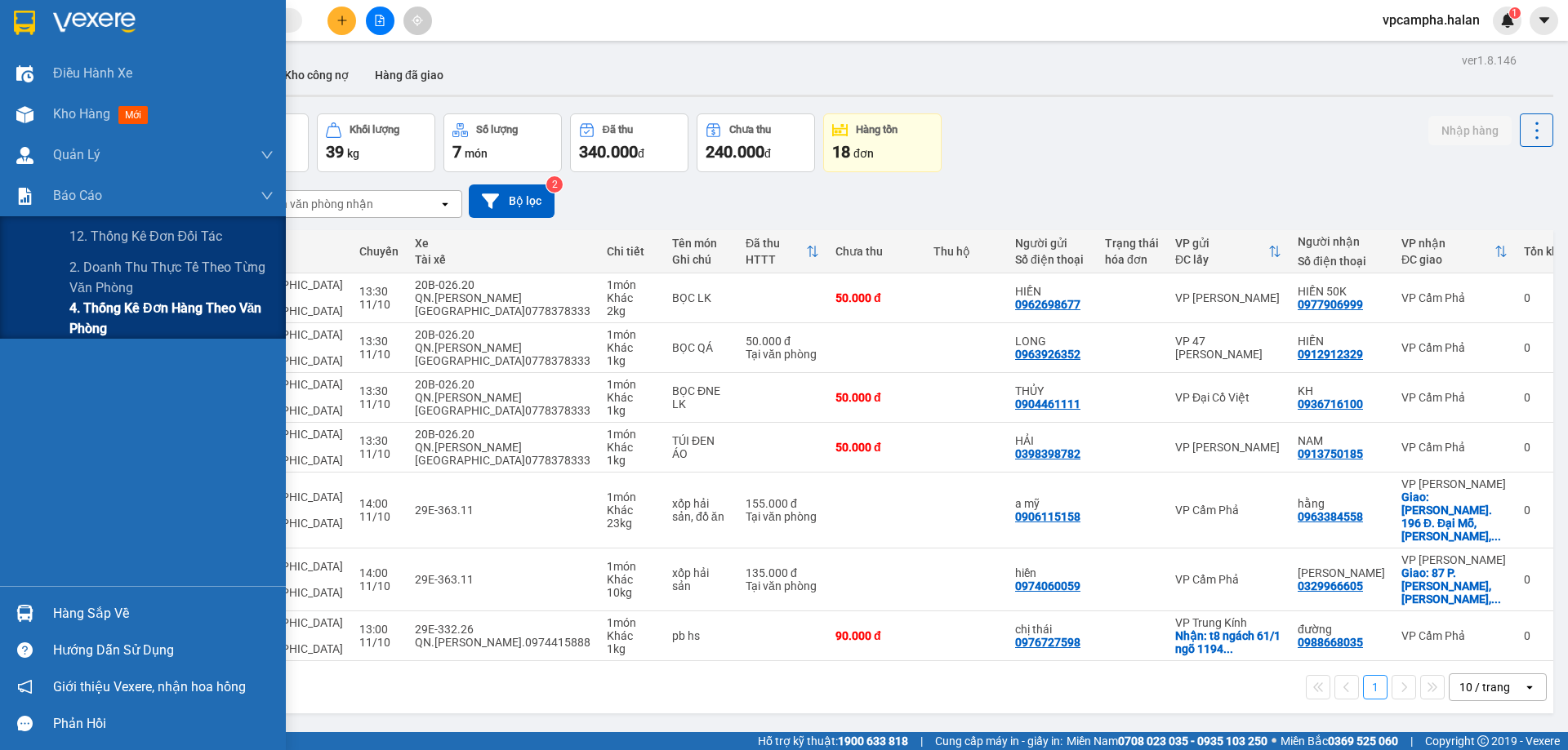
click at [157, 320] on span "4. Thống kê đơn hàng theo văn phòng" at bounding box center [171, 318] width 204 height 41
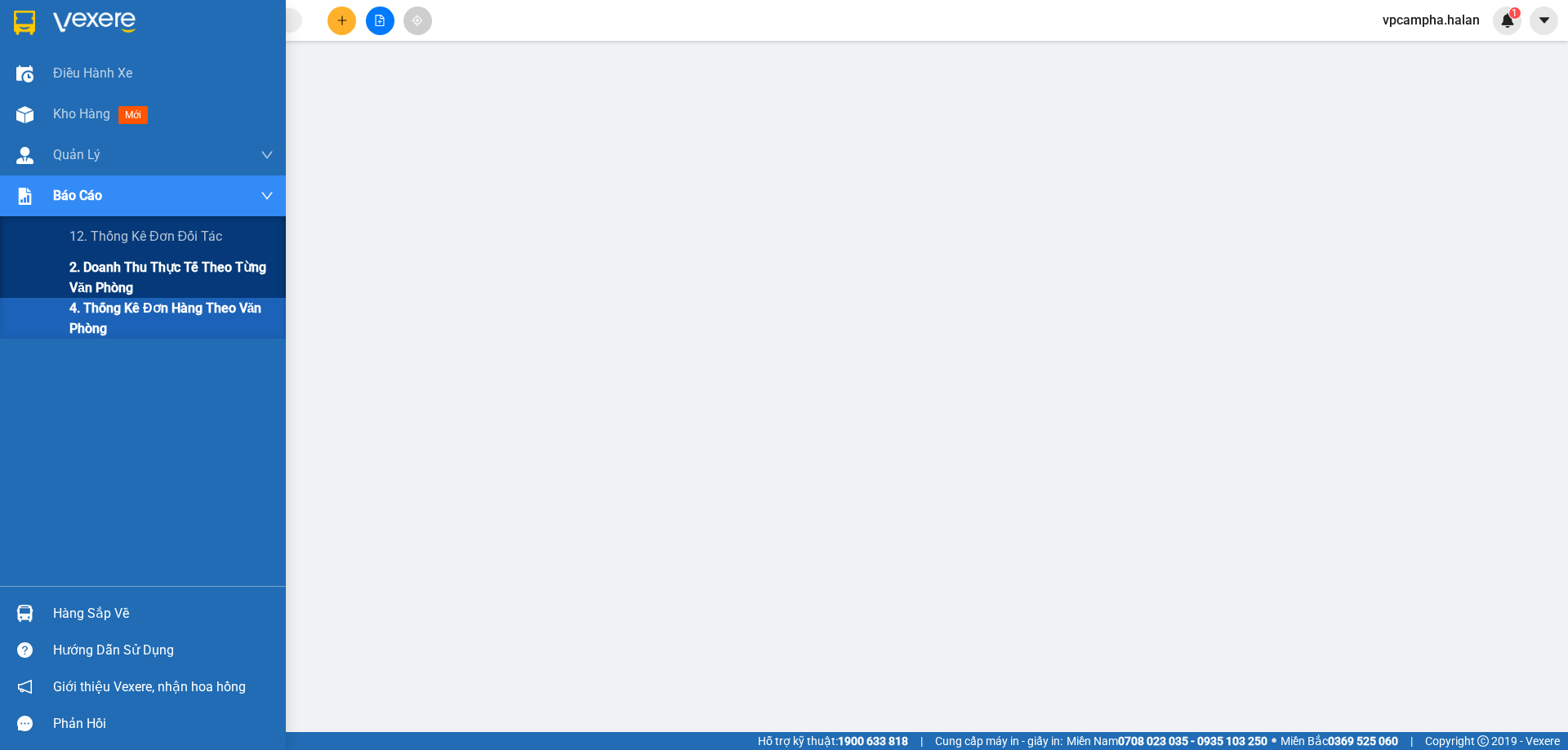
click at [114, 274] on span "2. Doanh thu thực tế theo từng văn phòng" at bounding box center [171, 277] width 204 height 41
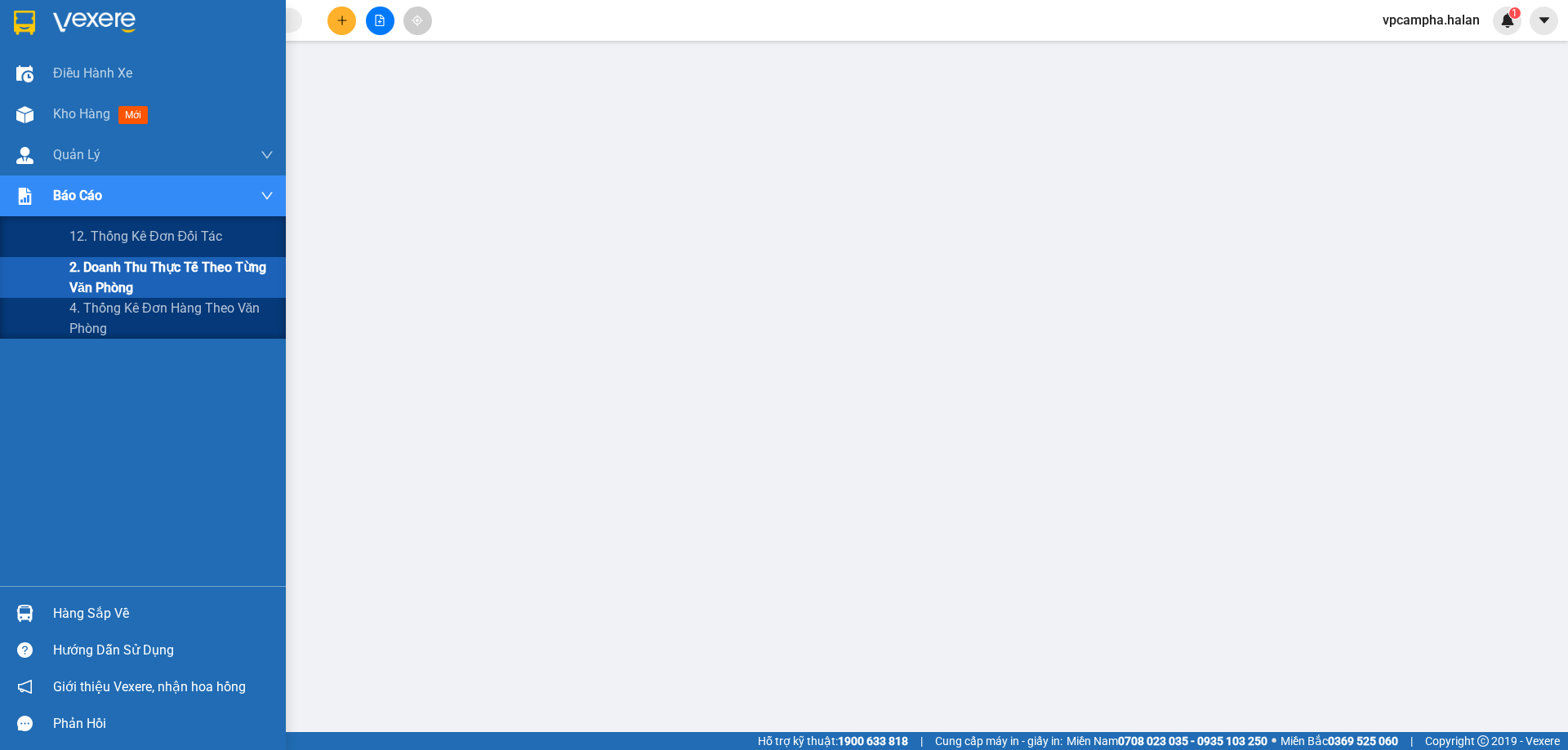
click at [26, 201] on img at bounding box center [25, 196] width 18 height 18
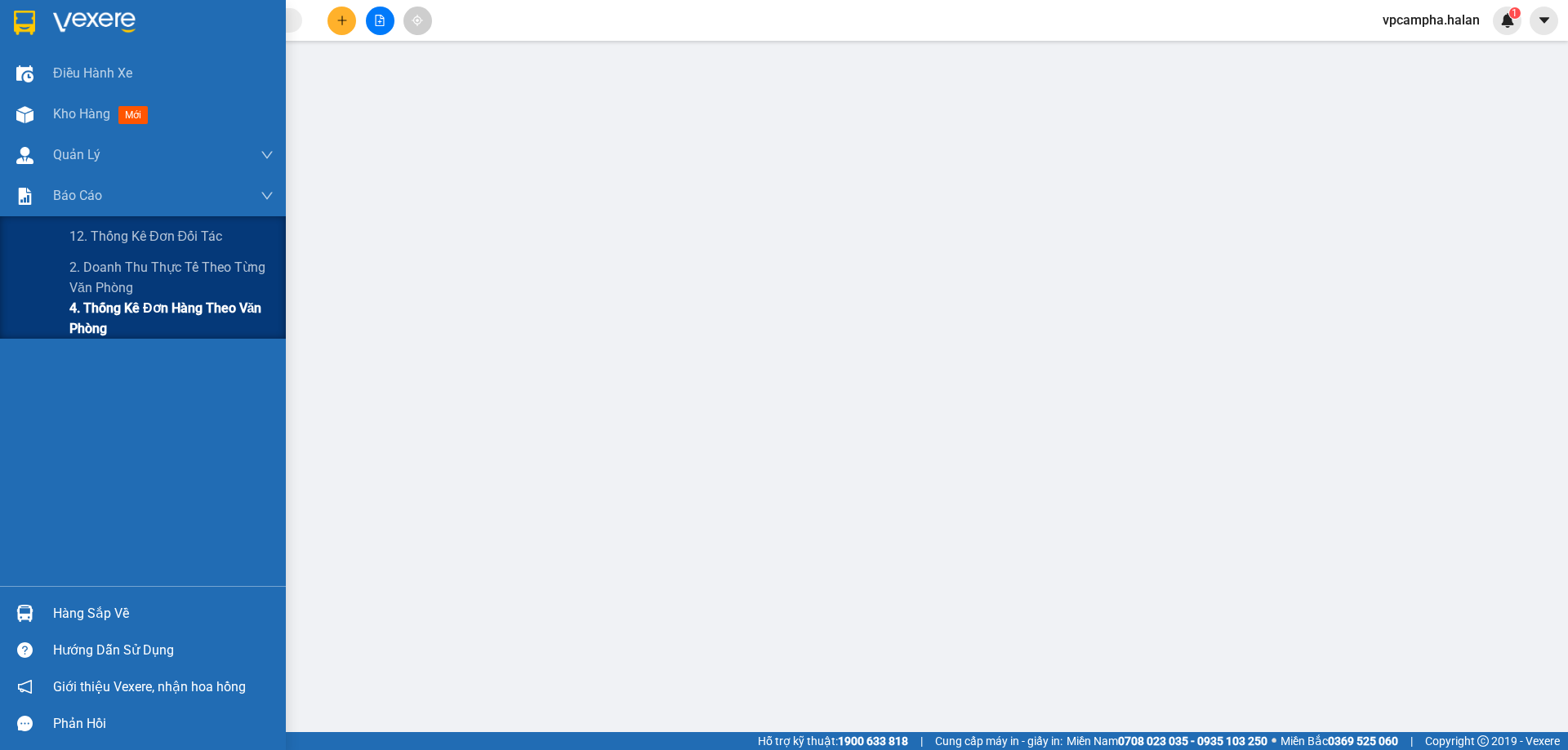
click at [91, 312] on span "4. Thống kê đơn hàng theo văn phòng" at bounding box center [171, 318] width 204 height 41
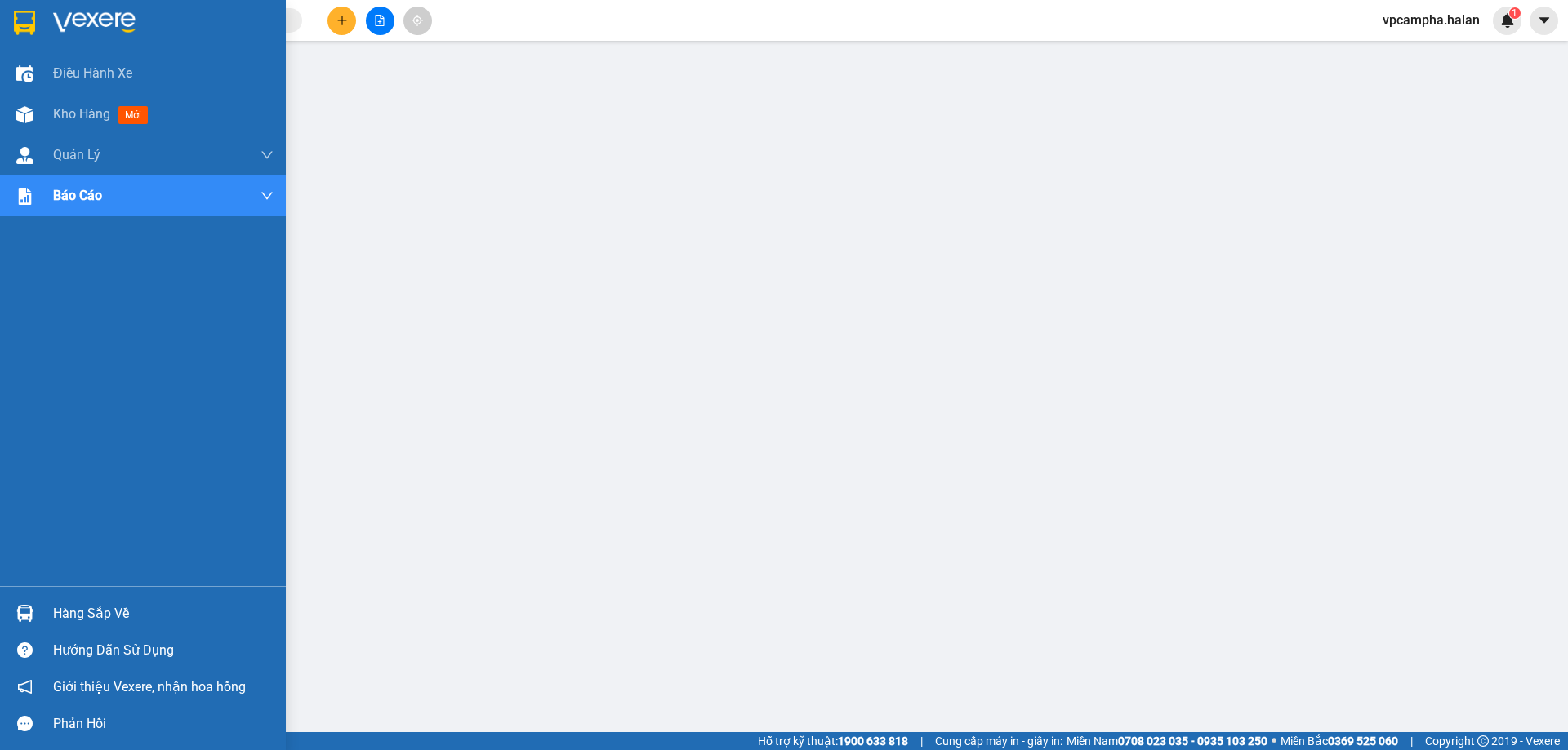
click at [101, 612] on div "Hàng sắp về" at bounding box center [163, 614] width 220 height 24
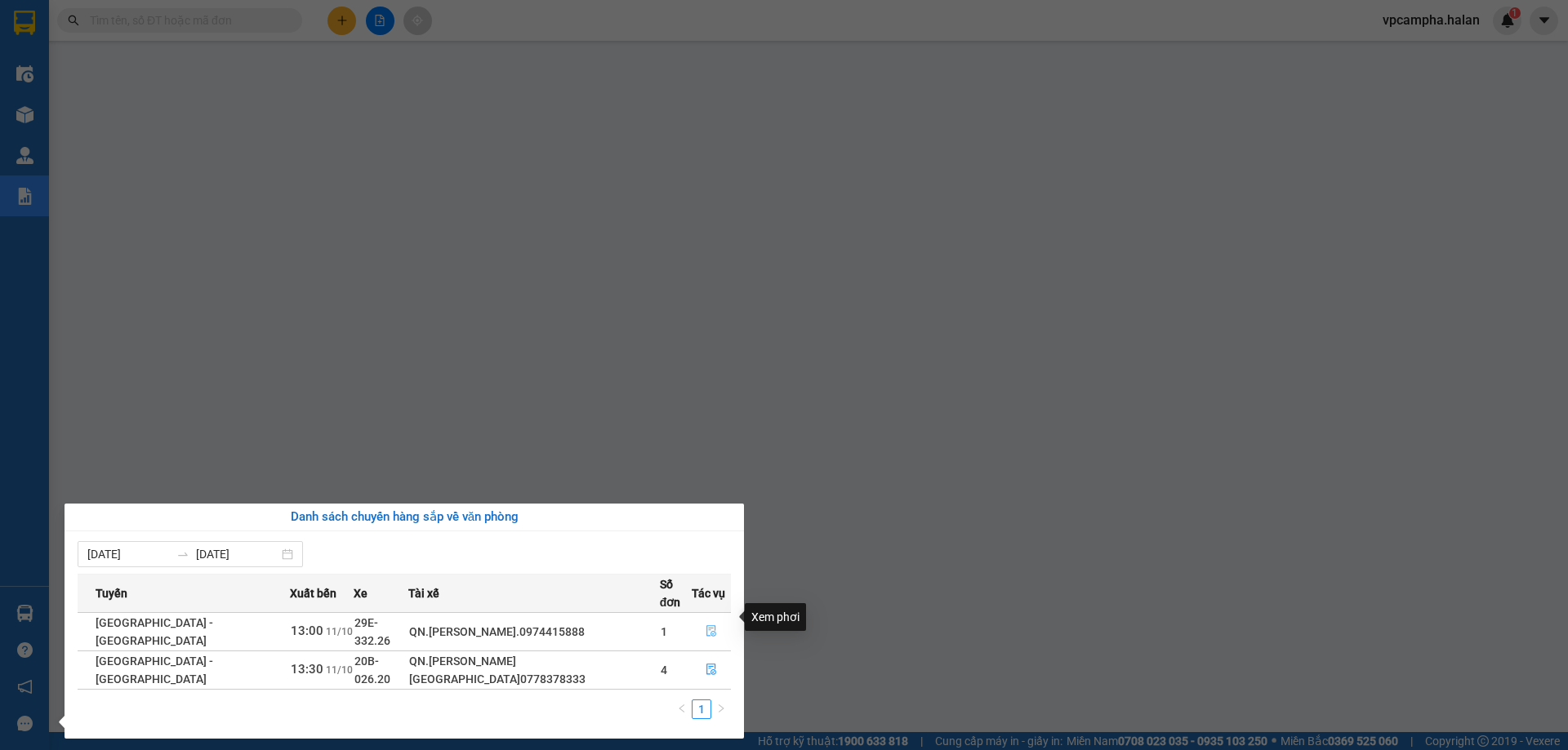
click at [706, 625] on icon "file-done" at bounding box center [711, 631] width 11 height 11
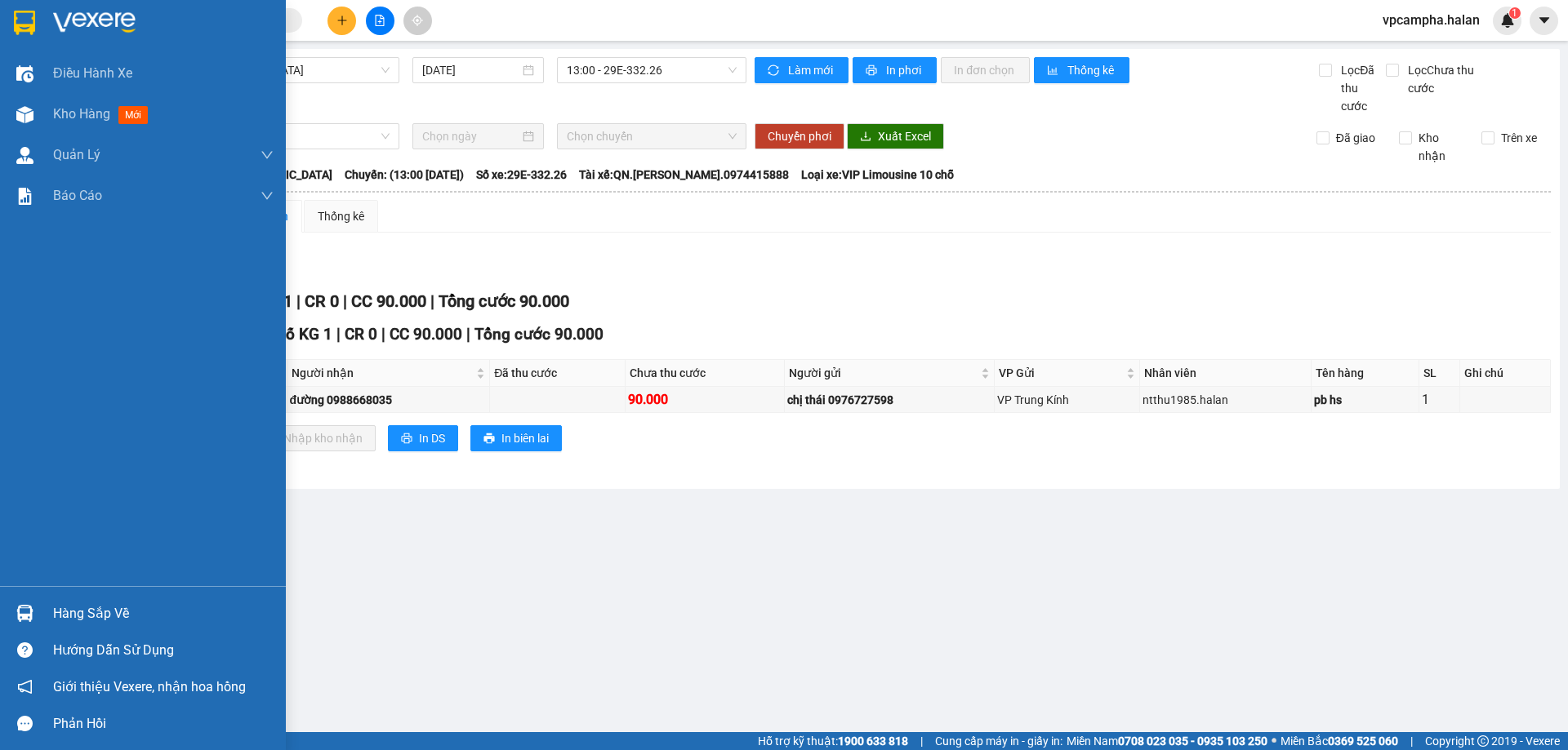
click at [31, 608] on img at bounding box center [25, 613] width 18 height 18
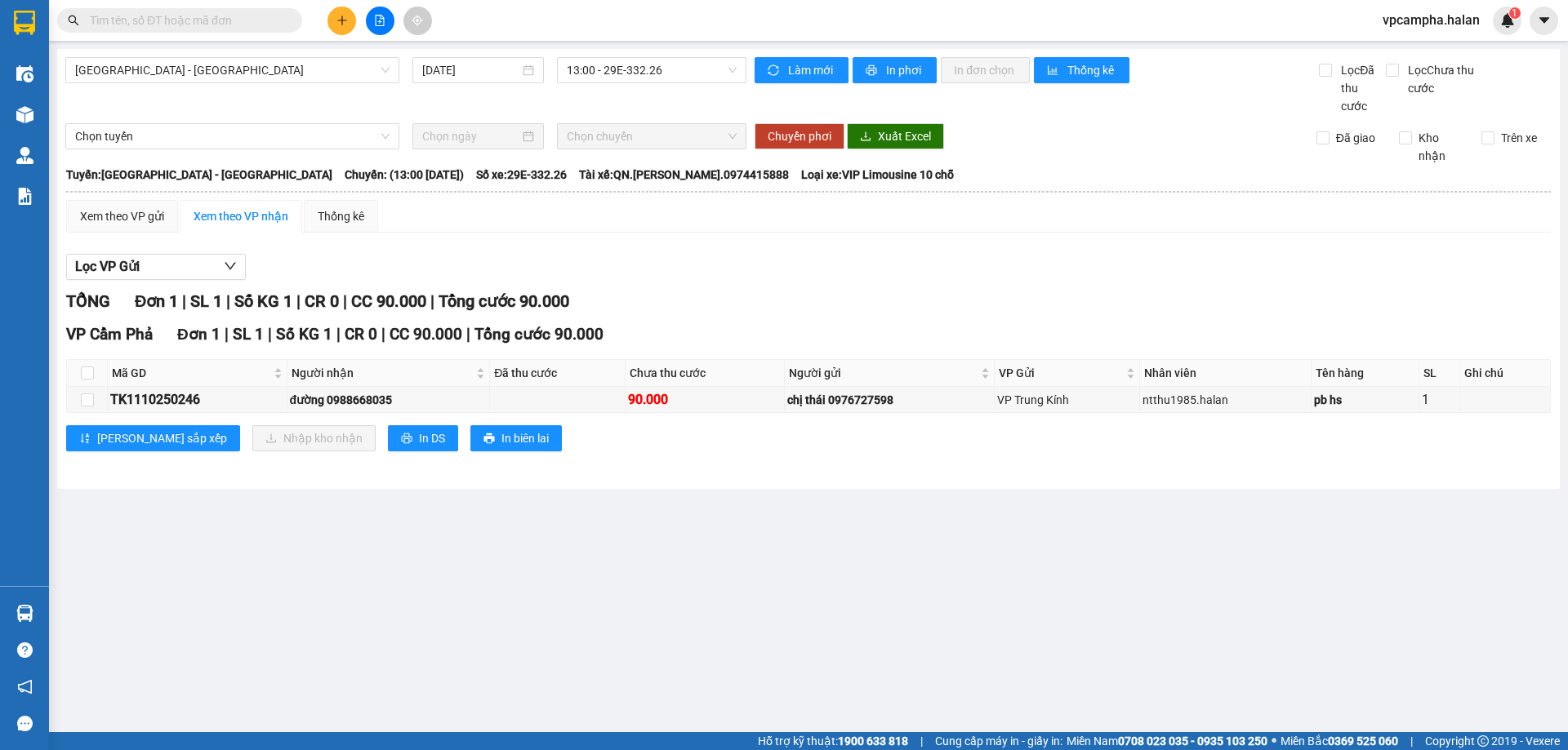
click at [894, 568] on section "Kết quả tìm kiếm ( 0 ) Bộ lọc No Data vpcampha.halan 1 Điều hành xe Kho hàng mớ…" at bounding box center [784, 375] width 1568 height 750
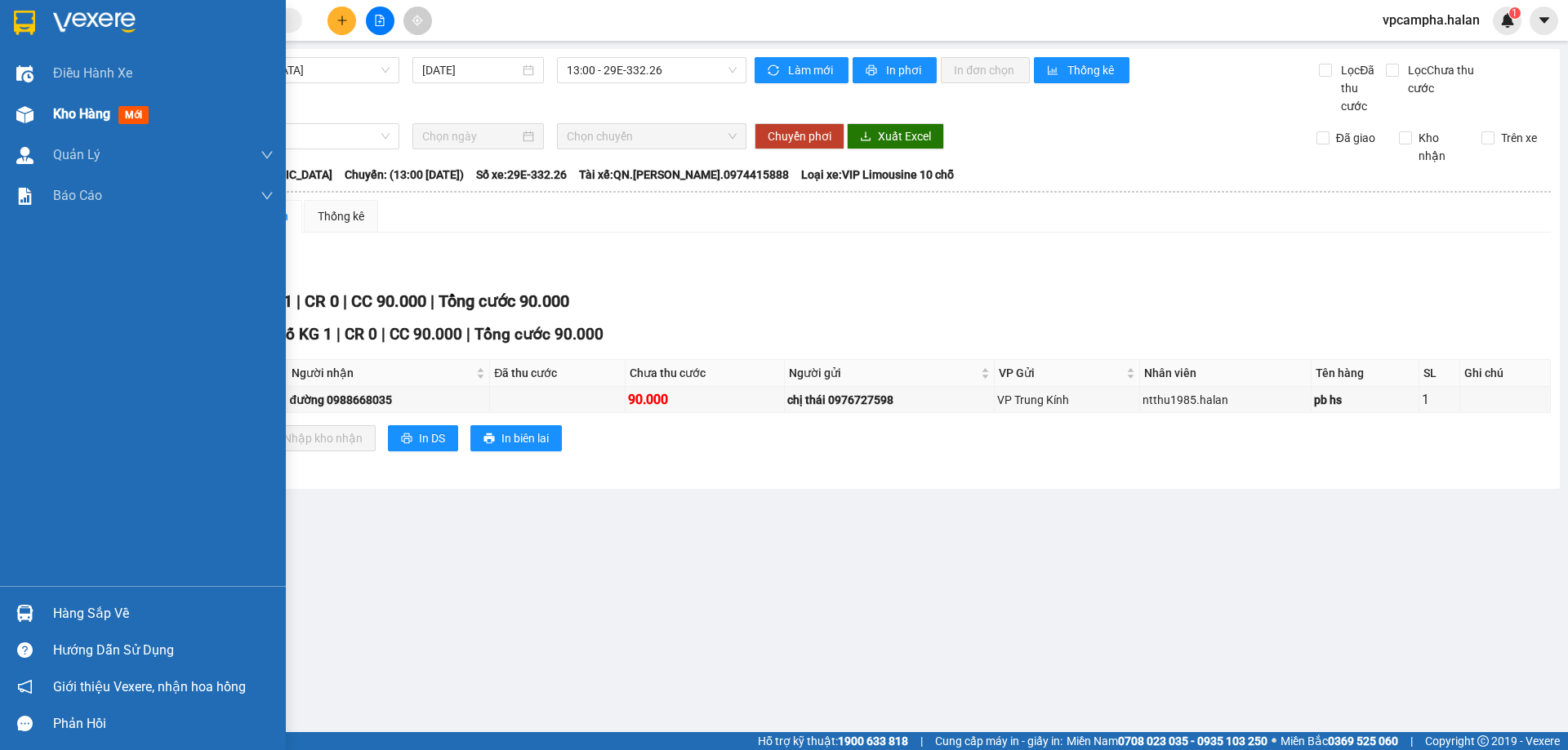
click at [115, 116] on div "Kho hàng mới" at bounding box center [104, 114] width 102 height 20
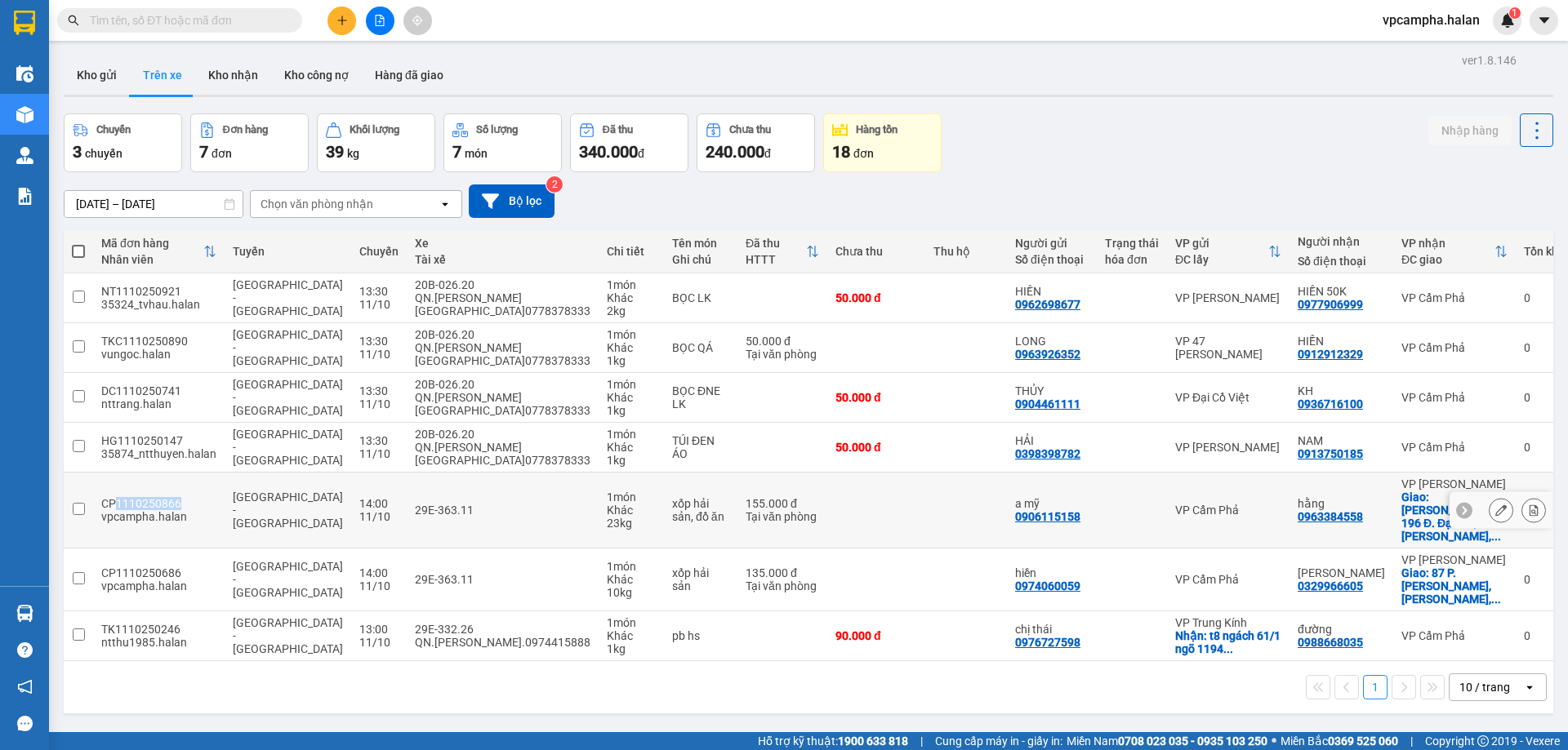
drag, startPoint x: 174, startPoint y: 491, endPoint x: 117, endPoint y: 492, distance: 57.0
click at [117, 498] on div "CP1110250866" at bounding box center [158, 504] width 115 height 13
checkbox input "true"
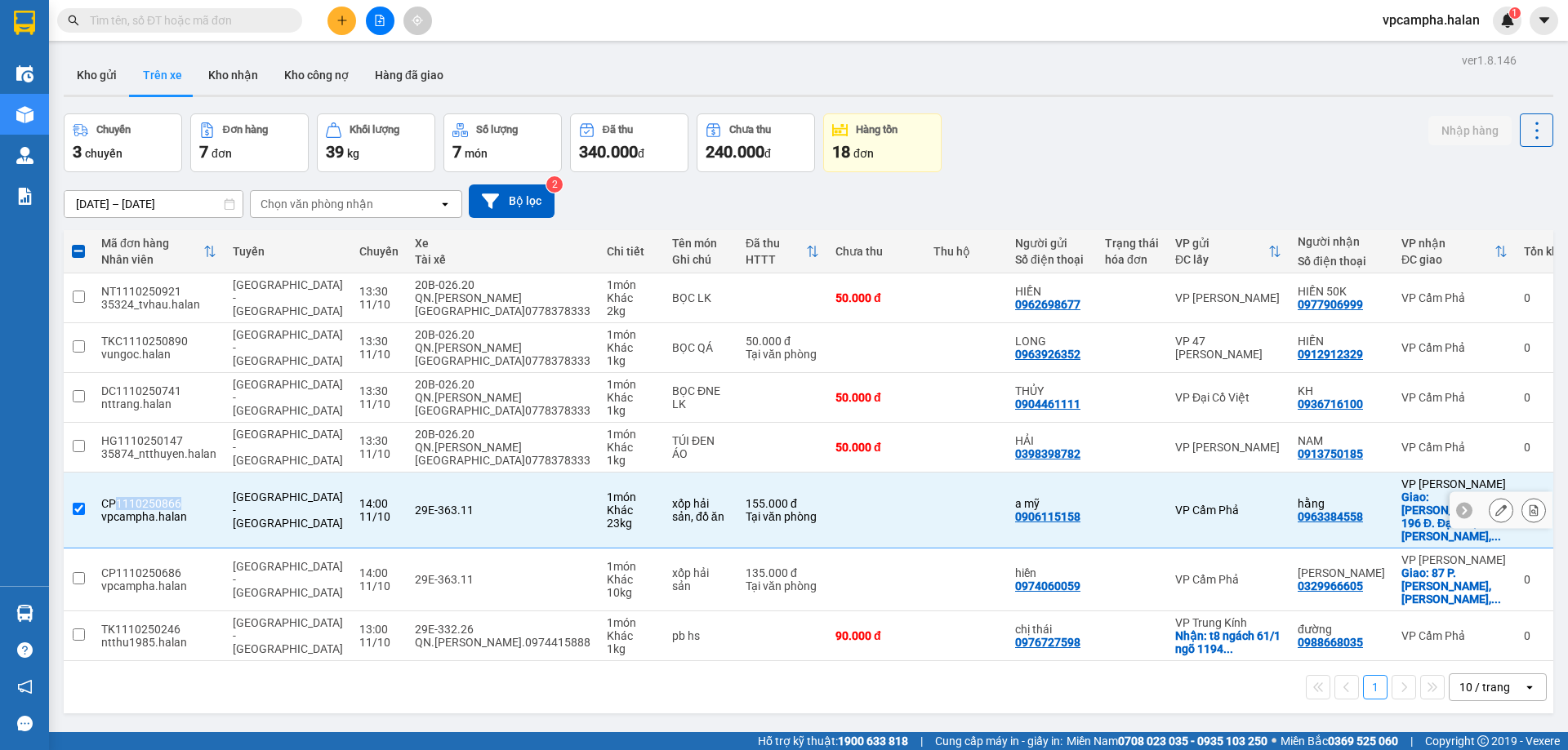
copy div "1110250866"
click at [130, 25] on input "text" at bounding box center [186, 19] width 192 height 18
paste input "1110250866"
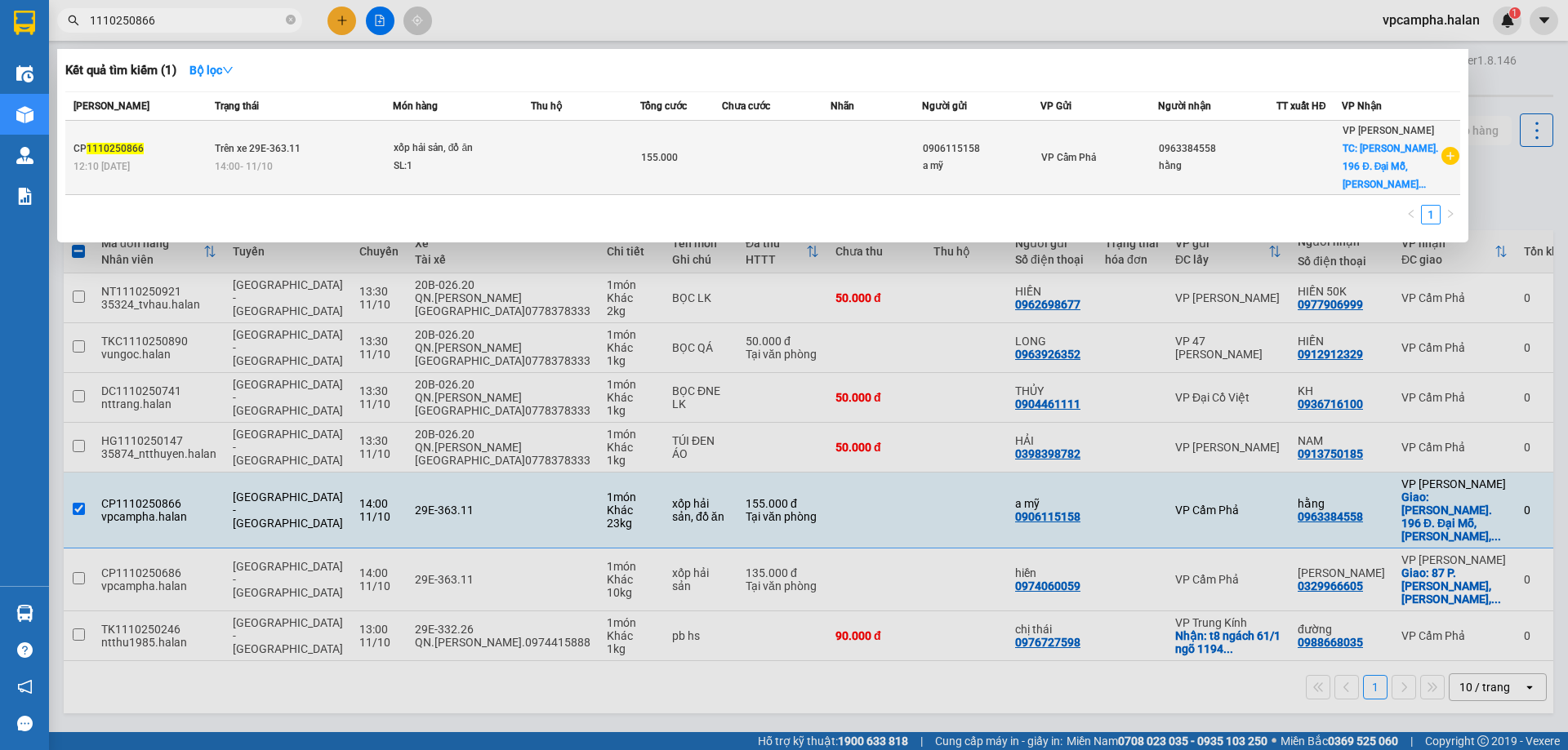
type input "1110250866"
click at [490, 144] on div "xốp hải sản, đồ ăn" at bounding box center [455, 148] width 122 height 18
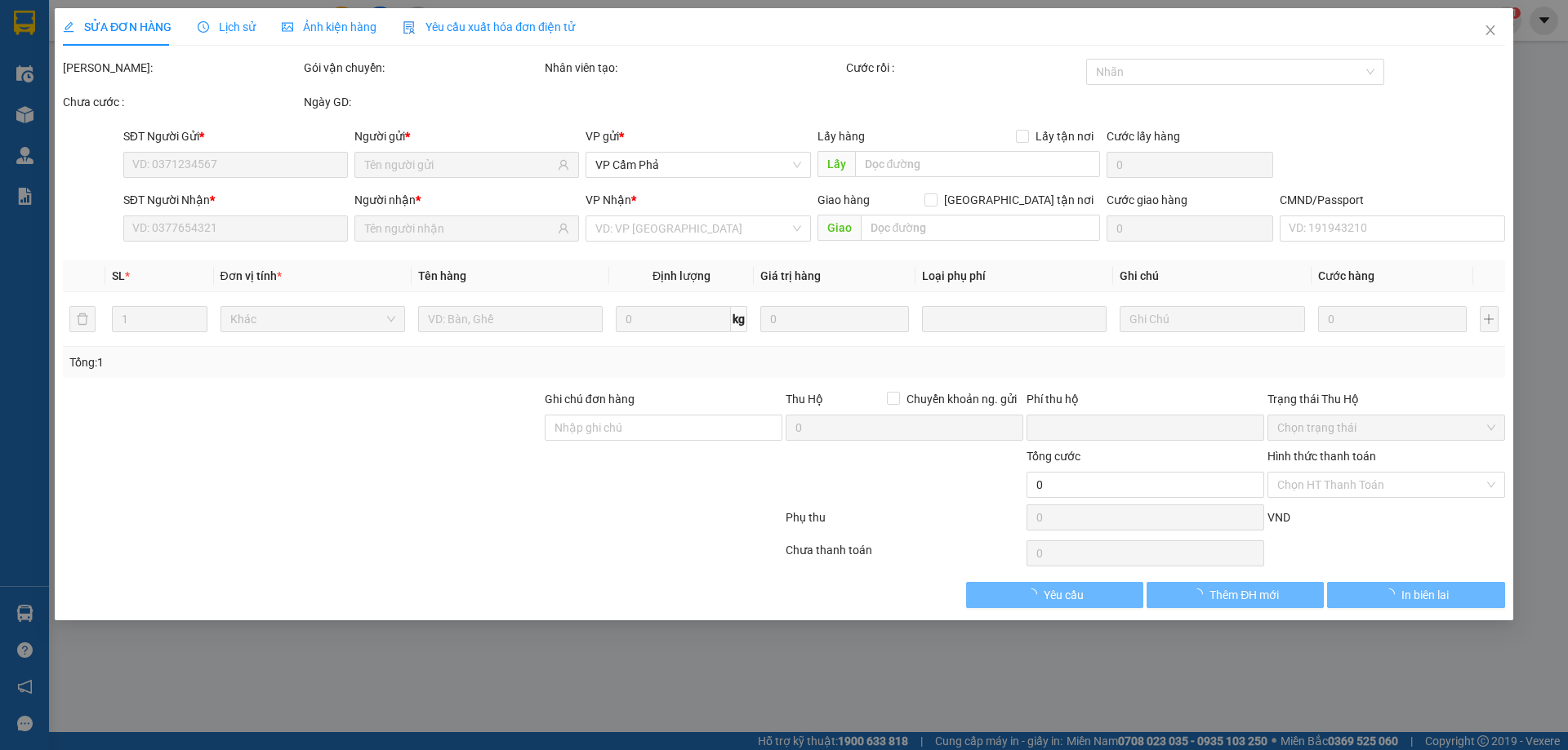
type input "0906115158"
type input "0963384558"
checkbox input "true"
type input "[PERSON_NAME]. 196 Đ. Đại Mỗ, [PERSON_NAME], [GEOGRAPHIC_DATA], [GEOGRAPHIC_DAT…"
type input "ship gấp"
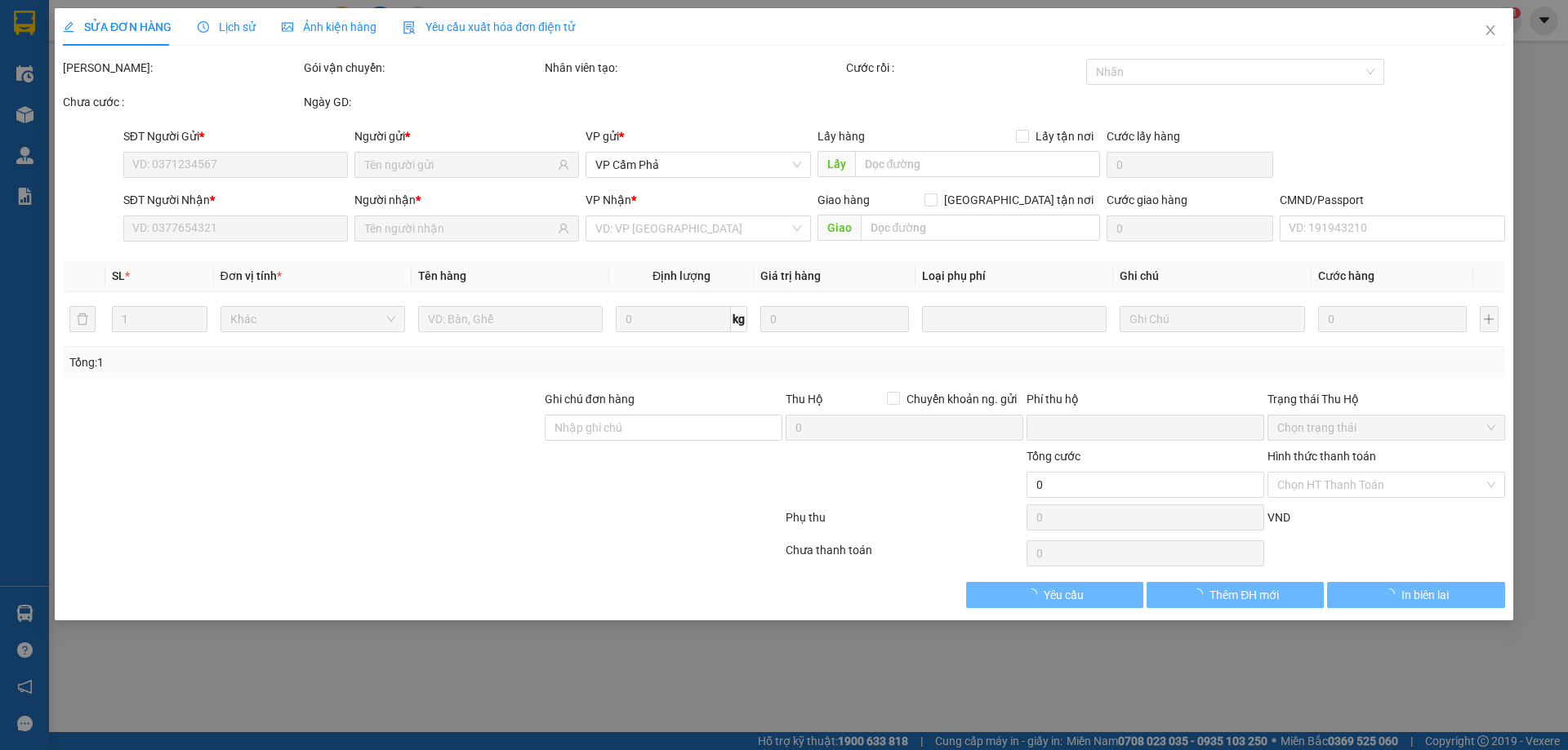
type input "0"
type input "155.000"
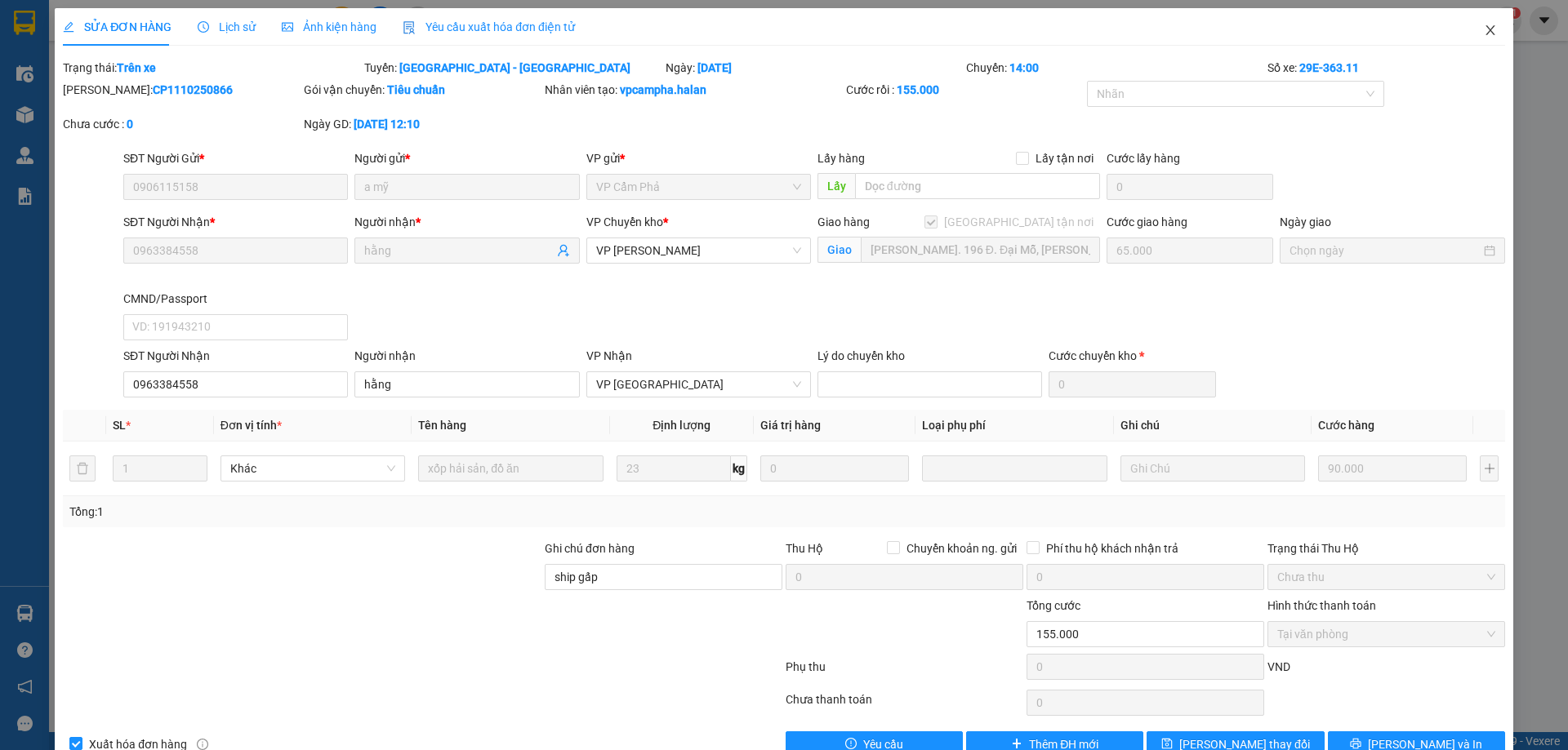
click at [1484, 29] on icon "close" at bounding box center [1490, 31] width 13 height 13
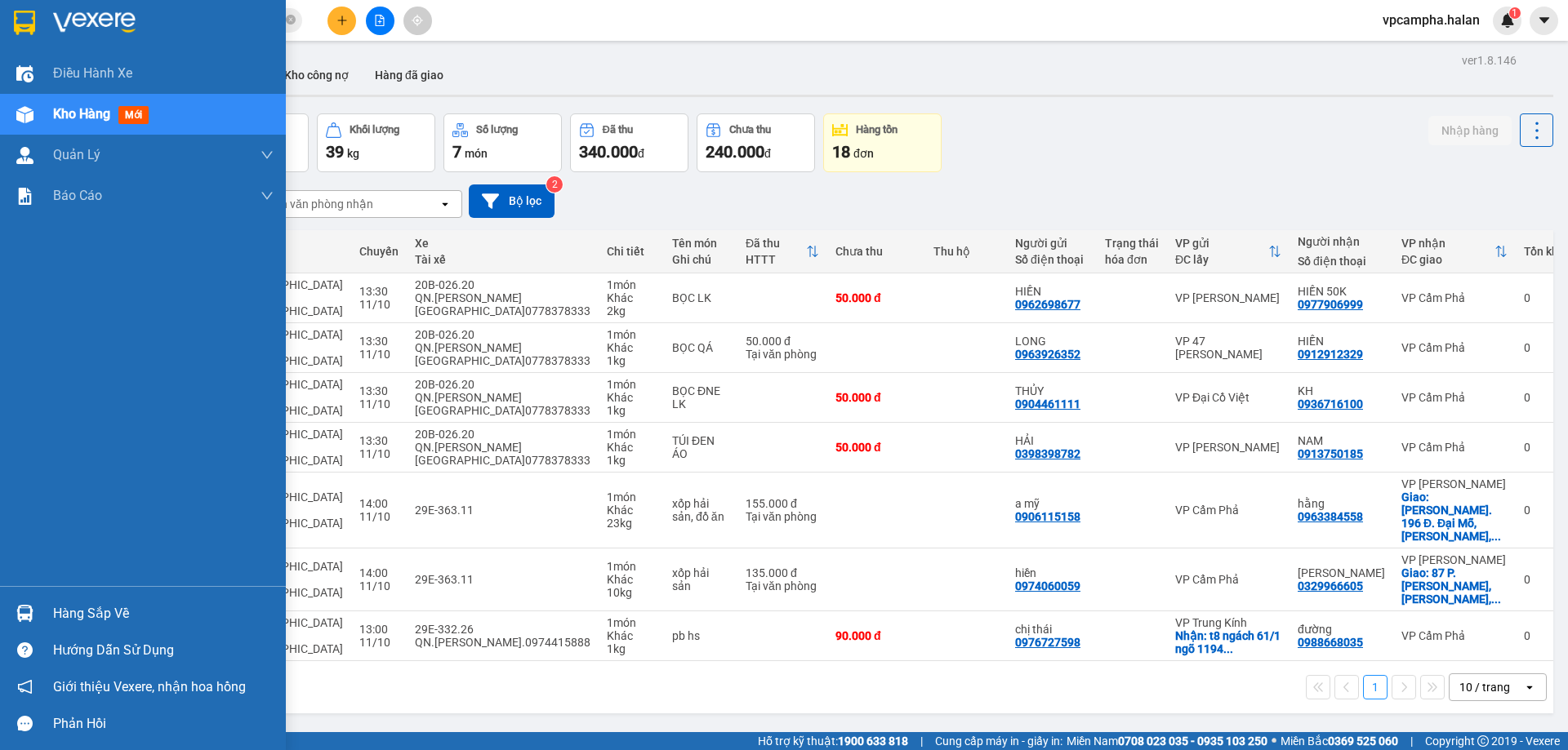
click at [65, 612] on div "Hàng sắp về" at bounding box center [163, 614] width 220 height 24
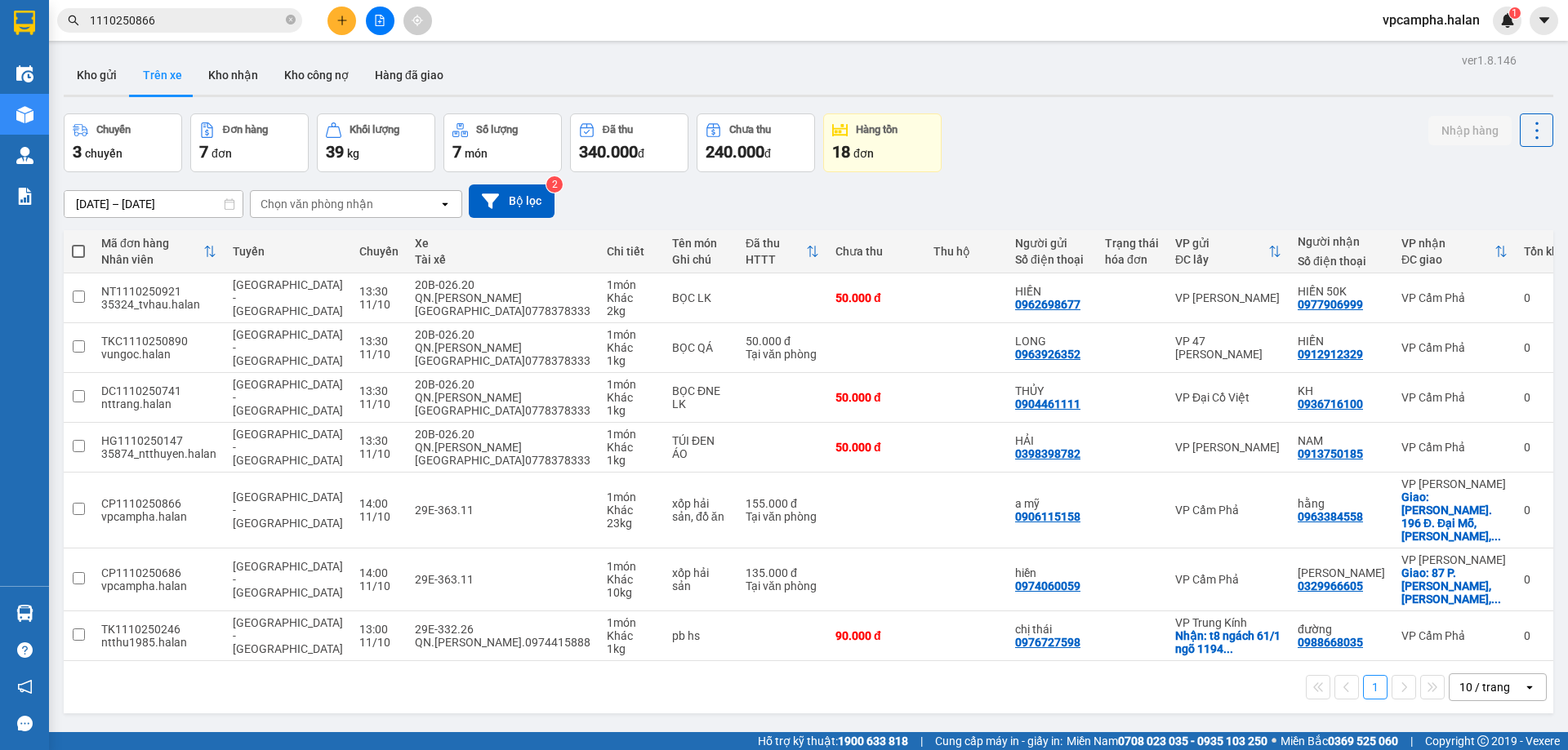
click at [865, 683] on section "Kết quả tìm kiếm ( 1 ) Bộ lọc Mã ĐH Trạng thái Món hàng Thu hộ Tổng cước Chưa c…" at bounding box center [784, 375] width 1568 height 750
click at [225, 69] on button "Kho nhận" at bounding box center [233, 75] width 76 height 39
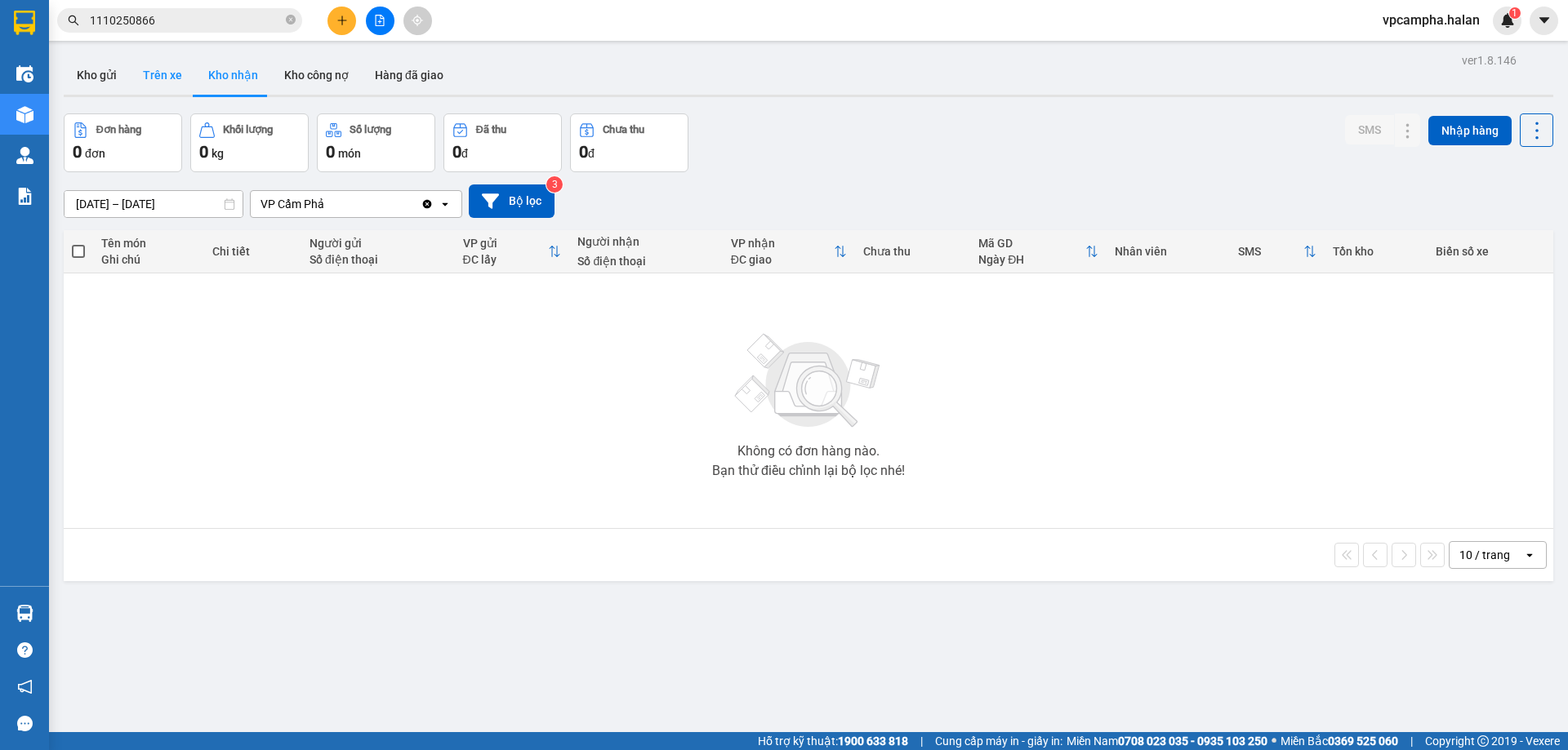
click at [142, 68] on button "Trên xe" at bounding box center [162, 75] width 66 height 39
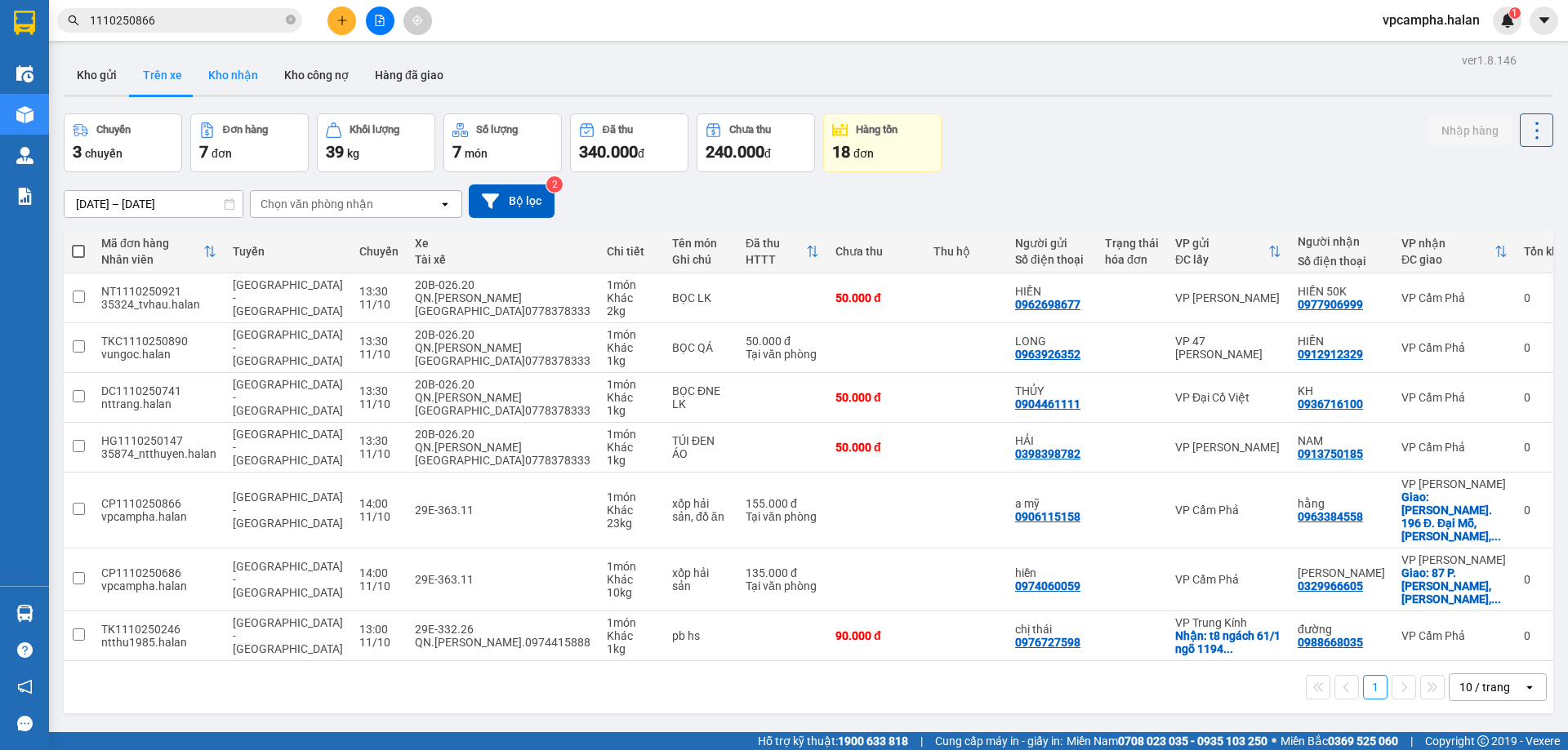
click at [215, 77] on button "Kho nhận" at bounding box center [233, 75] width 76 height 39
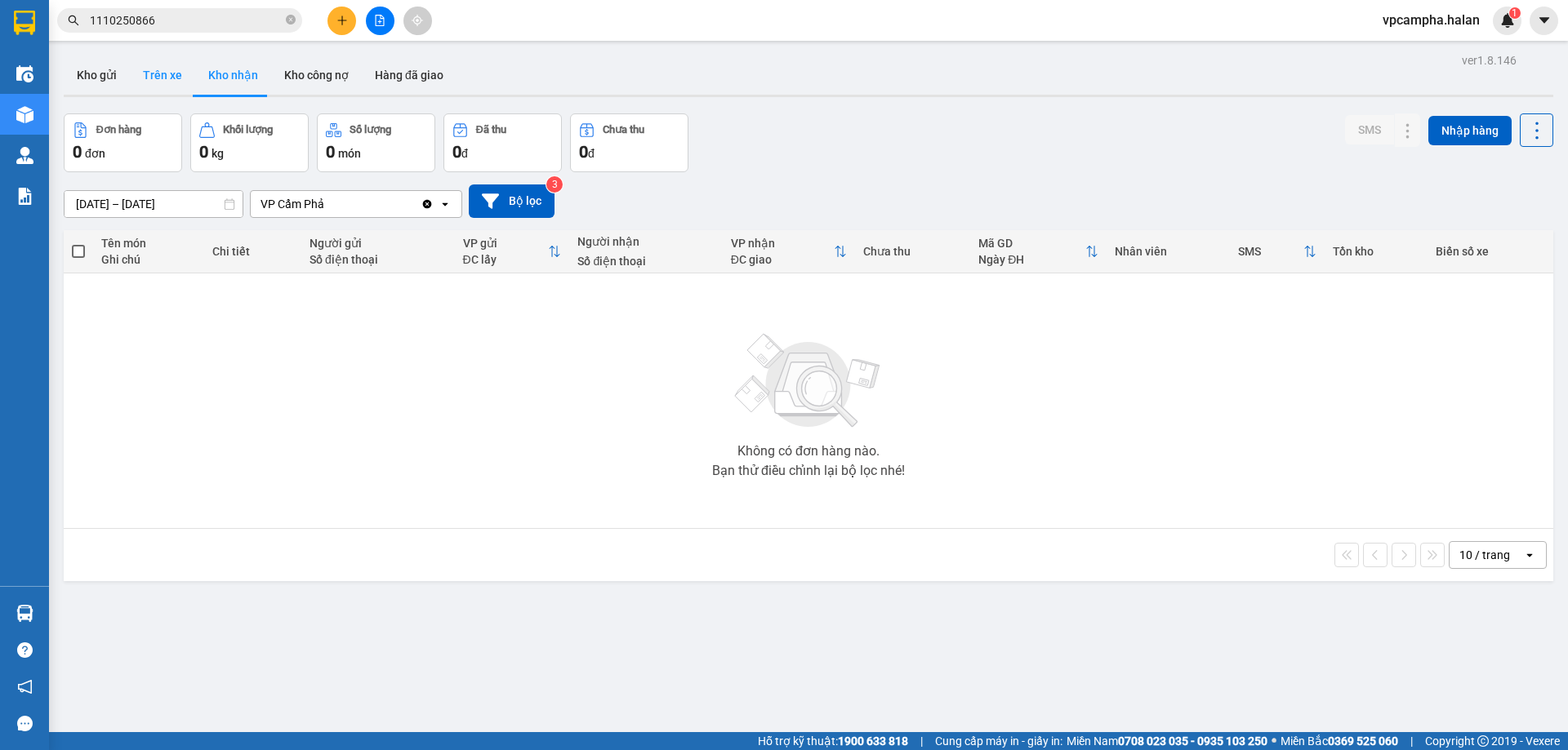
click at [167, 75] on button "Trên xe" at bounding box center [162, 75] width 66 height 39
type input "[DATE] – [DATE]"
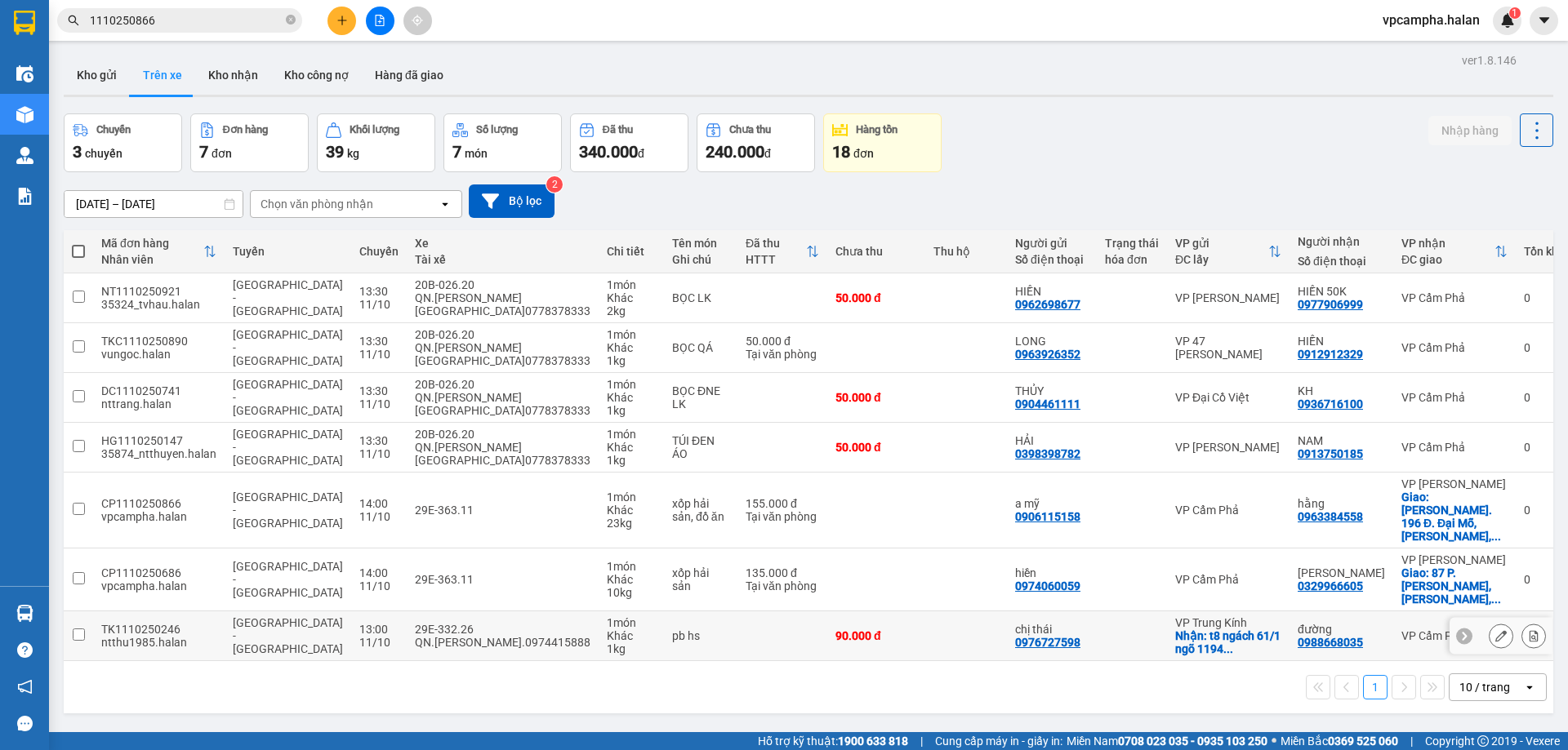
click at [84, 629] on input "checkbox" at bounding box center [79, 634] width 12 height 12
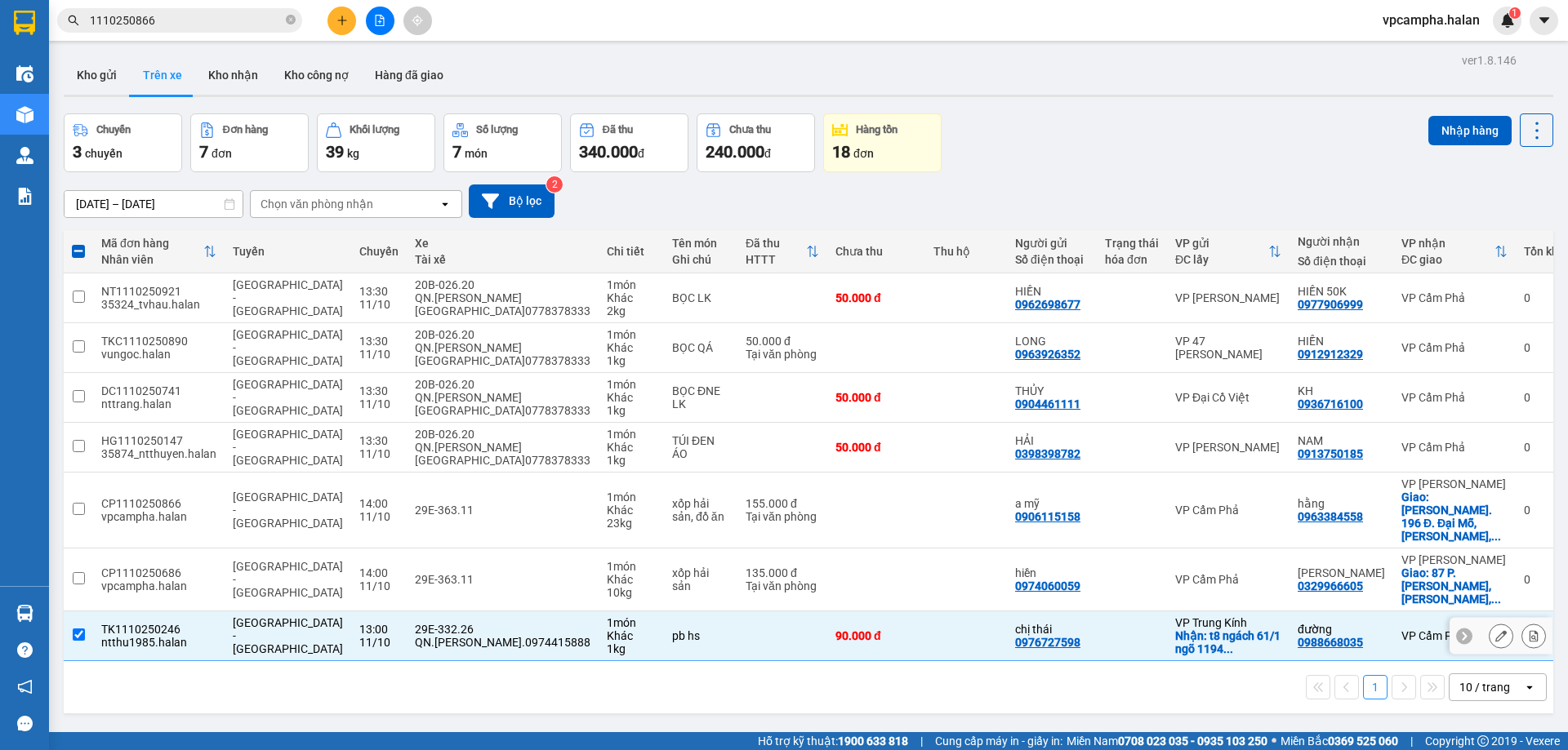
click at [81, 629] on input "checkbox" at bounding box center [79, 634] width 12 height 12
checkbox input "false"
